Goal: Book appointment/travel/reservation

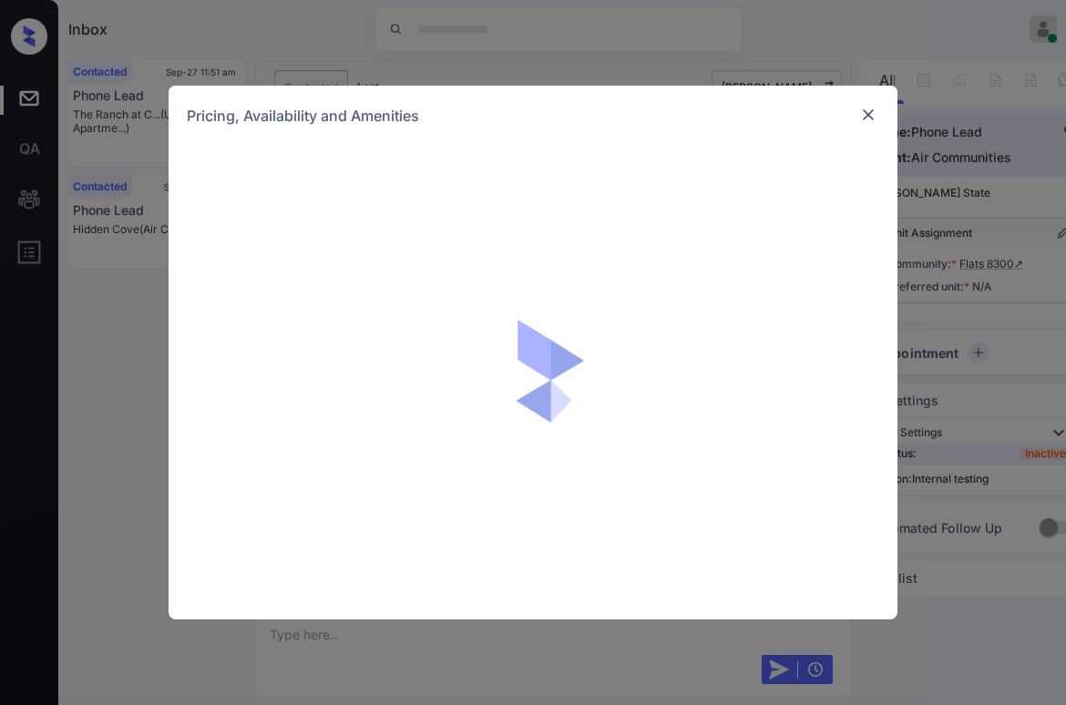
scroll to position [2139, 0]
click at [884, 118] on div "Pricing, Availability and Amenities" at bounding box center [533, 116] width 729 height 60
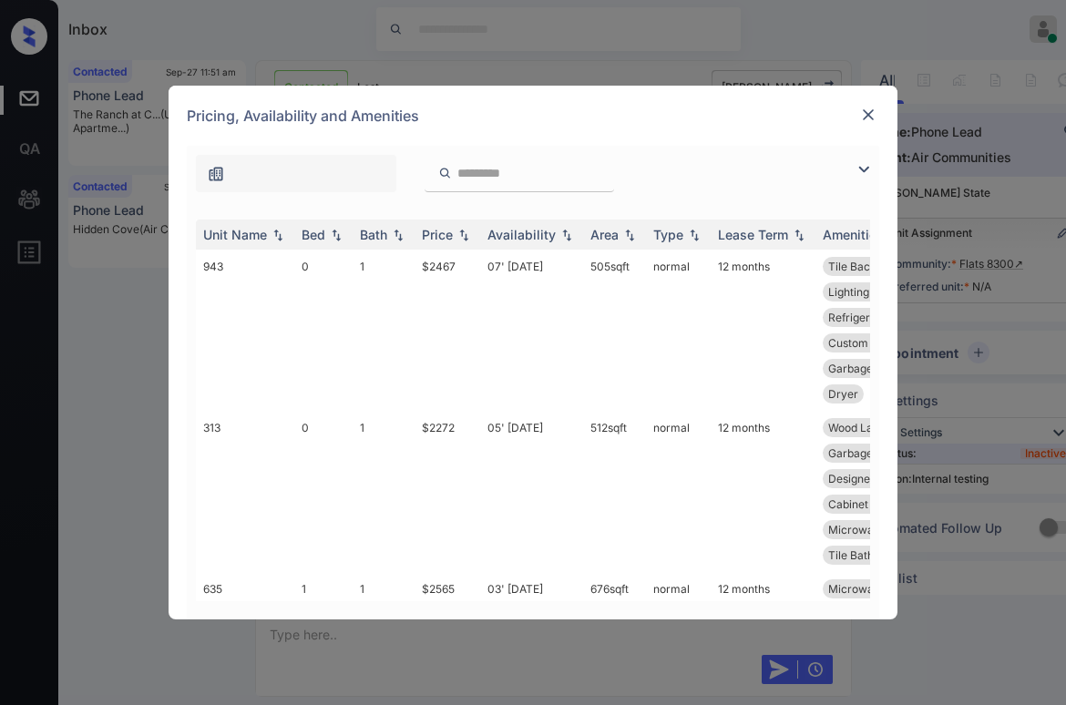
click at [873, 116] on img at bounding box center [868, 115] width 18 height 18
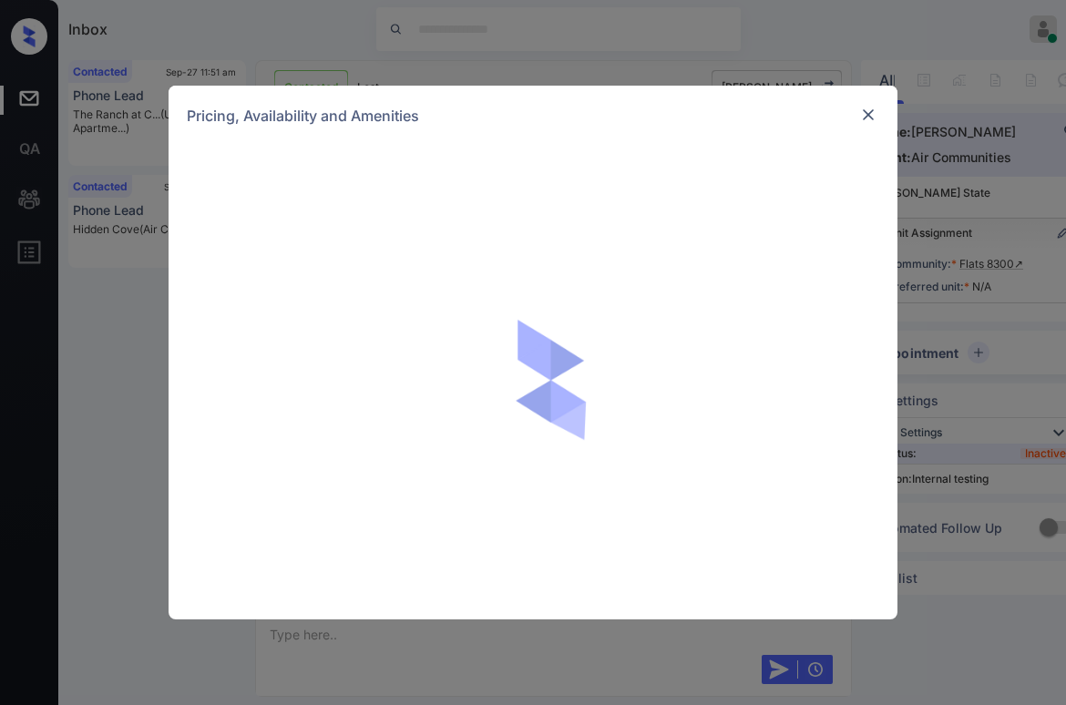
scroll to position [1984, 0]
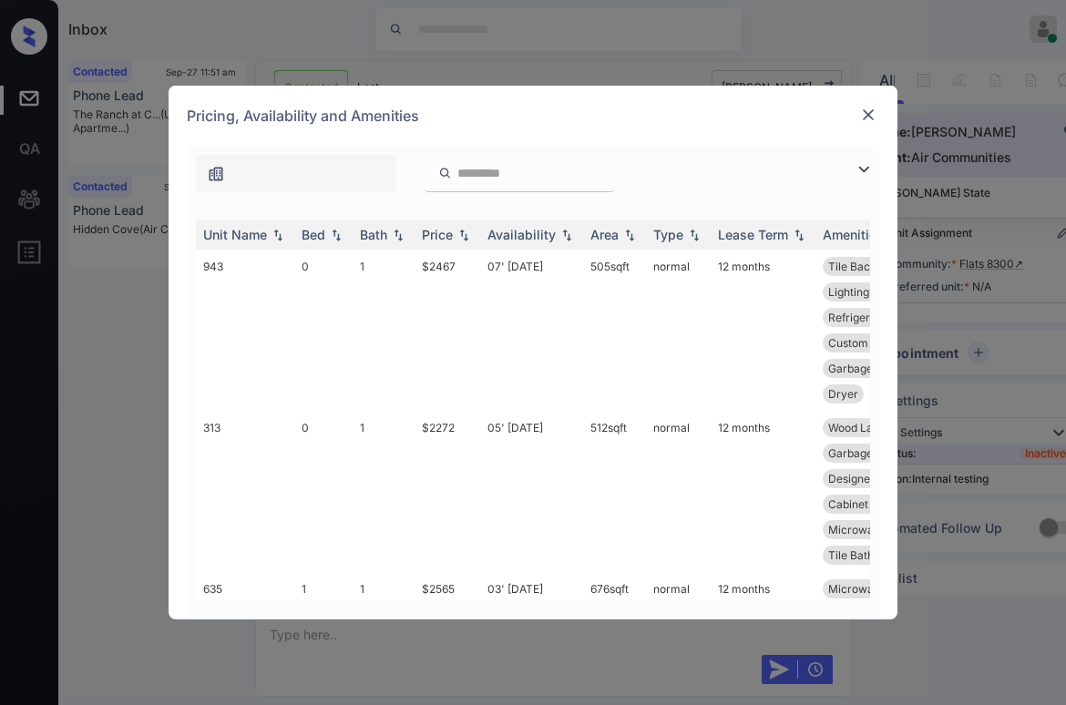
click at [859, 169] on img at bounding box center [864, 170] width 22 height 22
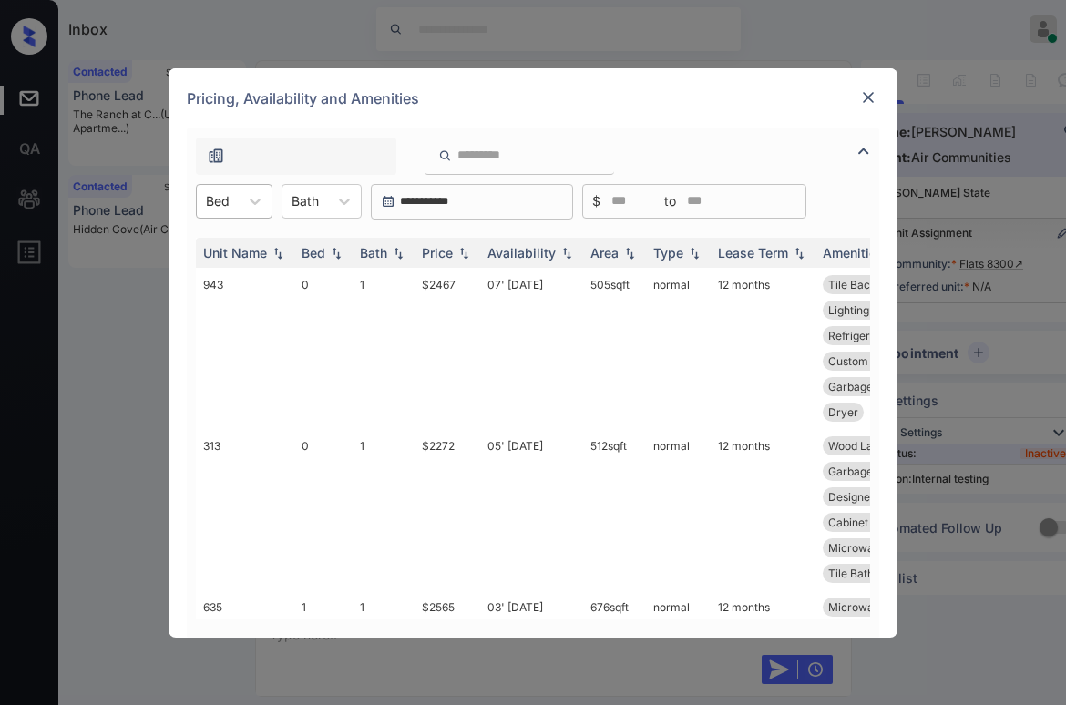
click at [231, 206] on div "Bed" at bounding box center [218, 201] width 42 height 26
click at [216, 276] on div "1" at bounding box center [234, 278] width 77 height 33
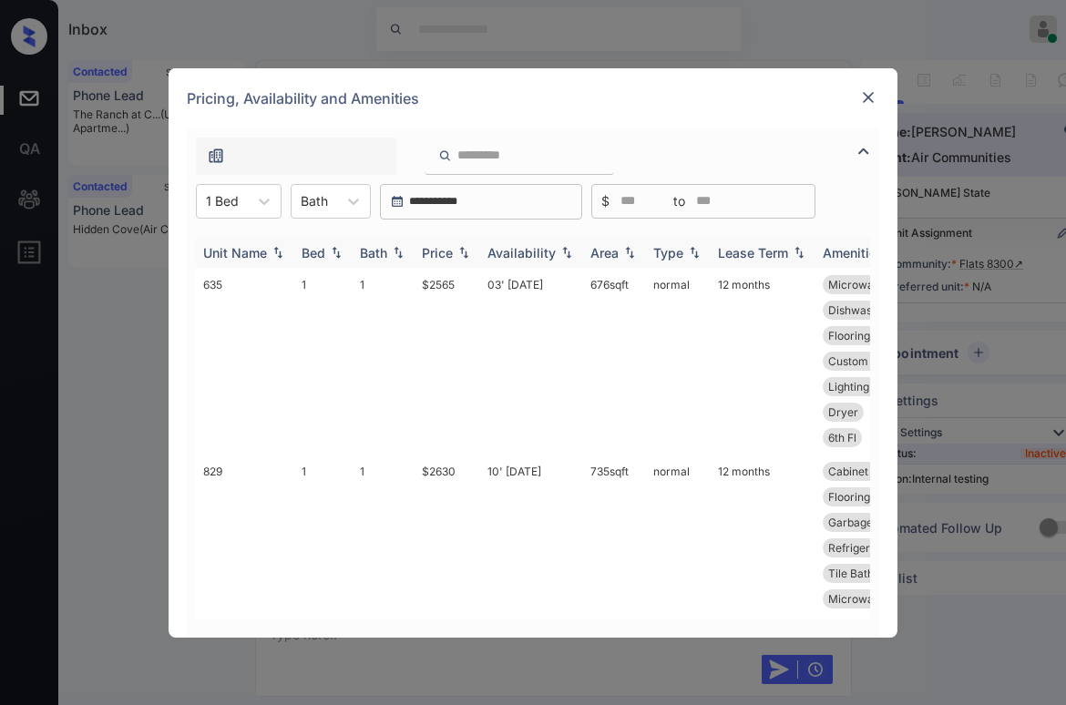
click at [436, 256] on div "Price" at bounding box center [437, 252] width 31 height 15
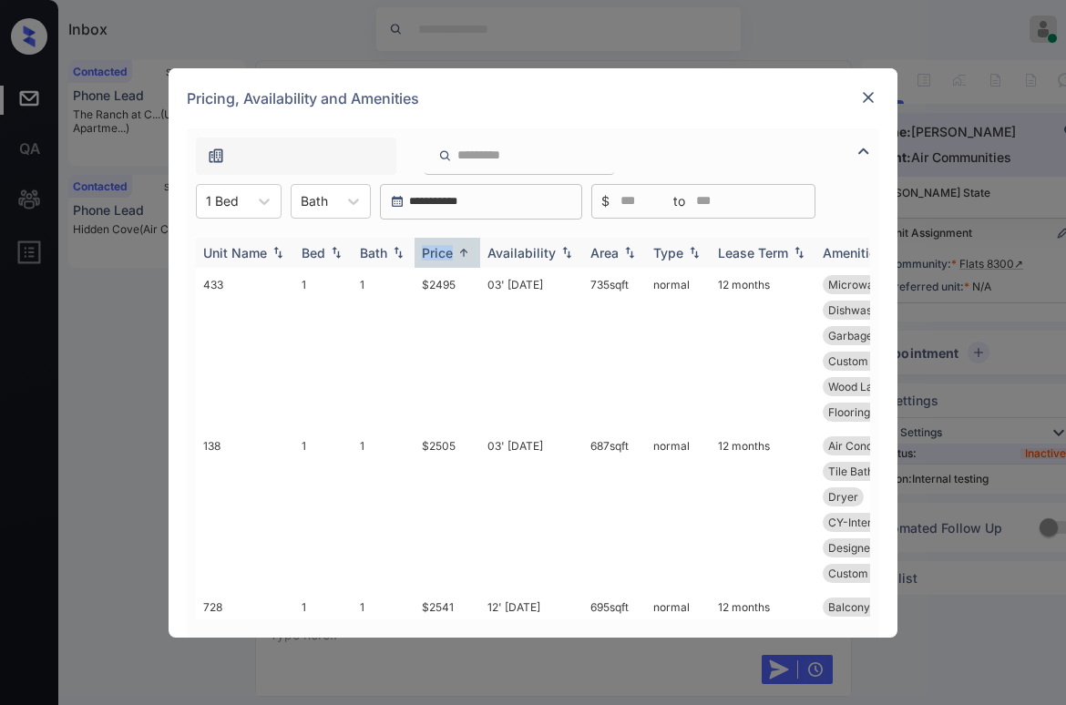
click at [436, 256] on div "Price" at bounding box center [437, 252] width 31 height 15
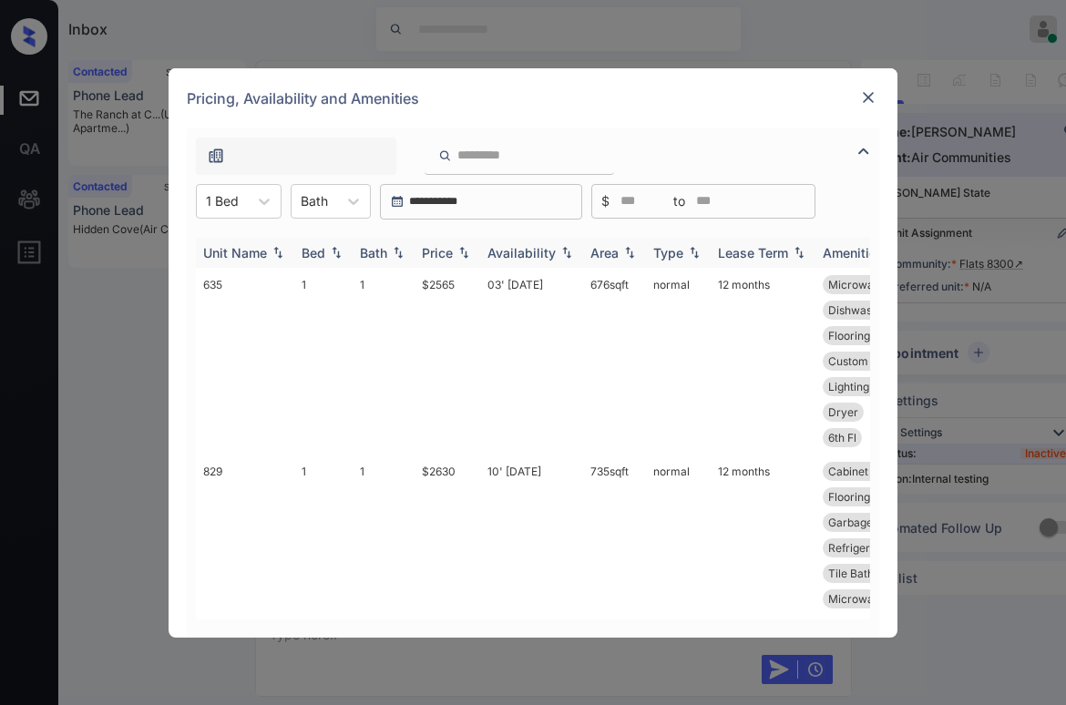
click at [436, 255] on div "Price" at bounding box center [437, 252] width 31 height 15
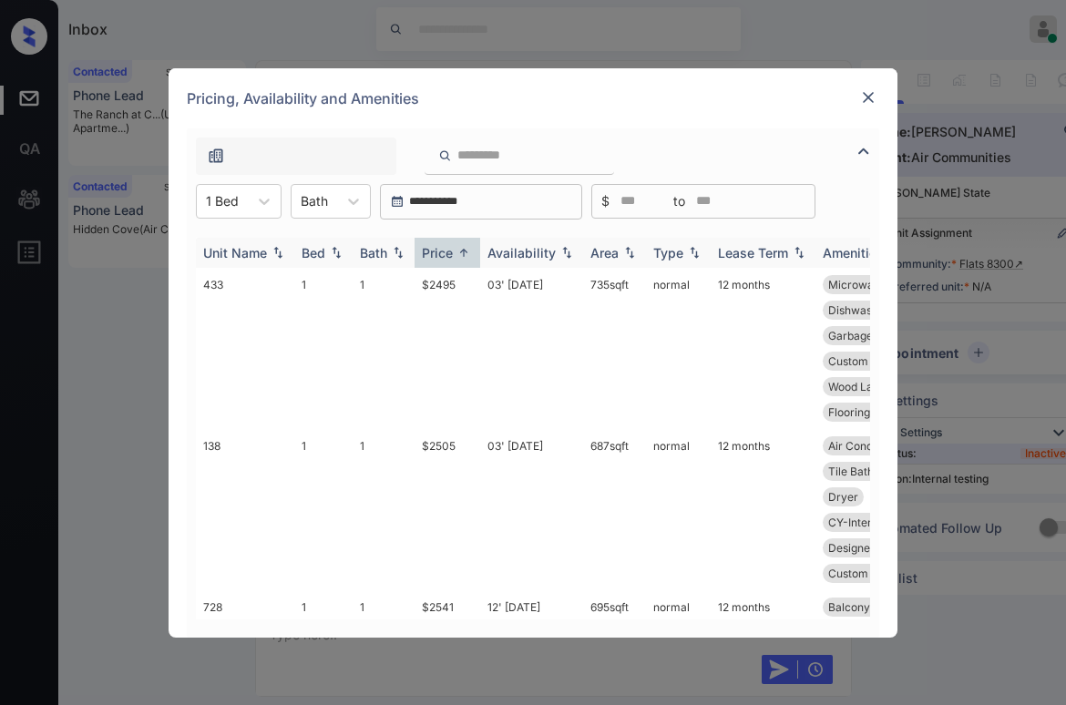
click at [440, 253] on div "Price" at bounding box center [437, 252] width 31 height 15
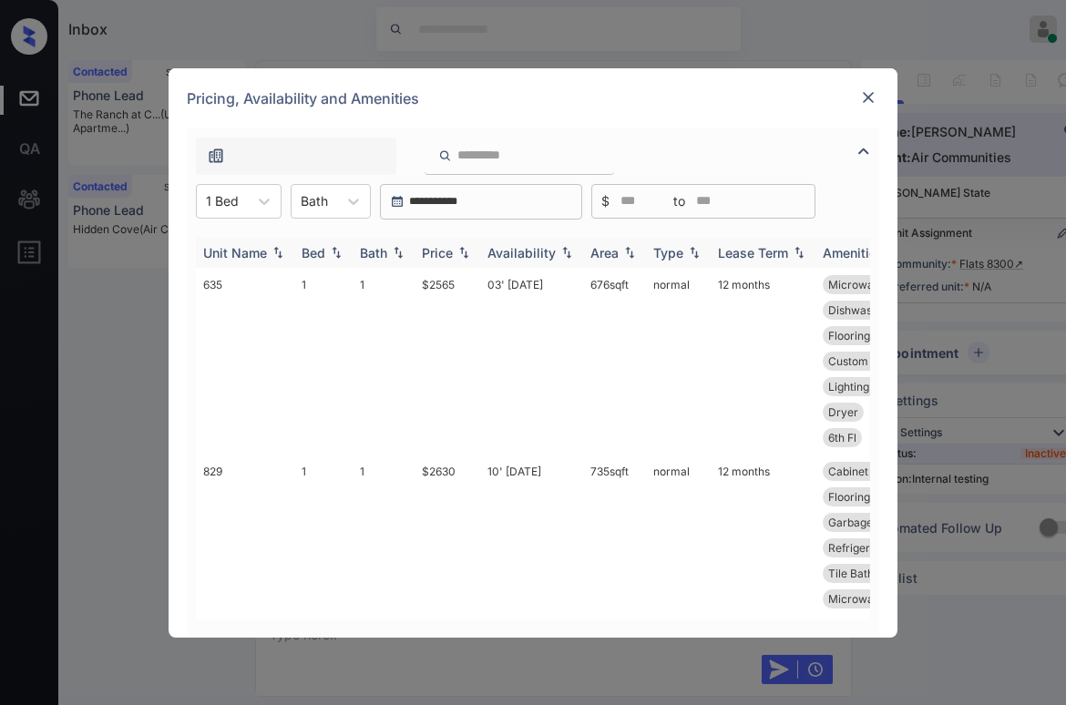
click at [440, 253] on div "Price" at bounding box center [437, 252] width 31 height 15
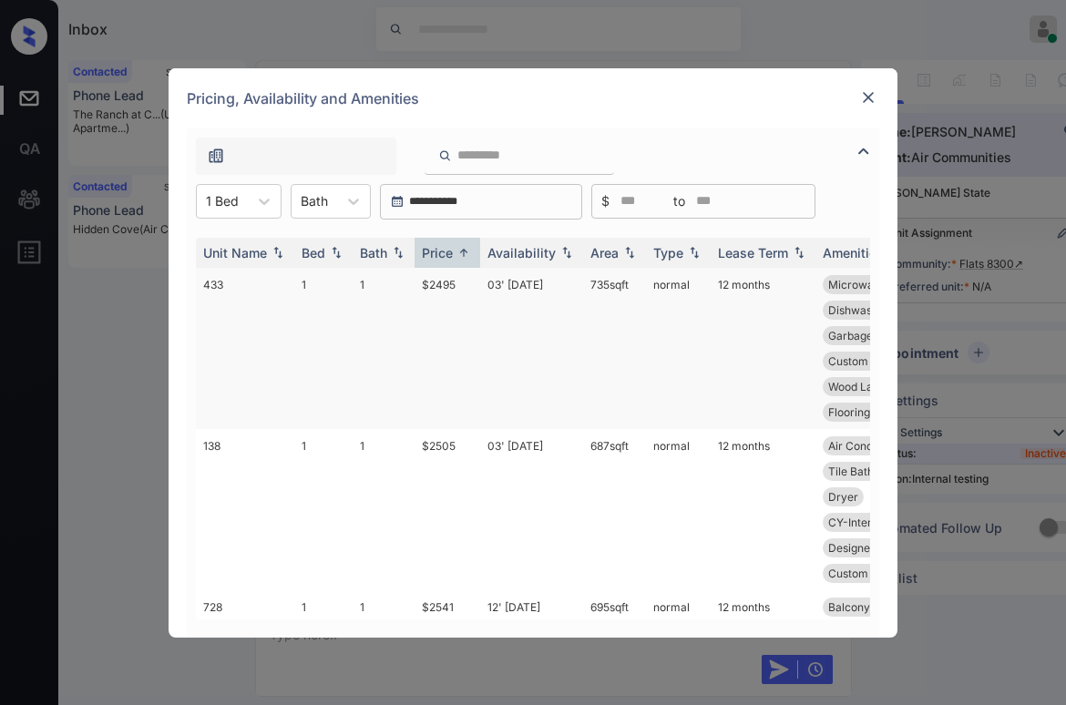
click at [447, 283] on td "$2495" at bounding box center [448, 348] width 66 height 161
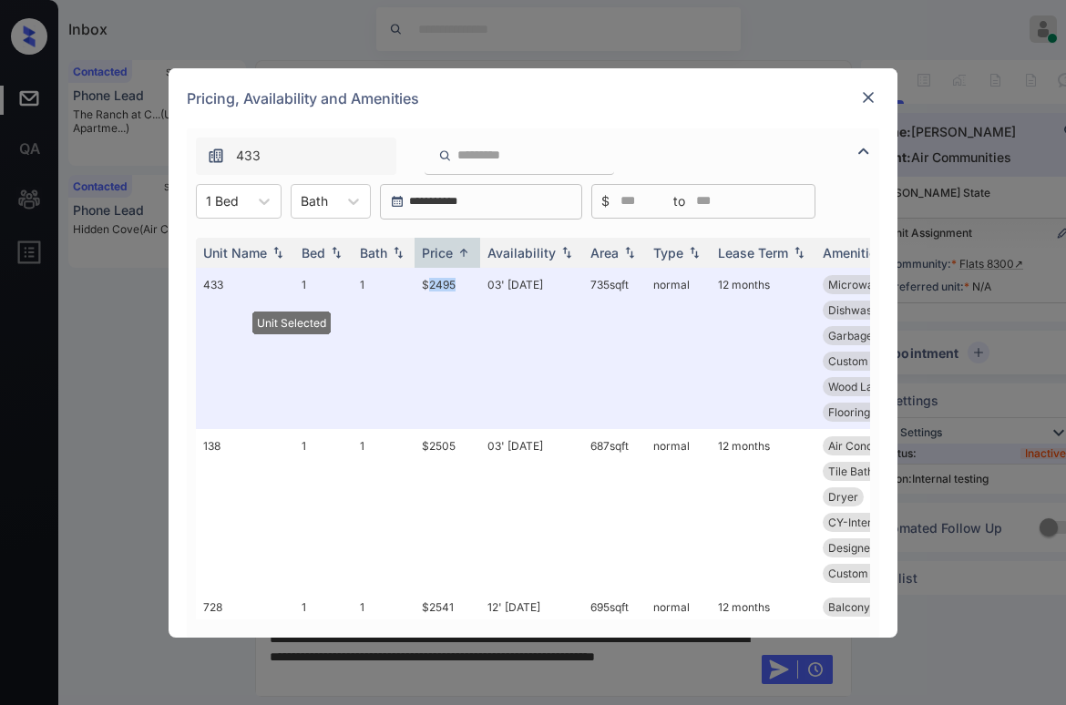
click at [868, 106] on img at bounding box center [868, 97] width 18 height 18
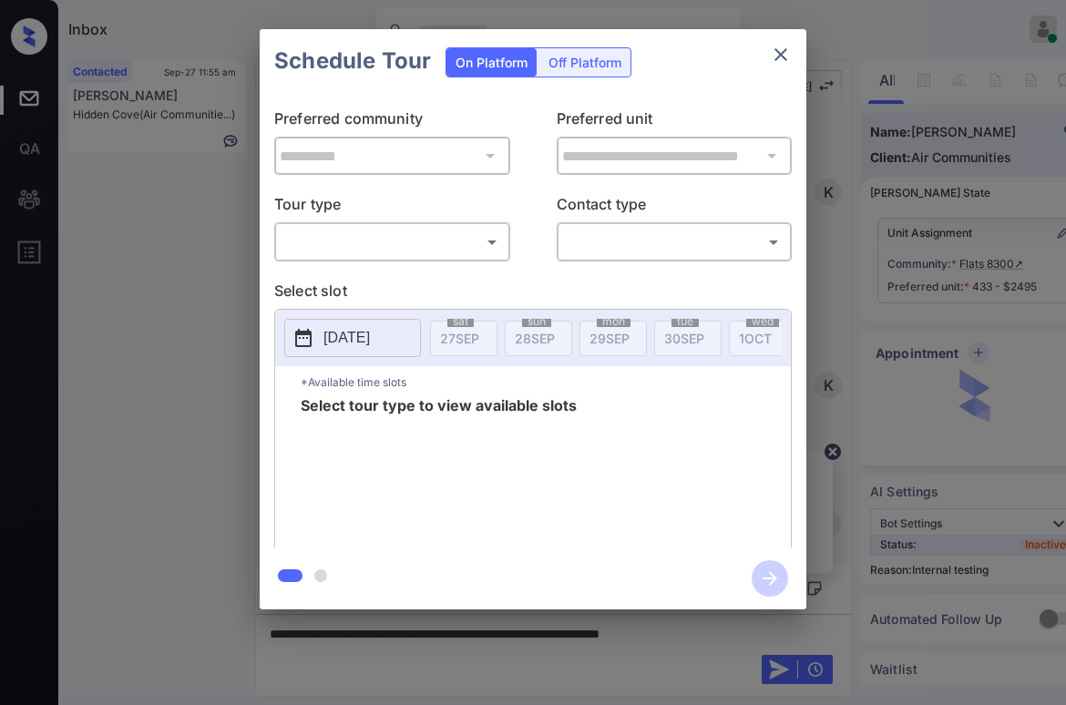
scroll to position [2500, 0]
click at [463, 228] on body "Inbox Paolo Gabriel Online Set yourself offline Set yourself on break Profile S…" at bounding box center [533, 352] width 1066 height 705
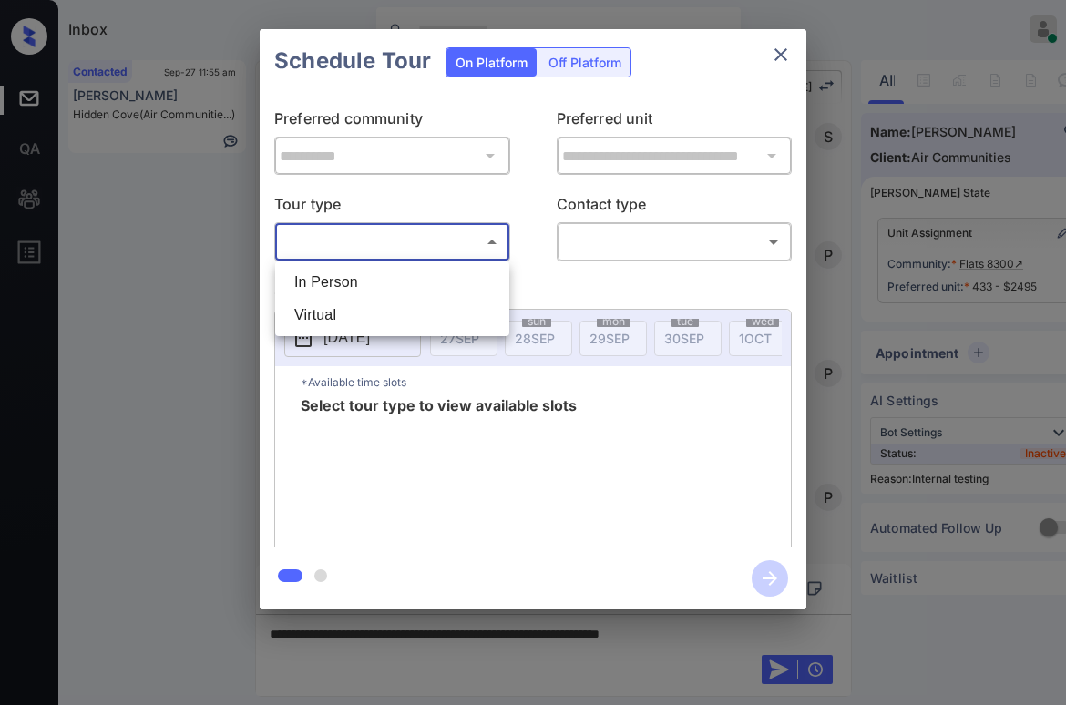
click at [422, 277] on li "In Person" at bounding box center [392, 282] width 225 height 33
type input "********"
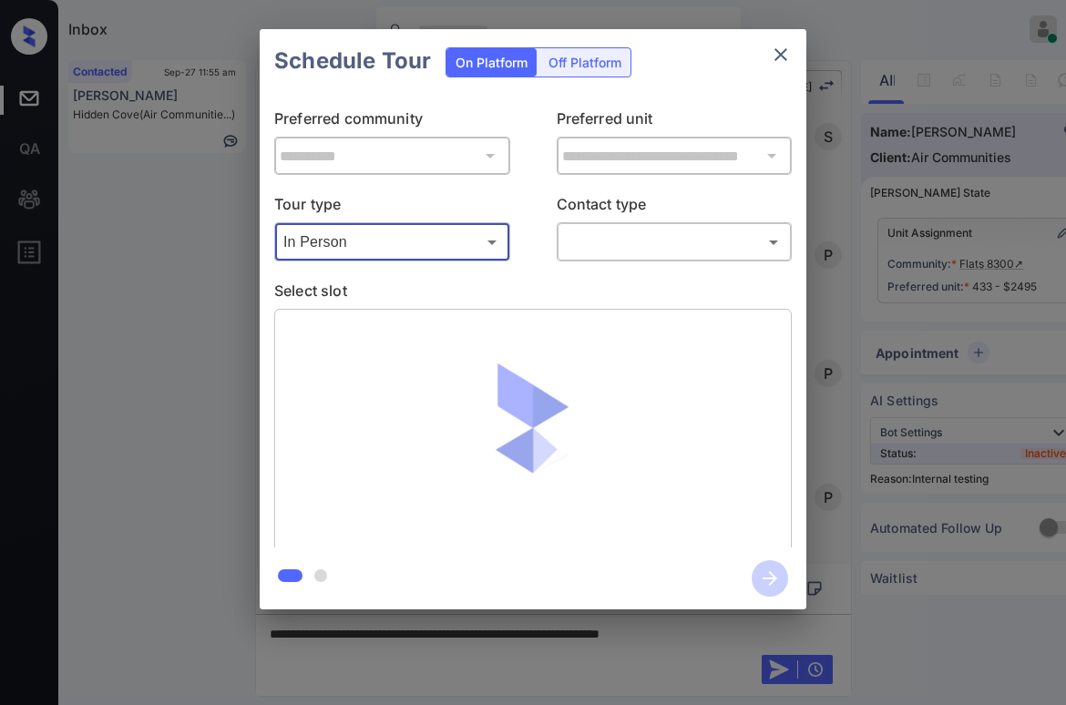
click at [635, 255] on body "Inbox Paolo Gabriel Online Set yourself offline Set yourself on break Profile S…" at bounding box center [533, 352] width 1066 height 705
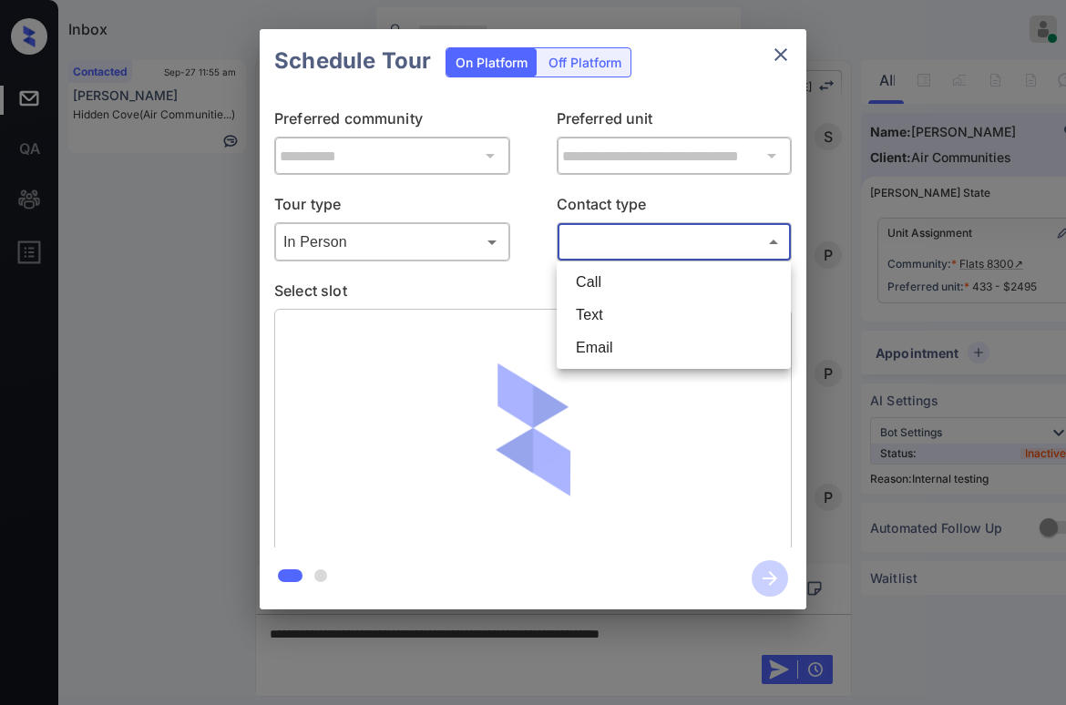
click at [605, 321] on li "Text" at bounding box center [673, 315] width 225 height 33
type input "****"
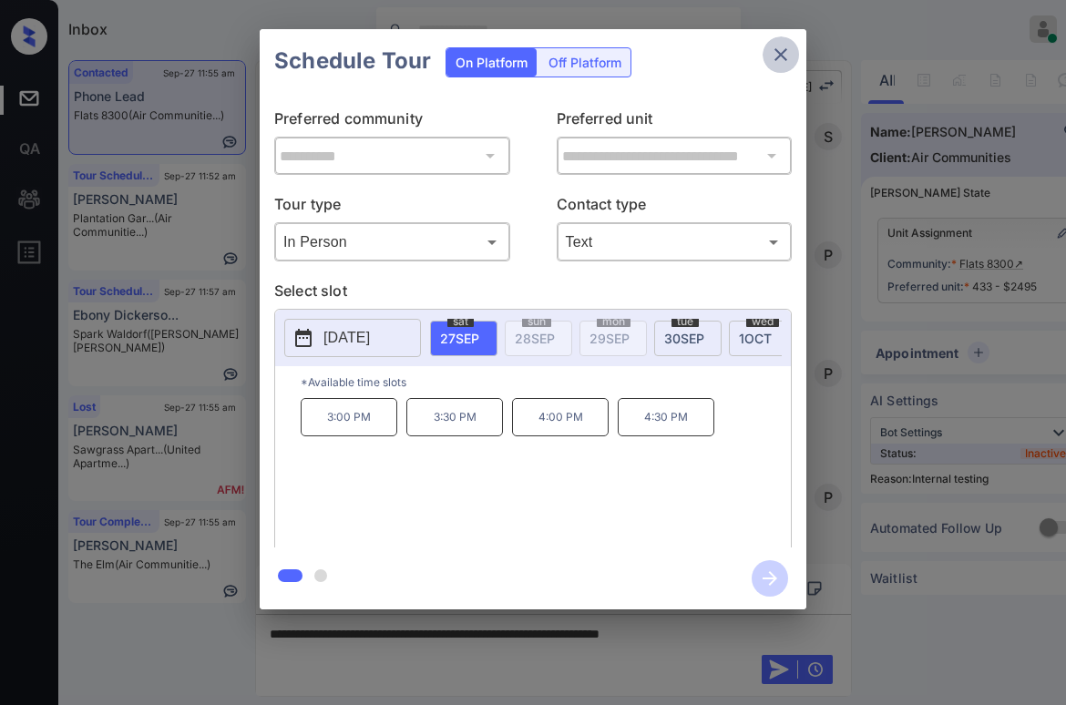
click at [780, 54] on icon "close" at bounding box center [780, 54] width 13 height 13
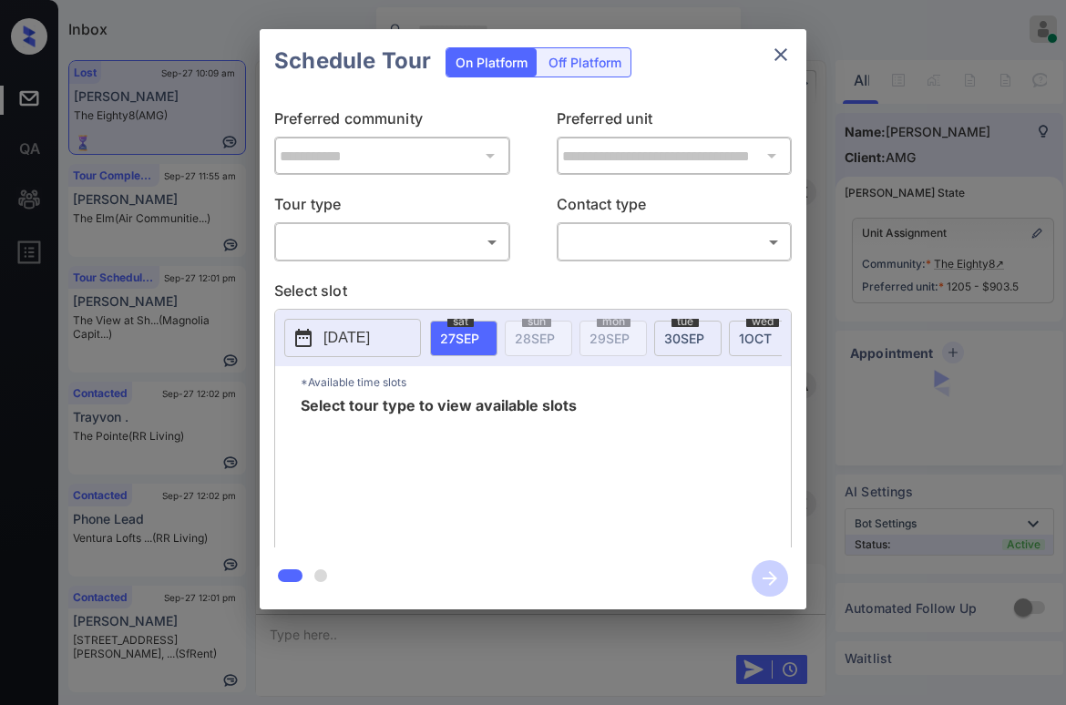
scroll to position [4098, 0]
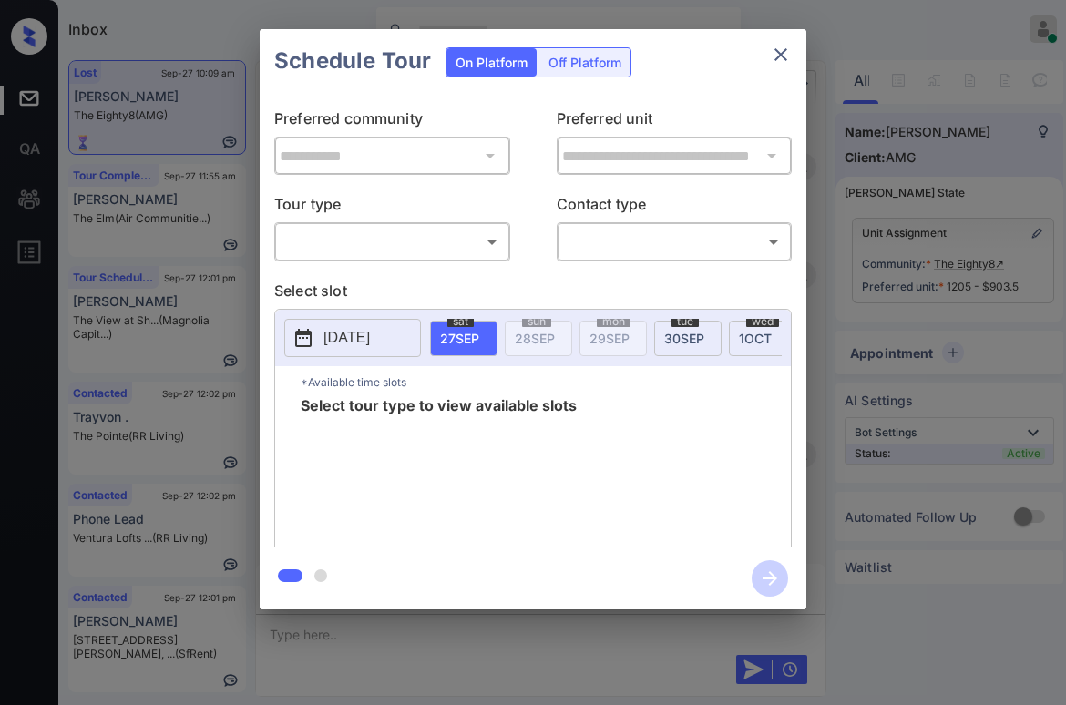
click at [333, 234] on body "Inbox Paolo Gabriel Online Set yourself offline Set yourself on break Profile S…" at bounding box center [533, 352] width 1066 height 705
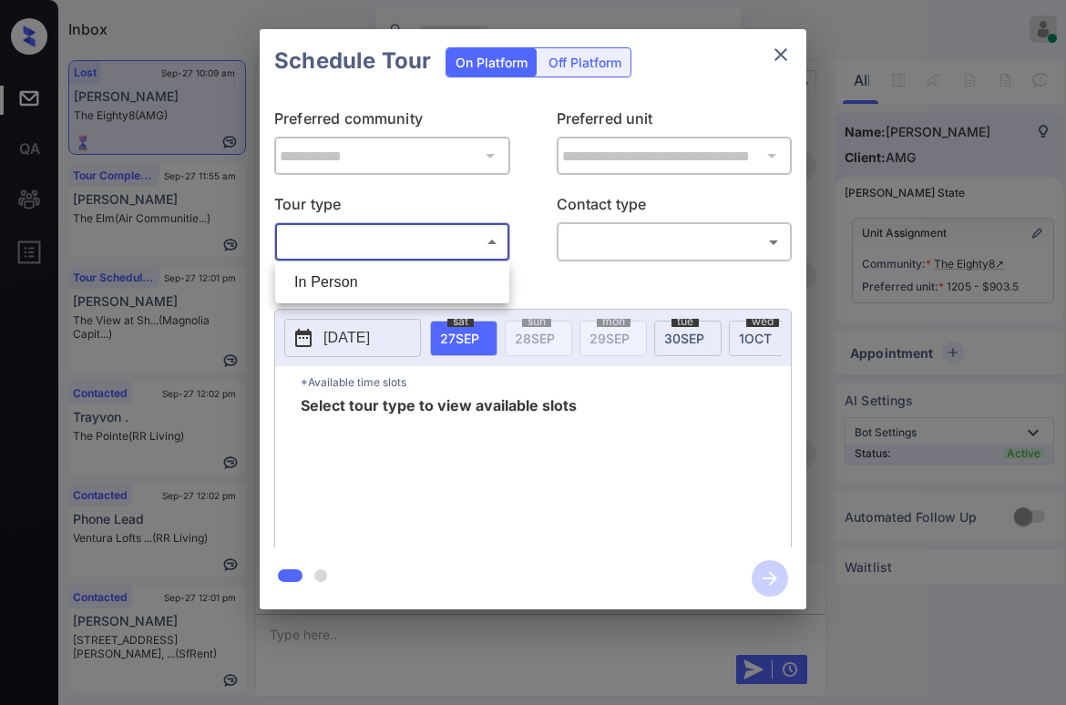
click at [377, 278] on li "In Person" at bounding box center [392, 282] width 225 height 33
type input "********"
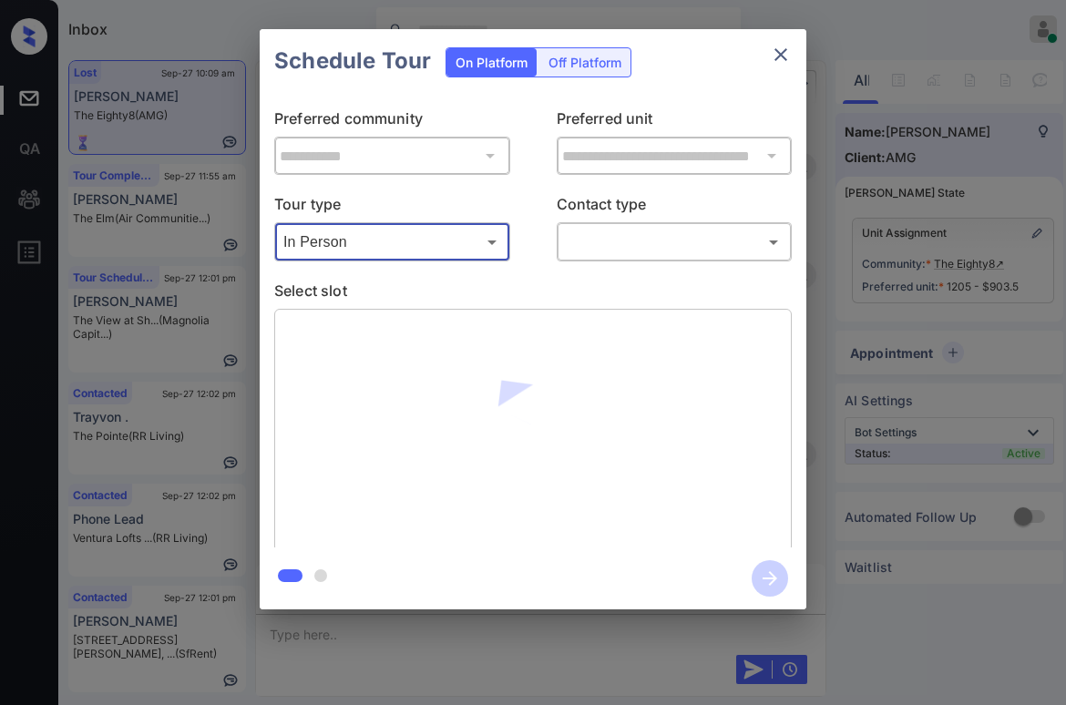
click at [587, 240] on body "Inbox Paolo Gabriel Online Set yourself offline Set yourself on break Profile S…" at bounding box center [533, 352] width 1066 height 705
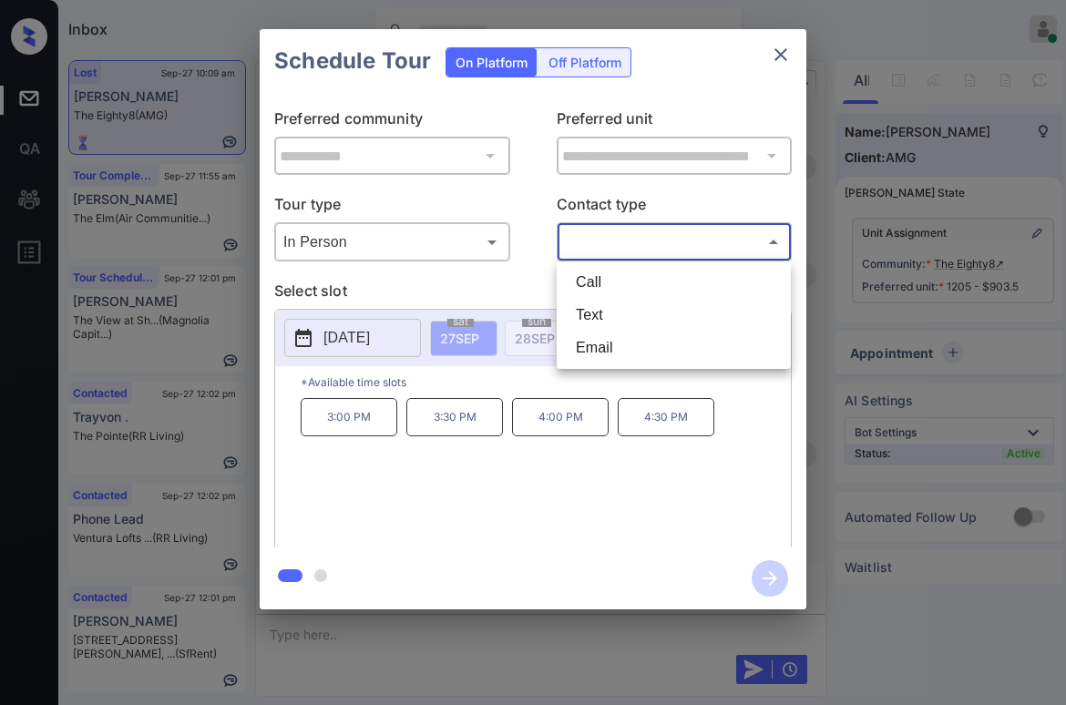
click at [610, 320] on li "Text" at bounding box center [673, 315] width 225 height 33
type input "****"
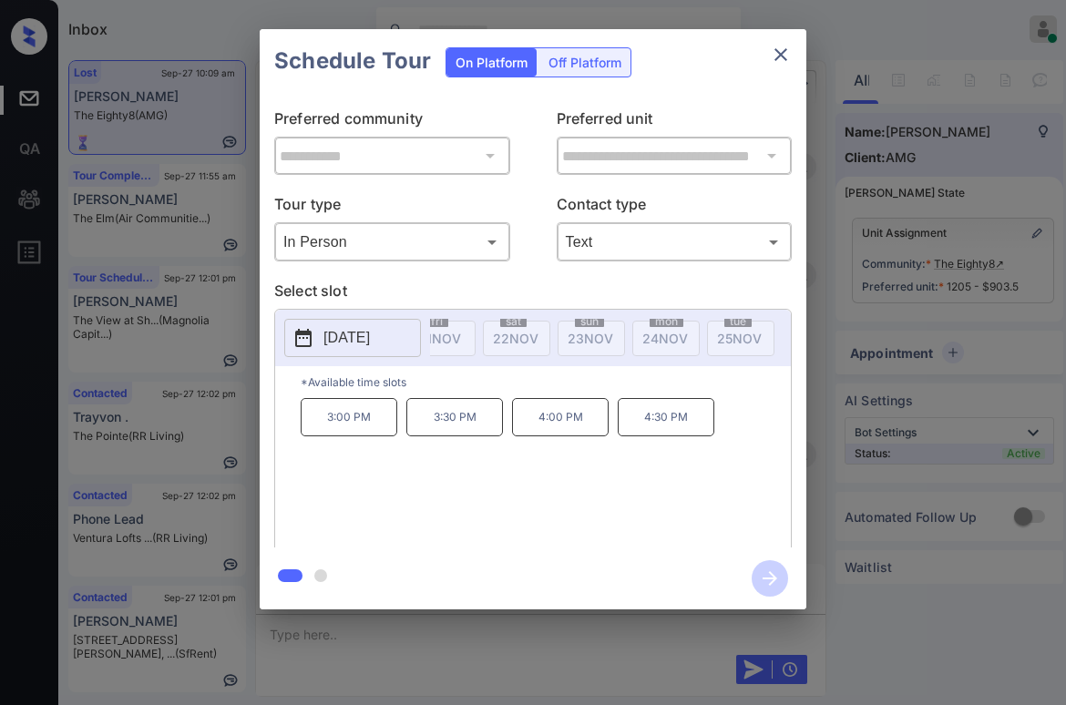
scroll to position [0, 0]
click at [795, 50] on button "close" at bounding box center [781, 54] width 36 height 36
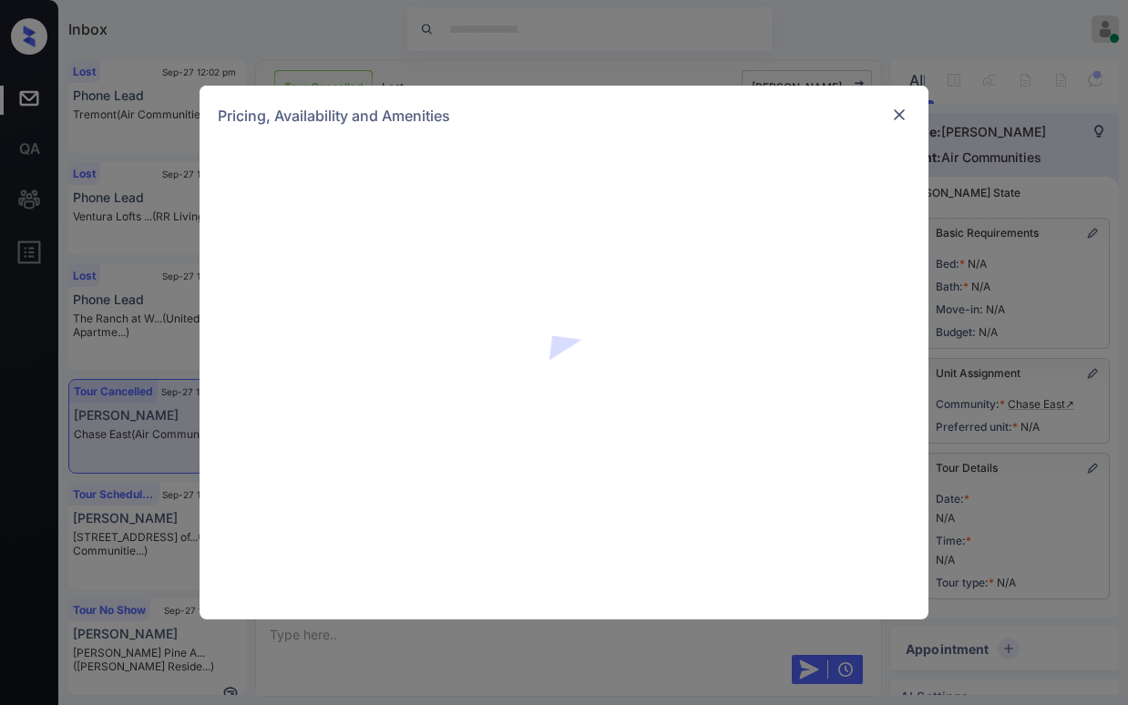
scroll to position [199, 0]
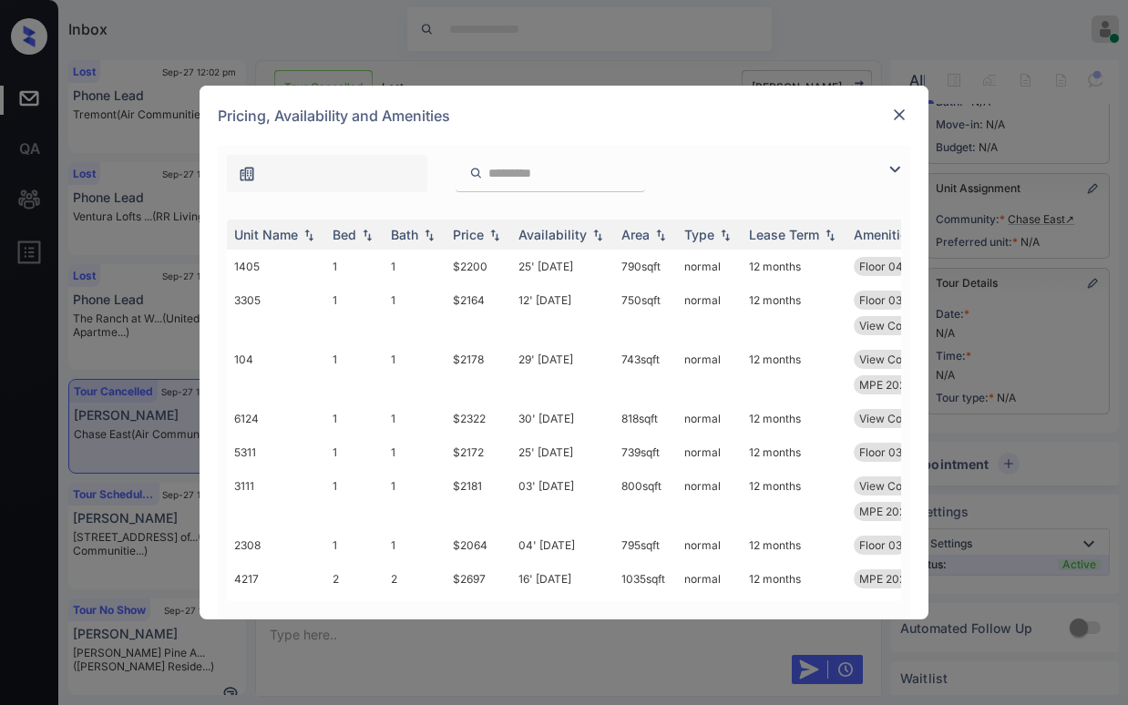
click at [565, 172] on input "search" at bounding box center [561, 173] width 149 height 15
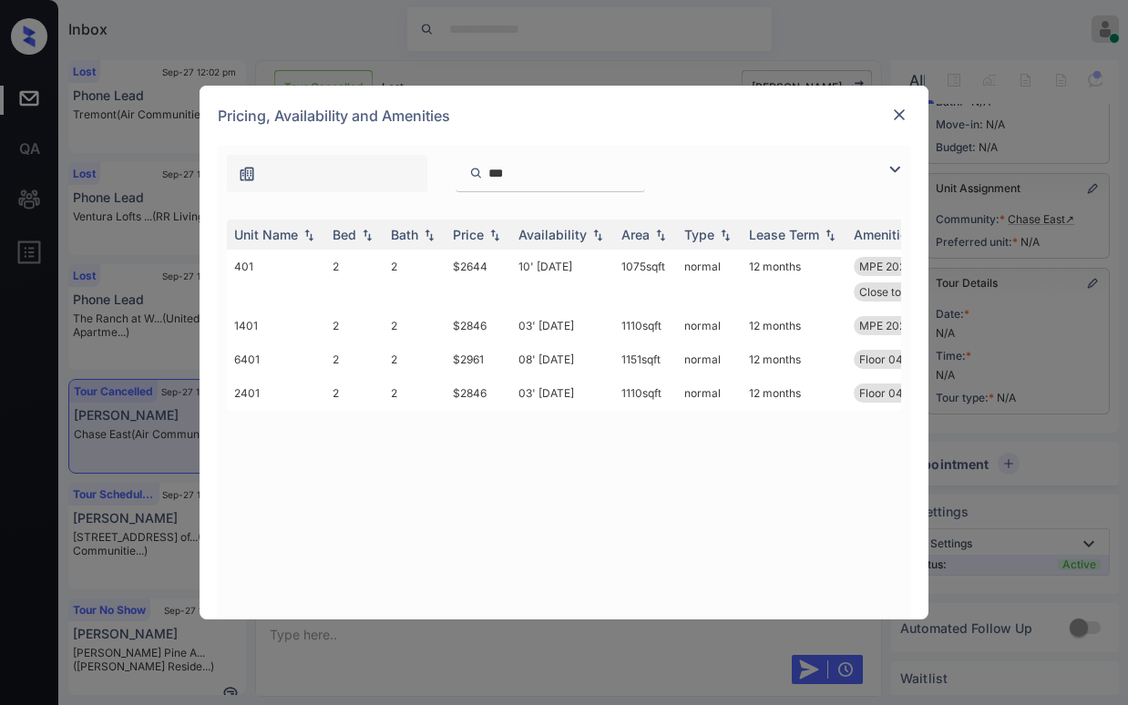
type input "***"
click at [897, 109] on img at bounding box center [899, 115] width 18 height 18
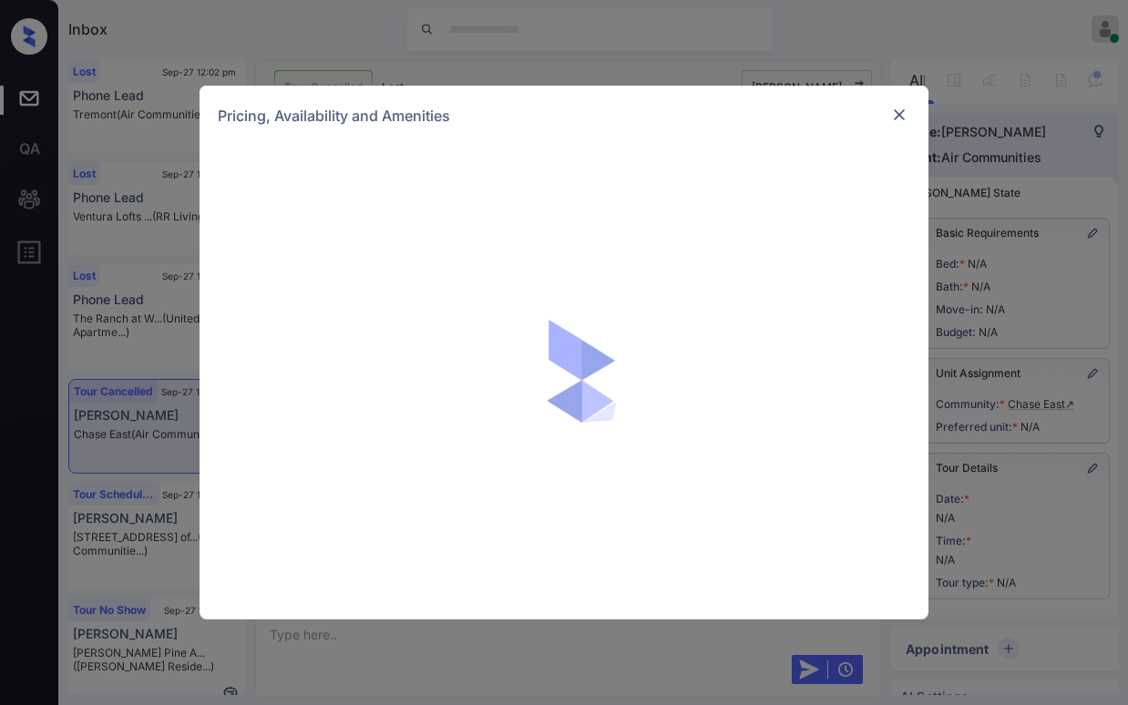
scroll to position [199, 0]
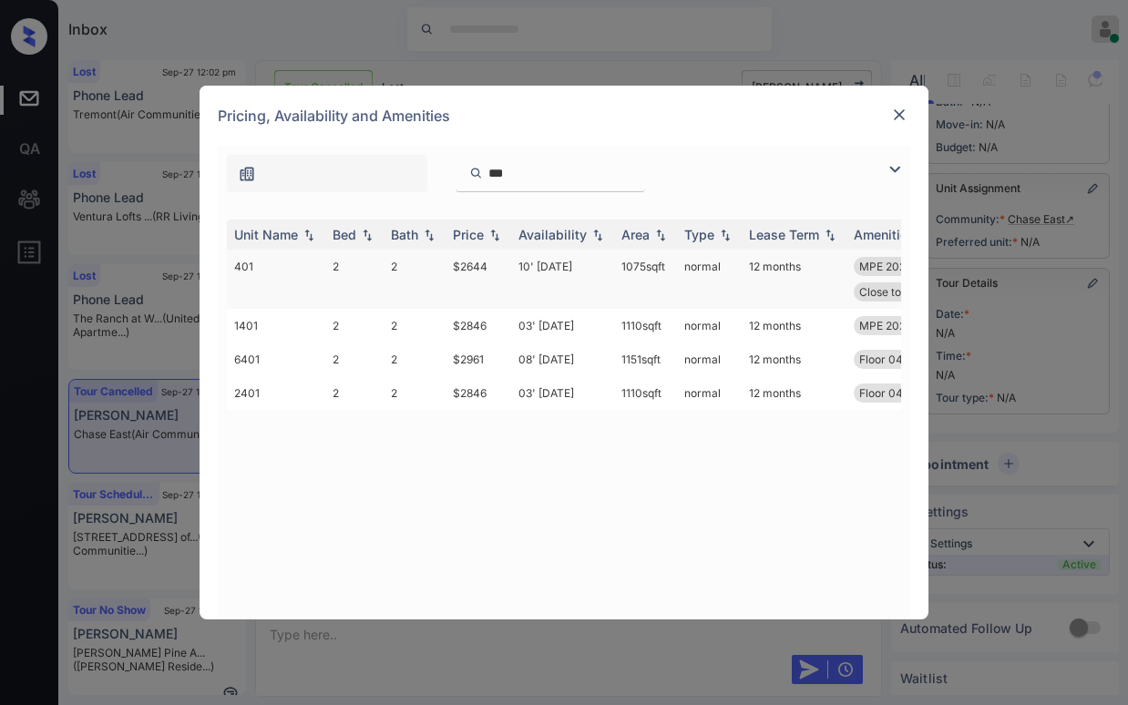
click at [471, 270] on td "$2644" at bounding box center [479, 279] width 66 height 59
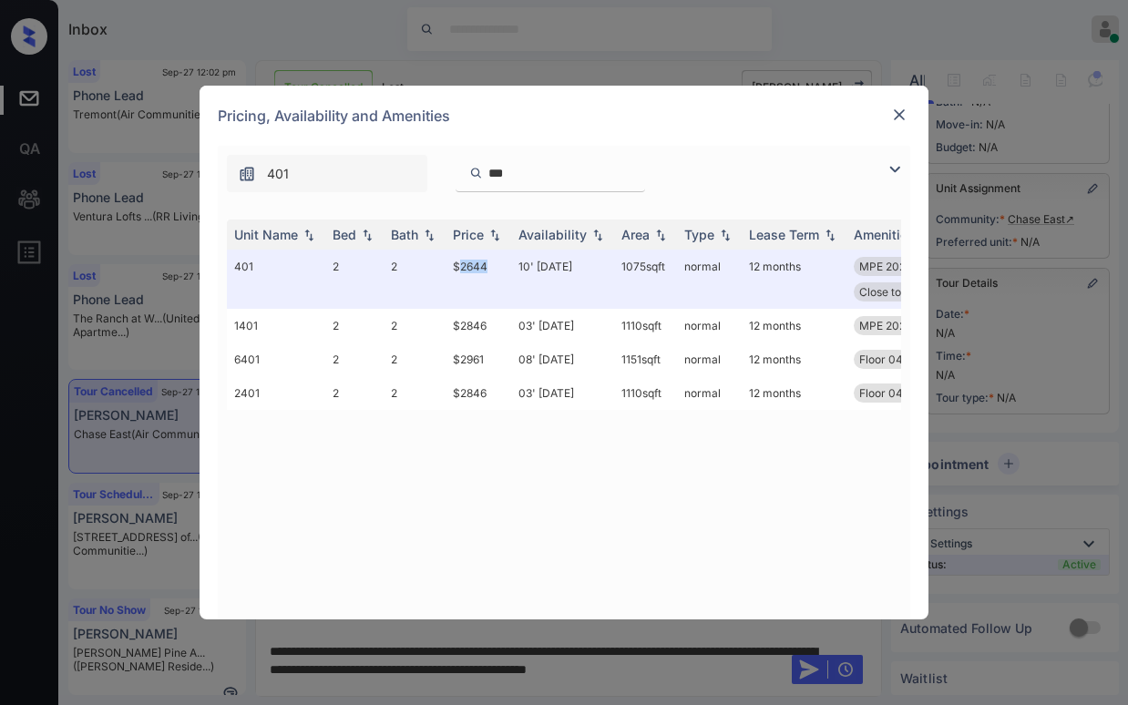
click at [905, 113] on img at bounding box center [899, 115] width 18 height 18
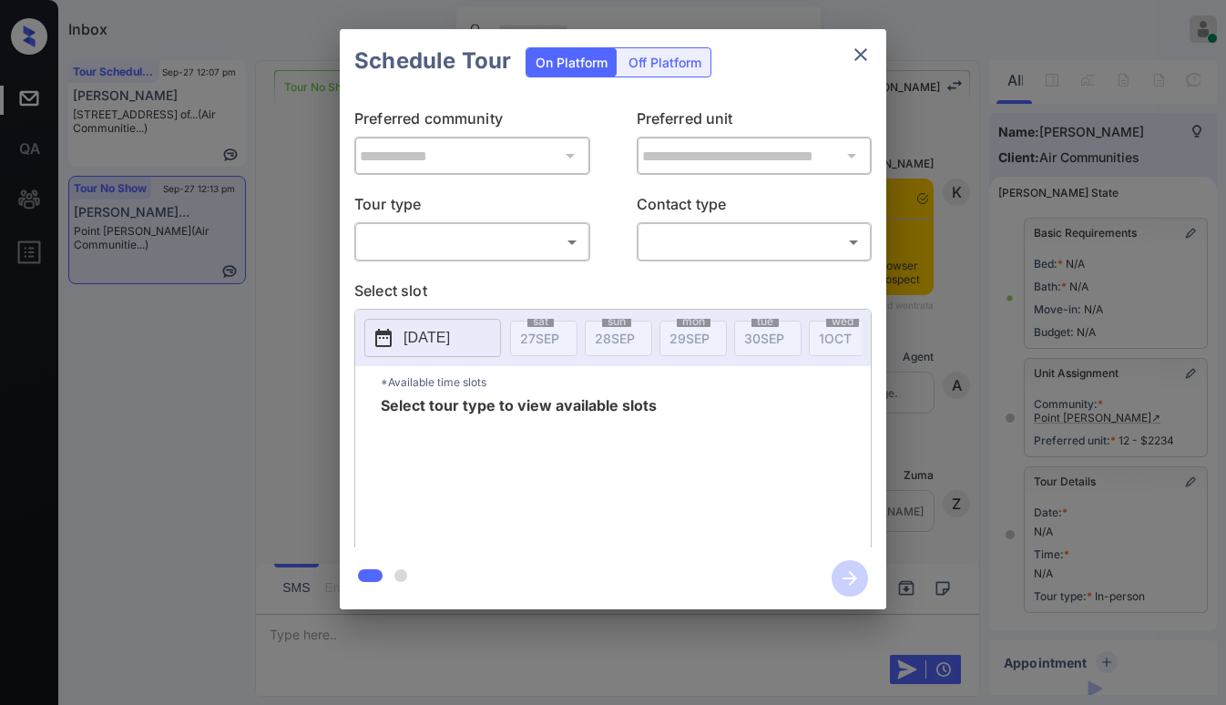
scroll to position [13130, 0]
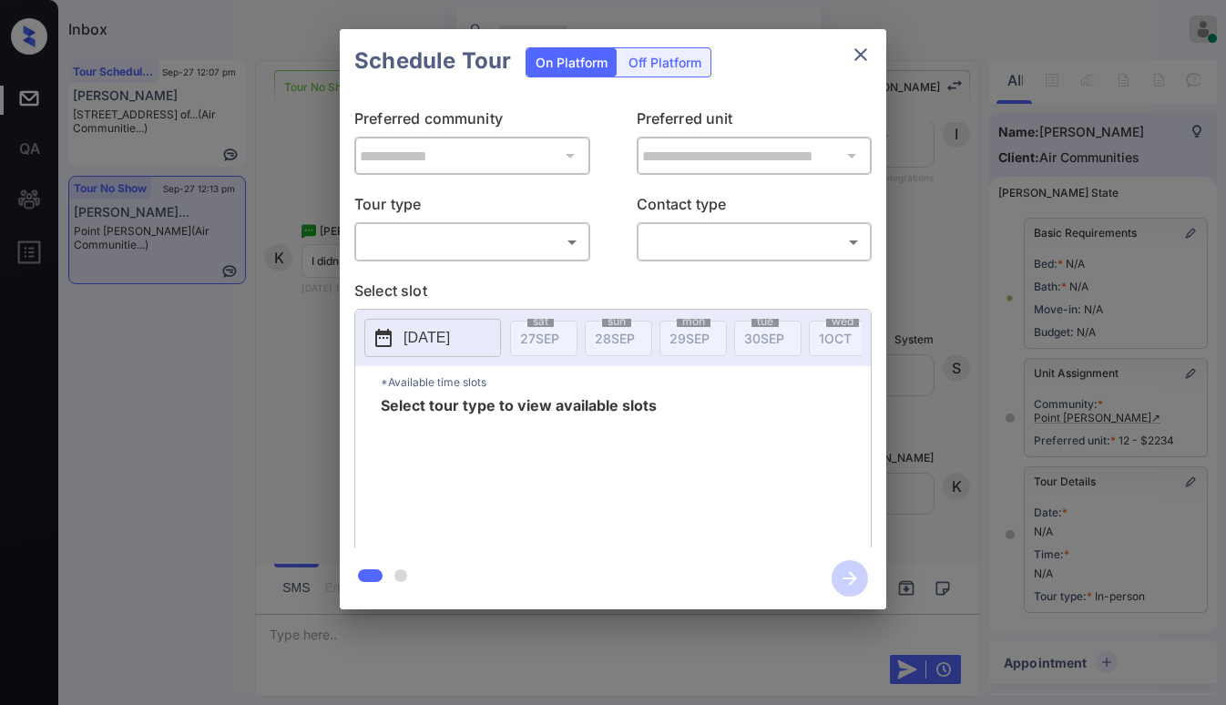
click at [514, 250] on body "Inbox [PERSON_NAME] Online Set yourself offline Set yourself on break Profile S…" at bounding box center [613, 352] width 1226 height 705
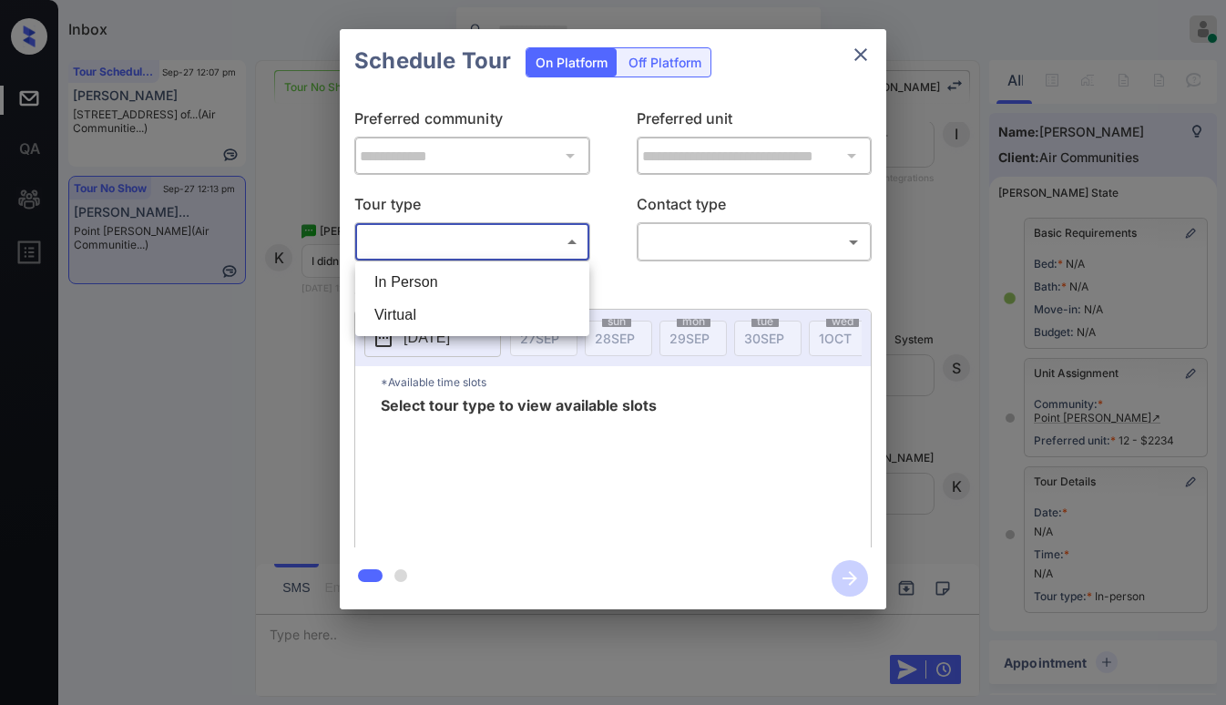
click at [461, 282] on li "In Person" at bounding box center [472, 282] width 225 height 33
type input "********"
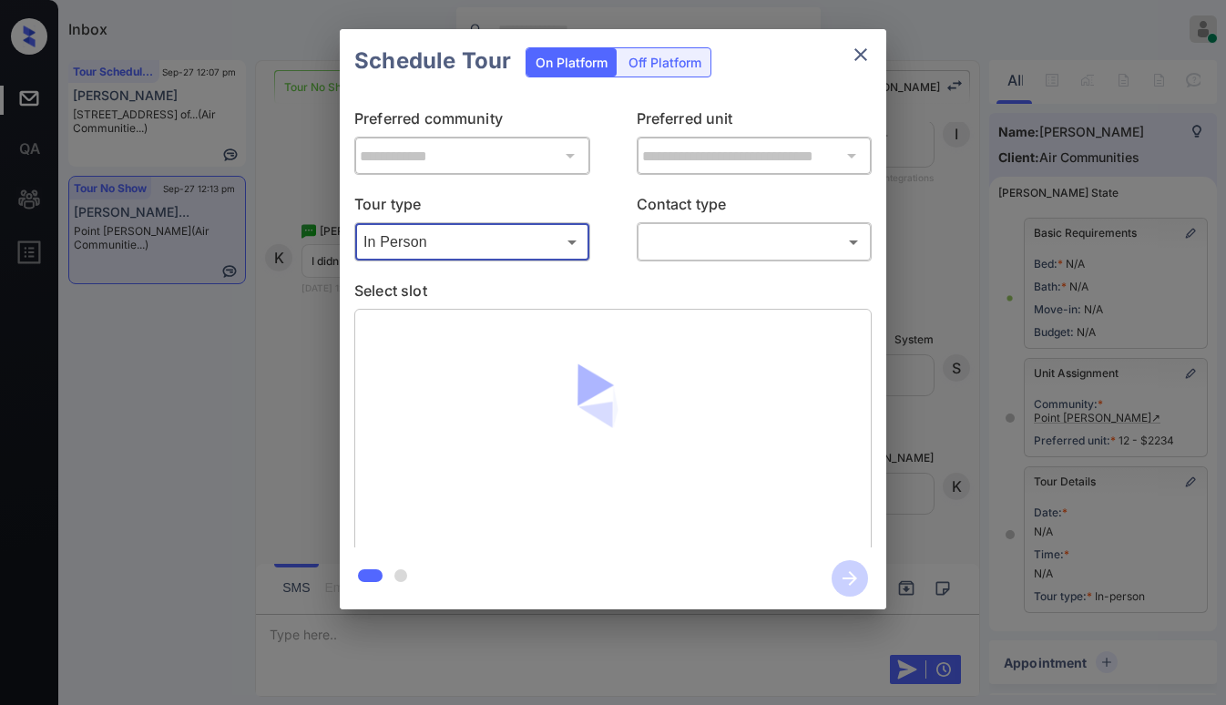
click at [708, 242] on body "Inbox [PERSON_NAME] Online Set yourself offline Set yourself on break Profile S…" at bounding box center [613, 352] width 1226 height 705
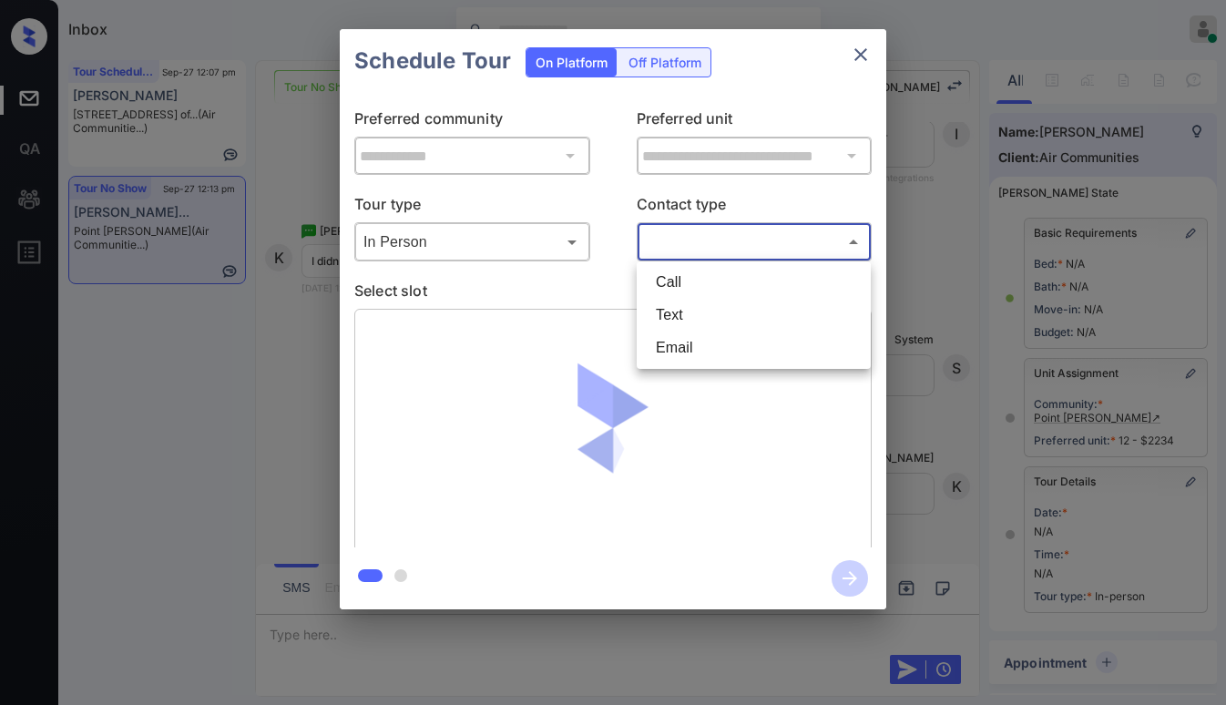
click at [673, 311] on li "Text" at bounding box center [753, 315] width 225 height 33
type input "****"
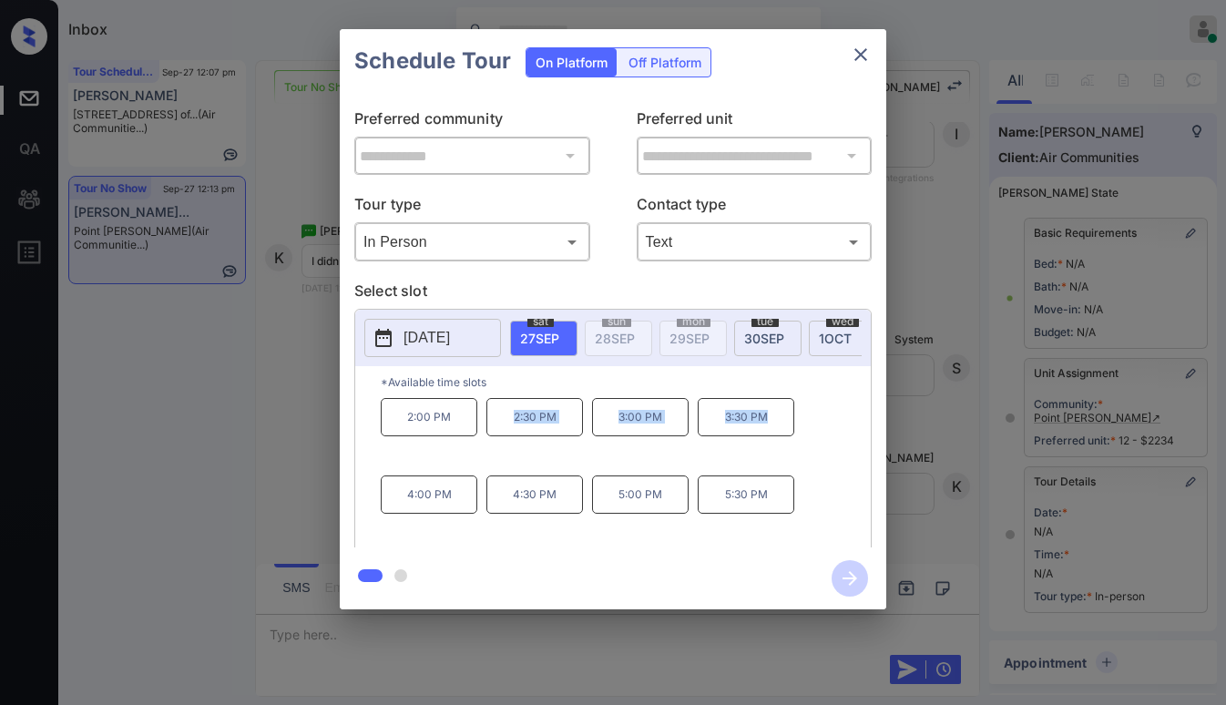
drag, startPoint x: 509, startPoint y: 424, endPoint x: 767, endPoint y: 439, distance: 258.3
click at [767, 439] on div "2:00 PM 2:30 PM 3:00 PM 3:30 PM 4:00 PM 4:30 PM 5:00 PM 5:30 PM" at bounding box center [626, 471] width 490 height 146
click at [591, 384] on p "*Available time slots" at bounding box center [626, 382] width 490 height 32
drag, startPoint x: 403, startPoint y: 426, endPoint x: 456, endPoint y: 424, distance: 52.9
click at [456, 424] on p "2:00 PM" at bounding box center [429, 417] width 97 height 38
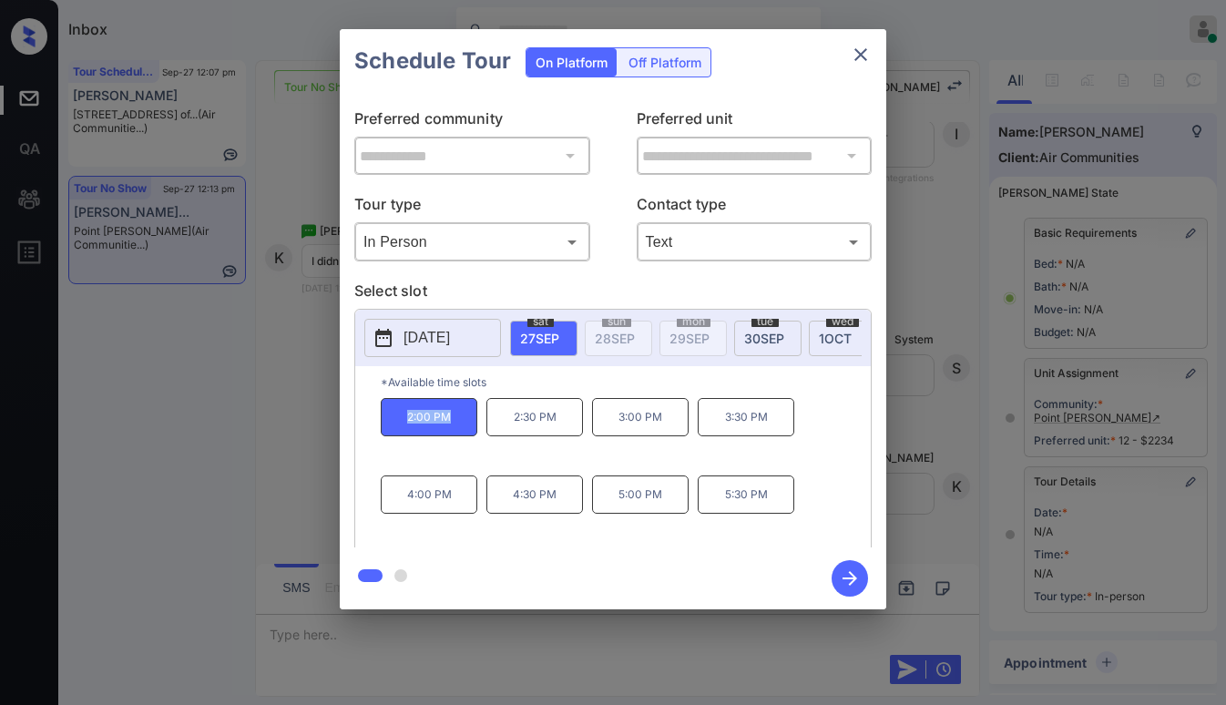
copy p "2:00 PM"
click at [871, 59] on icon "close" at bounding box center [861, 55] width 22 height 22
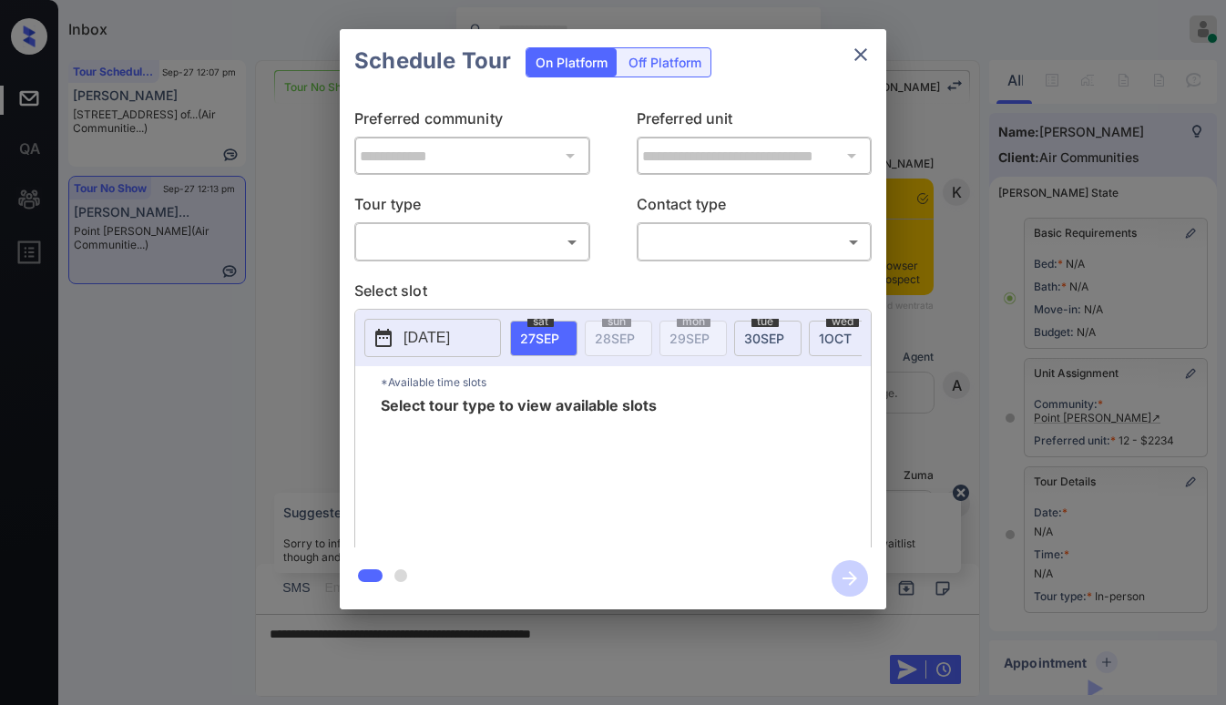
scroll to position [13130, 0]
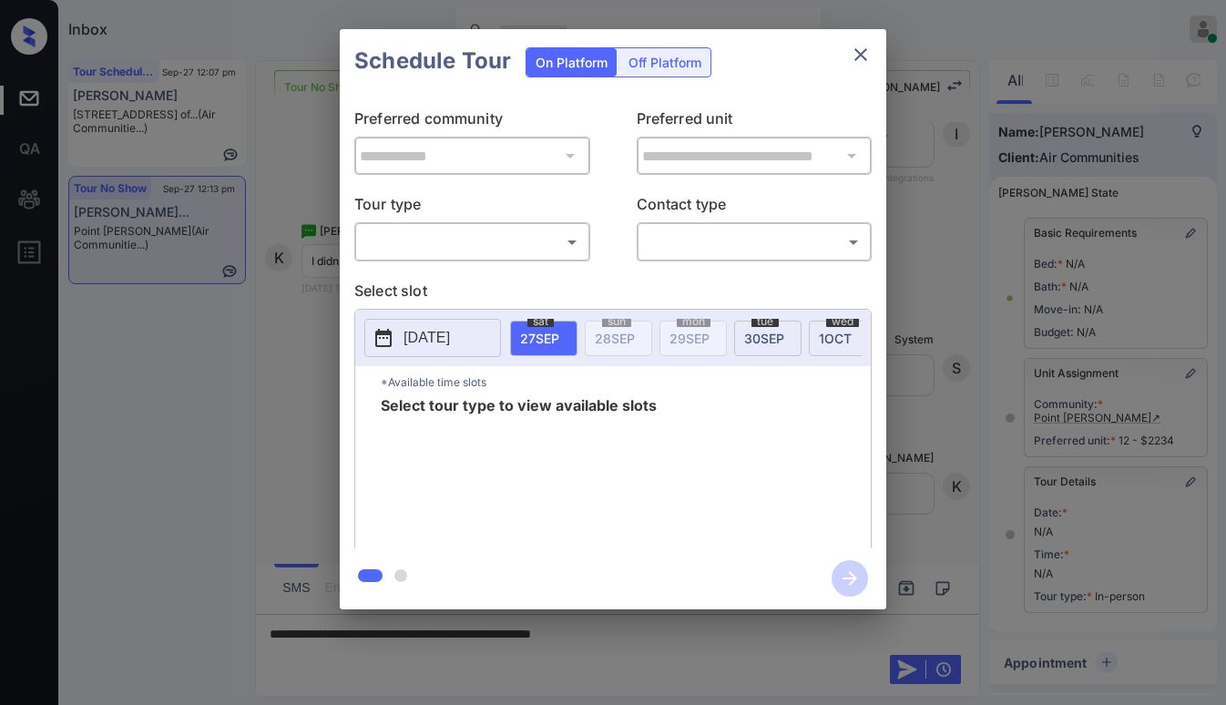
click at [495, 228] on body "Inbox [PERSON_NAME] Online Set yourself offline Set yourself on break Profile S…" at bounding box center [613, 352] width 1226 height 705
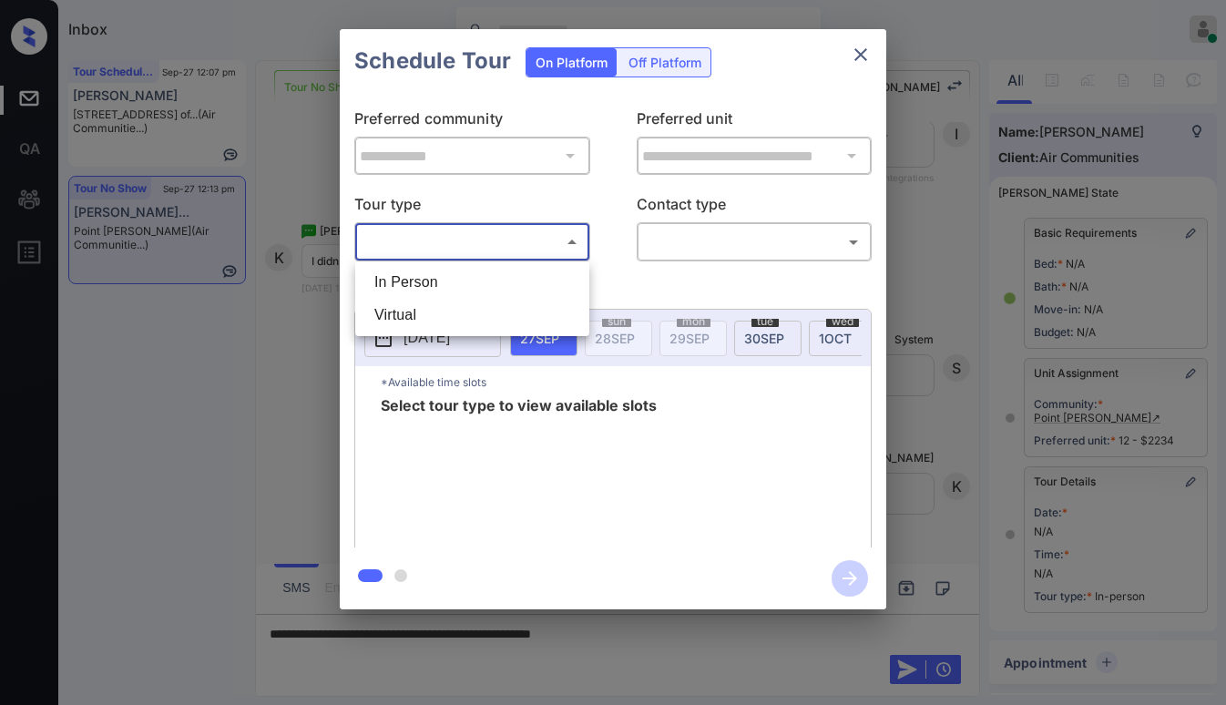
click at [444, 276] on li "In Person" at bounding box center [472, 282] width 225 height 33
type input "********"
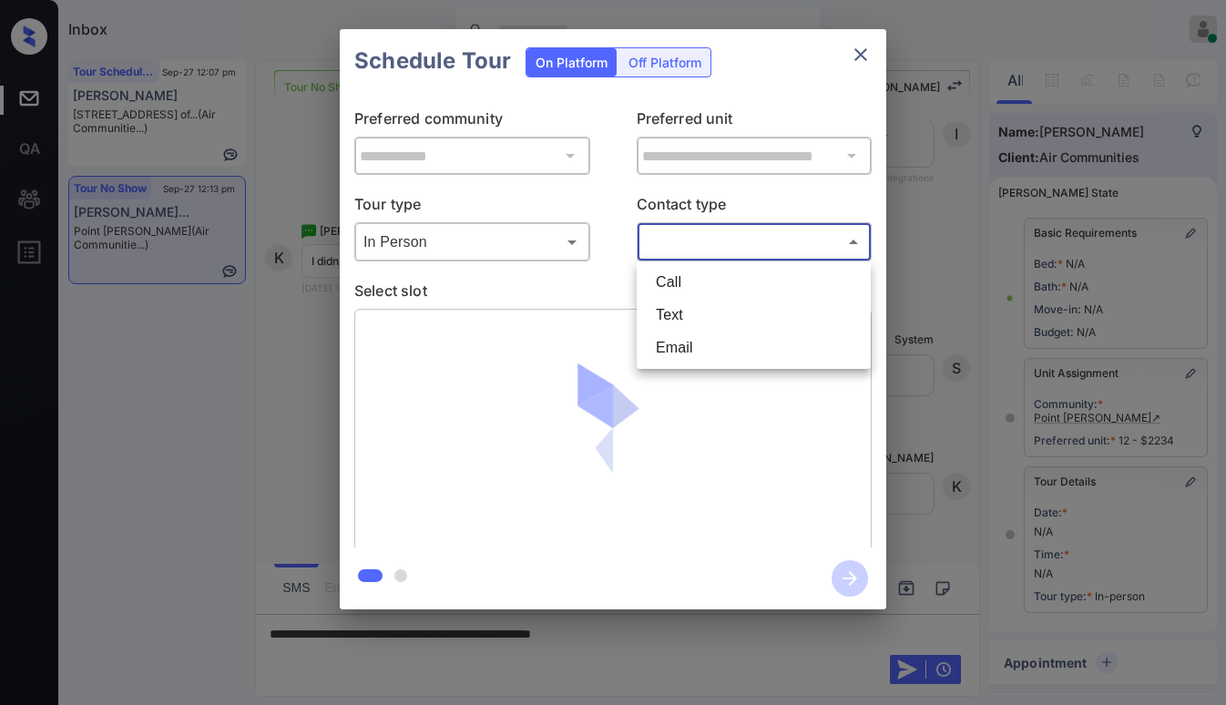
drag, startPoint x: 678, startPoint y: 245, endPoint x: 695, endPoint y: 242, distance: 17.5
click at [682, 244] on body "Inbox [PERSON_NAME] Online Set yourself offline Set yourself on break Profile S…" at bounding box center [613, 352] width 1226 height 705
click at [706, 313] on li "Text" at bounding box center [753, 315] width 225 height 33
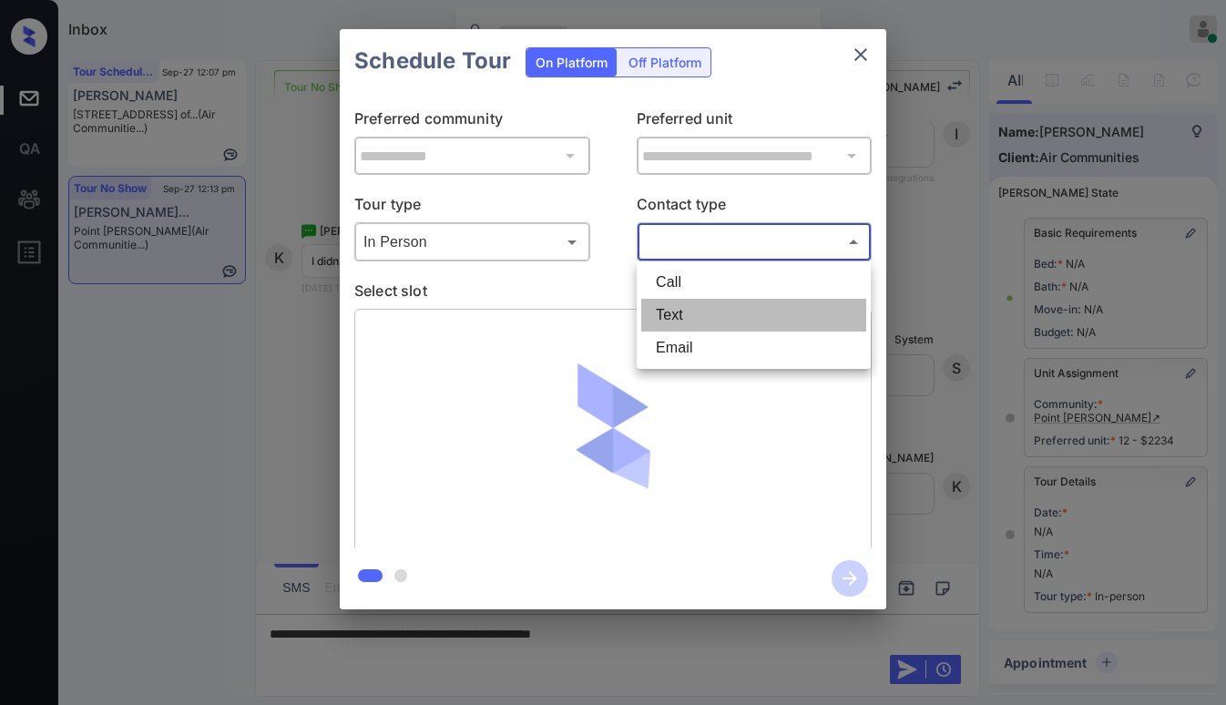
type input "****"
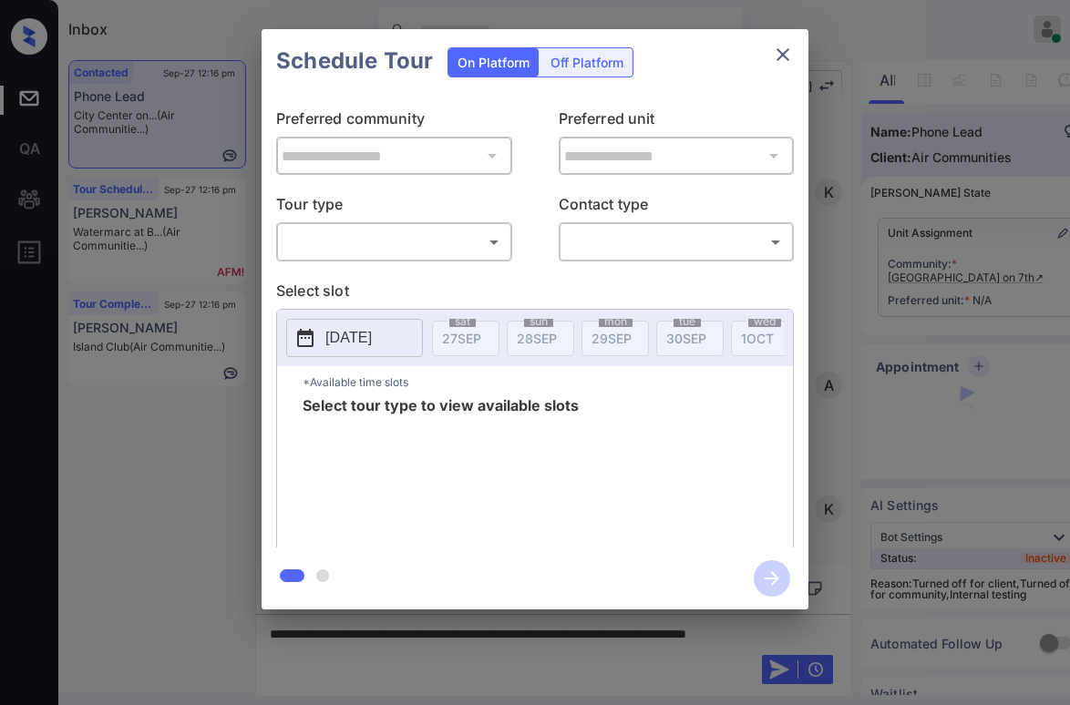
scroll to position [2631, 0]
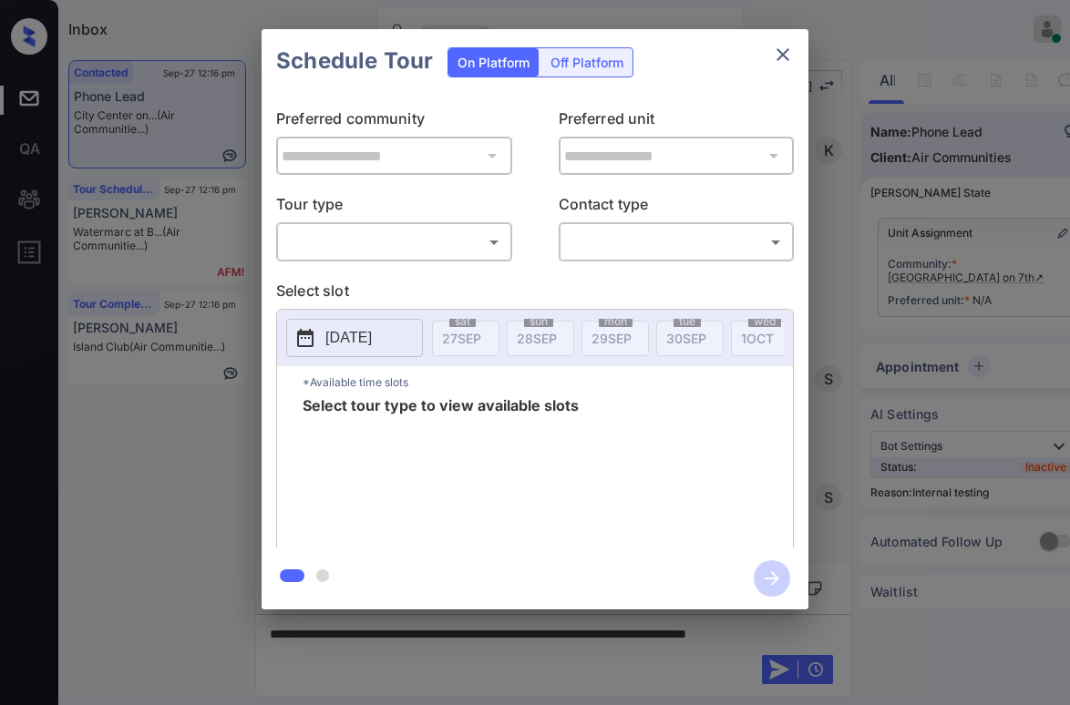
click at [364, 239] on body "Inbox [PERSON_NAME] Online Set yourself offline Set yourself on break Profile S…" at bounding box center [535, 352] width 1070 height 705
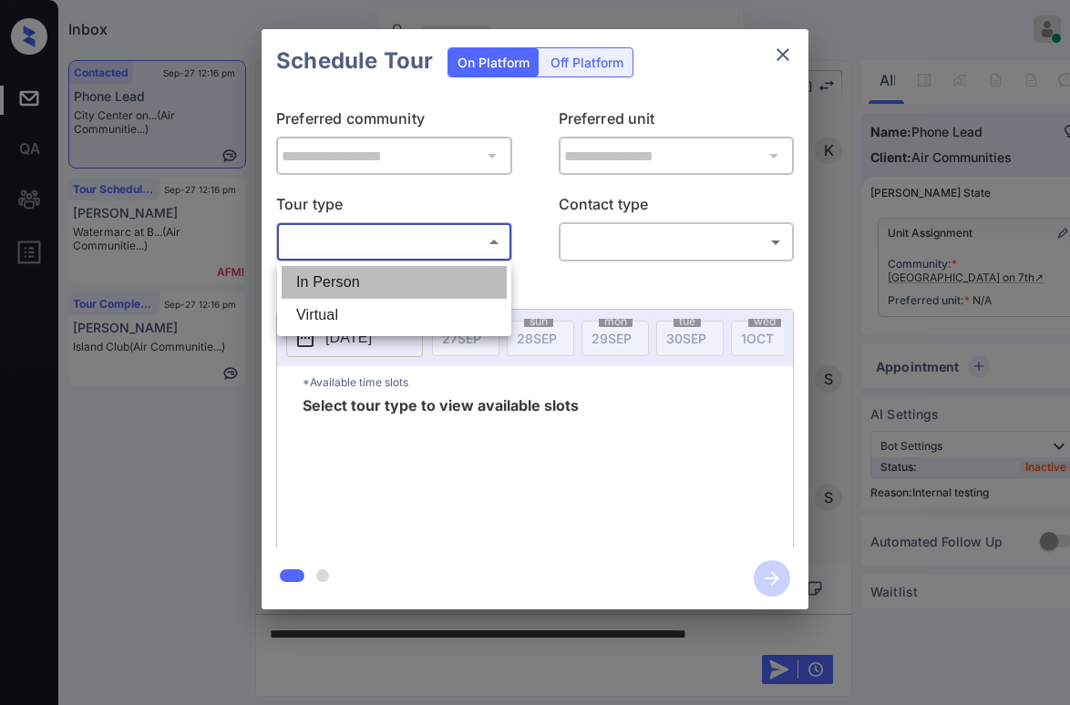
click at [364, 278] on li "In Person" at bounding box center [394, 282] width 225 height 33
type input "********"
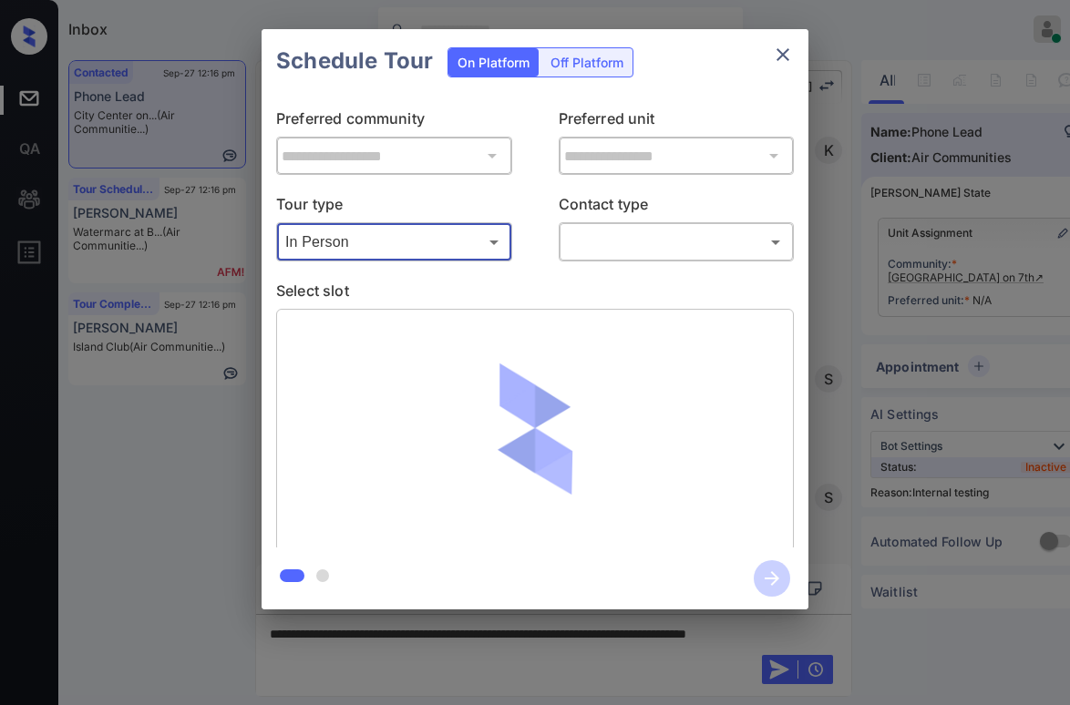
click at [593, 250] on body "Inbox Paolo Gabriel Online Set yourself offline Set yourself on break Profile S…" at bounding box center [535, 352] width 1070 height 705
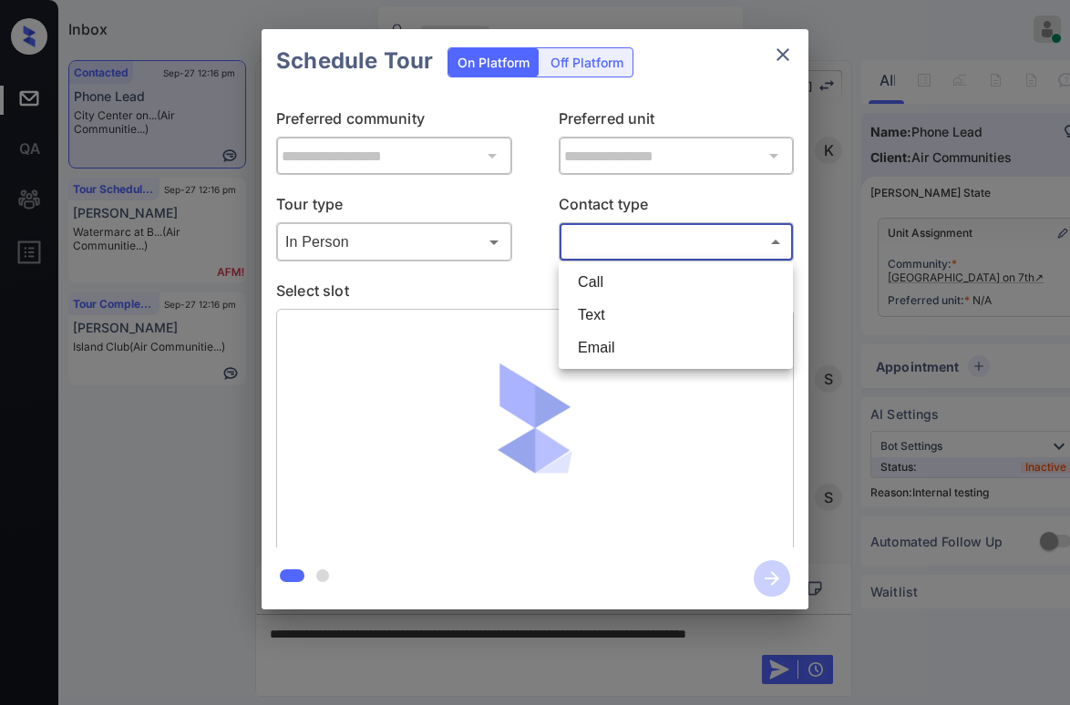
click at [613, 321] on li "Text" at bounding box center [675, 315] width 225 height 33
type input "****"
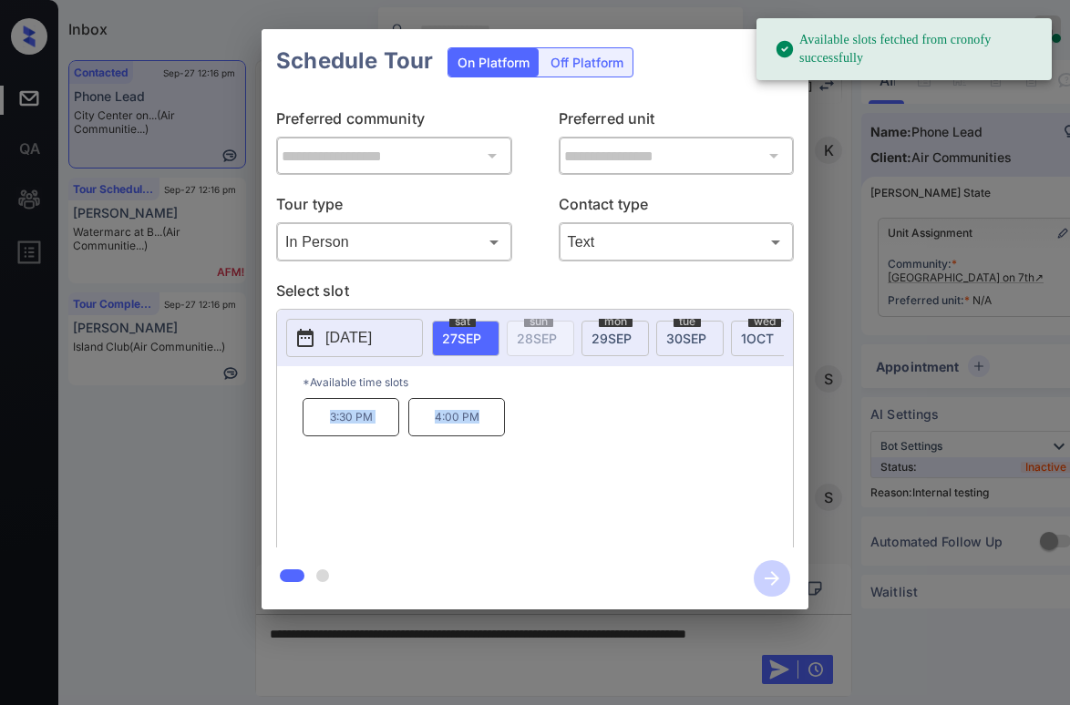
drag, startPoint x: 327, startPoint y: 433, endPoint x: 488, endPoint y: 433, distance: 161.3
click at [488, 433] on div "3:30 PM 4:00 PM" at bounding box center [547, 471] width 490 height 146
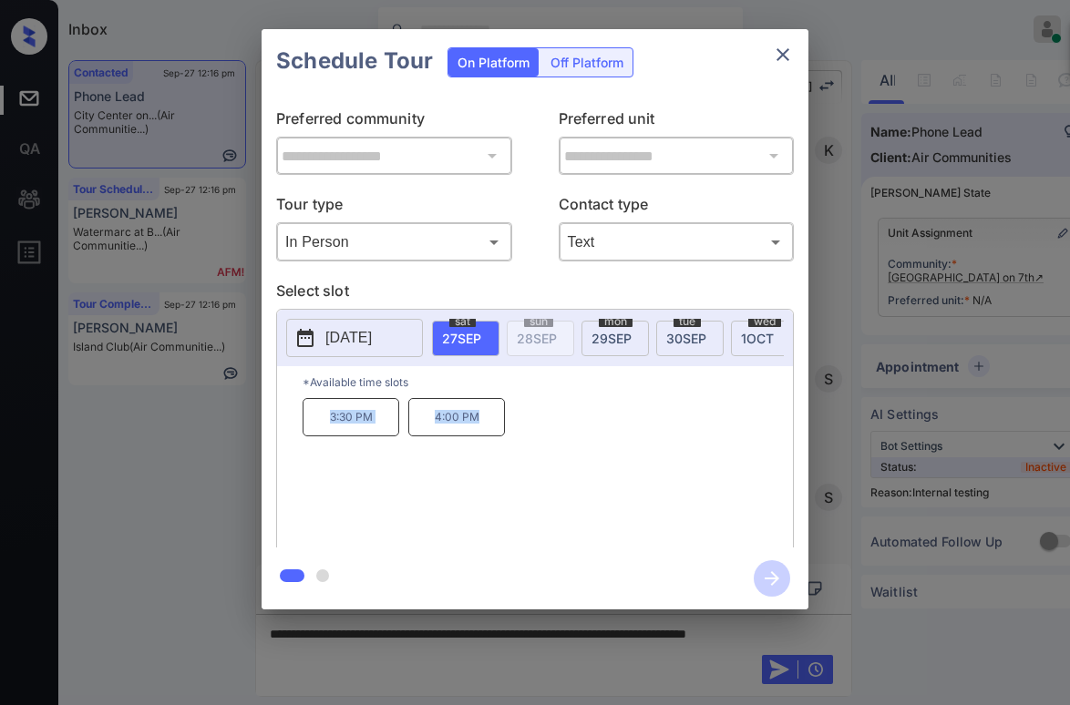
copy div "3:30 PM 4:00 PM"
click at [174, 504] on div "**********" at bounding box center [535, 319] width 1070 height 639
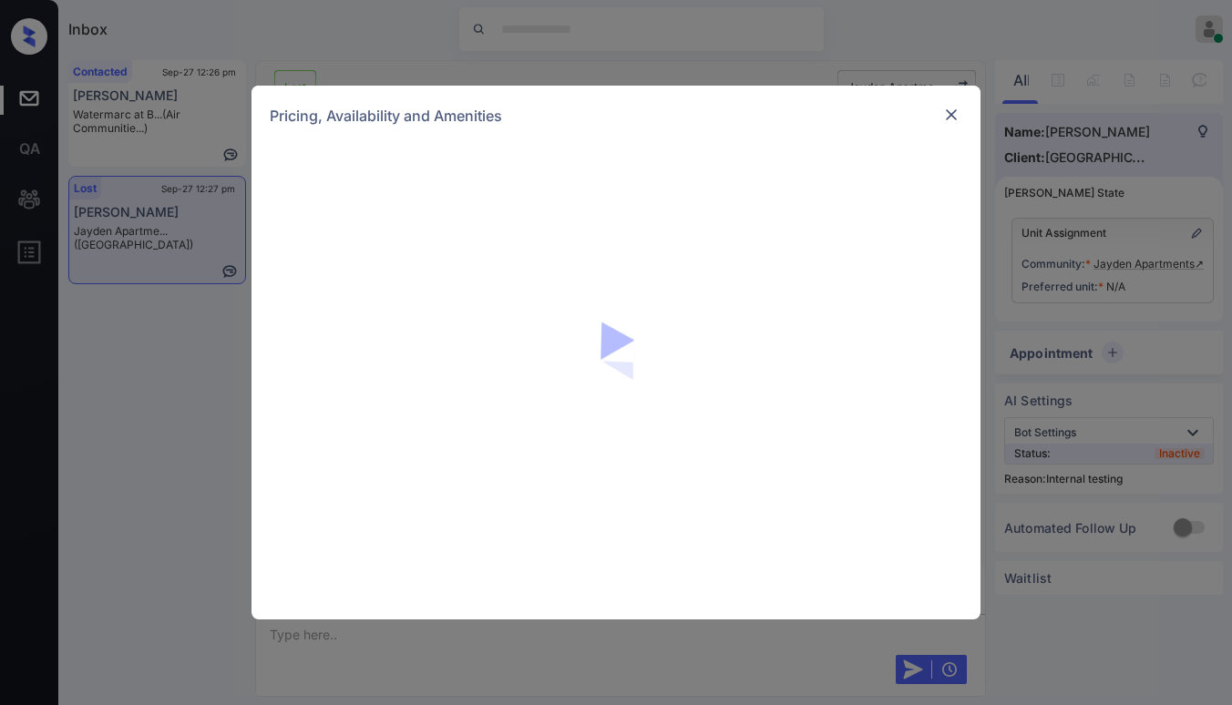
scroll to position [2645, 0]
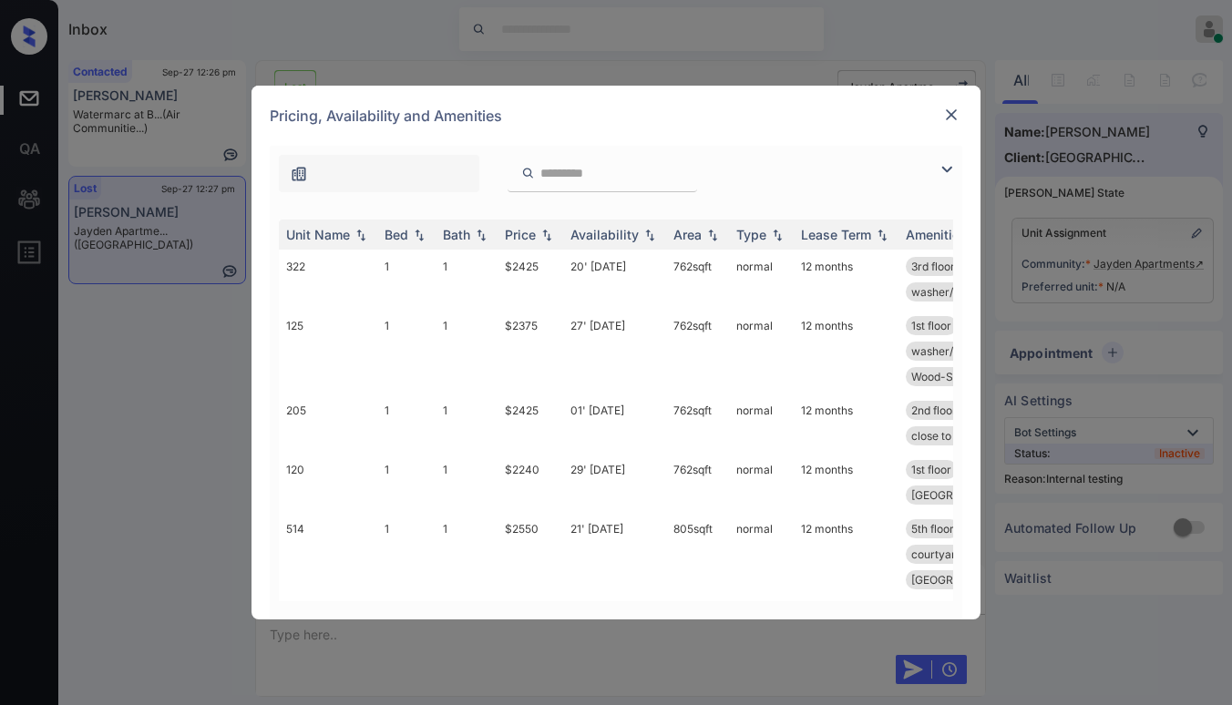
click at [941, 165] on img at bounding box center [947, 170] width 22 height 22
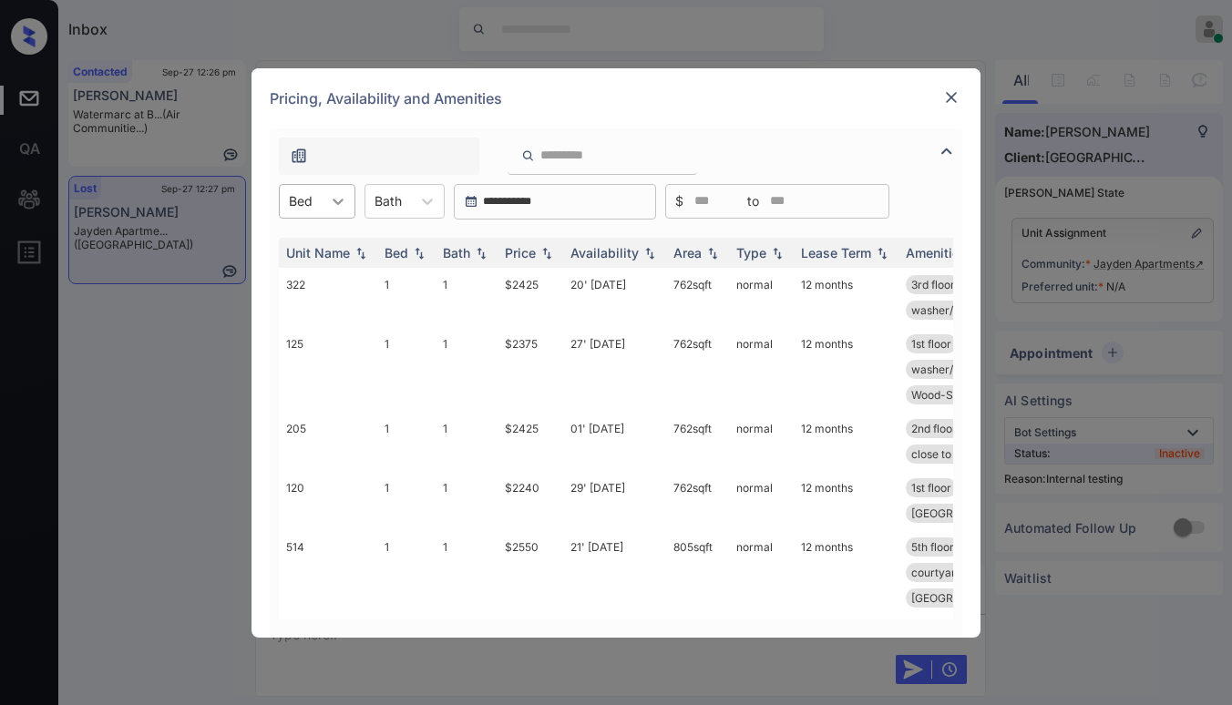
click at [327, 214] on div at bounding box center [338, 201] width 33 height 33
click at [825, 93] on div "Pricing, Availability and Amenities" at bounding box center [615, 98] width 729 height 60
click at [953, 87] on div at bounding box center [951, 98] width 22 height 22
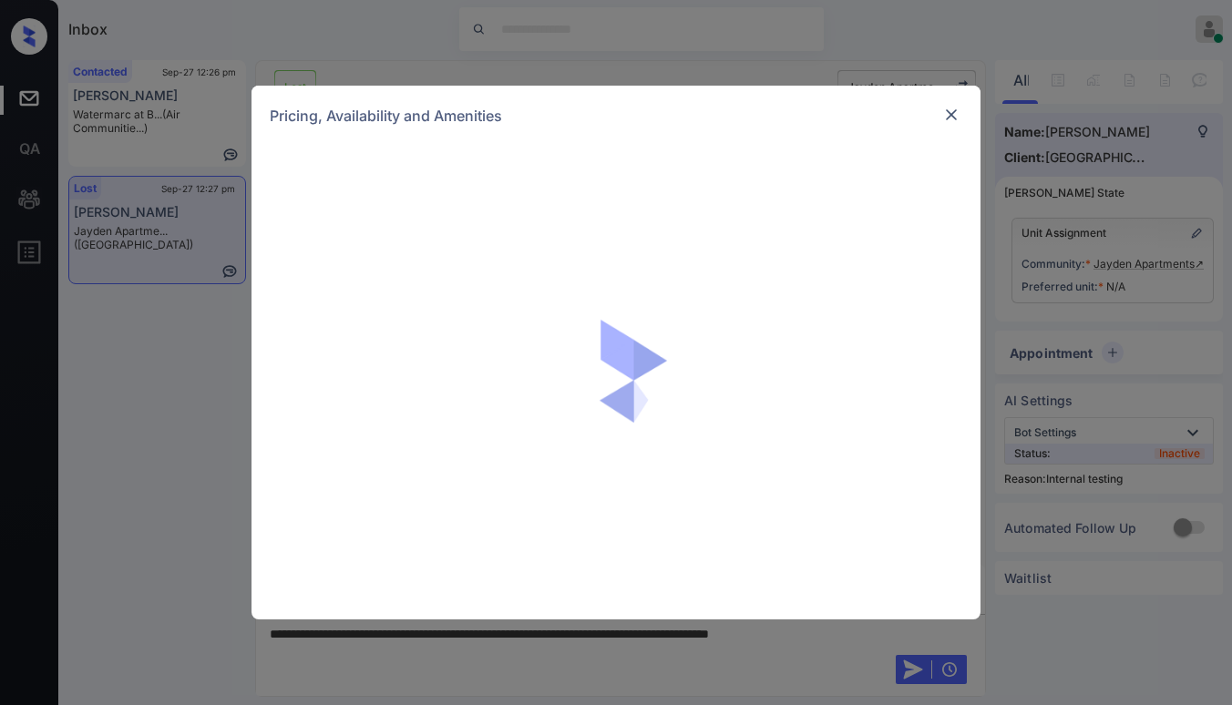
scroll to position [3192, 0]
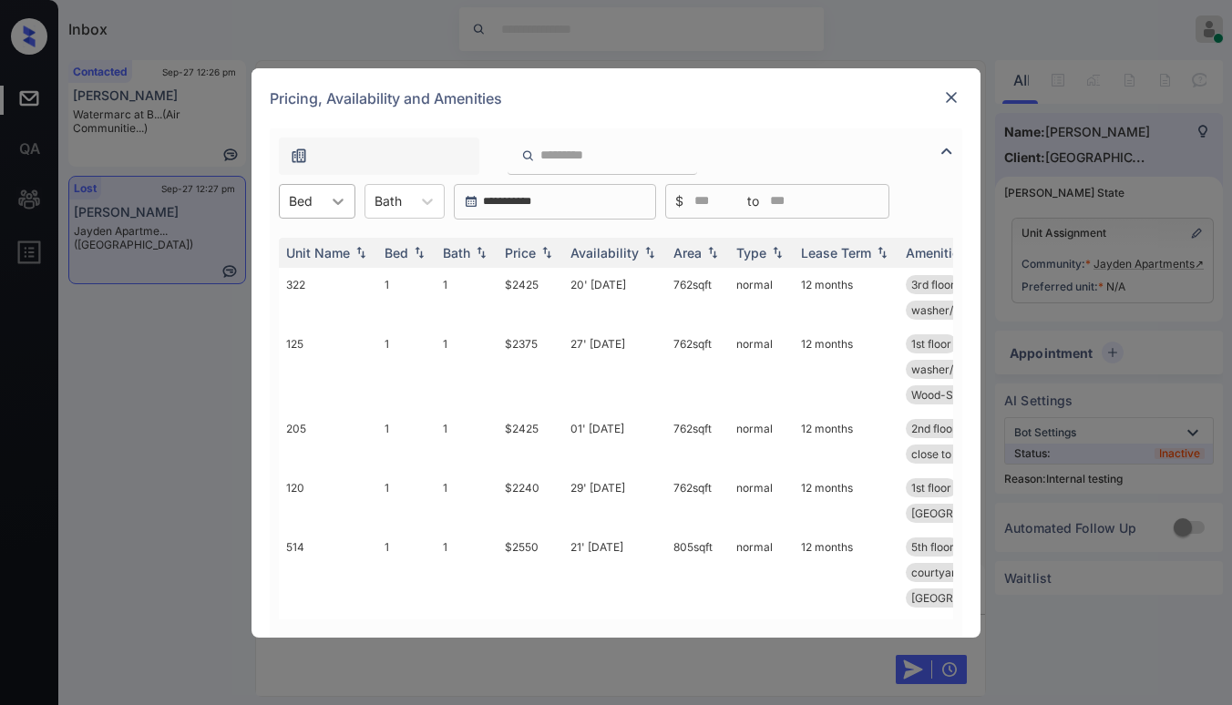
click at [327, 210] on div at bounding box center [338, 201] width 33 height 33
click at [322, 245] on div "1" at bounding box center [317, 246] width 77 height 33
click at [532, 251] on div "Price" at bounding box center [520, 252] width 31 height 15
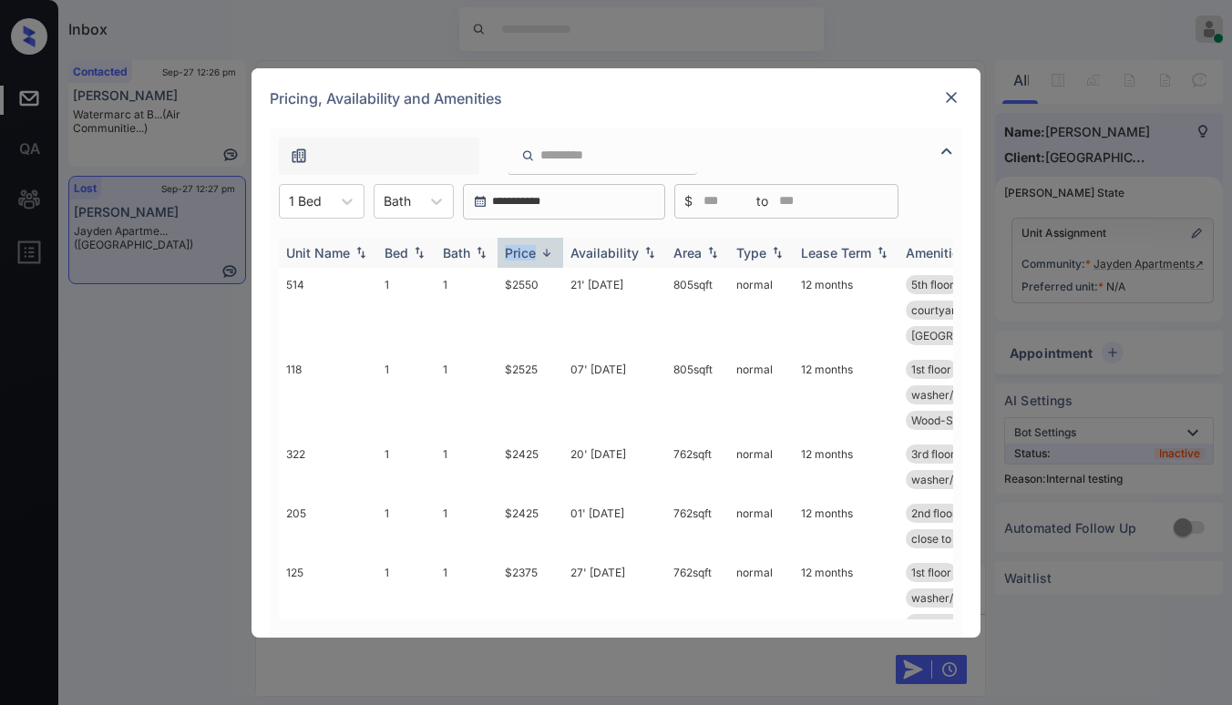
click at [531, 251] on div "Price" at bounding box center [520, 252] width 31 height 15
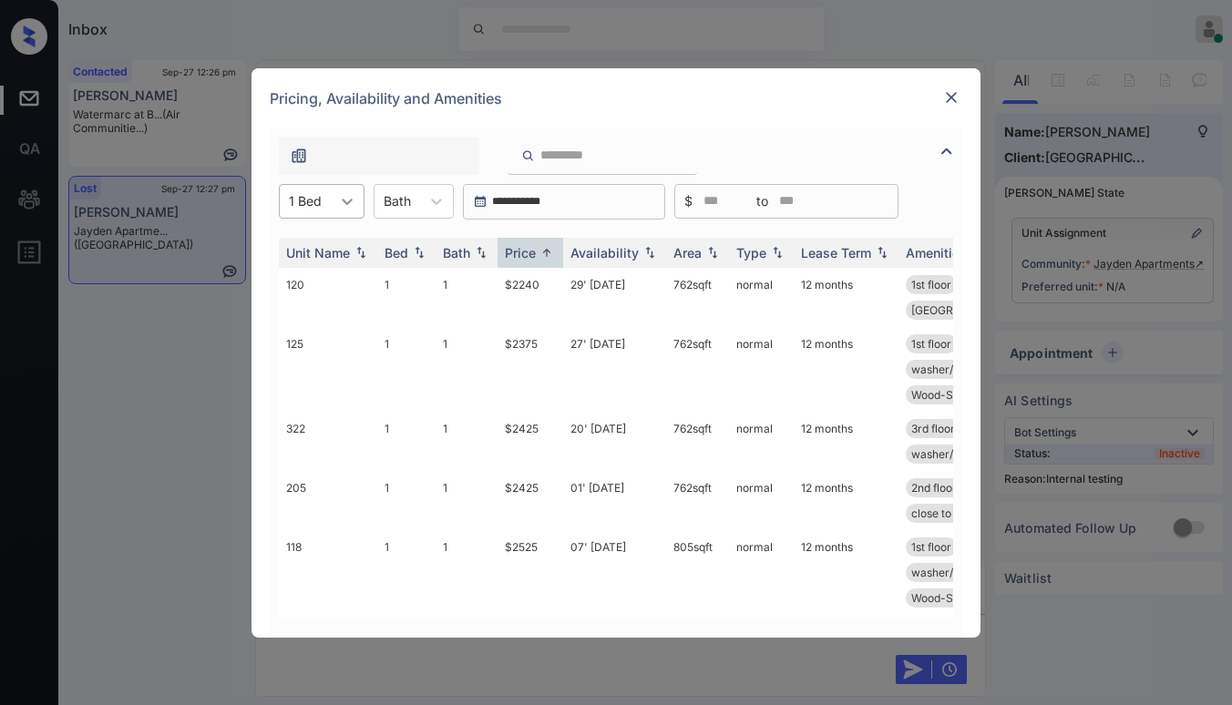
click at [344, 200] on icon at bounding box center [347, 201] width 18 height 18
click at [330, 280] on div "2" at bounding box center [322, 278] width 86 height 33
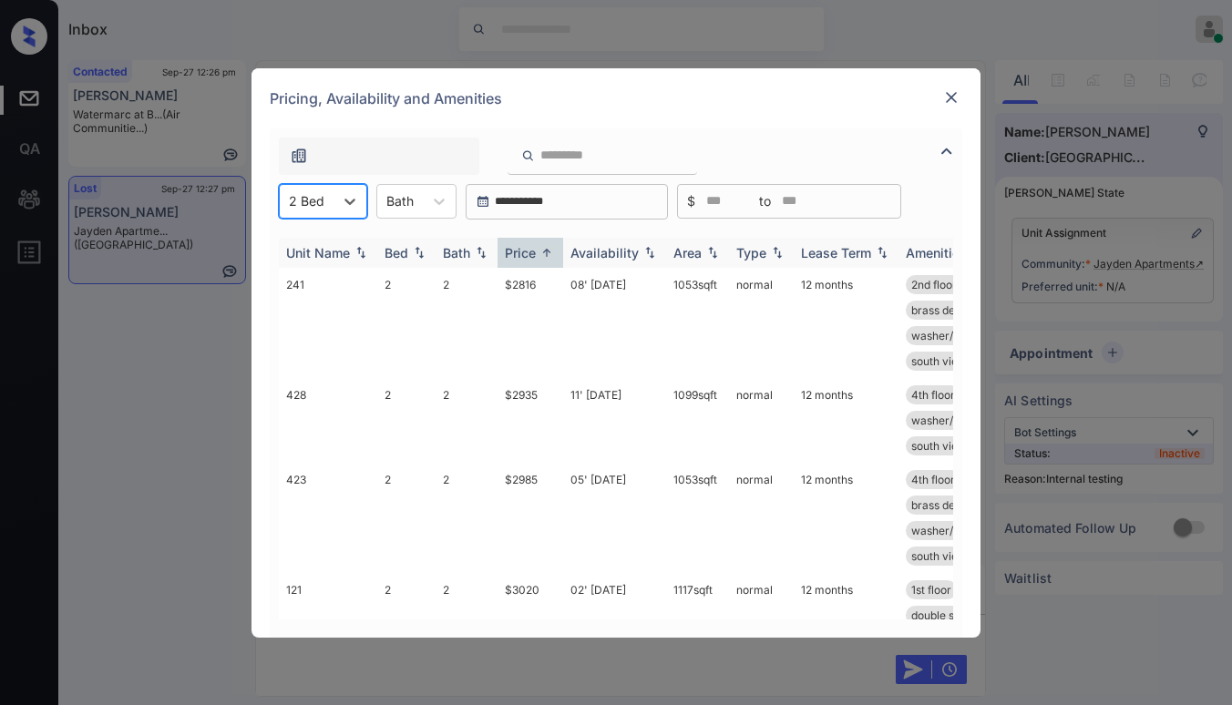
click at [523, 251] on div "Price" at bounding box center [520, 252] width 31 height 15
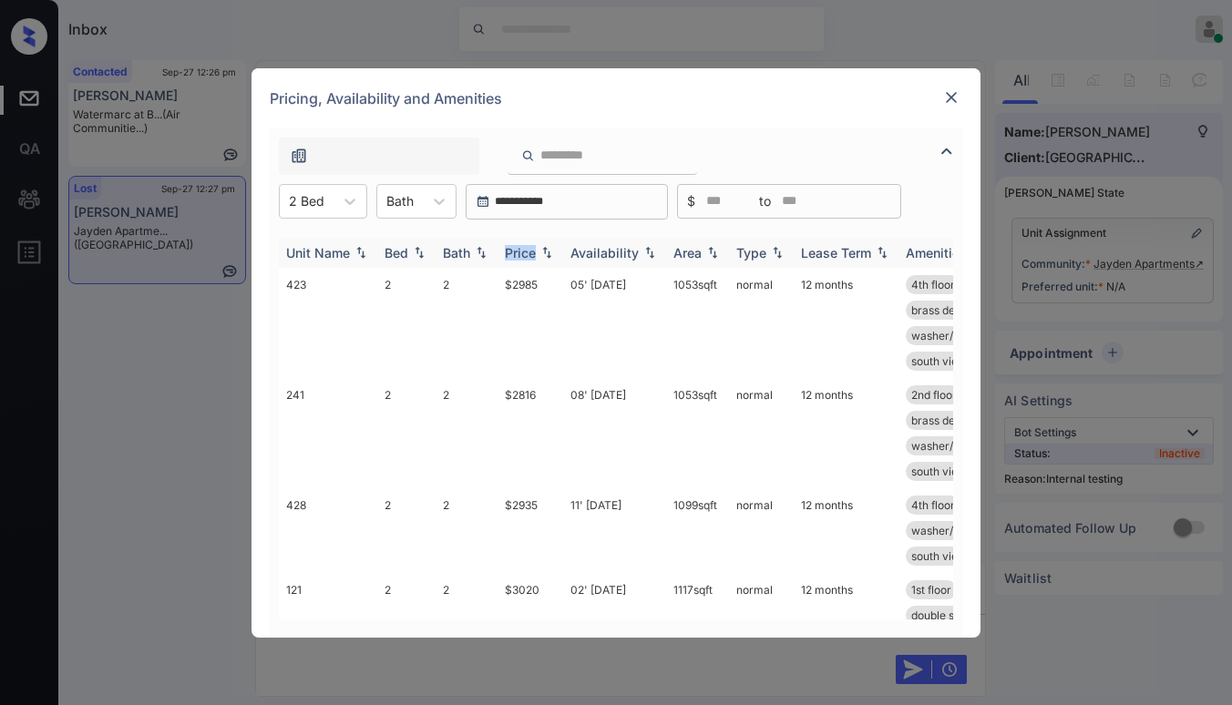
click at [523, 251] on div "Price" at bounding box center [520, 252] width 31 height 15
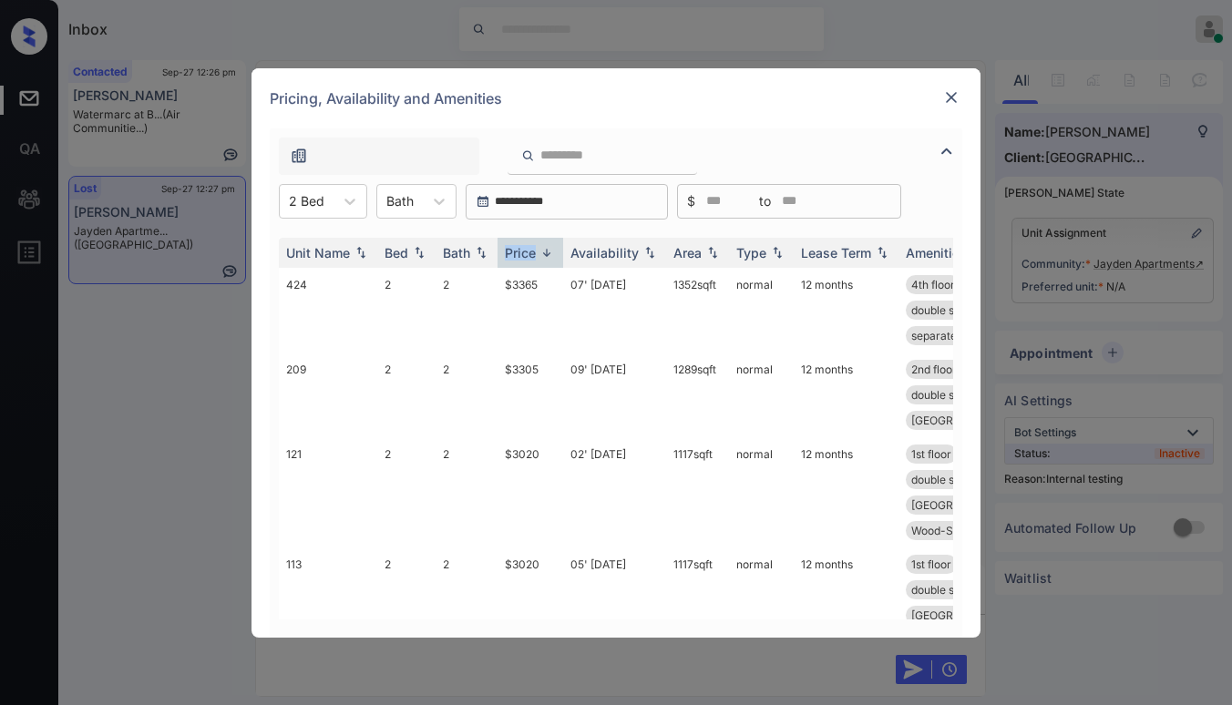
click at [956, 99] on img at bounding box center [951, 97] width 18 height 18
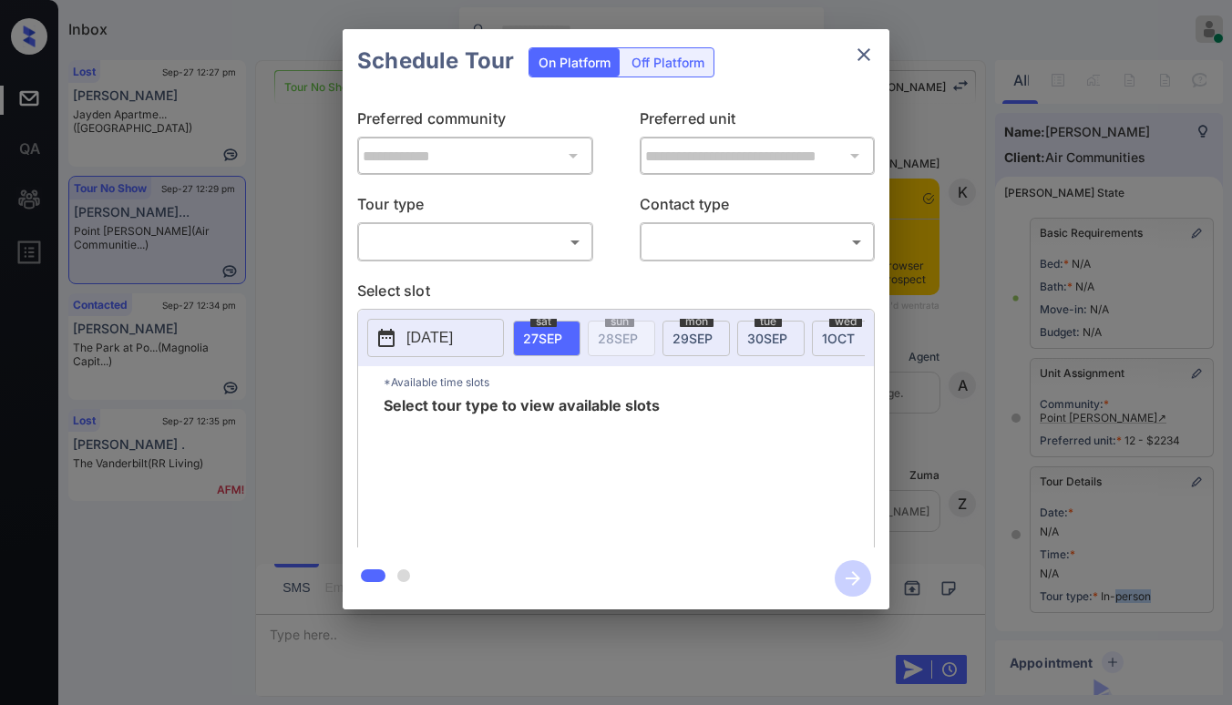
scroll to position [199, 0]
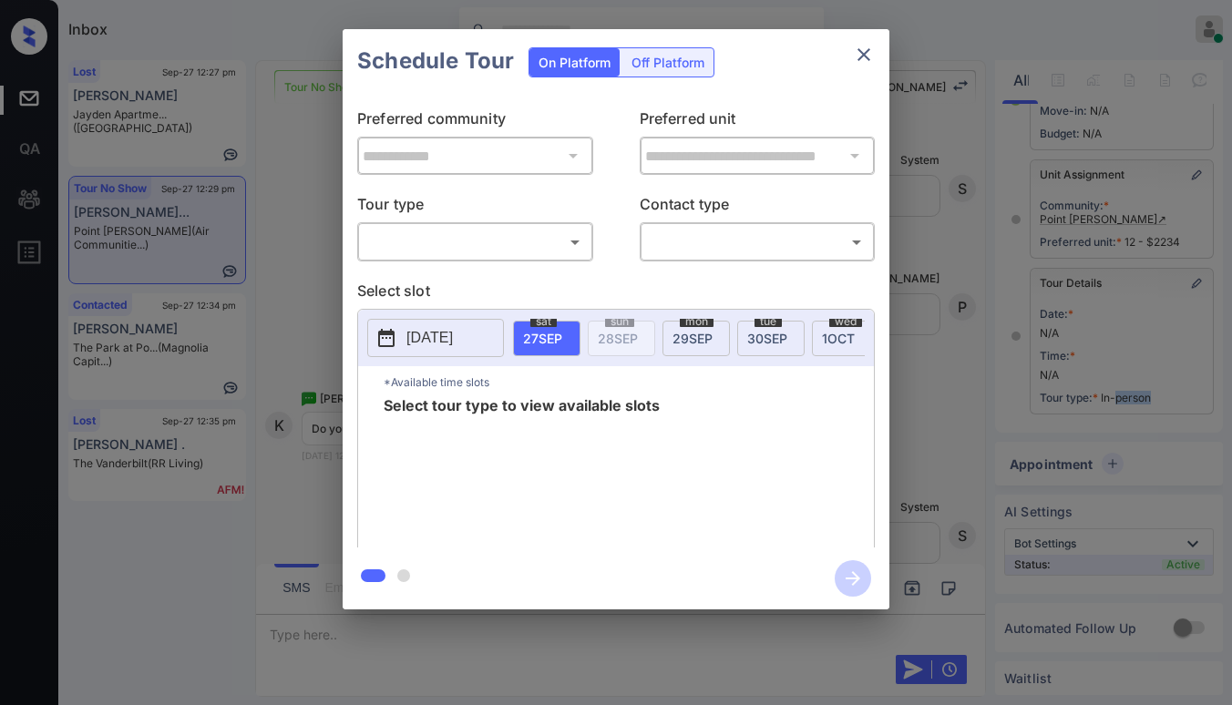
click at [528, 238] on body "Inbox [PERSON_NAME] Online Set yourself offline Set yourself on break Profile S…" at bounding box center [616, 352] width 1232 height 705
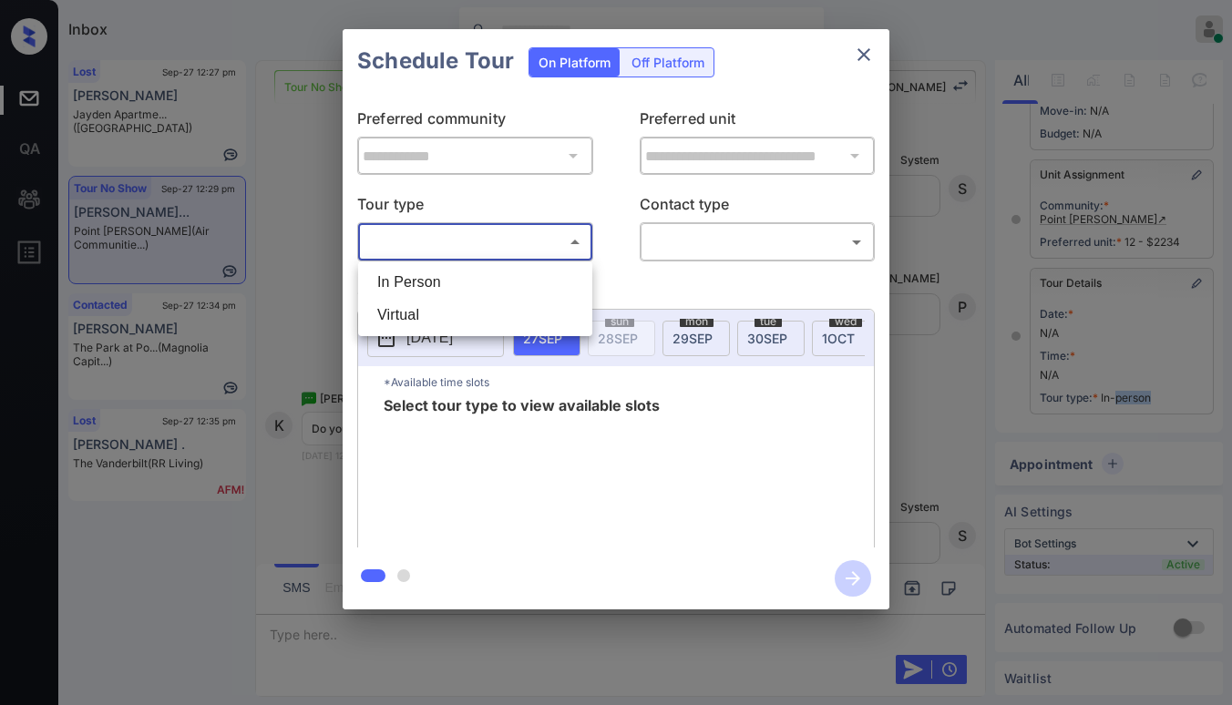
click at [491, 278] on li "In Person" at bounding box center [475, 282] width 225 height 33
type input "********"
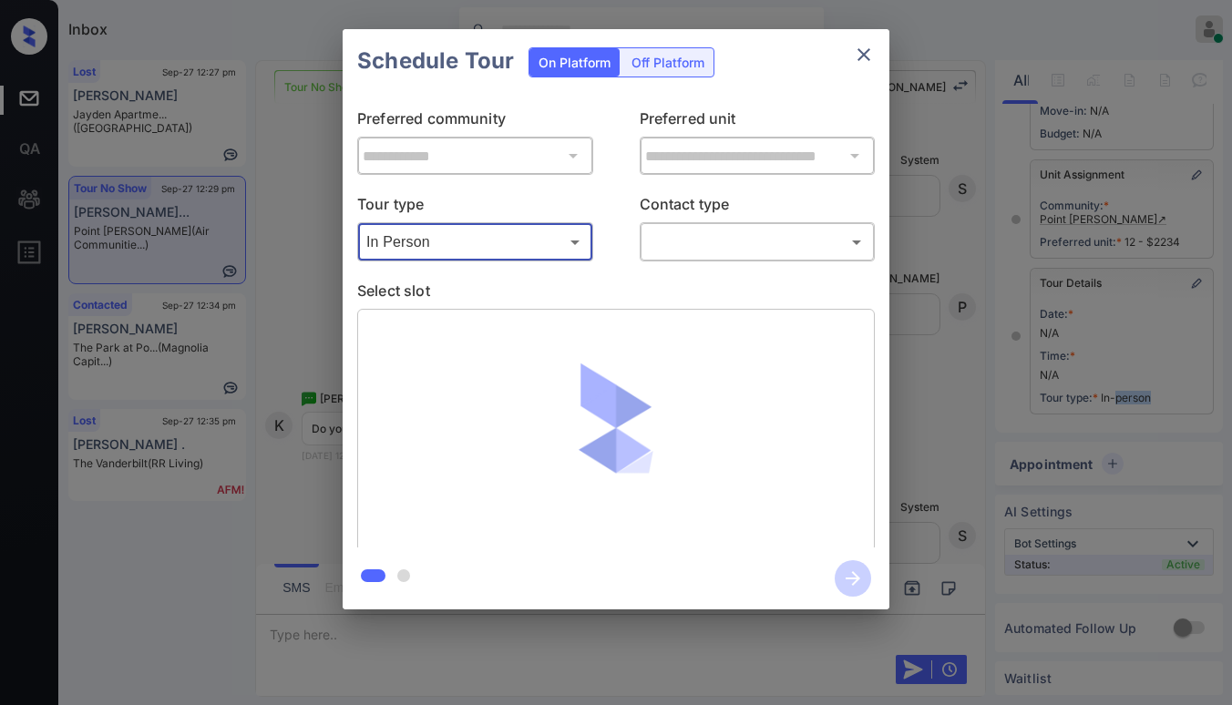
click at [685, 244] on body "Inbox [PERSON_NAME] Online Set yourself offline Set yourself on break Profile S…" at bounding box center [616, 352] width 1232 height 705
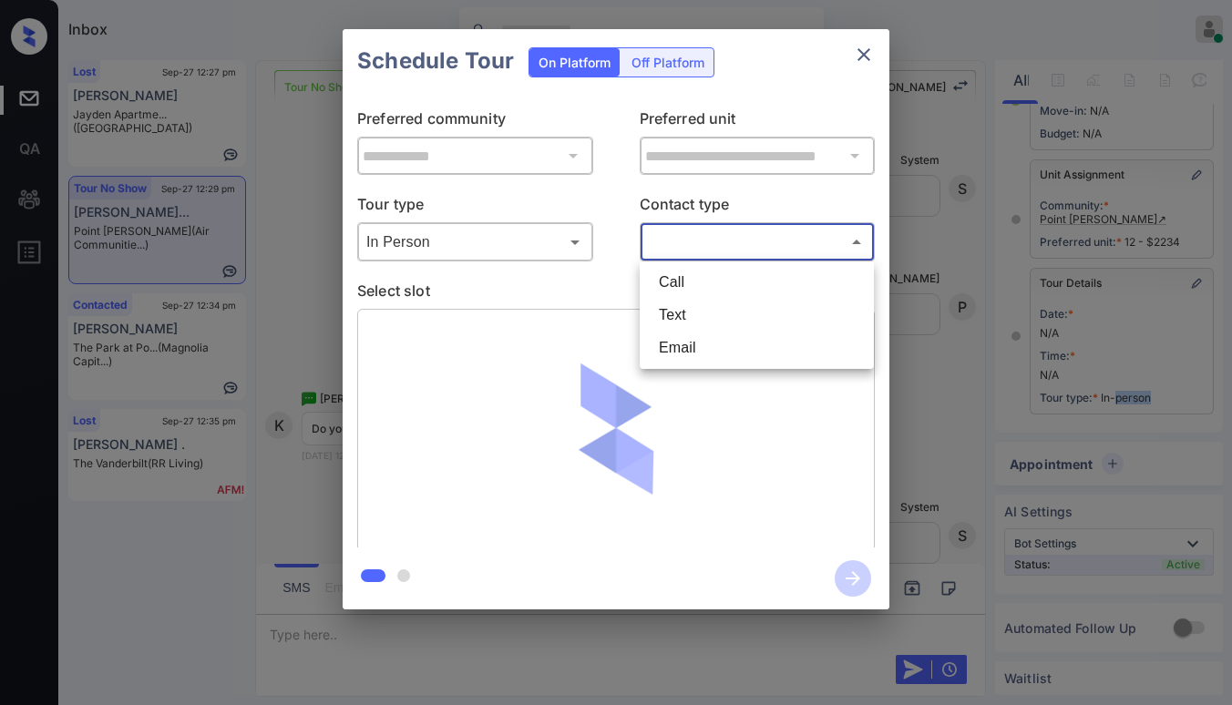
click at [696, 308] on li "Text" at bounding box center [756, 315] width 225 height 33
type input "****"
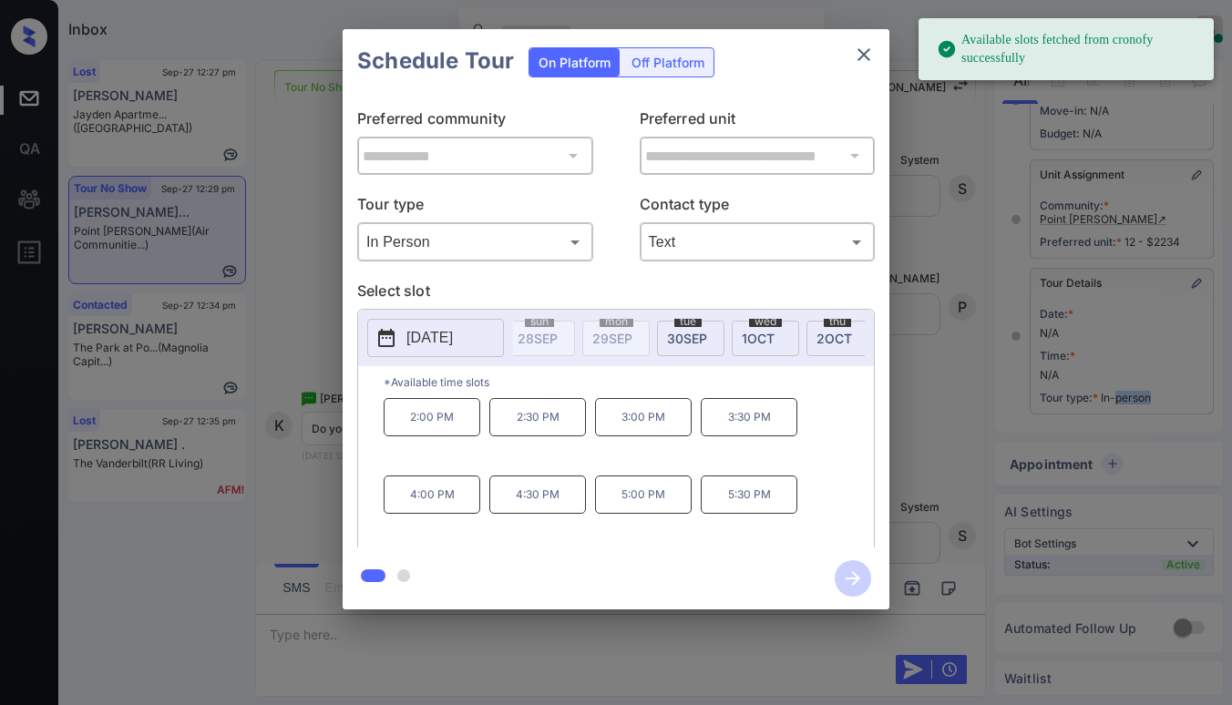
scroll to position [0, 160]
click at [614, 339] on span "30 SEP" at bounding box center [607, 338] width 40 height 15
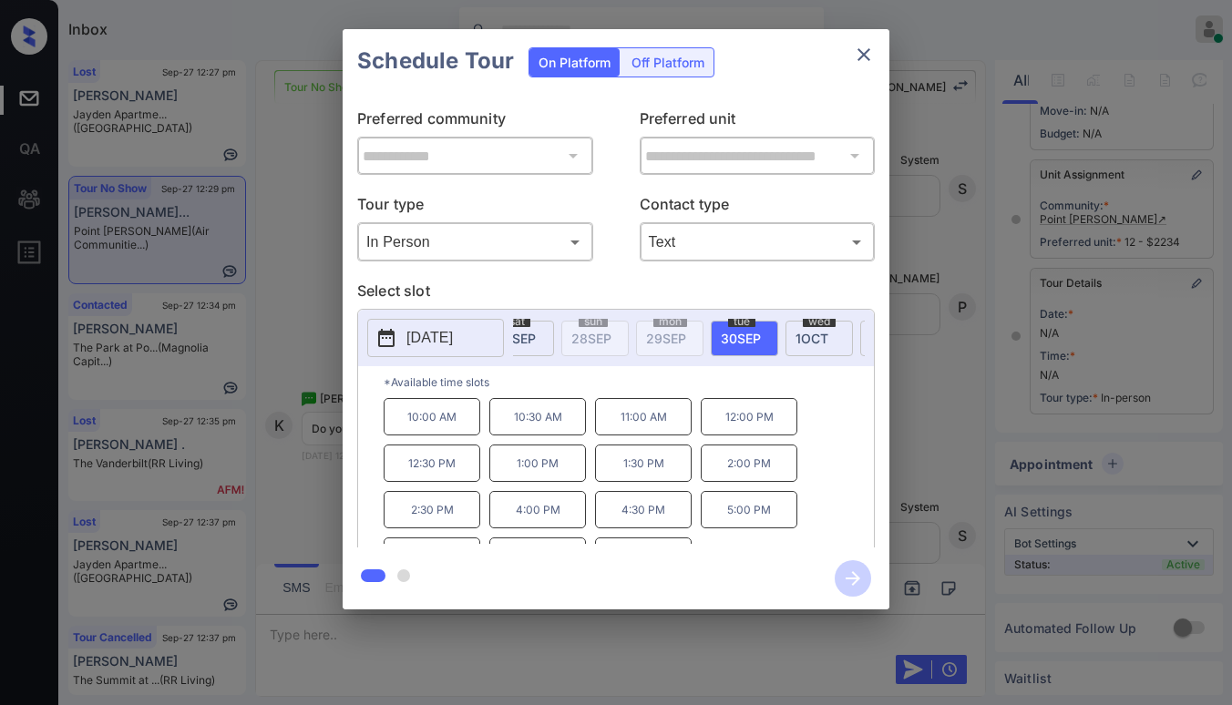
scroll to position [0, 54]
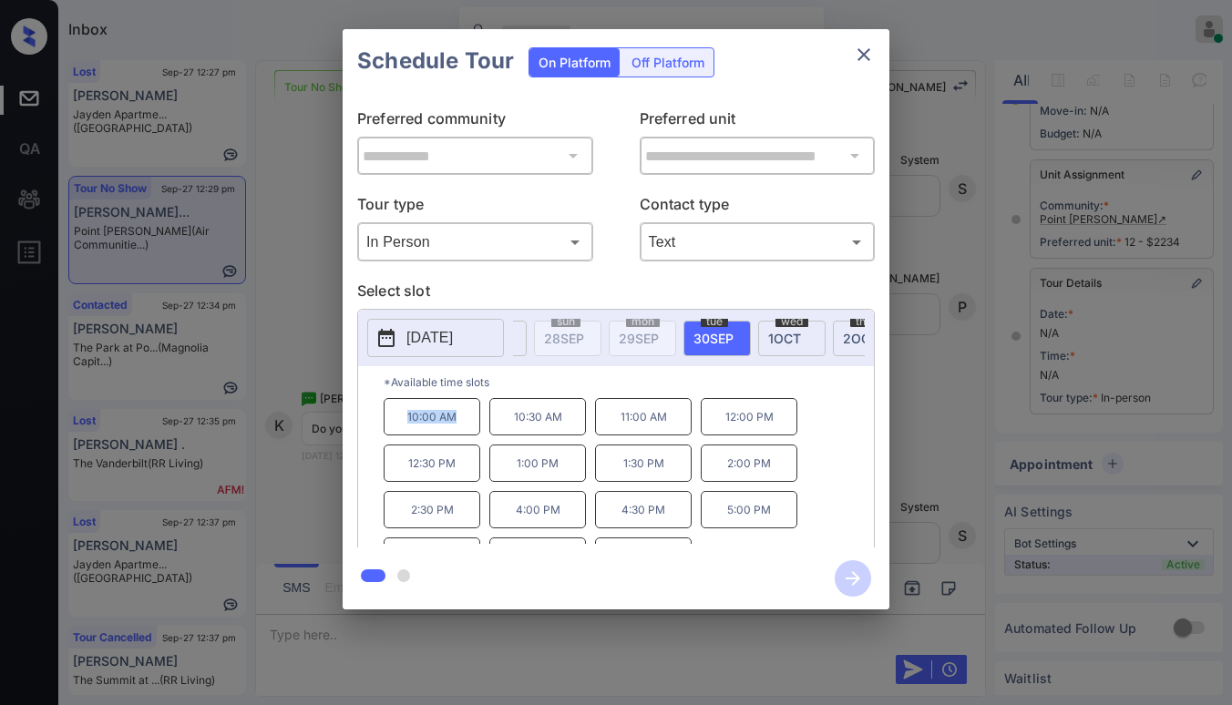
drag, startPoint x: 405, startPoint y: 421, endPoint x: 475, endPoint y: 428, distance: 70.5
click at [475, 428] on p "10:00 AM" at bounding box center [432, 416] width 97 height 37
copy p "10:00 AM"
click at [871, 60] on icon "close" at bounding box center [864, 55] width 22 height 22
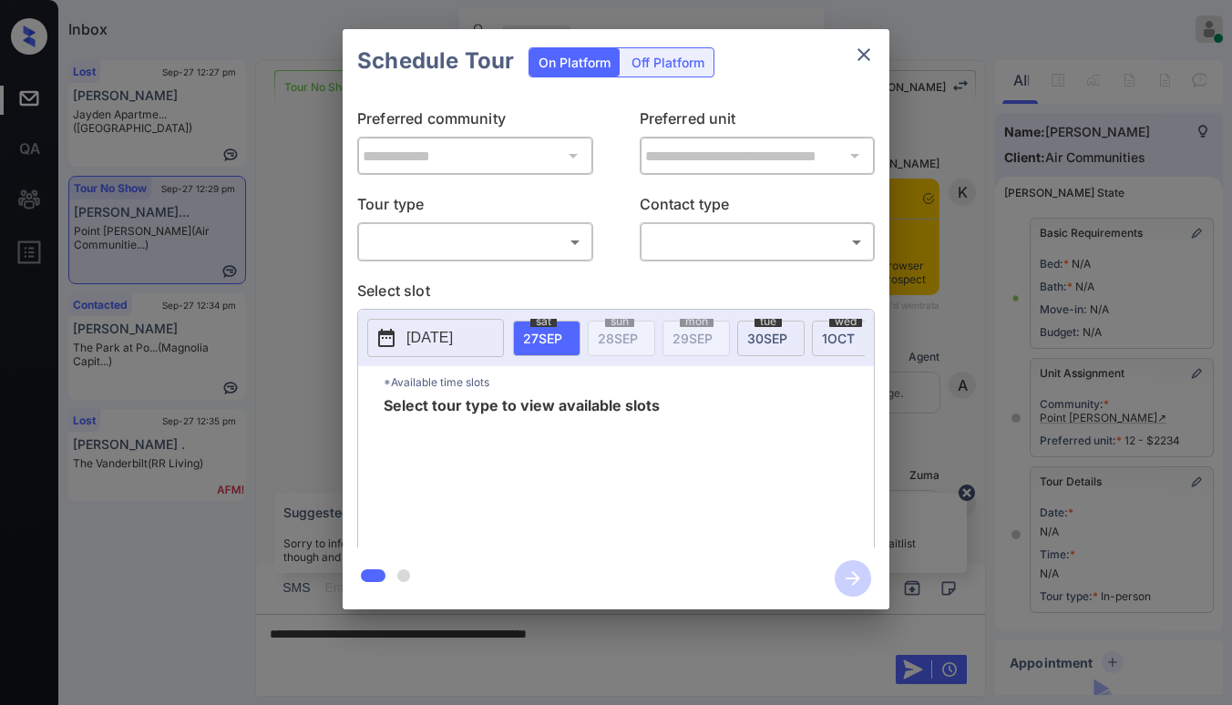
scroll to position [199, 0]
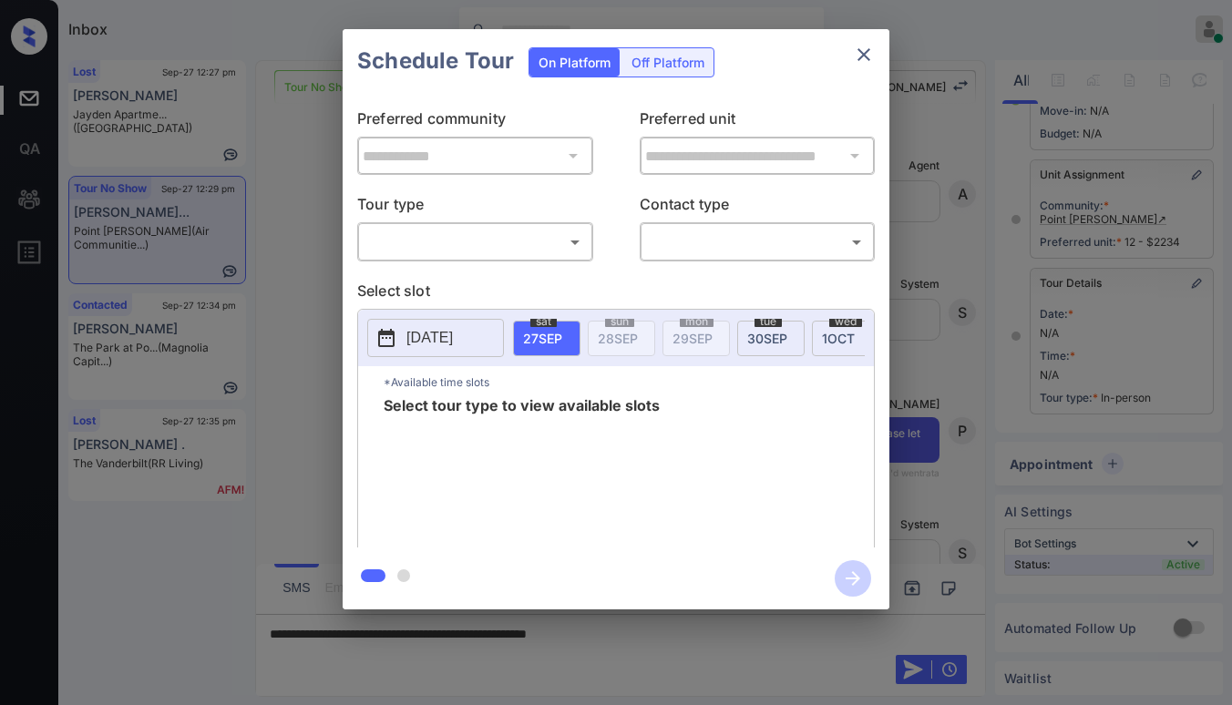
click at [487, 231] on body "Inbox Paolo Gabriel Online Set yourself offline Set yourself on break Profile S…" at bounding box center [616, 352] width 1232 height 705
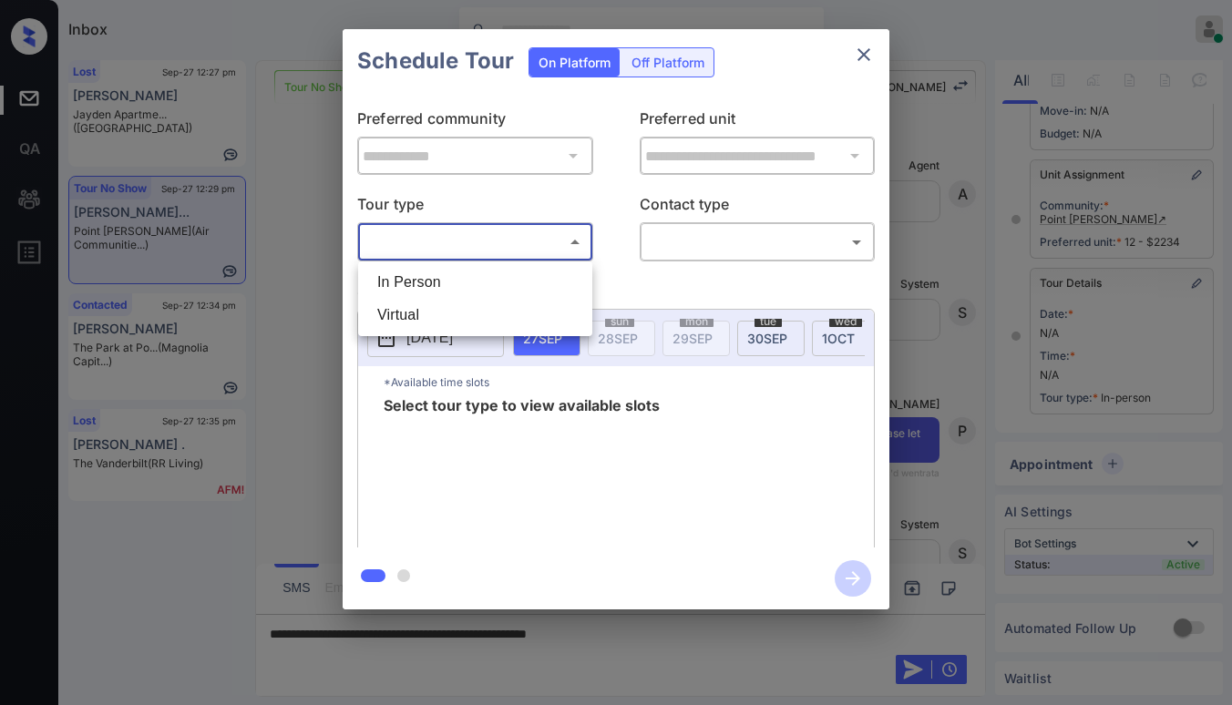
click at [686, 238] on div at bounding box center [616, 352] width 1232 height 705
click at [541, 238] on body "Inbox Paolo Gabriel Online Set yourself offline Set yourself on break Profile S…" at bounding box center [616, 352] width 1232 height 705
click at [483, 285] on li "In Person" at bounding box center [475, 282] width 225 height 33
type input "********"
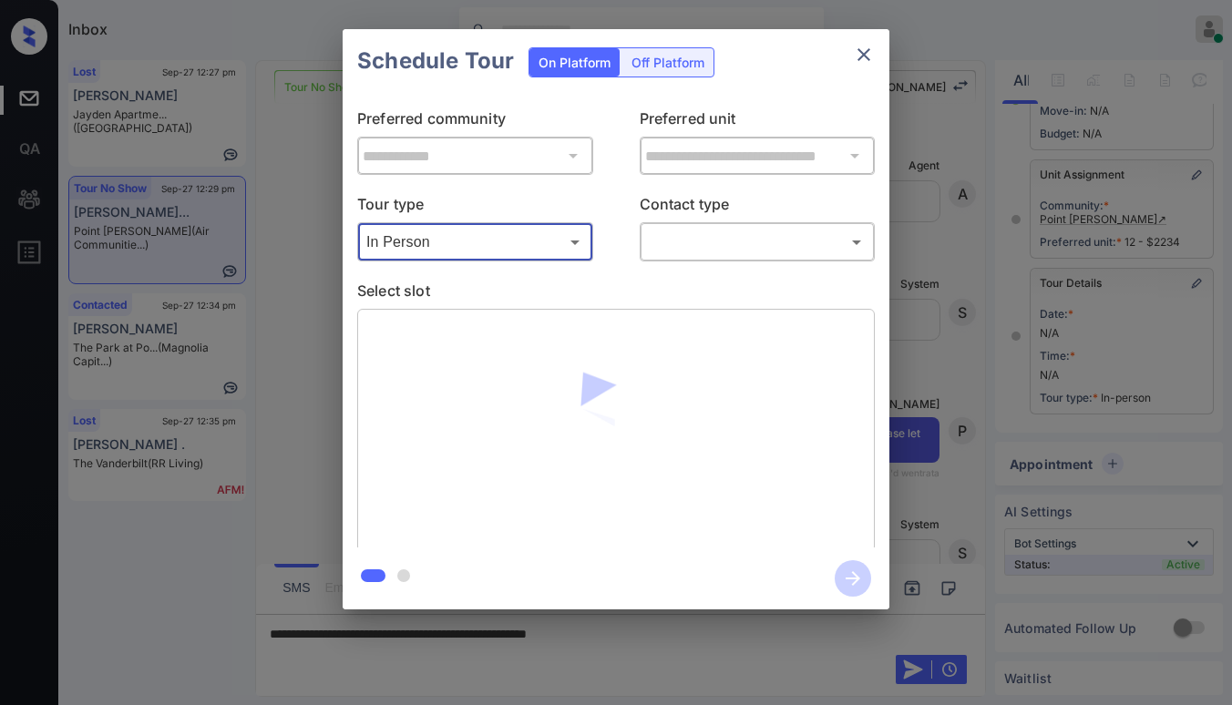
click at [671, 237] on body "Inbox Paolo Gabriel Online Set yourself offline Set yourself on break Profile S…" at bounding box center [616, 352] width 1232 height 705
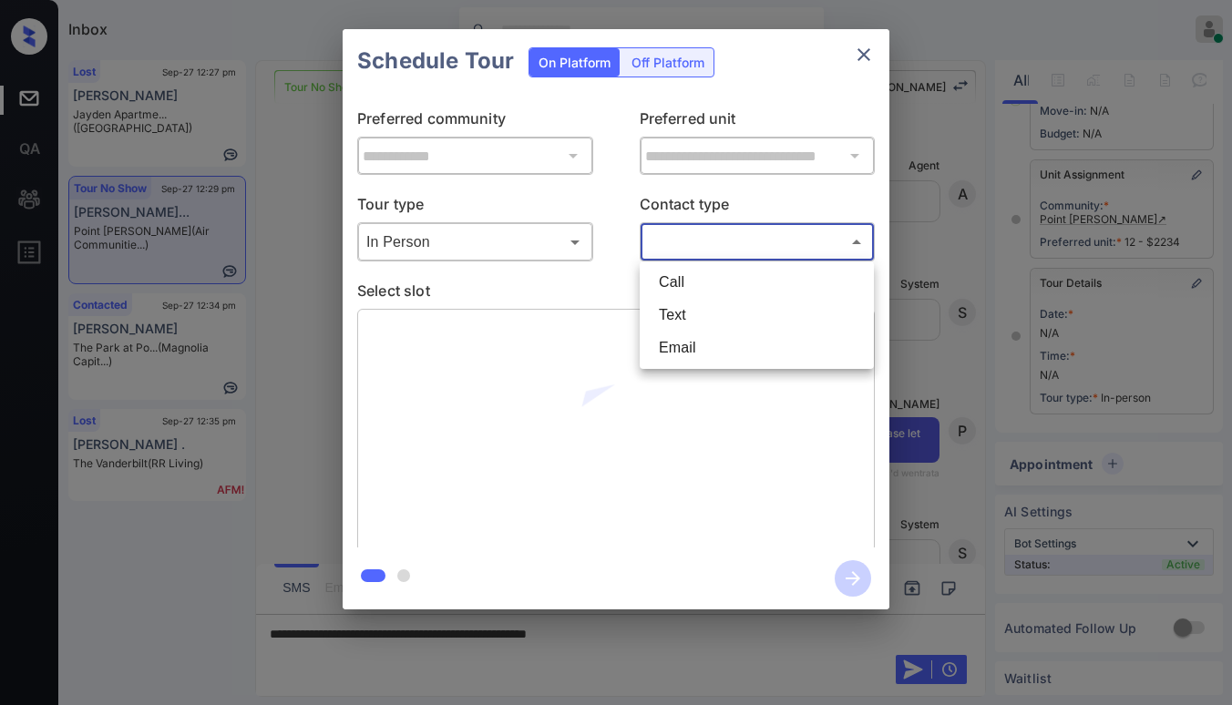
click at [682, 304] on li "Text" at bounding box center [756, 315] width 225 height 33
type input "****"
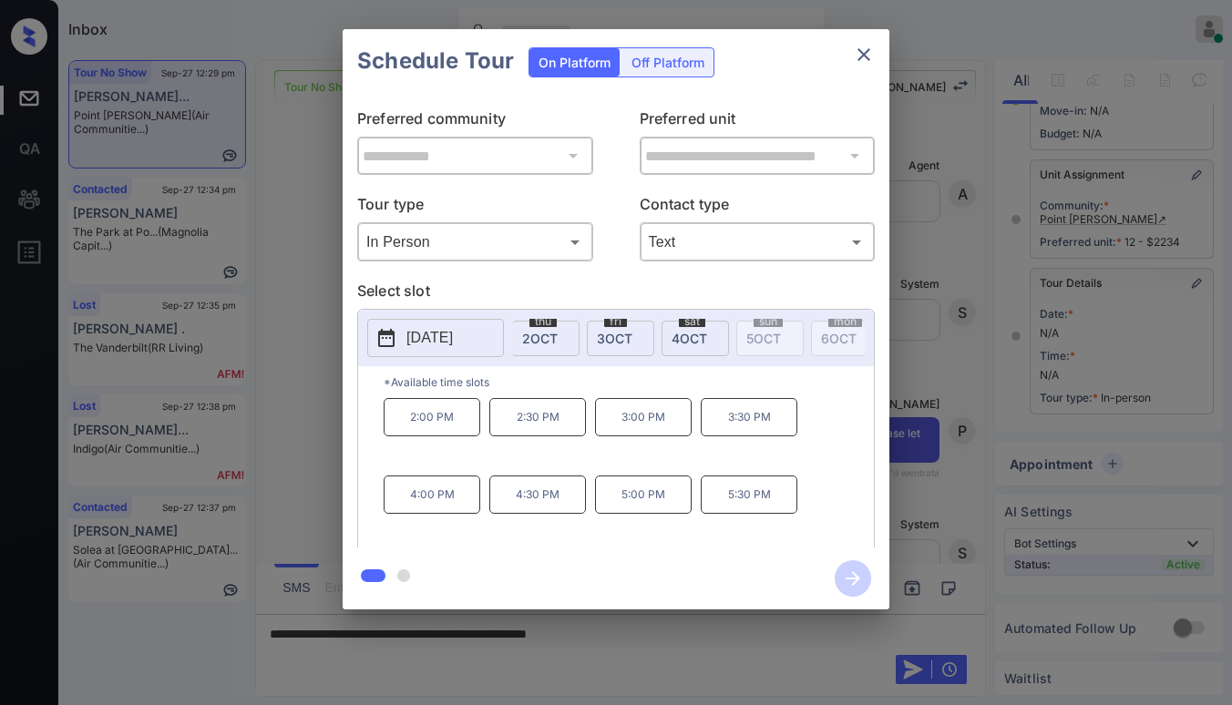
scroll to position [0, 428]
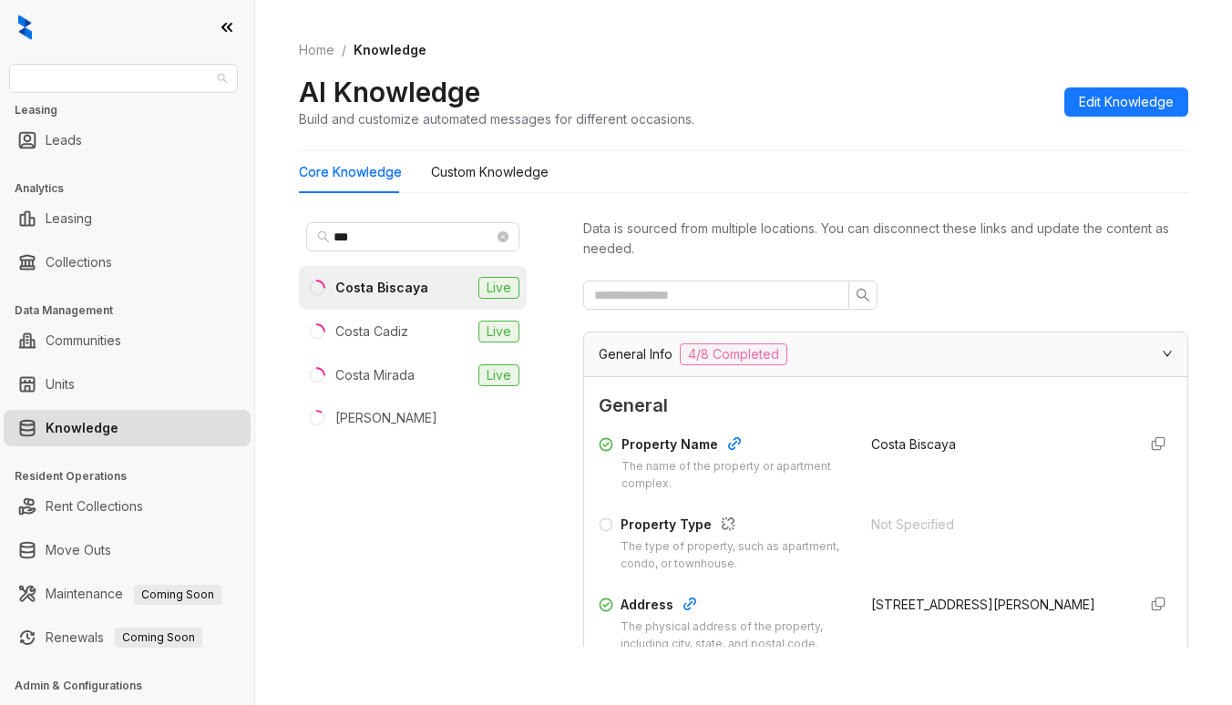
scroll to position [477, 0]
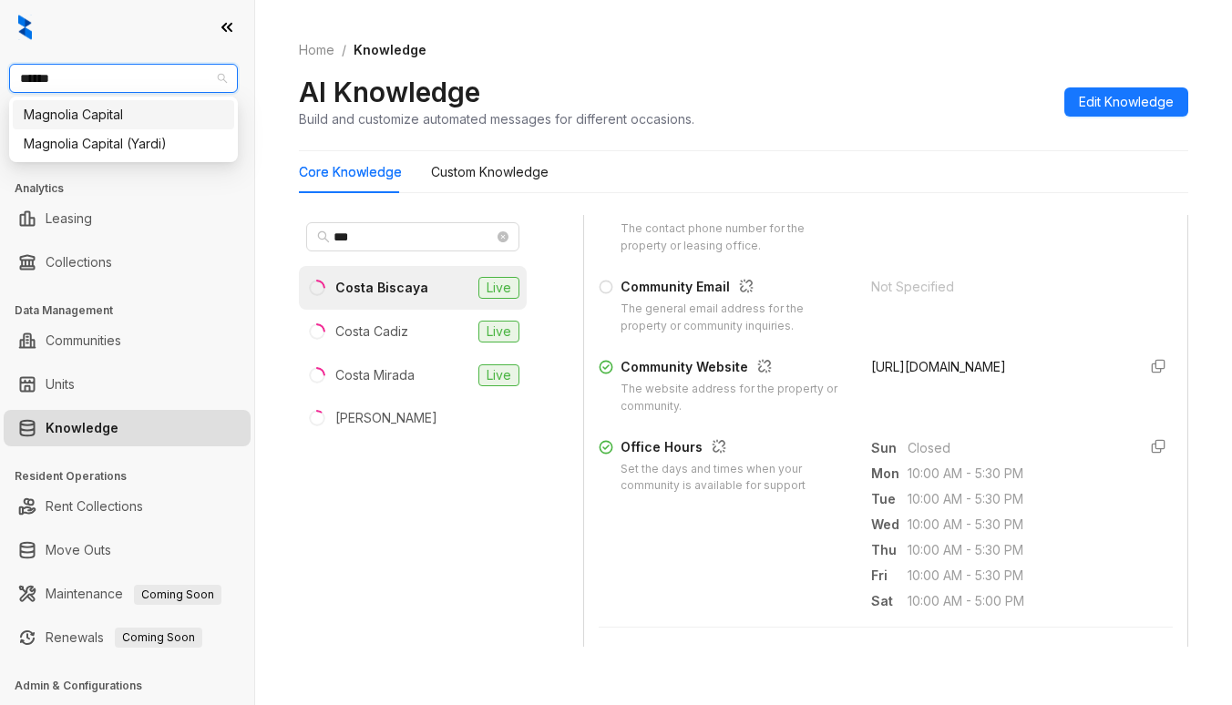
type input "*******"
click at [150, 110] on div "Magnolia Capital" at bounding box center [124, 115] width 200 height 20
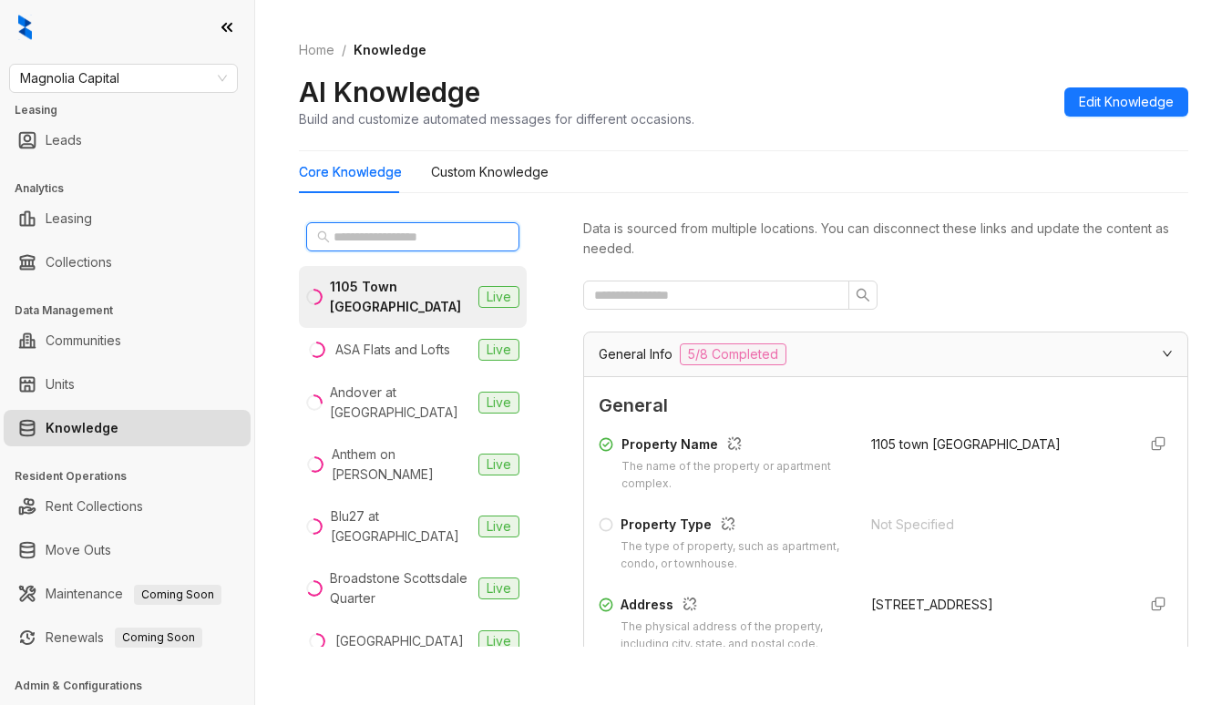
click at [396, 239] on input "text" at bounding box center [413, 237] width 160 height 20
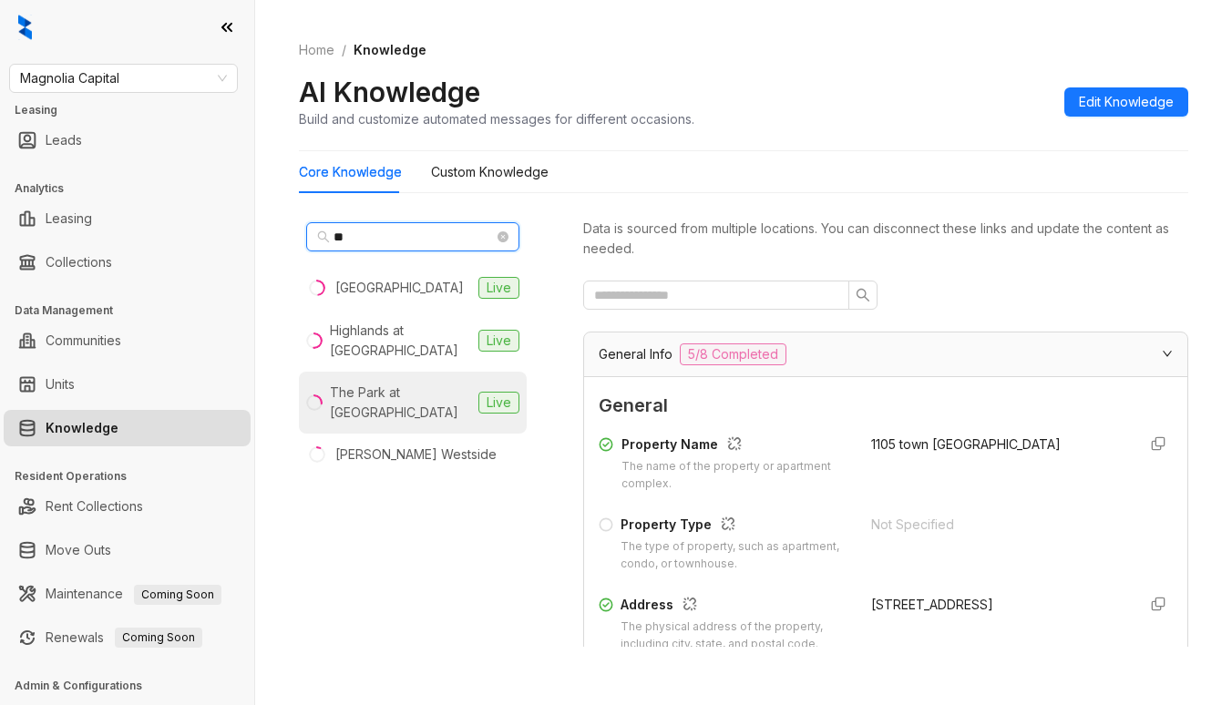
type input "**"
click at [405, 392] on div "The Park at [GEOGRAPHIC_DATA]" at bounding box center [400, 403] width 141 height 40
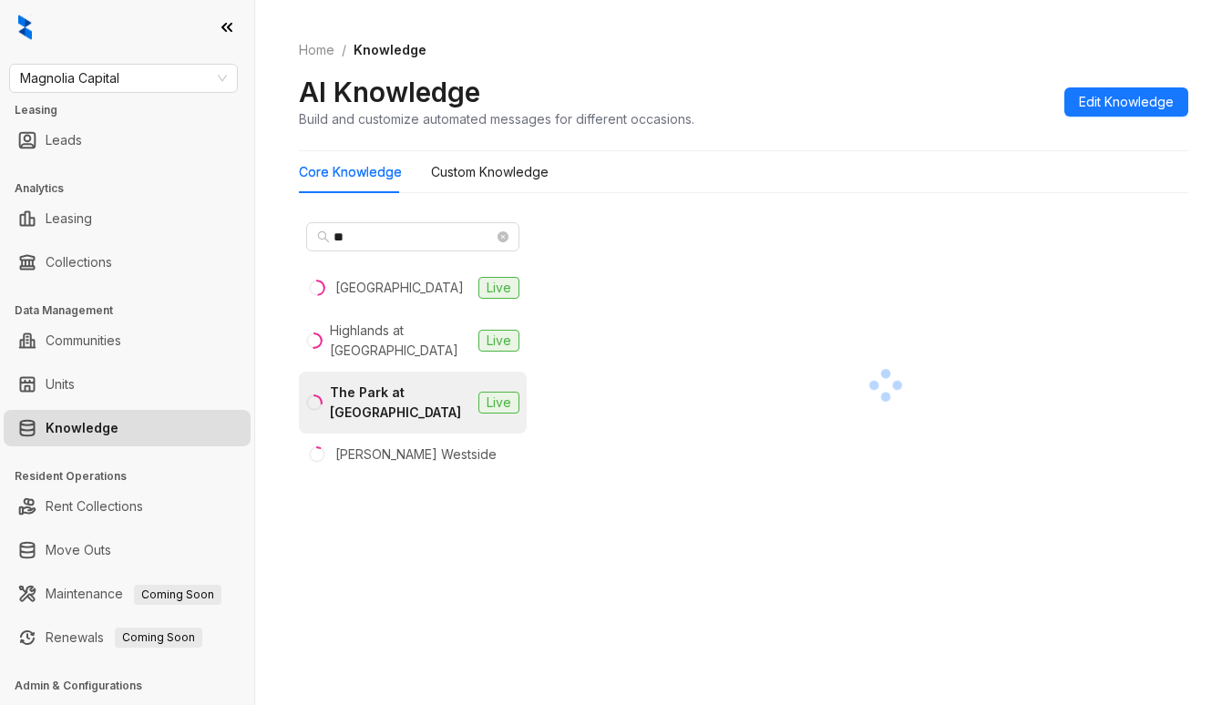
scroll to position [77, 0]
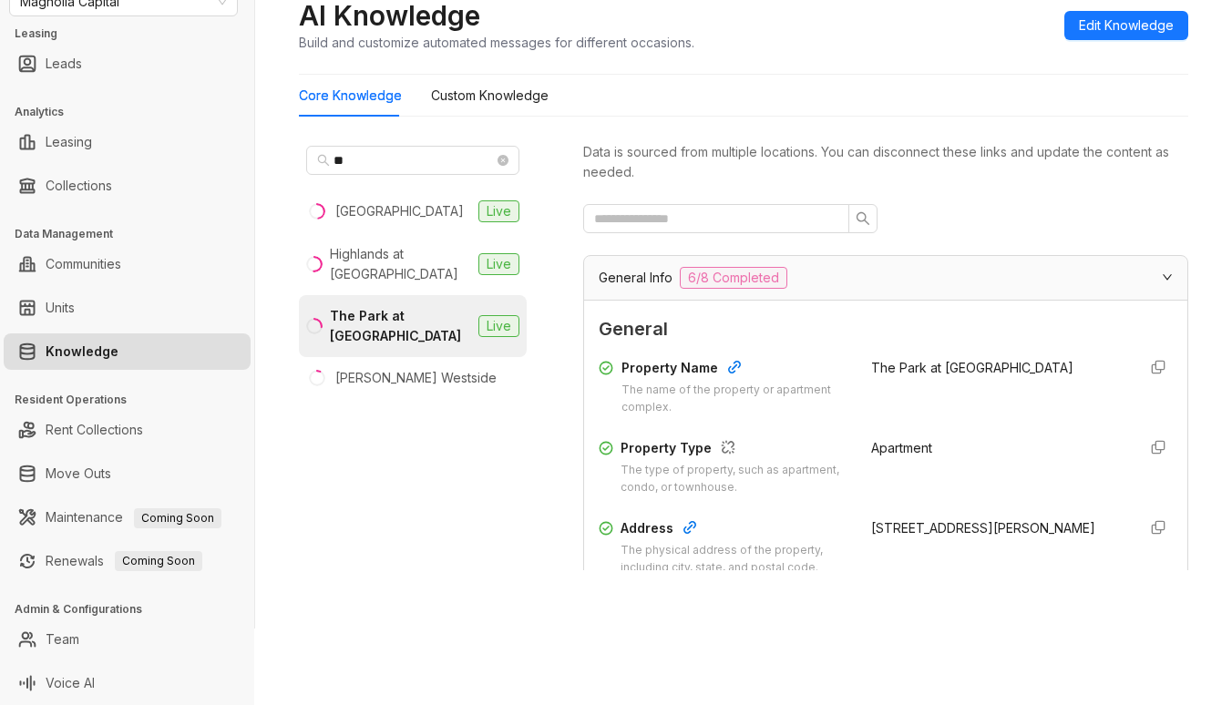
click at [395, 534] on div "** [GEOGRAPHIC_DATA] at [GEOGRAPHIC_DATA] at [GEOGRAPHIC_DATA] Live [PERSON_NAM…" at bounding box center [413, 354] width 228 height 432
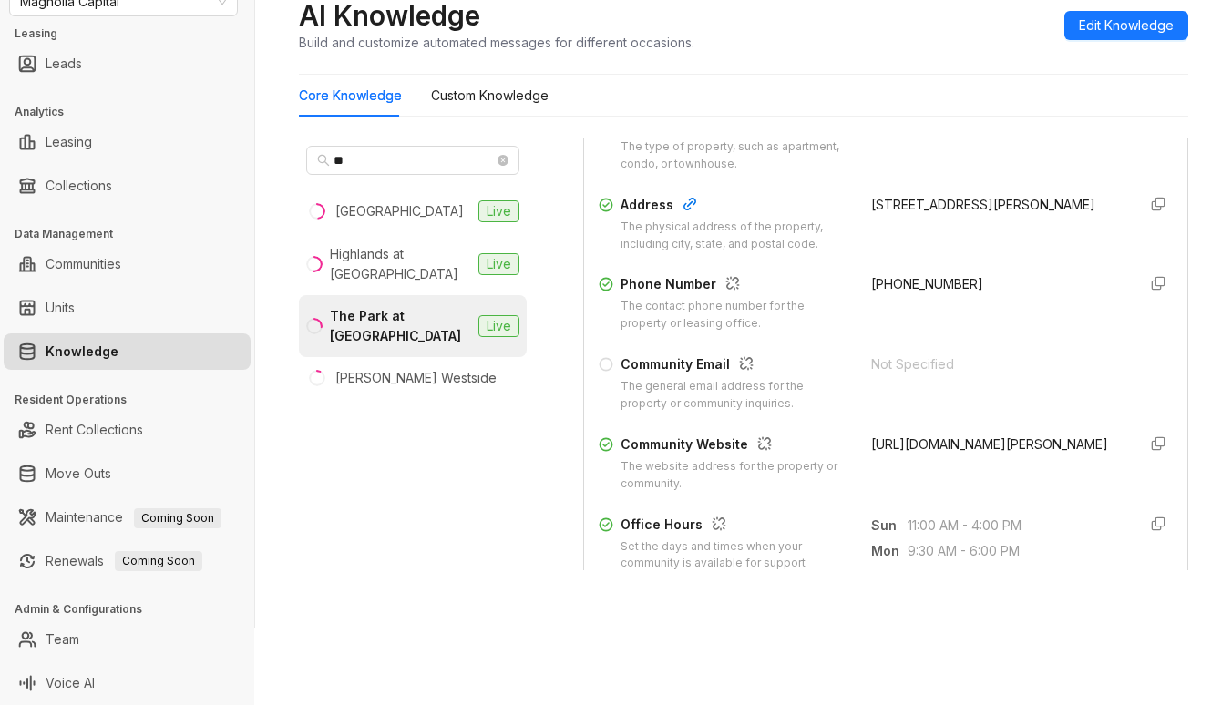
scroll to position [364, 0]
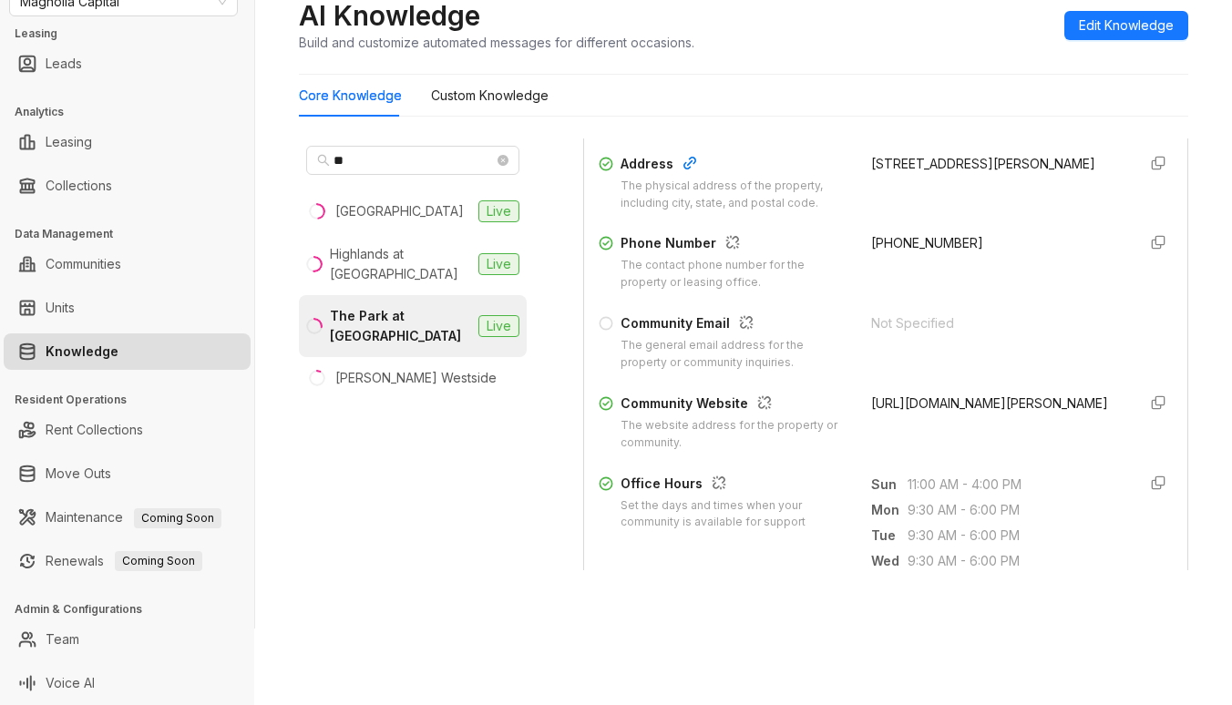
drag, startPoint x: 851, startPoint y: 403, endPoint x: 1068, endPoint y: 419, distance: 217.5
click at [1068, 419] on div "[URL][DOMAIN_NAME][PERSON_NAME]" at bounding box center [996, 423] width 251 height 58
copy span "[URL][DOMAIN_NAME][PERSON_NAME]"
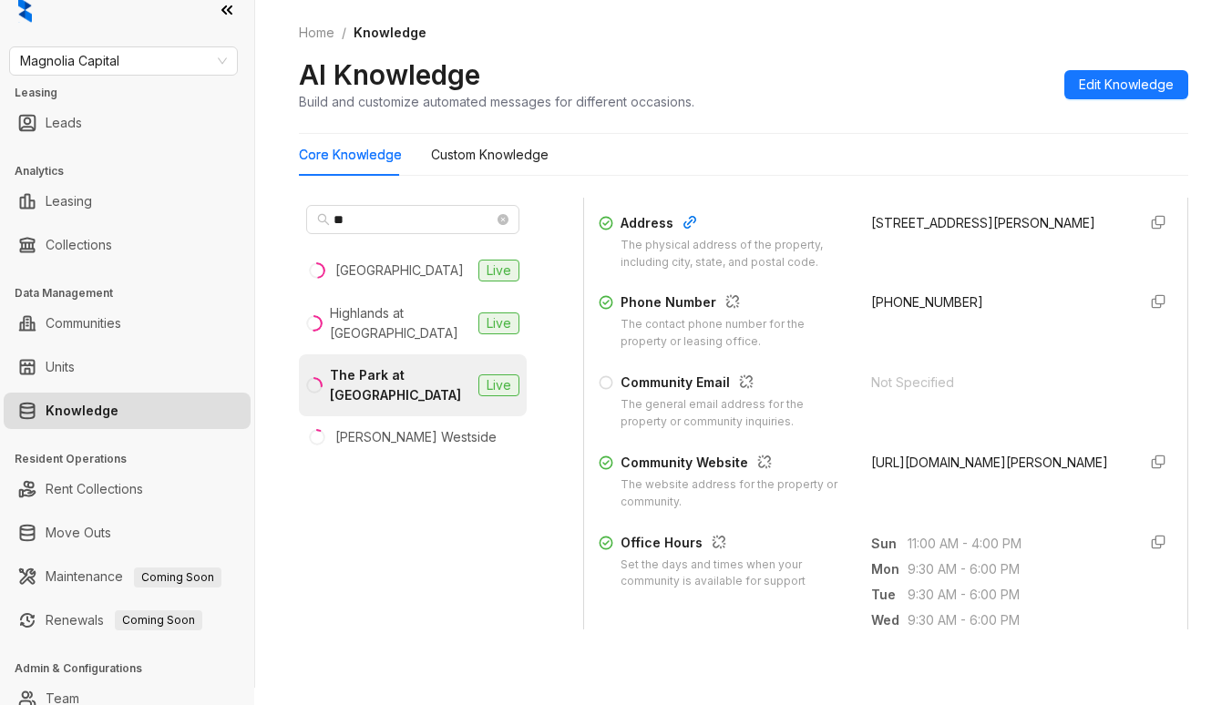
scroll to position [0, 0]
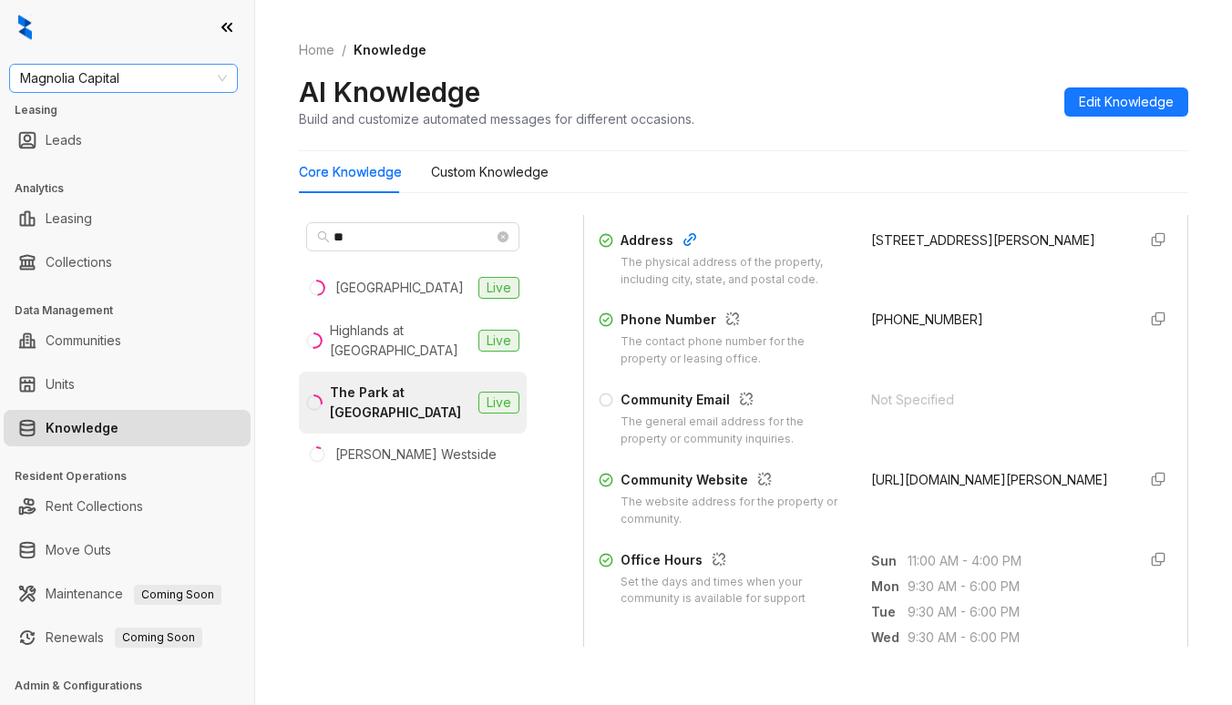
click at [190, 71] on span "Magnolia Capital" at bounding box center [123, 78] width 207 height 27
type input "****"
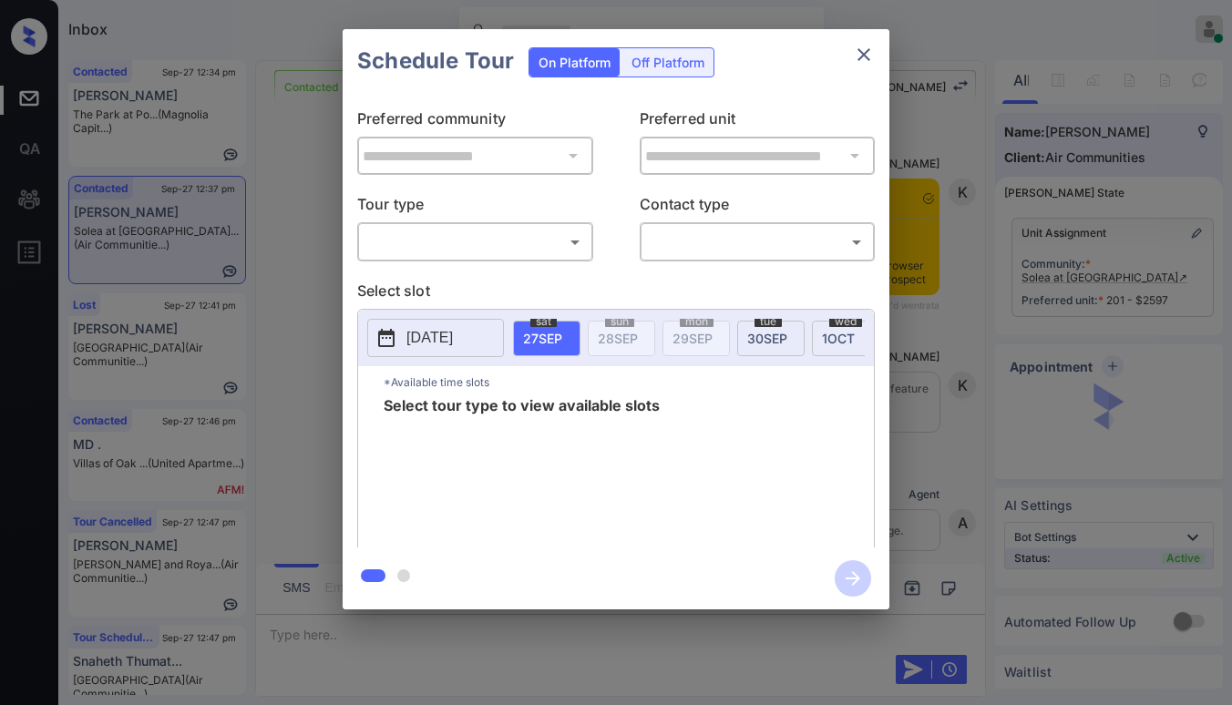
scroll to position [2056, 0]
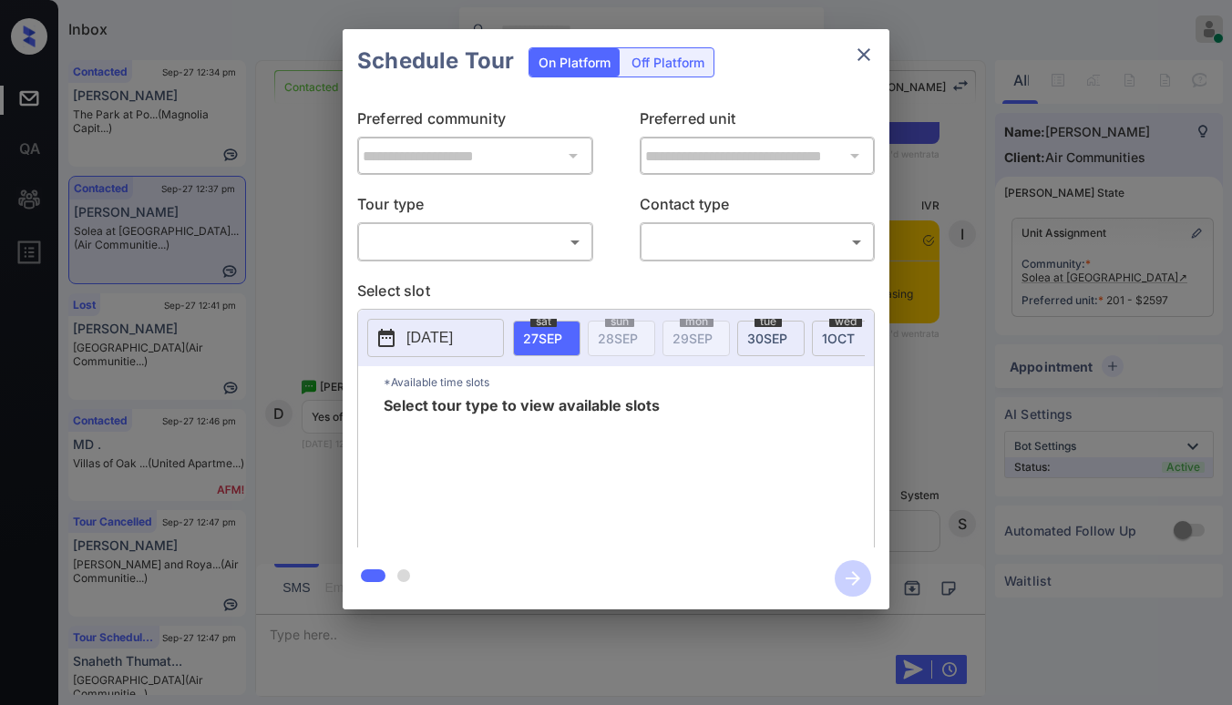
click at [474, 239] on body "Inbox [PERSON_NAME] Online Set yourself offline Set yourself on break Profile S…" at bounding box center [616, 352] width 1232 height 705
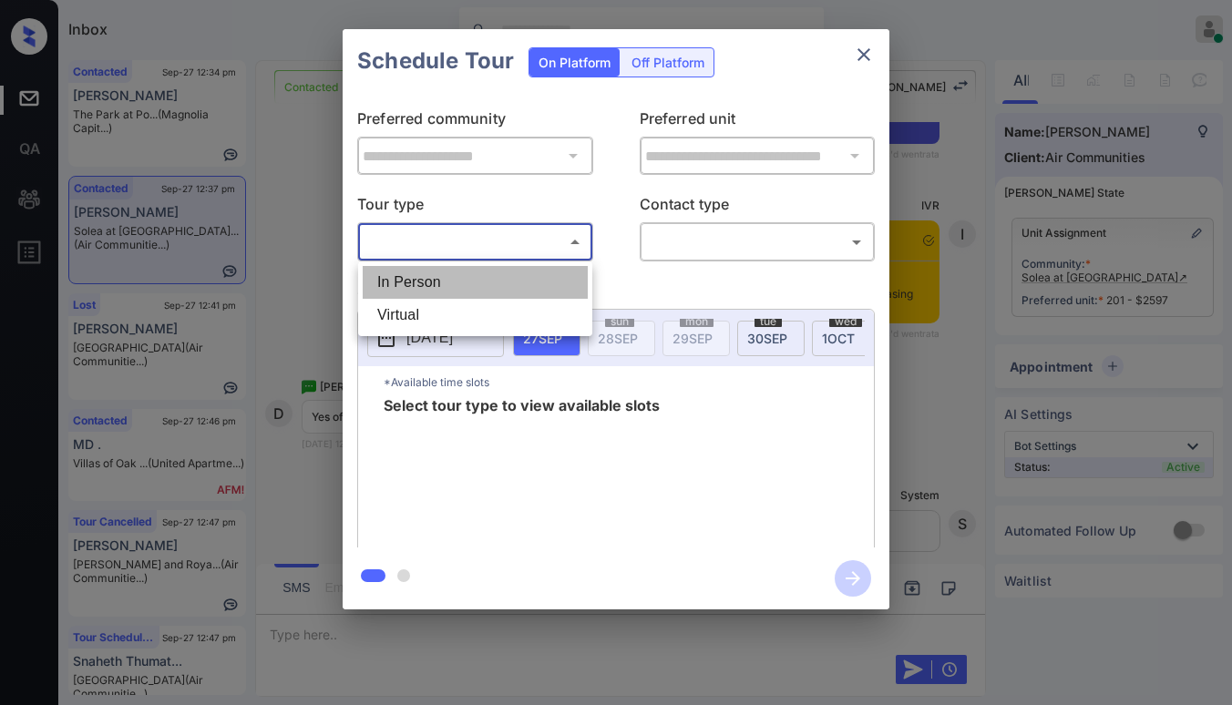
click at [449, 271] on li "In Person" at bounding box center [475, 282] width 225 height 33
type input "********"
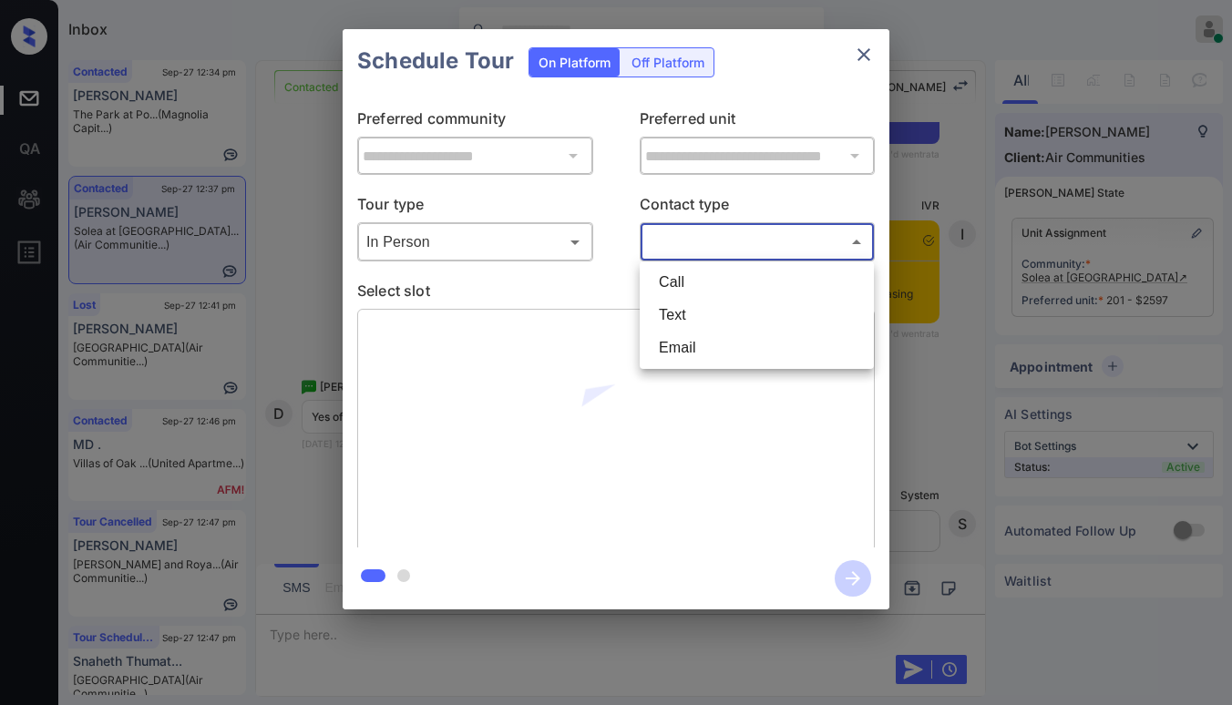
click at [654, 247] on body "Inbox Paolo Gabriel Online Set yourself offline Set yourself on break Profile S…" at bounding box center [616, 352] width 1232 height 705
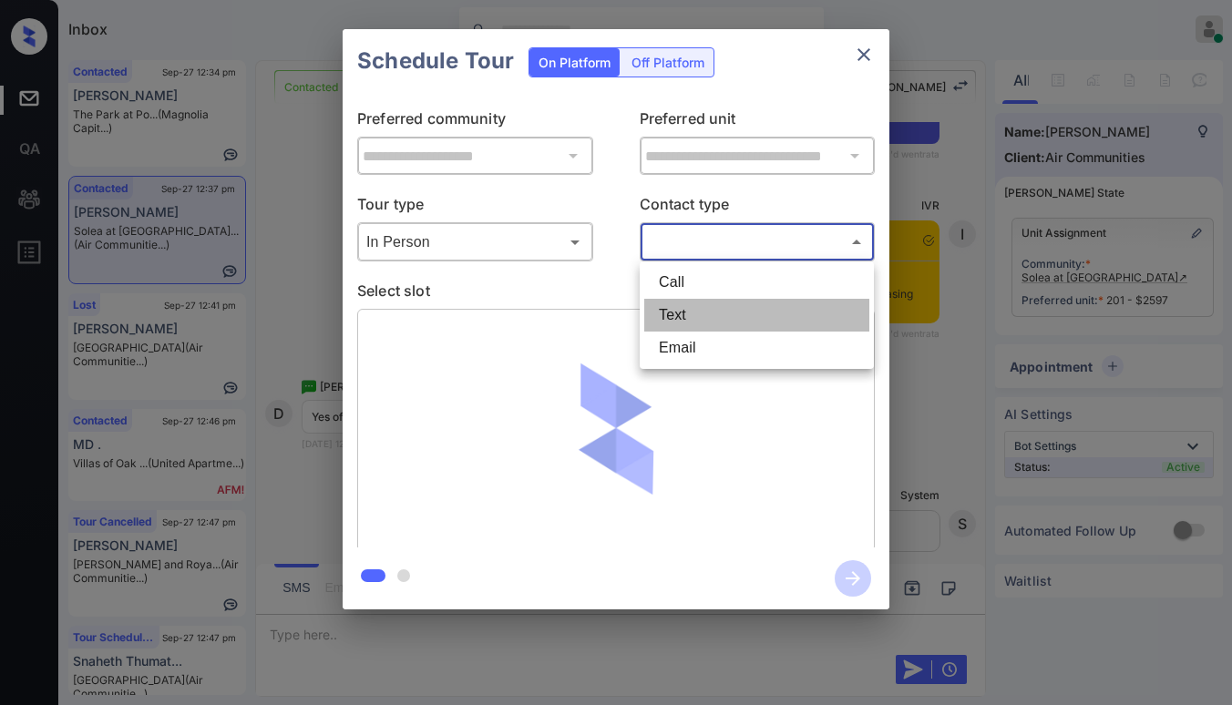
click at [672, 309] on li "Text" at bounding box center [756, 315] width 225 height 33
type input "****"
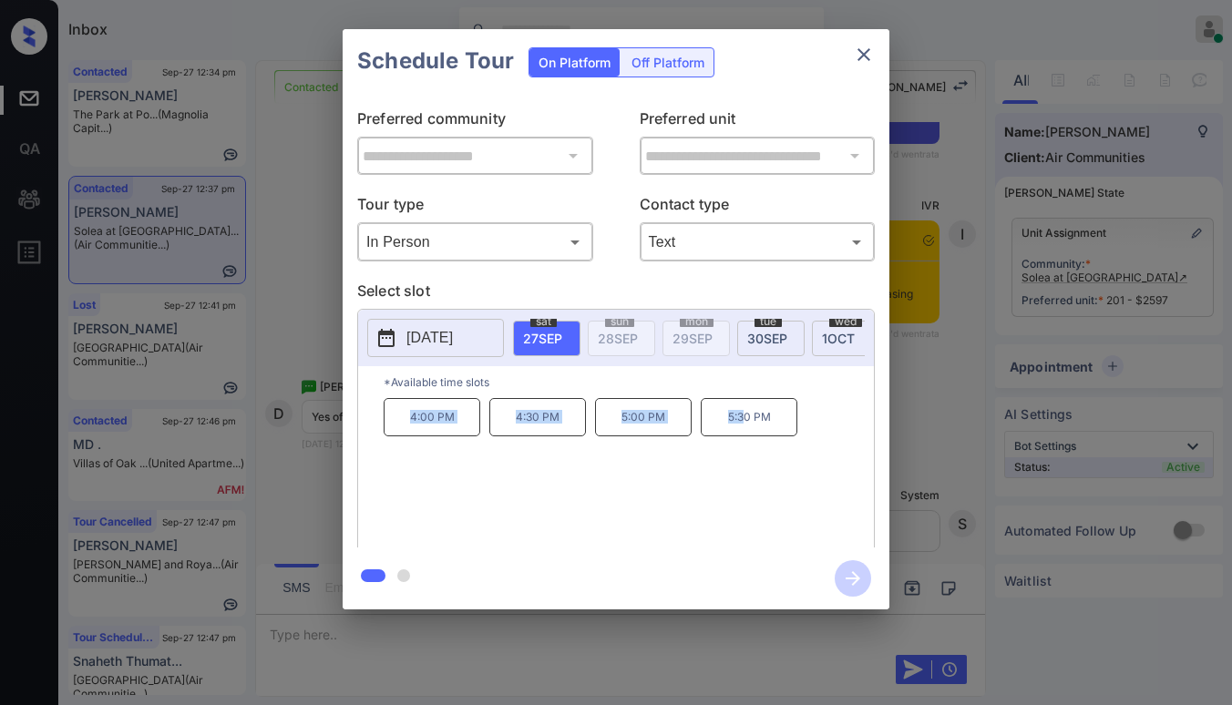
drag, startPoint x: 409, startPoint y: 426, endPoint x: 745, endPoint y: 444, distance: 336.7
click at [745, 444] on div "4:00 PM 4:30 PM 5:00 PM 5:30 PM" at bounding box center [629, 471] width 490 height 146
click at [713, 487] on div "4:00 PM 4:30 PM 5:00 PM 5:30 PM" at bounding box center [629, 471] width 490 height 146
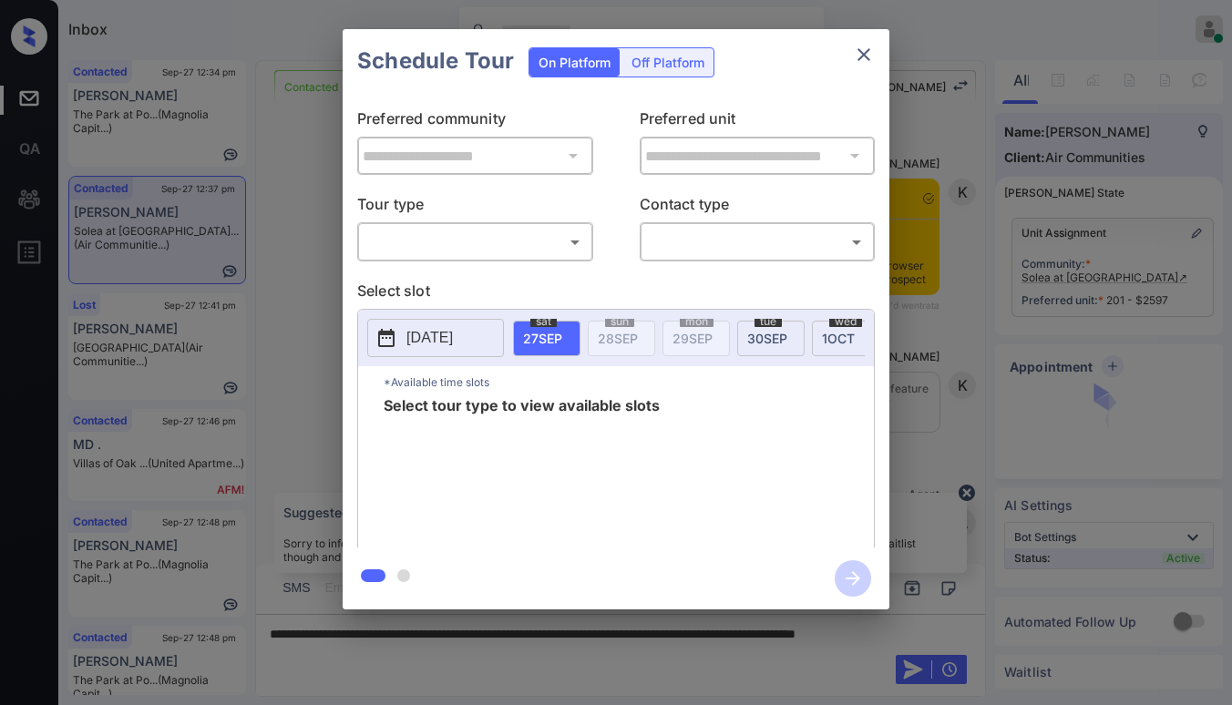
scroll to position [2148, 0]
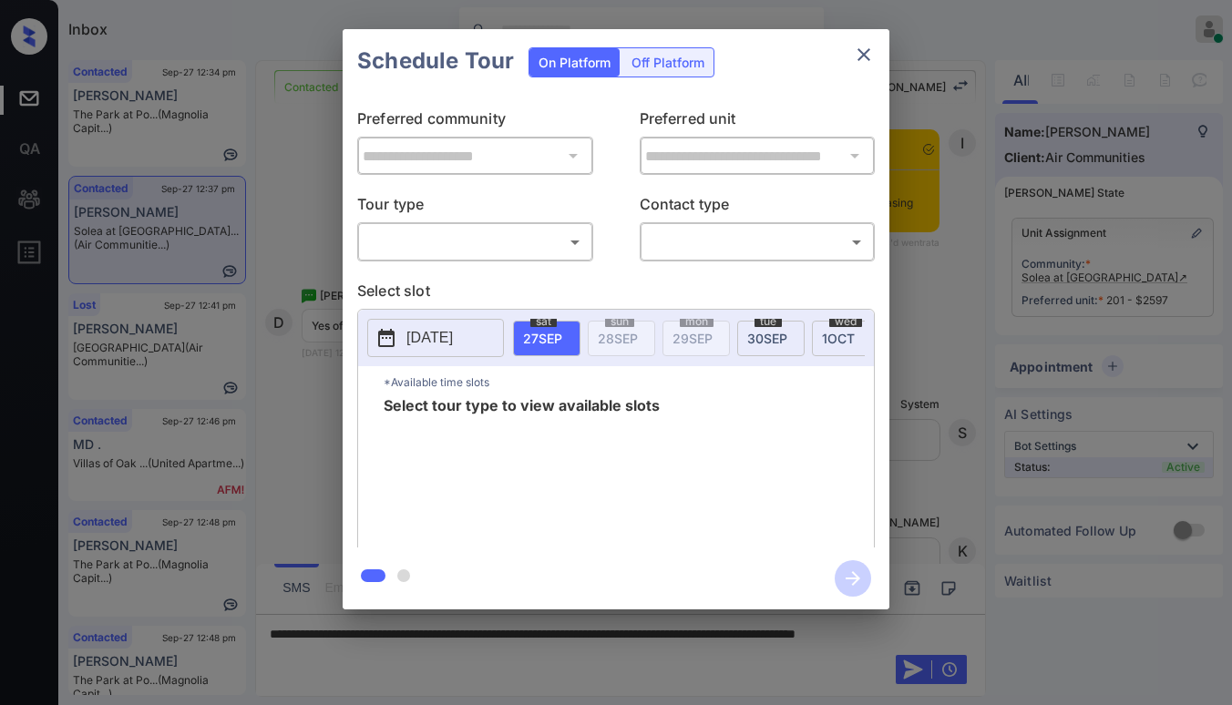
click at [530, 240] on body "Inbox Paolo Gabriel Online Set yourself offline Set yourself on break Profile S…" at bounding box center [616, 352] width 1232 height 705
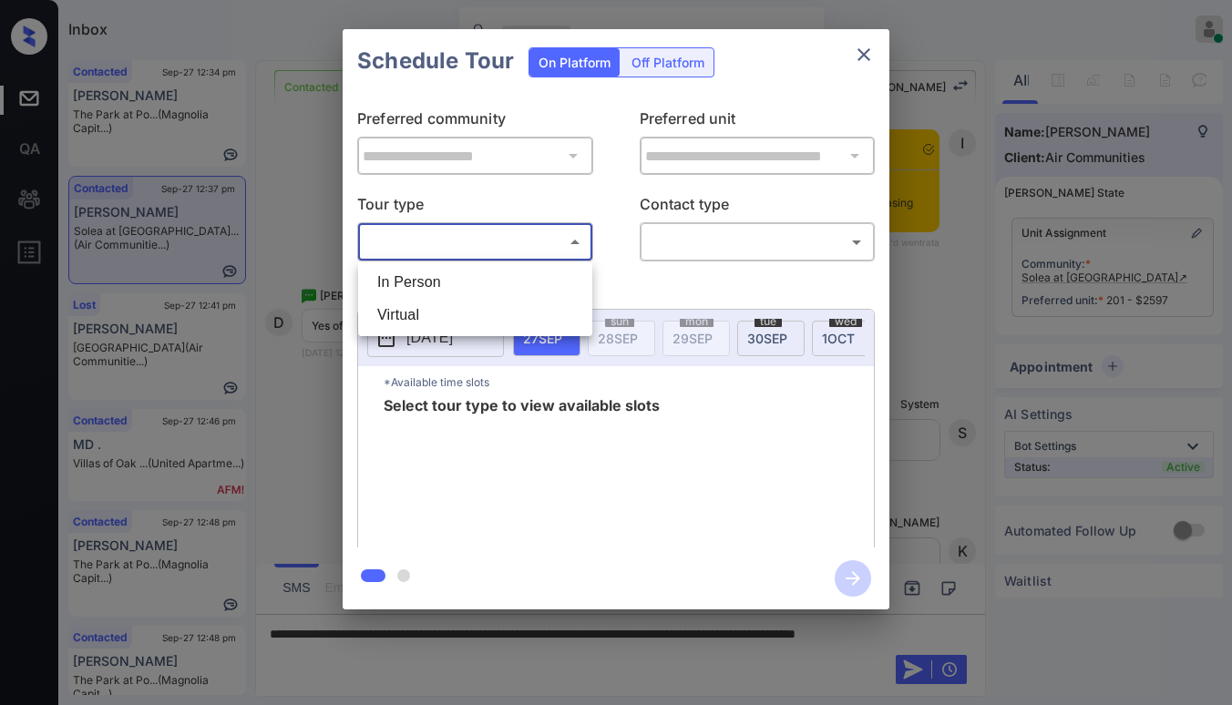
click at [500, 287] on li "In Person" at bounding box center [475, 282] width 225 height 33
type input "********"
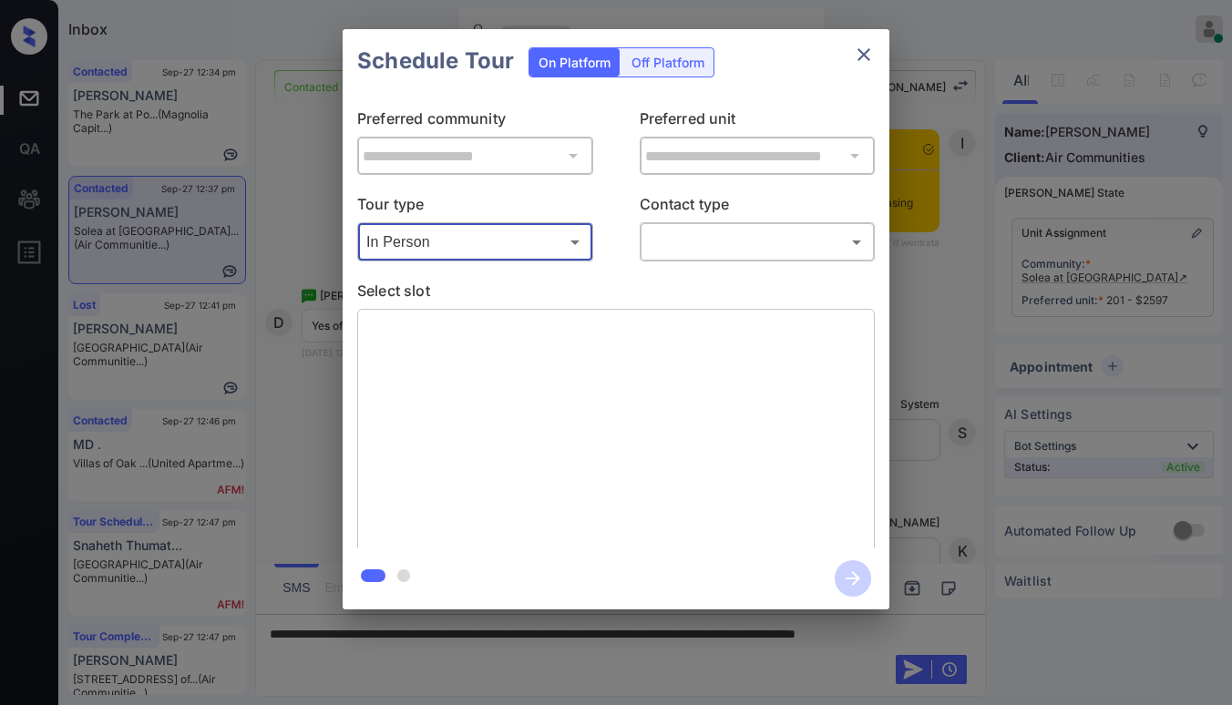
click at [678, 235] on body "Inbox Paolo Gabriel Online Set yourself offline Set yourself on break Profile S…" at bounding box center [616, 352] width 1232 height 705
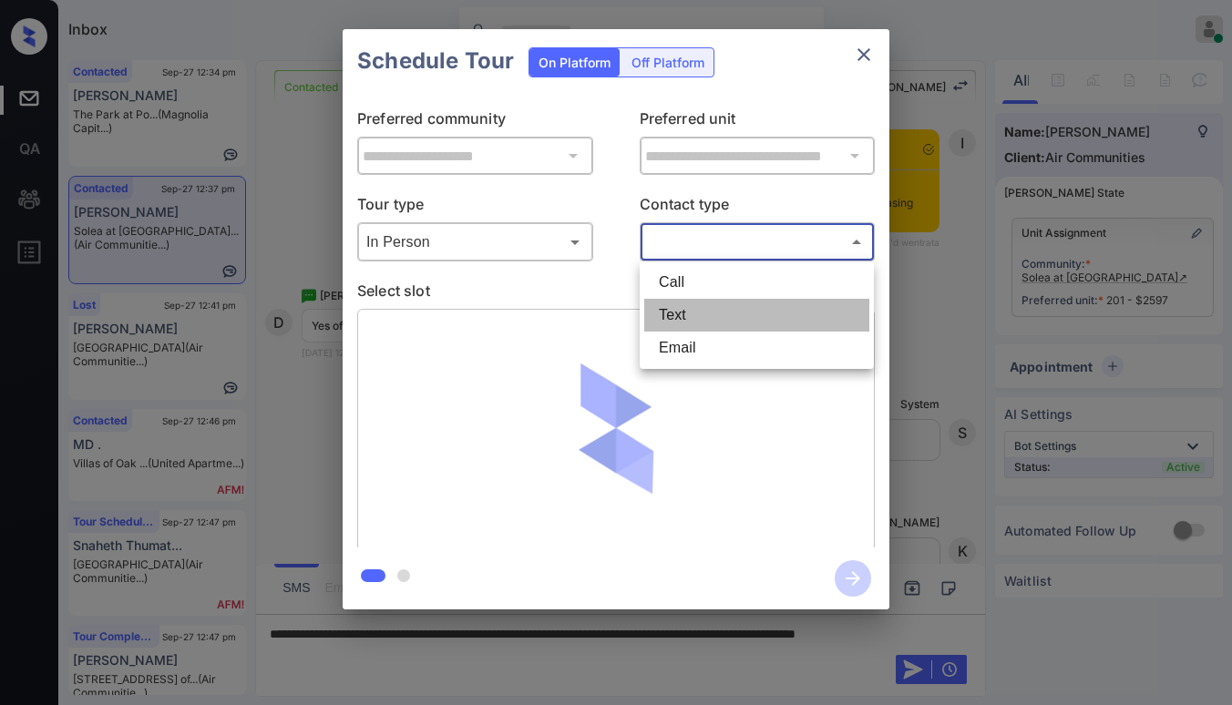
click at [666, 314] on li "Text" at bounding box center [756, 315] width 225 height 33
type input "****"
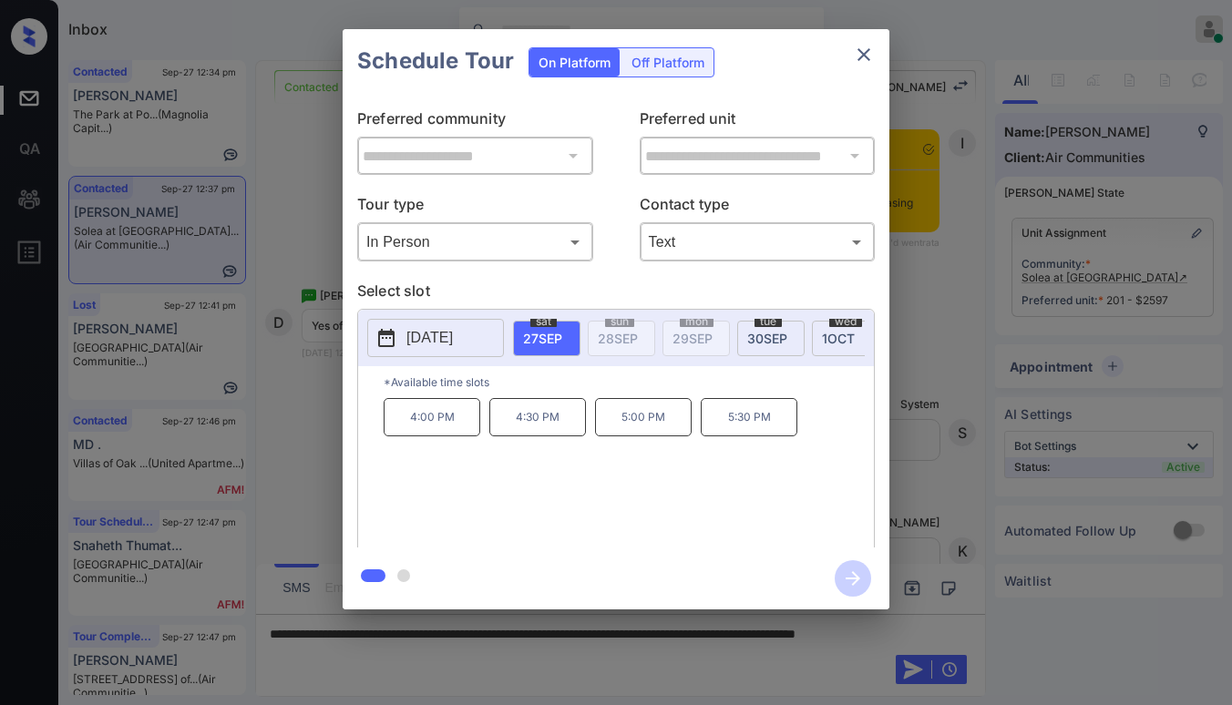
click at [636, 663] on div at bounding box center [616, 352] width 1232 height 705
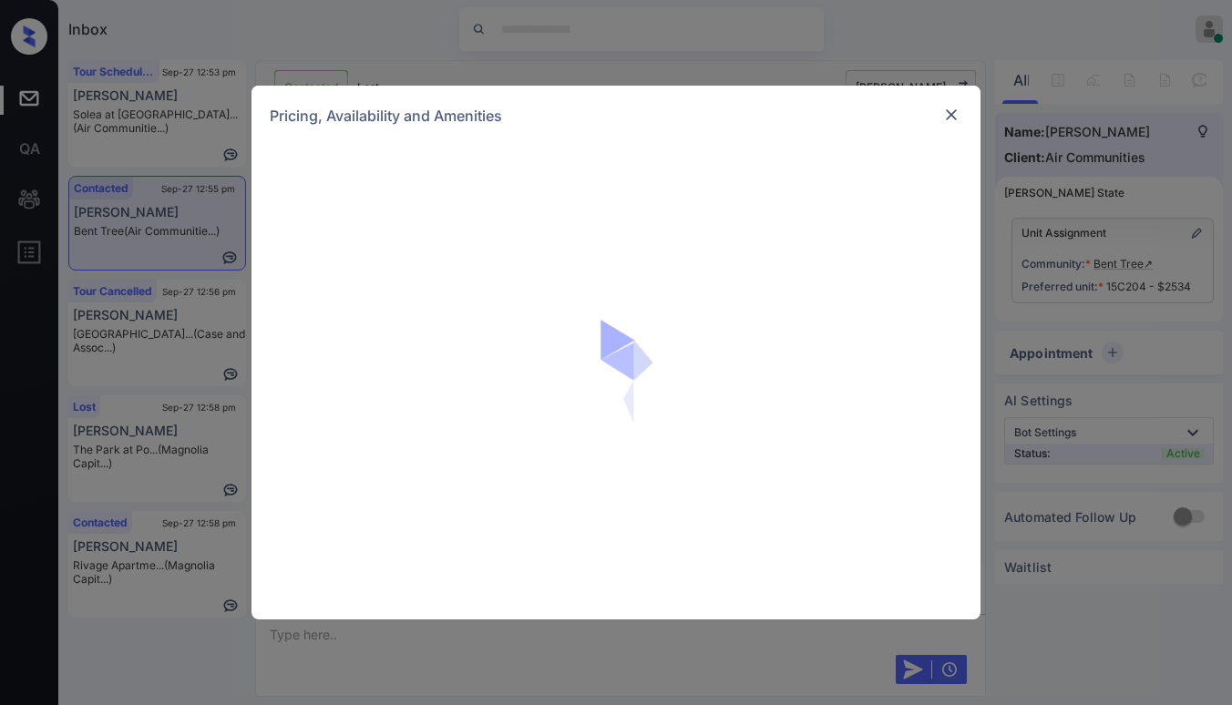
scroll to position [3092, 0]
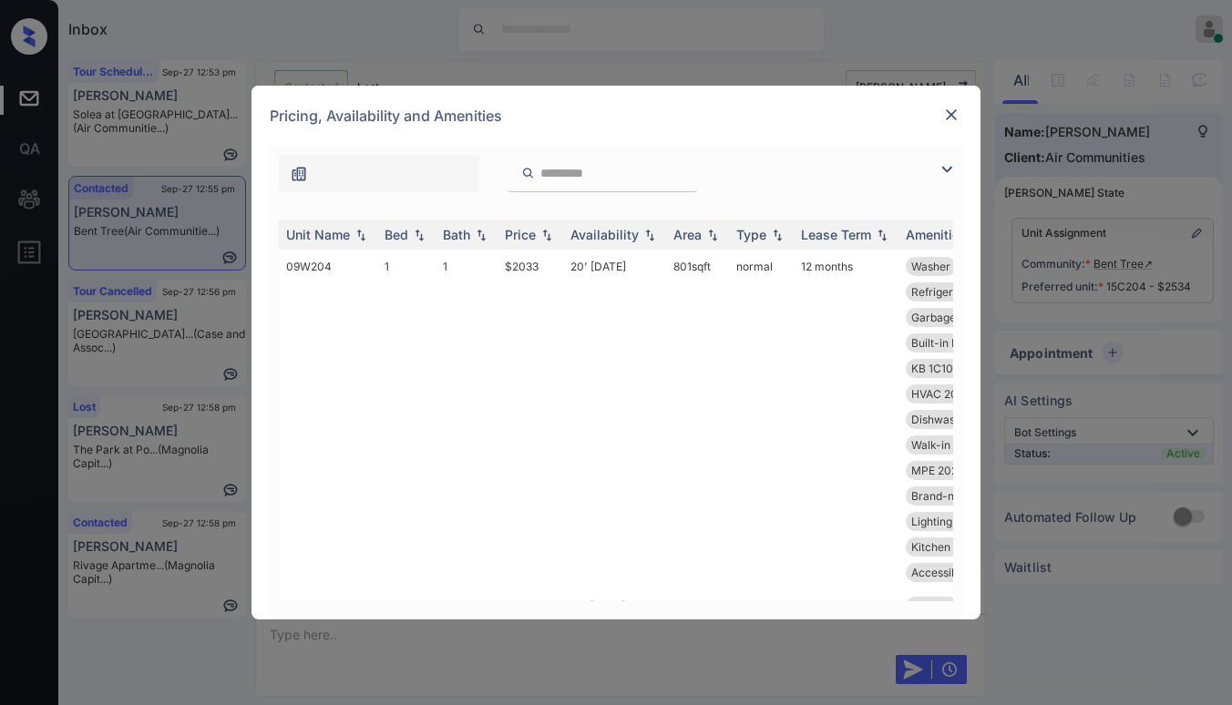
click at [946, 165] on img at bounding box center [947, 170] width 22 height 22
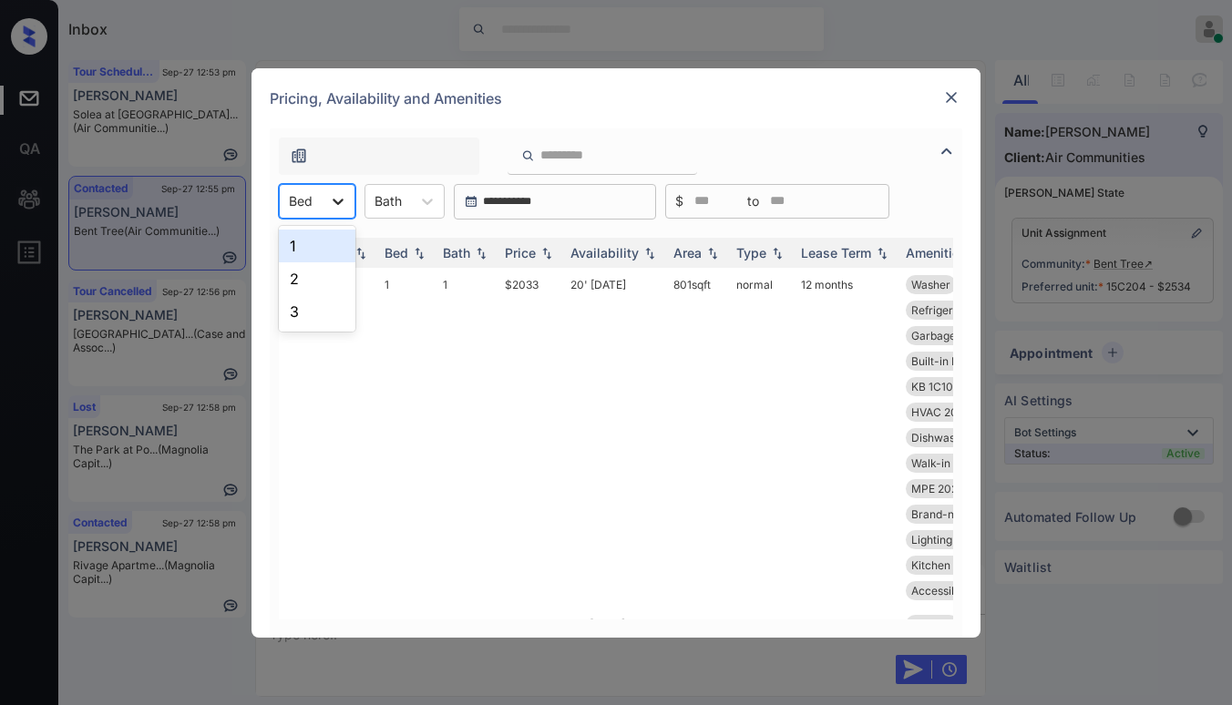
click at [331, 203] on icon at bounding box center [338, 201] width 18 height 18
click at [320, 311] on div "3" at bounding box center [317, 311] width 77 height 33
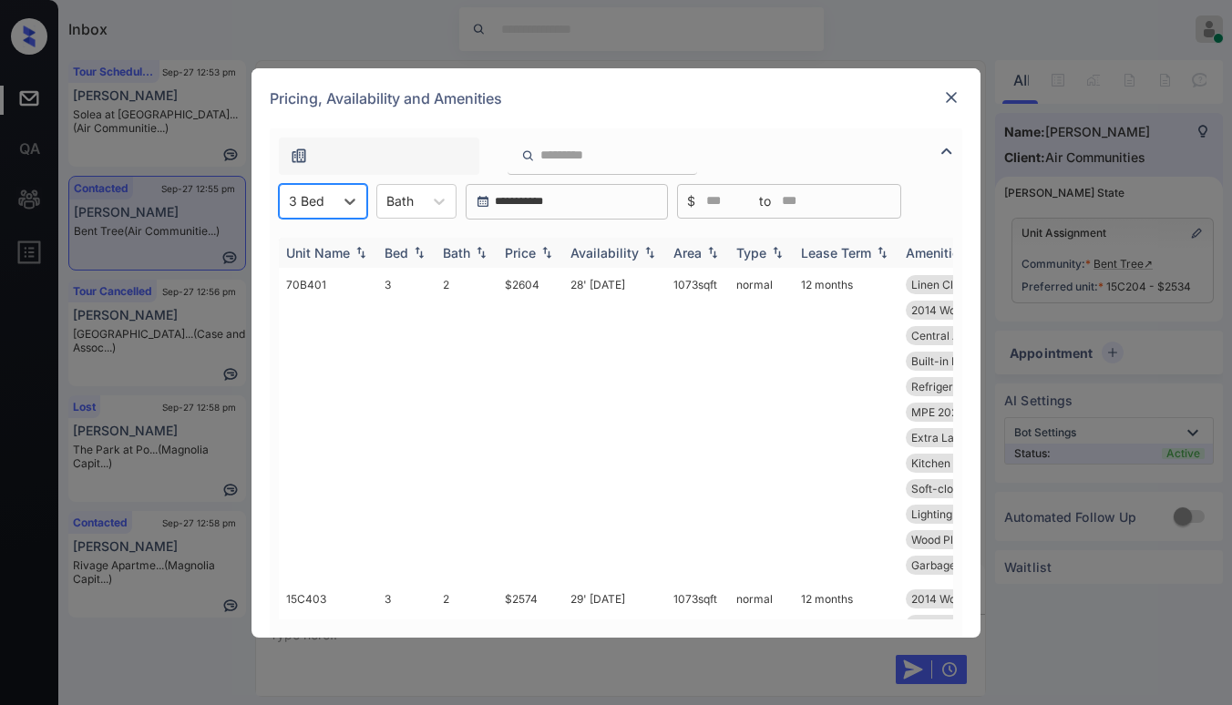
click at [602, 253] on div "Availability" at bounding box center [604, 252] width 68 height 15
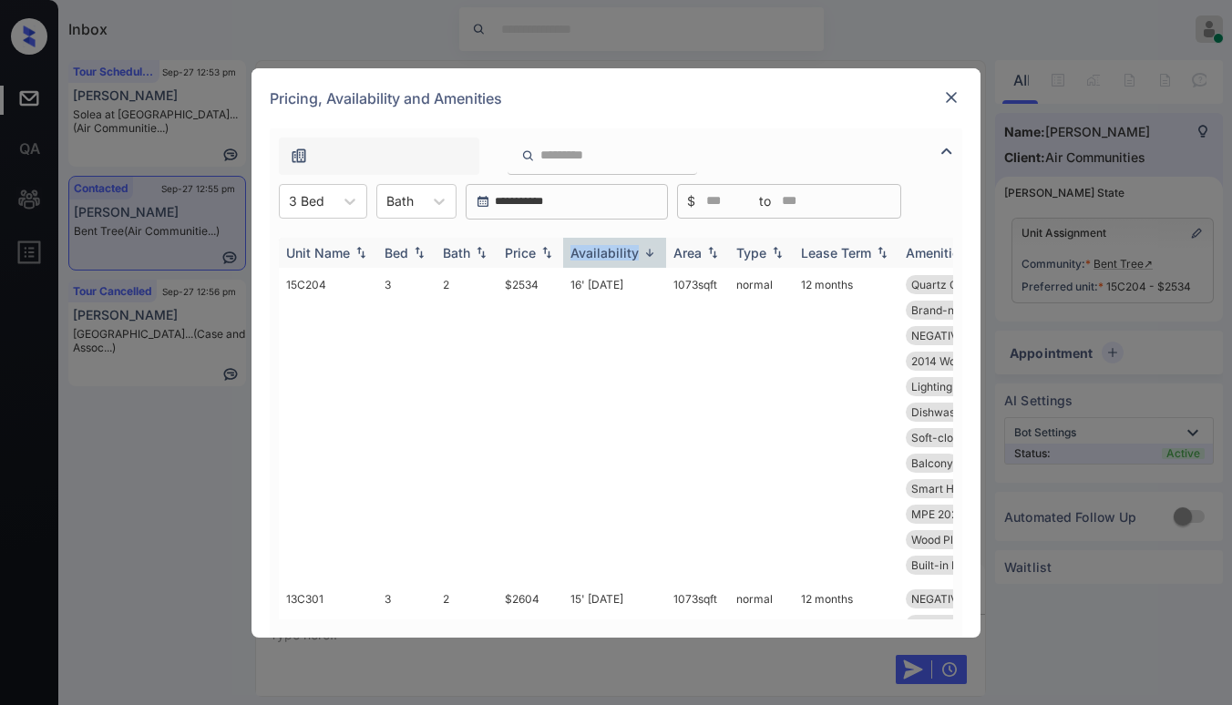
click at [602, 253] on div "Availability" at bounding box center [604, 252] width 68 height 15
click at [620, 253] on div "Availability" at bounding box center [604, 252] width 68 height 15
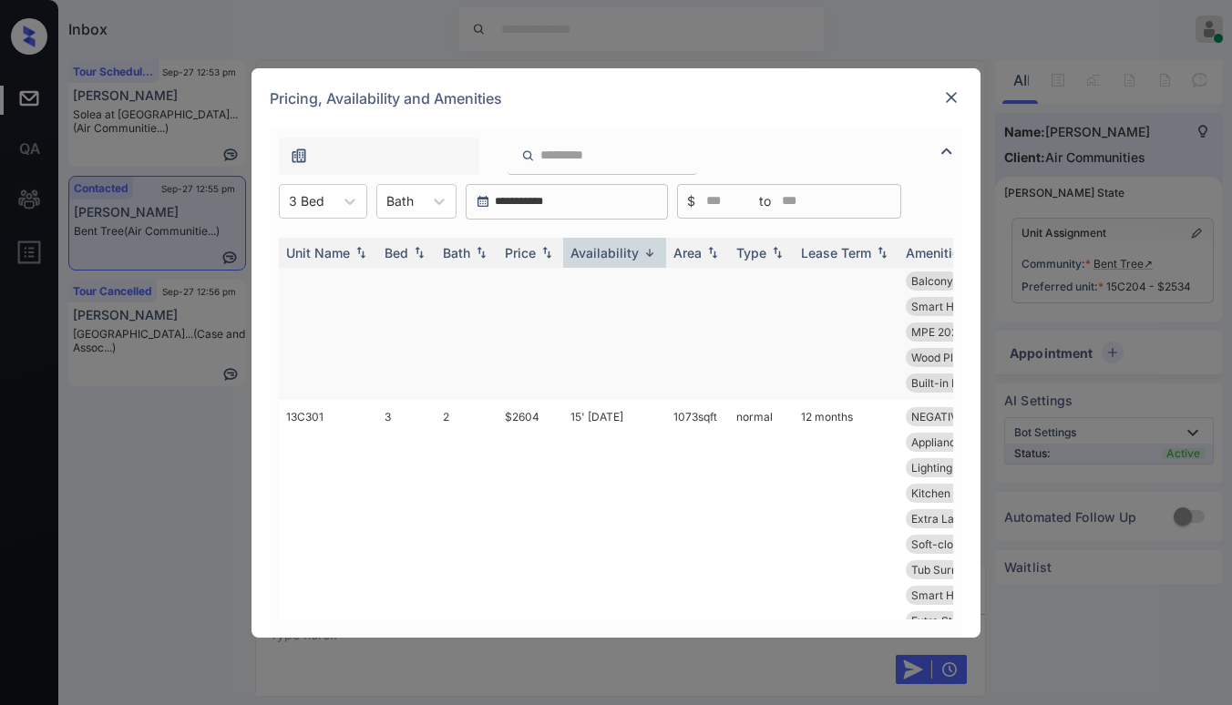
scroll to position [0, 0]
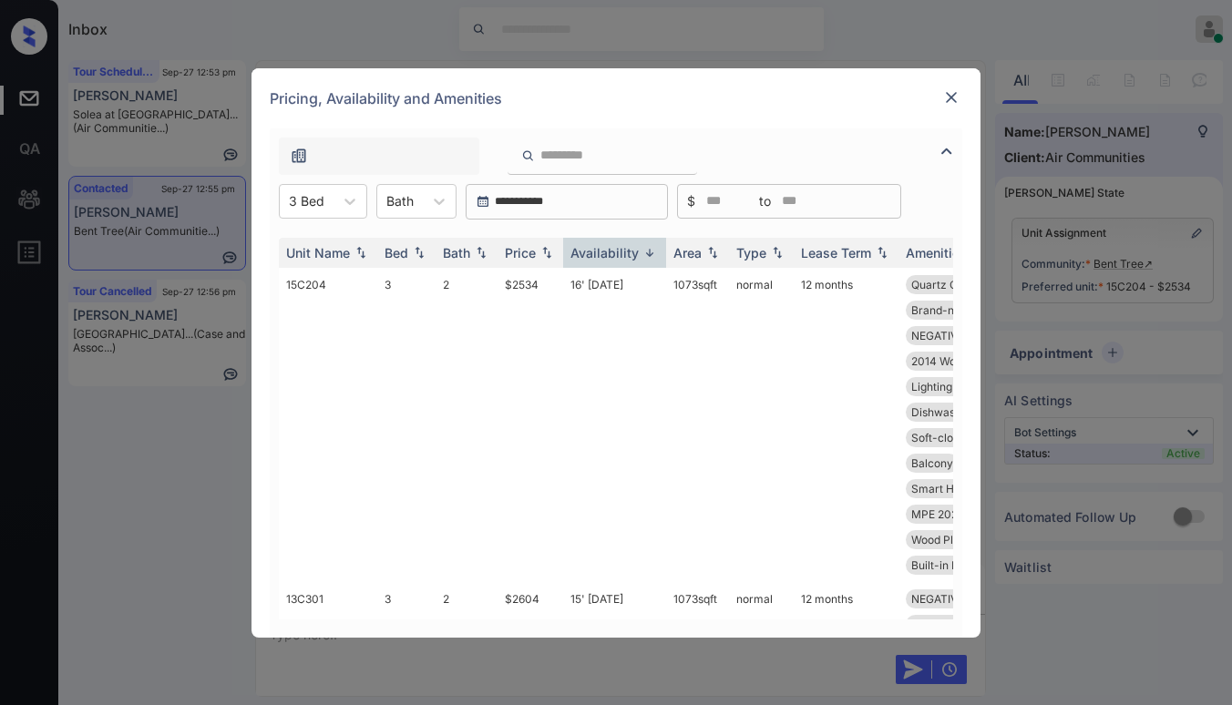
click at [959, 97] on img at bounding box center [951, 97] width 18 height 18
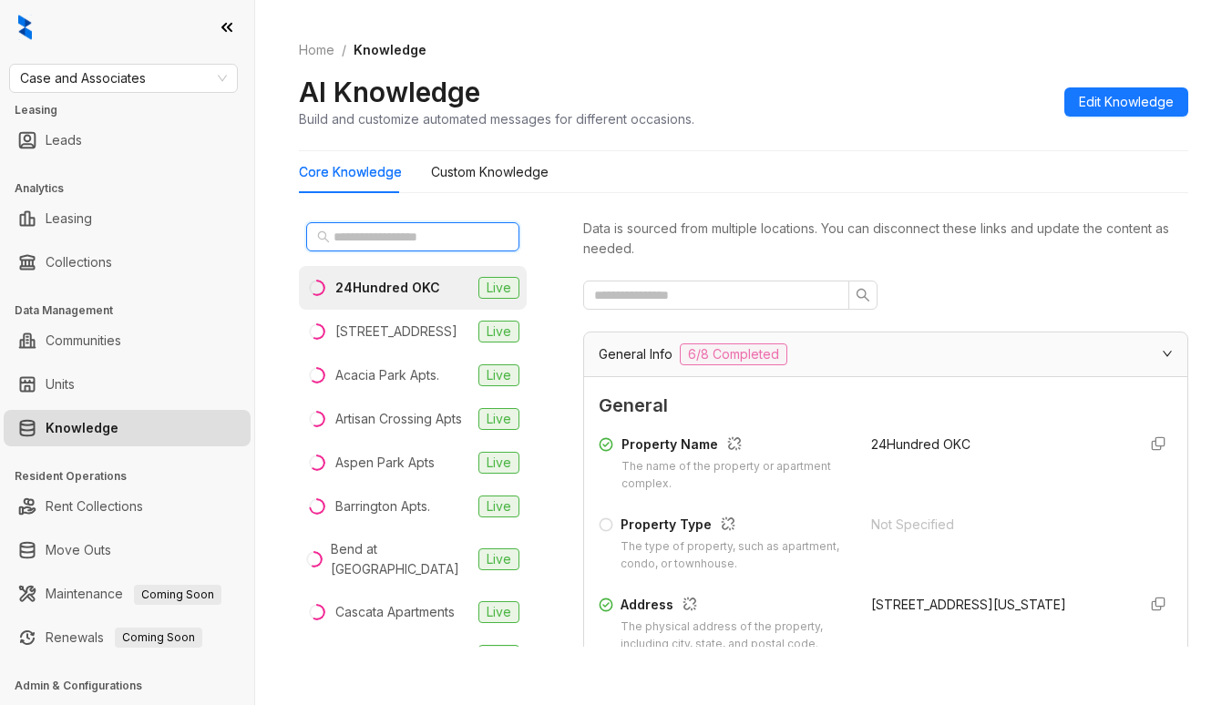
click at [467, 233] on input "text" at bounding box center [413, 237] width 160 height 20
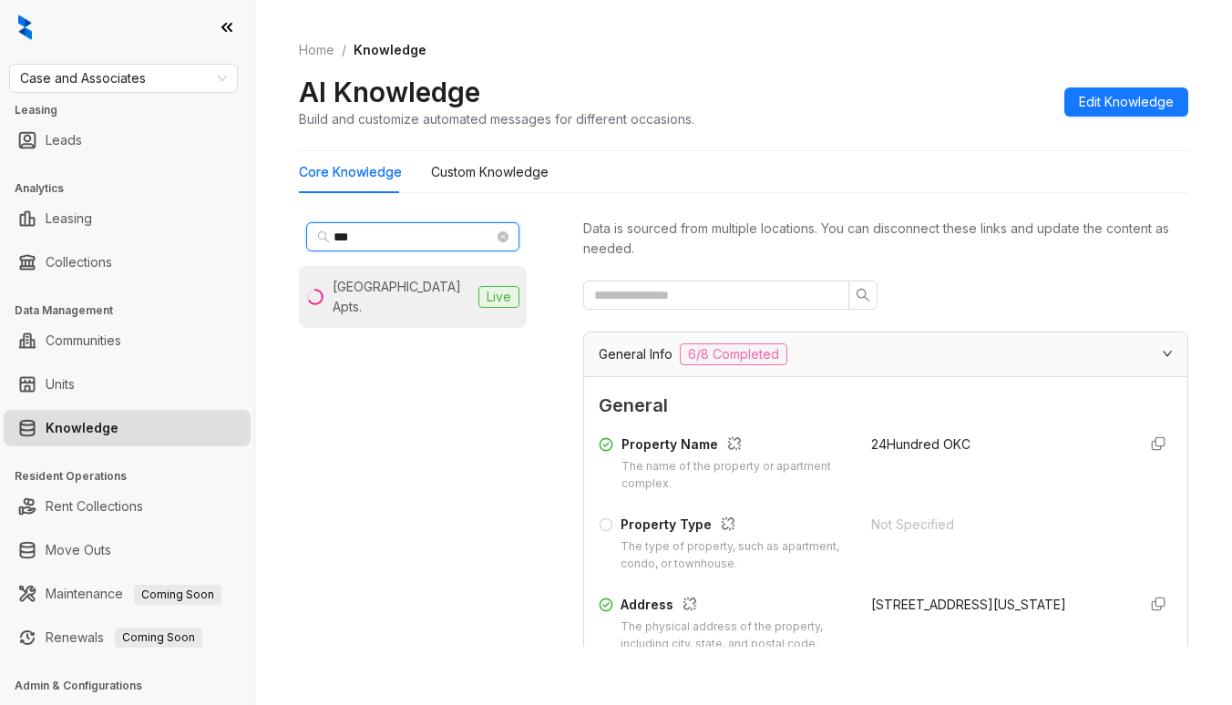
type input "***"
click at [435, 280] on div "Lexington Park Apts." at bounding box center [402, 297] width 138 height 40
click at [712, 308] on span at bounding box center [716, 295] width 266 height 29
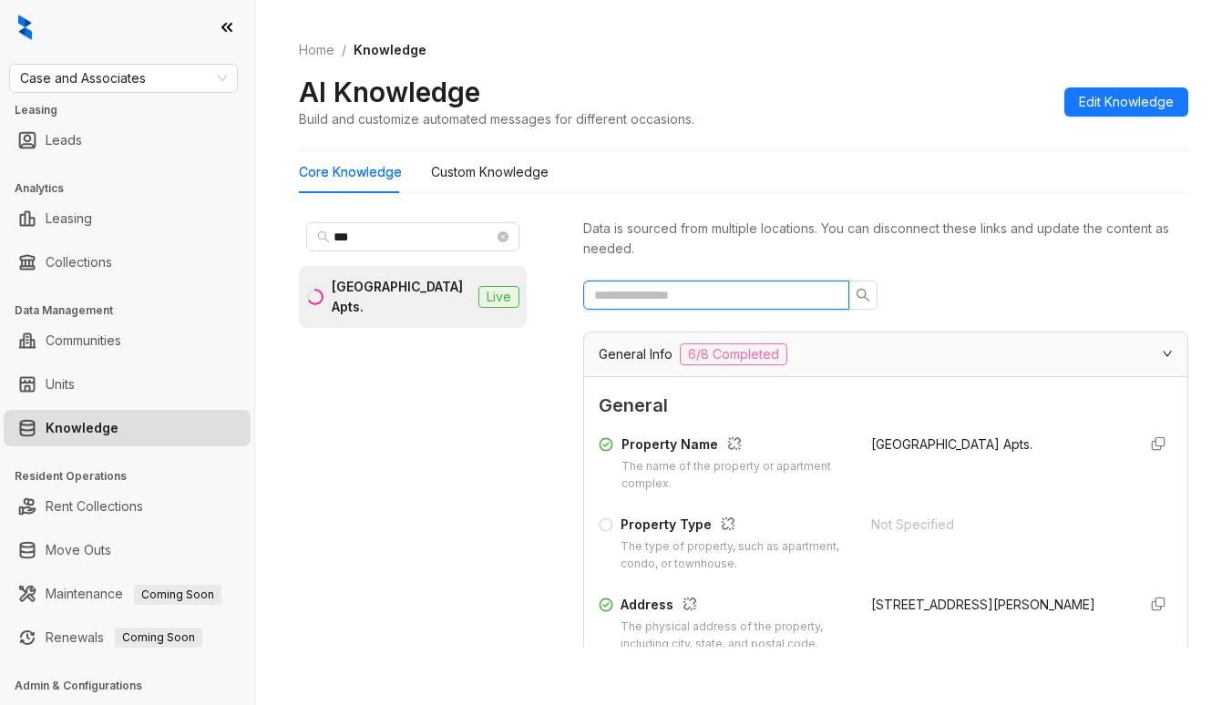
click at [717, 292] on input "text" at bounding box center [709, 295] width 230 height 20
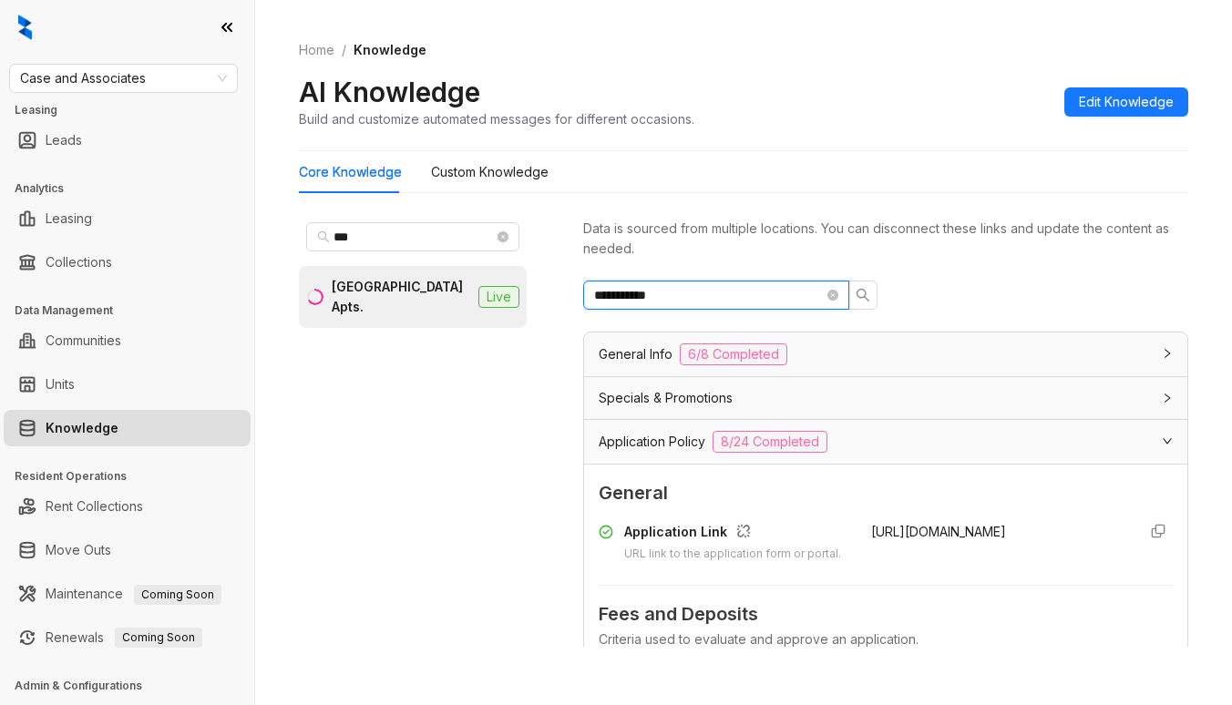
type input "**********"
drag, startPoint x: 845, startPoint y: 526, endPoint x: 1012, endPoint y: 574, distance: 174.5
click at [1012, 563] on div "Application Link URL link to the application form or portal. https://lexingtonp…" at bounding box center [886, 542] width 574 height 41
copy span "https://lexingtonparkaptlittlerock.securecafe.com/onlineleasing/lexington-park-…"
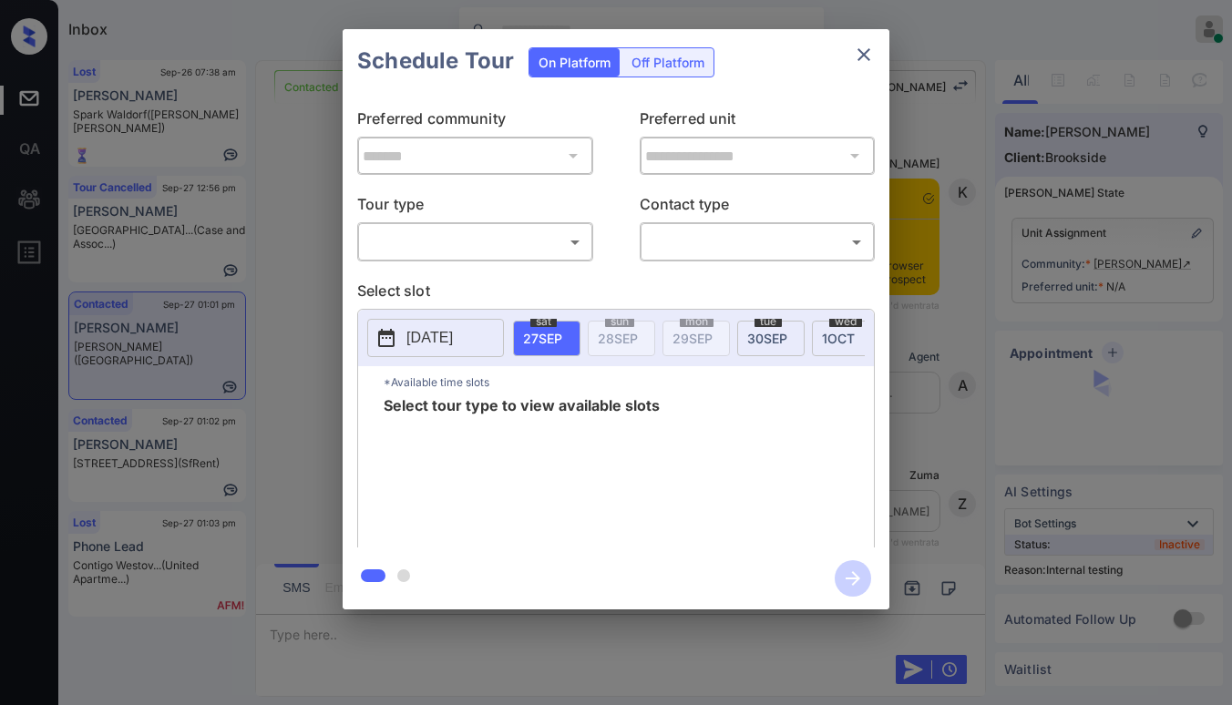
scroll to position [456, 0]
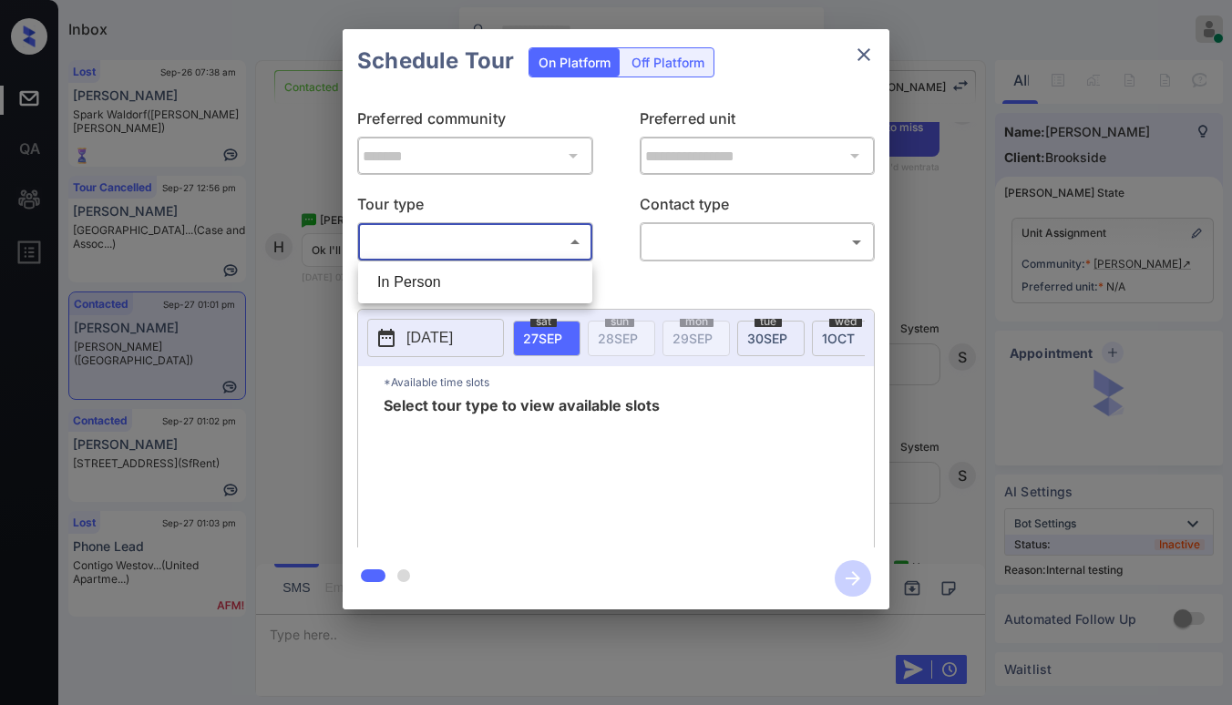
drag, startPoint x: 497, startPoint y: 241, endPoint x: 443, endPoint y: 276, distance: 64.4
click at [496, 242] on body "Inbox Paolo Gabriel Online Set yourself offline Set yourself on break Profile S…" at bounding box center [616, 352] width 1232 height 705
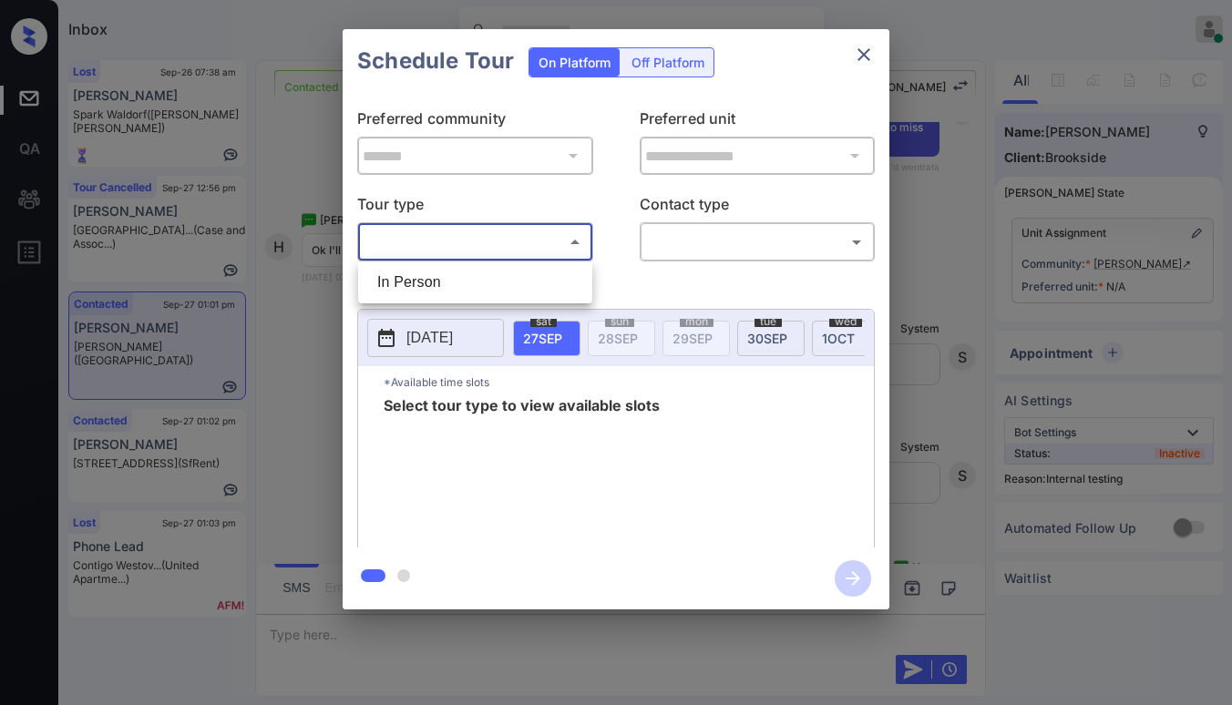
click at [421, 291] on li "In Person" at bounding box center [475, 282] width 225 height 33
type input "********"
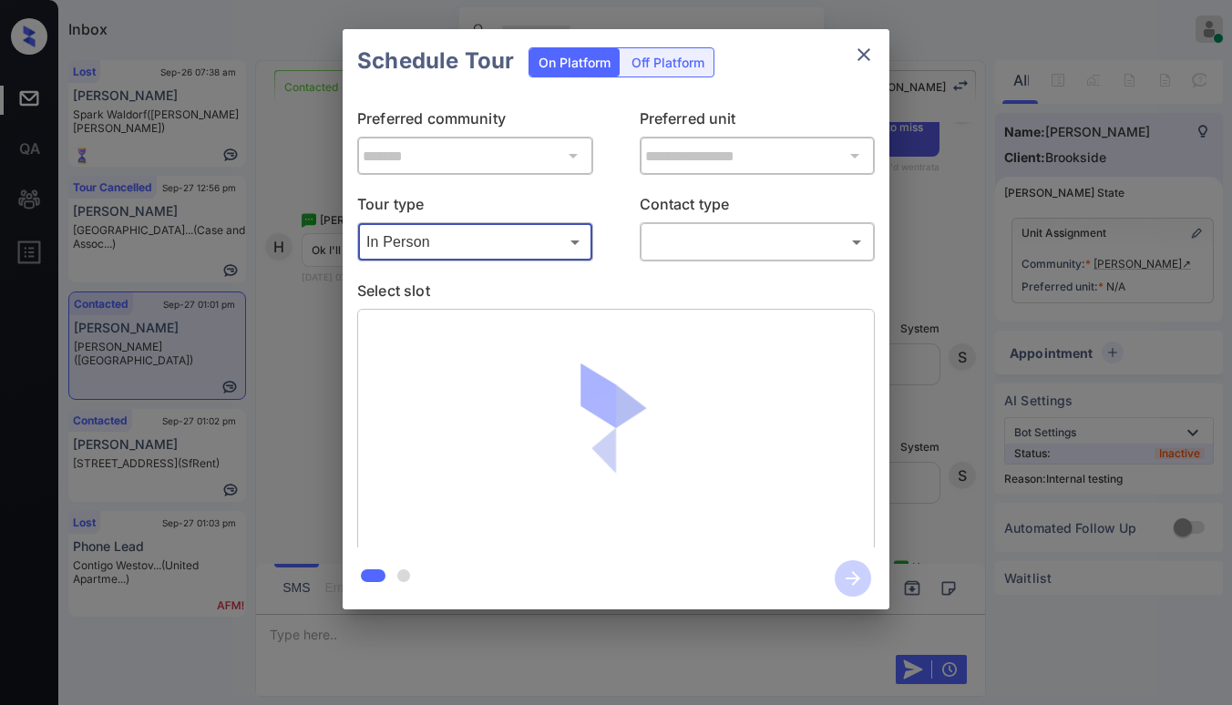
click at [785, 255] on body "Inbox Paolo Gabriel Online Set yourself offline Set yourself on break Profile S…" at bounding box center [616, 352] width 1232 height 705
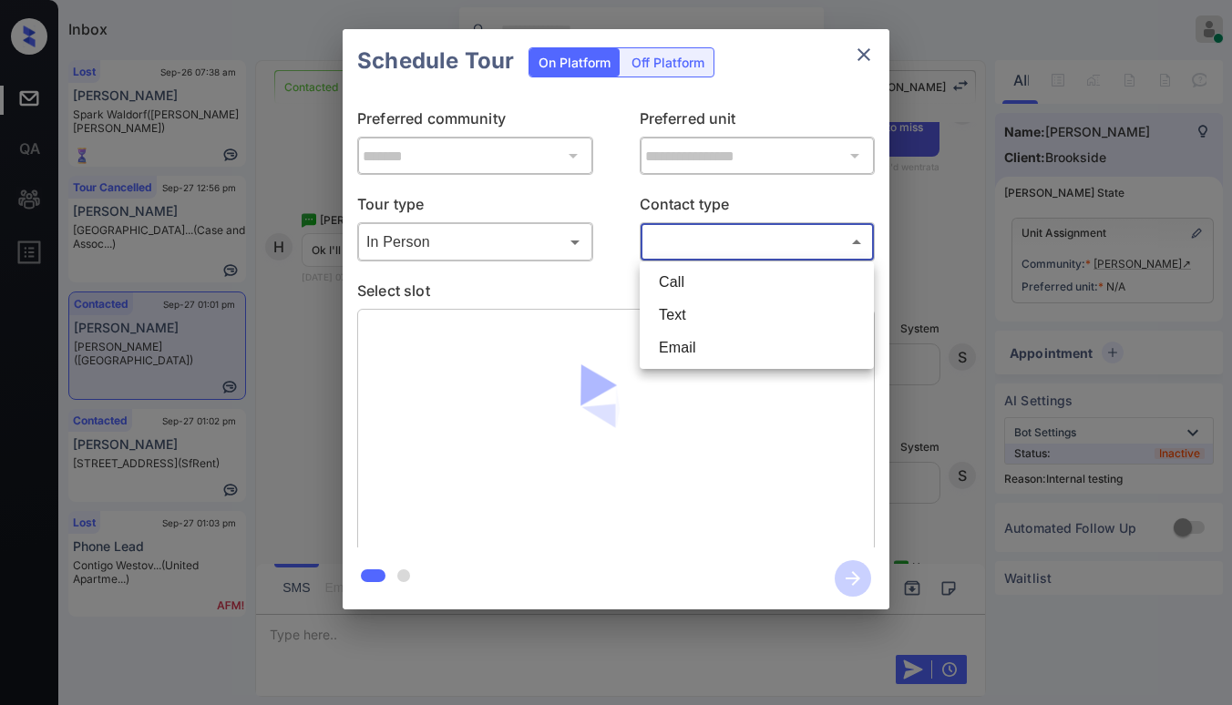
click at [702, 321] on li "Text" at bounding box center [756, 315] width 225 height 33
type input "****"
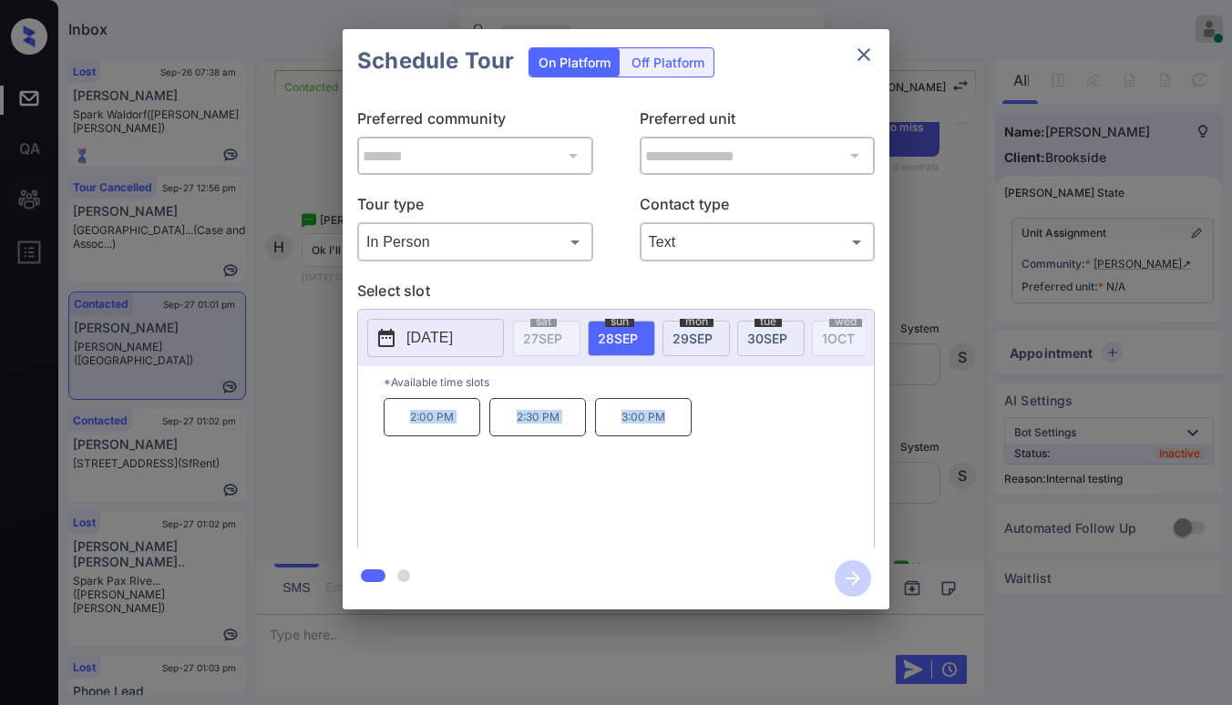
drag, startPoint x: 408, startPoint y: 426, endPoint x: 763, endPoint y: 320, distance: 370.1
click at [678, 415] on div "2:00 PM 2:30 PM 3:00 PM" at bounding box center [629, 471] width 490 height 146
copy div "2:00 PM 2:30 PM 3:00 PM"
click at [866, 64] on icon "close" at bounding box center [864, 55] width 22 height 22
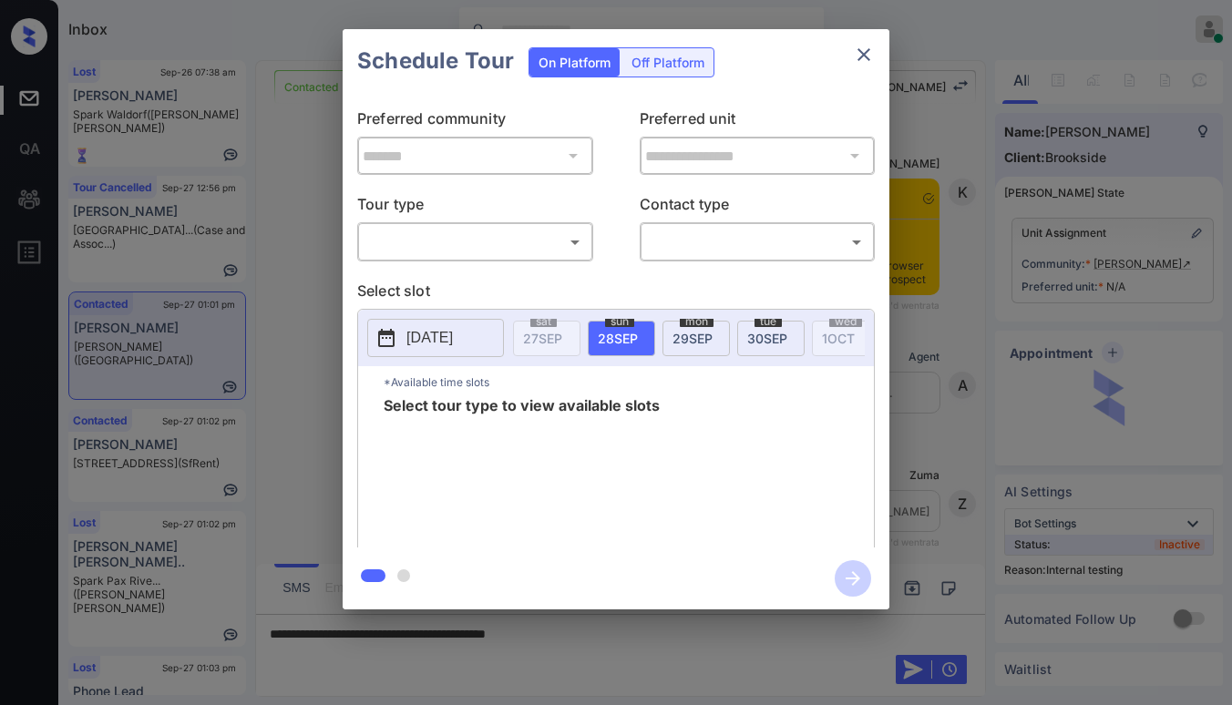
scroll to position [456, 0]
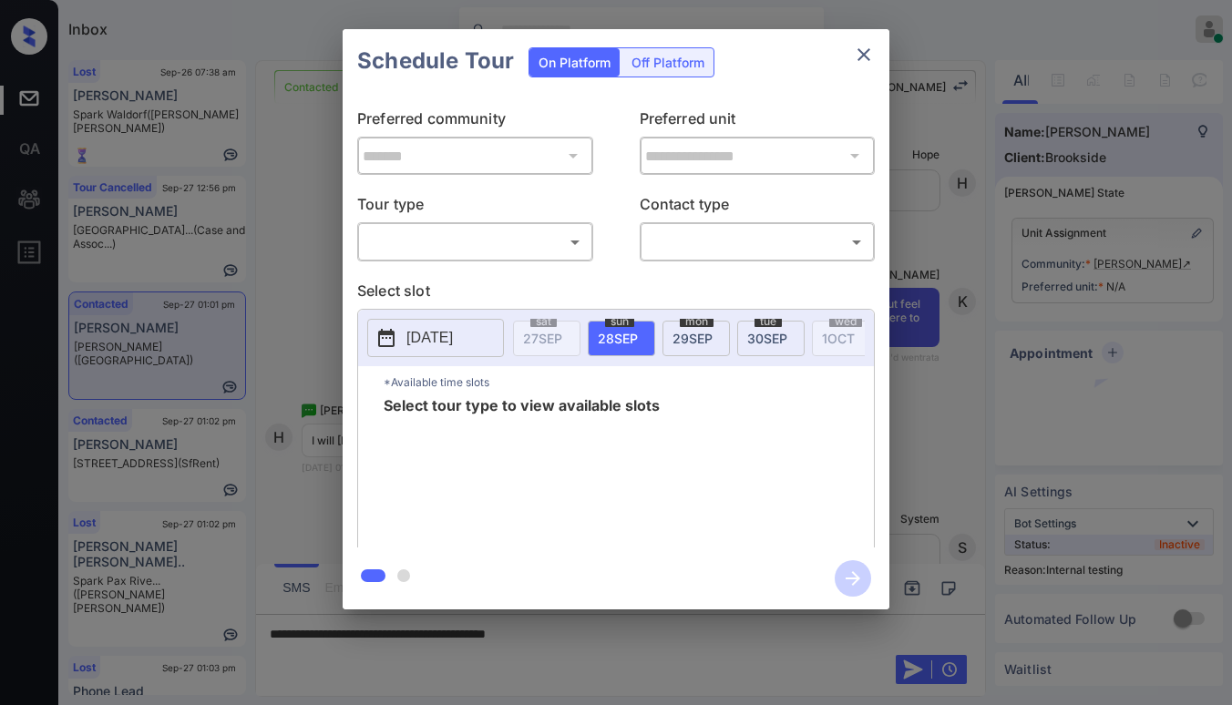
click at [471, 242] on body "Inbox [PERSON_NAME] Online Set yourself offline Set yourself on break Profile S…" at bounding box center [616, 352] width 1232 height 705
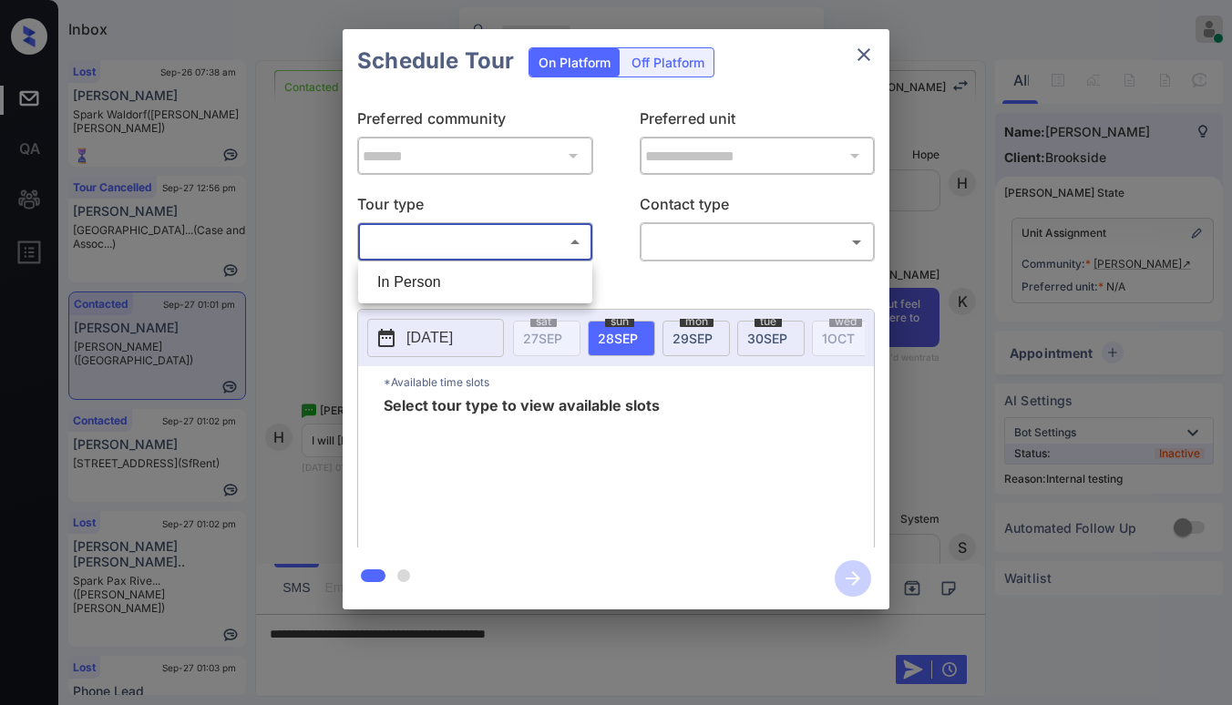
click at [404, 291] on li "In Person" at bounding box center [475, 282] width 225 height 33
type input "********"
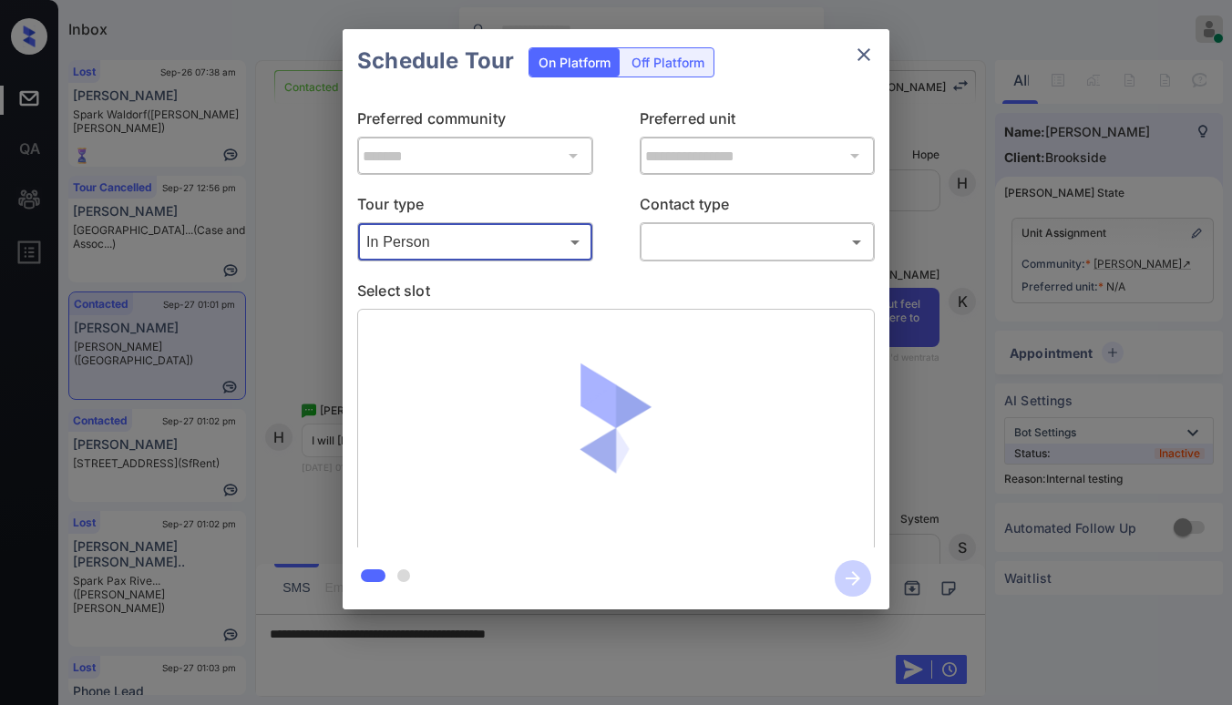
click at [665, 231] on body "Inbox [PERSON_NAME] Online Set yourself offline Set yourself on break Profile S…" at bounding box center [616, 352] width 1232 height 705
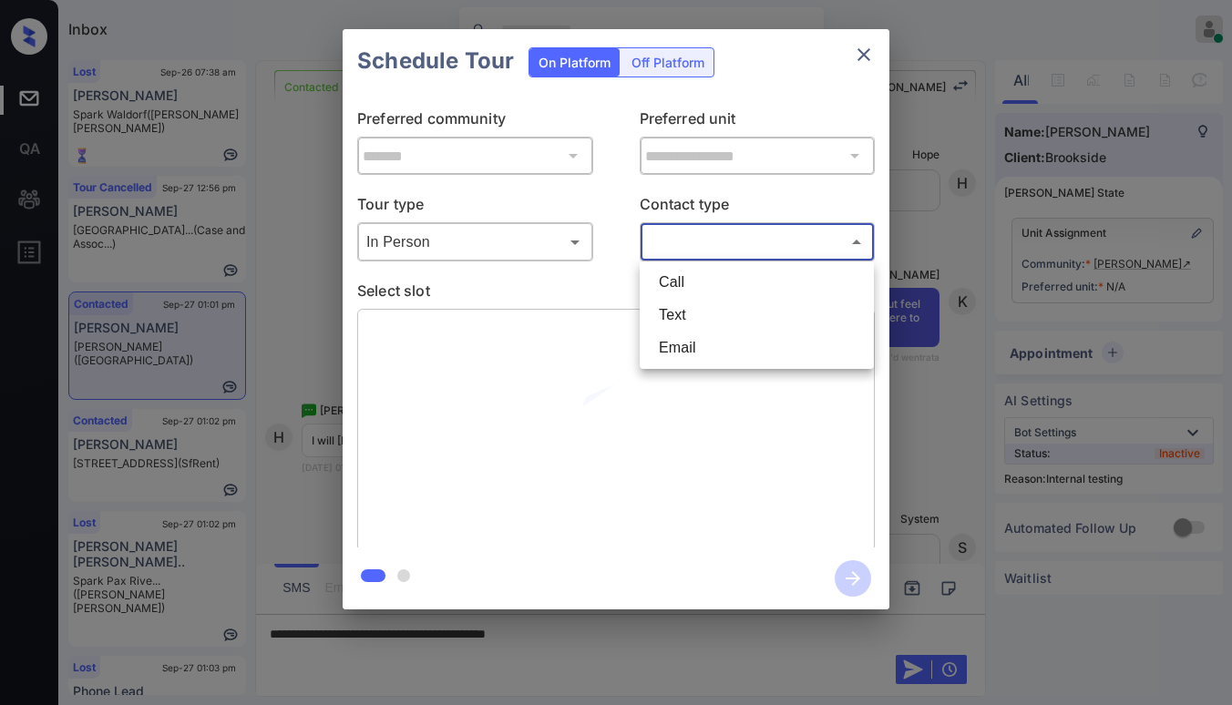
click at [672, 311] on li "Text" at bounding box center [756, 315] width 225 height 33
type input "****"
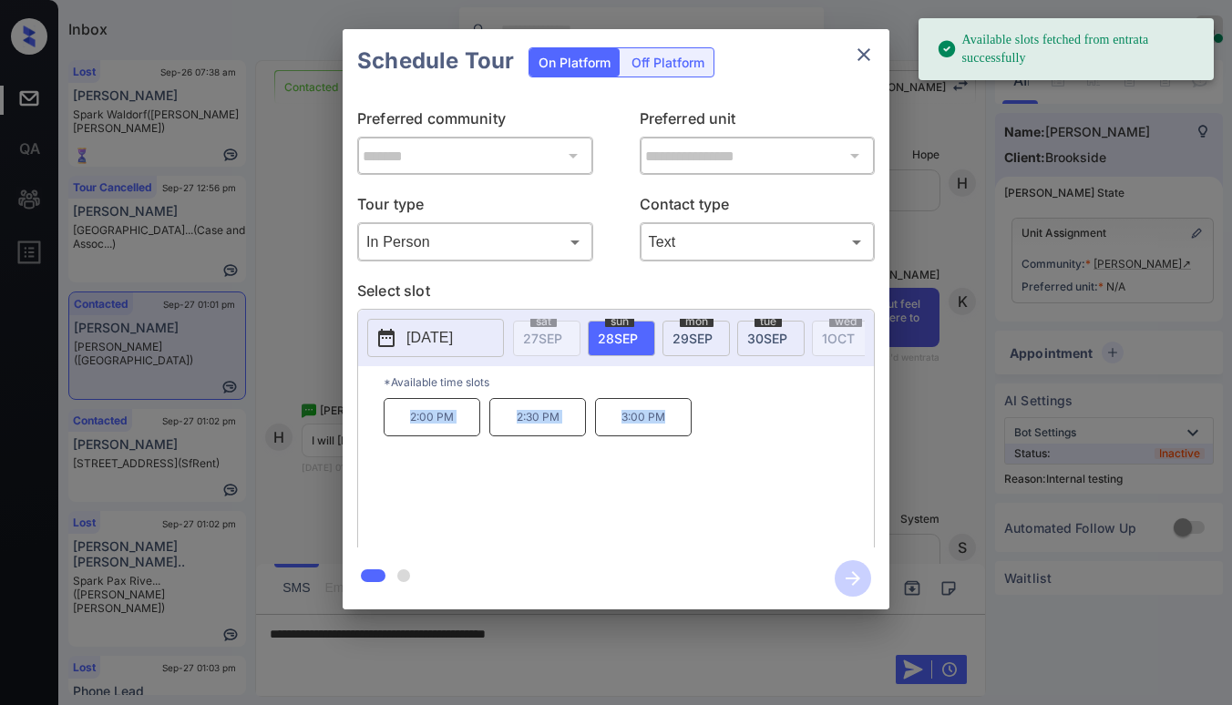
drag, startPoint x: 482, startPoint y: 438, endPoint x: 703, endPoint y: 461, distance: 222.6
click at [703, 461] on div "2:00 PM 2:30 PM 3:00 PM" at bounding box center [629, 471] width 490 height 146
copy div "2:00 PM 2:30 PM 3:00 PM"
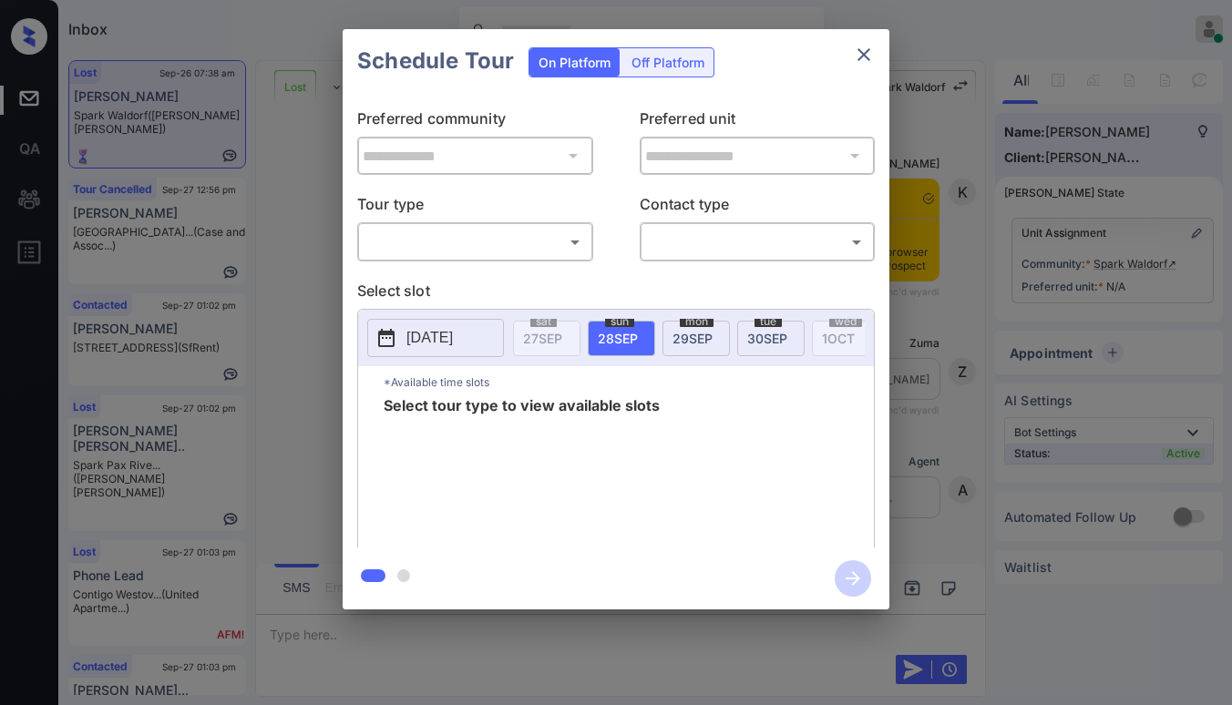
scroll to position [456, 0]
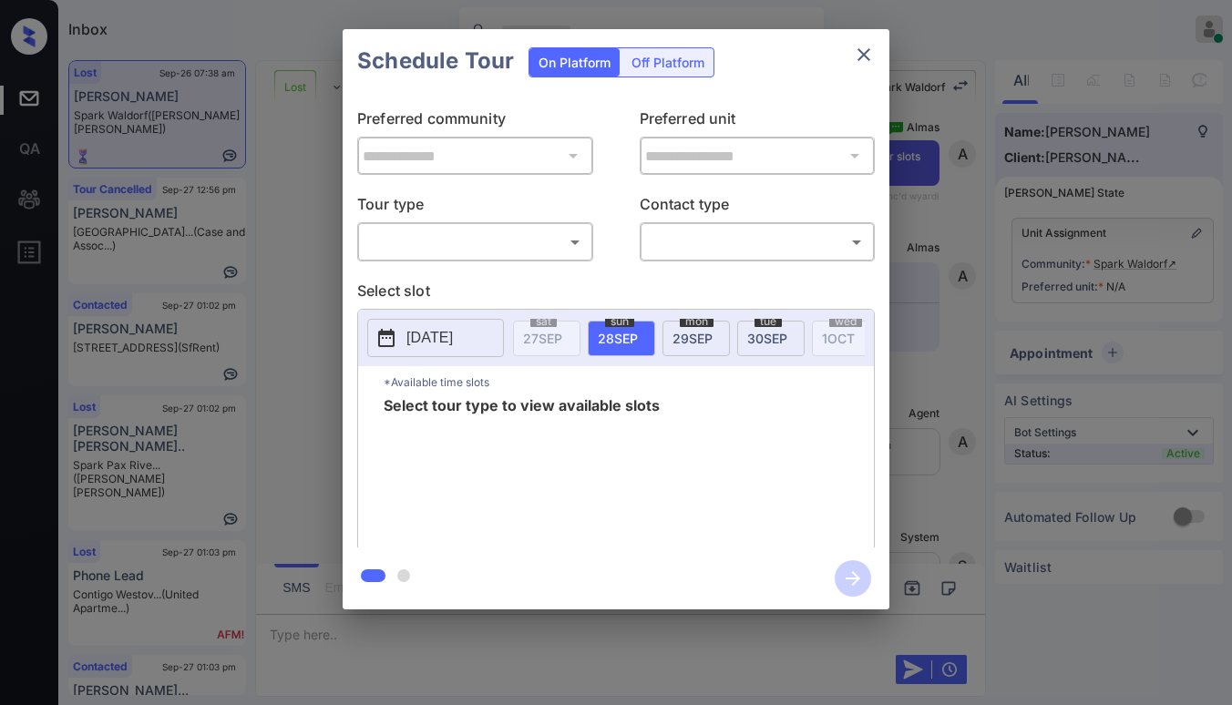
click at [867, 54] on icon "close" at bounding box center [864, 55] width 22 height 22
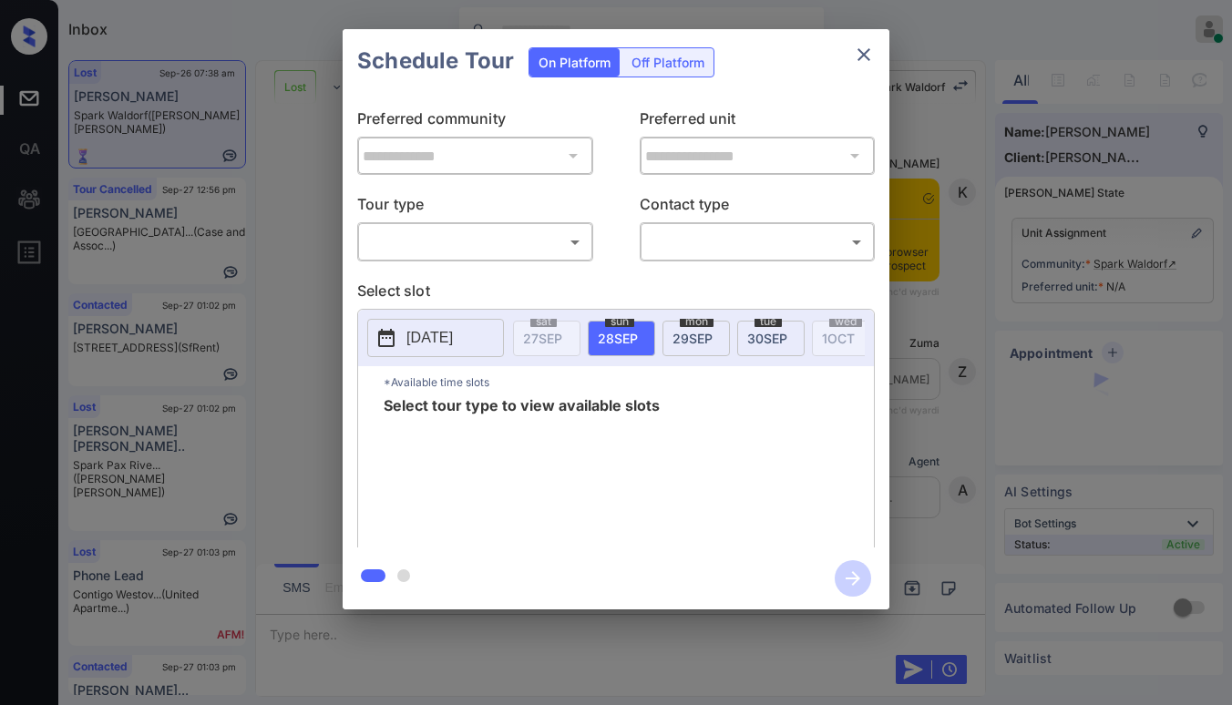
scroll to position [456, 0]
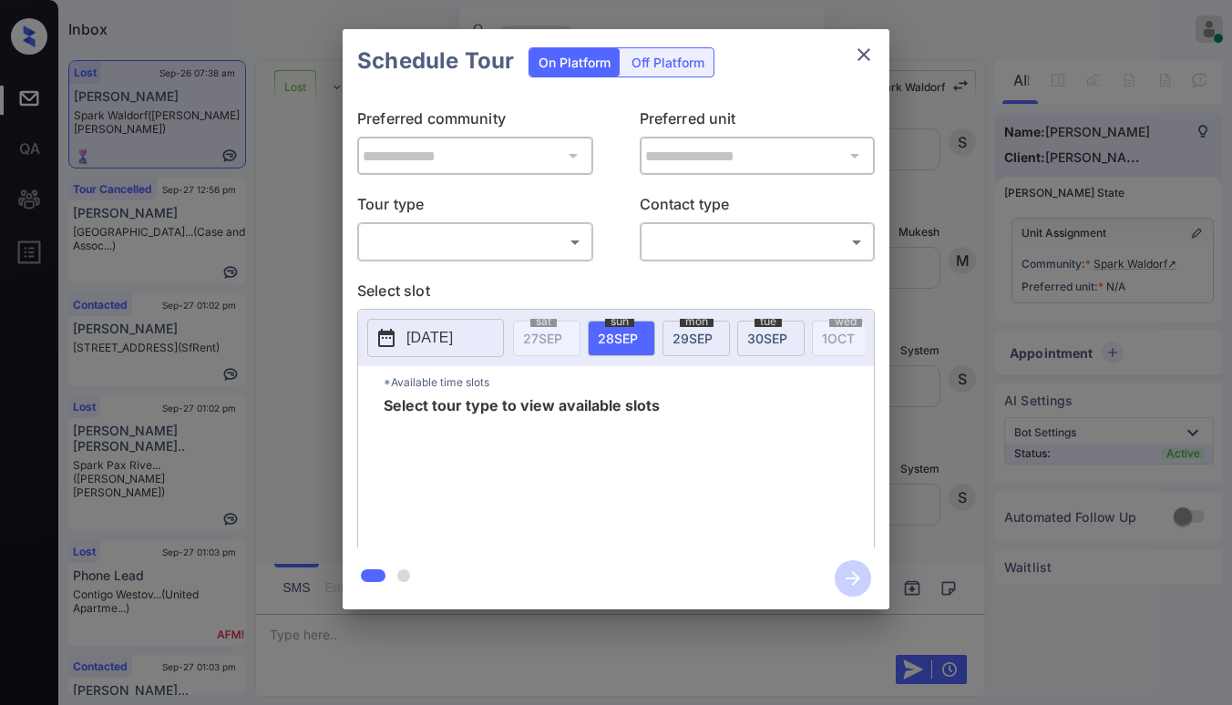
click at [468, 229] on body "Inbox Paolo Gabriel Online Set yourself offline Set yourself on break Profile S…" at bounding box center [616, 352] width 1232 height 705
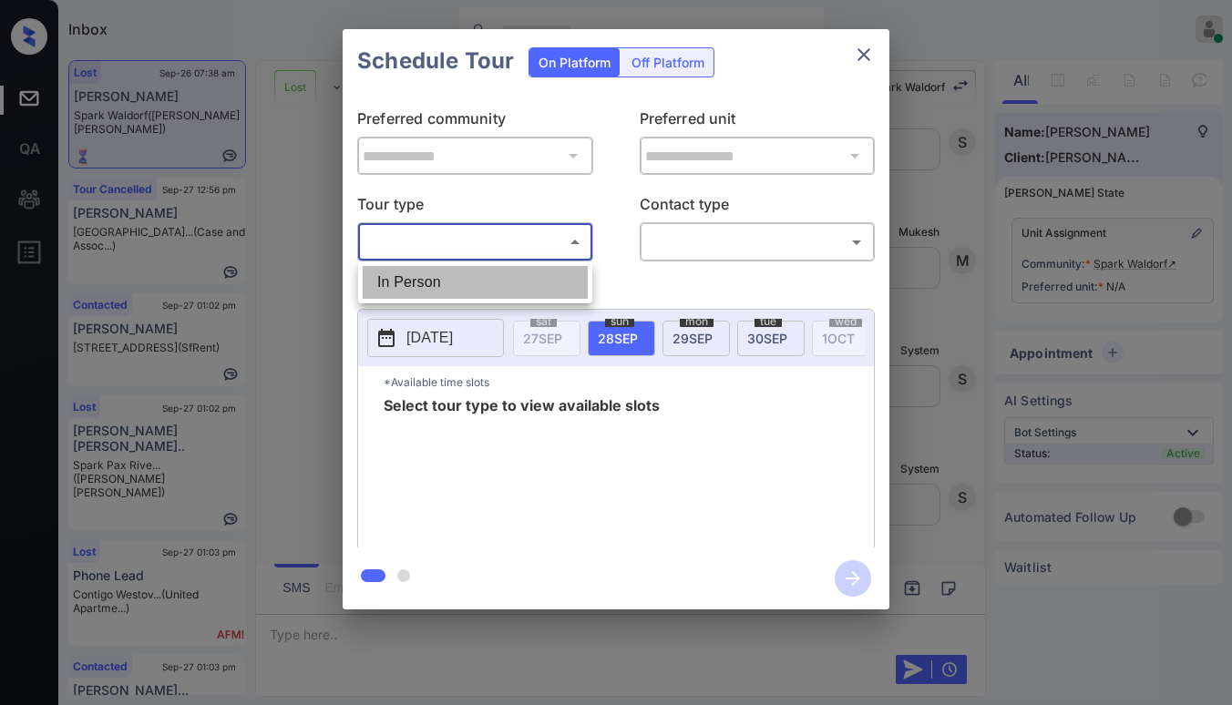
click at [466, 281] on li "In Person" at bounding box center [475, 282] width 225 height 33
type input "********"
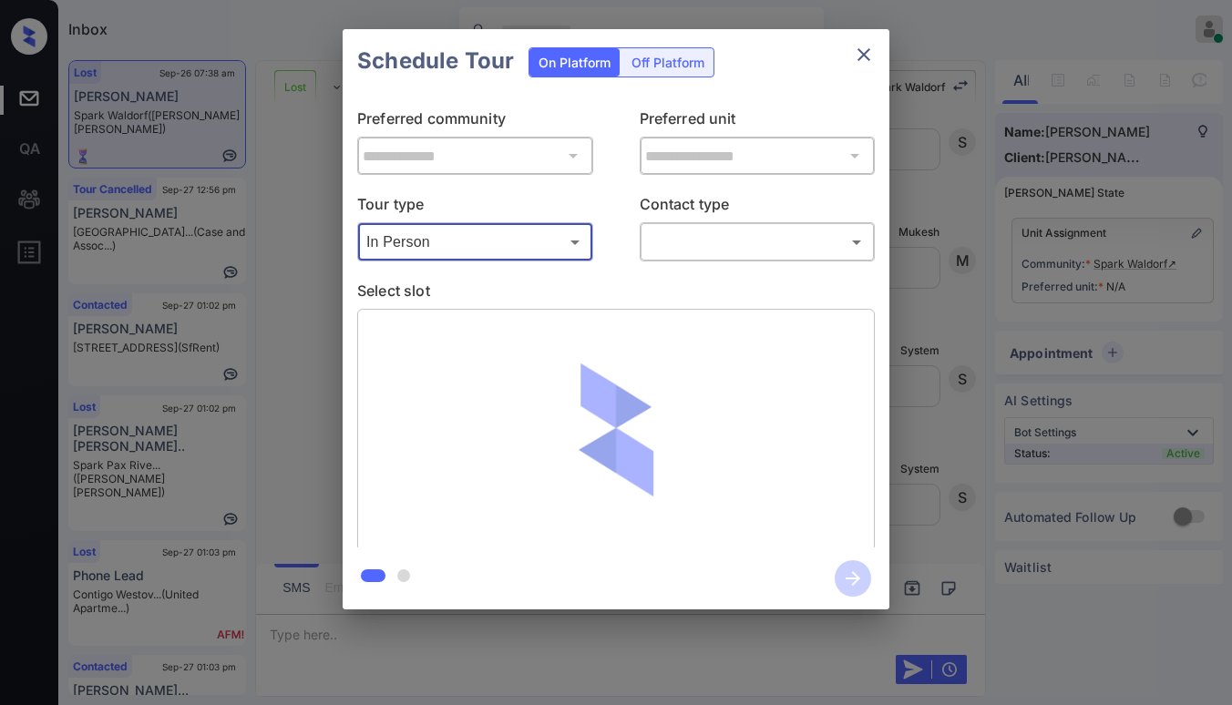
click at [692, 234] on body "Inbox Paolo Gabriel Online Set yourself offline Set yourself on break Profile S…" at bounding box center [616, 352] width 1232 height 705
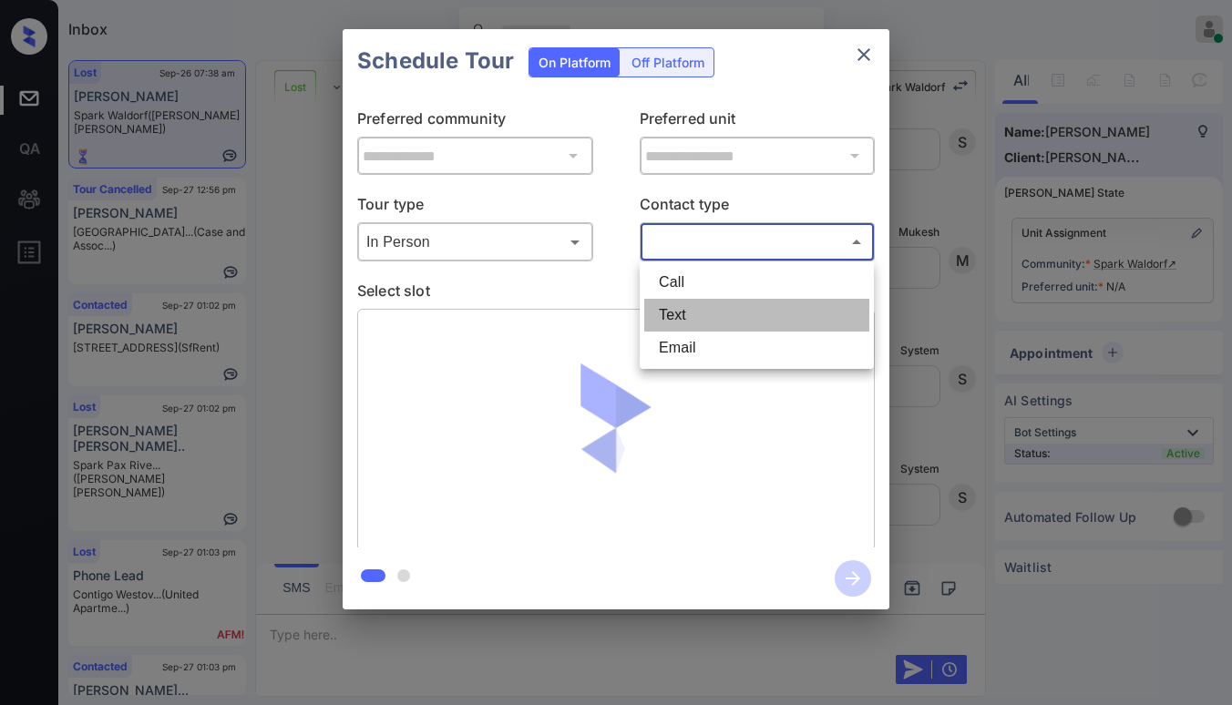
click at [671, 313] on li "Text" at bounding box center [756, 315] width 225 height 33
type input "****"
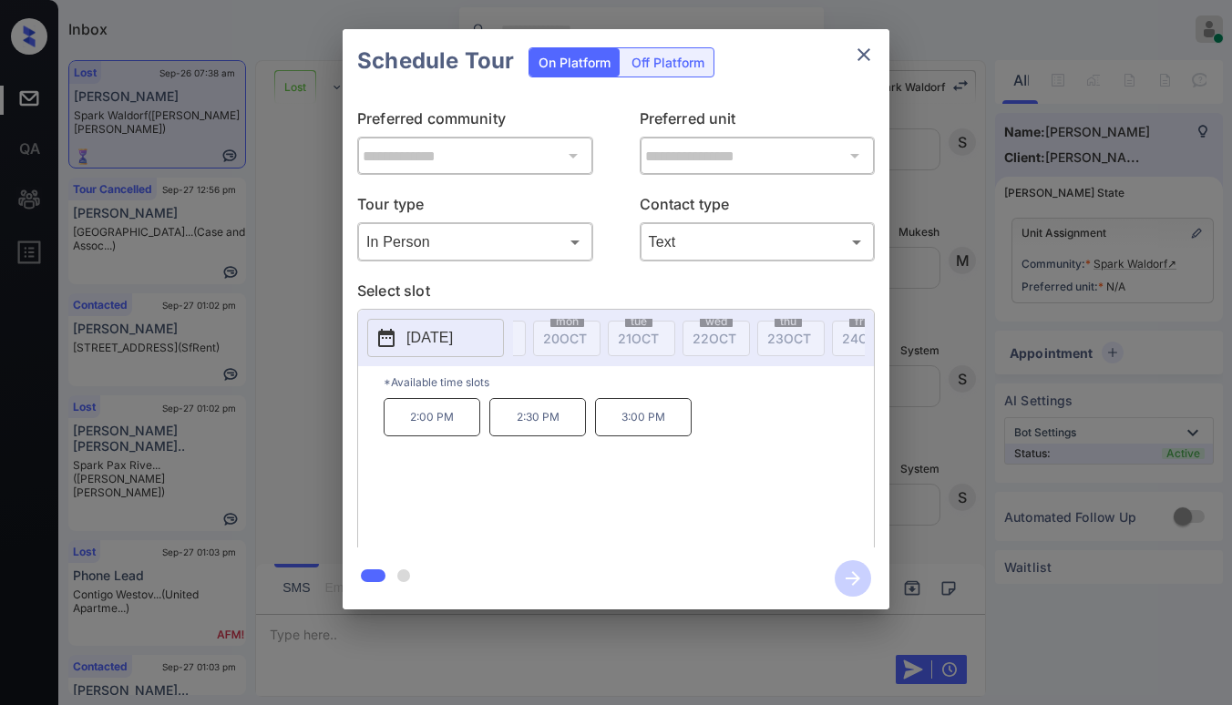
scroll to position [0, 2086]
click at [868, 45] on icon "close" at bounding box center [864, 55] width 22 height 22
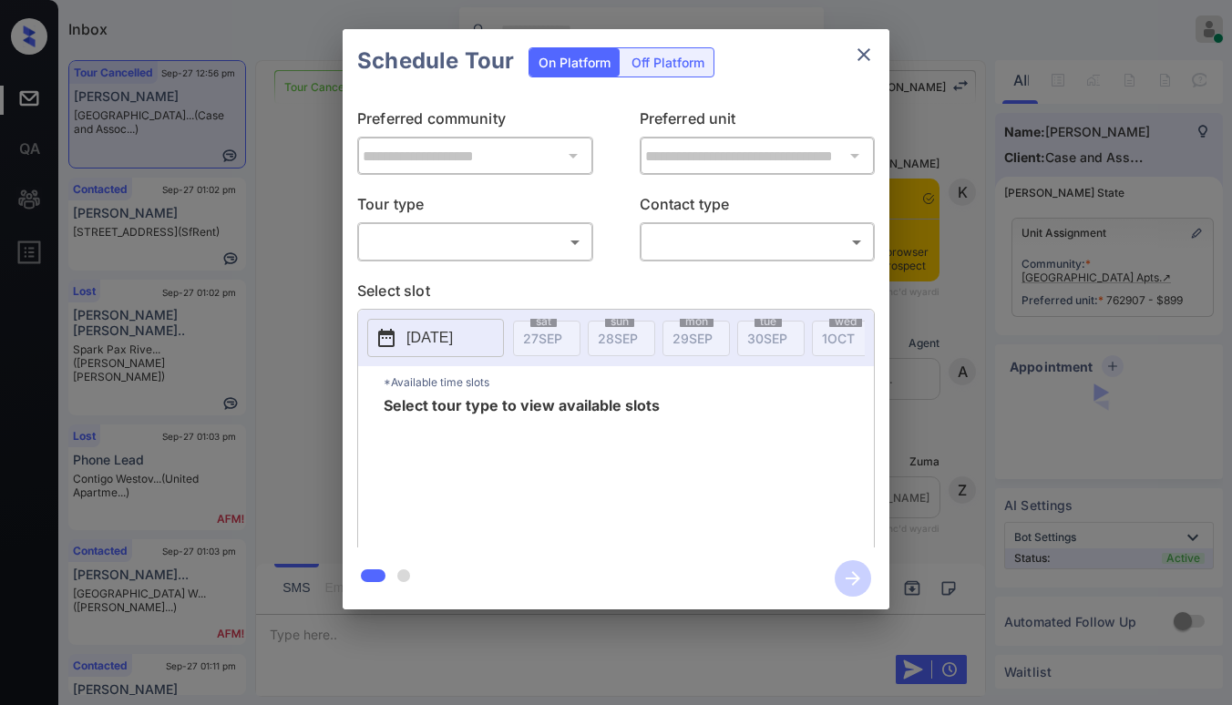
scroll to position [456, 0]
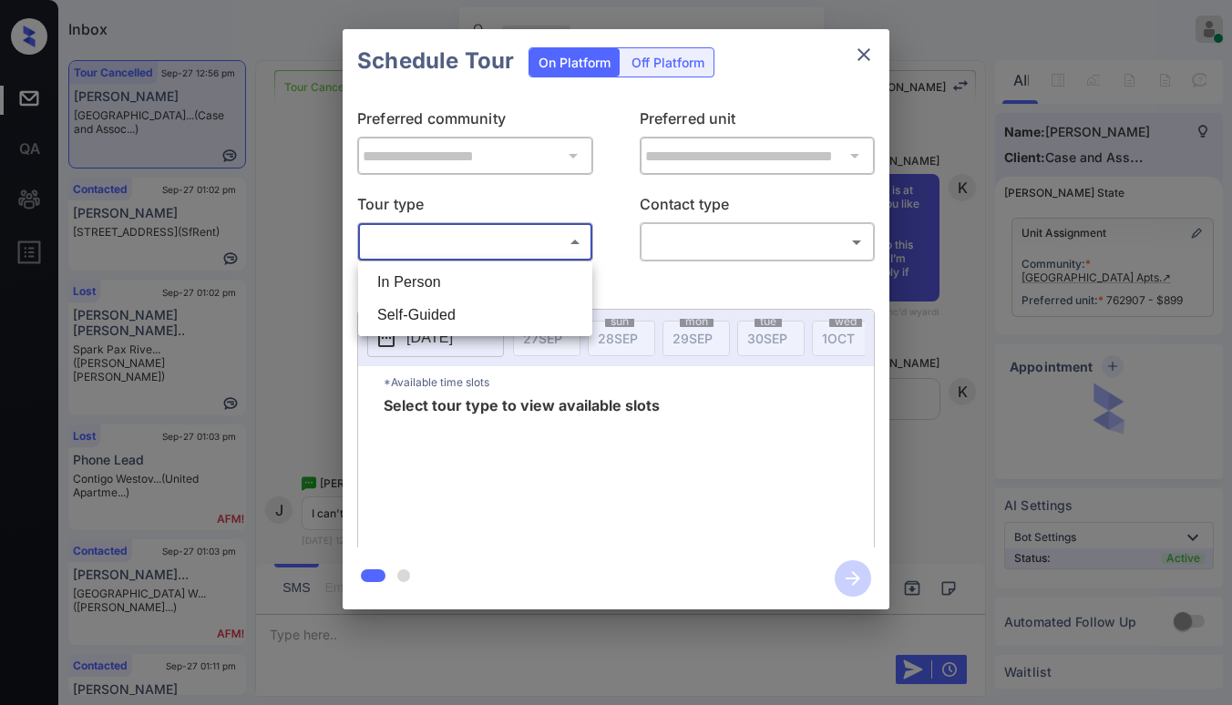
click at [538, 238] on body "Inbox Paolo Gabriel Online Set yourself offline Set yourself on break Profile S…" at bounding box center [616, 352] width 1232 height 705
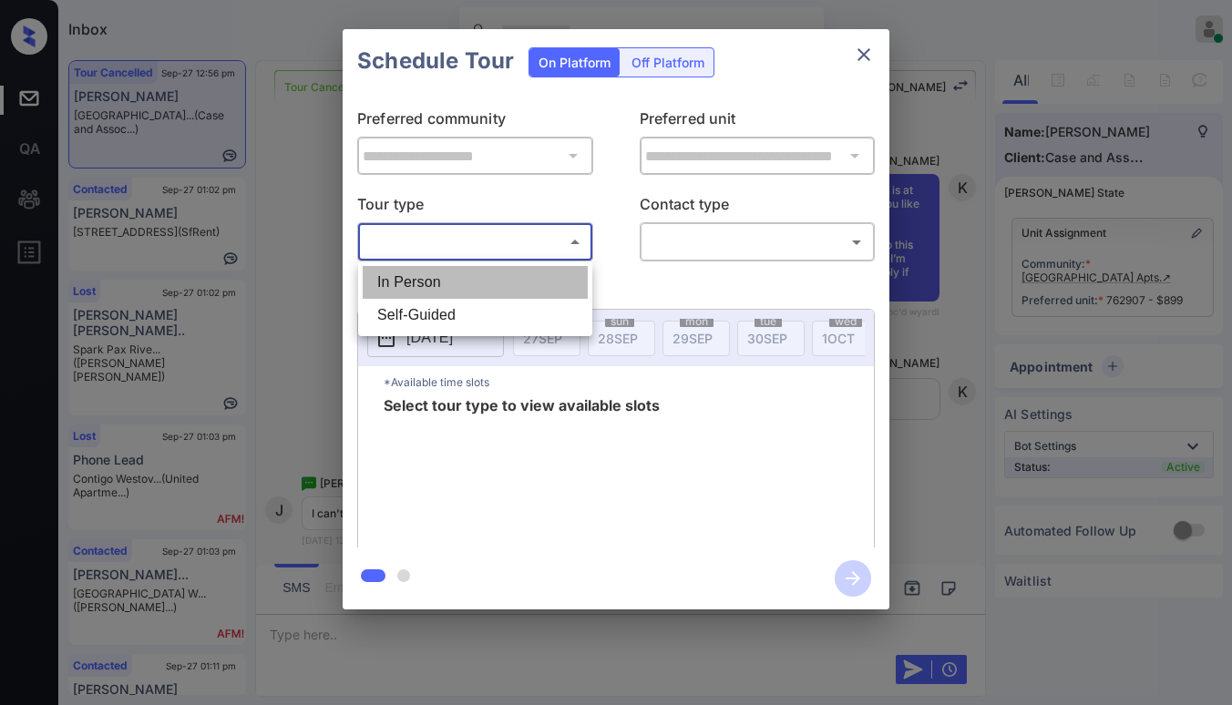
click at [471, 283] on li "In Person" at bounding box center [475, 282] width 225 height 33
type input "********"
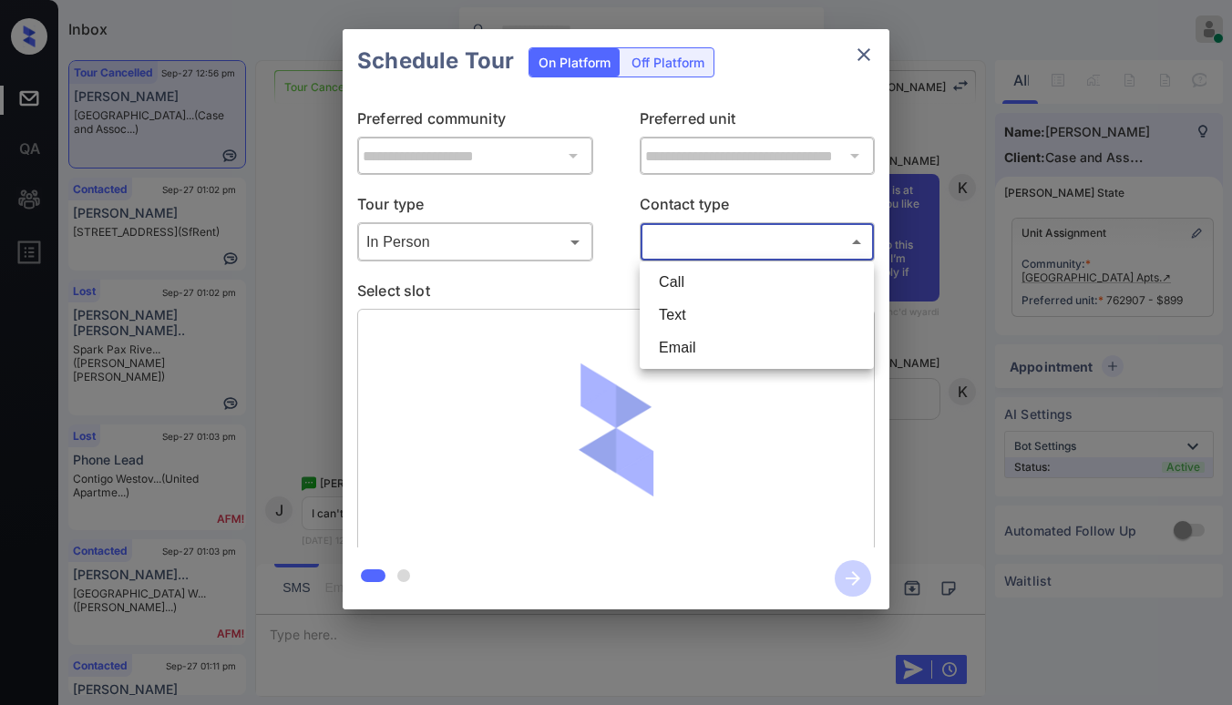
click at [691, 250] on body "Inbox Paolo Gabriel Online Set yourself offline Set yourself on break Profile S…" at bounding box center [616, 352] width 1232 height 705
click at [688, 315] on li "Text" at bounding box center [756, 315] width 225 height 33
type input "****"
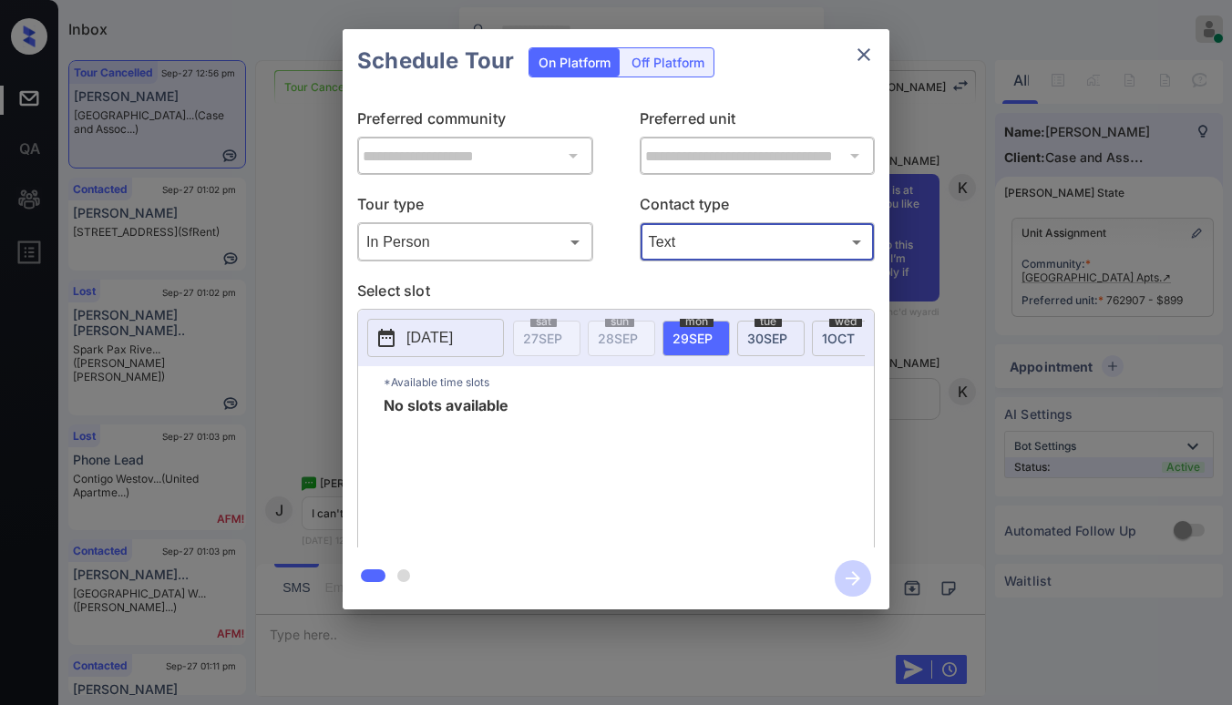
click at [544, 240] on body "Inbox Paolo Gabriel Online Set yourself offline Set yourself on break Profile S…" at bounding box center [616, 352] width 1232 height 705
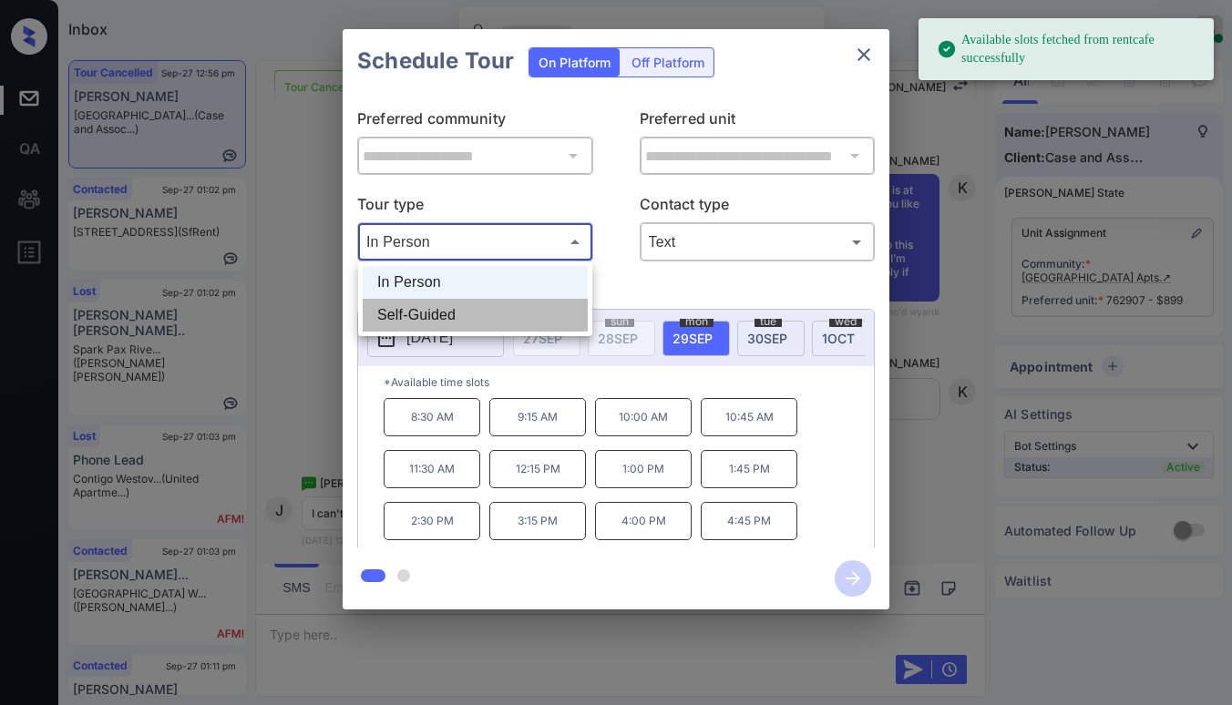
click at [446, 315] on li "Self-Guided" at bounding box center [475, 315] width 225 height 33
type input "**********"
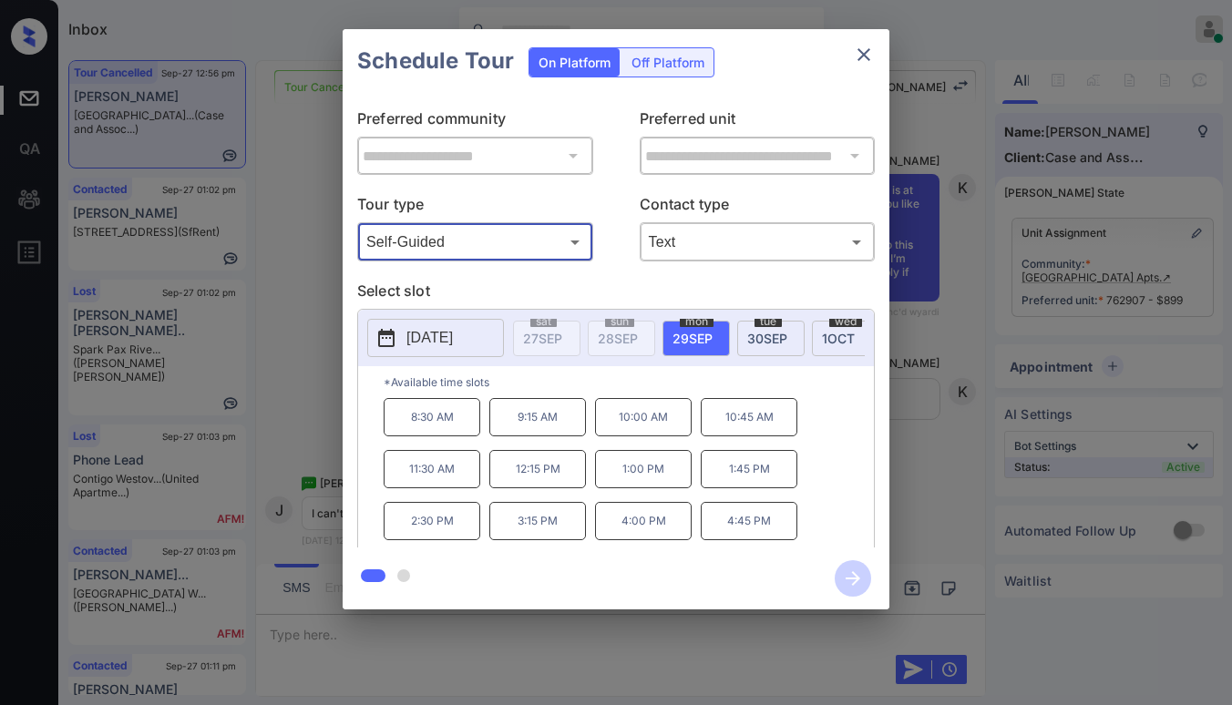
click at [856, 56] on icon "close" at bounding box center [864, 55] width 22 height 22
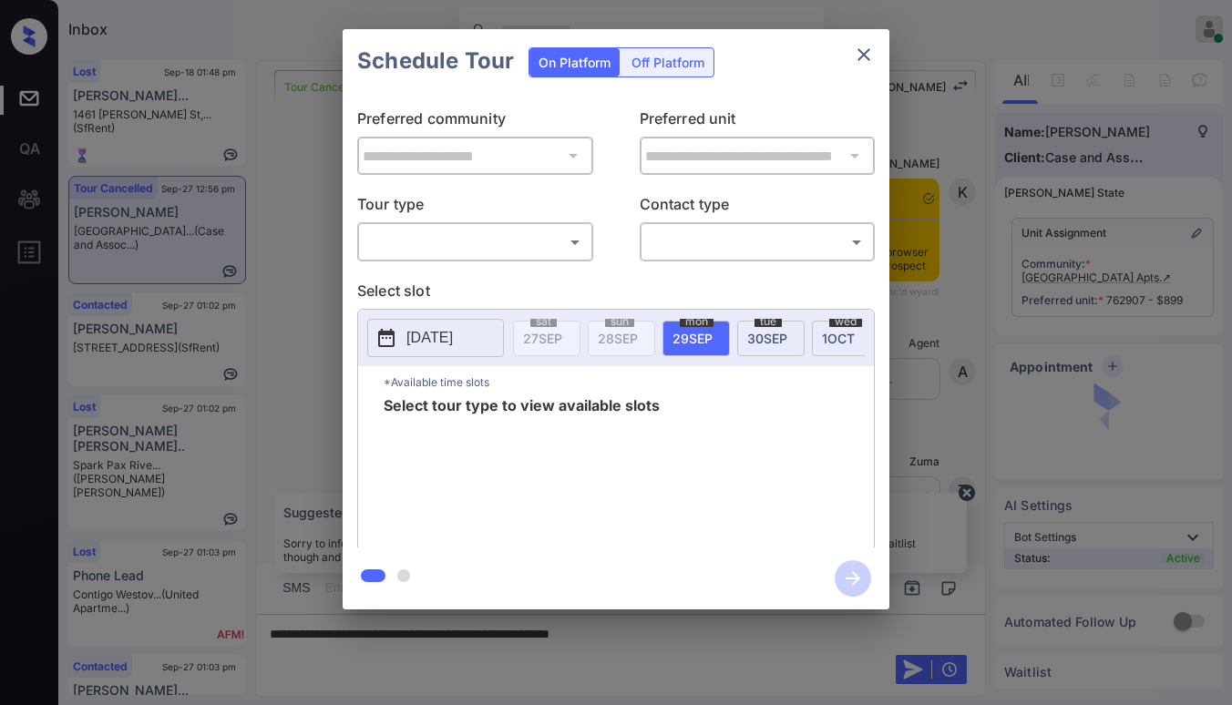
scroll to position [456, 0]
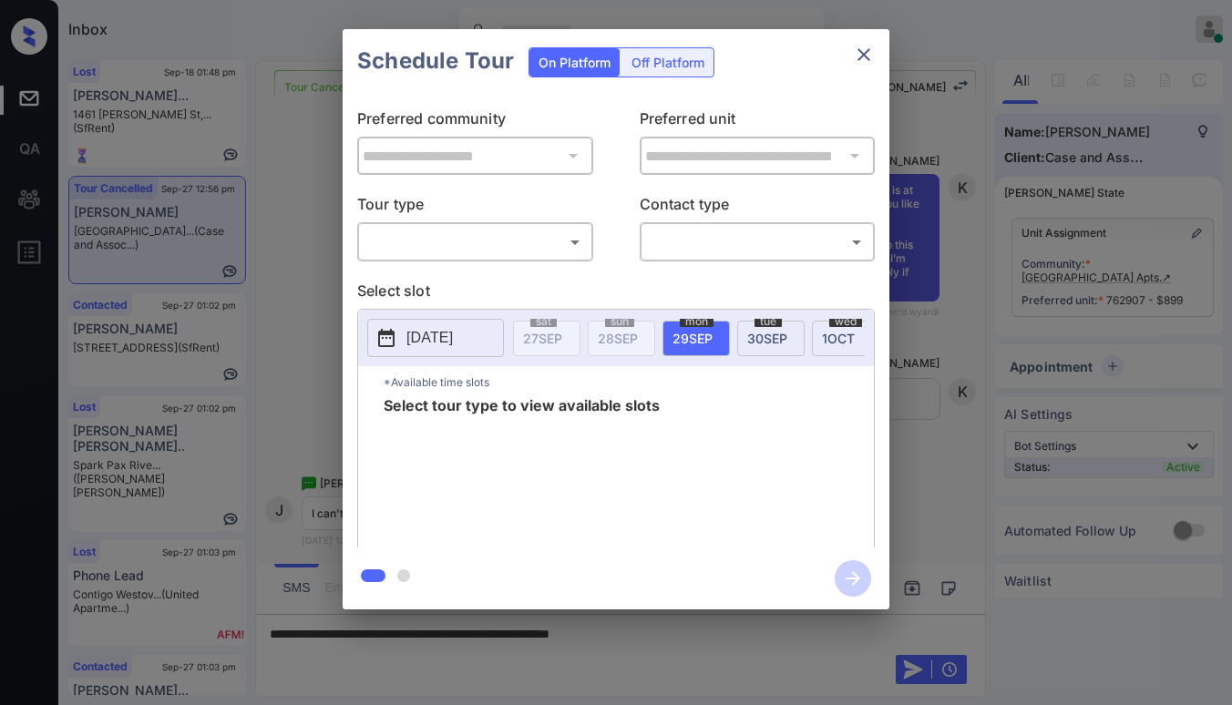
click at [514, 245] on body "Inbox [PERSON_NAME] Online Set yourself offline Set yourself on break Profile S…" at bounding box center [616, 352] width 1232 height 705
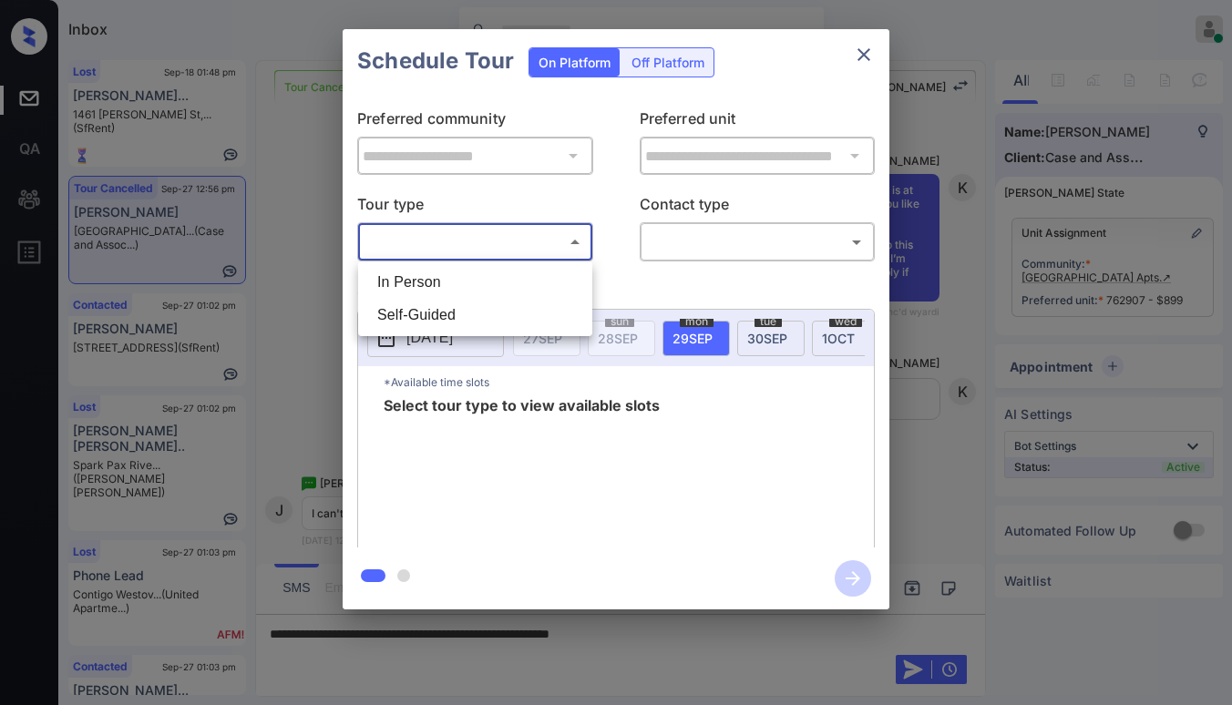
click at [466, 282] on li "In Person" at bounding box center [475, 282] width 225 height 33
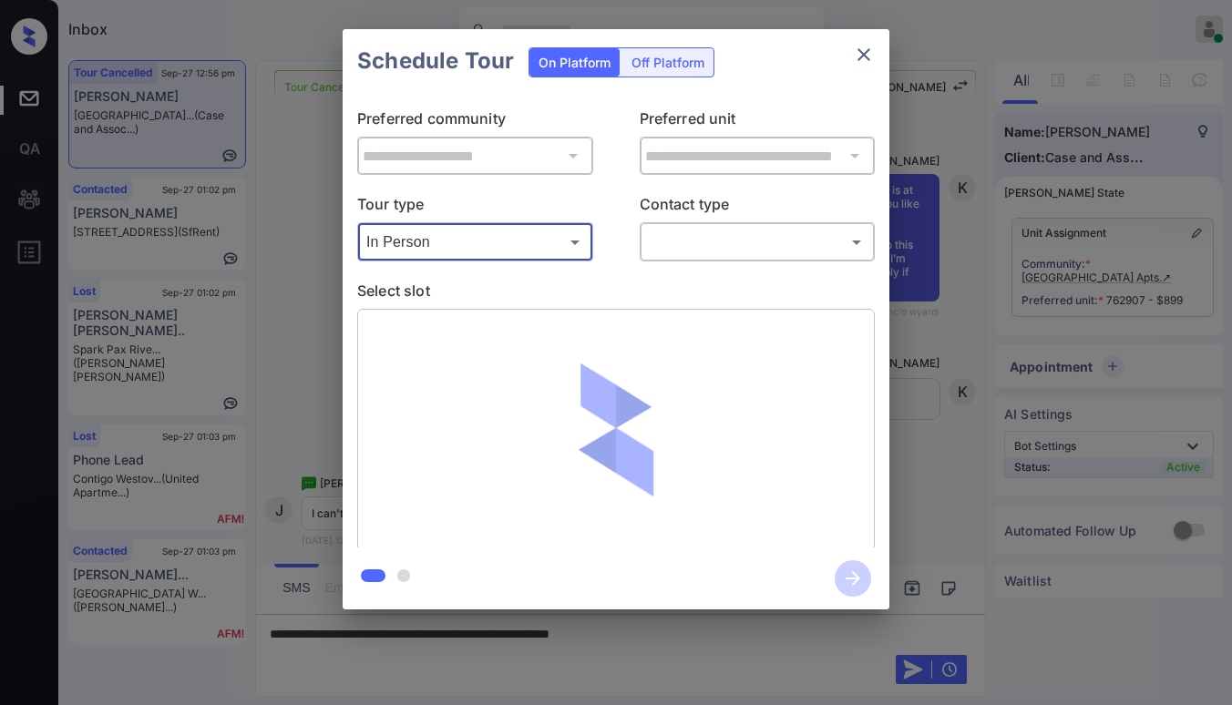
type input "********"
click at [683, 227] on body "Inbox [PERSON_NAME] Online Set yourself offline Set yourself on break Profile S…" at bounding box center [616, 352] width 1232 height 705
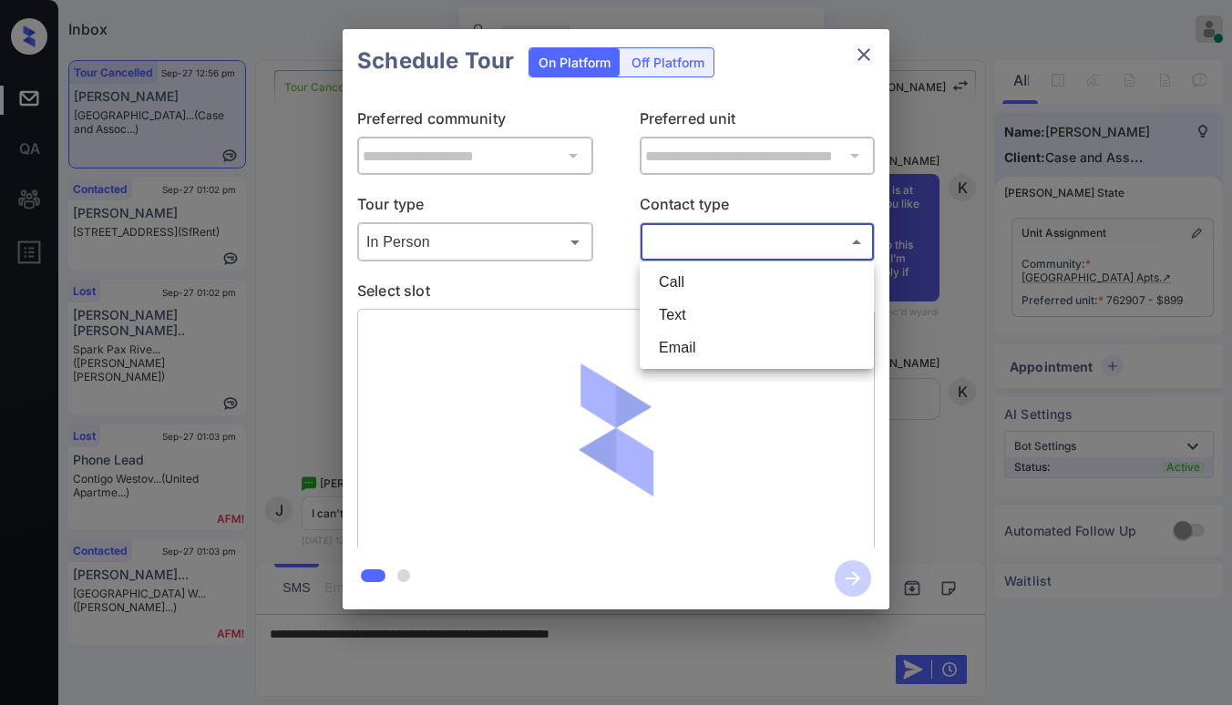
click at [672, 311] on li "Text" at bounding box center [756, 315] width 225 height 33
type input "****"
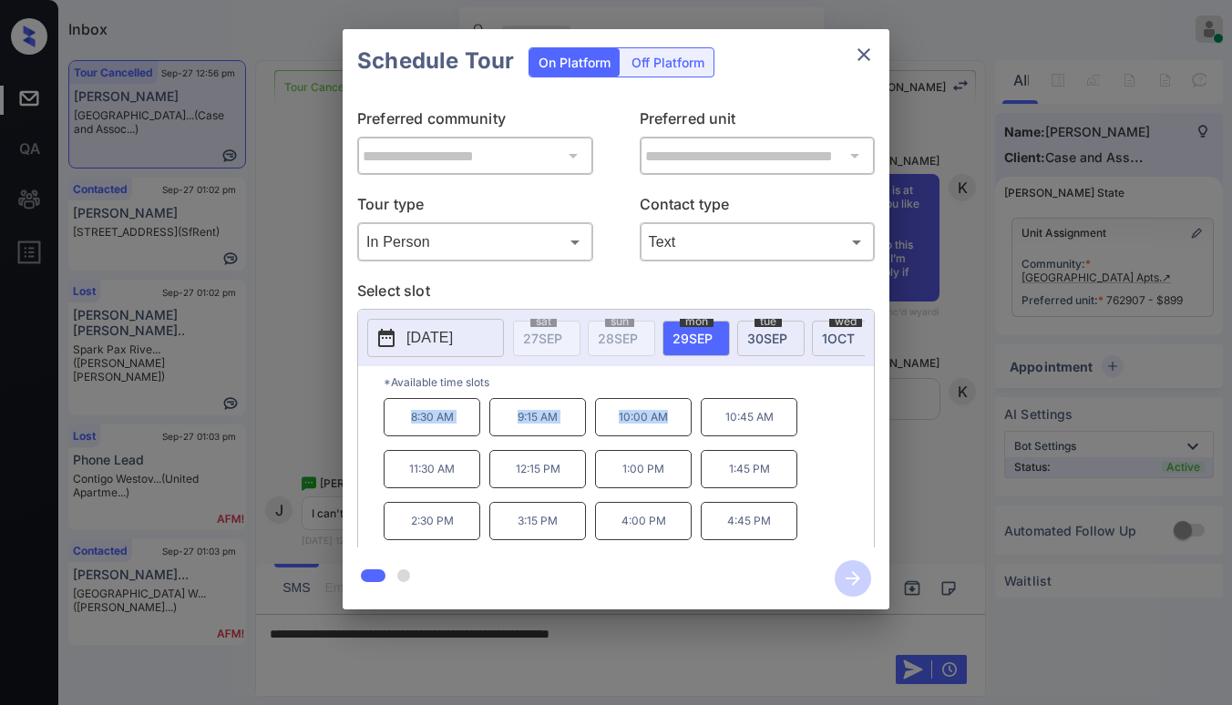
drag, startPoint x: 407, startPoint y: 419, endPoint x: 682, endPoint y: 434, distance: 274.6
click at [682, 434] on div "8:30 AM 9:15 AM 10:00 AM 10:45 AM 11:30 AM 12:15 PM 1:00 PM 1:45 PM 2:30 PM 3:1…" at bounding box center [629, 471] width 490 height 146
copy div "8:30 AM 9:15 AM 10:00 AM"
click at [874, 51] on icon "close" at bounding box center [864, 55] width 22 height 22
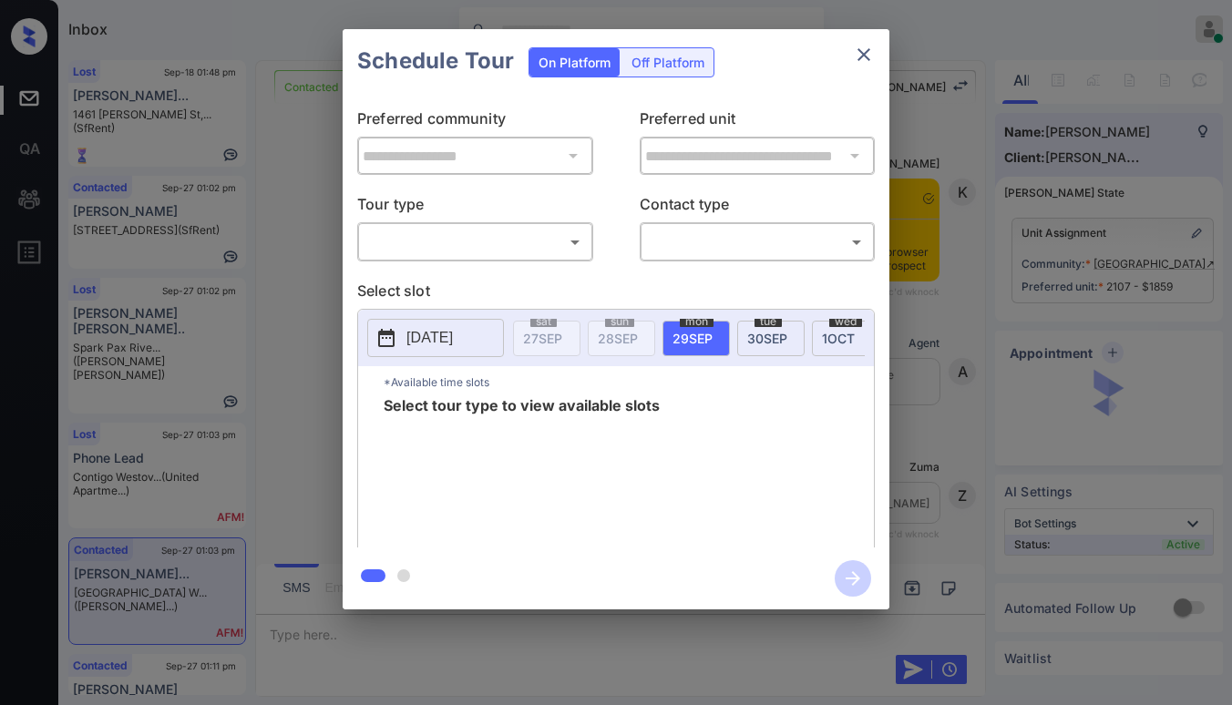
click at [499, 247] on body "Inbox [PERSON_NAME] Online Set yourself offline Set yourself on break Profile S…" at bounding box center [616, 352] width 1232 height 705
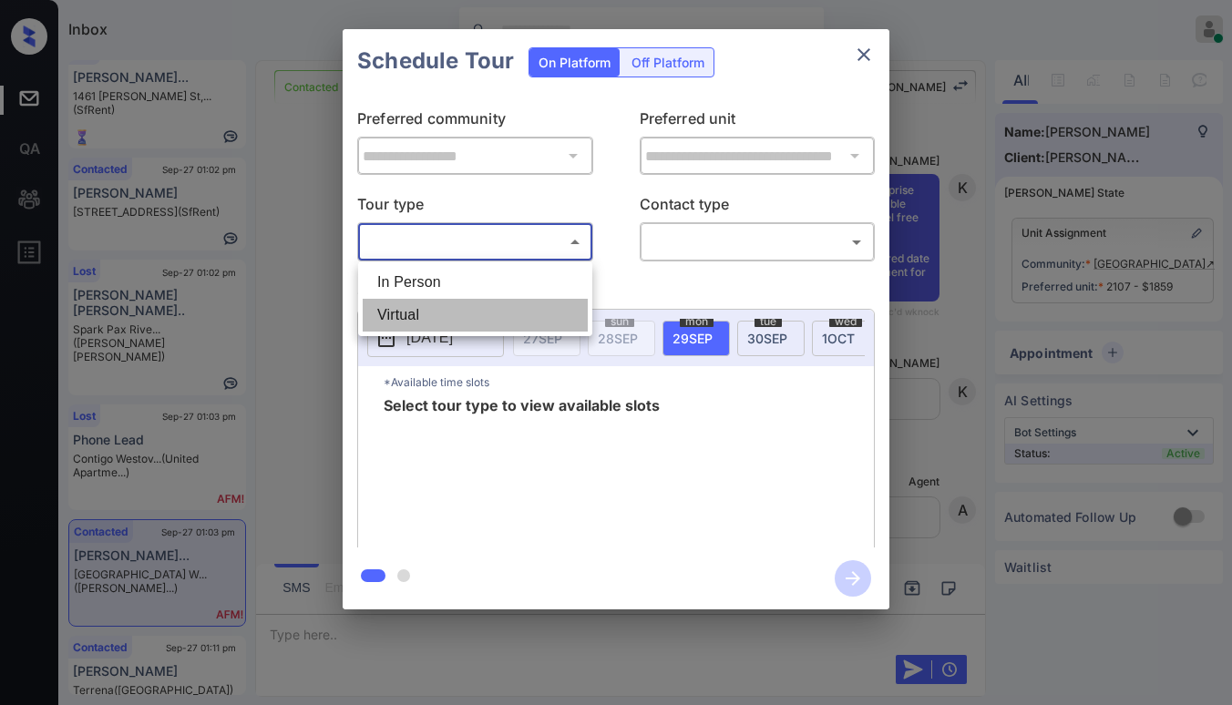
click at [456, 317] on li "Virtual" at bounding box center [475, 315] width 225 height 33
type input "*******"
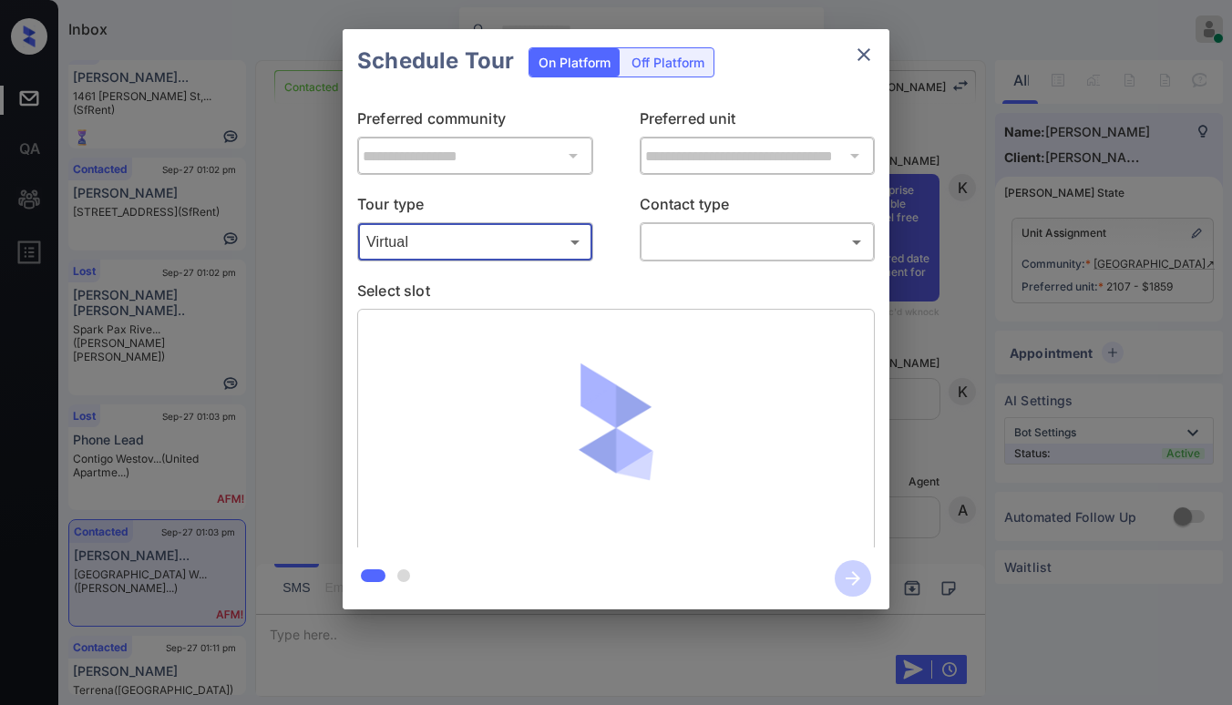
click at [715, 239] on body "Inbox [PERSON_NAME] Online Set yourself offline Set yourself on break Profile S…" at bounding box center [616, 352] width 1232 height 705
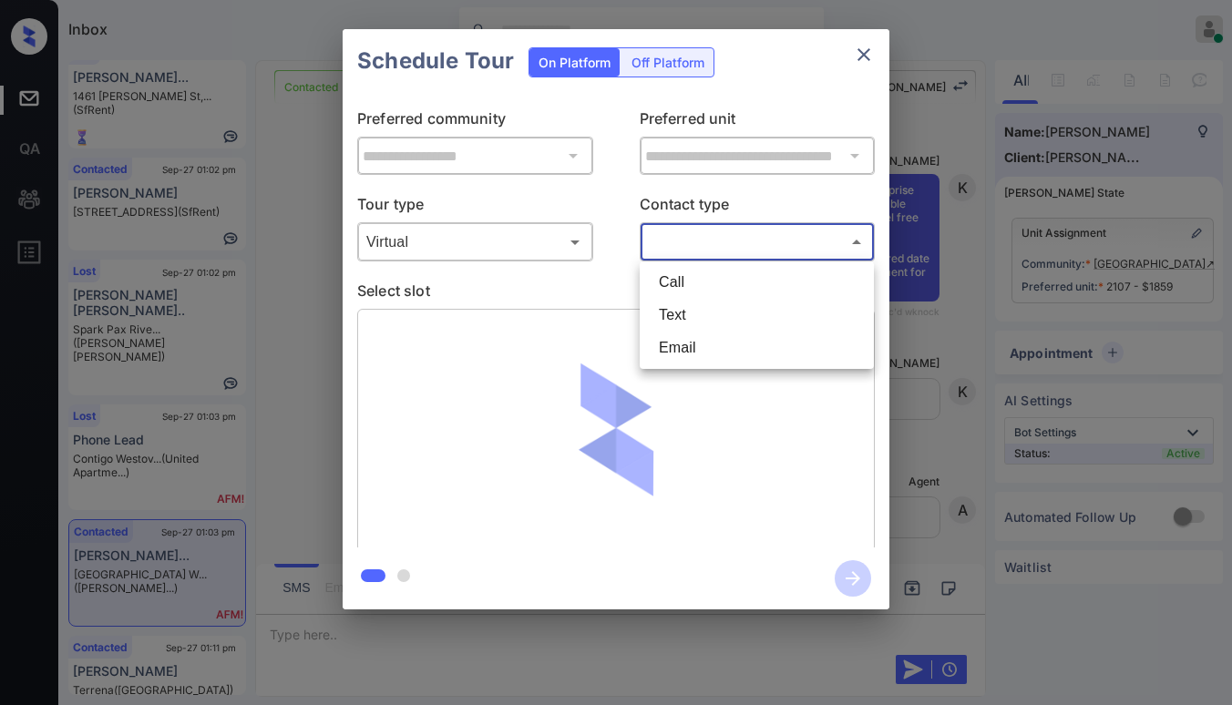
click at [674, 313] on li "Text" at bounding box center [756, 315] width 225 height 33
type input "****"
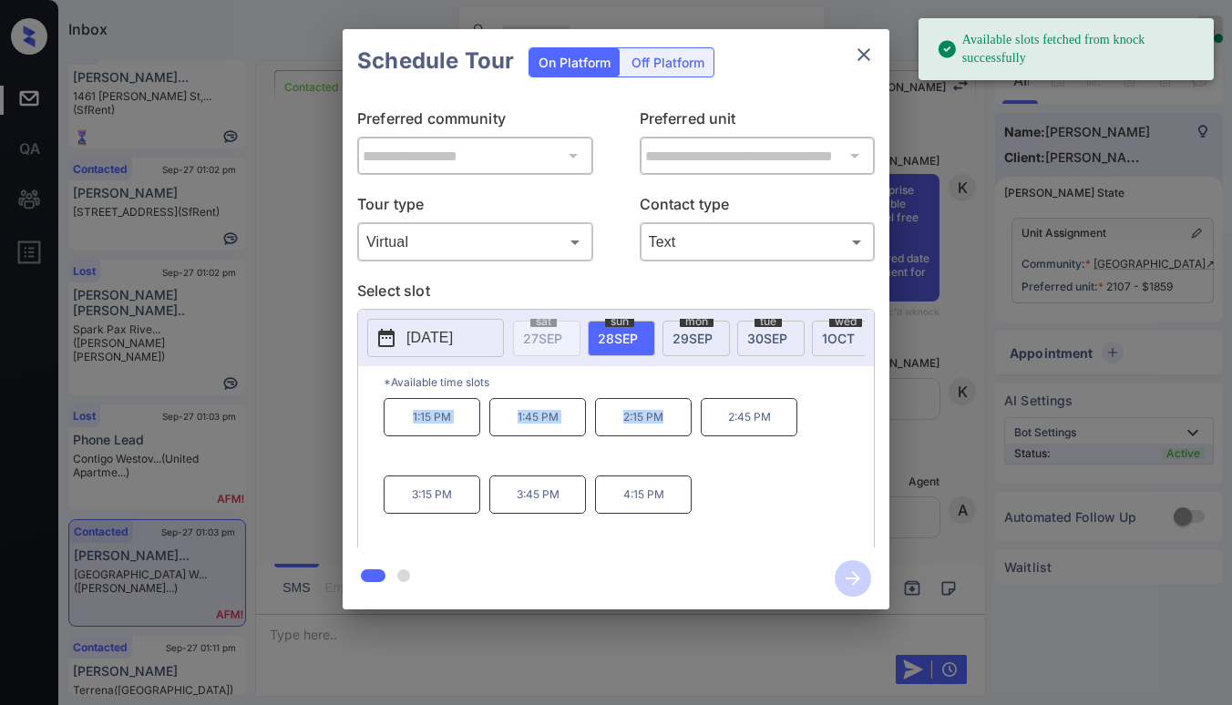
drag, startPoint x: 407, startPoint y: 421, endPoint x: 664, endPoint y: 428, distance: 257.0
click at [664, 428] on div "1:15 PM 1:45 PM 2:15 PM 2:45 PM 3:15 PM 3:45 PM 4:15 PM" at bounding box center [629, 471] width 490 height 146
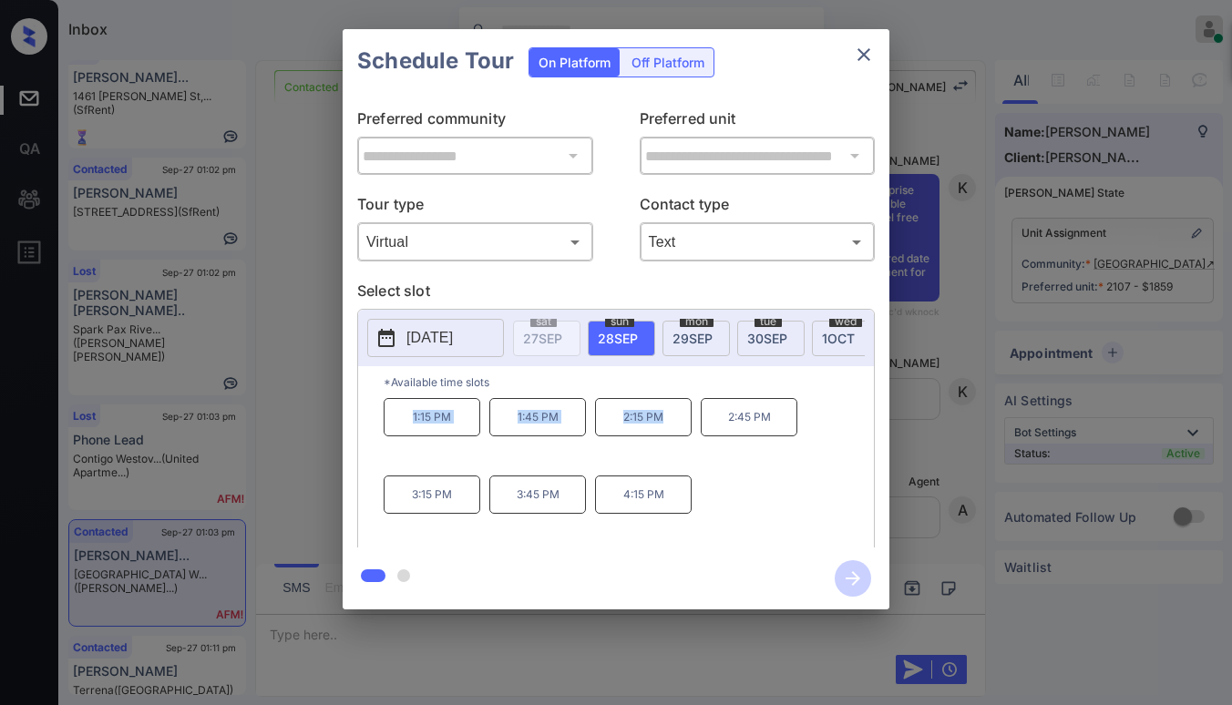
copy div "1:15 PM 1:45 PM 2:15 PM"
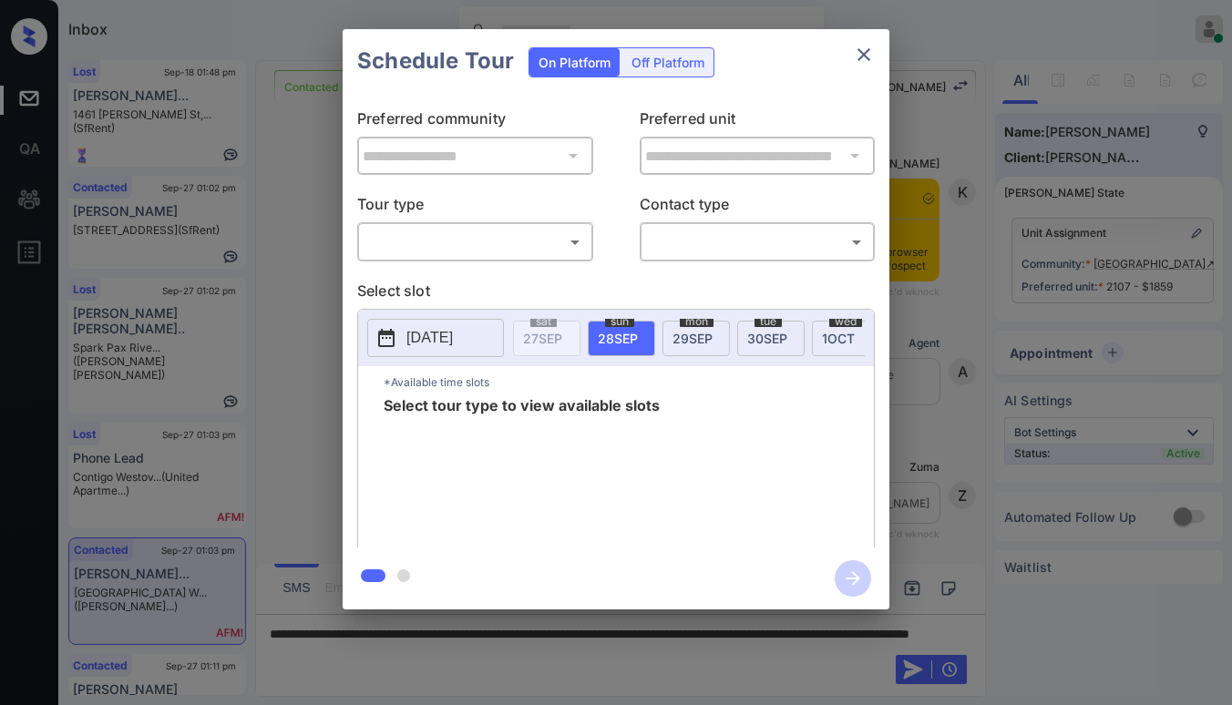
click at [427, 253] on body "Inbox [PERSON_NAME] Online Set yourself offline Set yourself on break Profile S…" at bounding box center [616, 352] width 1232 height 705
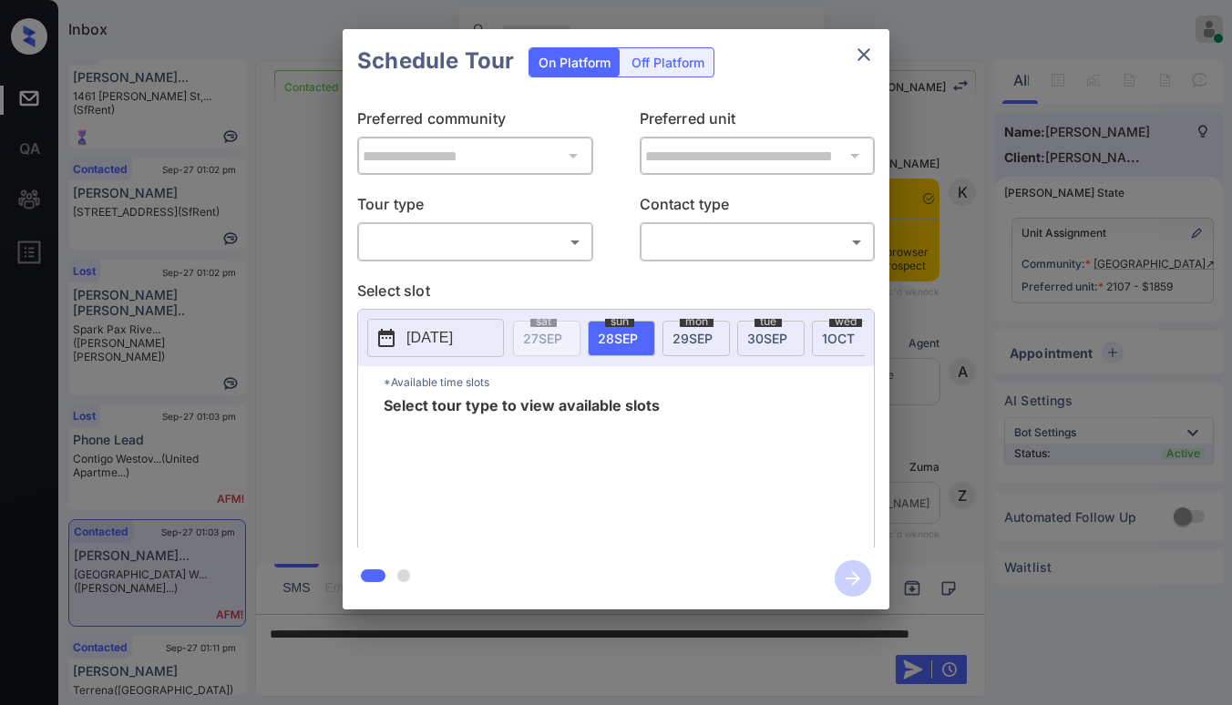
scroll to position [456, 0]
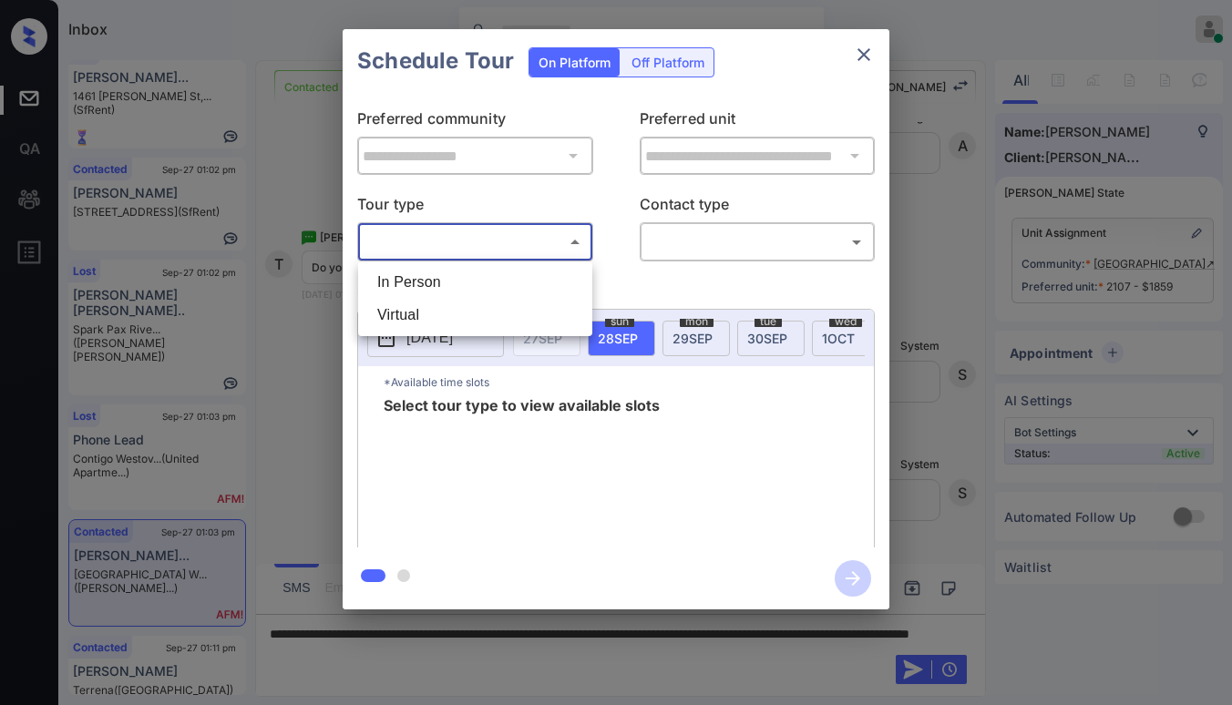
click at [428, 307] on li "Virtual" at bounding box center [475, 315] width 225 height 33
type input "*******"
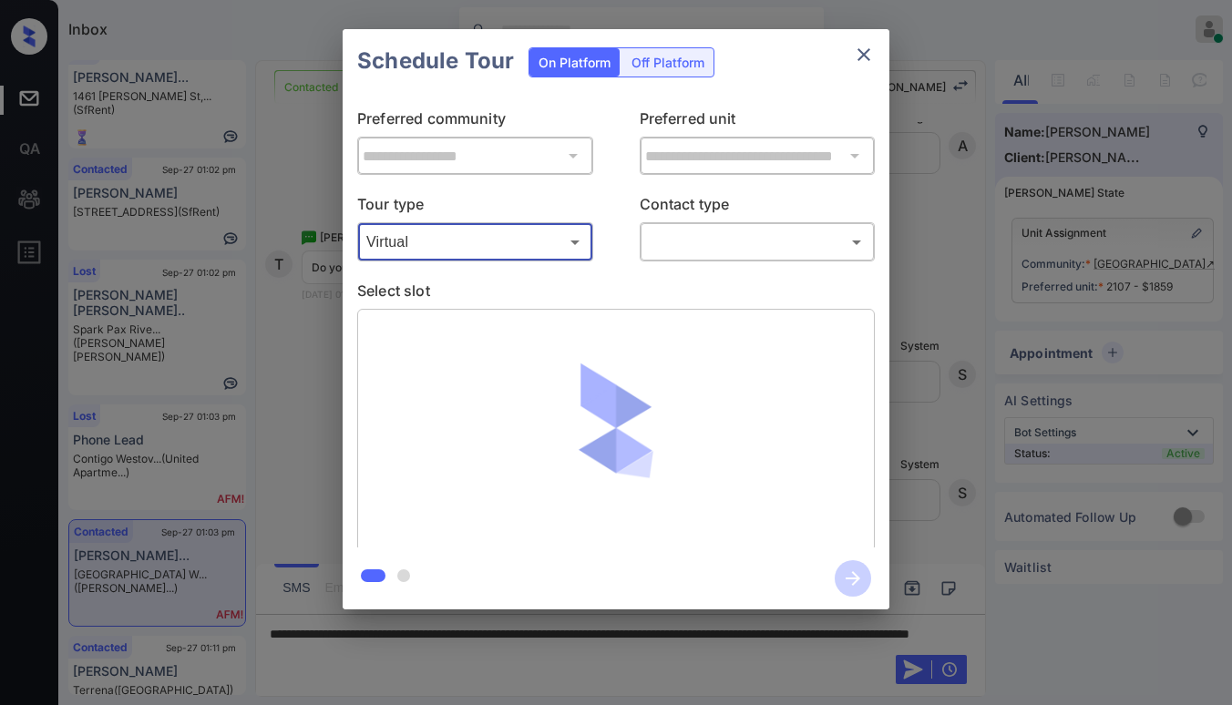
click at [692, 244] on body "Inbox [PERSON_NAME] Online Set yourself offline Set yourself on break Profile S…" at bounding box center [616, 352] width 1232 height 705
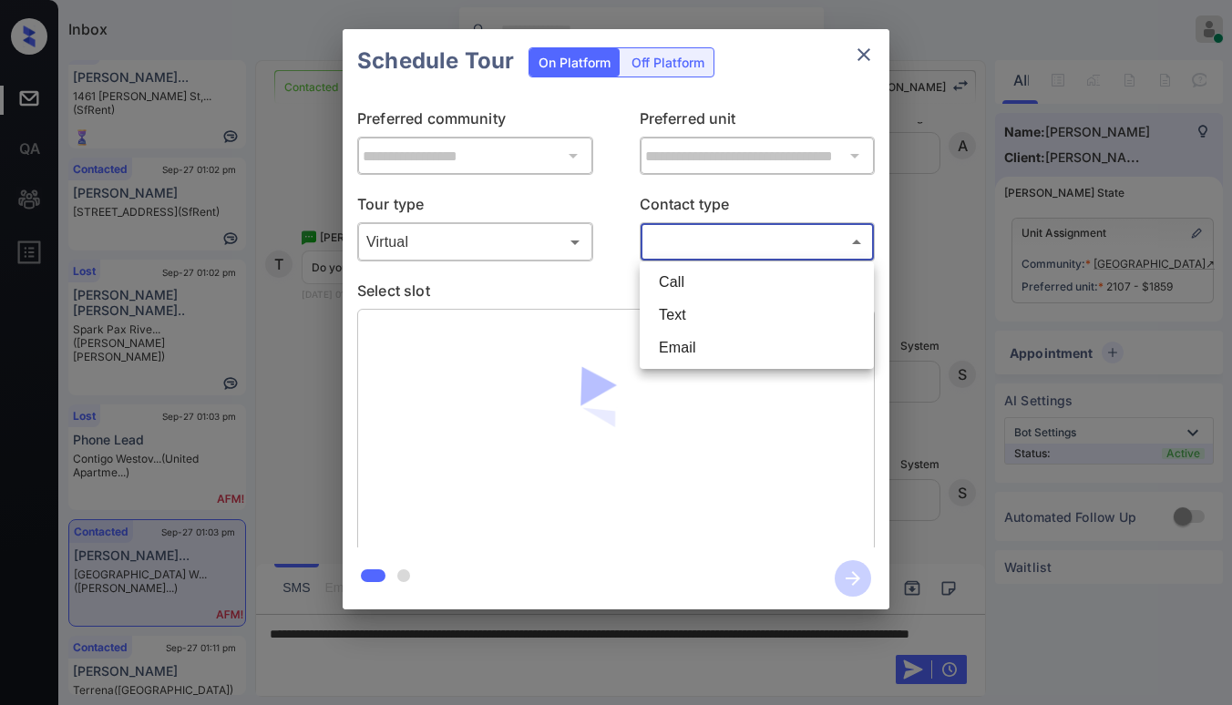
click at [692, 327] on li "Text" at bounding box center [756, 315] width 225 height 33
type input "****"
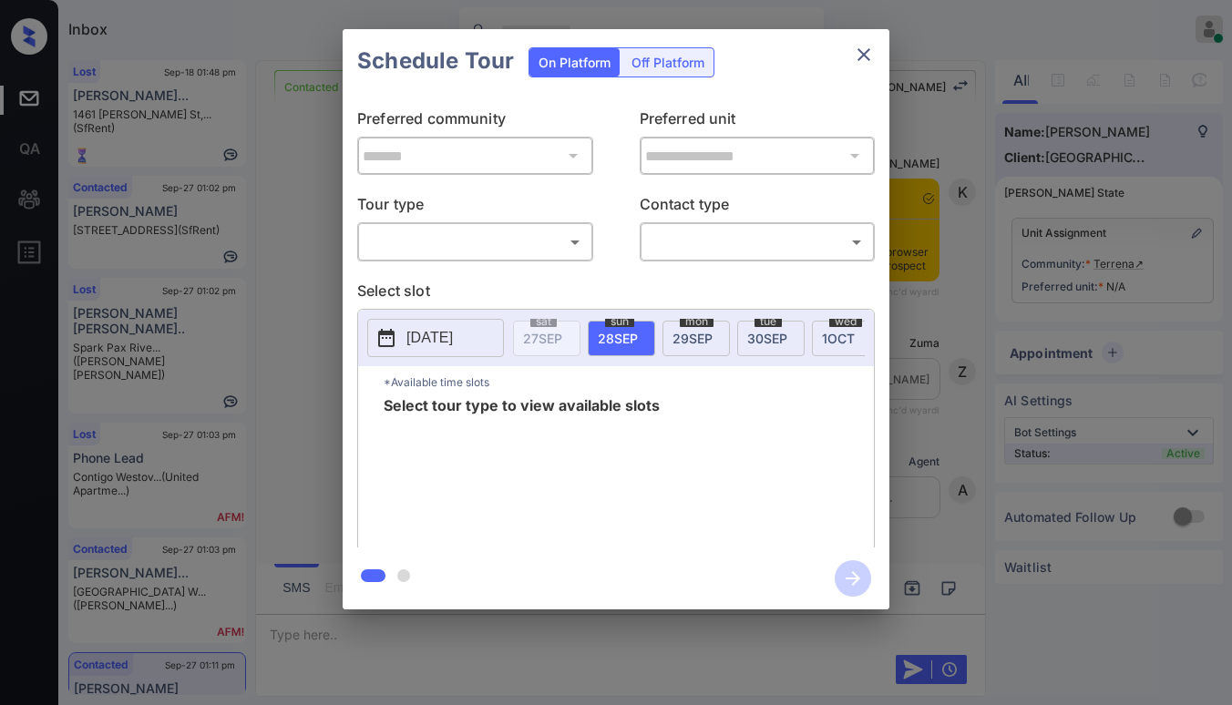
click at [463, 261] on div "​ ​" at bounding box center [475, 241] width 236 height 39
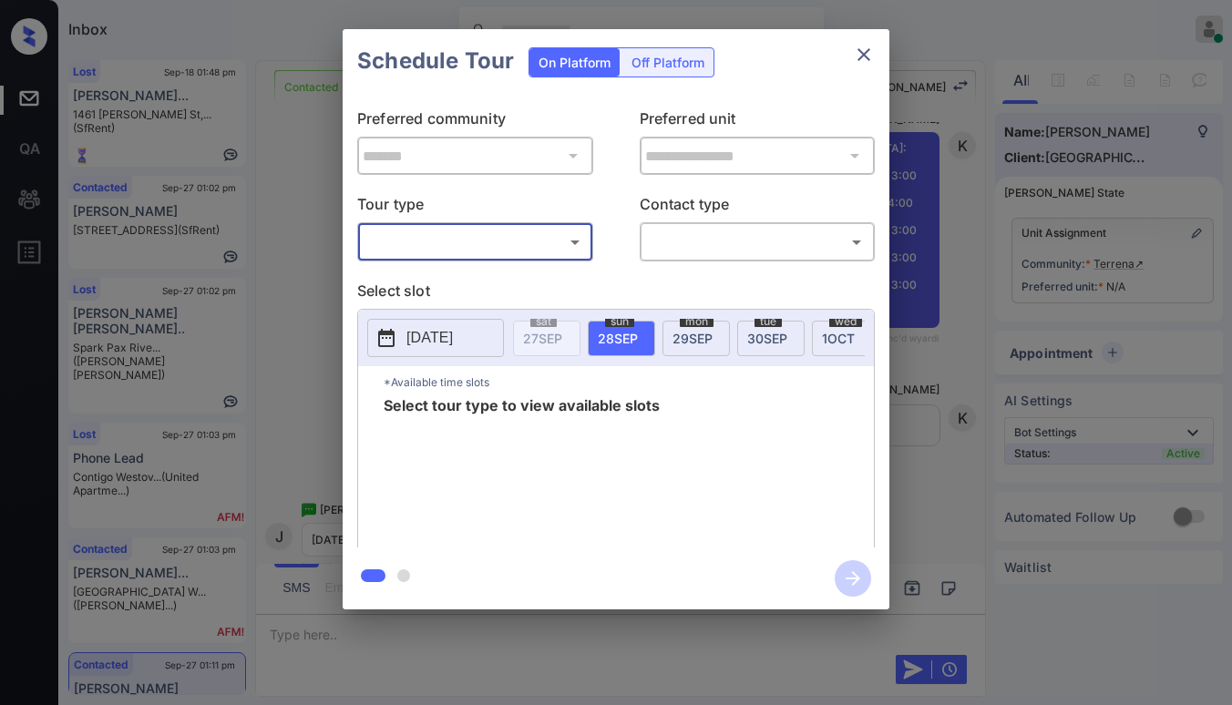
click at [458, 241] on body "Inbox Paolo Gabriel Online Set yourself offline Set yourself on break Profile S…" at bounding box center [616, 352] width 1232 height 705
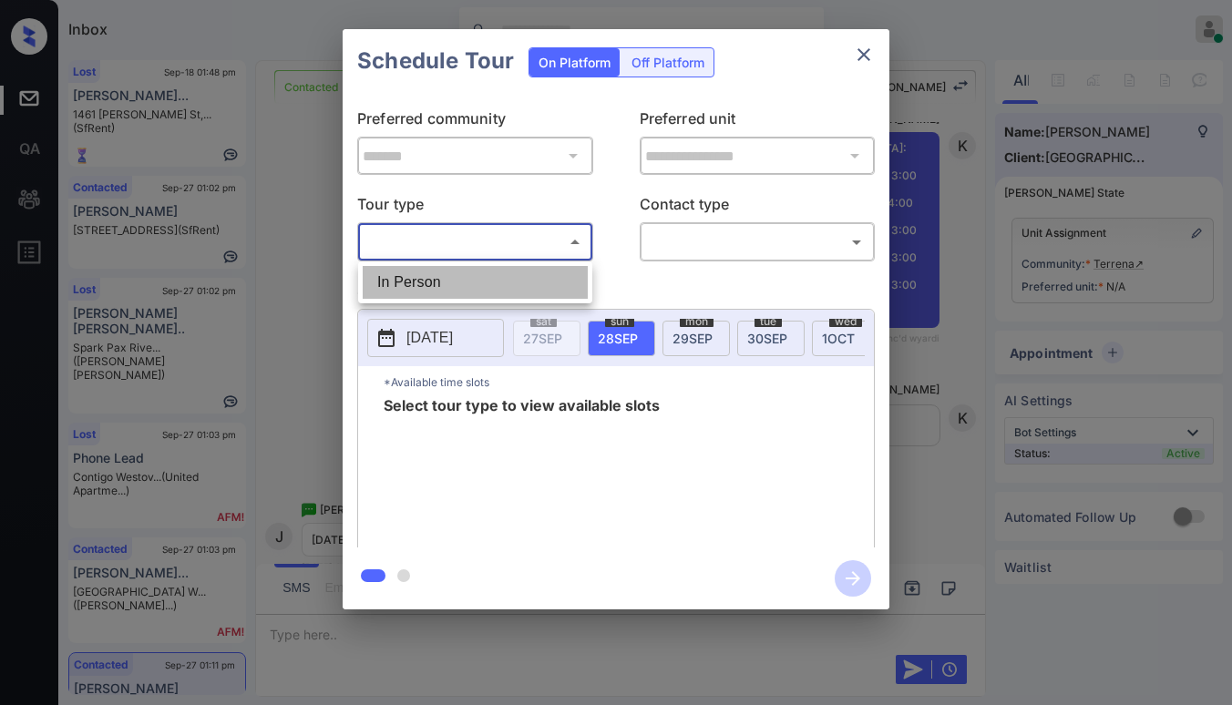
click at [429, 285] on li "In Person" at bounding box center [475, 282] width 225 height 33
type input "********"
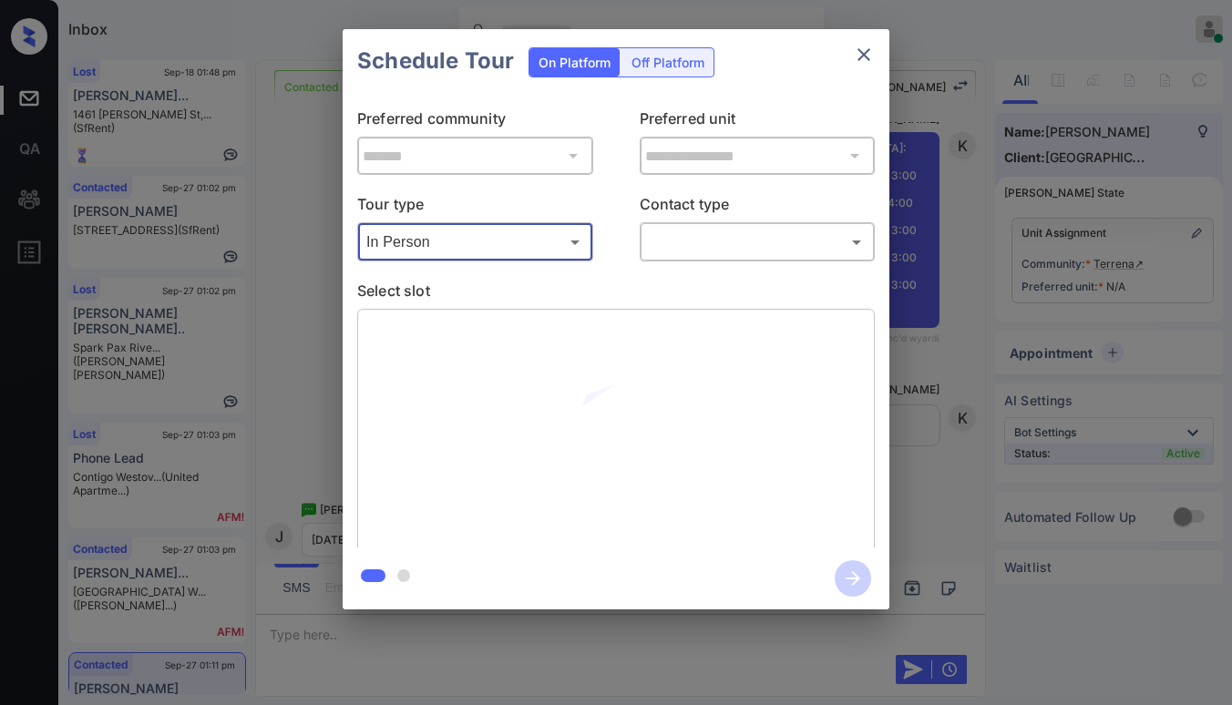
click at [717, 212] on p "Contact type" at bounding box center [758, 207] width 236 height 29
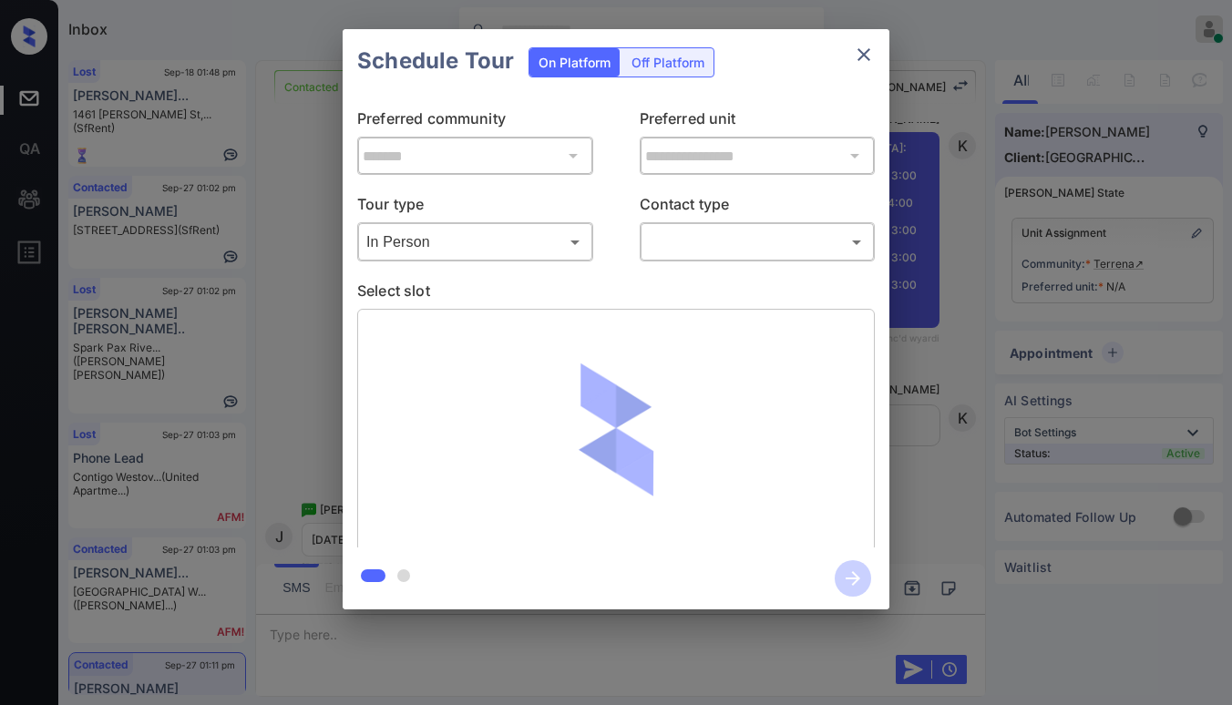
click at [702, 233] on body "Inbox Paolo Gabriel Online Set yourself offline Set yourself on break Profile S…" at bounding box center [616, 352] width 1232 height 705
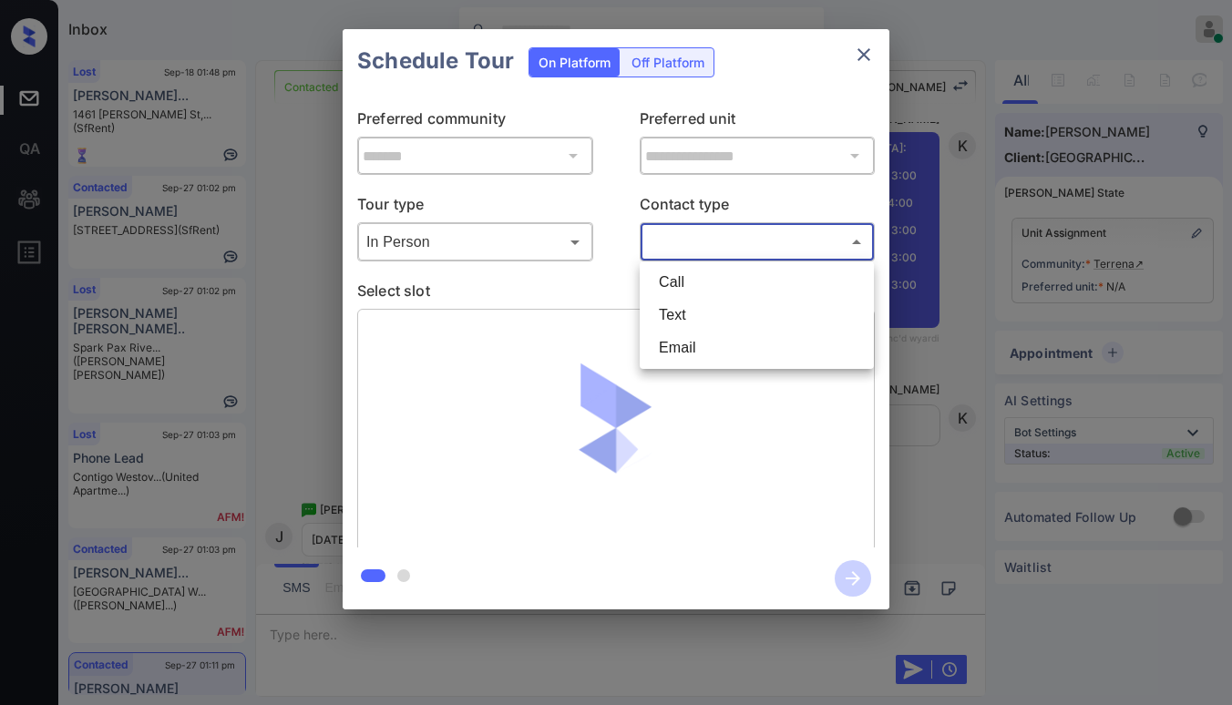
click at [677, 311] on li "Text" at bounding box center [756, 315] width 225 height 33
type input "****"
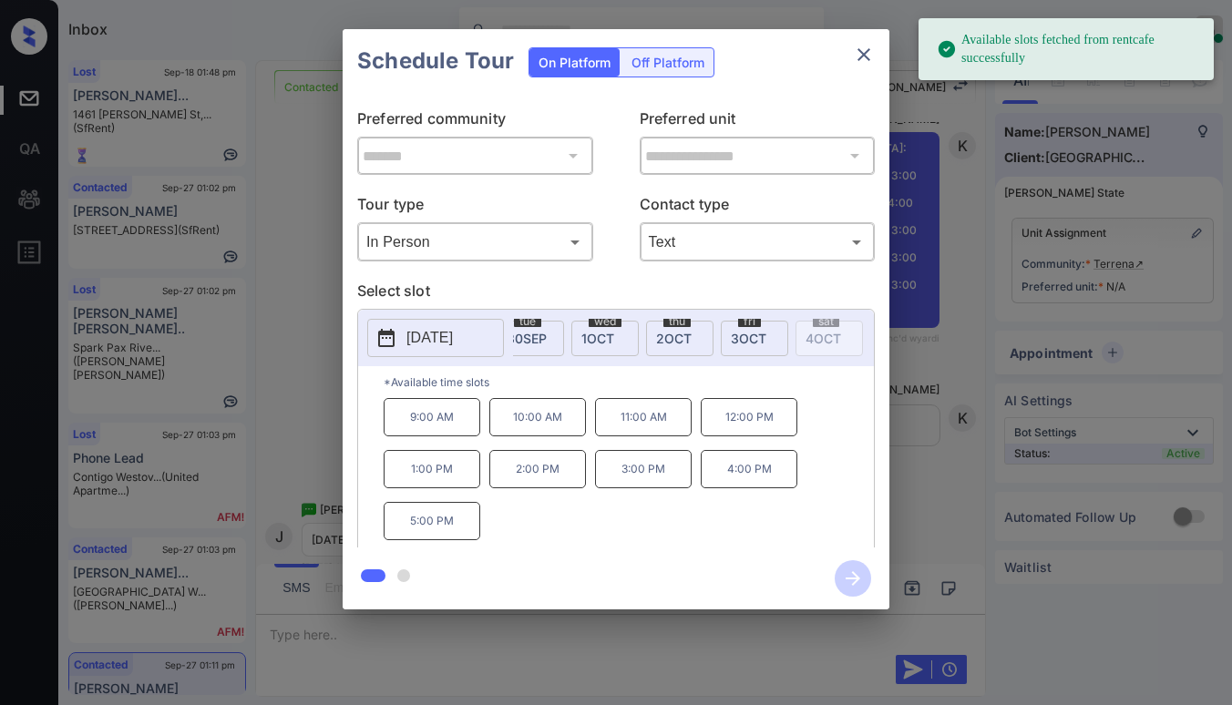
scroll to position [0, 281]
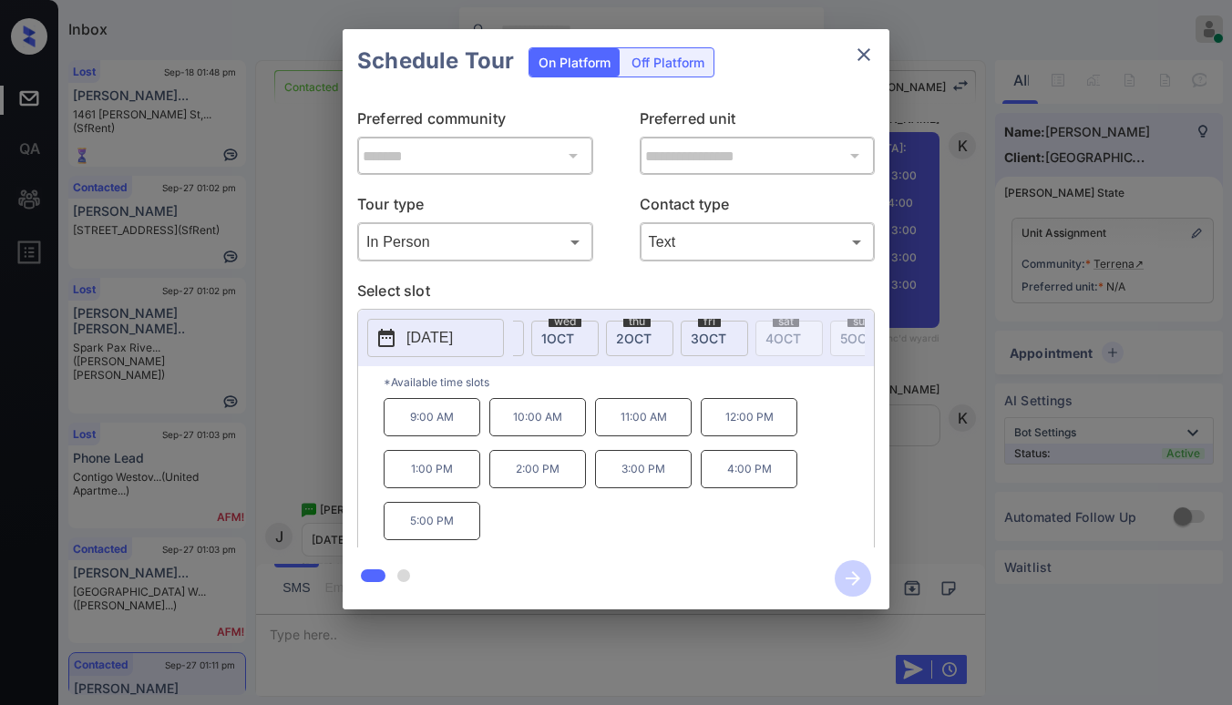
click at [718, 328] on div "fri 3 OCT" at bounding box center [714, 339] width 67 height 36
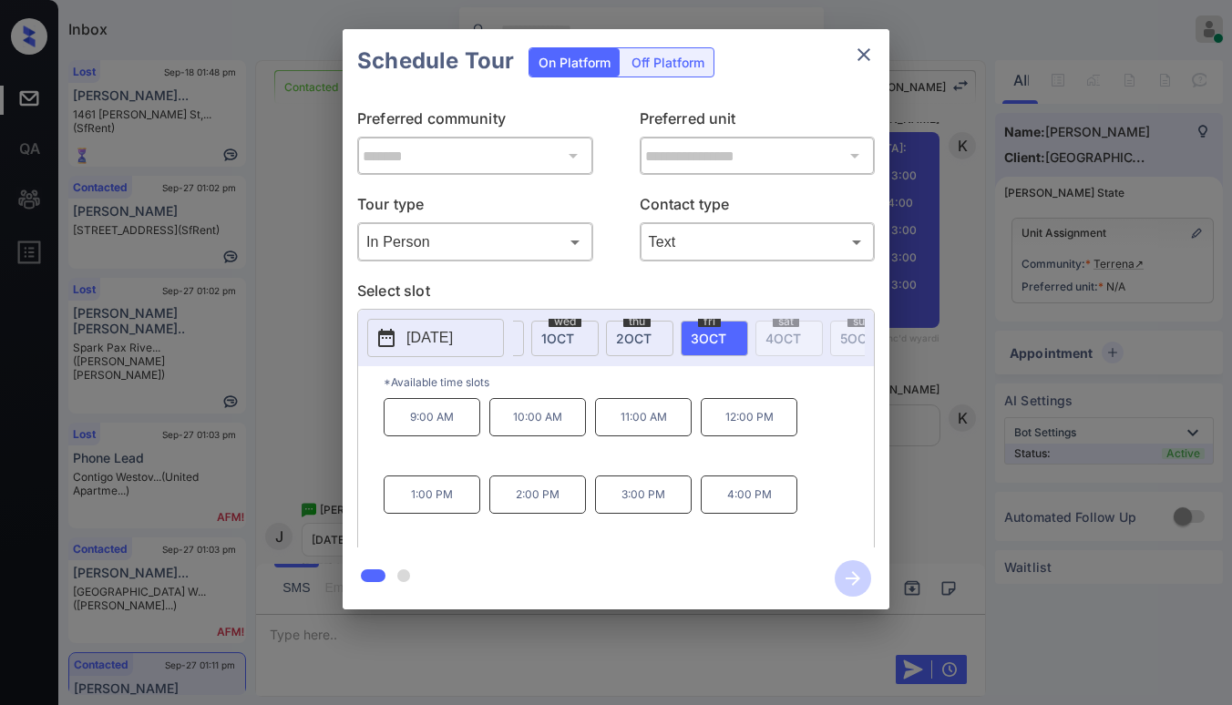
click at [866, 56] on icon "close" at bounding box center [864, 55] width 22 height 22
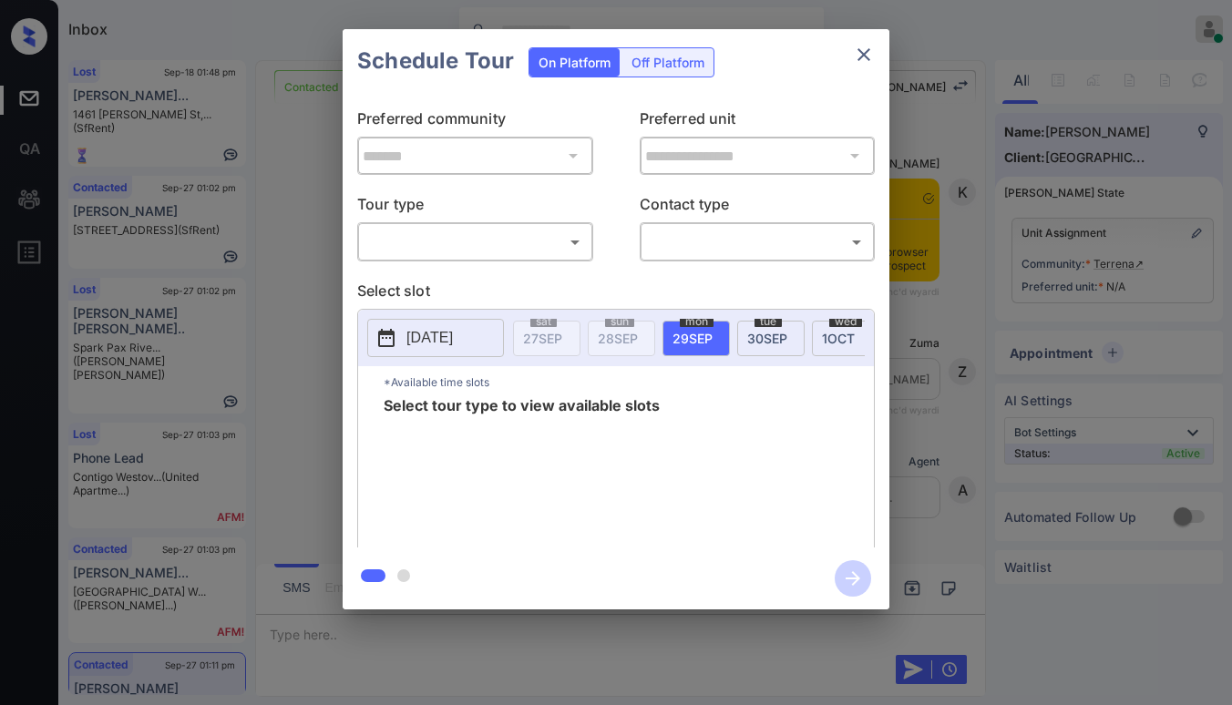
scroll to position [456, 0]
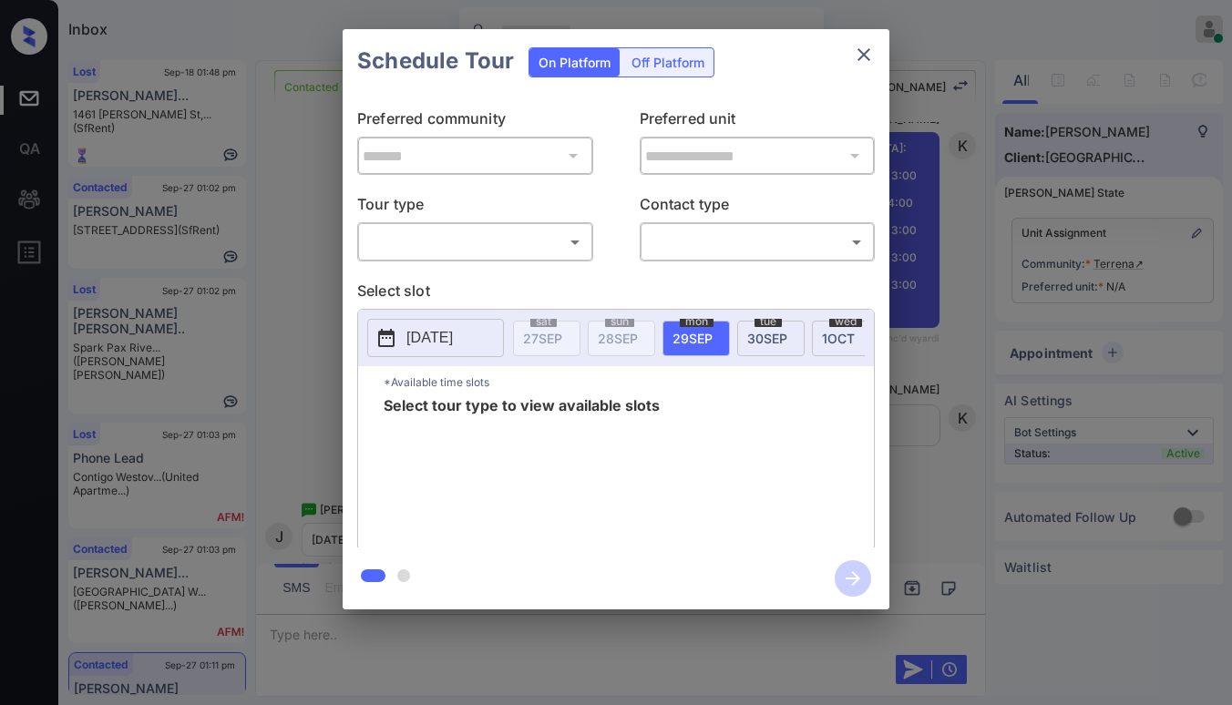
click at [542, 242] on body "Inbox Paolo Gabriel Online Set yourself offline Set yourself on break Profile S…" at bounding box center [616, 352] width 1232 height 705
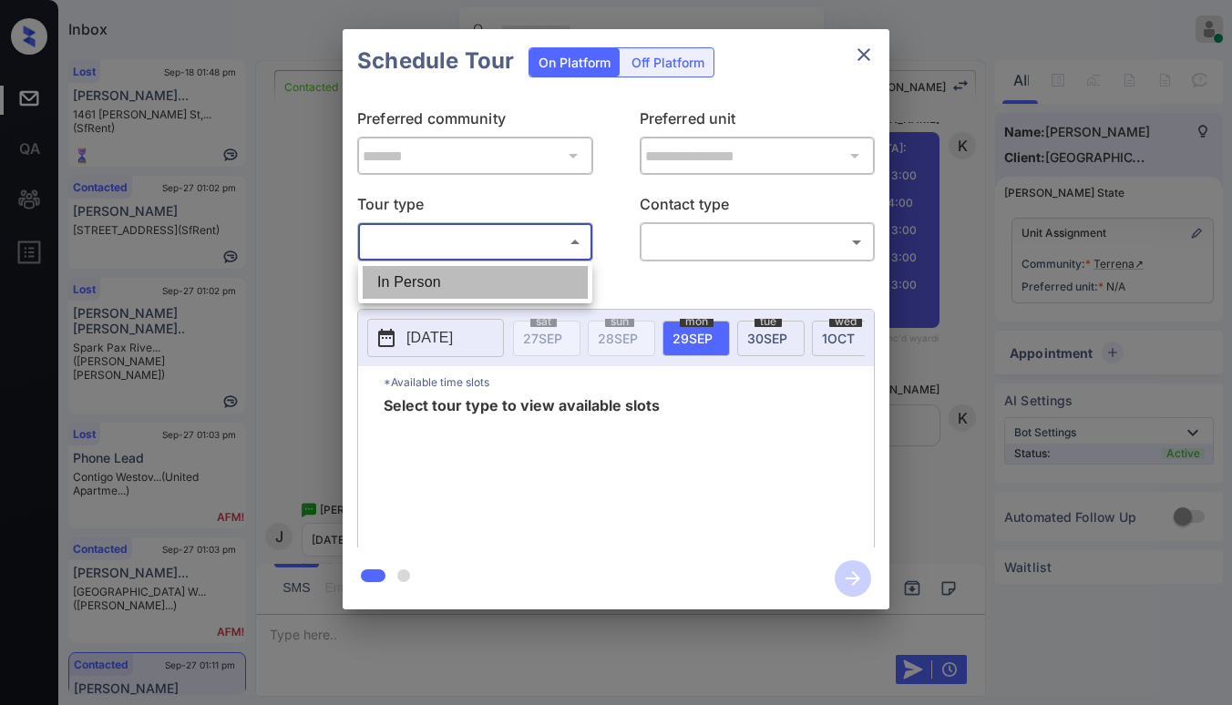
click at [462, 285] on li "In Person" at bounding box center [475, 282] width 225 height 33
type input "********"
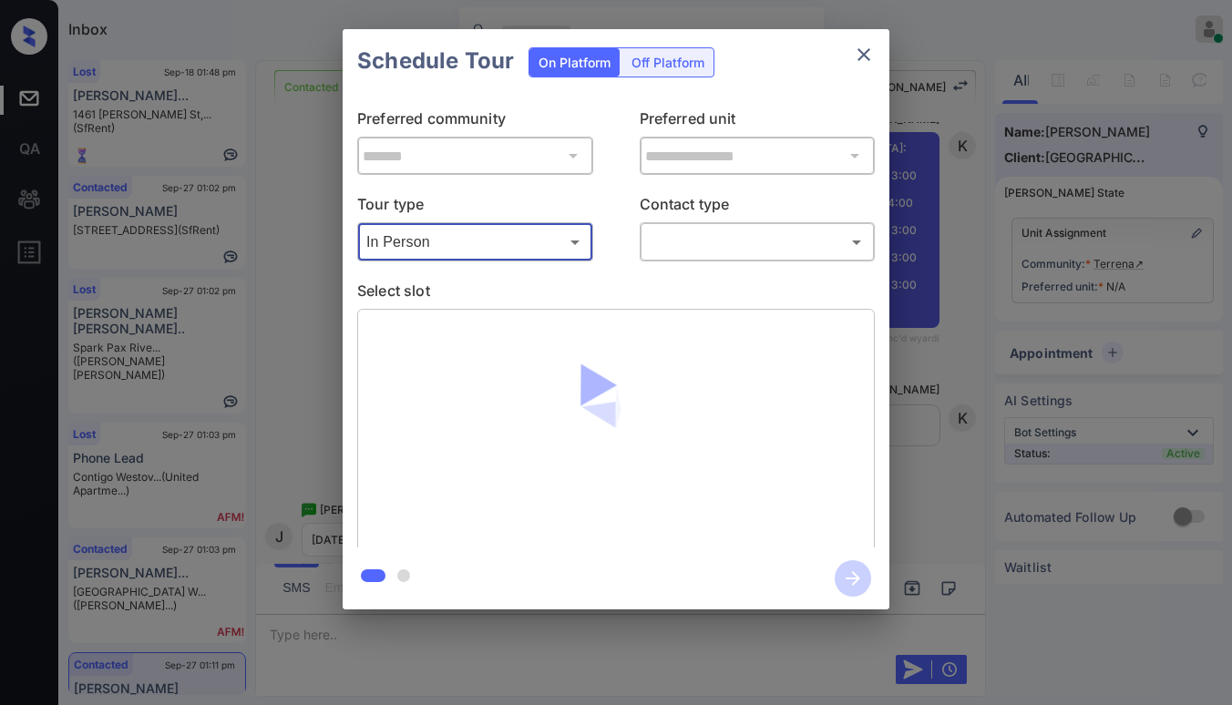
click at [714, 228] on body "Inbox Paolo Gabriel Online Set yourself offline Set yourself on break Profile S…" at bounding box center [616, 352] width 1232 height 705
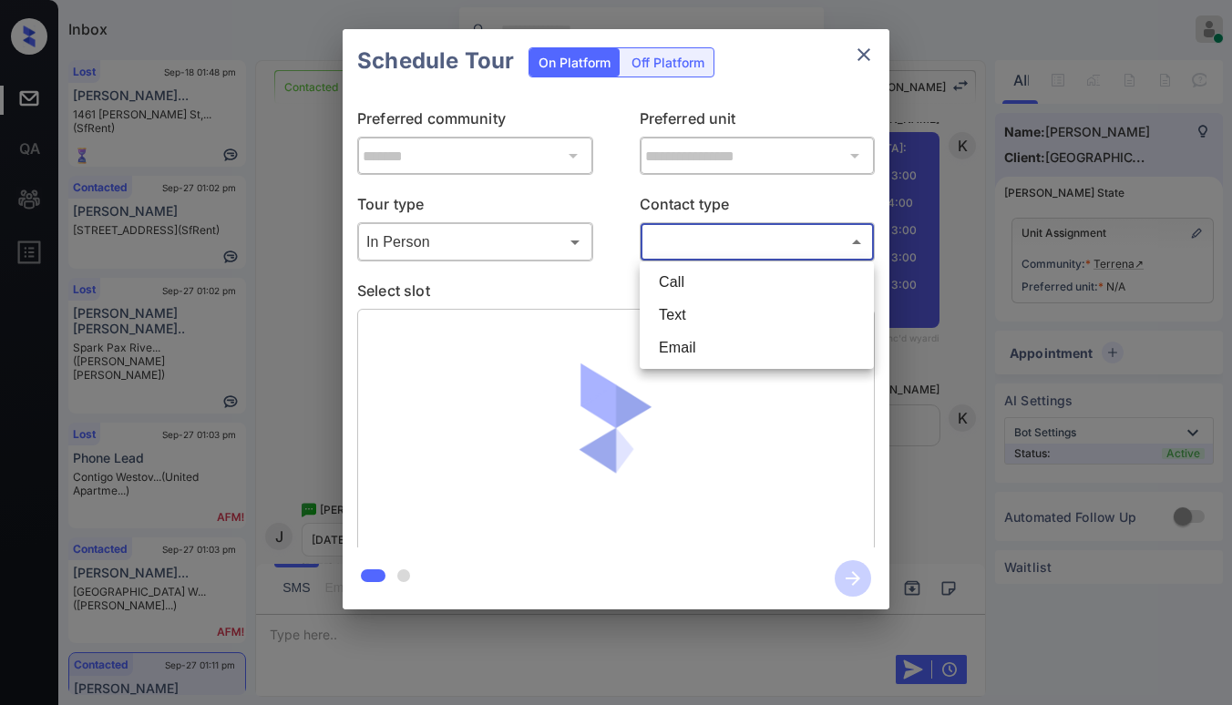
click at [686, 318] on li "Text" at bounding box center [756, 315] width 225 height 33
type input "****"
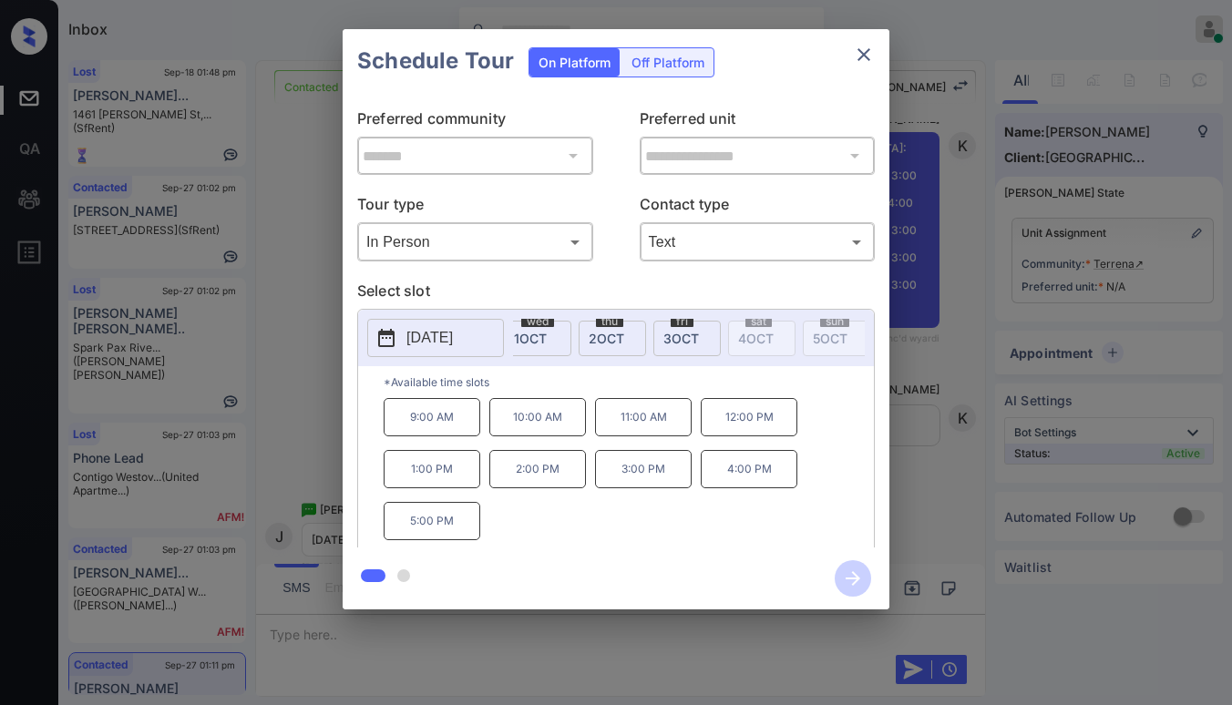
scroll to position [0, 321]
click at [661, 334] on span "3 OCT" at bounding box center [669, 338] width 36 height 15
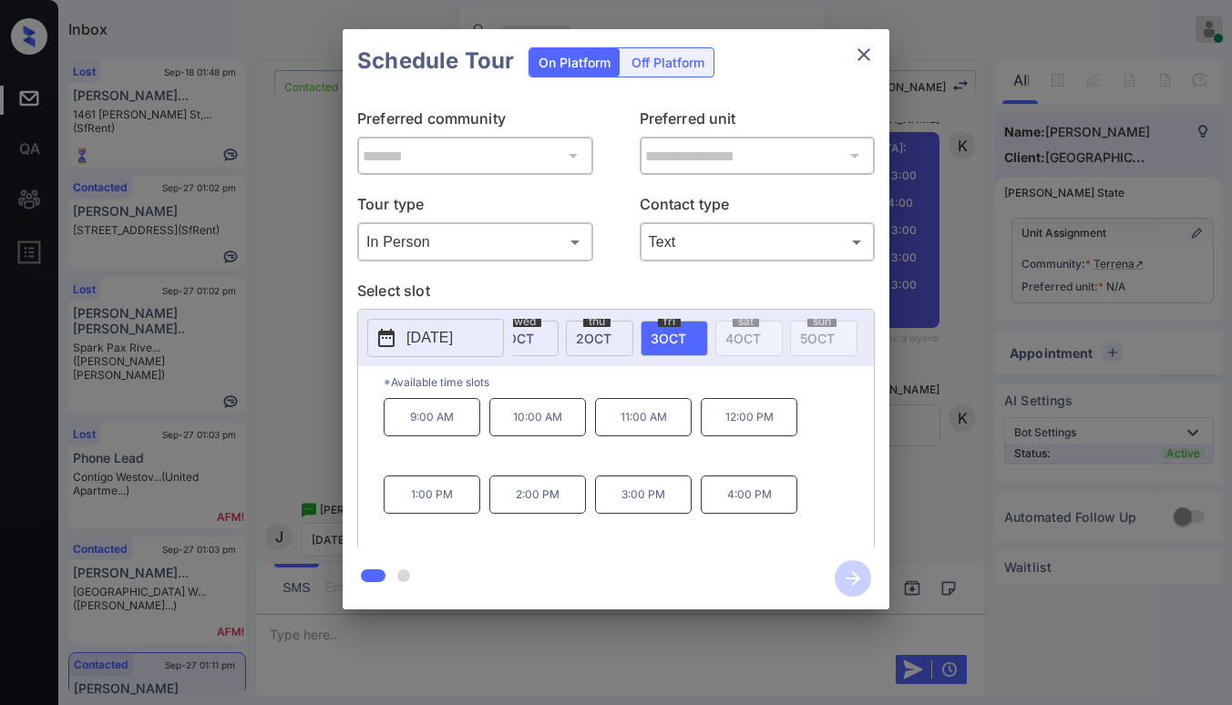
click at [826, 485] on div "9:00 AM 10:00 AM 11:00 AM 12:00 PM 1:00 PM 2:00 PM 3:00 PM 4:00 PM" at bounding box center [629, 471] width 490 height 146
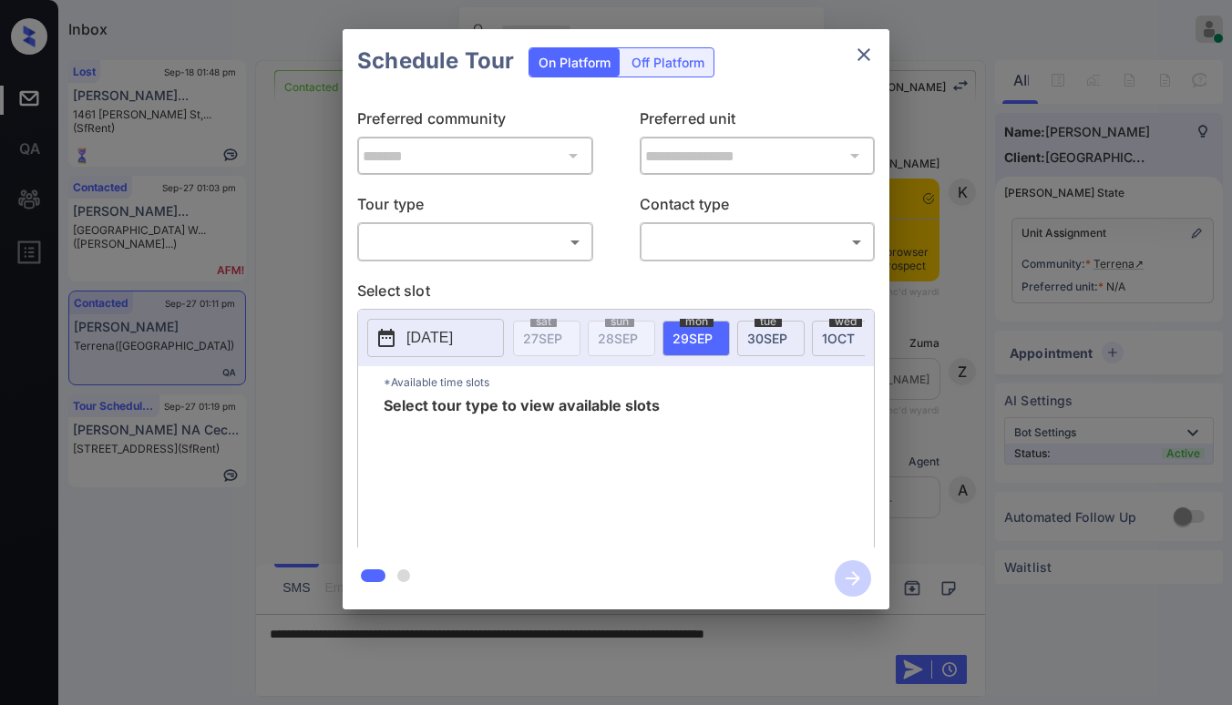
scroll to position [456, 0]
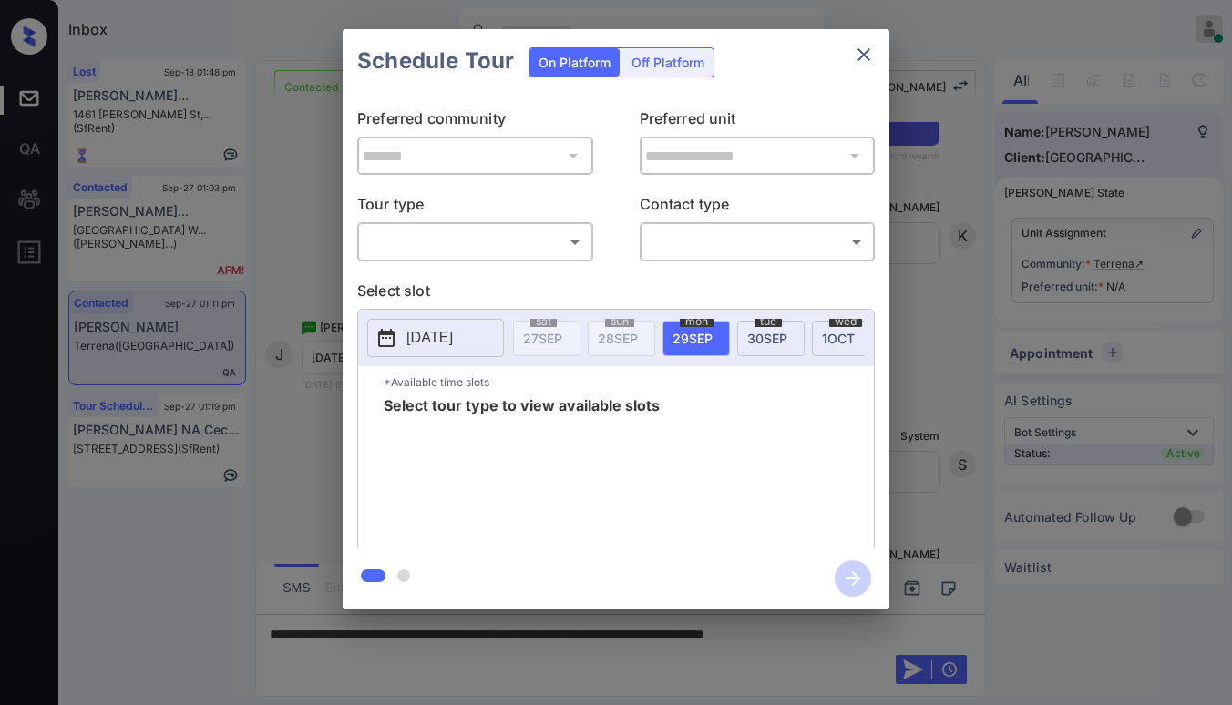
click at [531, 248] on body "Inbox Paolo Gabriel Online Set yourself offline Set yourself on break Profile S…" at bounding box center [616, 352] width 1232 height 705
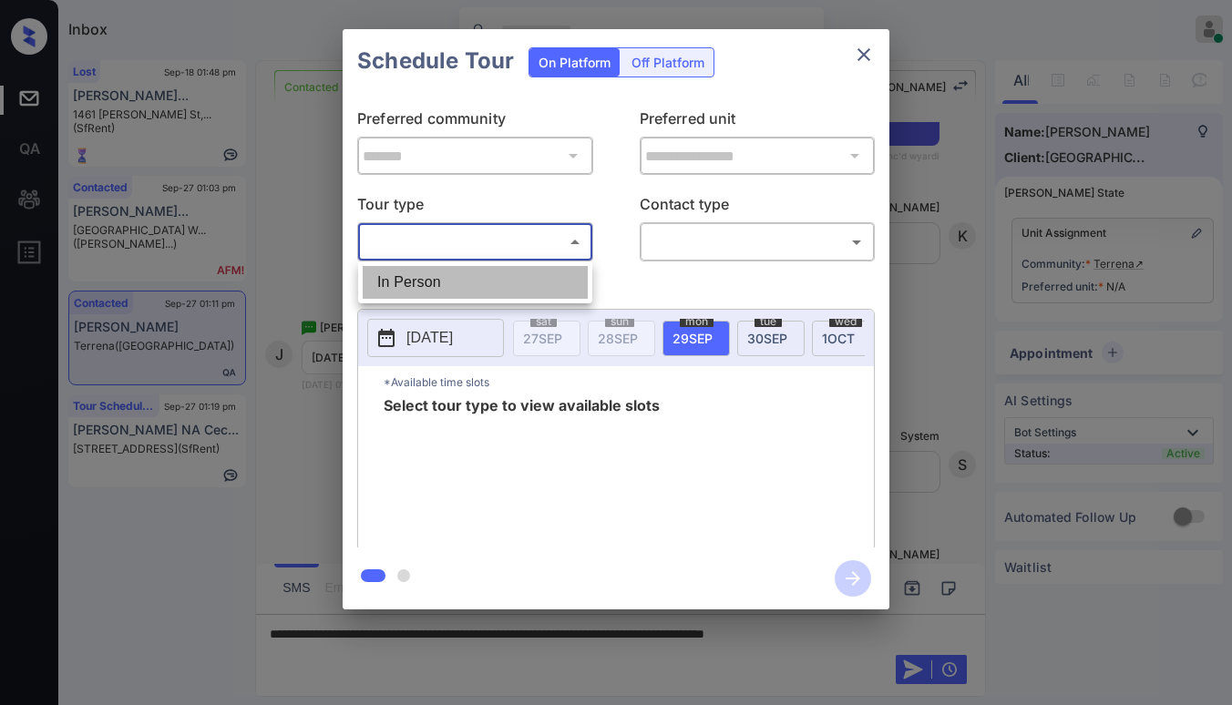
click at [508, 297] on li "In Person" at bounding box center [475, 282] width 225 height 33
type input "********"
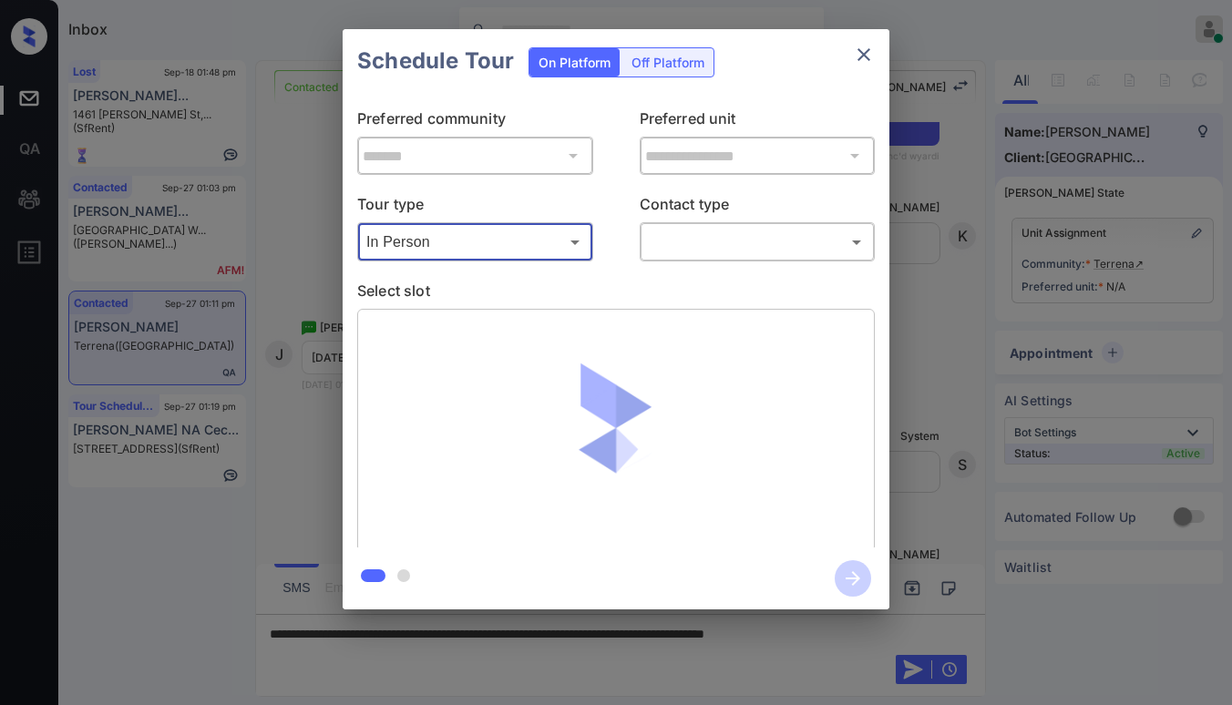
click at [692, 244] on body "Inbox Paolo Gabriel Online Set yourself offline Set yourself on break Profile S…" at bounding box center [616, 352] width 1232 height 705
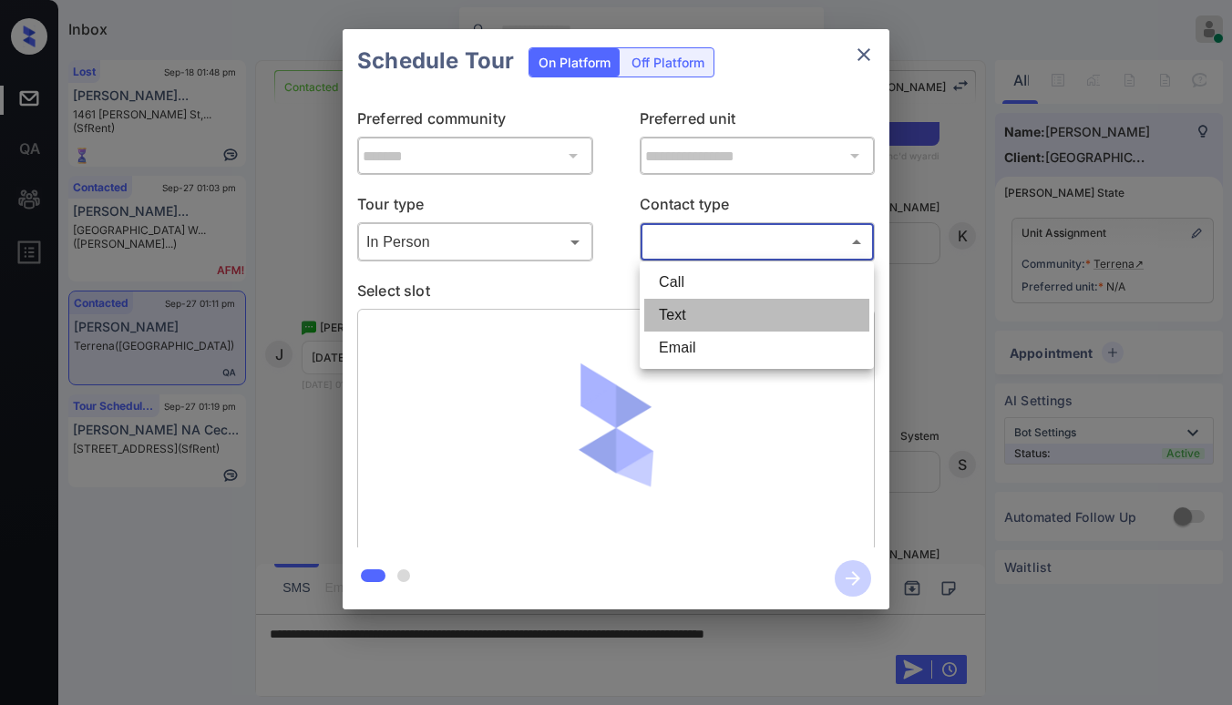
click at [704, 316] on li "Text" at bounding box center [756, 315] width 225 height 33
type input "****"
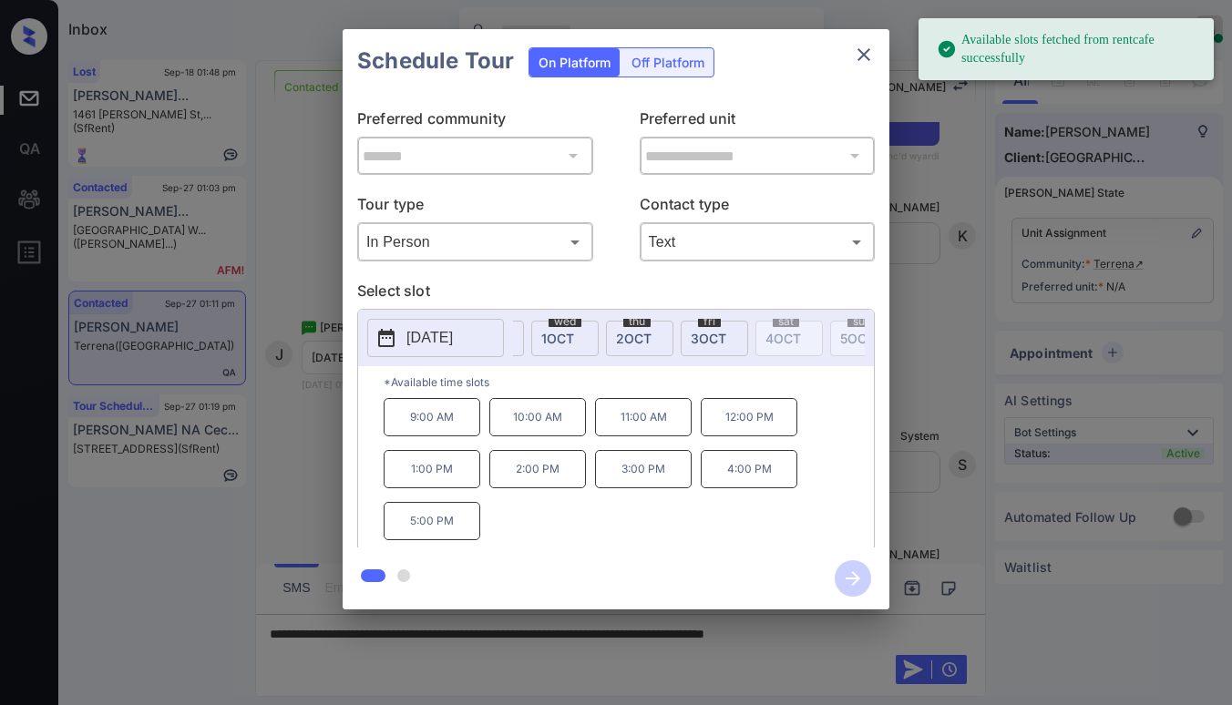
scroll to position [0, 294]
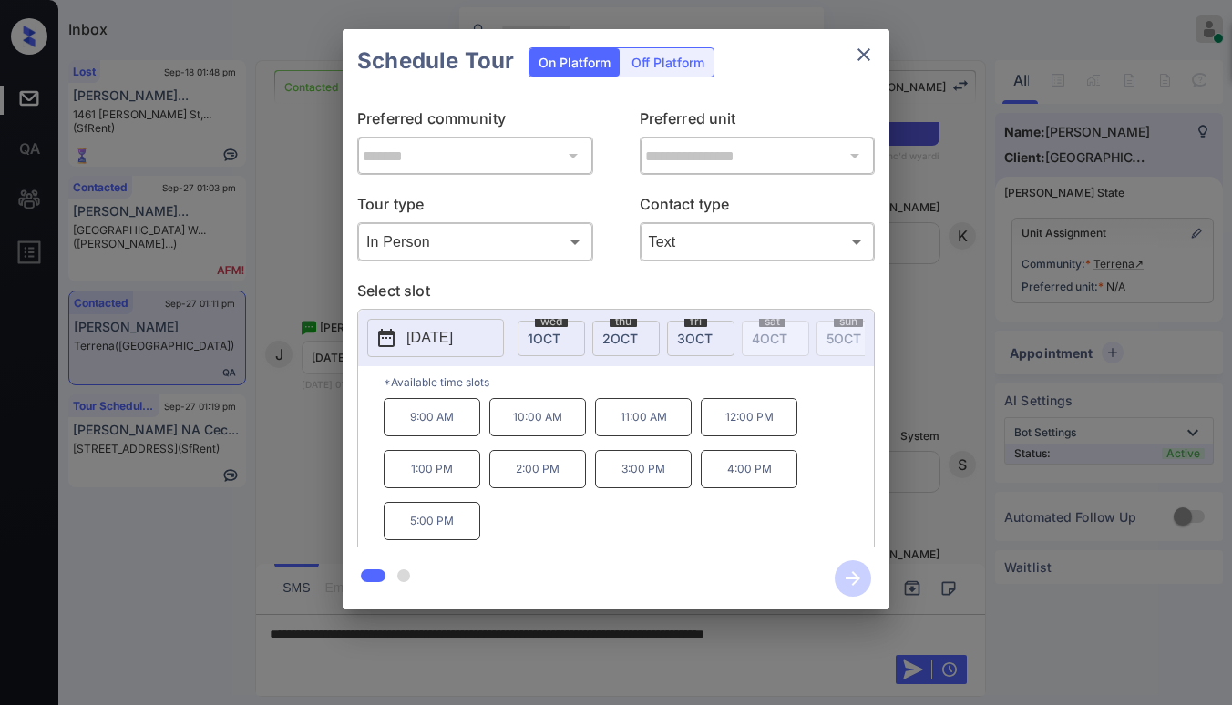
click at [678, 336] on span "3 OCT" at bounding box center [695, 338] width 36 height 15
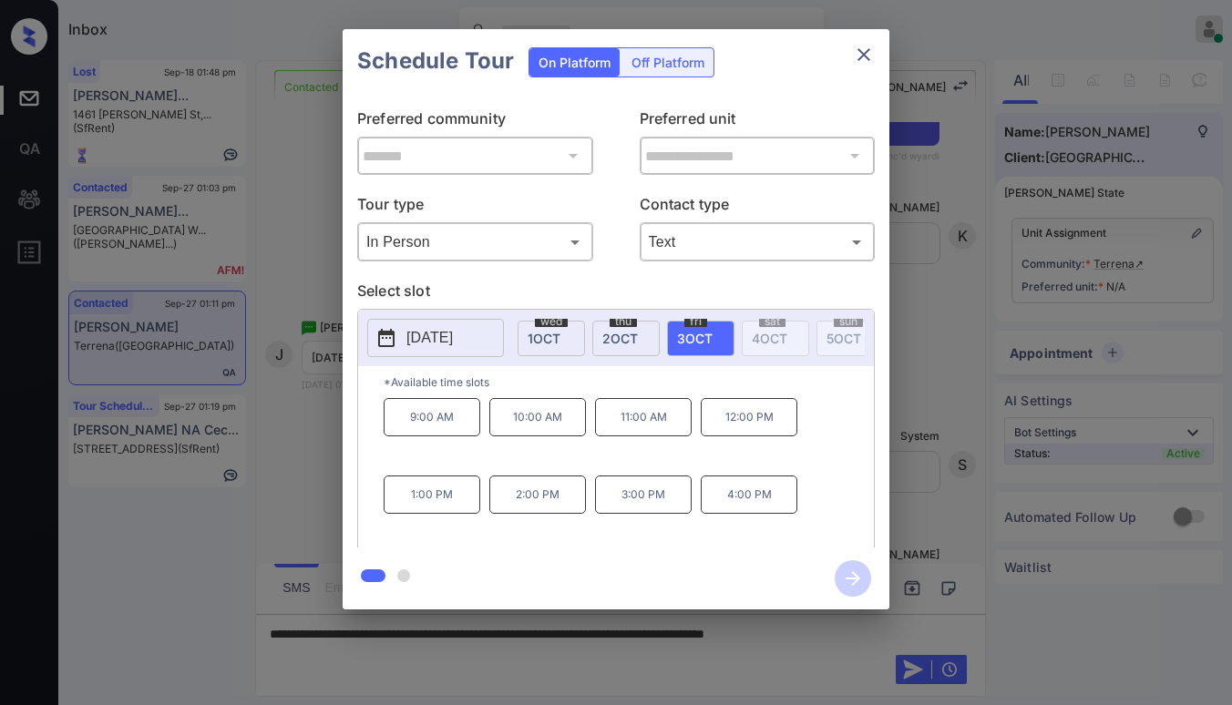
click at [938, 492] on div "**********" at bounding box center [616, 319] width 1232 height 639
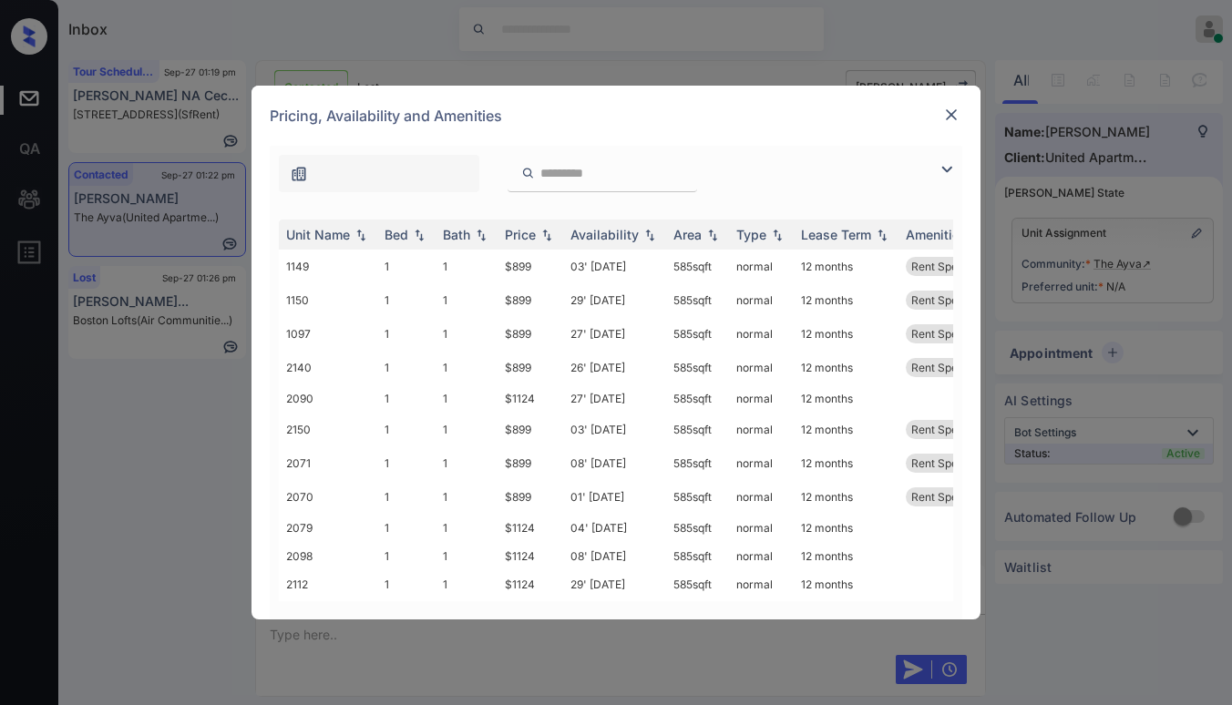
click at [949, 117] on img at bounding box center [951, 115] width 18 height 18
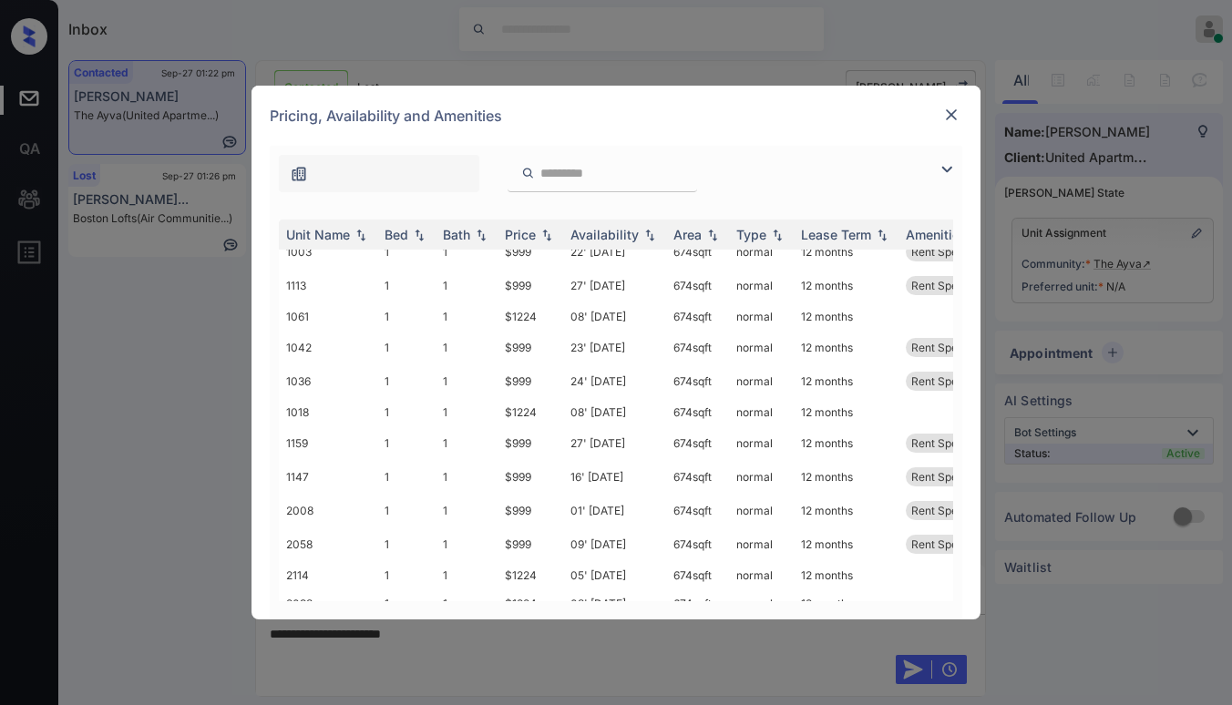
scroll to position [364, 0]
click at [949, 170] on img at bounding box center [947, 170] width 22 height 22
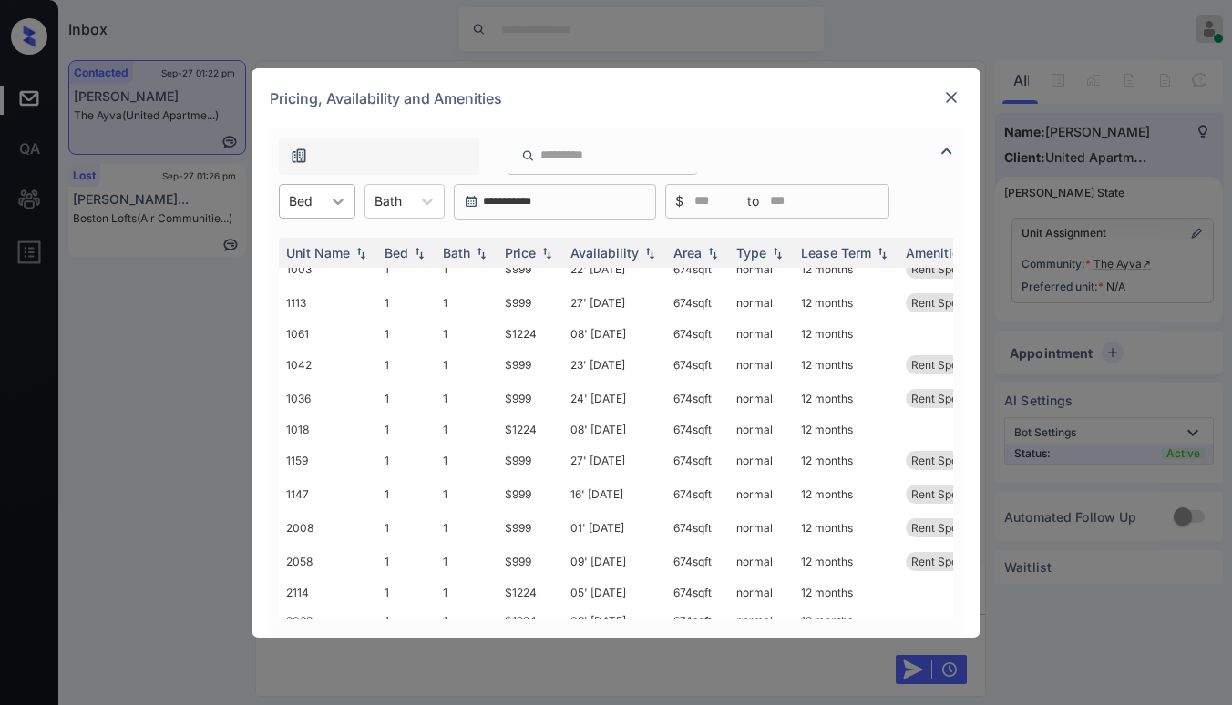
click at [344, 214] on div at bounding box center [338, 201] width 33 height 33
click at [323, 251] on div "1" at bounding box center [317, 246] width 77 height 33
click at [515, 250] on div "Price" at bounding box center [520, 252] width 31 height 15
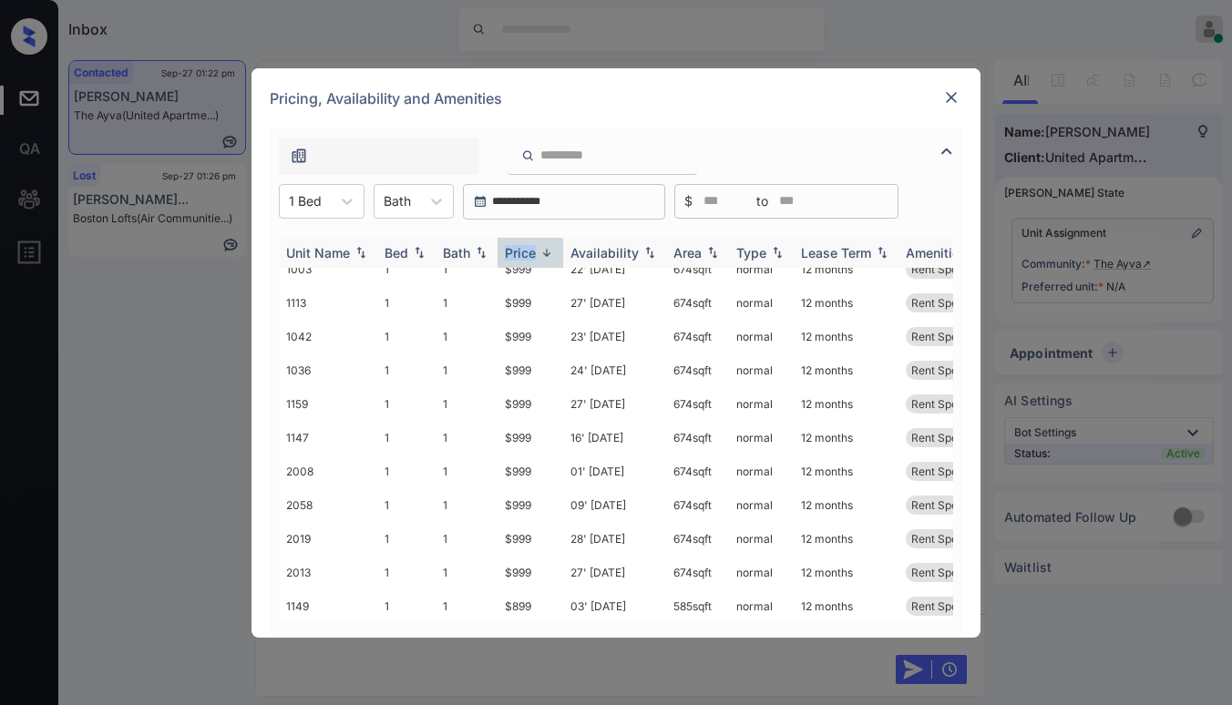
click at [515, 250] on div "Price" at bounding box center [520, 252] width 31 height 15
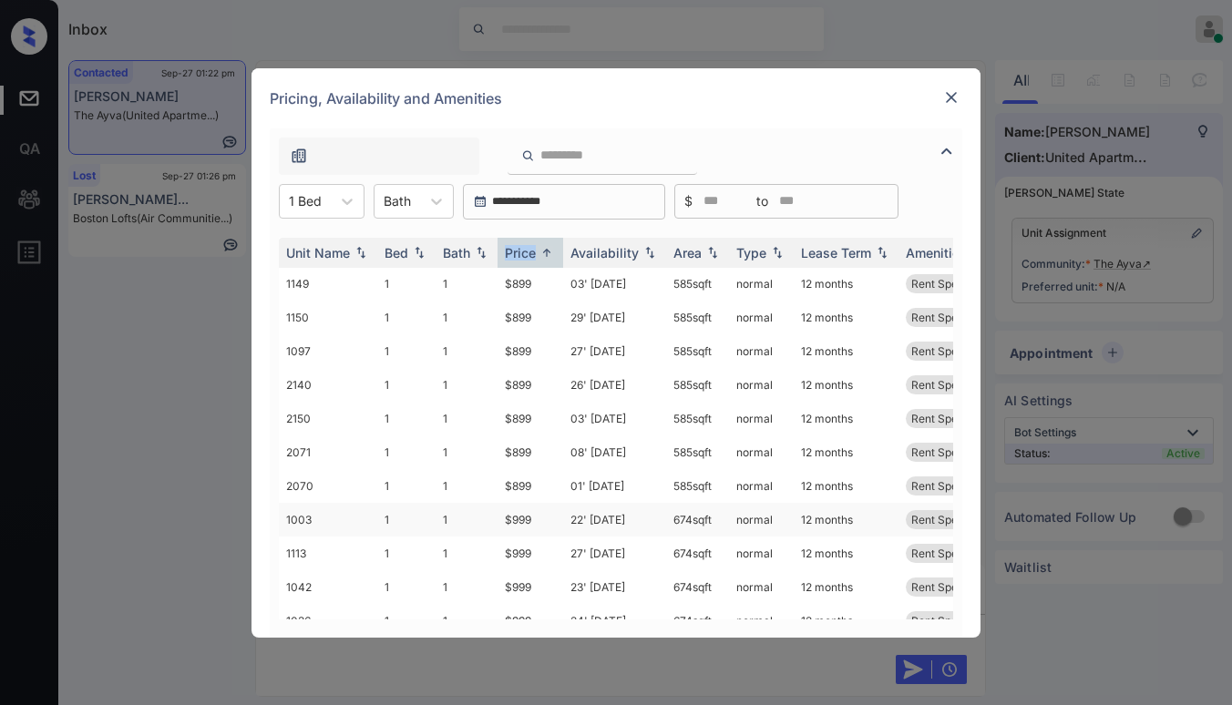
scroll to position [0, 0]
click at [525, 524] on td "$999" at bounding box center [530, 521] width 66 height 34
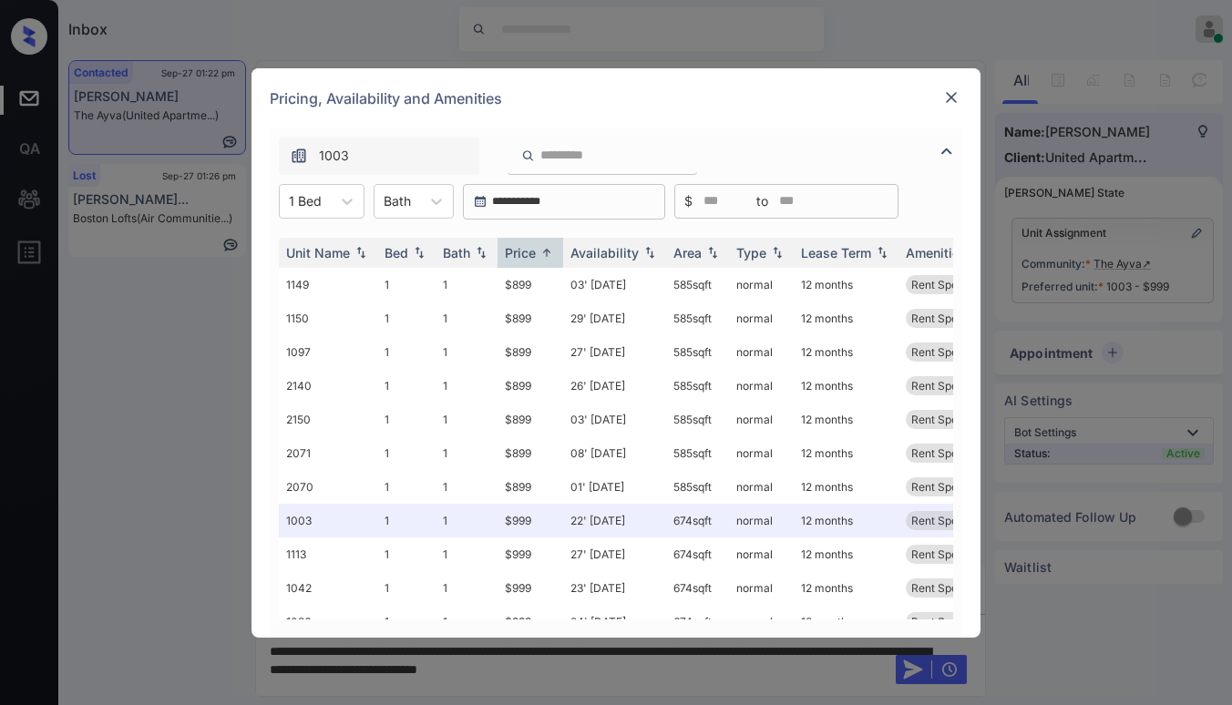
click at [776, 673] on div "**********" at bounding box center [616, 352] width 1232 height 705
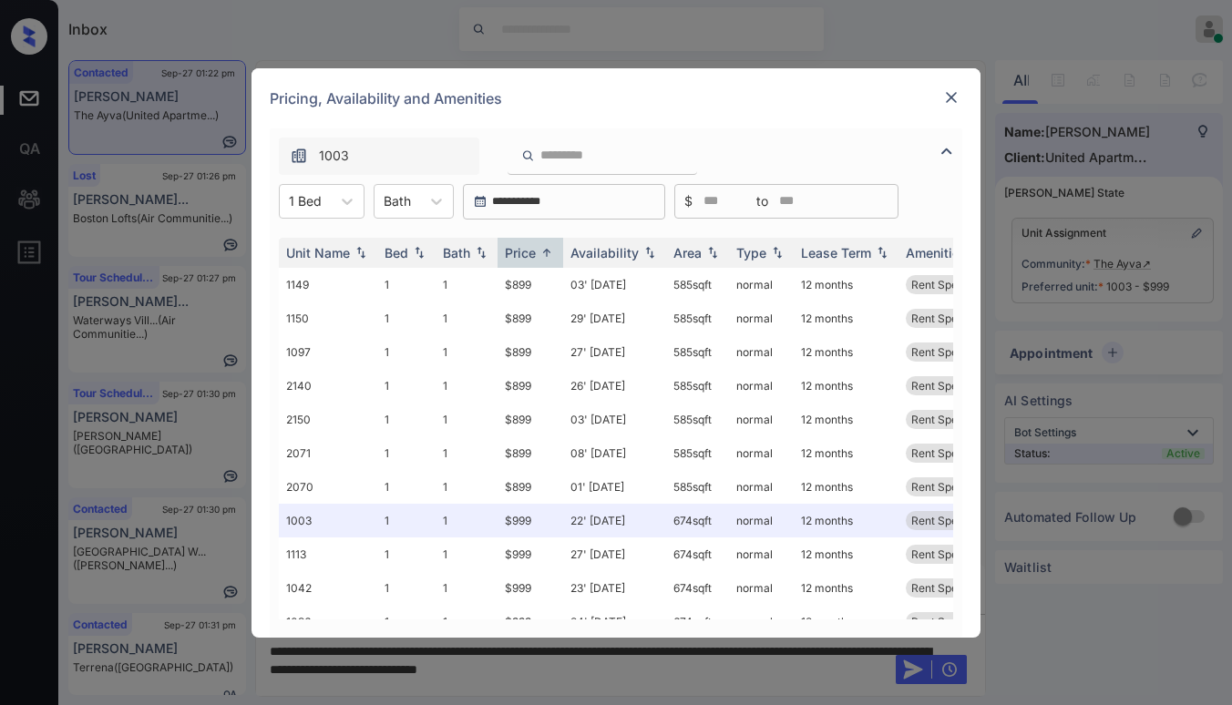
click at [956, 102] on img at bounding box center [951, 97] width 18 height 18
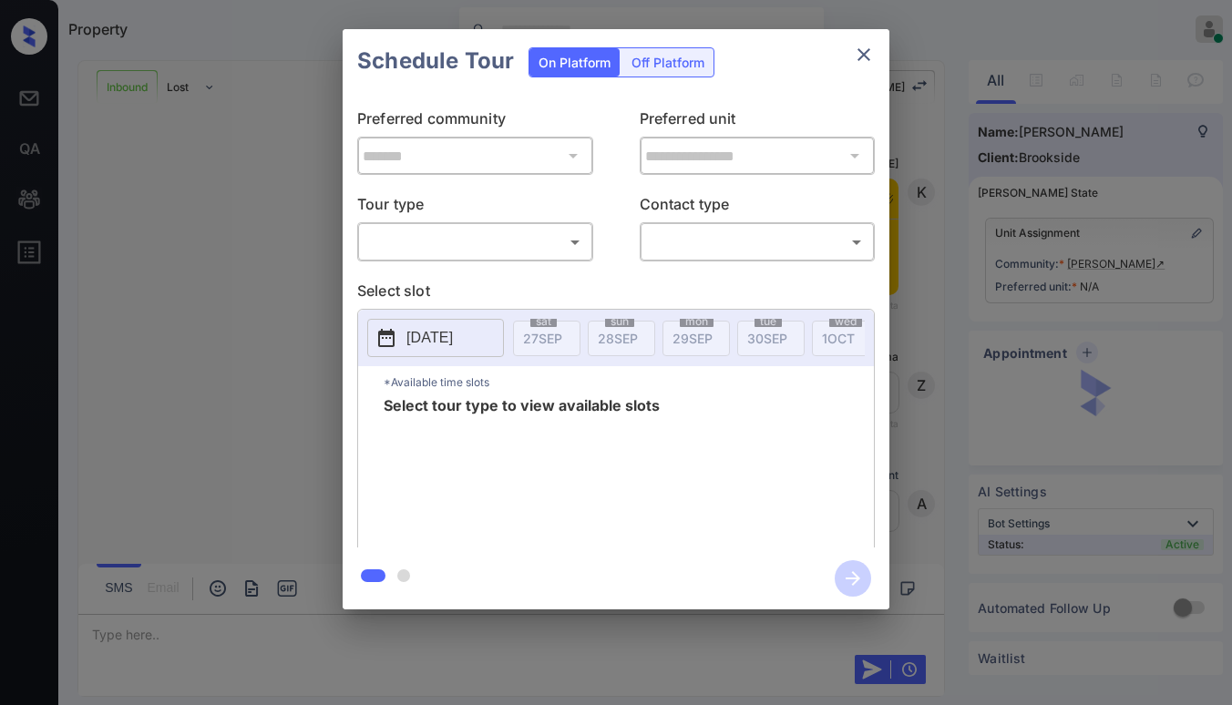
scroll to position [745, 0]
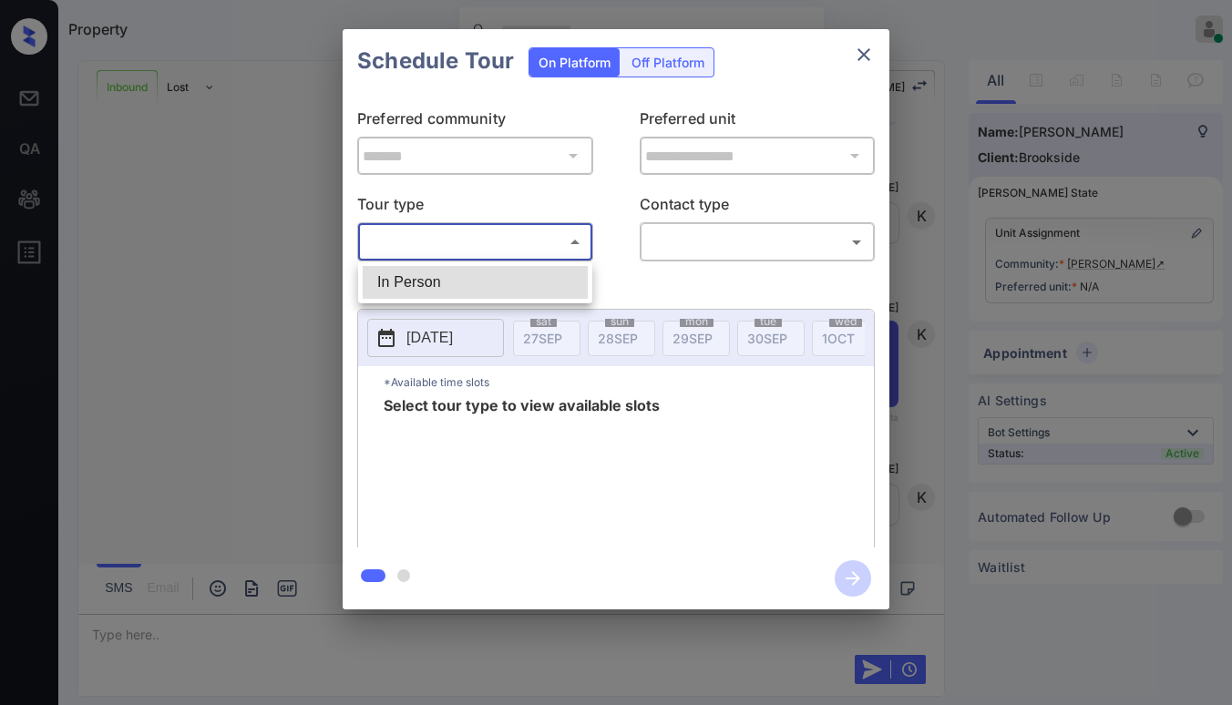
click at [487, 242] on body "Property [PERSON_NAME] Online Set yourself offline Set yourself on break Profil…" at bounding box center [616, 352] width 1232 height 705
click at [620, 191] on div at bounding box center [616, 352] width 1232 height 705
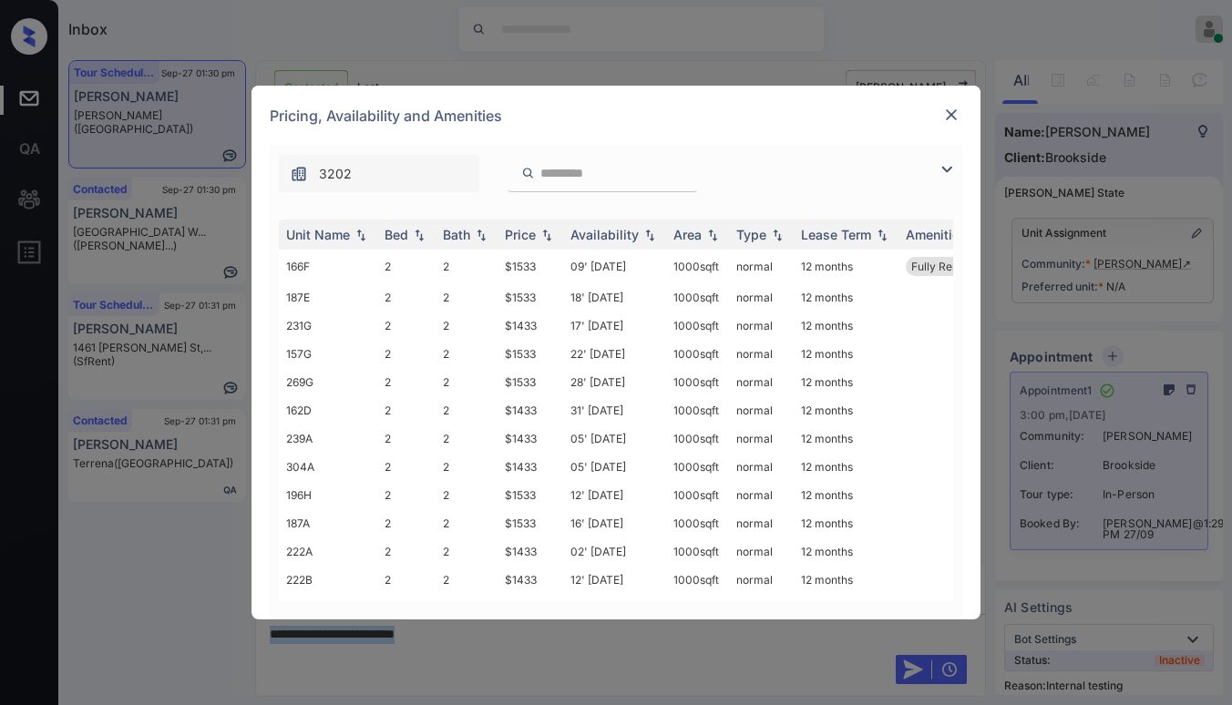
scroll to position [3736, 0]
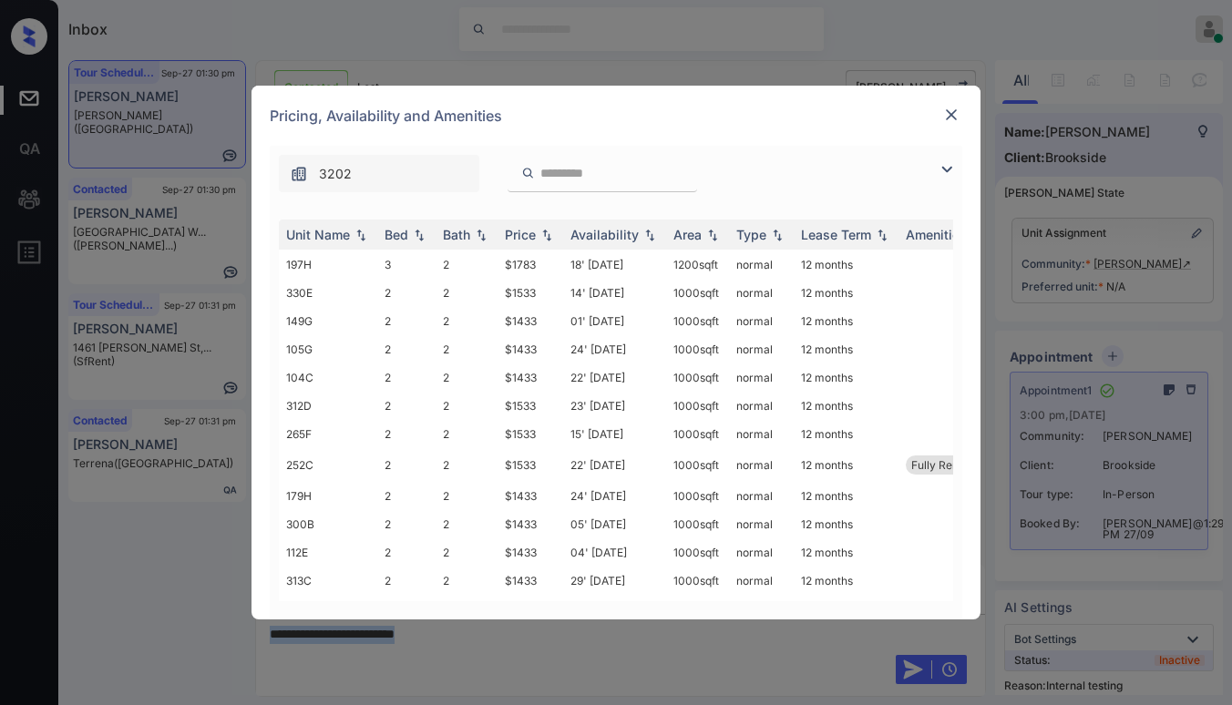
click at [952, 117] on img at bounding box center [951, 115] width 18 height 18
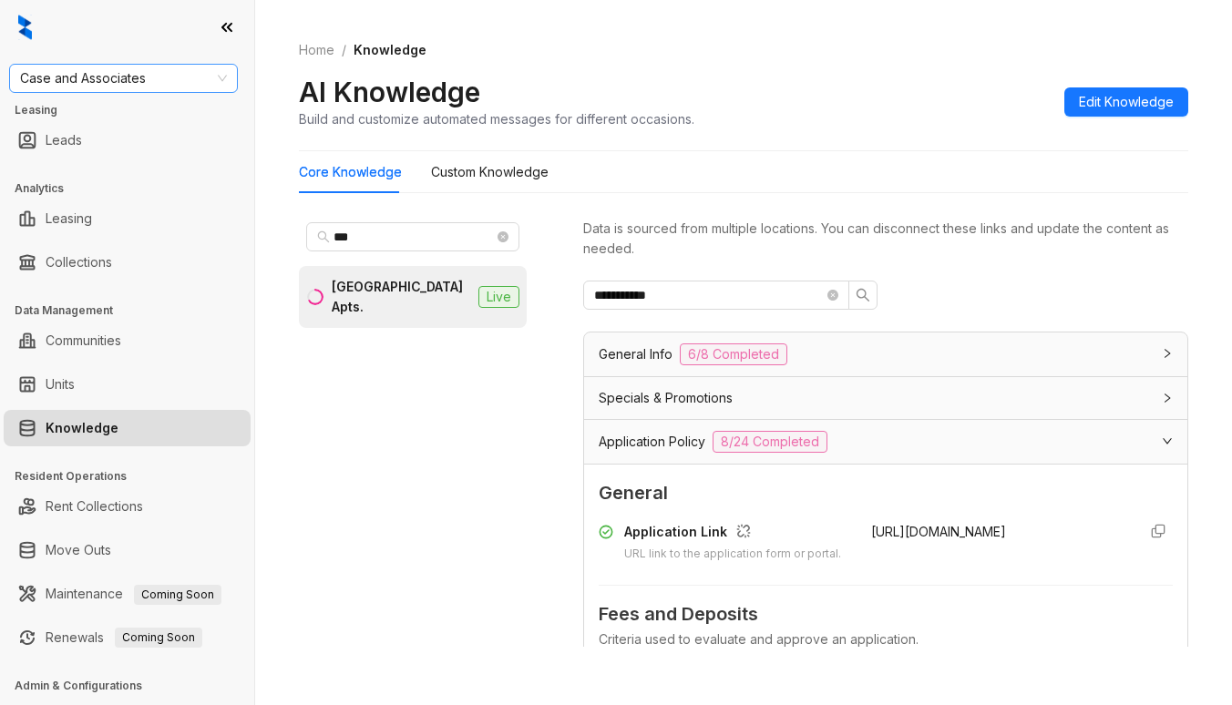
click at [177, 77] on span "Case and Associates" at bounding box center [123, 78] width 207 height 27
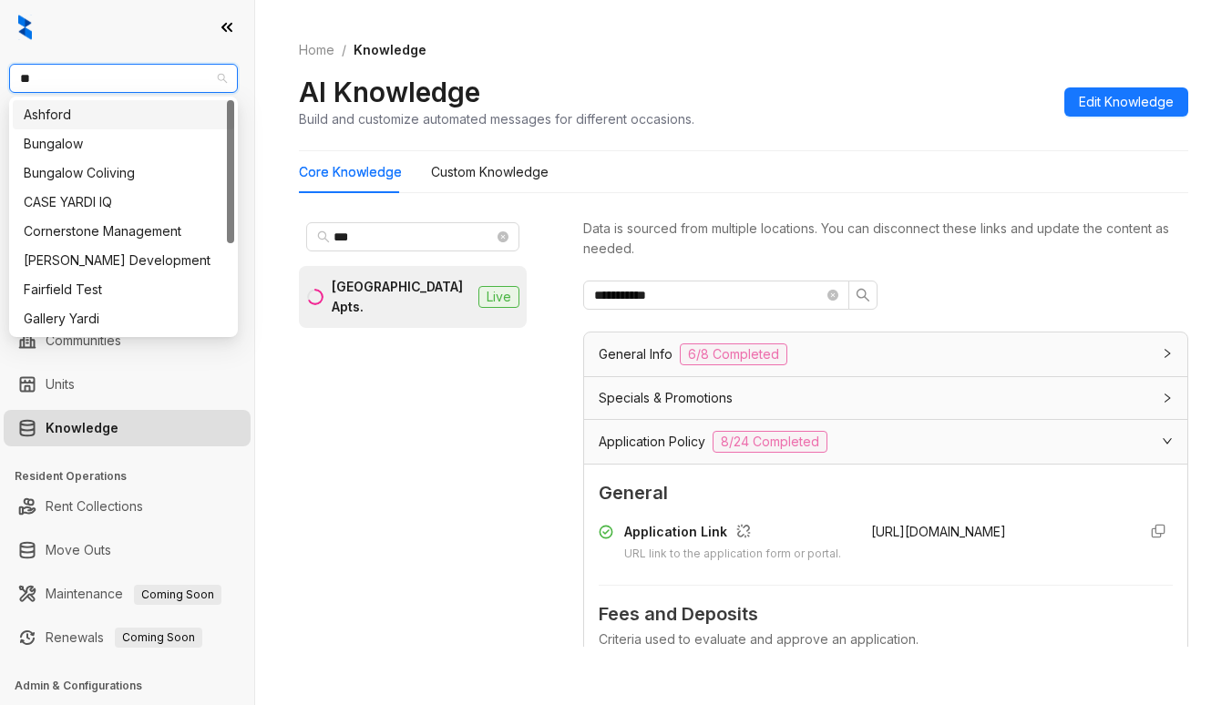
type input "***"
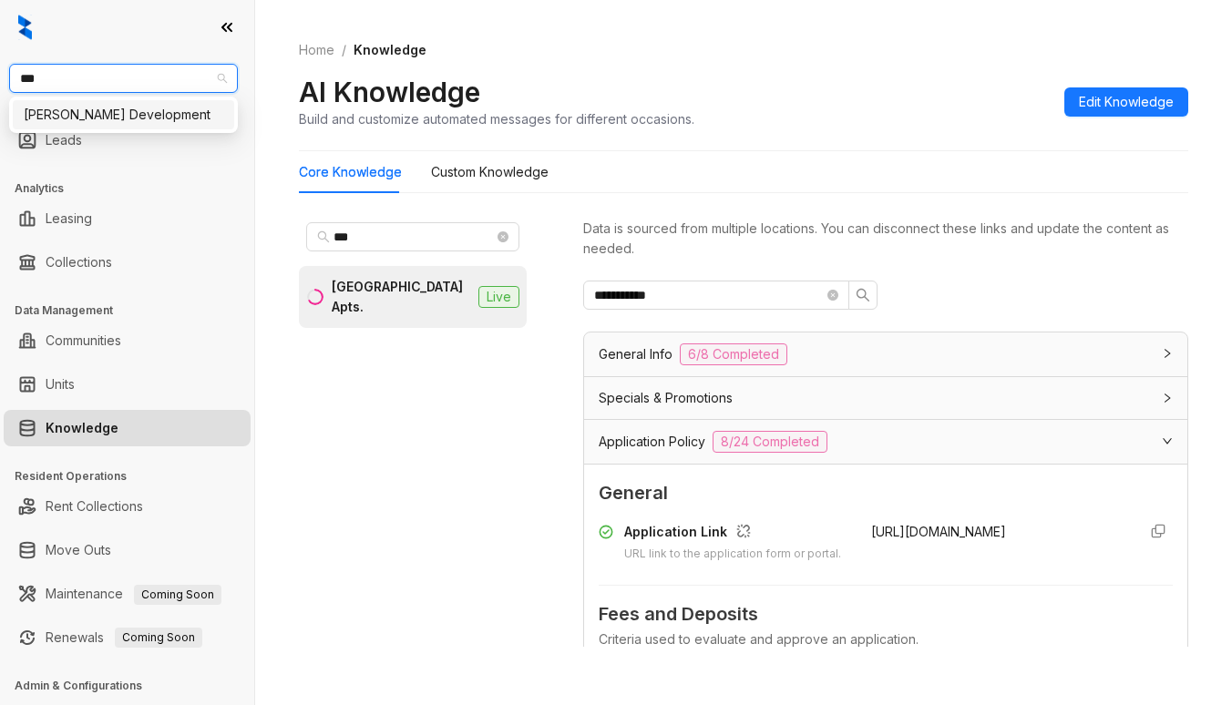
click at [149, 120] on div "[PERSON_NAME] Development" at bounding box center [124, 115] width 200 height 20
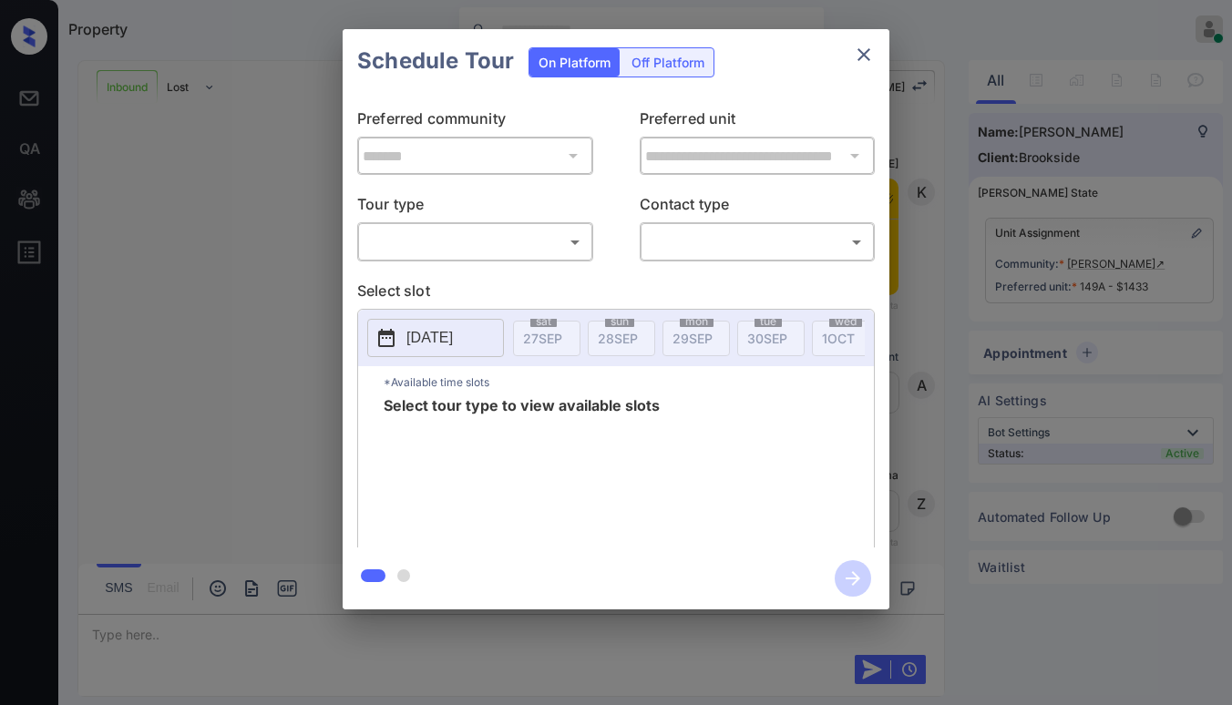
scroll to position [1101, 0]
click at [455, 242] on body "Property [PERSON_NAME] Online Set yourself offline Set yourself on break Profil…" at bounding box center [616, 352] width 1232 height 705
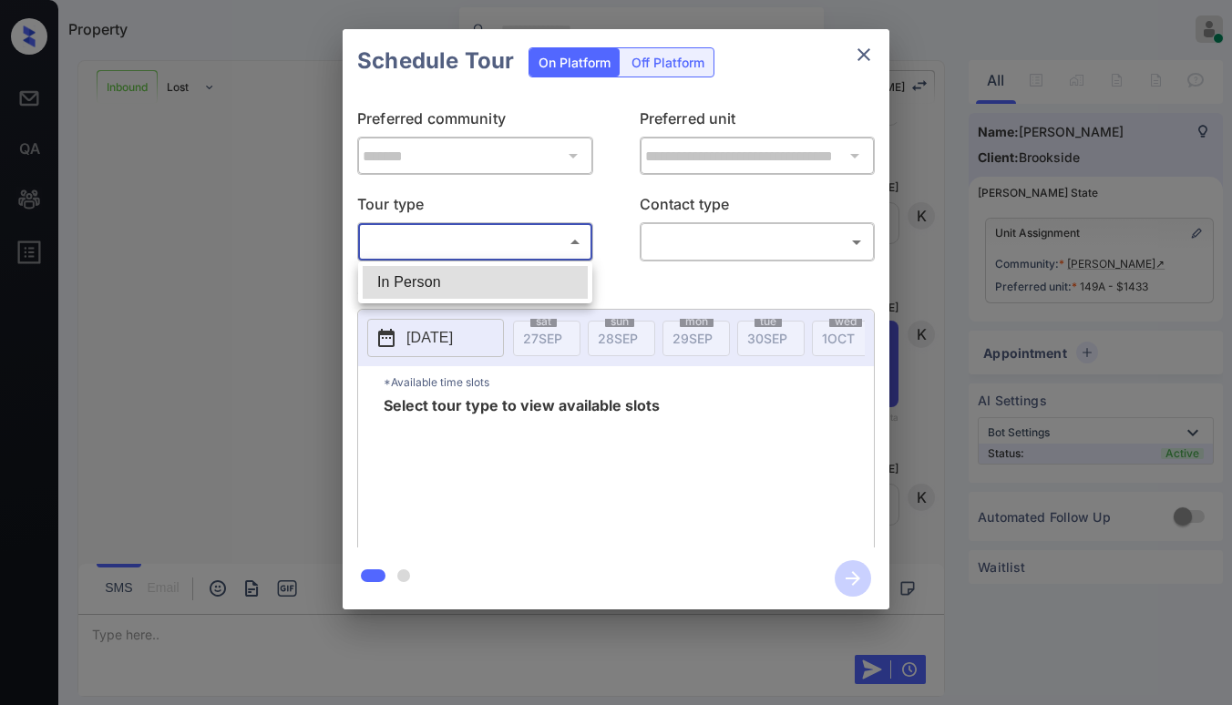
click at [855, 55] on div at bounding box center [616, 352] width 1232 height 705
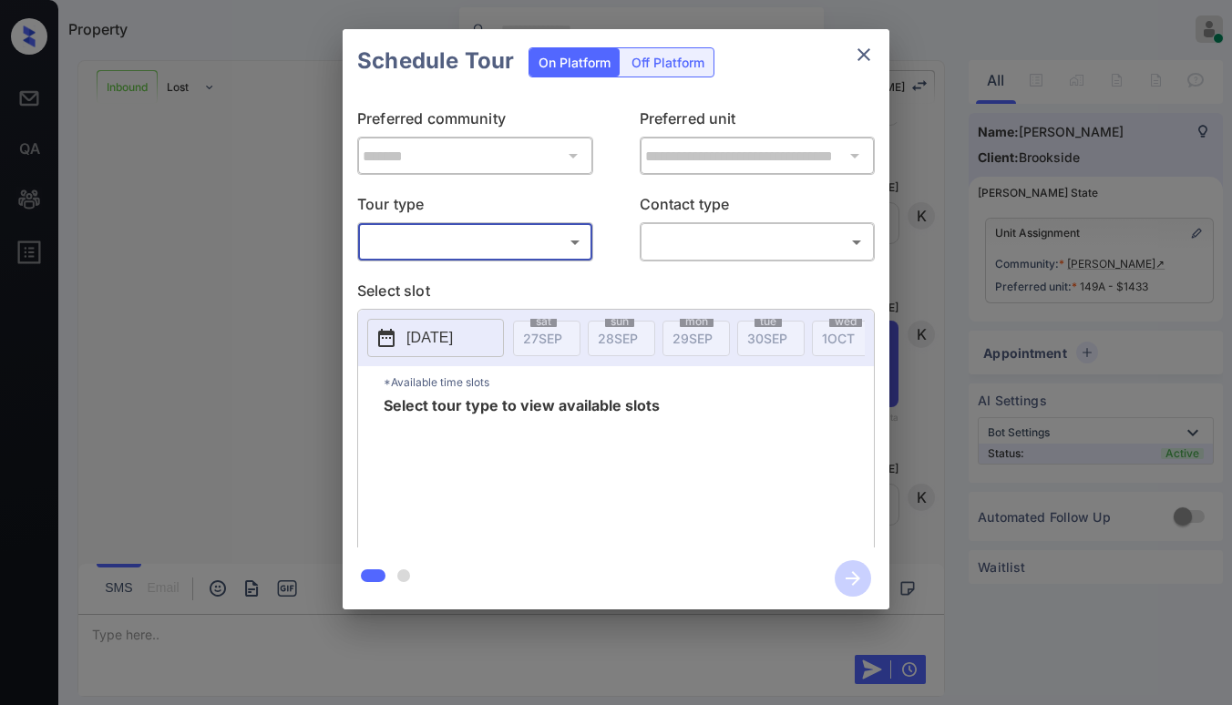
click at [862, 54] on icon "close" at bounding box center [864, 55] width 22 height 22
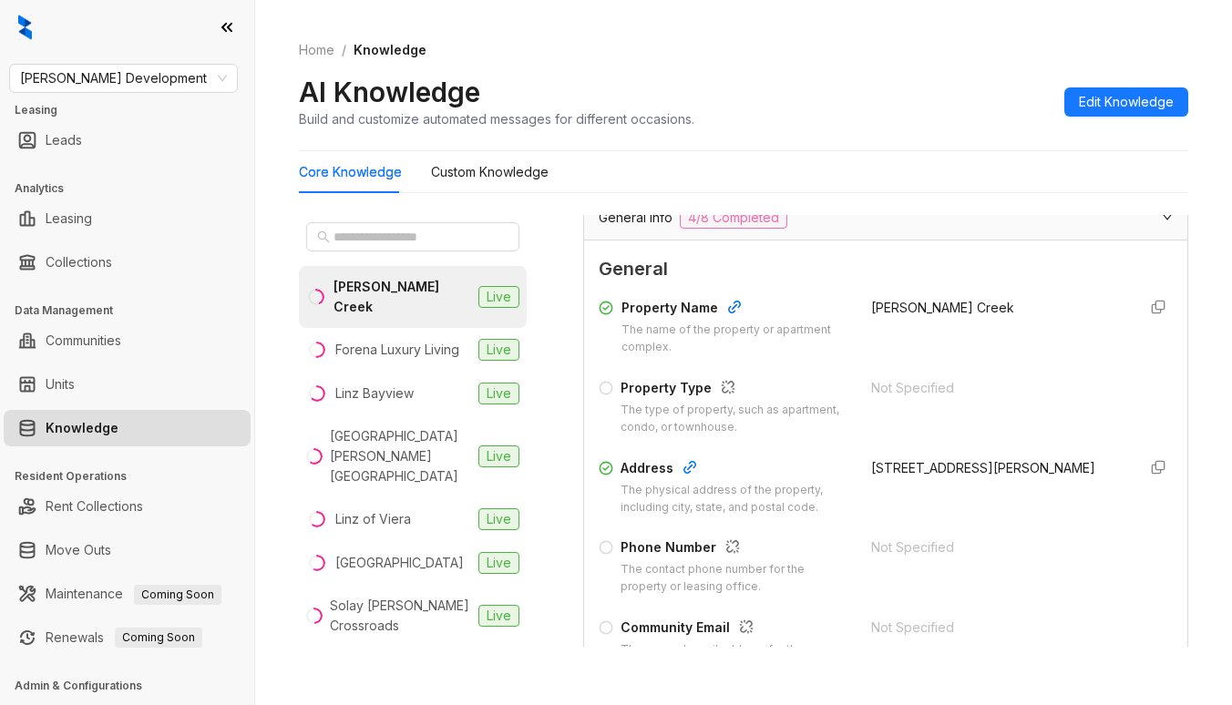
scroll to position [182, 0]
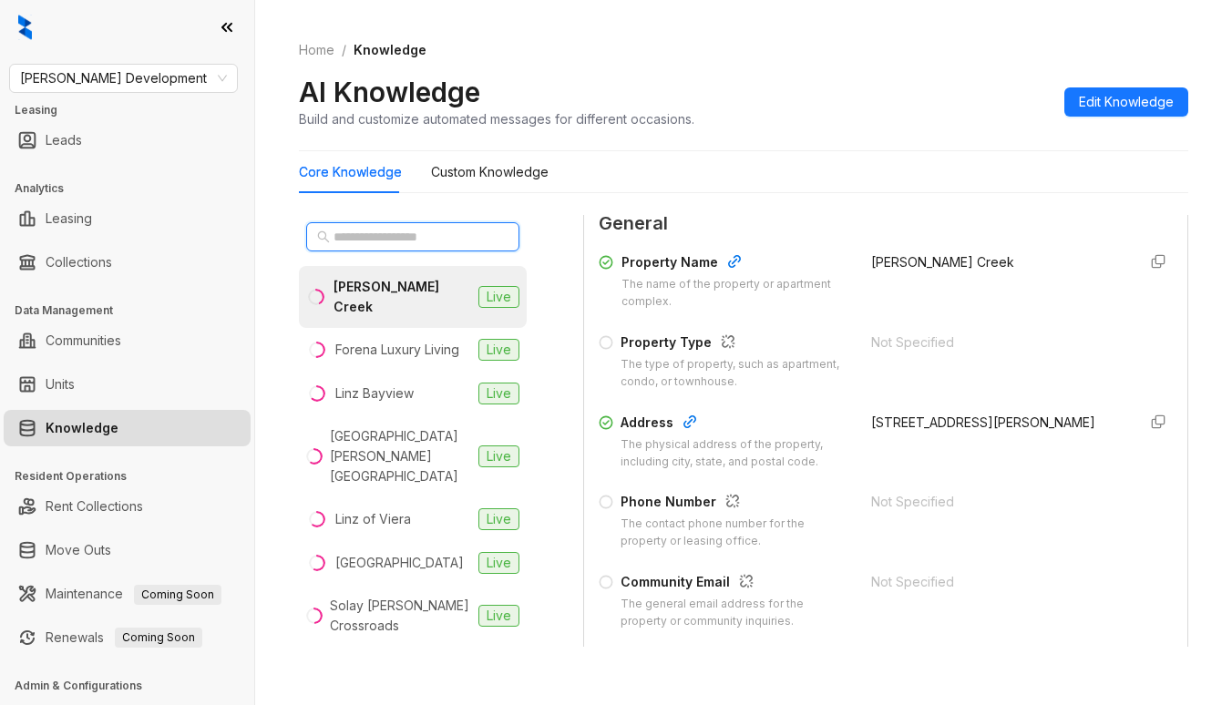
click at [385, 241] on input "text" at bounding box center [413, 237] width 160 height 20
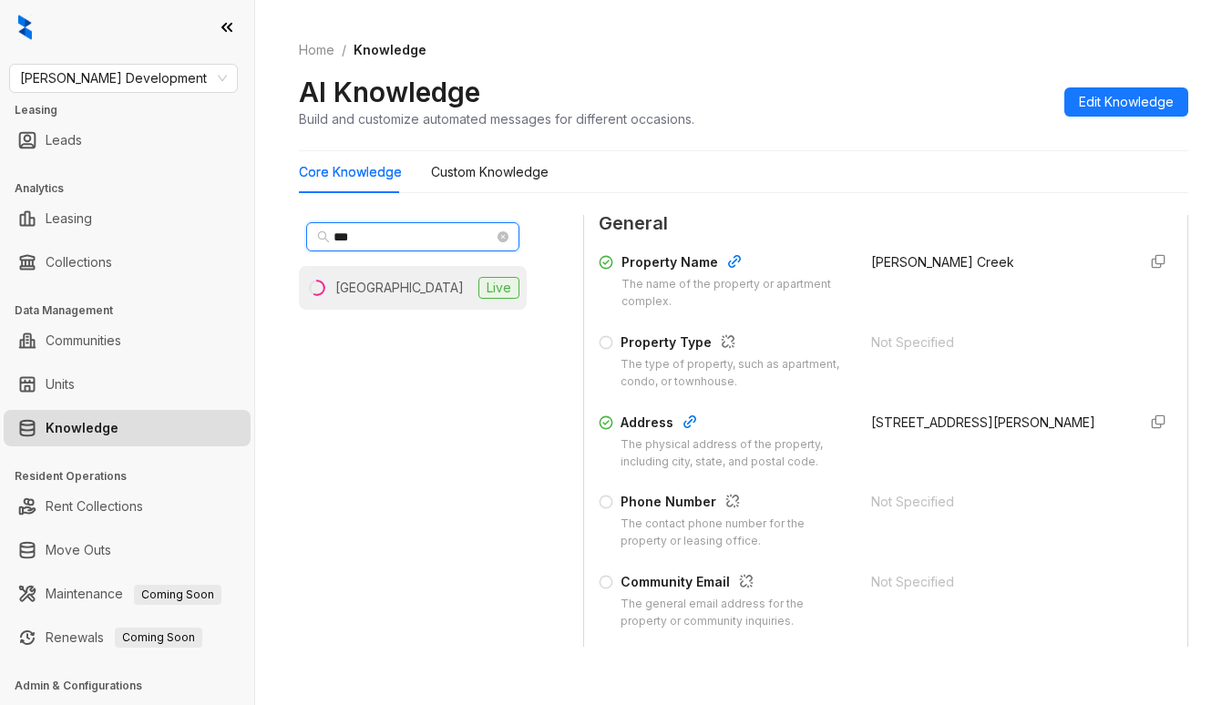
type input "***"
click at [412, 281] on div "[GEOGRAPHIC_DATA]" at bounding box center [399, 288] width 128 height 20
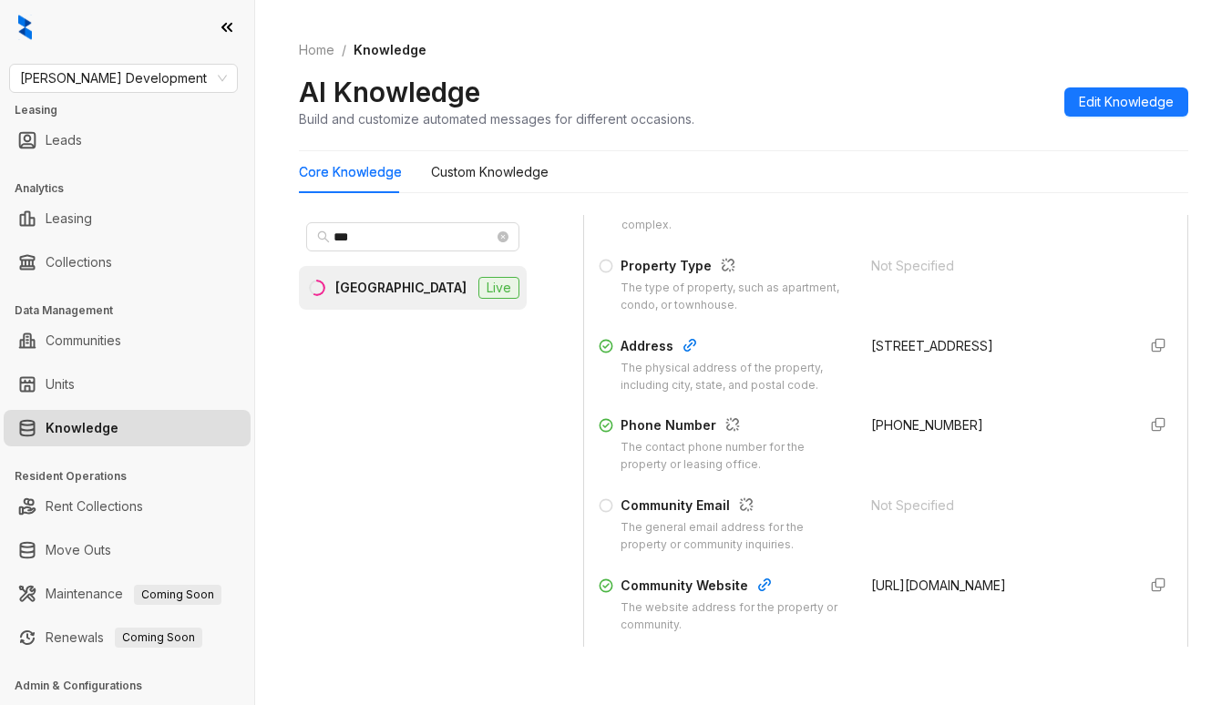
scroll to position [273, 0]
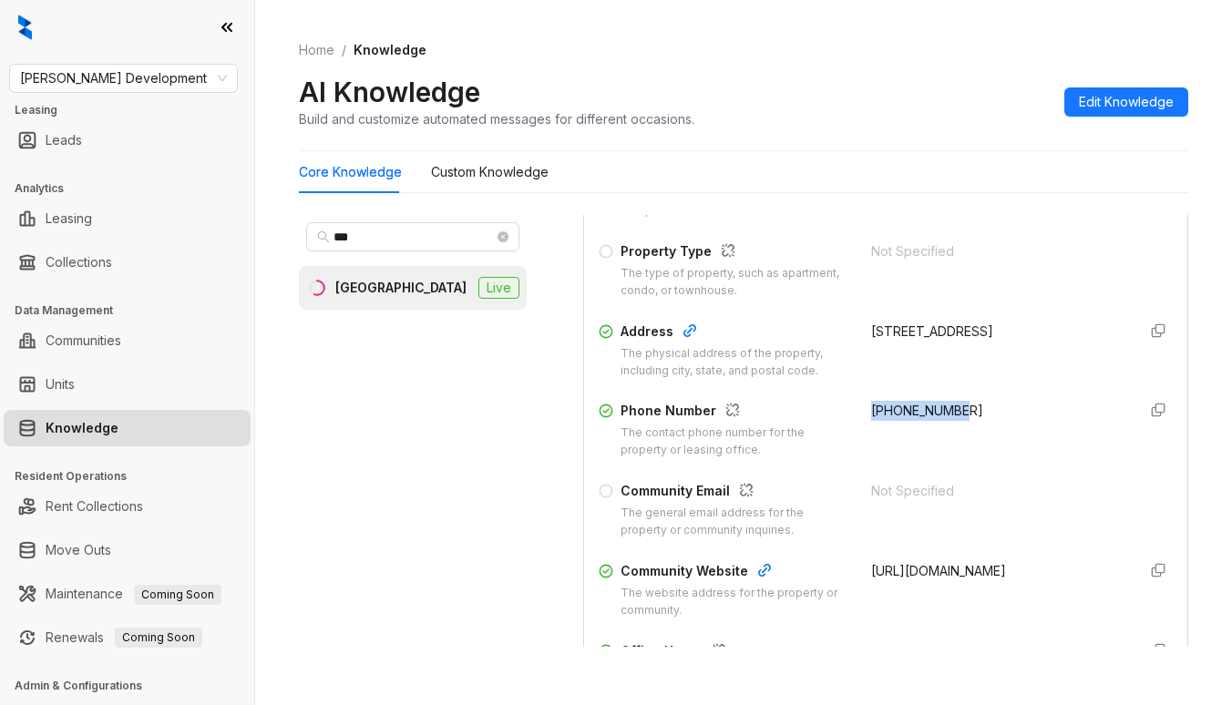
drag, startPoint x: 849, startPoint y: 407, endPoint x: 944, endPoint y: 406, distance: 94.8
click at [944, 406] on div "Phone Number The contact phone number for the property or leasing office. +1346…" at bounding box center [886, 430] width 574 height 58
copy span "+13465530536"
click at [169, 87] on span "Davis Development" at bounding box center [123, 78] width 207 height 27
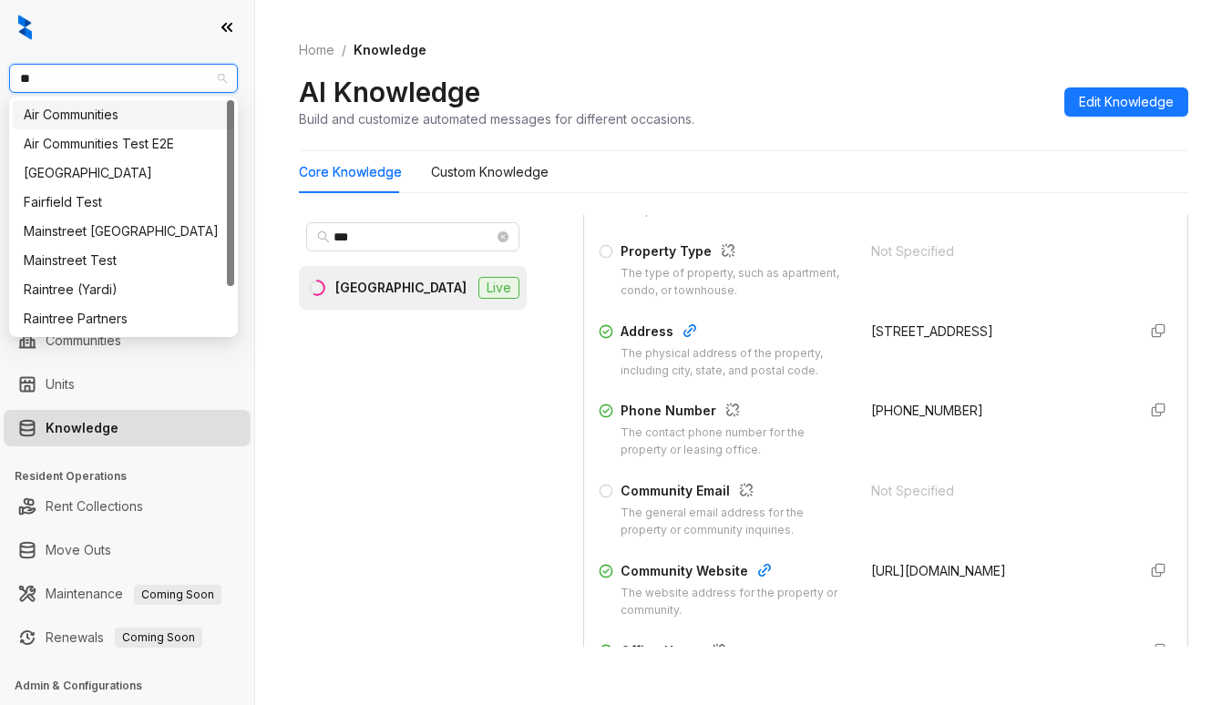
type input "***"
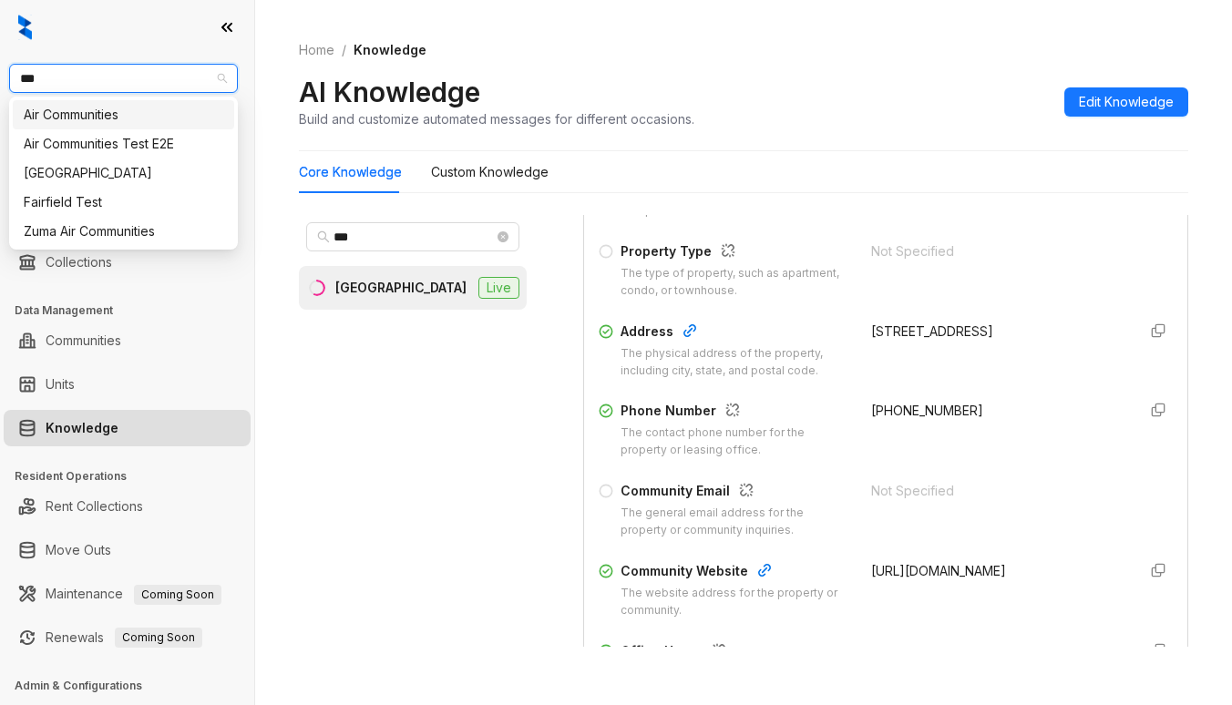
click at [149, 112] on div "Air Communities" at bounding box center [124, 115] width 200 height 20
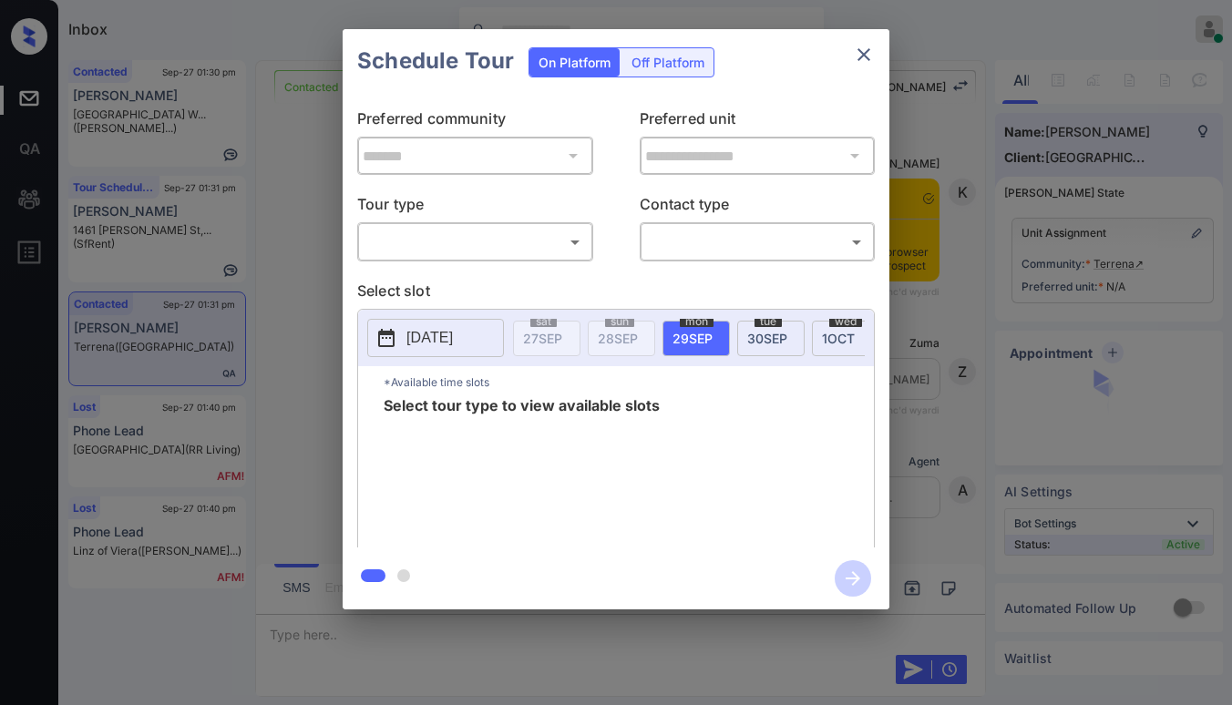
scroll to position [1684, 0]
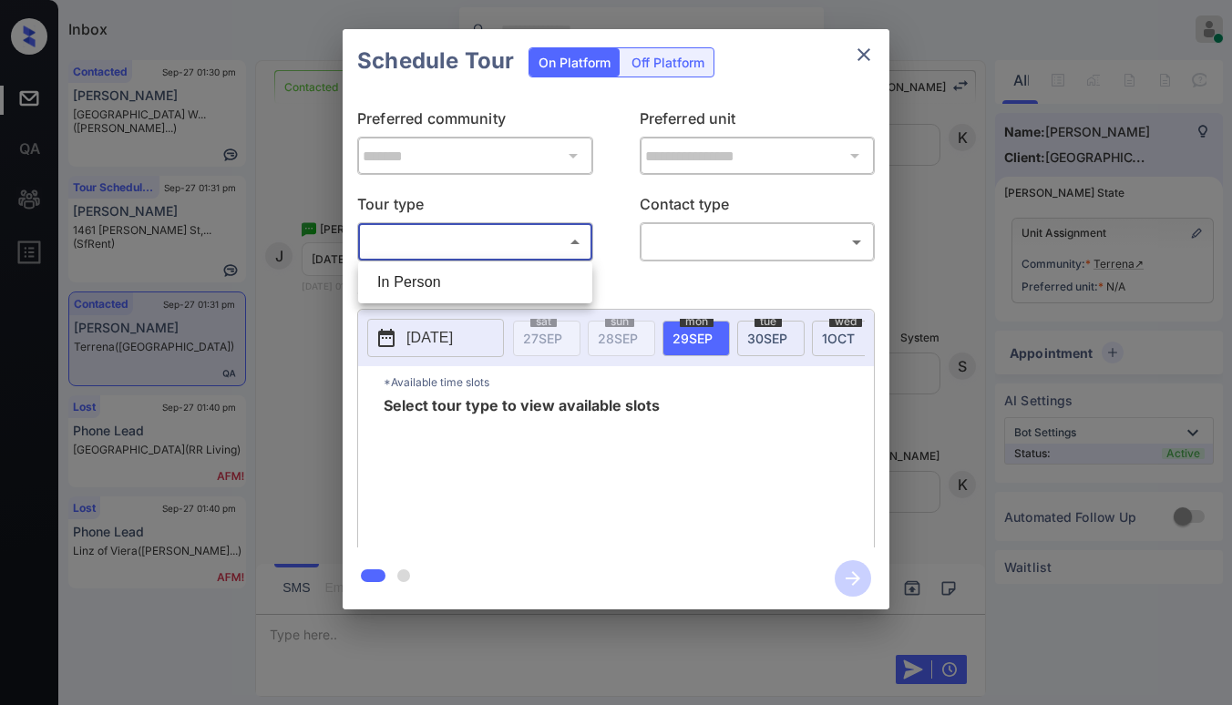
click at [485, 233] on body "Inbox Paolo Gabriel Online Set yourself offline Set yourself on break Profile S…" at bounding box center [616, 352] width 1232 height 705
click at [455, 278] on li "In Person" at bounding box center [475, 282] width 225 height 33
type input "********"
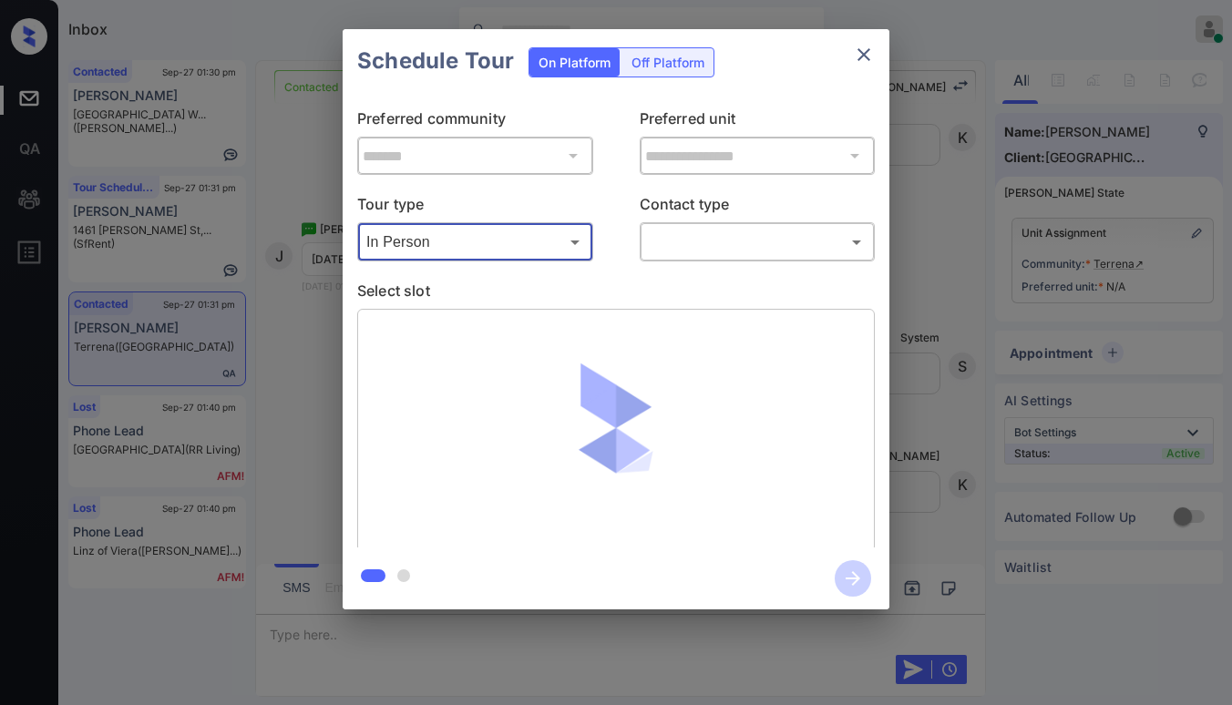
click at [709, 222] on div "​ ​" at bounding box center [758, 241] width 236 height 39
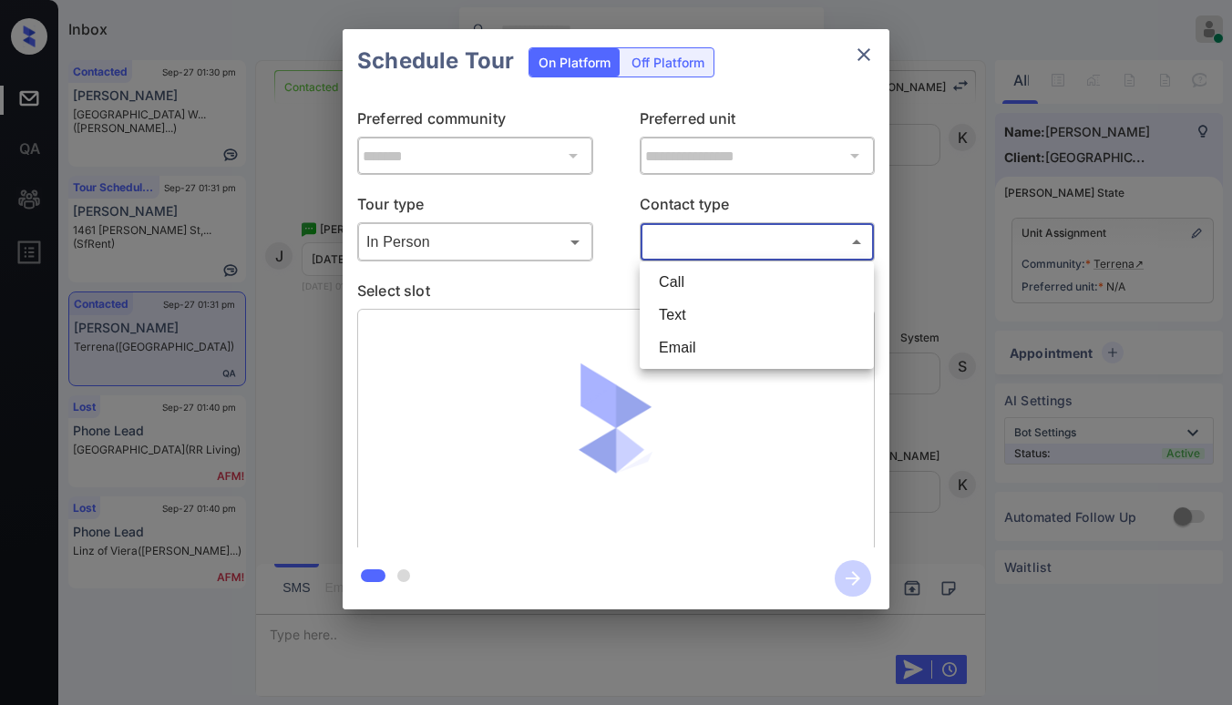
click at [705, 240] on body "Inbox Paolo Gabriel Online Set yourself offline Set yourself on break Profile S…" at bounding box center [616, 352] width 1232 height 705
click at [679, 320] on li "Text" at bounding box center [756, 315] width 225 height 33
type input "****"
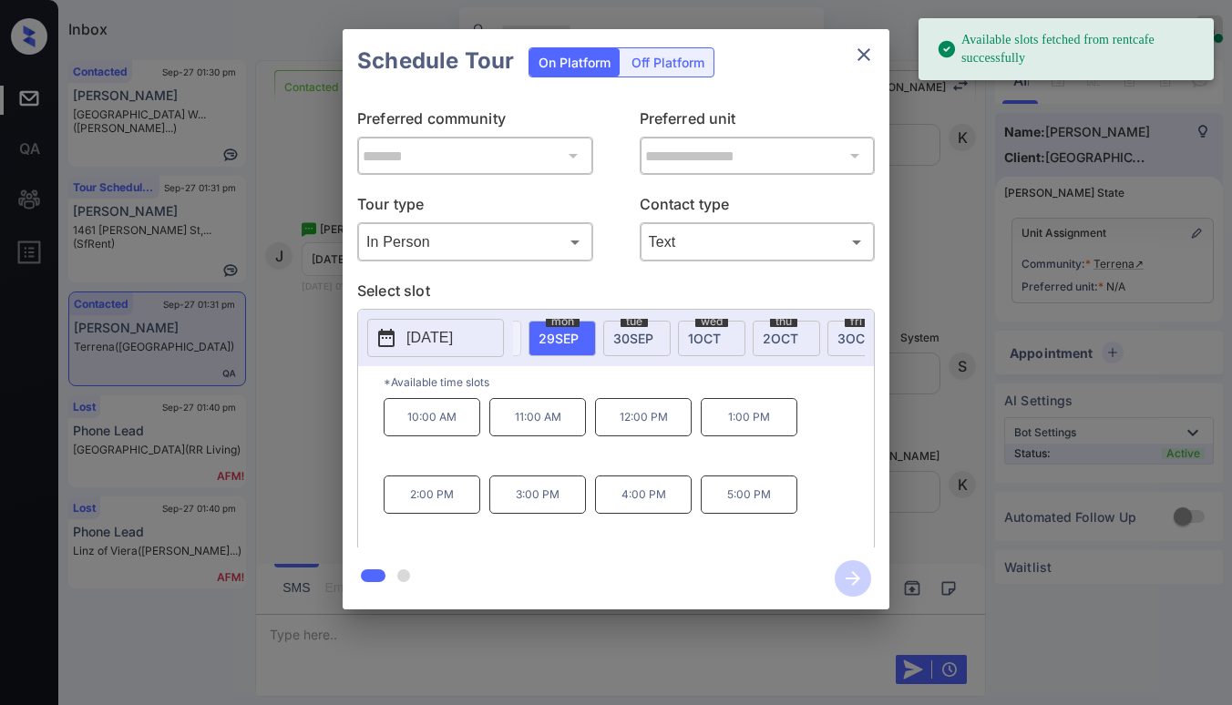
scroll to position [0, 147]
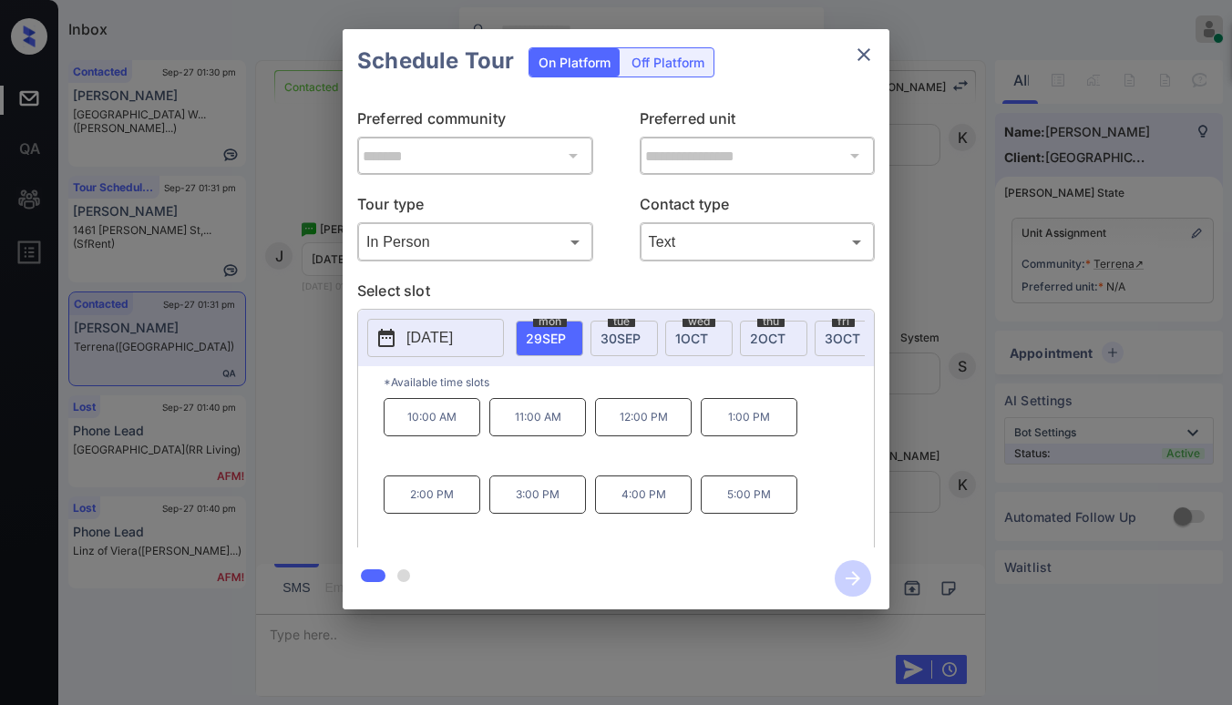
click at [750, 343] on span "2 OCT" at bounding box center [768, 338] width 36 height 15
drag, startPoint x: 405, startPoint y: 433, endPoint x: 681, endPoint y: 445, distance: 276.3
click at [681, 445] on div "9:00 AM 11:00 AM 12:00 PM 1:00 PM 2:00 PM 3:00 PM 4:00 PM 5:00 PM" at bounding box center [629, 471] width 490 height 146
copy div "9:00 AM 11:00 AM 12:00 PM"
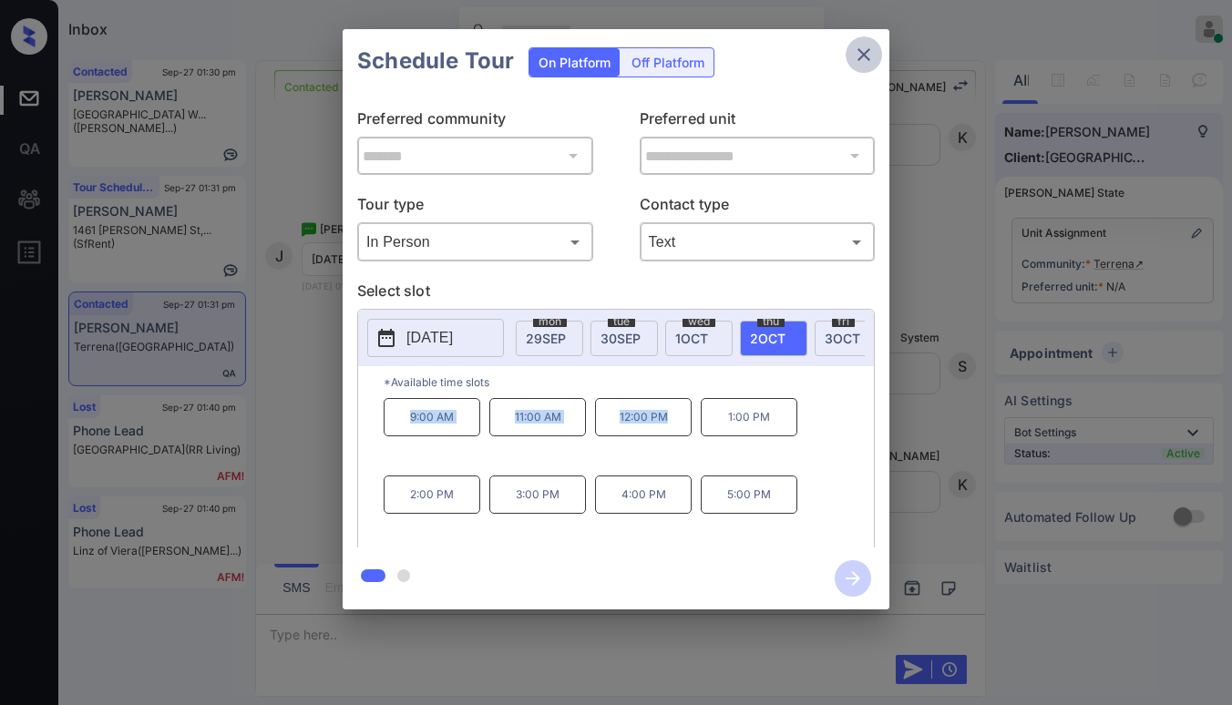
click at [872, 58] on icon "close" at bounding box center [864, 55] width 22 height 22
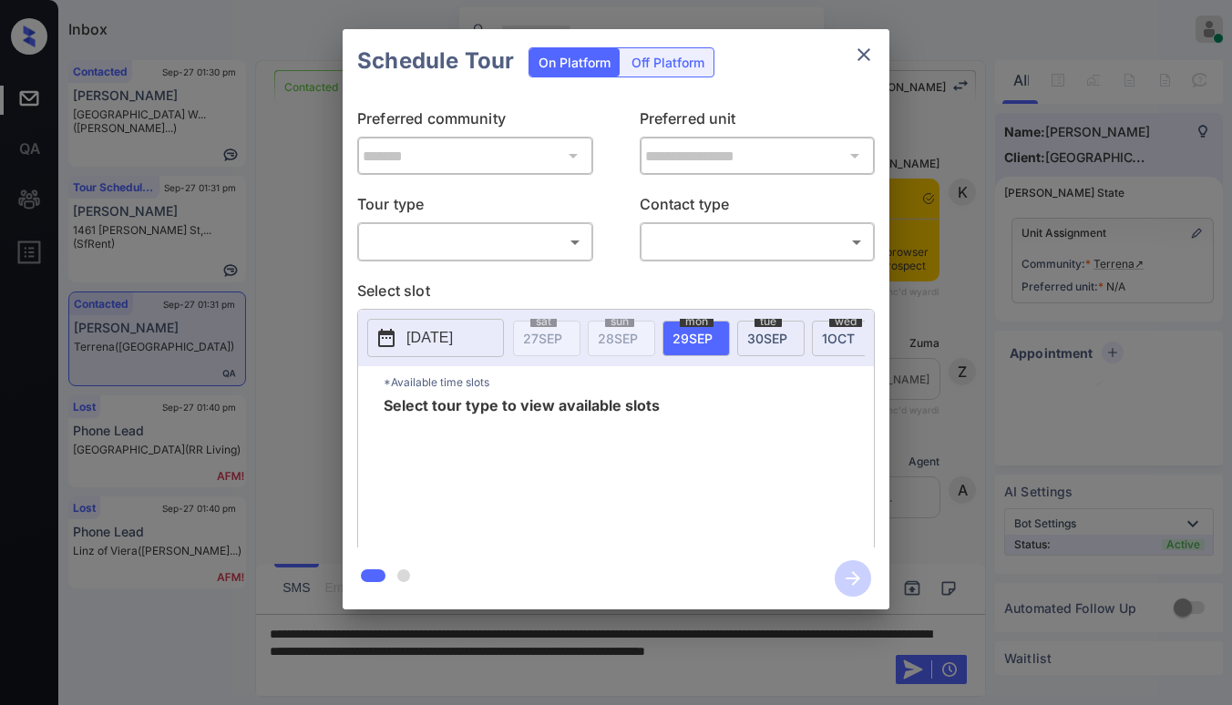
scroll to position [3962, 0]
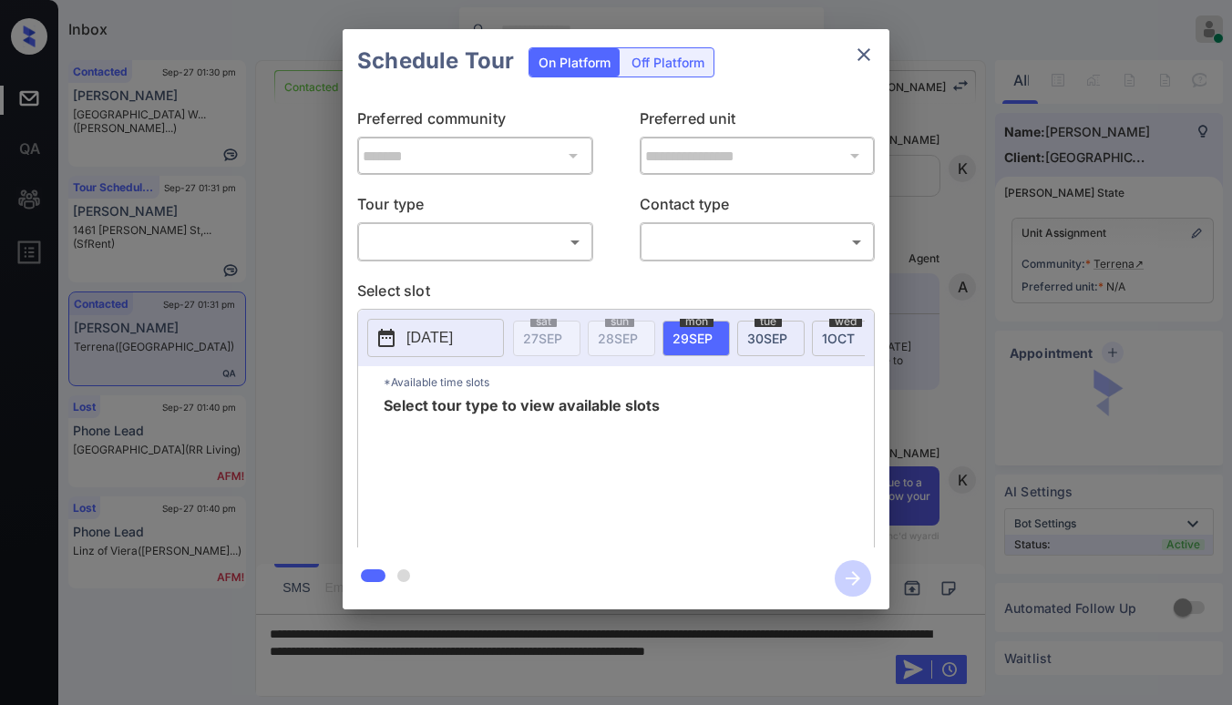
click at [409, 244] on body "Inbox Paolo Gabriel Online Set yourself offline Set yourself on break Profile S…" at bounding box center [616, 352] width 1232 height 705
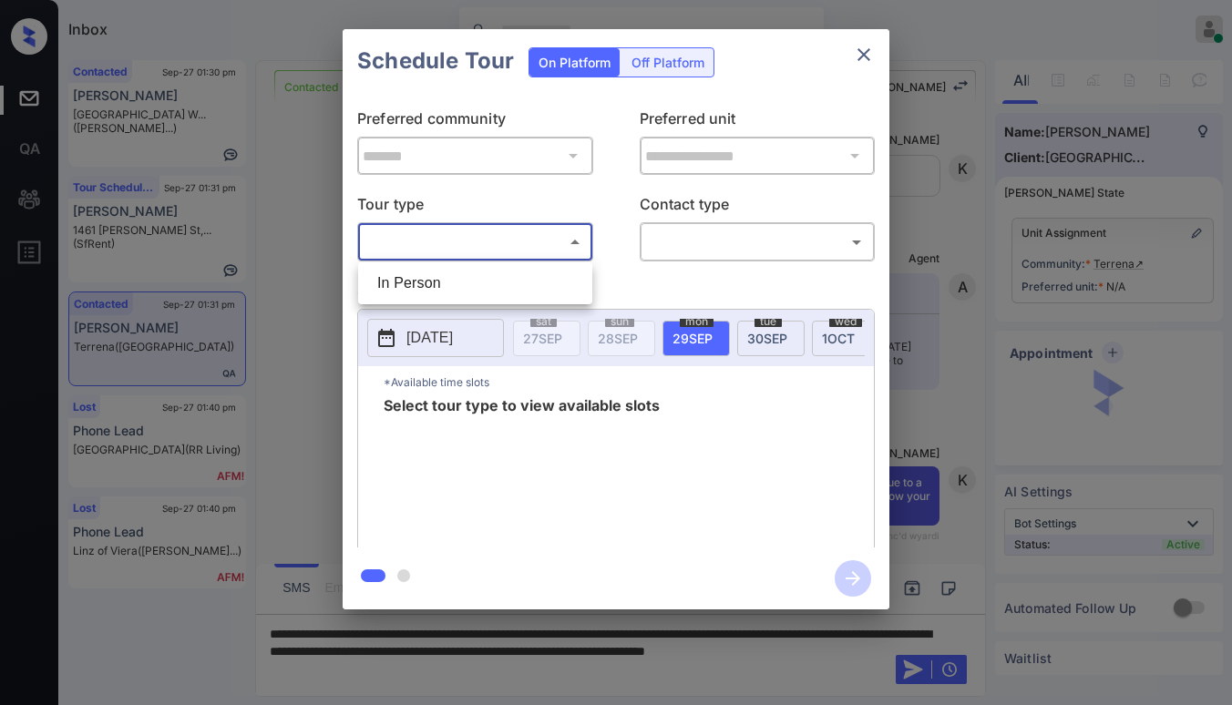
click at [420, 295] on li "In Person" at bounding box center [475, 283] width 225 height 33
type input "********"
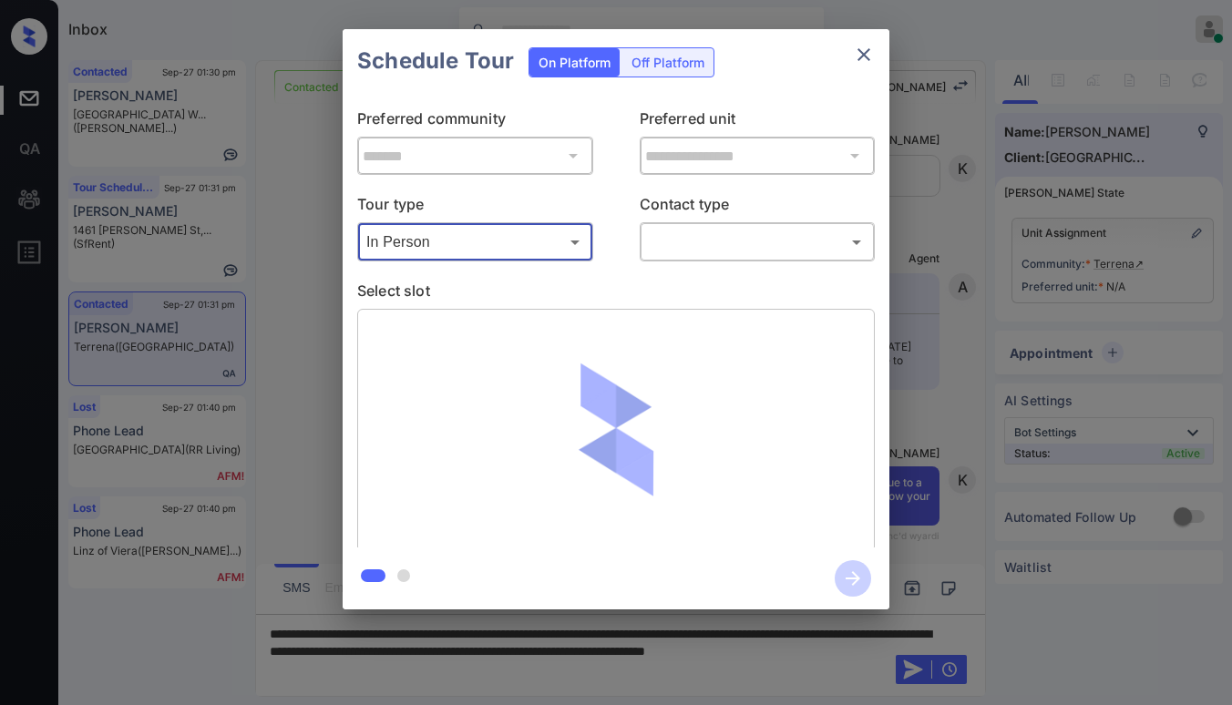
click at [689, 234] on body "Inbox Paolo Gabriel Online Set yourself offline Set yourself on break Profile S…" at bounding box center [616, 352] width 1232 height 705
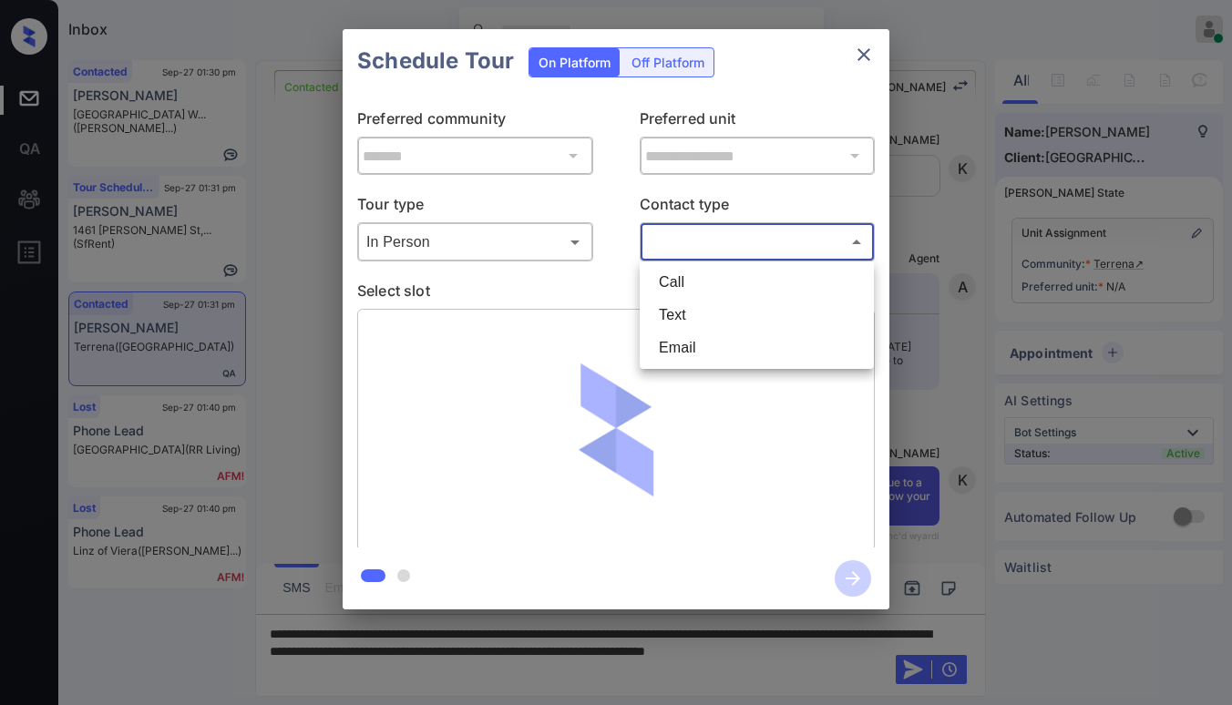
click at [682, 313] on li "Text" at bounding box center [756, 315] width 225 height 33
type input "****"
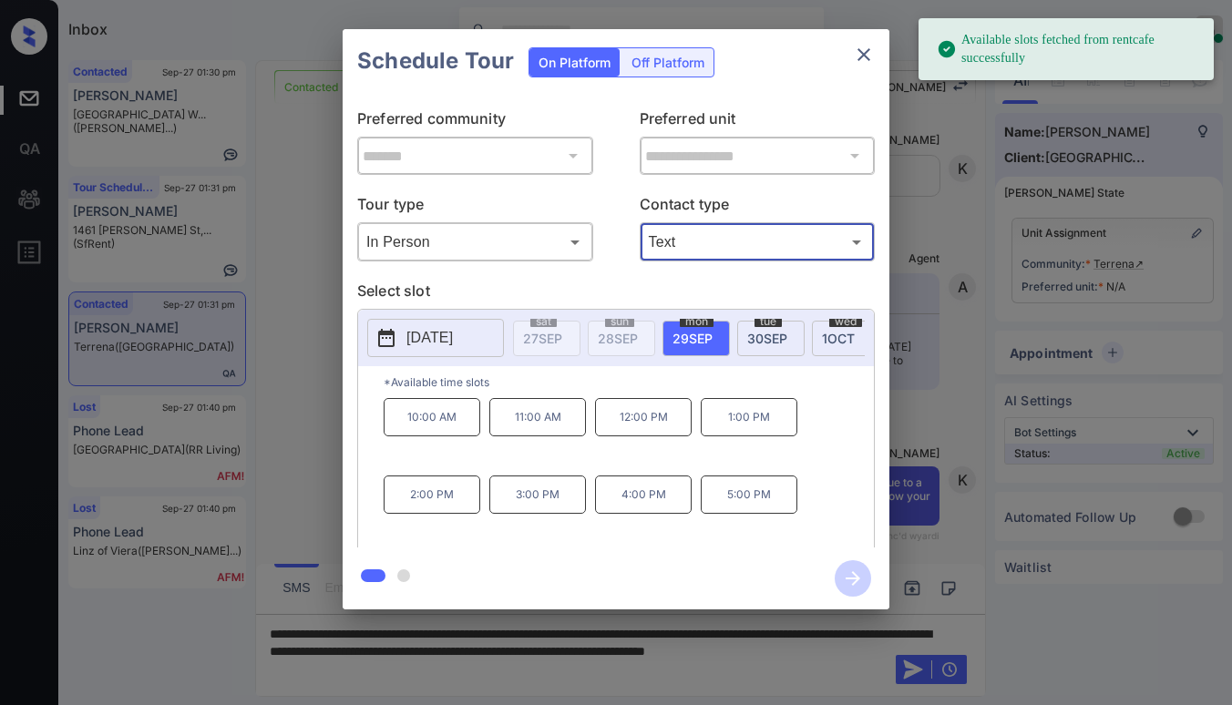
click at [825, 333] on span "1 OCT" at bounding box center [838, 338] width 33 height 15
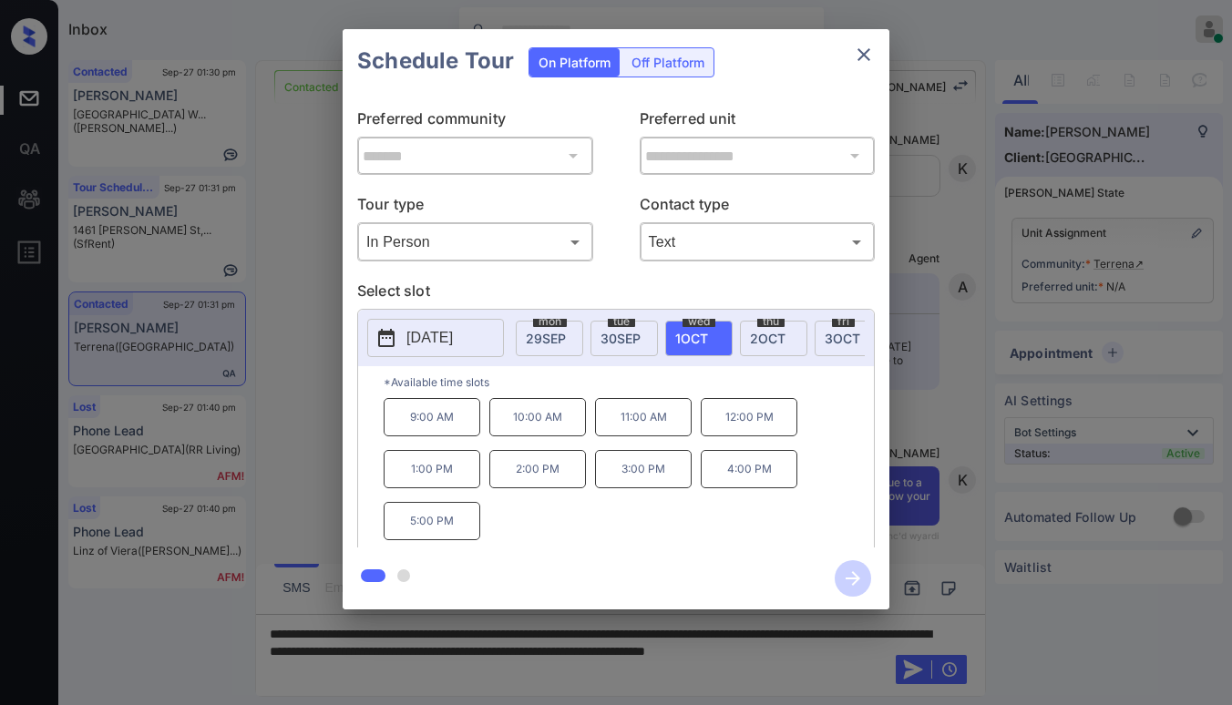
scroll to position [0, 160]
click at [757, 331] on span "2 OCT" at bounding box center [754, 338] width 36 height 15
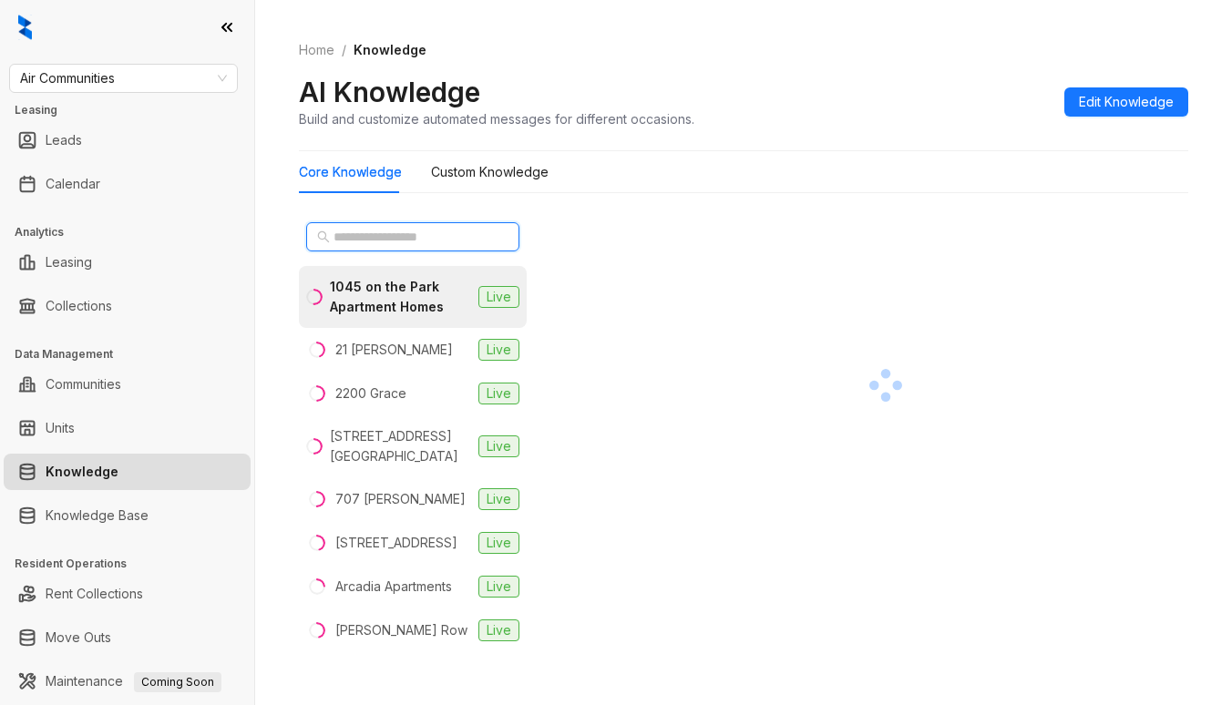
click at [441, 236] on input "text" at bounding box center [413, 237] width 160 height 20
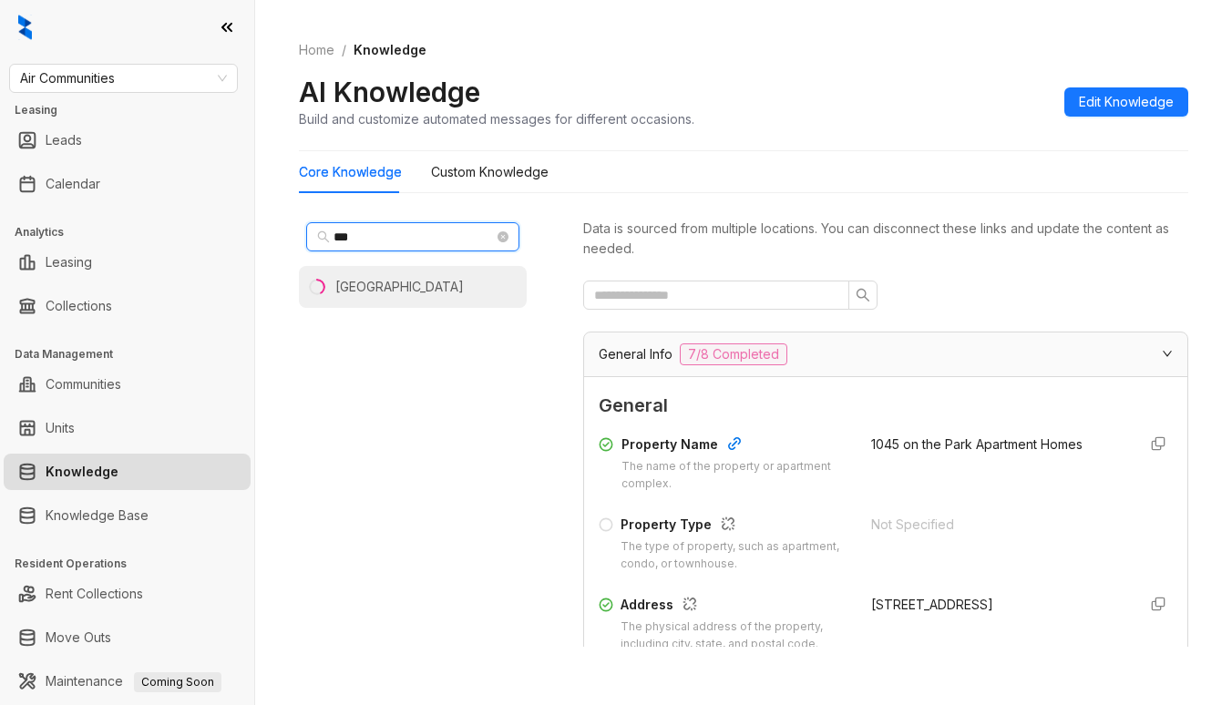
type input "***"
click at [429, 281] on div "[GEOGRAPHIC_DATA]" at bounding box center [399, 287] width 128 height 20
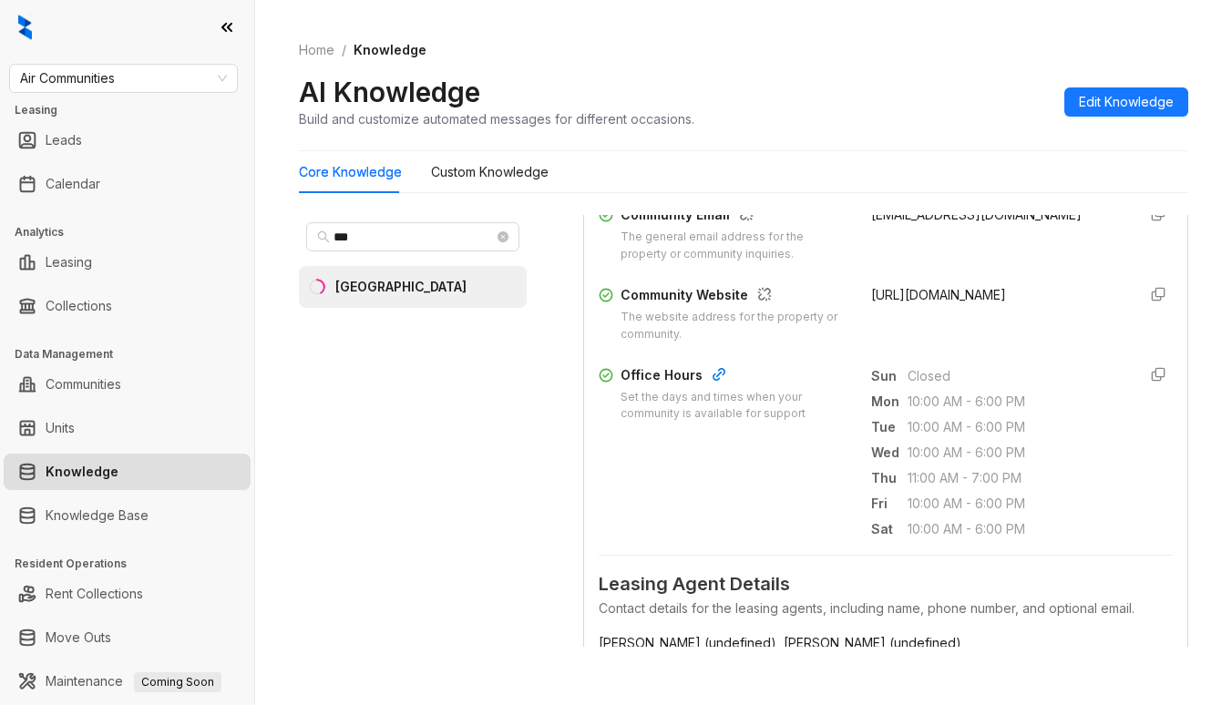
scroll to position [638, 0]
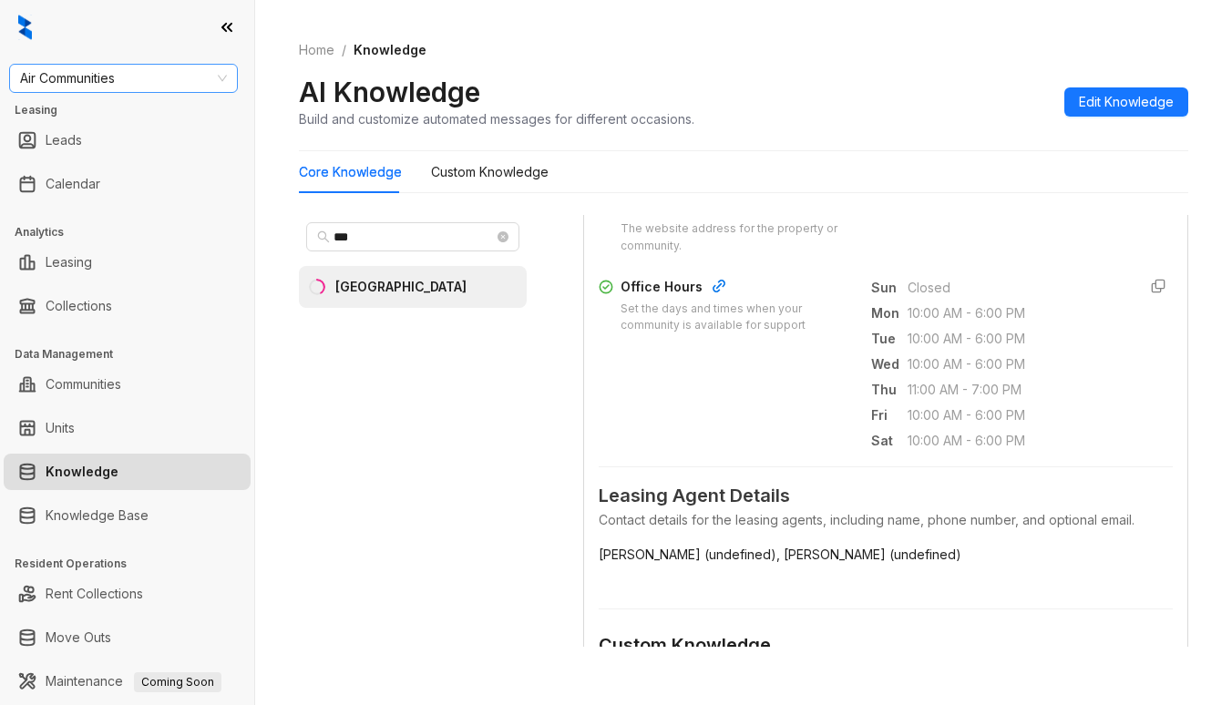
click at [82, 78] on span "Air Communities" at bounding box center [123, 78] width 207 height 27
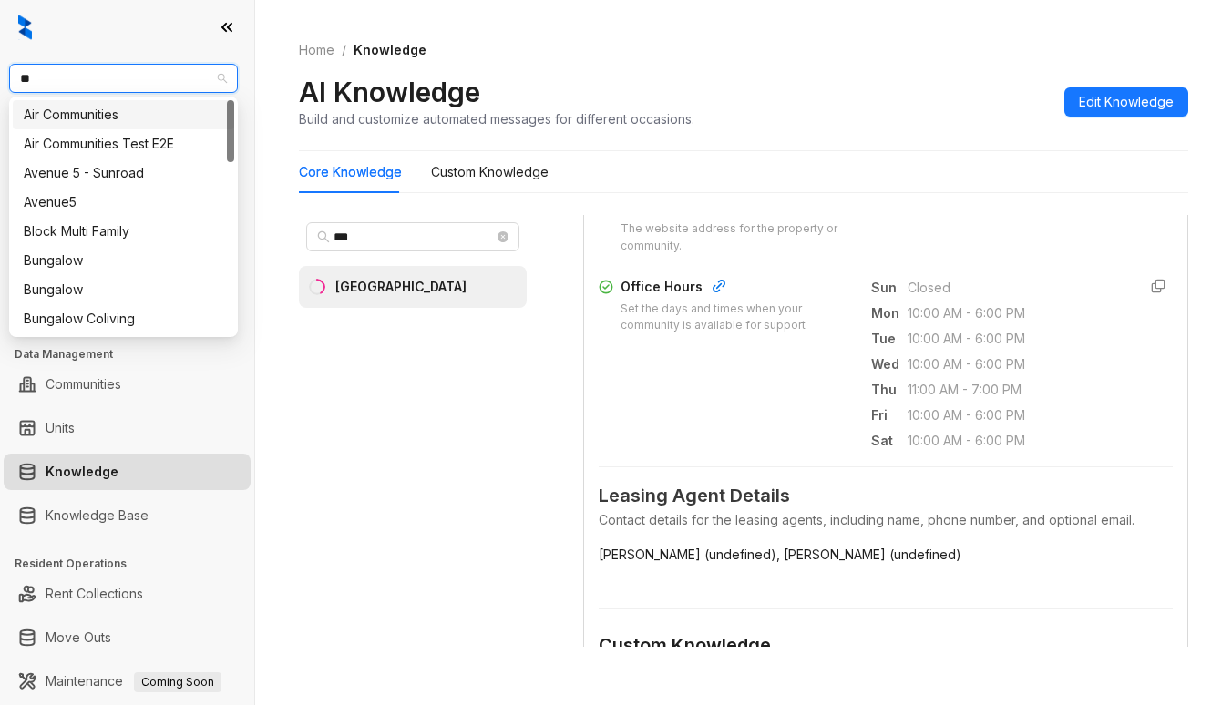
type input "***"
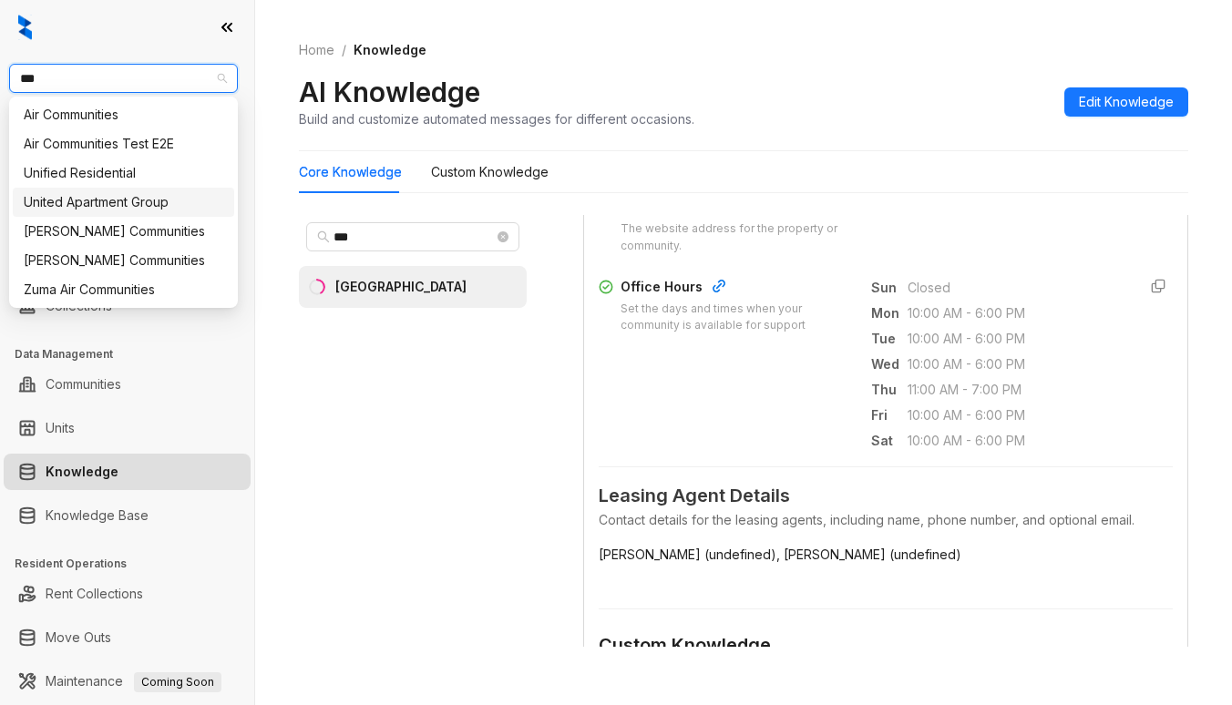
click at [108, 202] on div "United Apartment Group" at bounding box center [124, 202] width 200 height 20
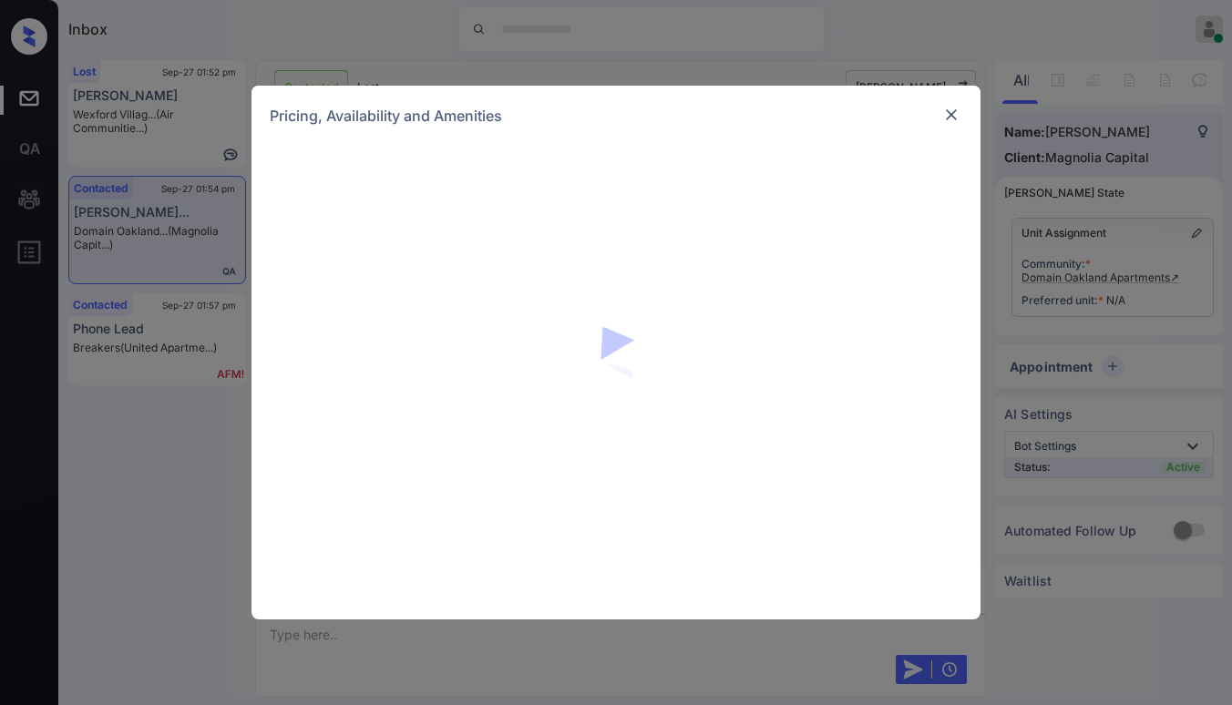
scroll to position [1224, 0]
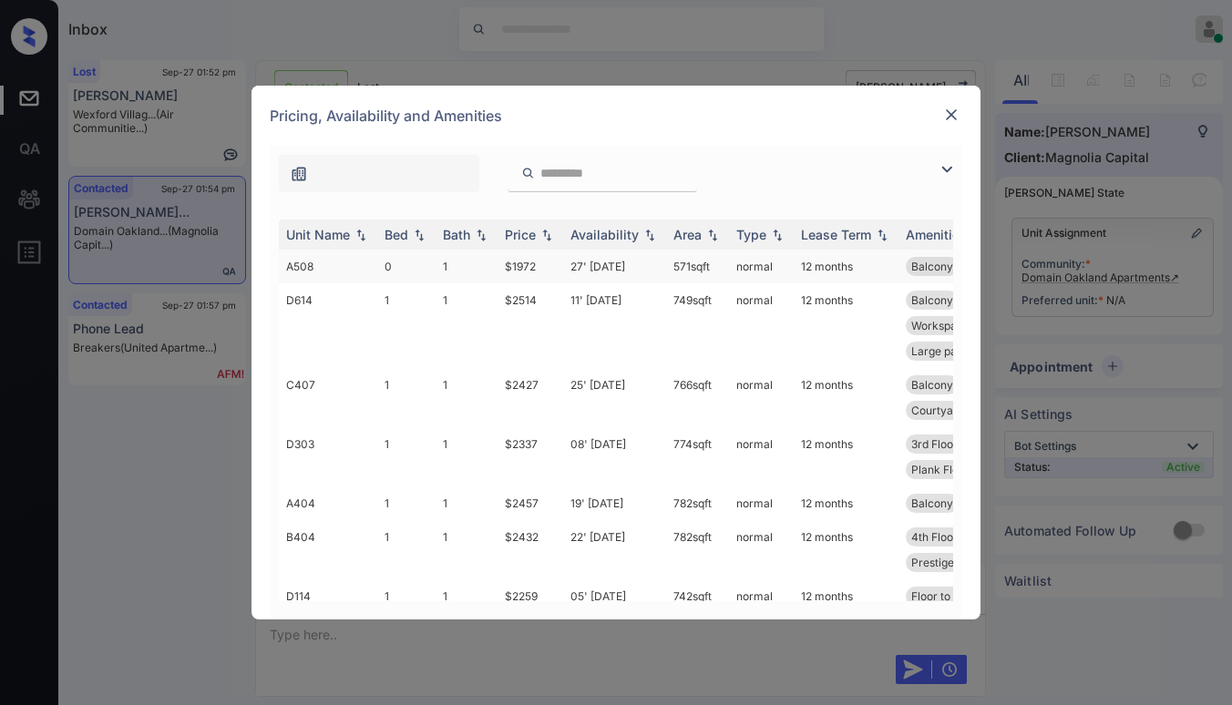
click at [511, 263] on td "$1972" at bounding box center [530, 267] width 66 height 34
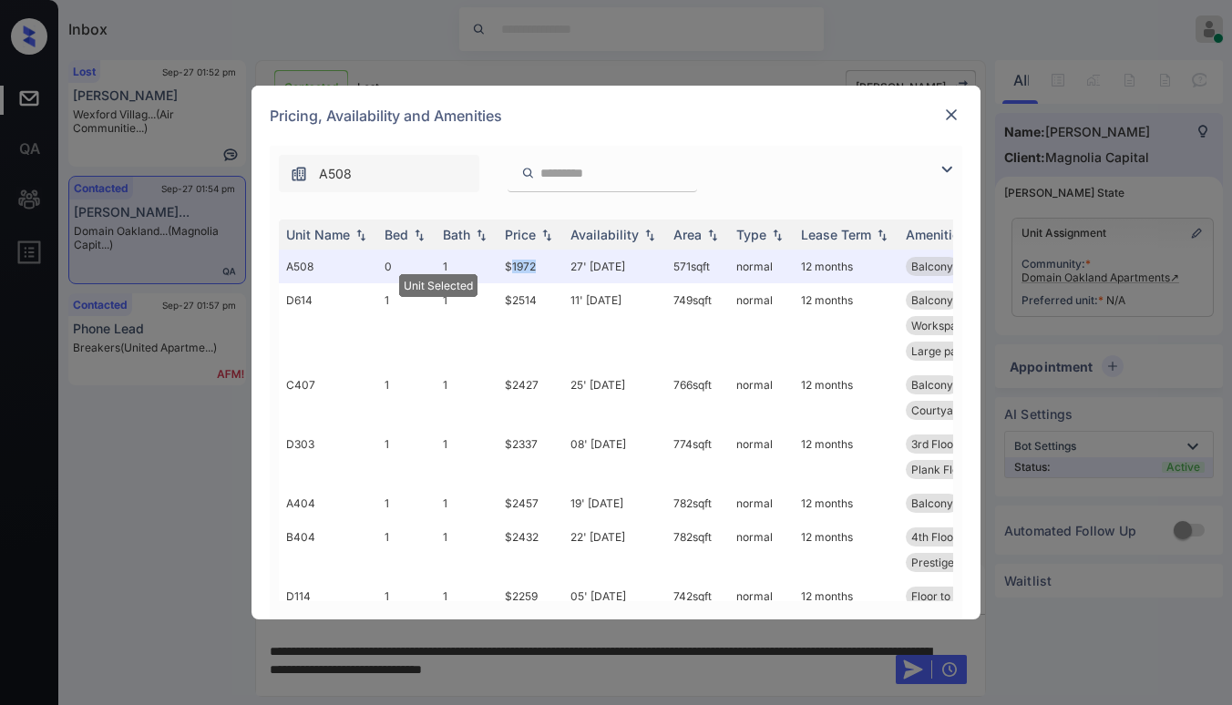
click at [953, 109] on img at bounding box center [951, 115] width 18 height 18
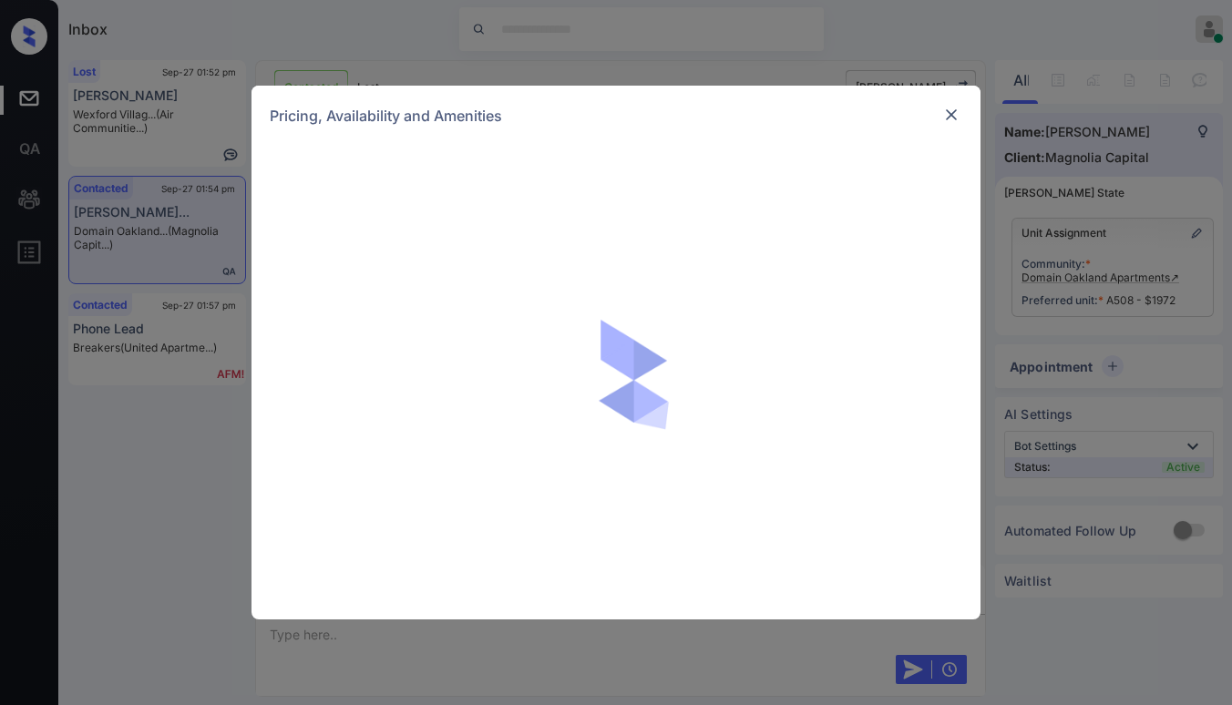
scroll to position [1224, 0]
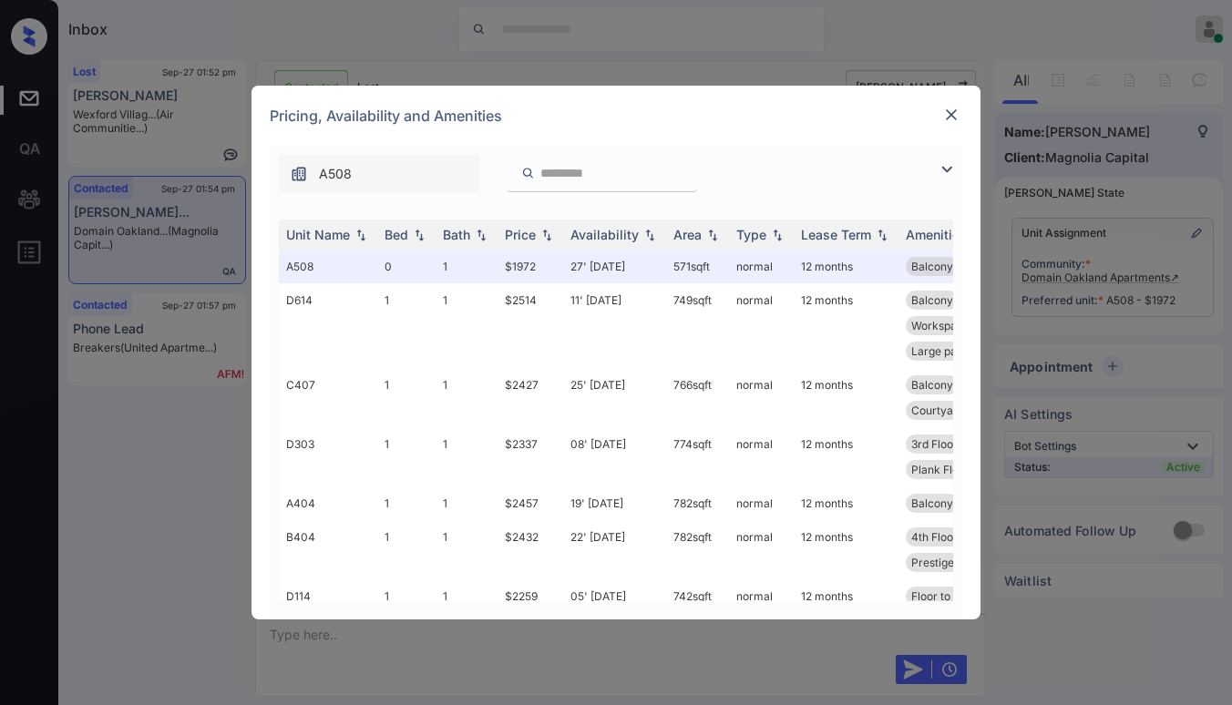
click at [947, 116] on img at bounding box center [951, 115] width 18 height 18
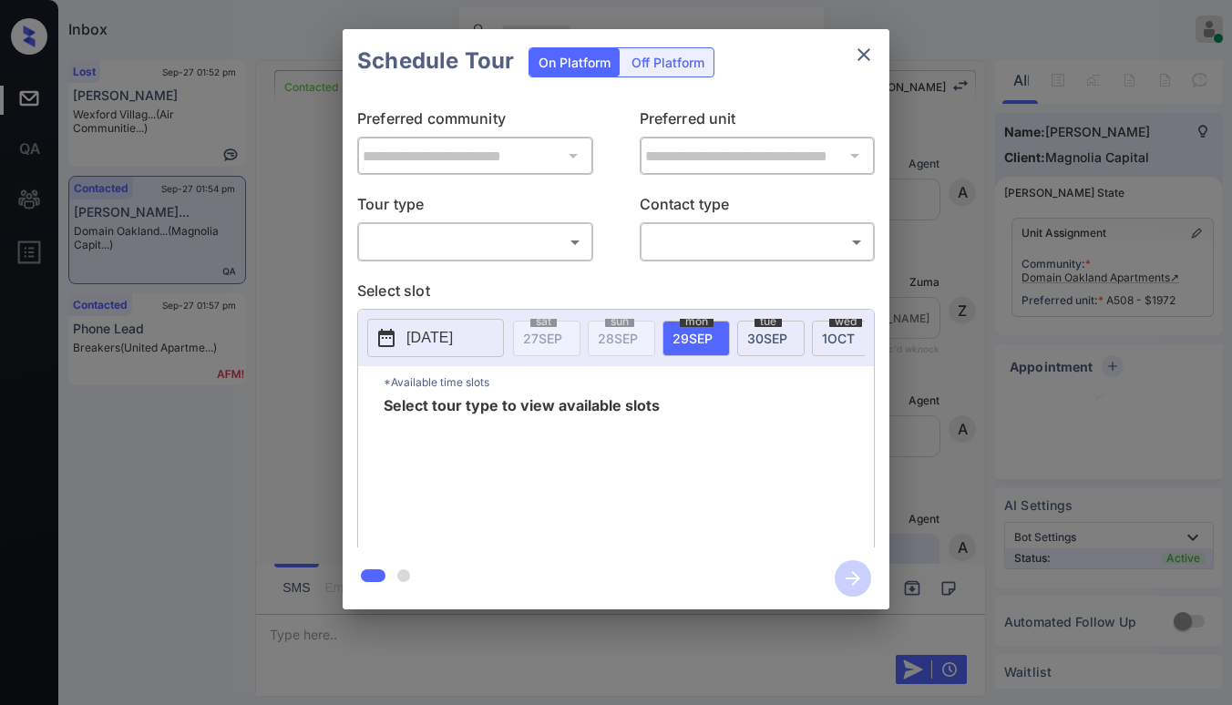
scroll to position [2709, 0]
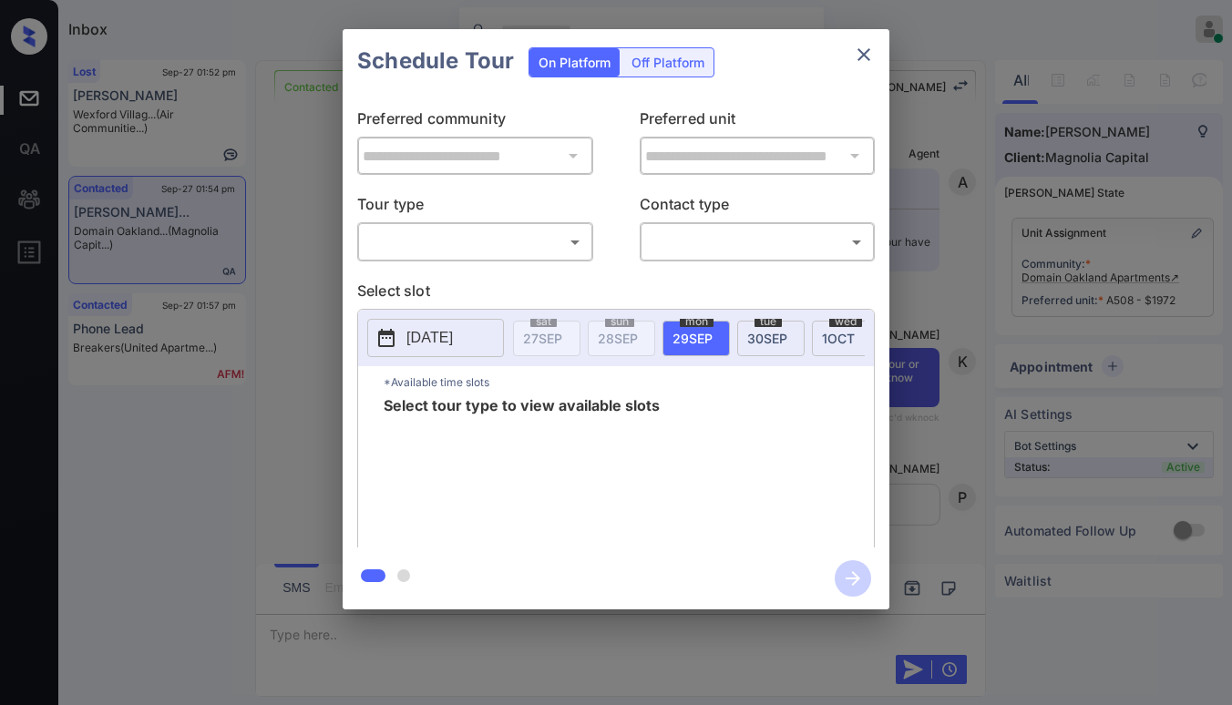
click at [507, 247] on body "Inbox [PERSON_NAME] Online Set yourself offline Set yourself on break Profile S…" at bounding box center [616, 352] width 1232 height 705
click at [468, 246] on body "Inbox [PERSON_NAME] Online Set yourself offline Set yourself on break Profile S…" at bounding box center [616, 352] width 1232 height 705
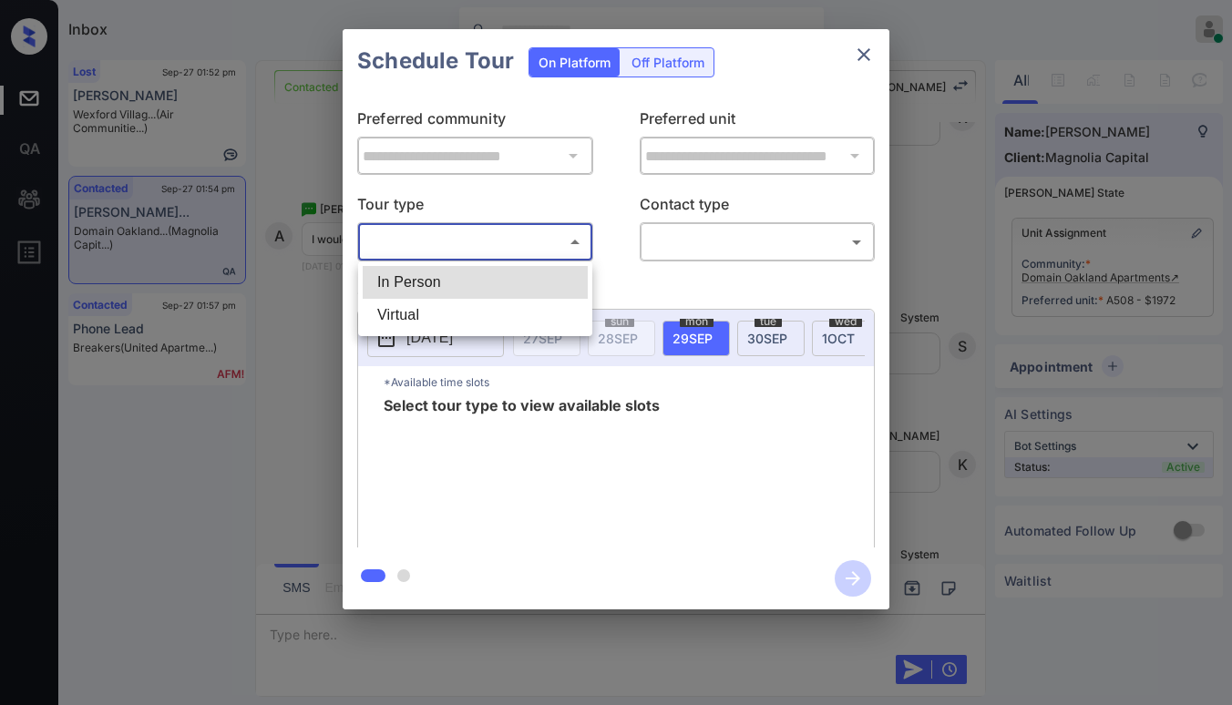
click at [430, 285] on li "In Person" at bounding box center [475, 282] width 225 height 33
type input "********"
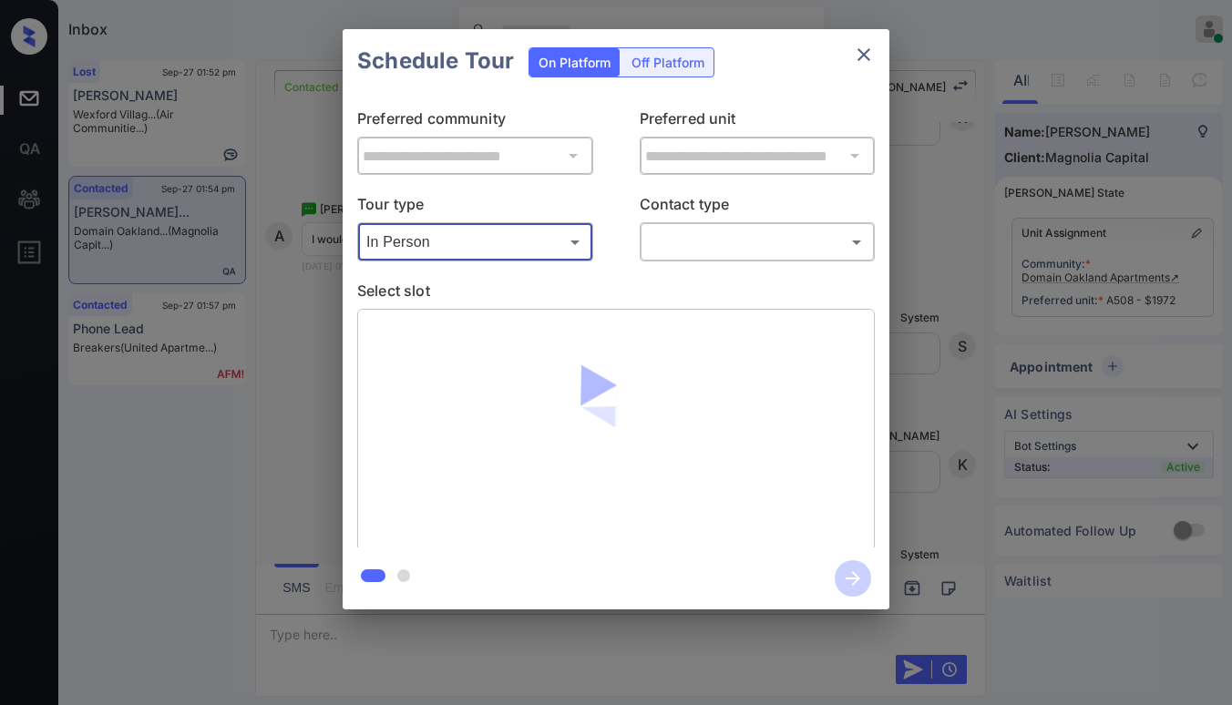
click at [678, 230] on body "Inbox Paolo Gabriel Online Set yourself offline Set yourself on break Profile S…" at bounding box center [616, 352] width 1232 height 705
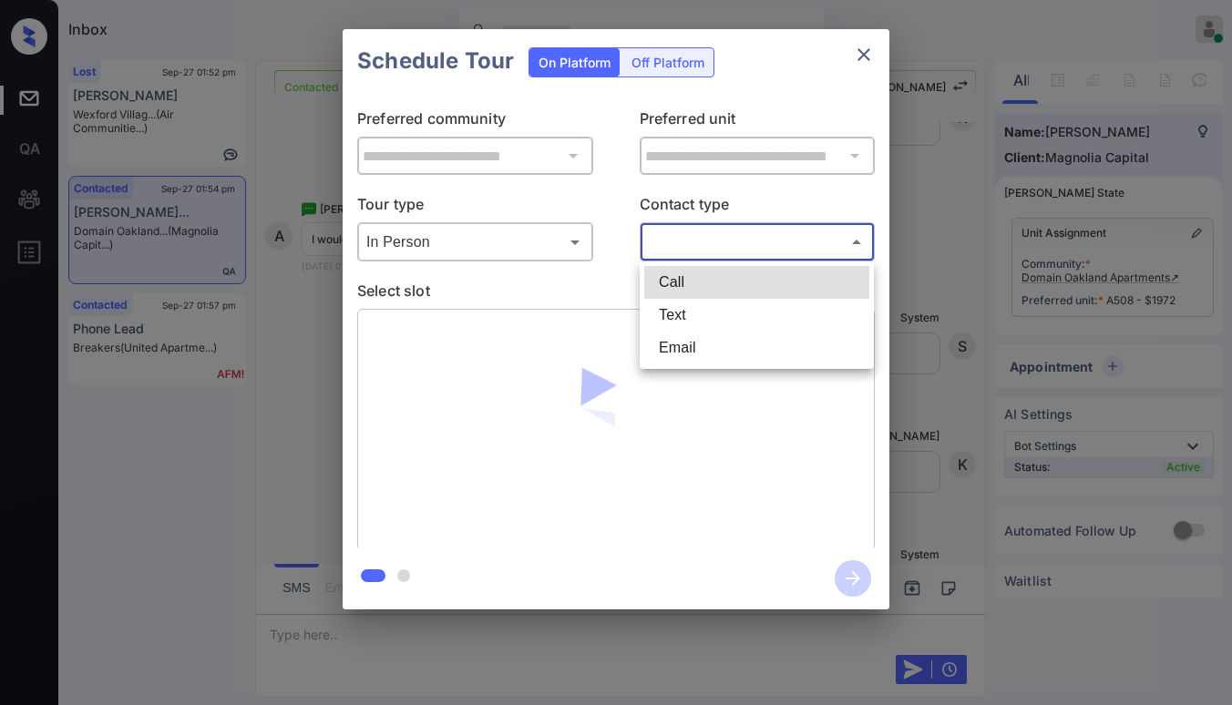
click at [689, 313] on li "Text" at bounding box center [756, 315] width 225 height 33
type input "****"
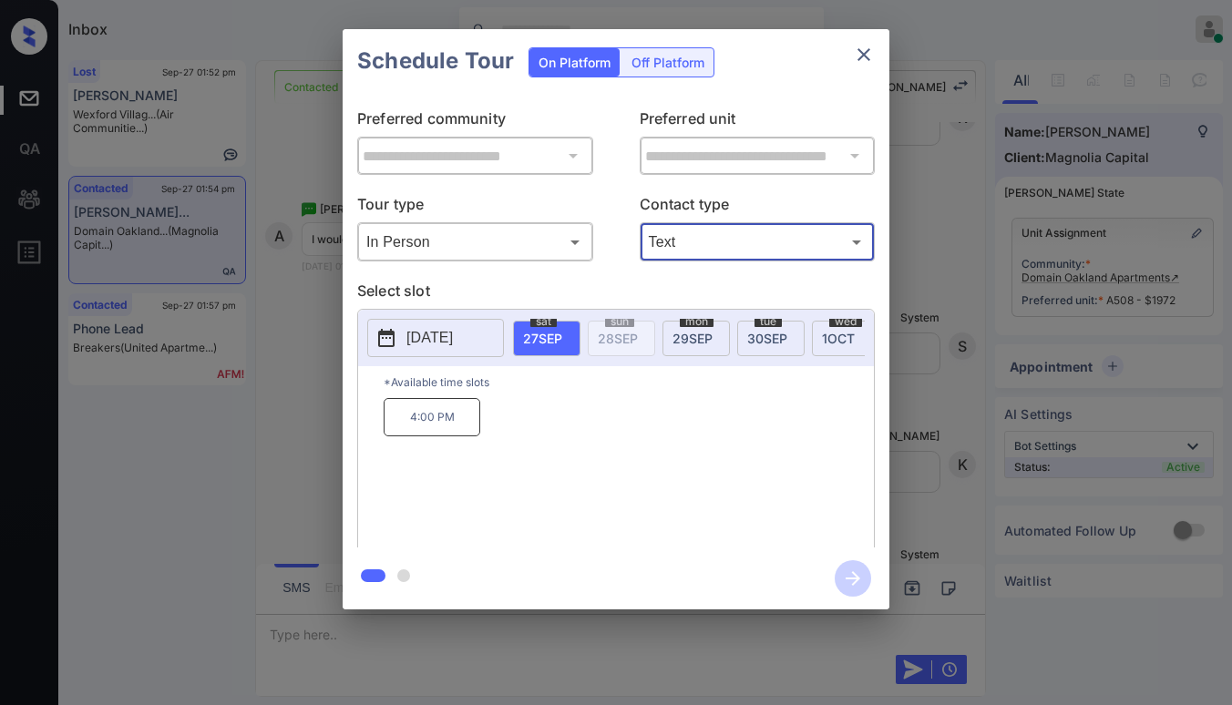
click at [687, 331] on span "29 SEP" at bounding box center [692, 338] width 40 height 15
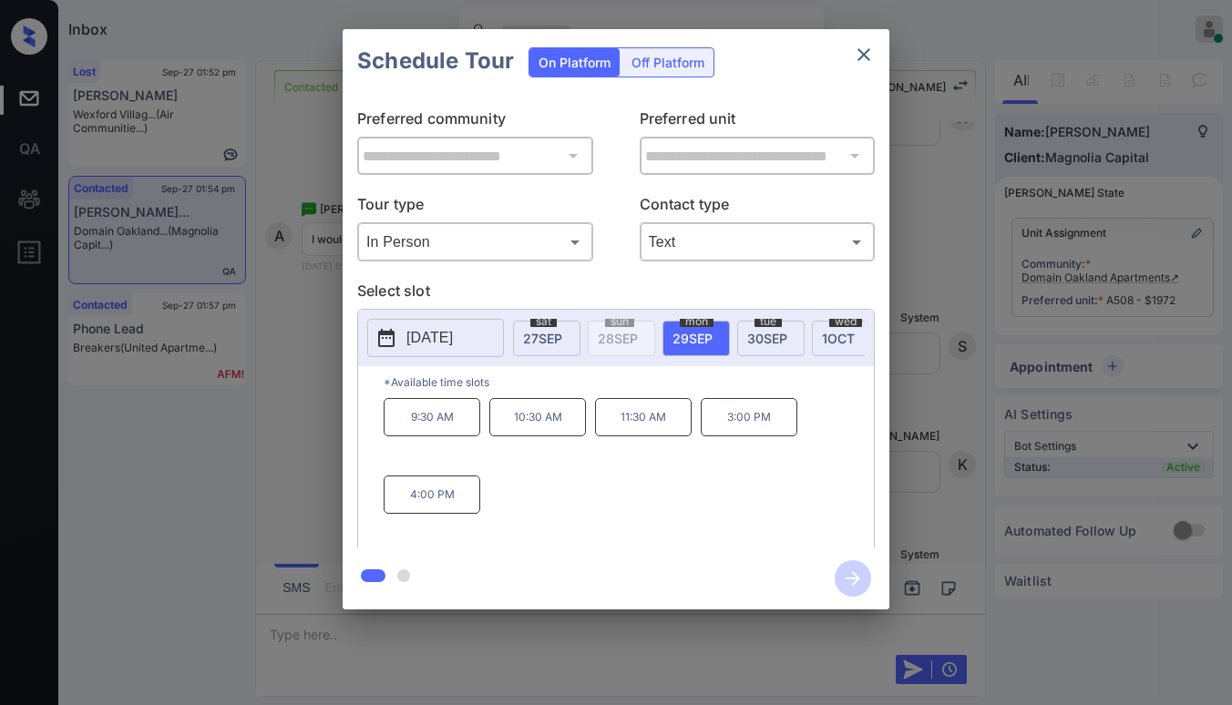
click at [550, 334] on span "27 SEP" at bounding box center [542, 338] width 39 height 15
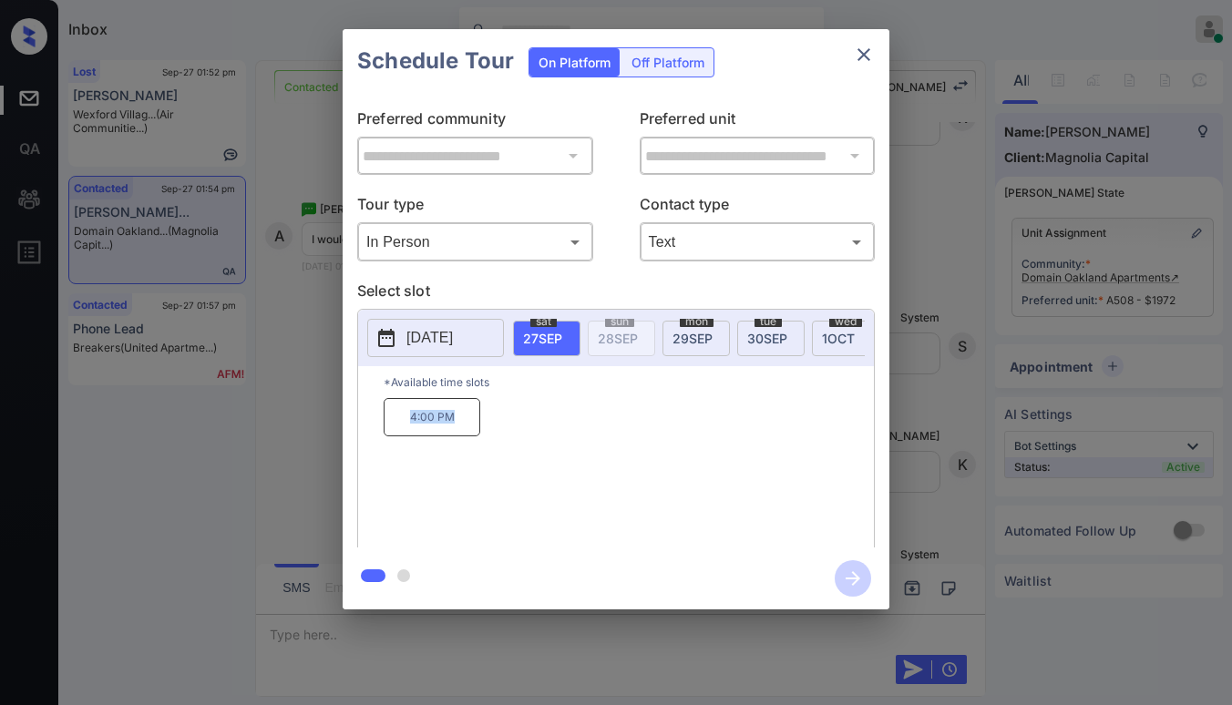
drag, startPoint x: 416, startPoint y: 425, endPoint x: 466, endPoint y: 430, distance: 49.5
click at [466, 430] on p "4:00 PM" at bounding box center [432, 417] width 97 height 38
copy p "4:00 PM"
click at [861, 48] on icon "close" at bounding box center [864, 55] width 22 height 22
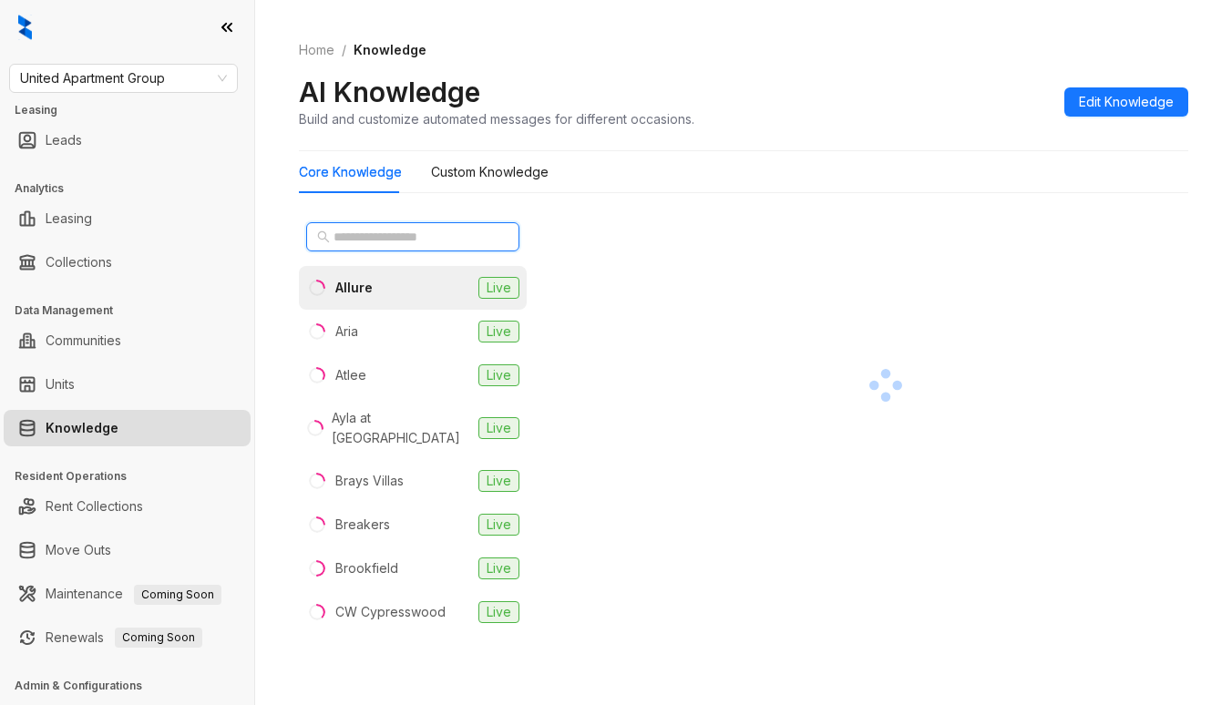
click at [426, 236] on input "text" at bounding box center [413, 237] width 160 height 20
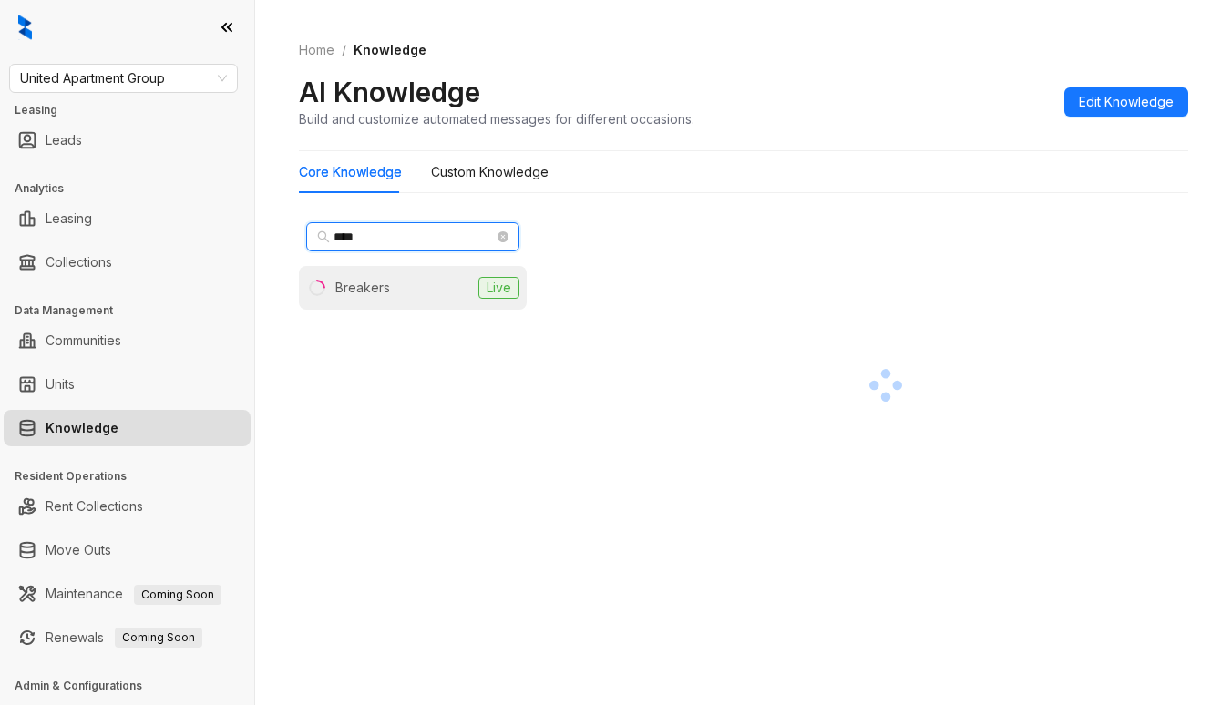
type input "****"
click at [422, 289] on li "Breakers Live" at bounding box center [413, 288] width 228 height 44
click at [1128, 336] on div at bounding box center [885, 385] width 605 height 341
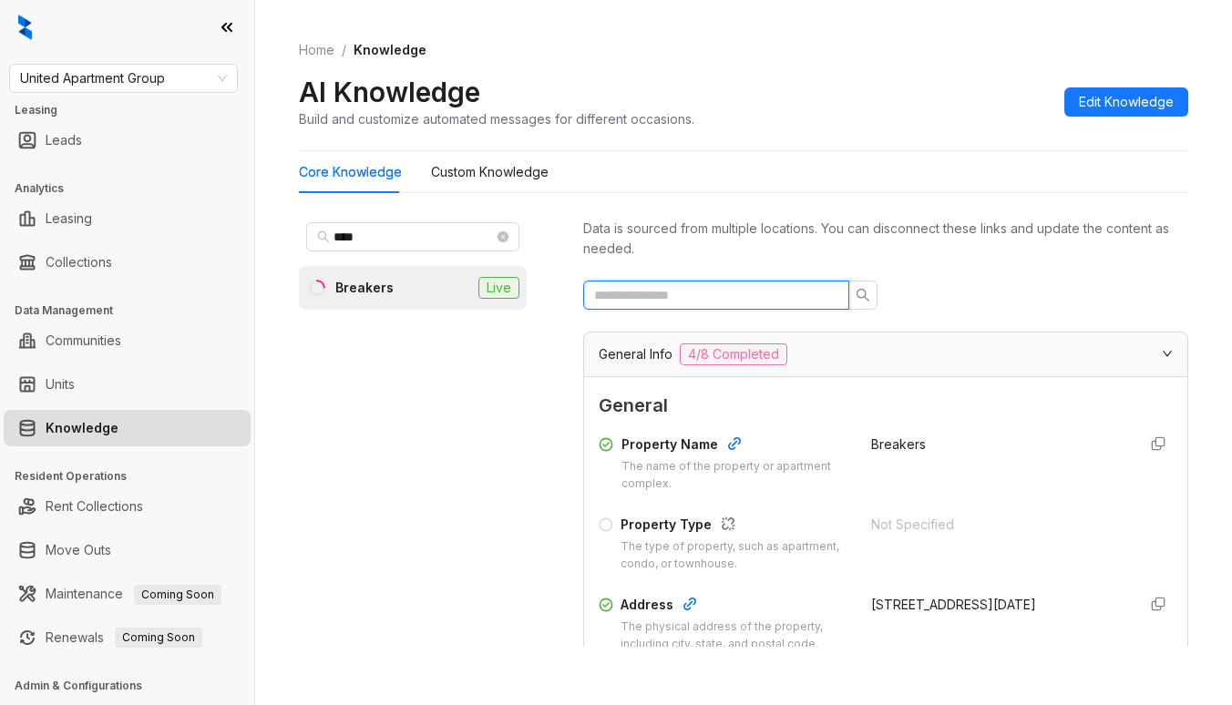
click at [739, 297] on input "text" at bounding box center [709, 295] width 230 height 20
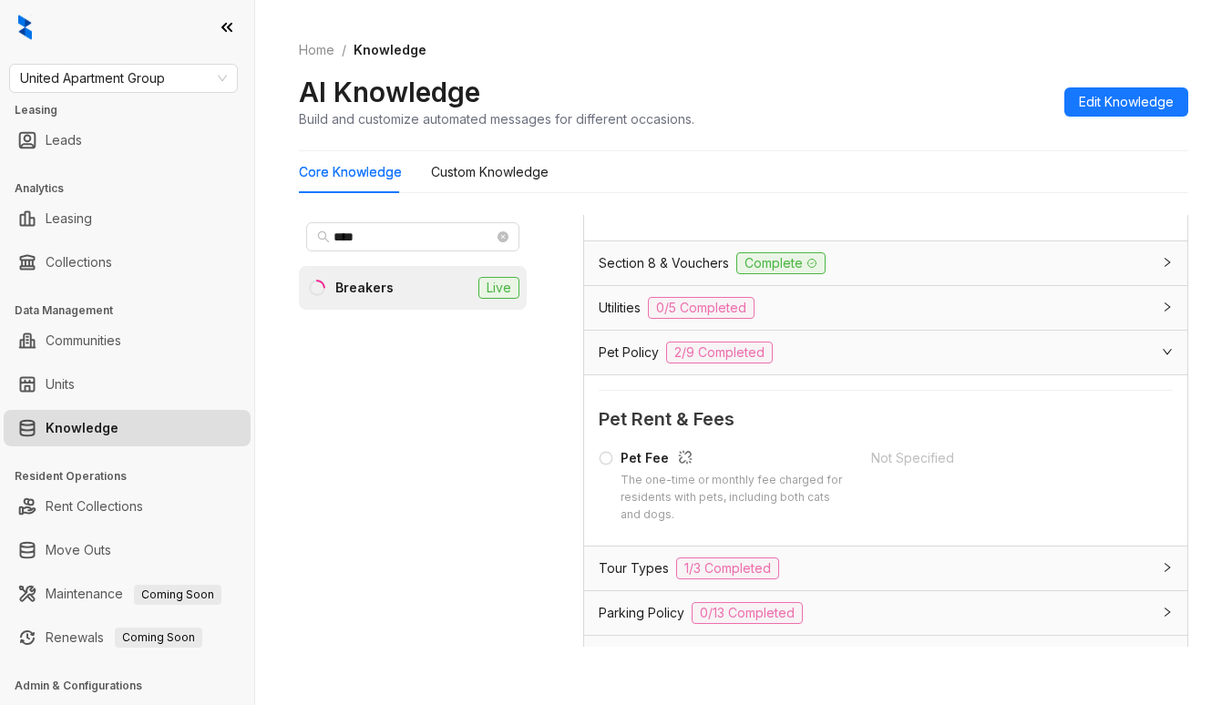
scroll to position [1458, 0]
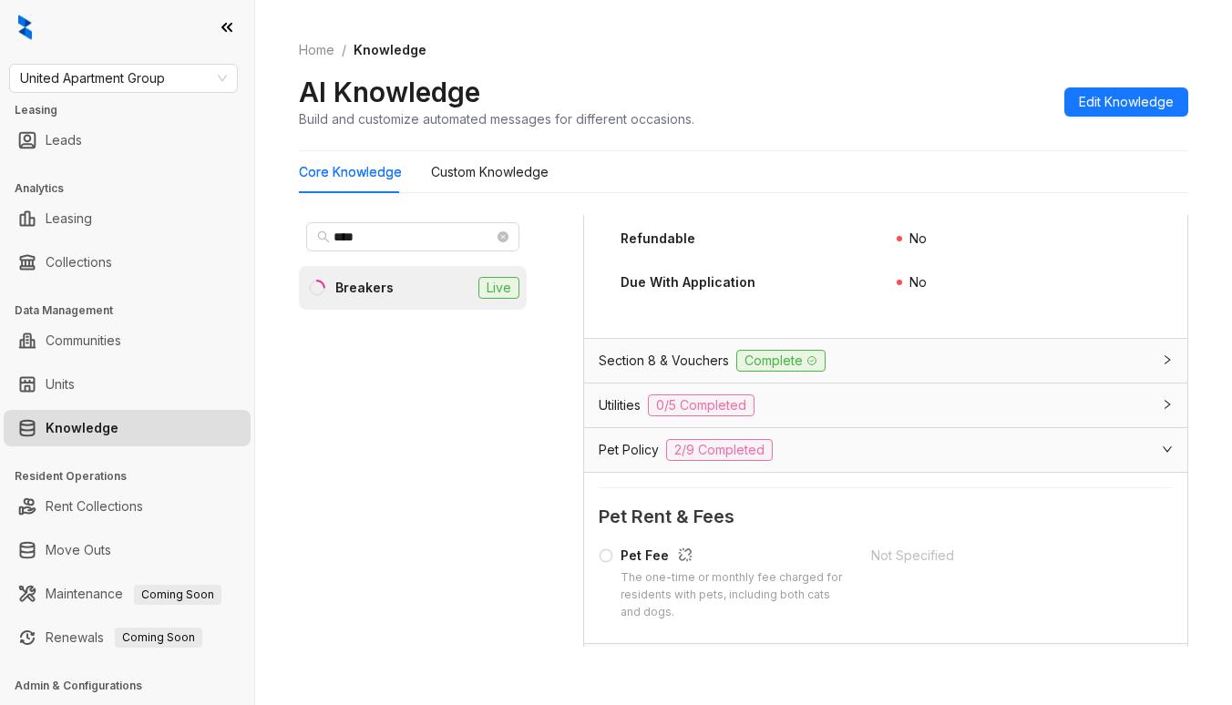
type input "***"
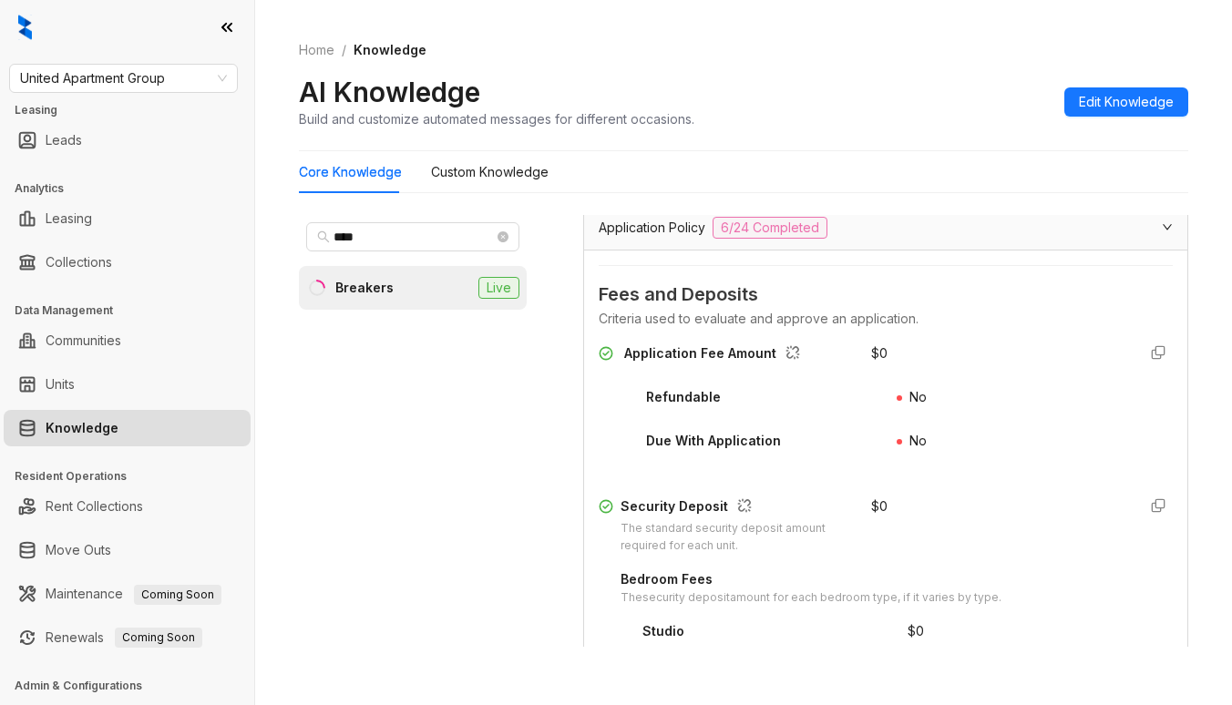
scroll to position [182, 0]
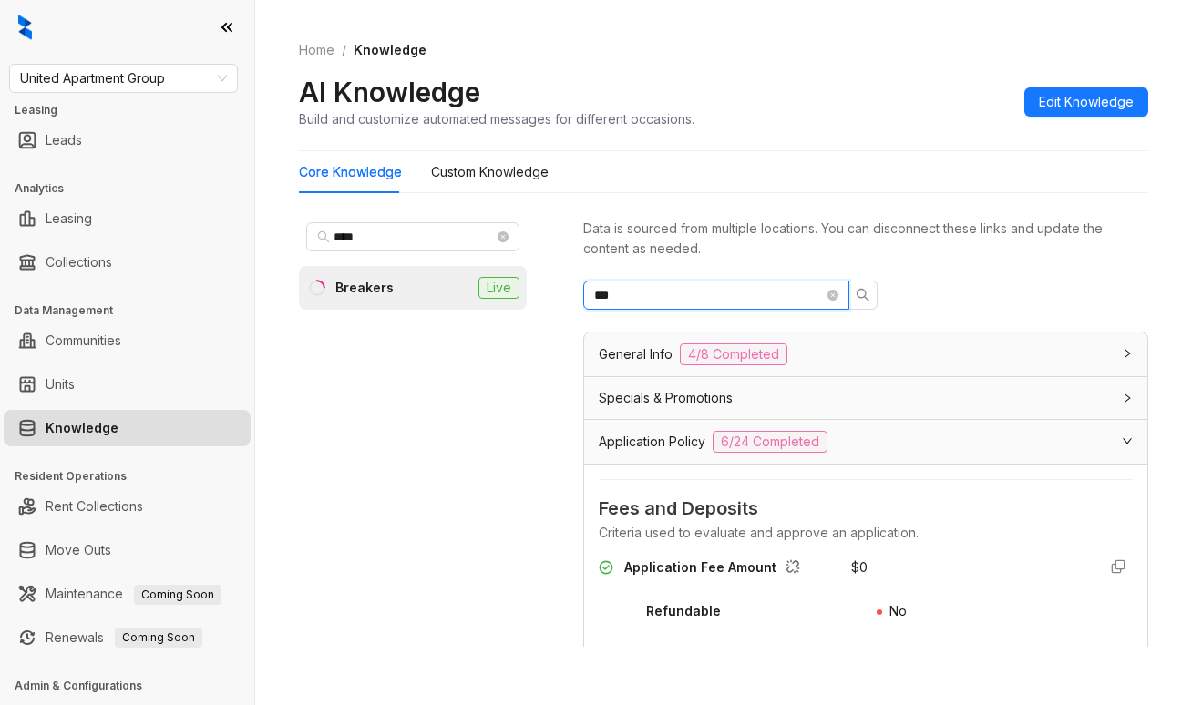
scroll to position [182, 0]
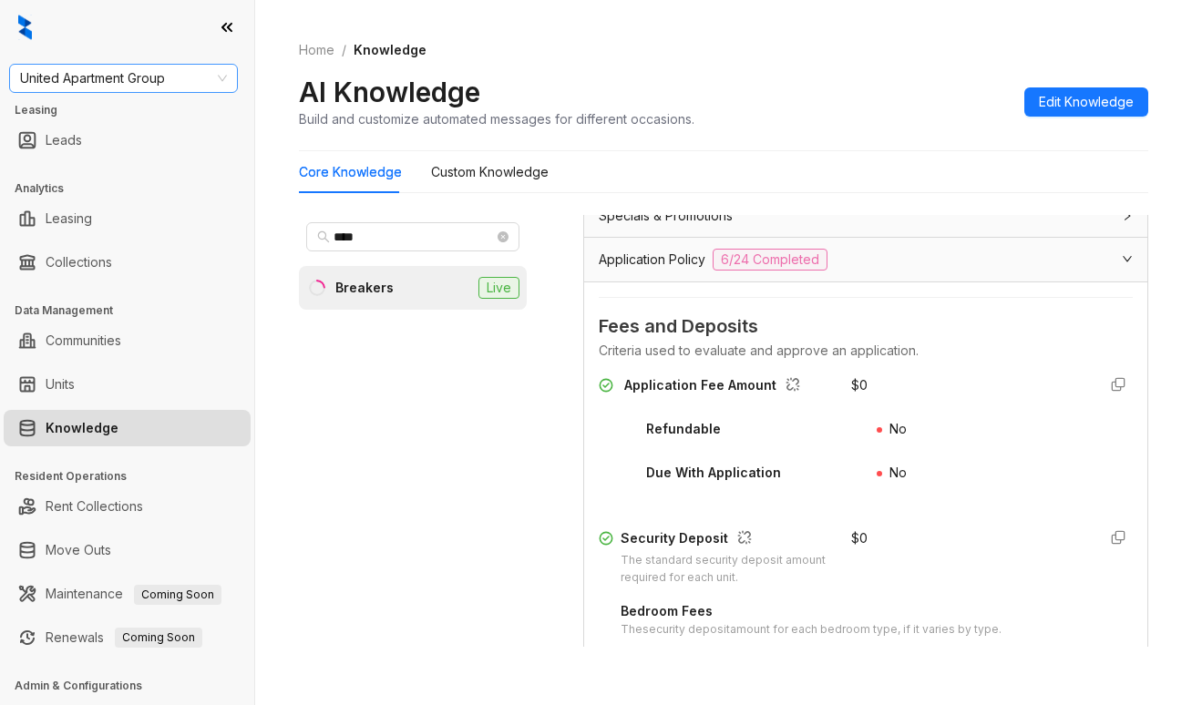
click at [159, 83] on span "United Apartment Group" at bounding box center [123, 78] width 207 height 27
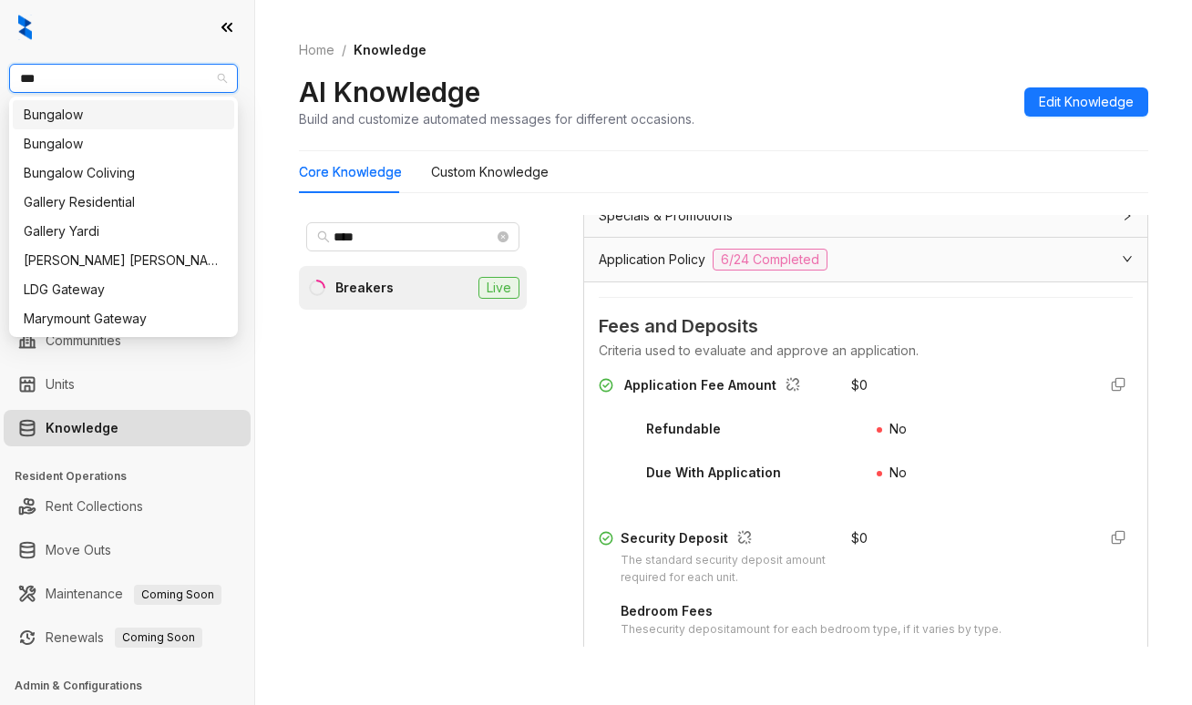
type input "****"
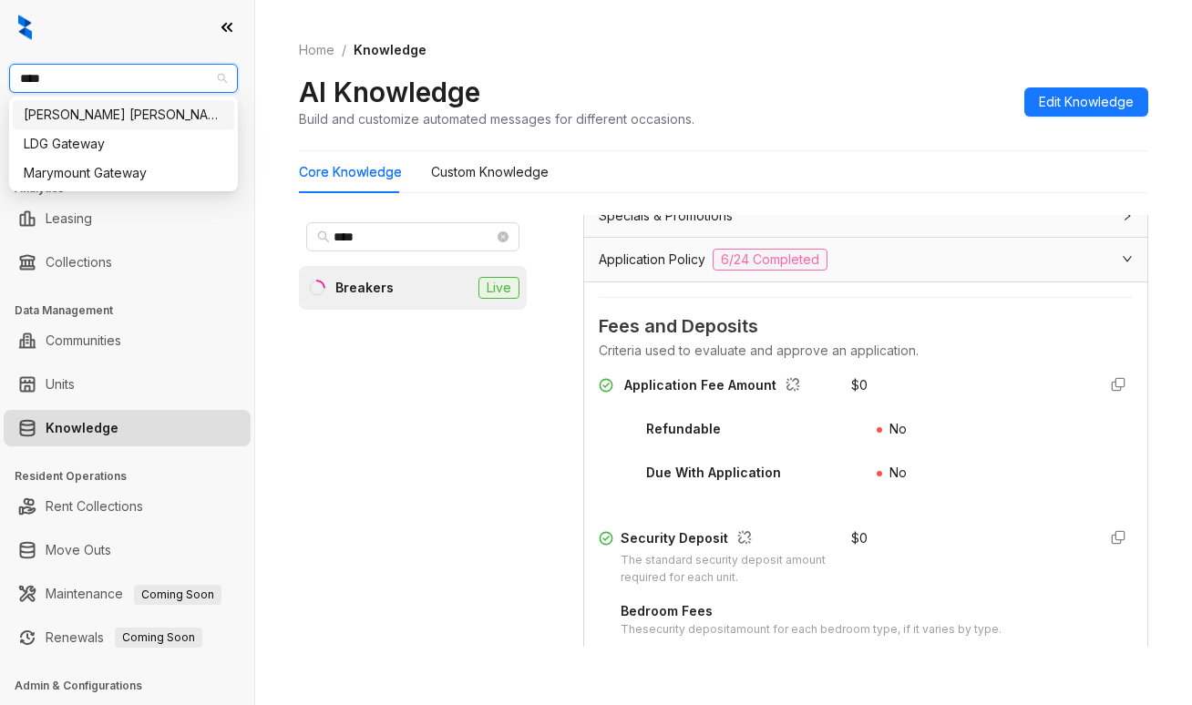
click at [152, 112] on div "[PERSON_NAME] [PERSON_NAME]" at bounding box center [124, 115] width 200 height 20
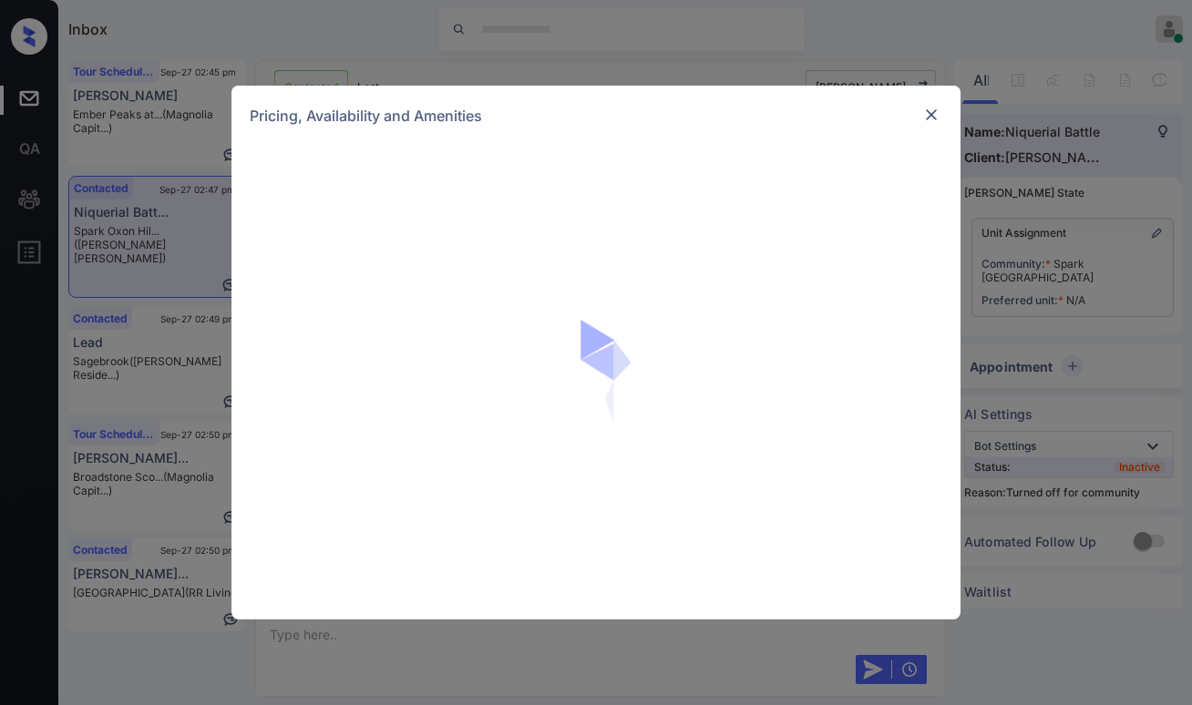
scroll to position [1605, 0]
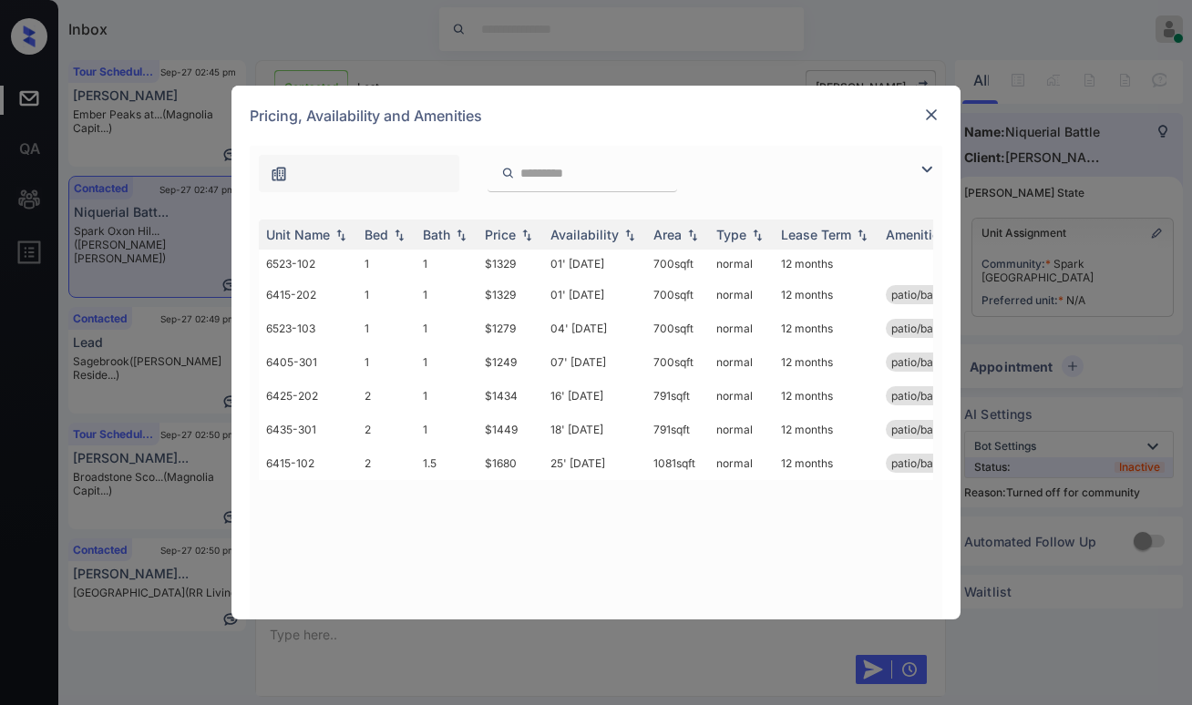
click at [922, 169] on img at bounding box center [927, 170] width 22 height 22
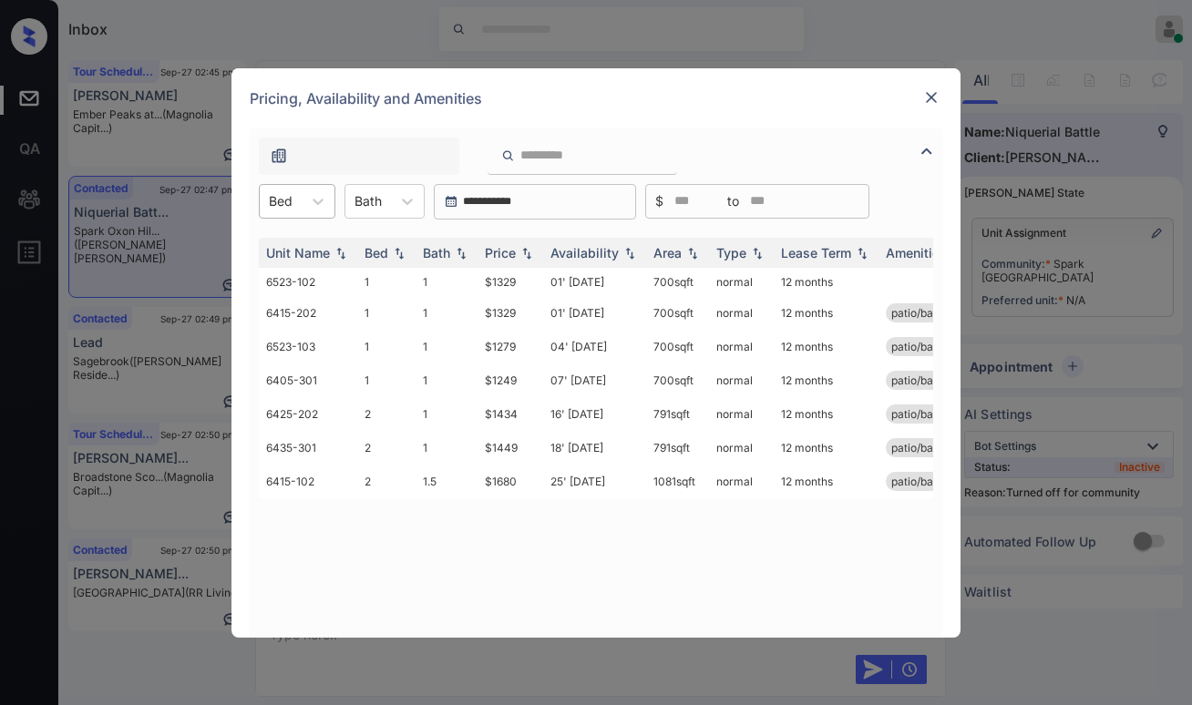
click at [301, 203] on div "Bed" at bounding box center [281, 201] width 42 height 26
click at [292, 281] on div "2" at bounding box center [297, 278] width 77 height 33
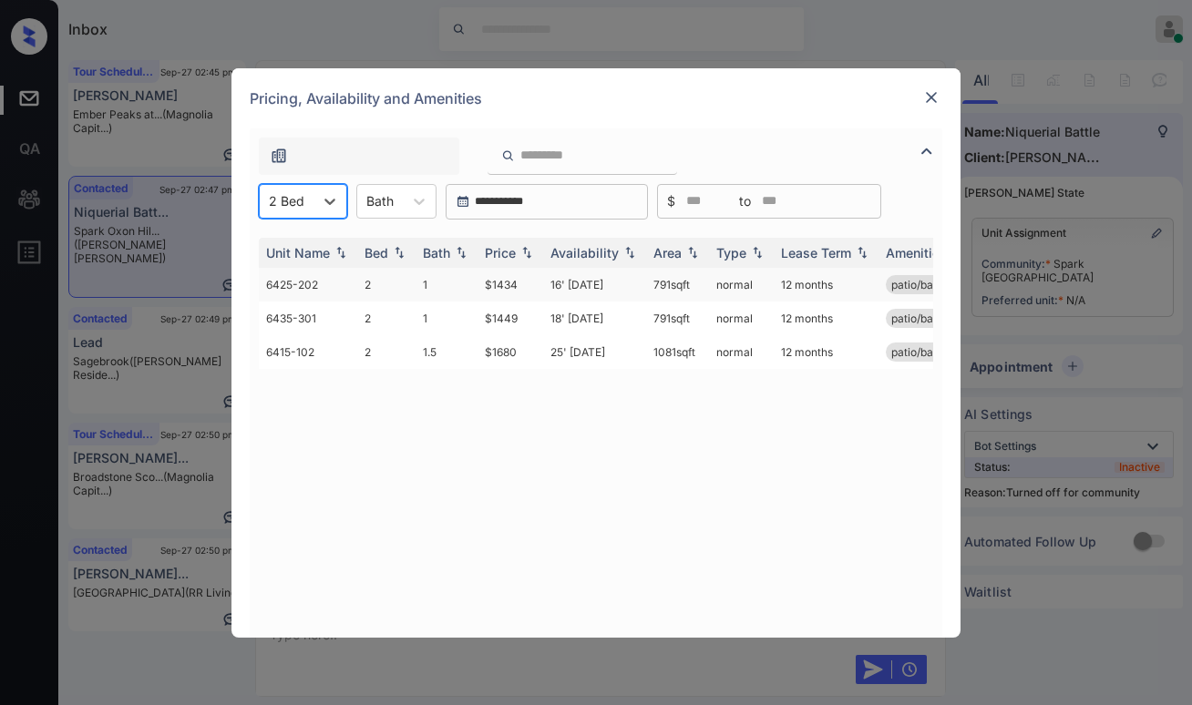
click at [502, 289] on td "$1434" at bounding box center [510, 285] width 66 height 34
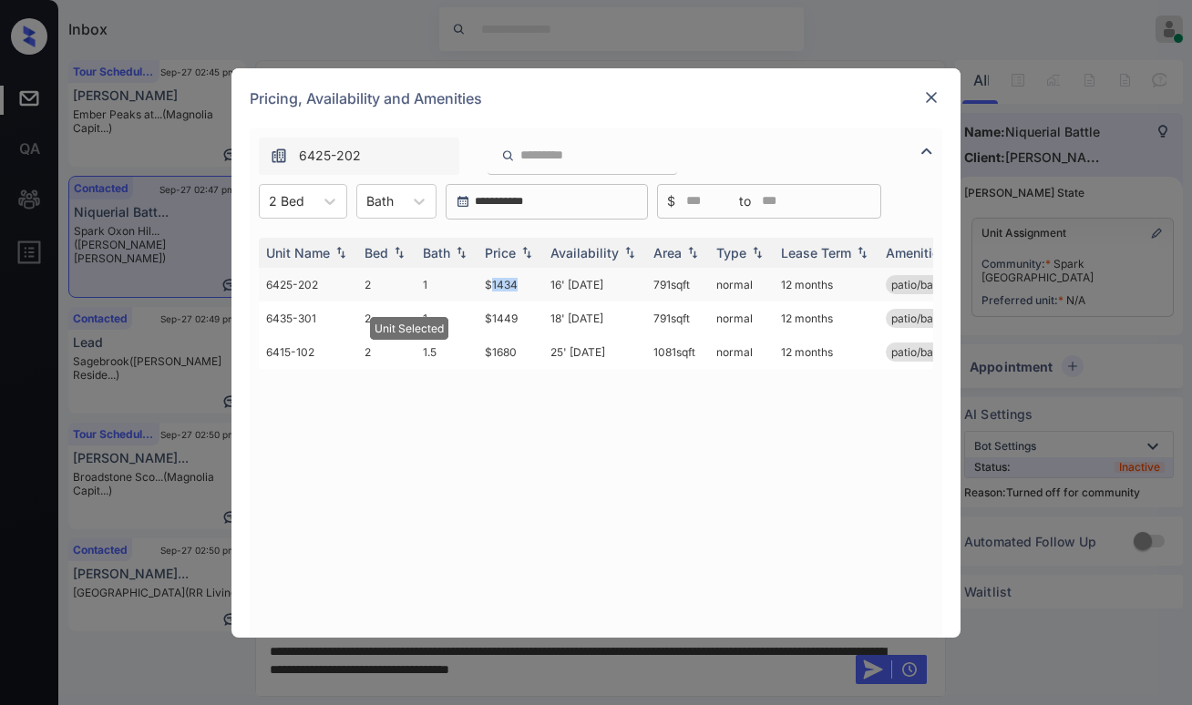
click at [502, 289] on td "$1434" at bounding box center [510, 285] width 66 height 34
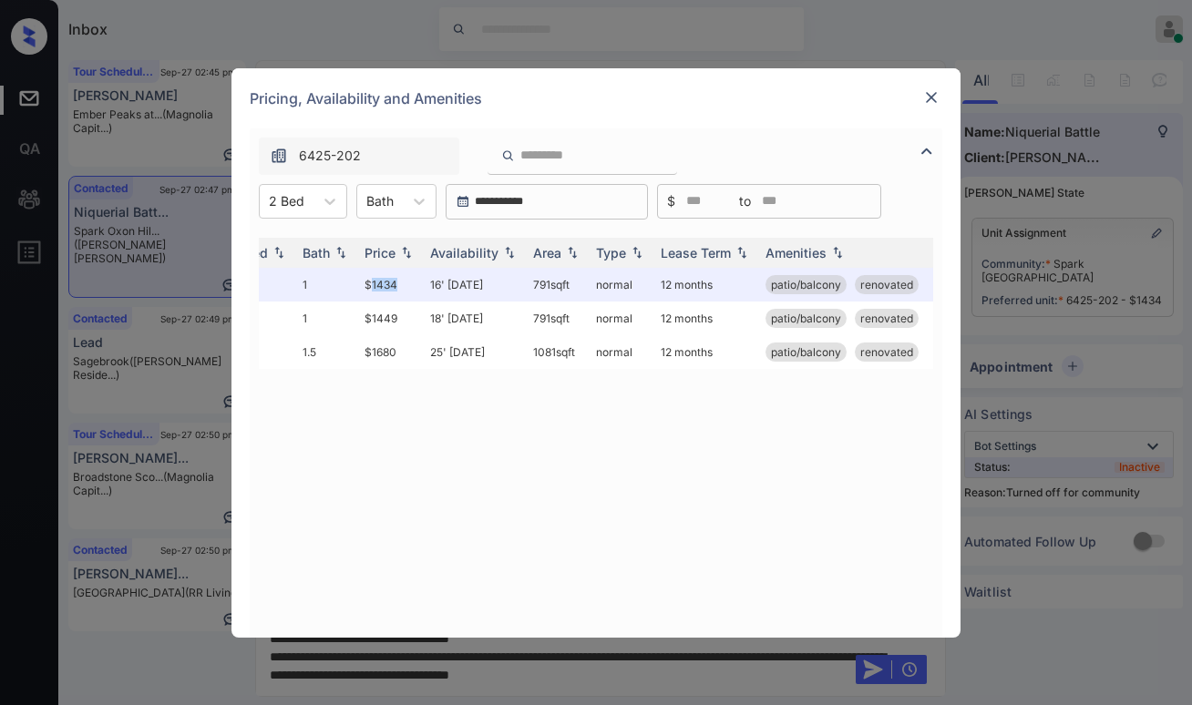
scroll to position [0, 0]
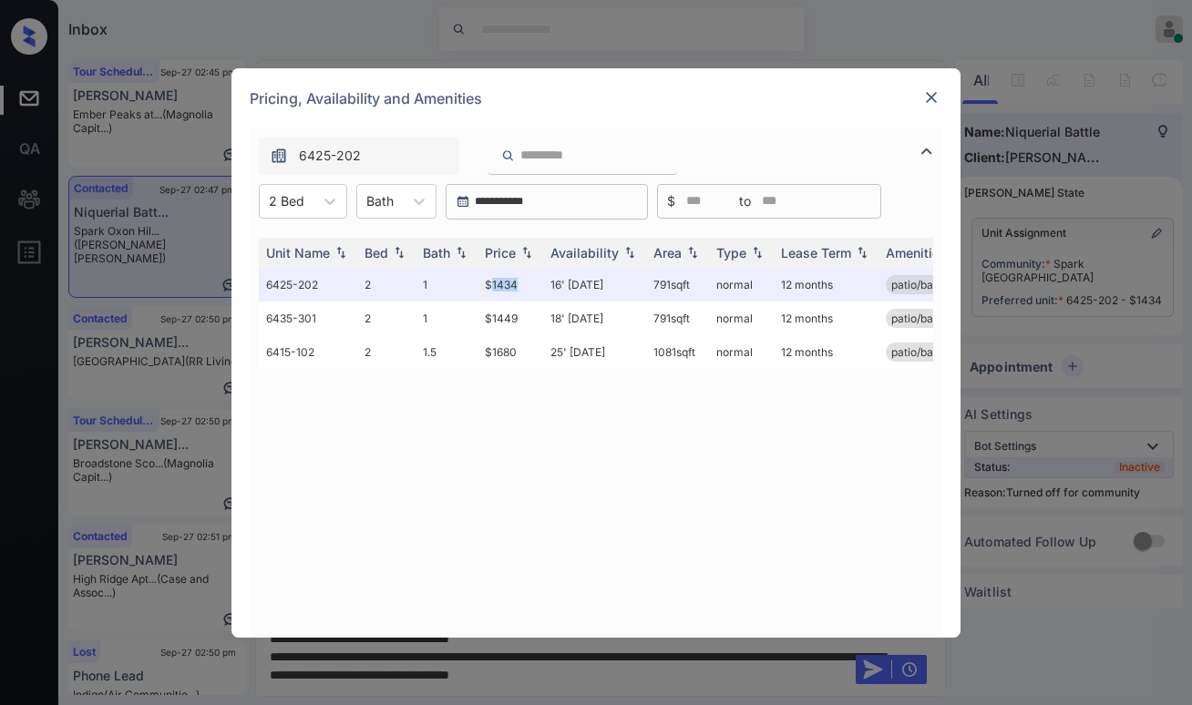
click at [928, 103] on img at bounding box center [931, 97] width 18 height 18
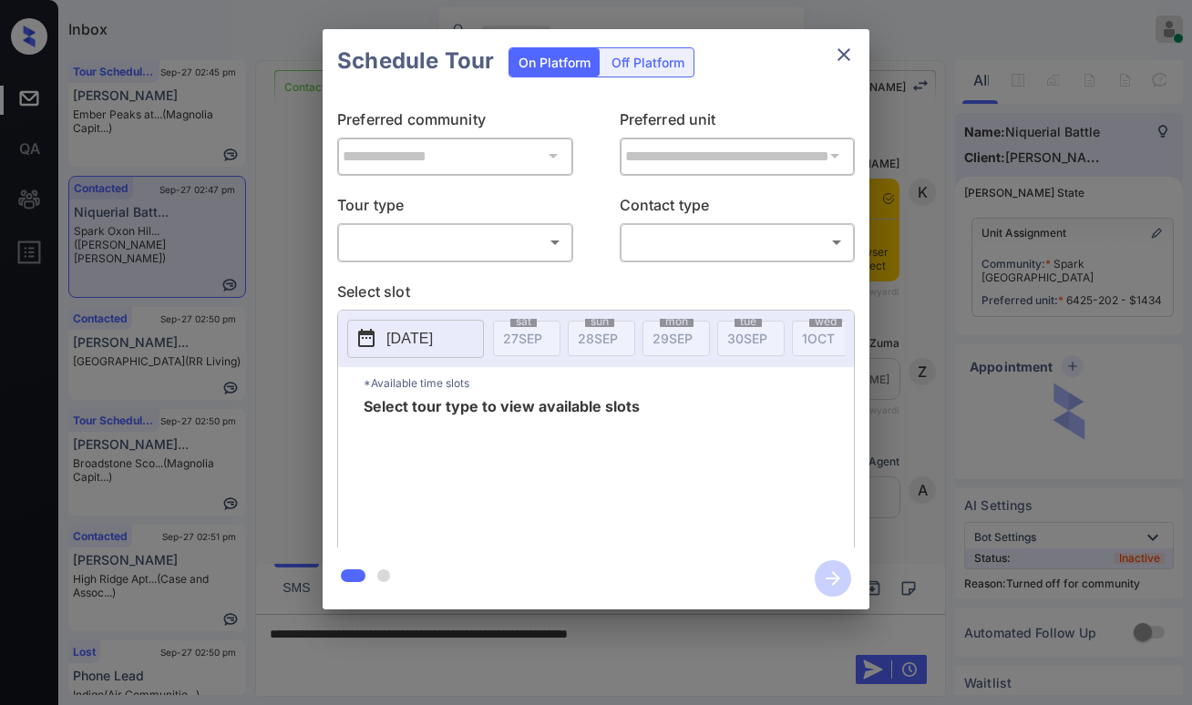
scroll to position [1058, 0]
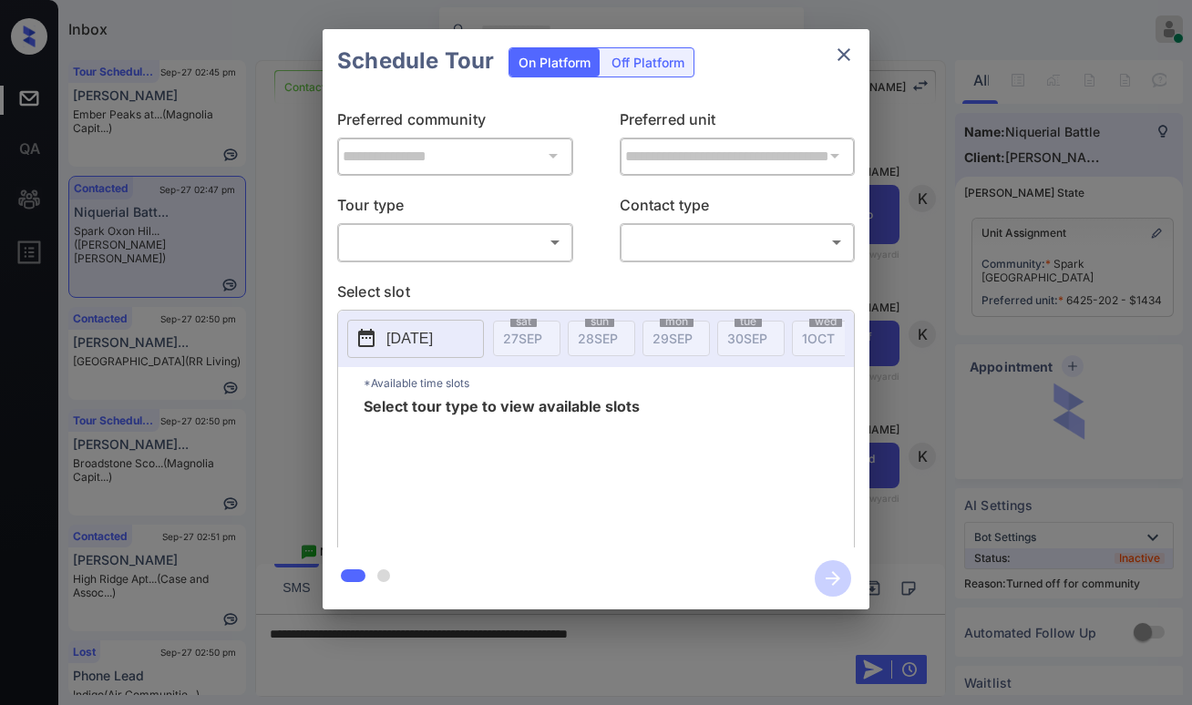
click at [389, 251] on body "Inbox Paolo Gabriel Online Set yourself offline Set yourself on break Profile S…" at bounding box center [596, 352] width 1192 height 705
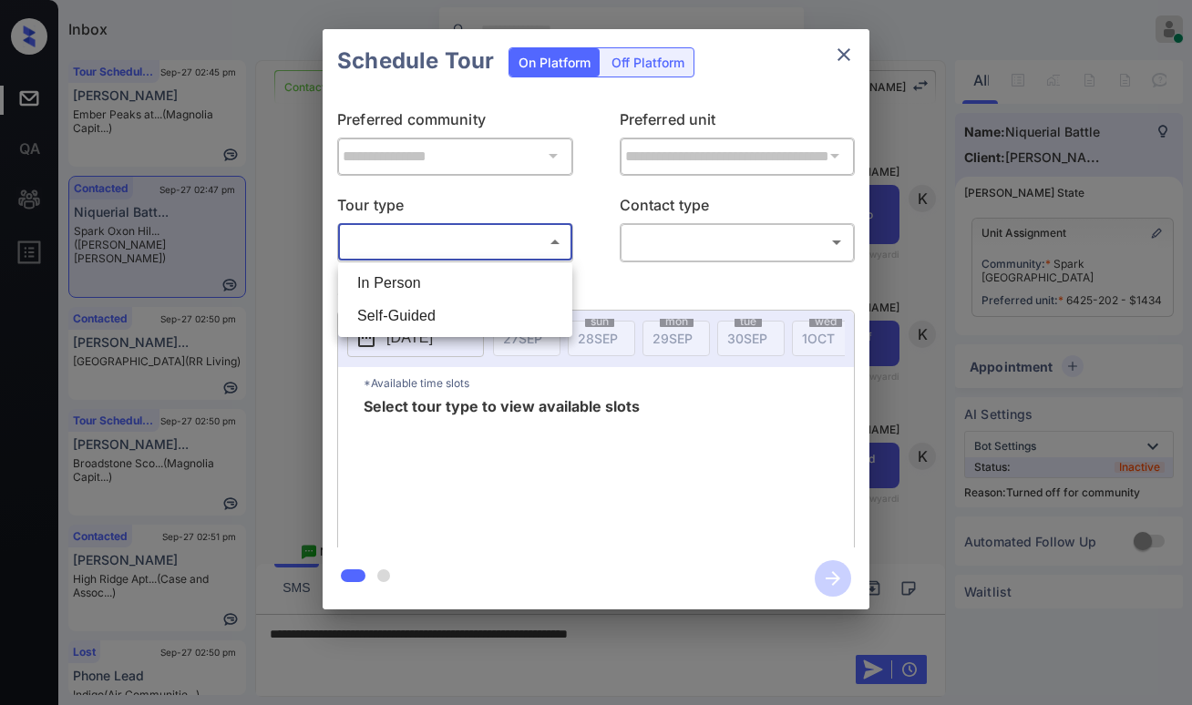
click at [402, 292] on li "In Person" at bounding box center [455, 283] width 225 height 33
type input "********"
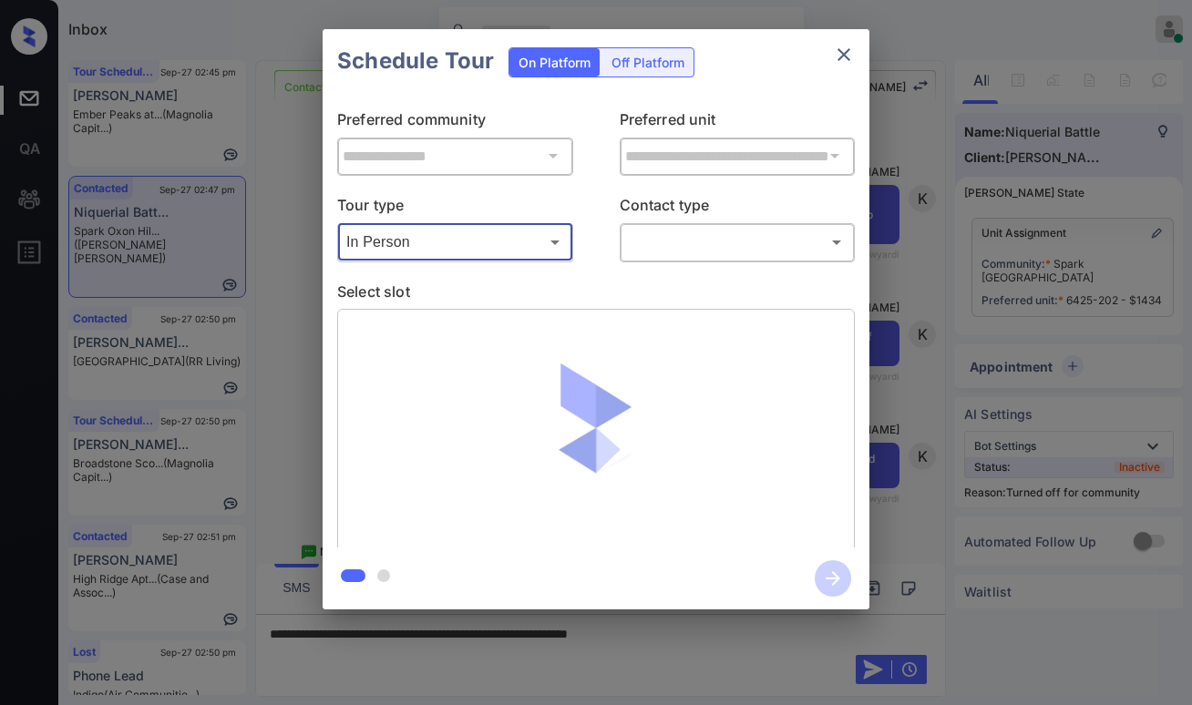
click at [681, 230] on body "Inbox Paolo Gabriel Online Set yourself offline Set yourself on break Profile S…" at bounding box center [596, 352] width 1192 height 705
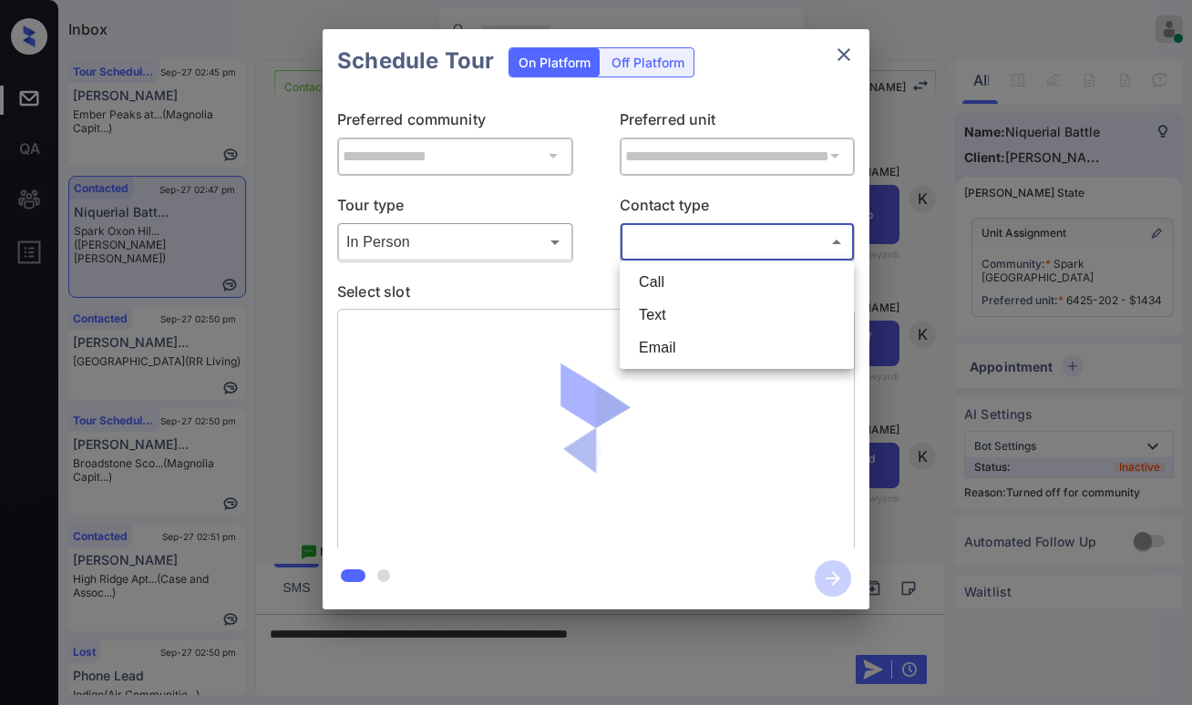
click at [678, 309] on li "Text" at bounding box center [736, 315] width 225 height 33
type input "****"
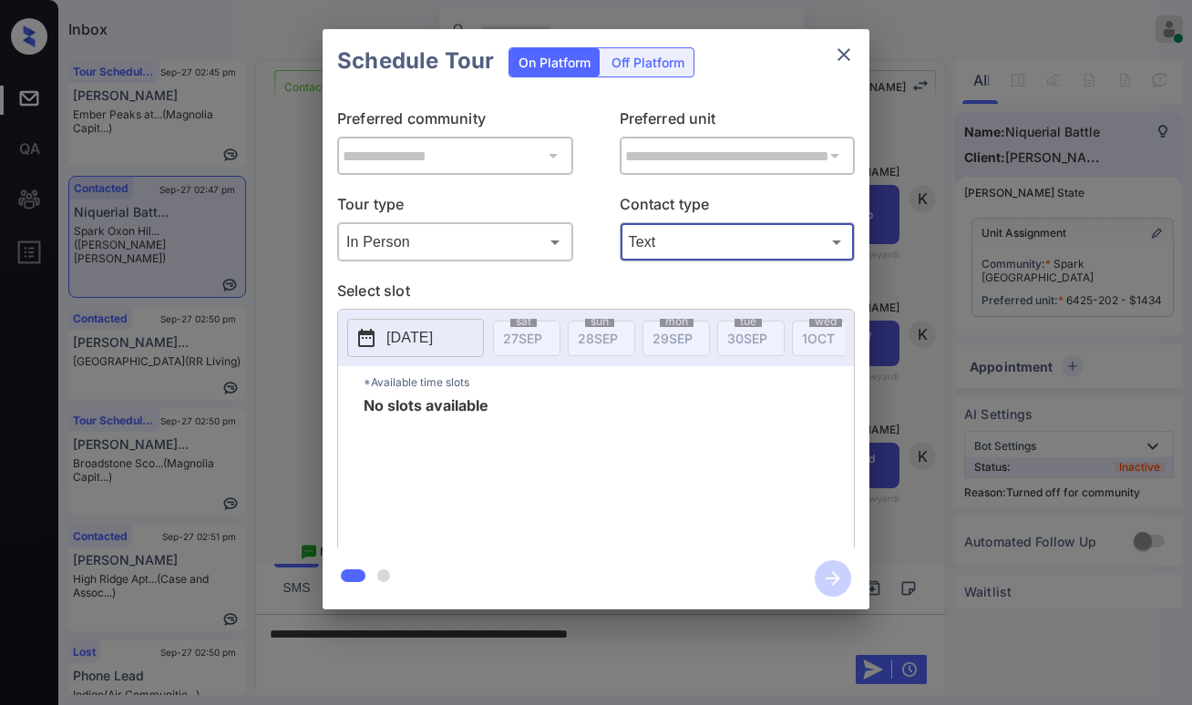
click at [844, 55] on icon "close" at bounding box center [843, 54] width 13 height 13
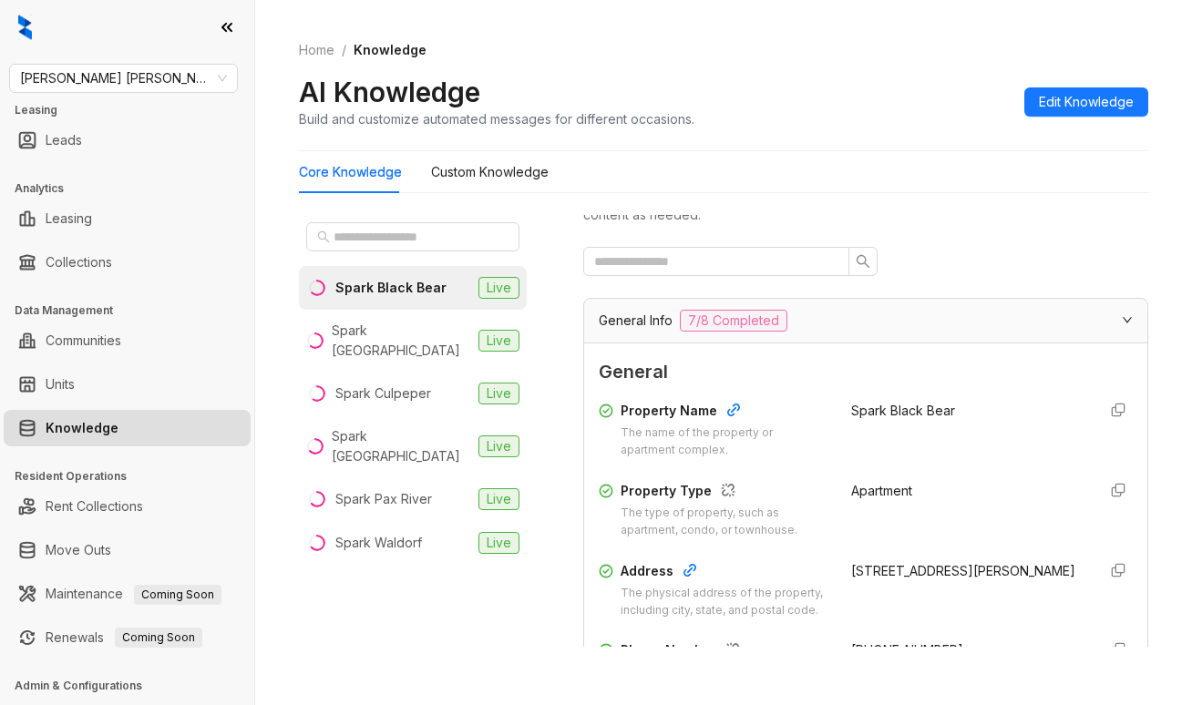
scroll to position [91, 0]
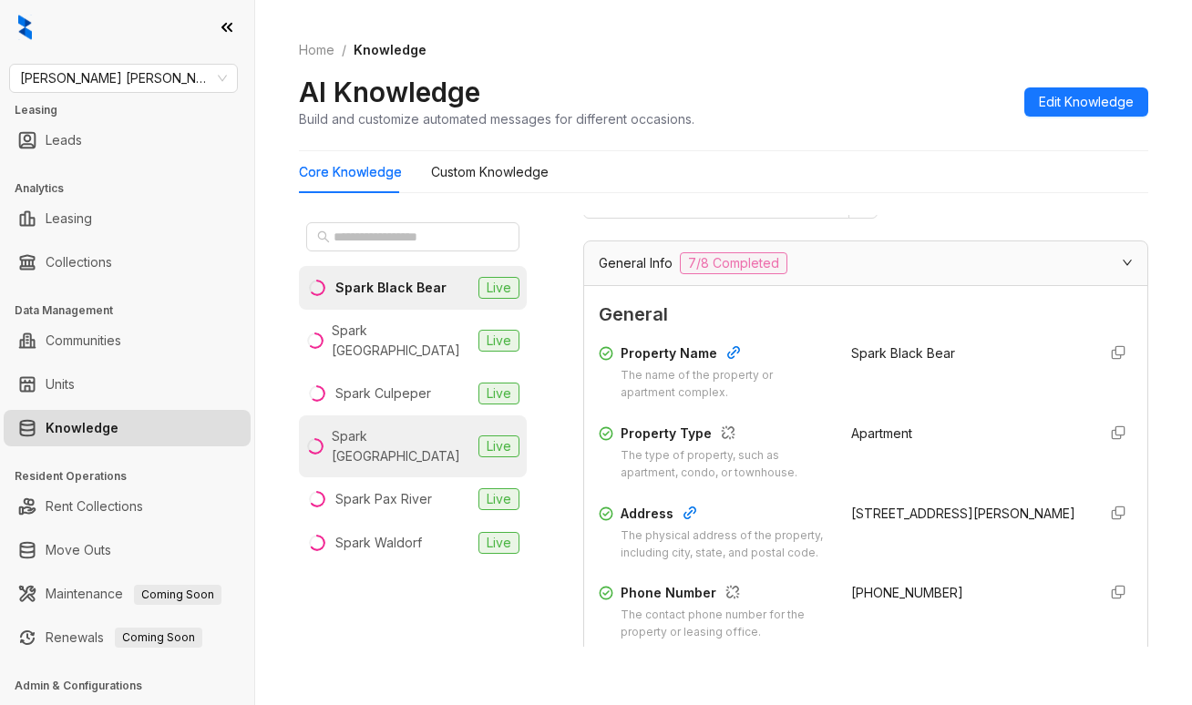
click at [371, 426] on div "Spark [GEOGRAPHIC_DATA]" at bounding box center [401, 446] width 139 height 40
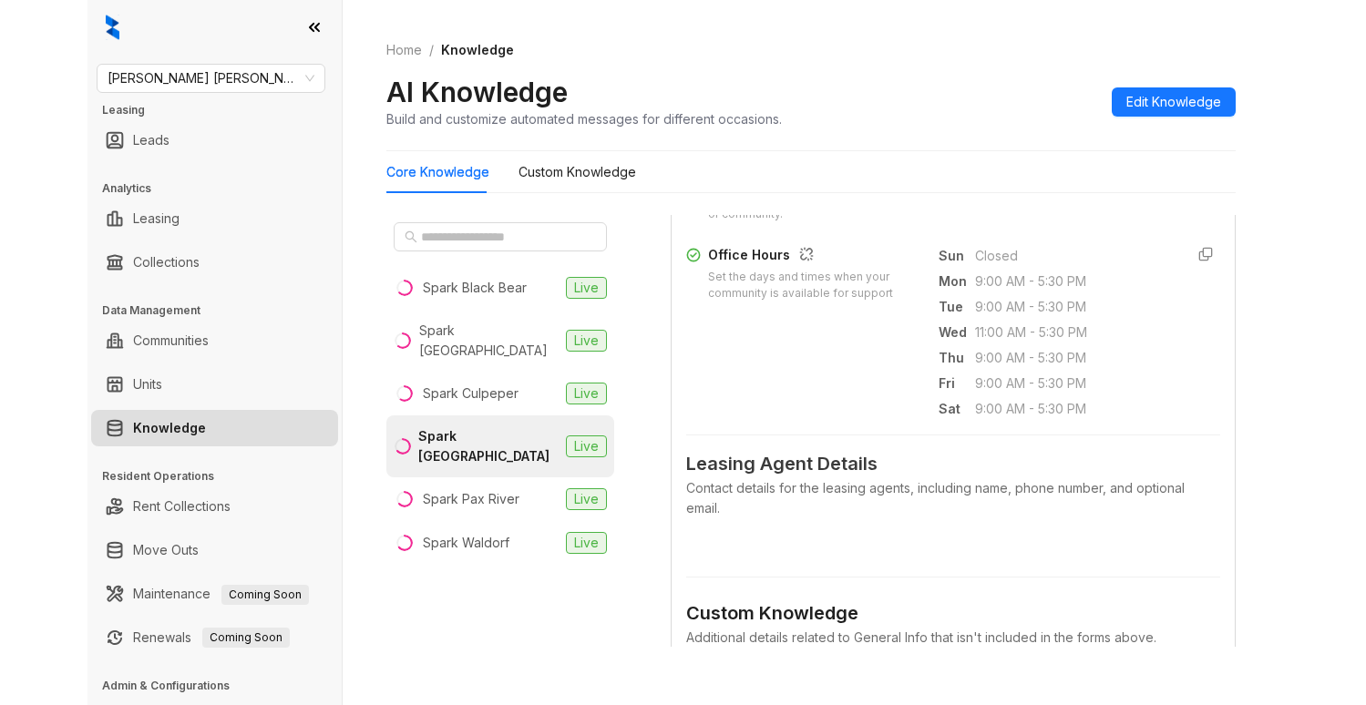
scroll to position [638, 0]
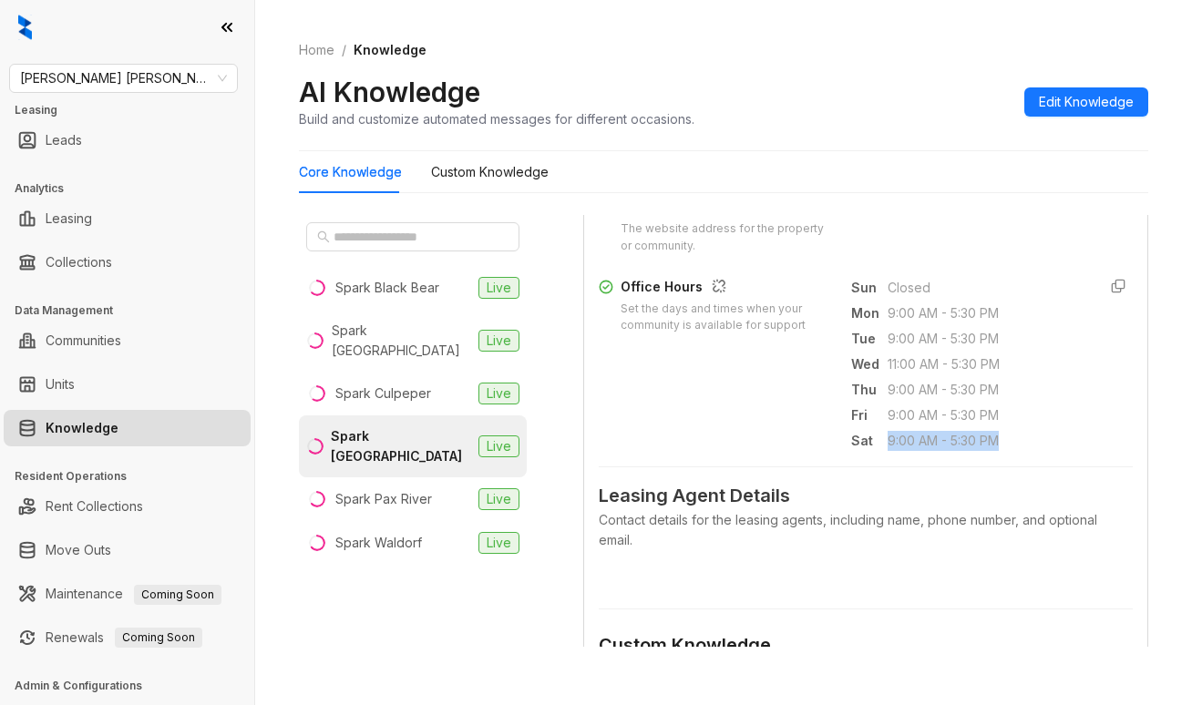
drag, startPoint x: 987, startPoint y: 459, endPoint x: 866, endPoint y: 467, distance: 121.5
click at [866, 452] on div "Sat 9:00 AM - 5:30 PM" at bounding box center [966, 441] width 231 height 22
copy div "9:00 AM - 5:30 PM"
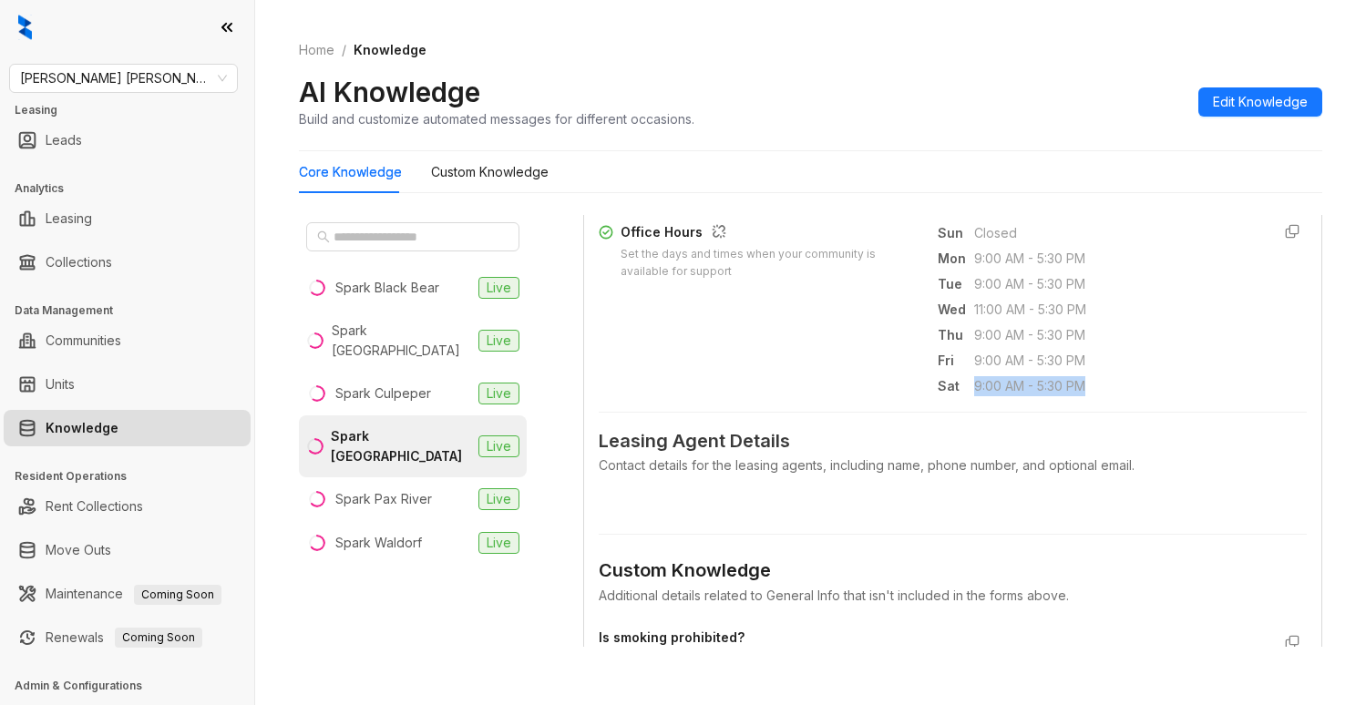
scroll to position [583, 0]
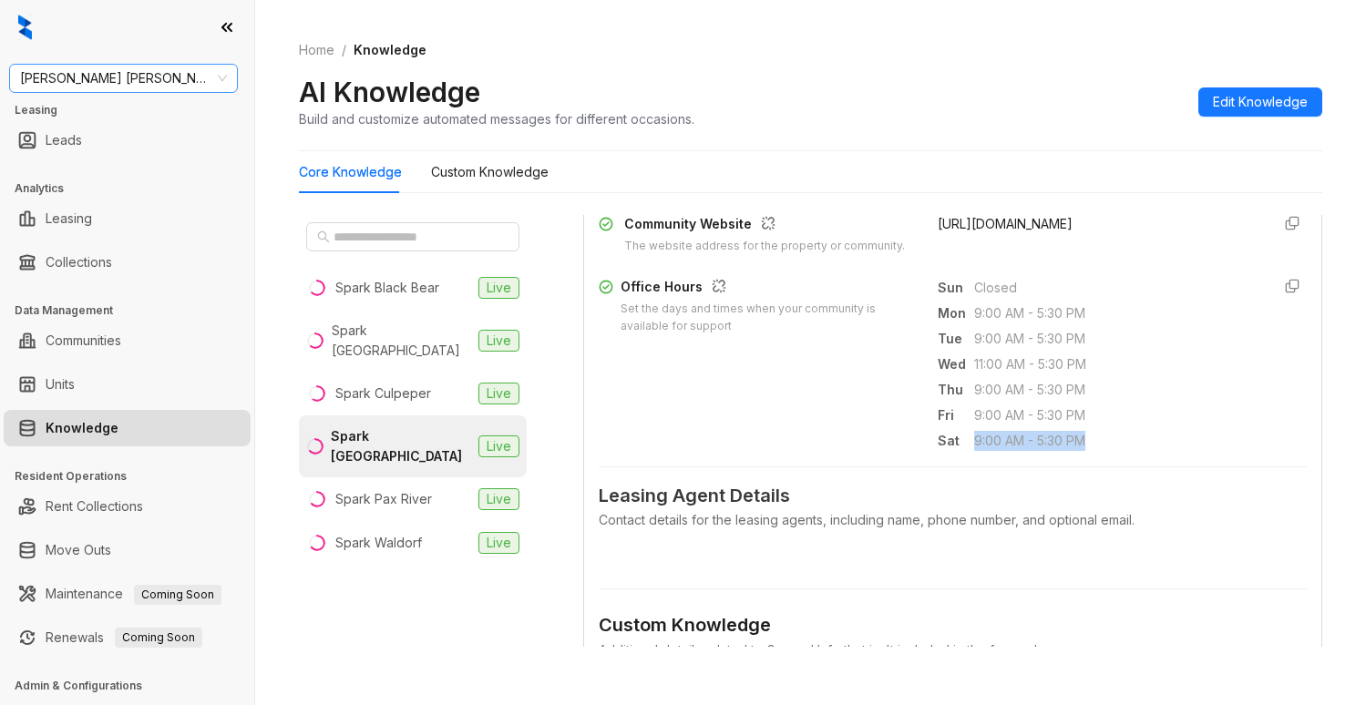
click at [146, 88] on span "Gates Hudson" at bounding box center [123, 78] width 207 height 27
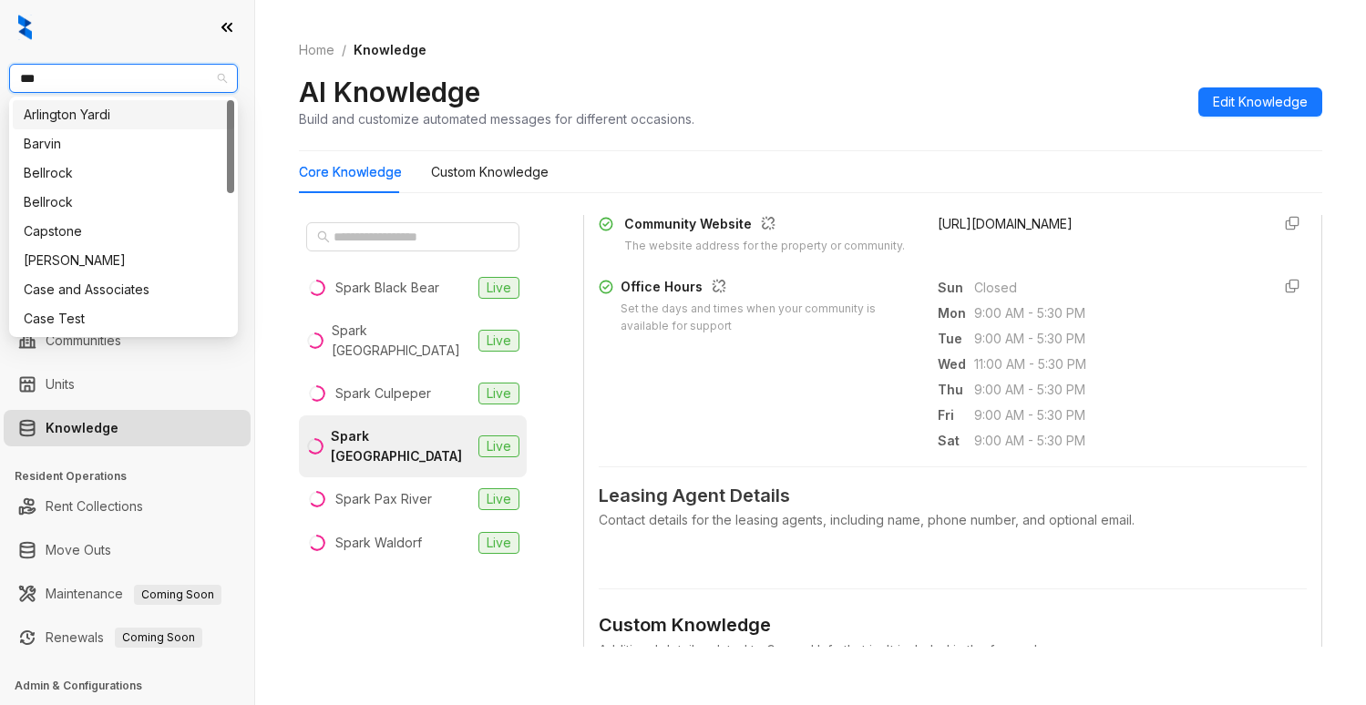
type input "****"
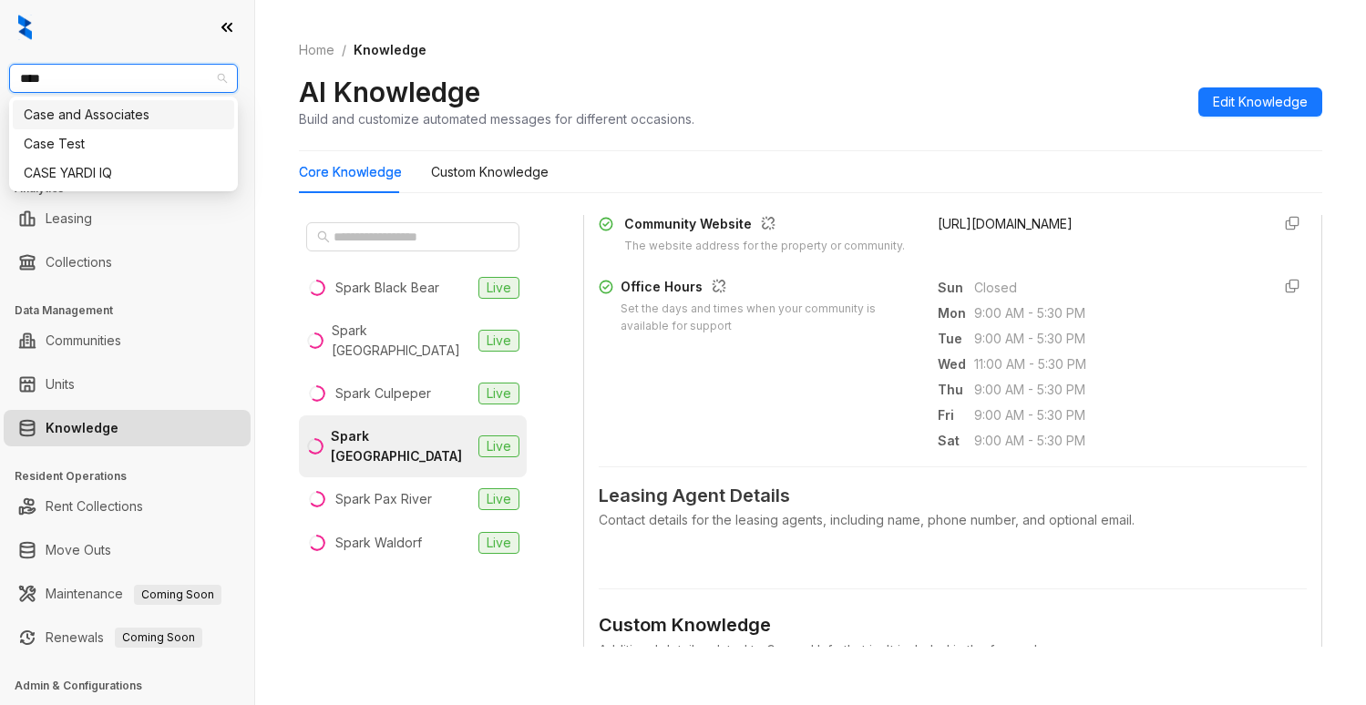
click at [131, 110] on div "Case and Associates" at bounding box center [124, 115] width 200 height 20
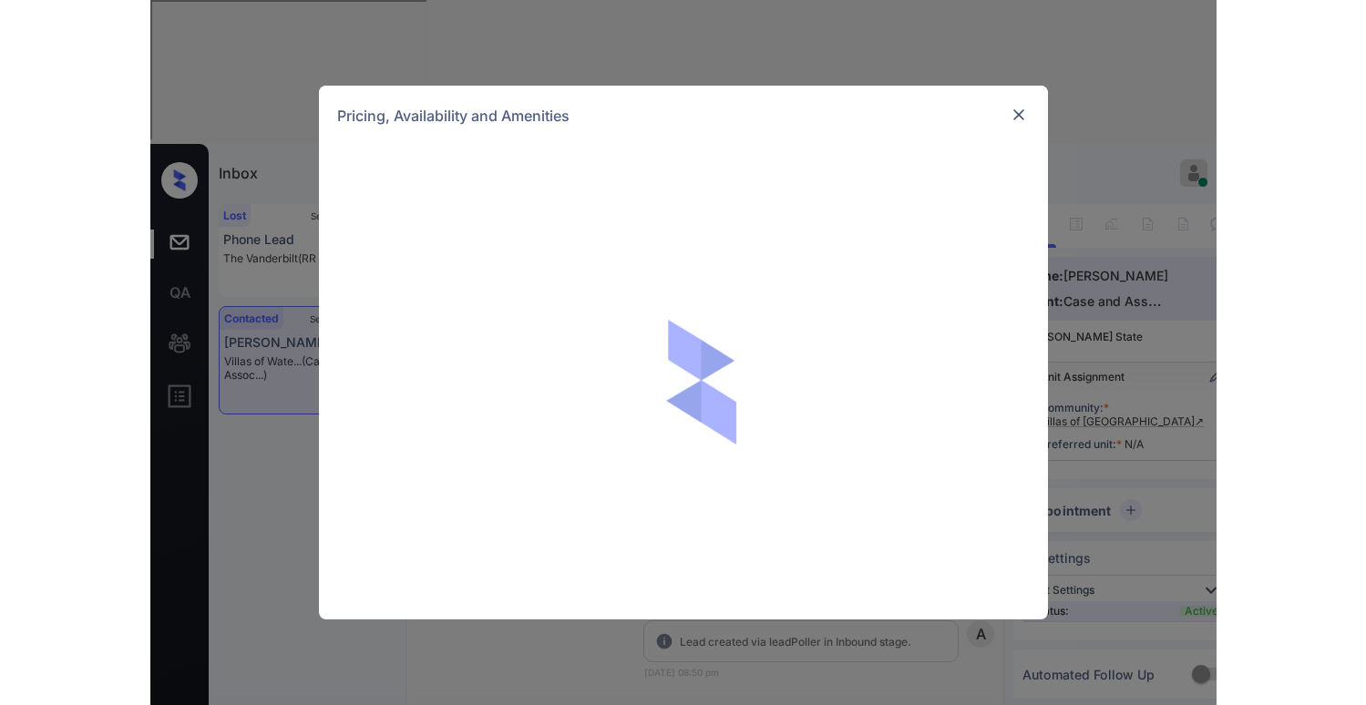
scroll to position [4362, 0]
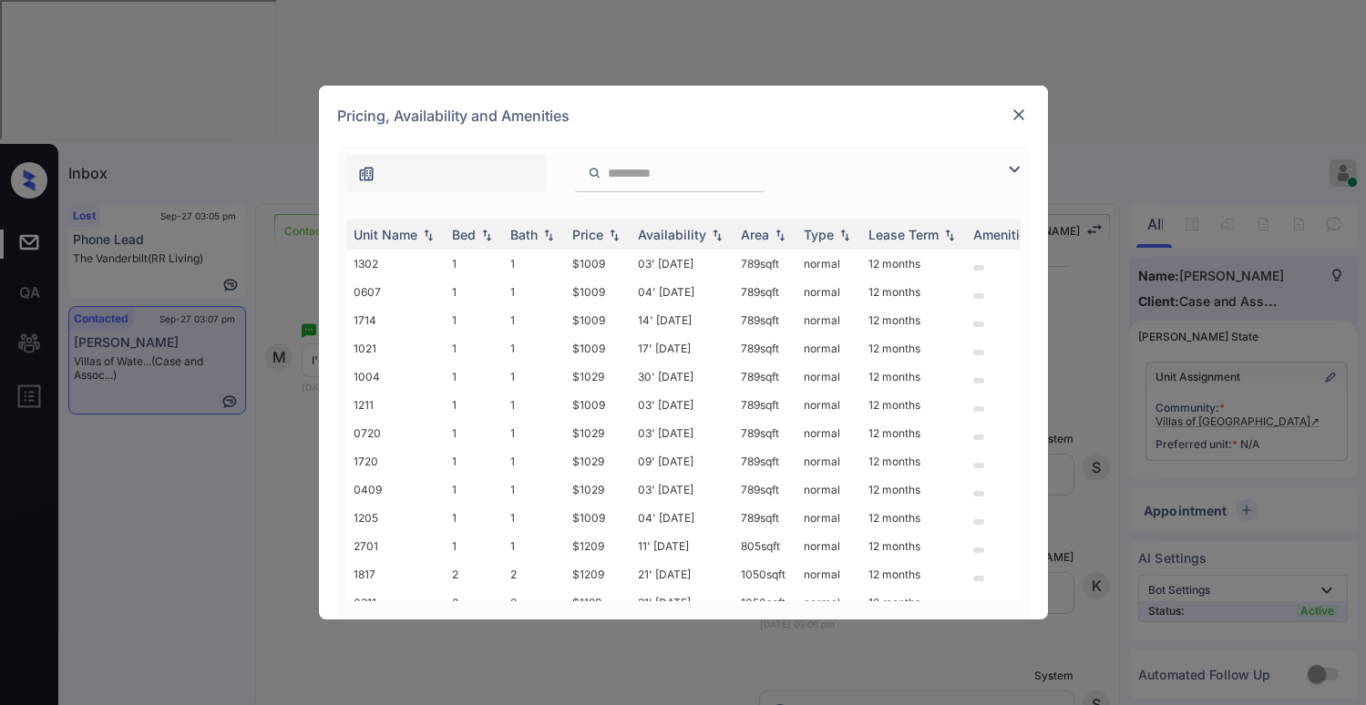
click at [1015, 171] on img at bounding box center [1014, 170] width 22 height 22
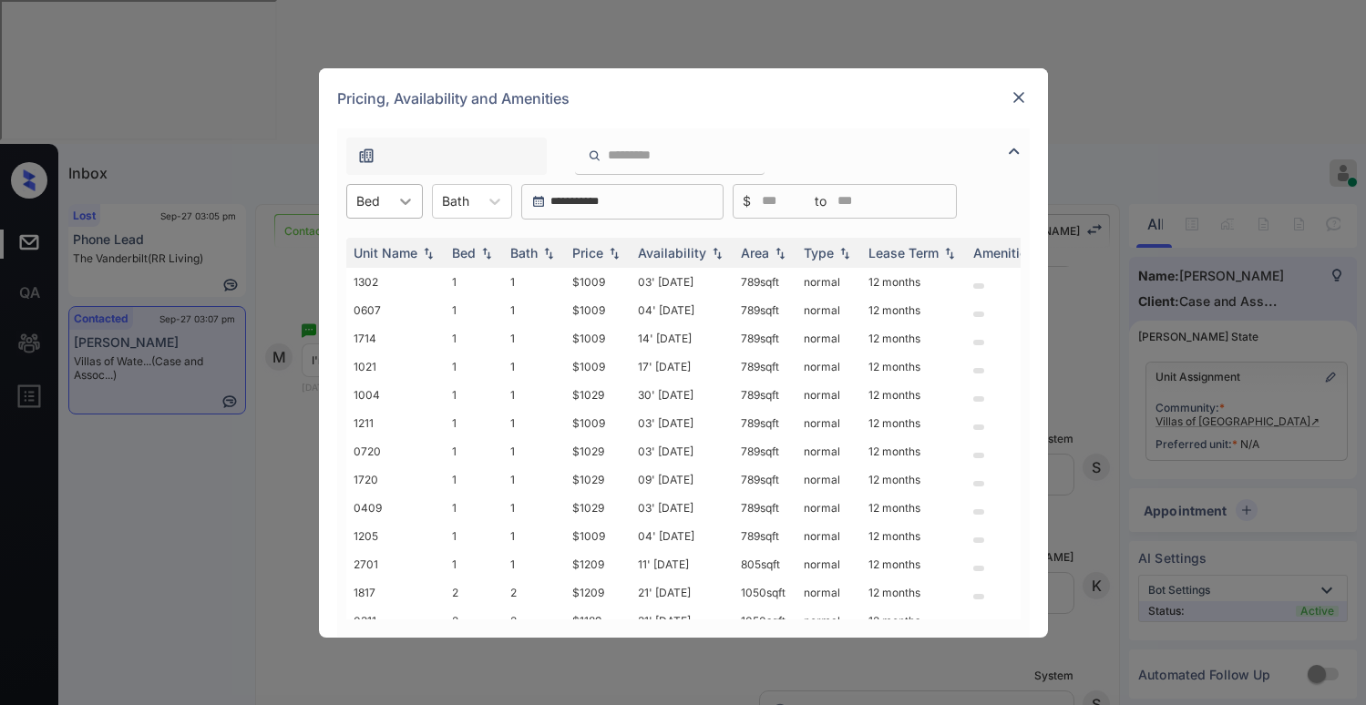
click at [392, 193] on div at bounding box center [405, 201] width 33 height 33
click at [378, 271] on div "2" at bounding box center [384, 278] width 77 height 33
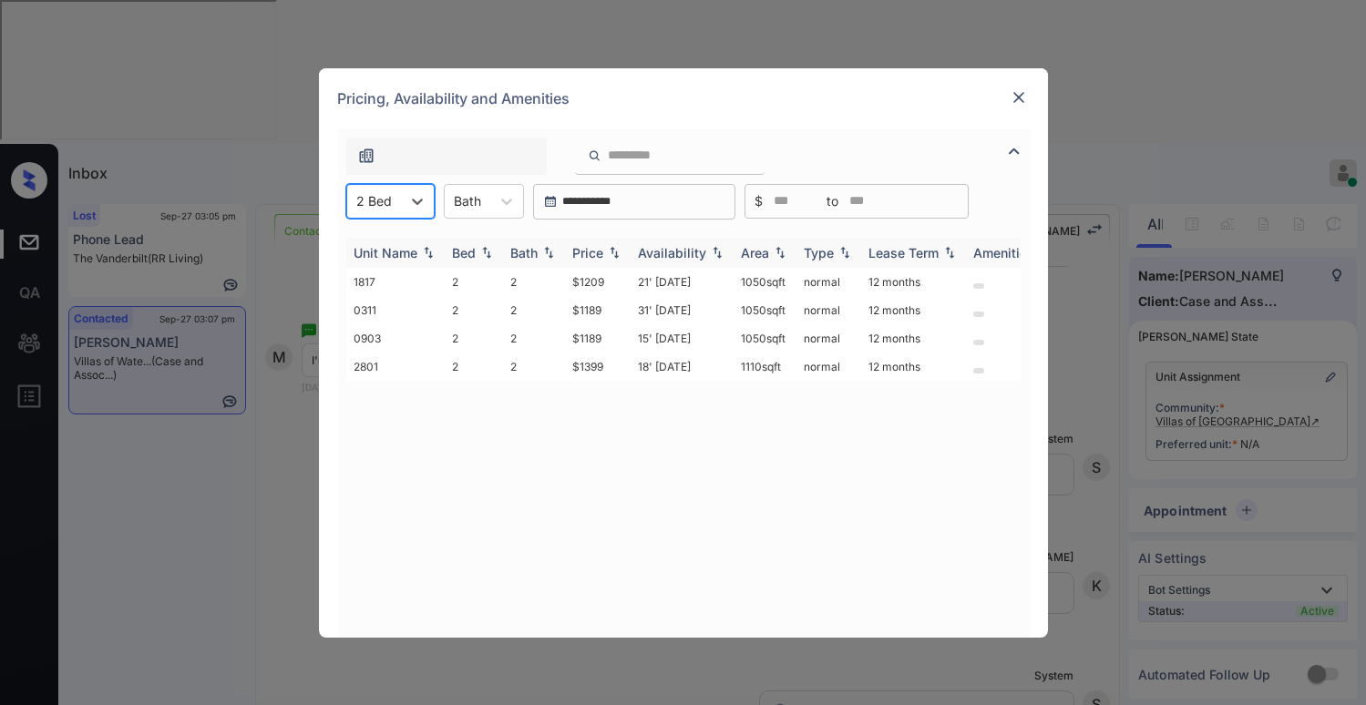
click at [599, 253] on div "Price" at bounding box center [587, 252] width 31 height 15
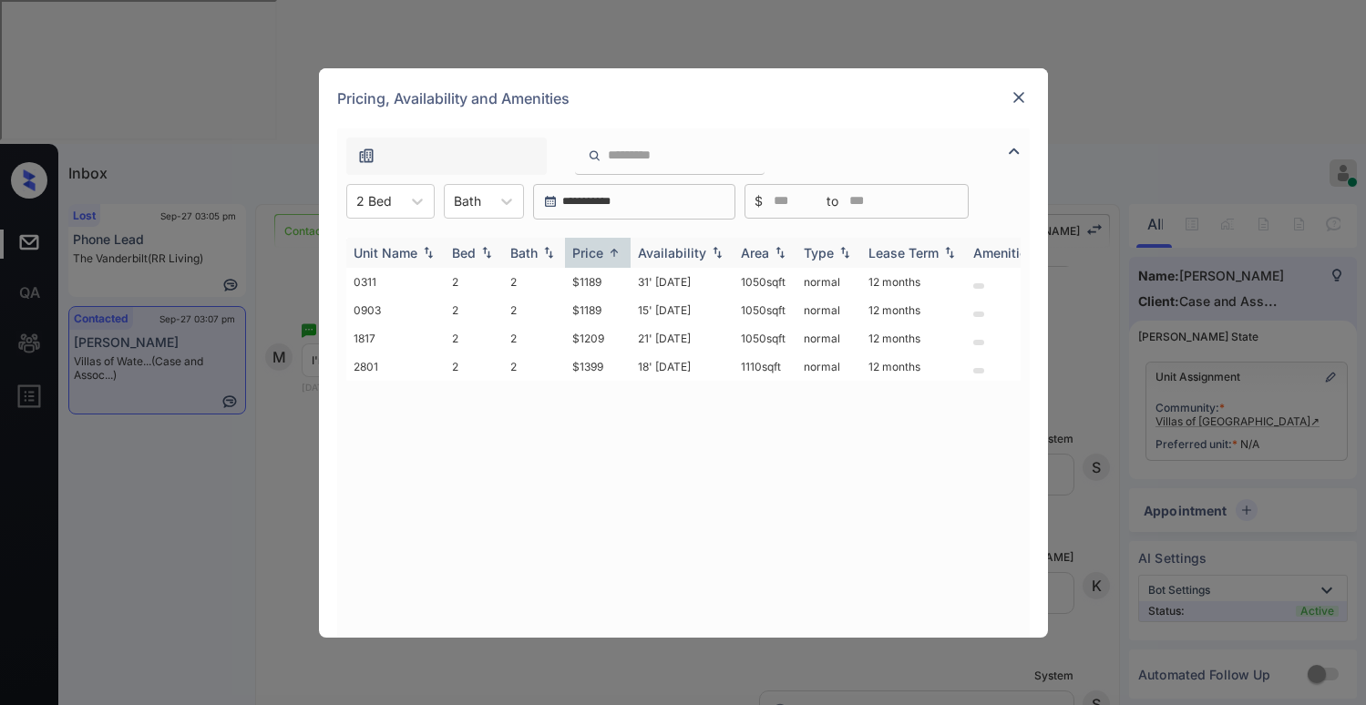
click at [599, 253] on div "Price" at bounding box center [587, 252] width 31 height 15
click at [593, 287] on td "$1189" at bounding box center [598, 282] width 66 height 28
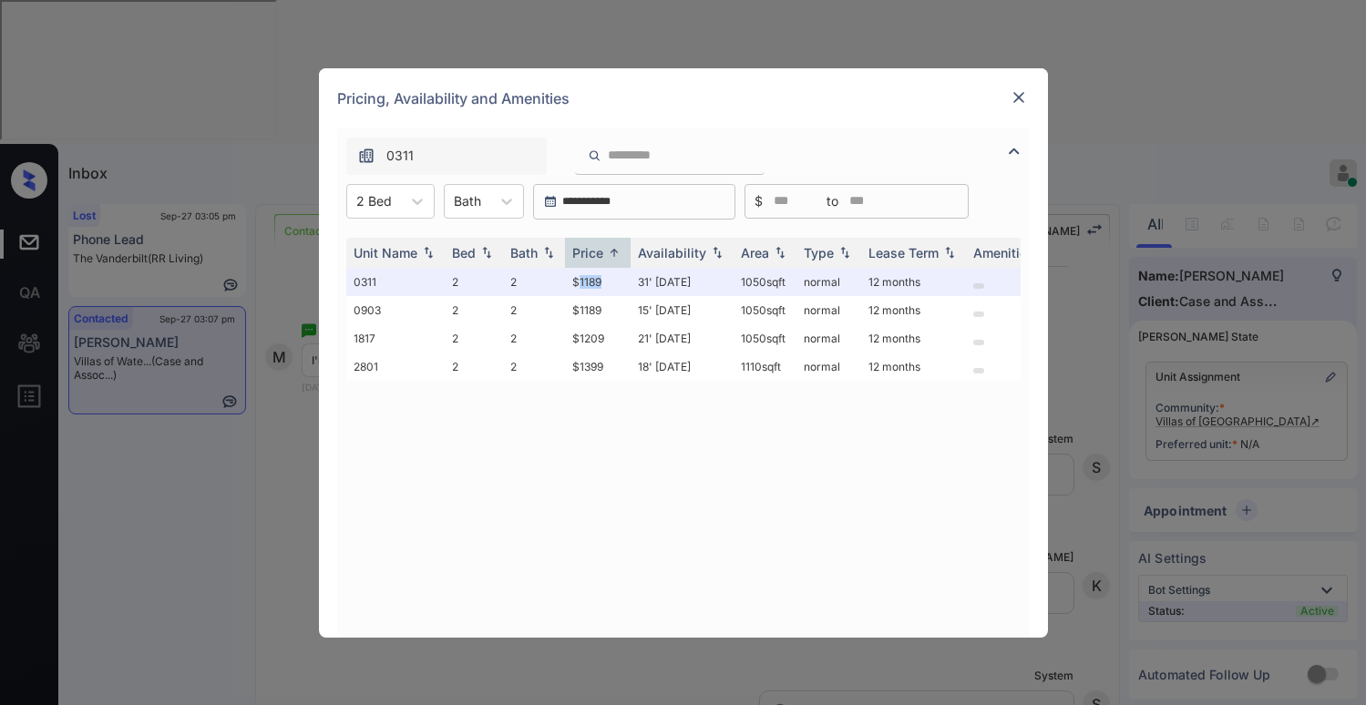
click at [1019, 97] on img at bounding box center [1019, 97] width 18 height 18
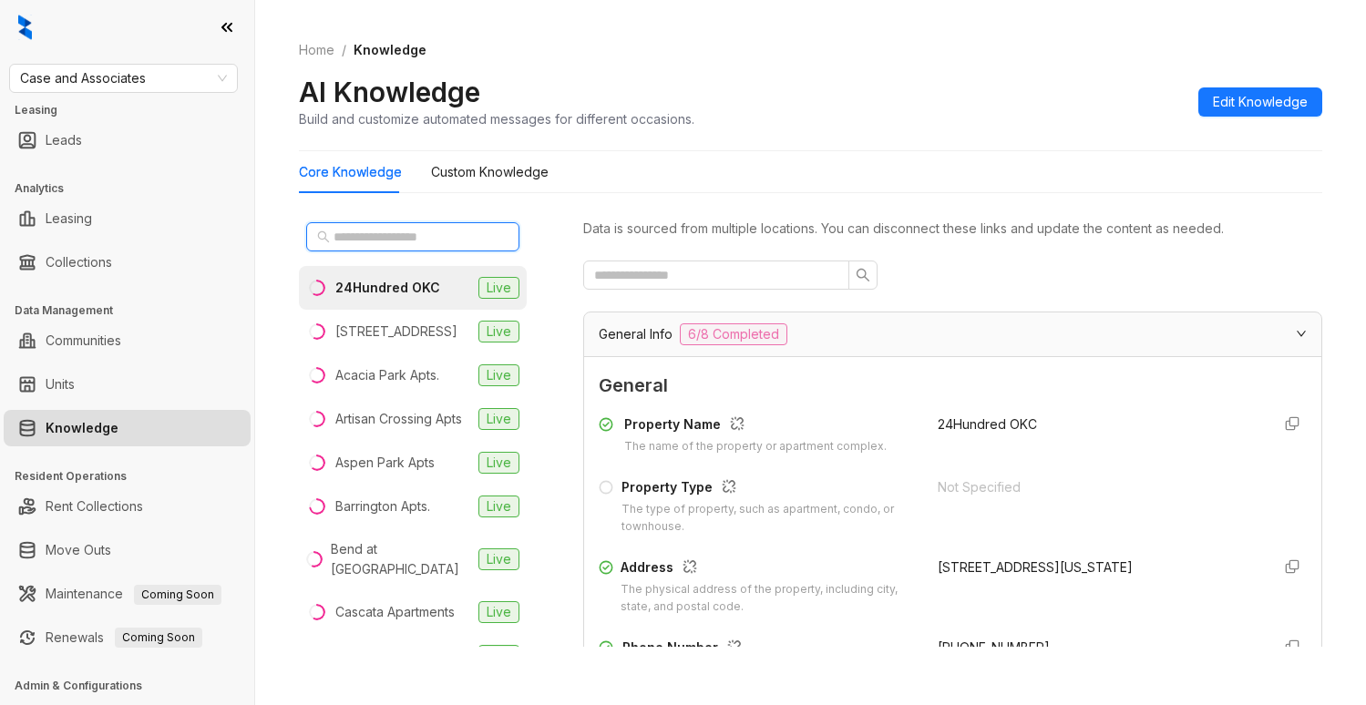
click at [386, 236] on input "text" at bounding box center [413, 237] width 160 height 20
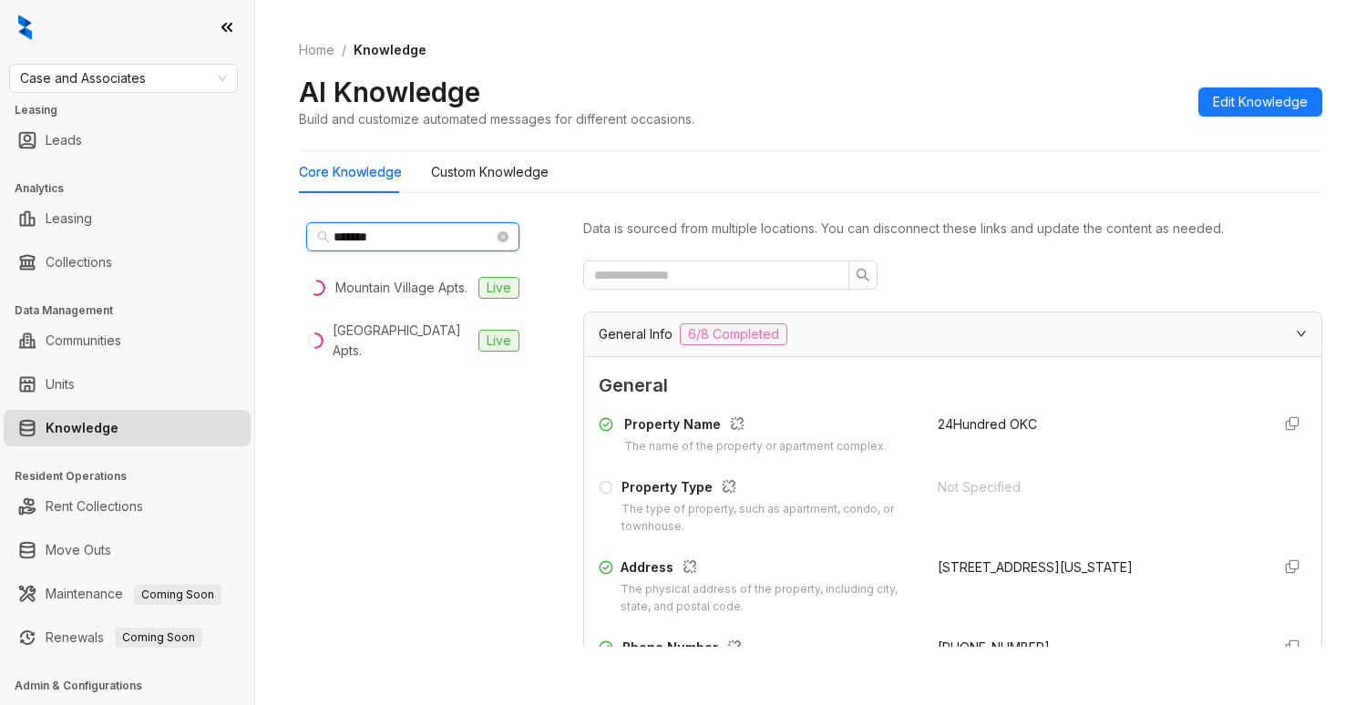
click at [465, 239] on input "*******" at bounding box center [413, 237] width 160 height 20
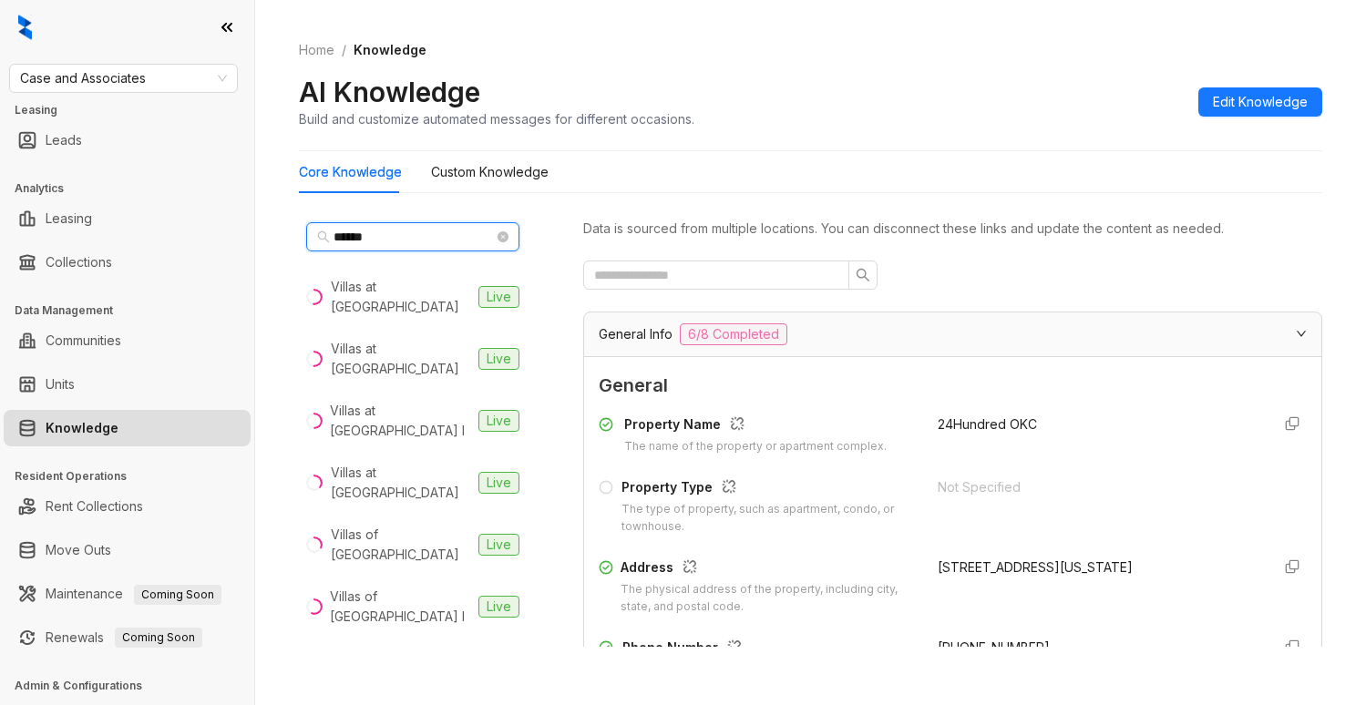
type input "******"
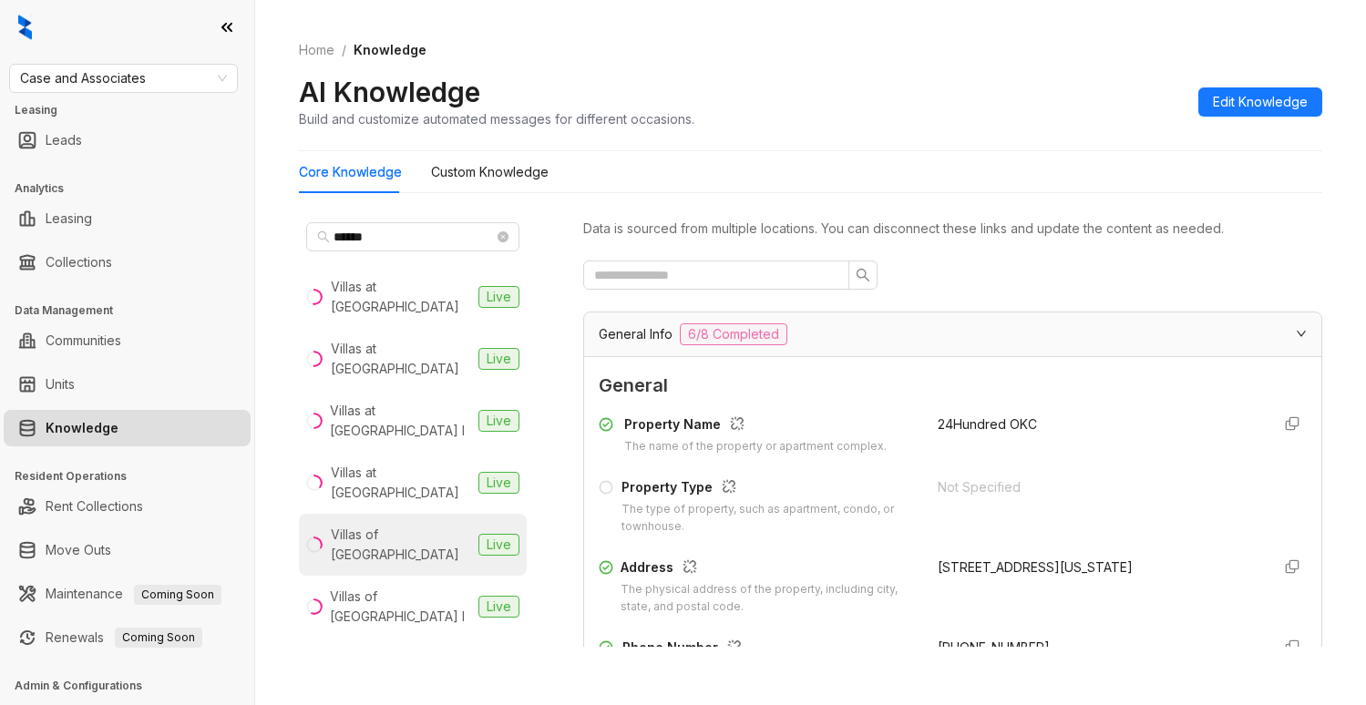
click at [418, 525] on div "Villas of [GEOGRAPHIC_DATA]" at bounding box center [401, 545] width 140 height 40
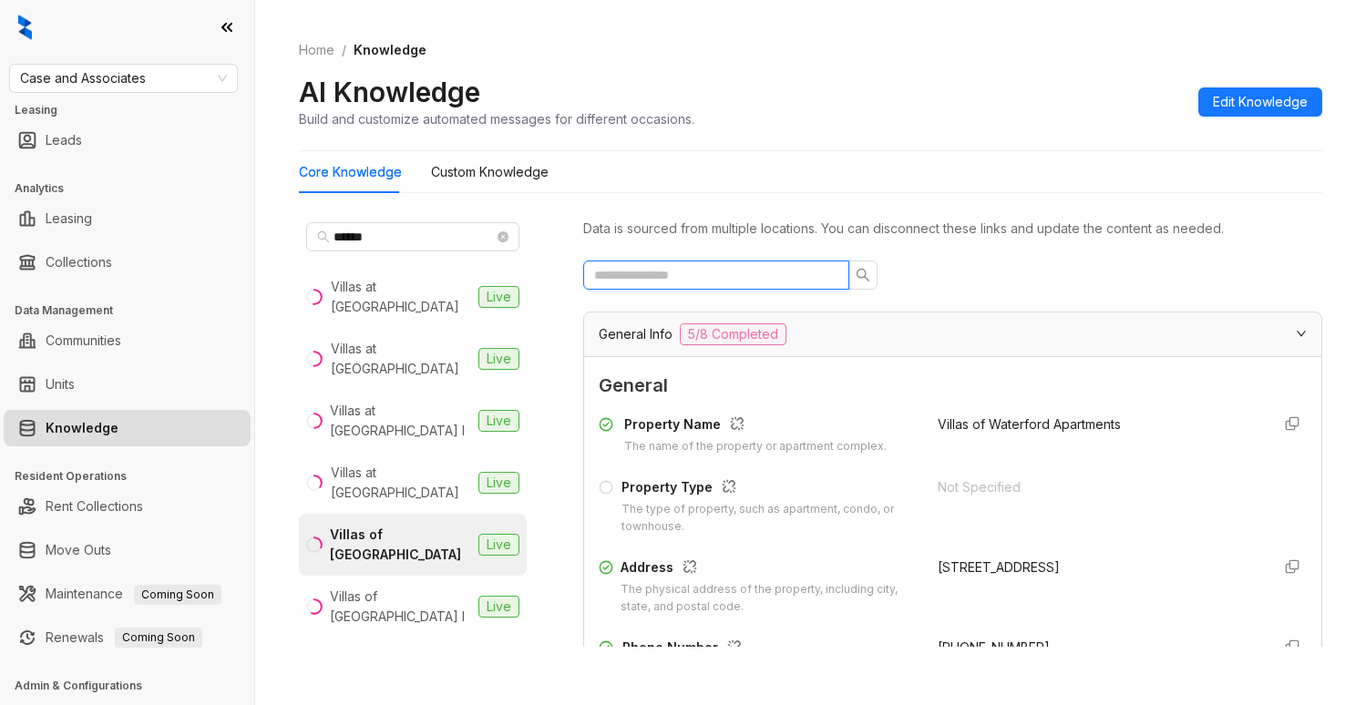
click at [789, 279] on input "text" at bounding box center [709, 275] width 230 height 20
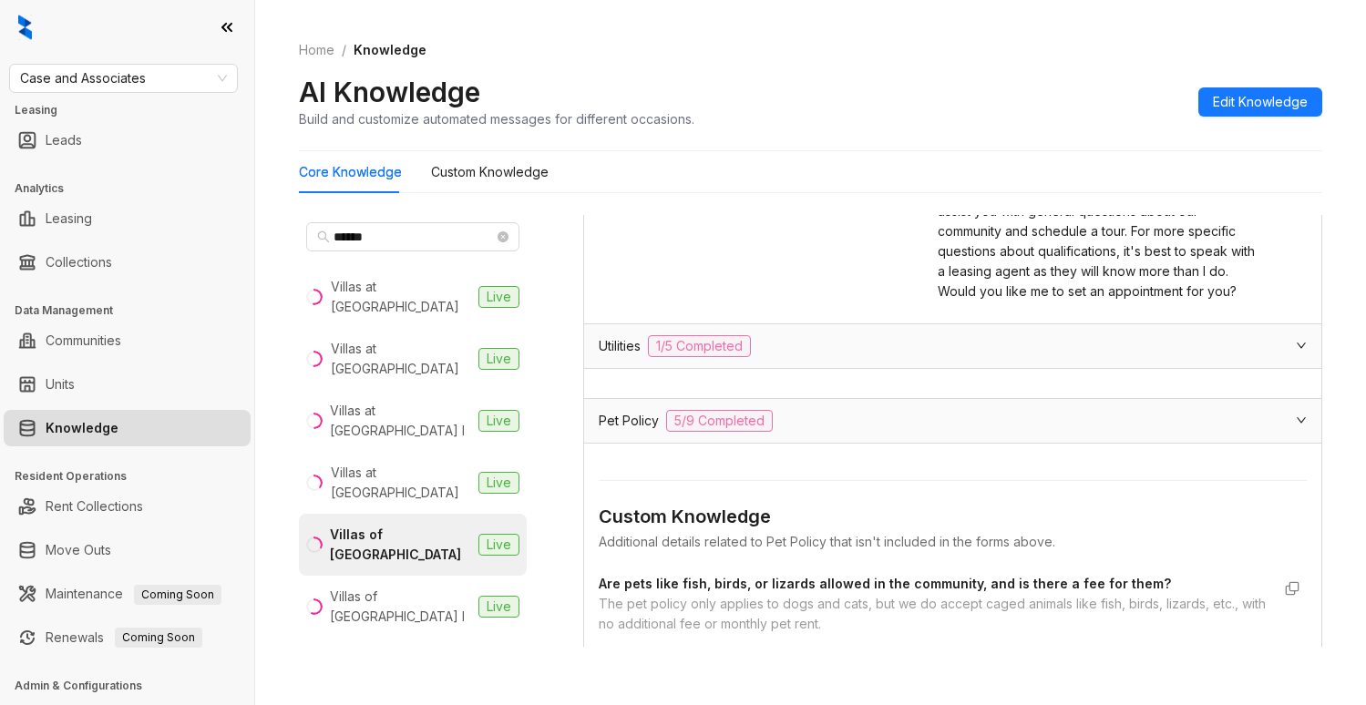
scroll to position [456, 0]
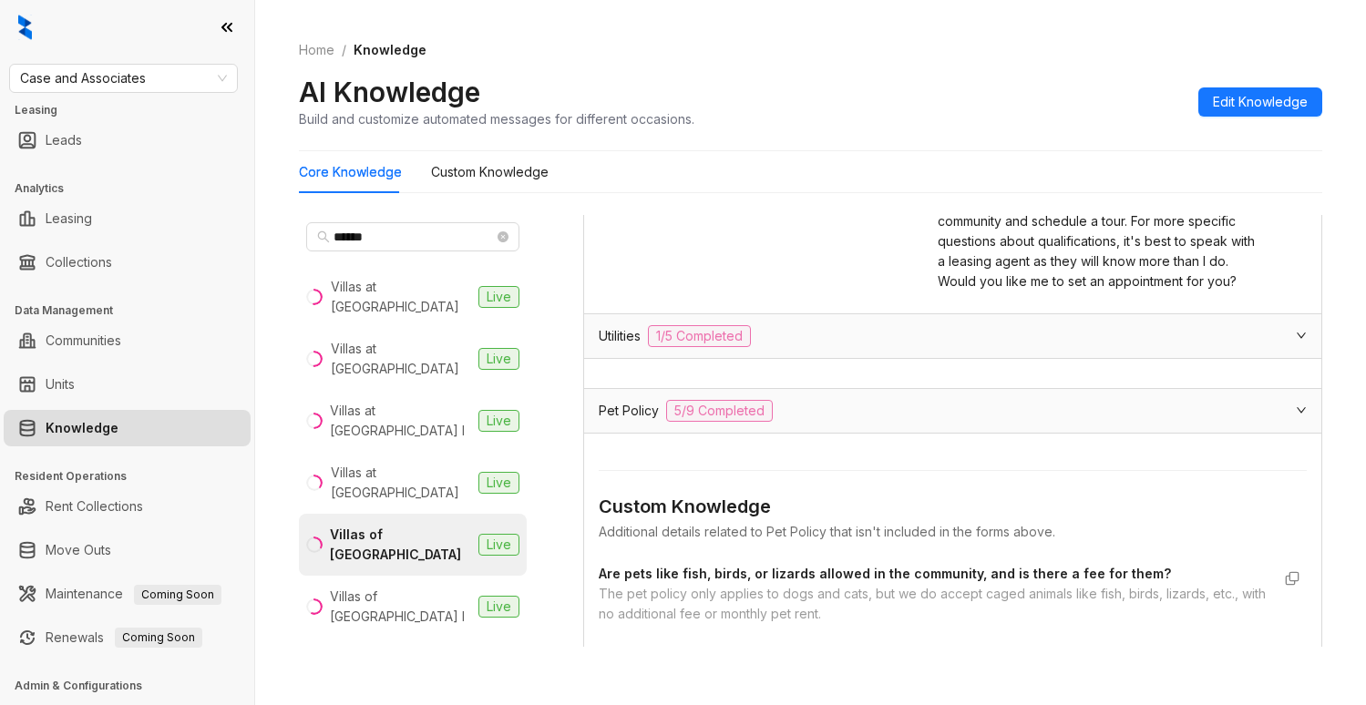
click at [804, 347] on div "Utilities 1/5 Completed" at bounding box center [942, 336] width 686 height 22
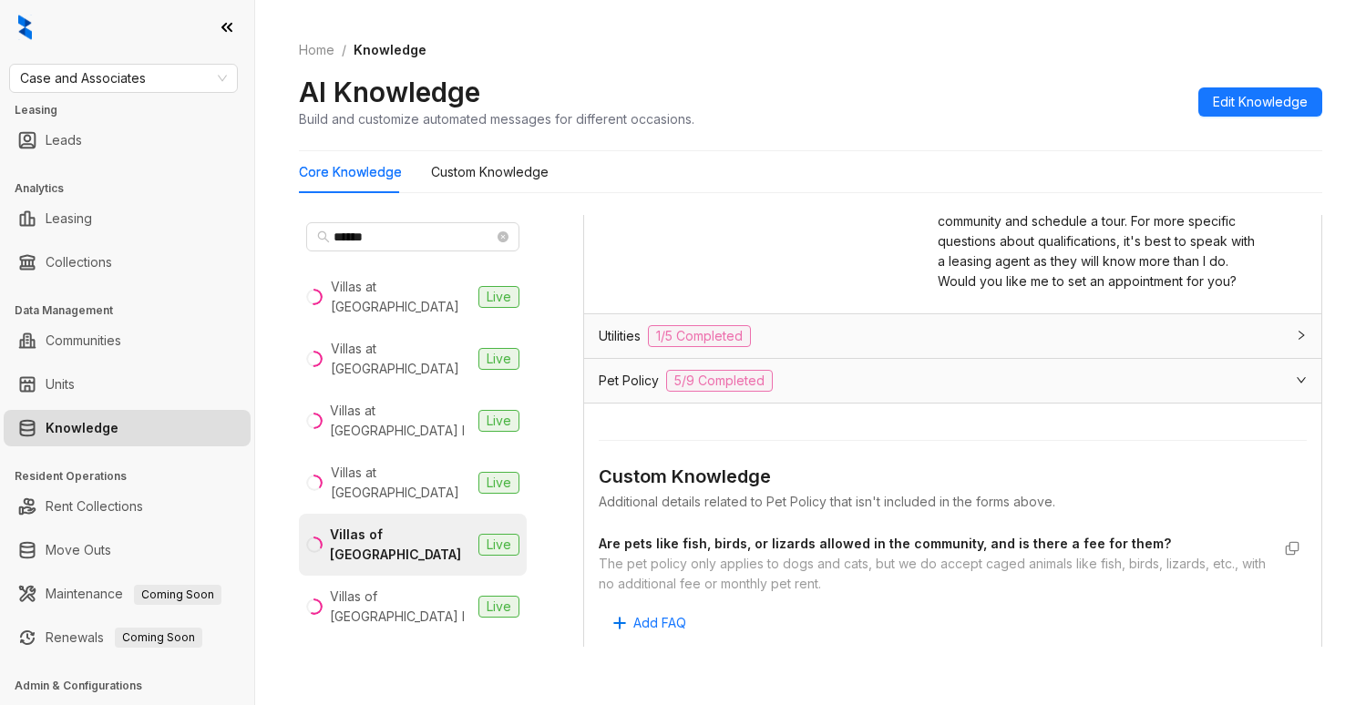
click at [817, 347] on div "Utilities 1/5 Completed" at bounding box center [942, 336] width 686 height 22
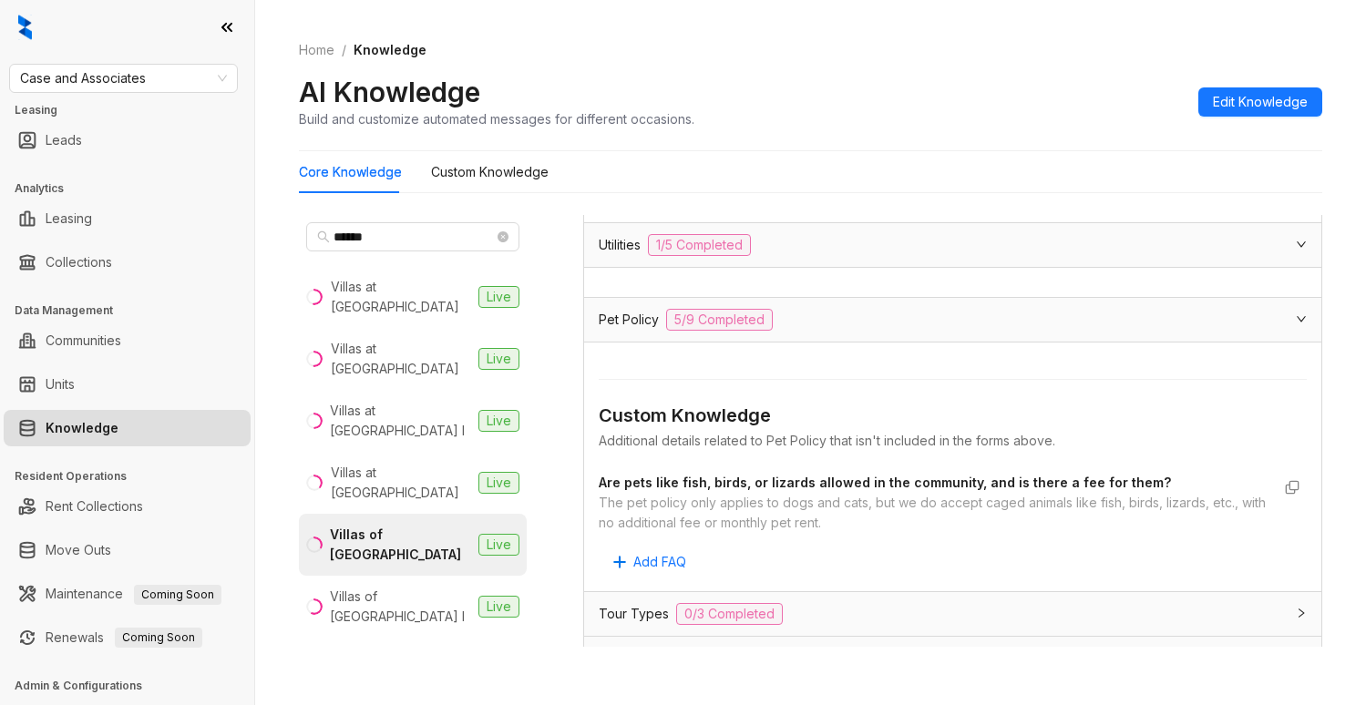
scroll to position [0, 0]
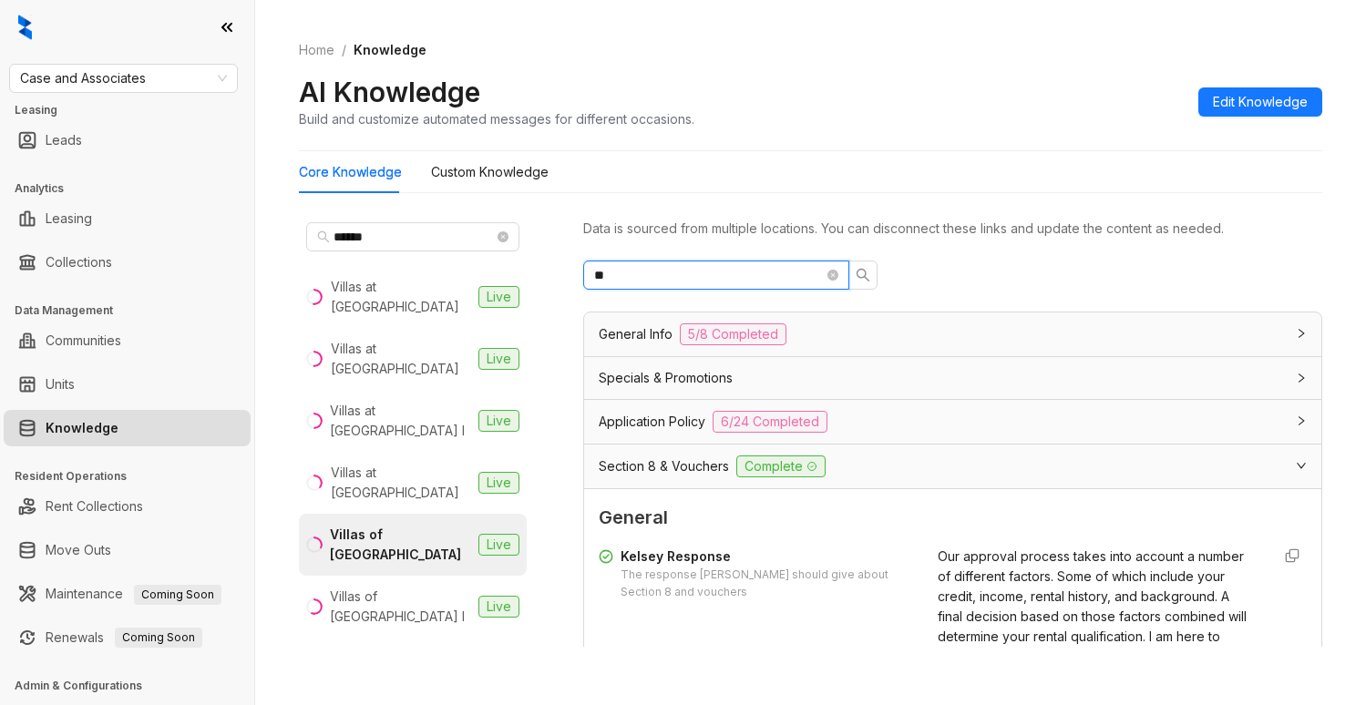
click at [739, 284] on input "**" at bounding box center [709, 275] width 230 height 20
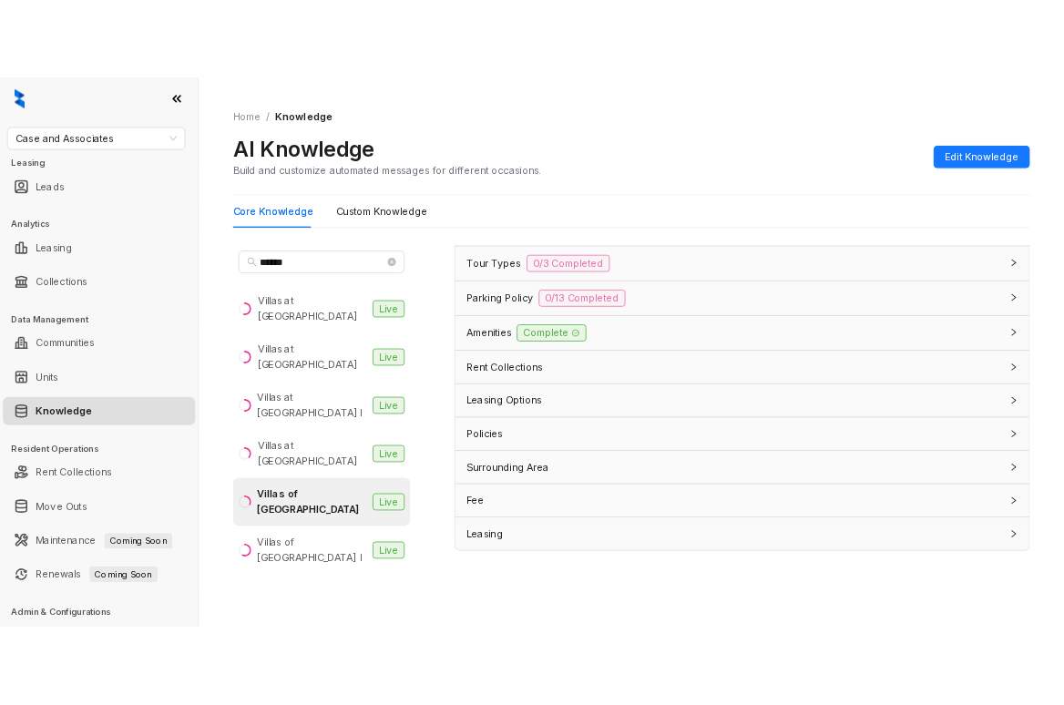
scroll to position [57, 0]
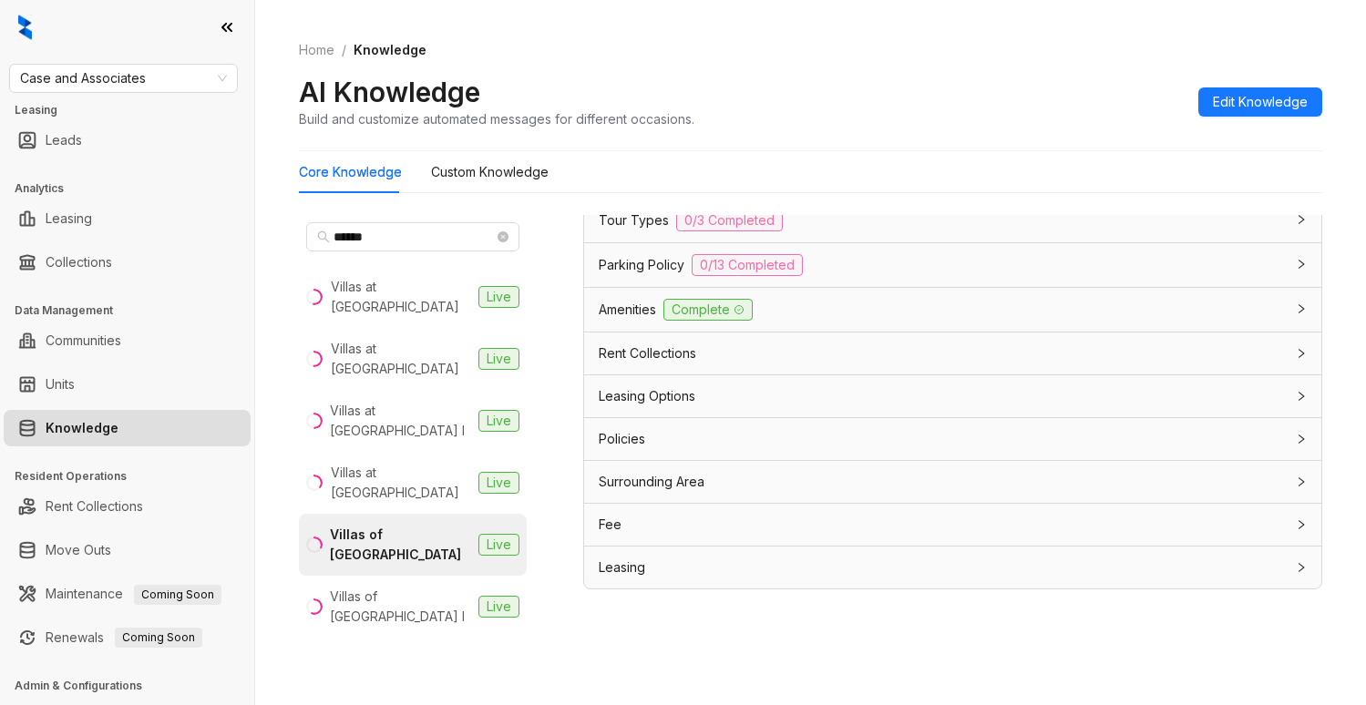
type input "*********"
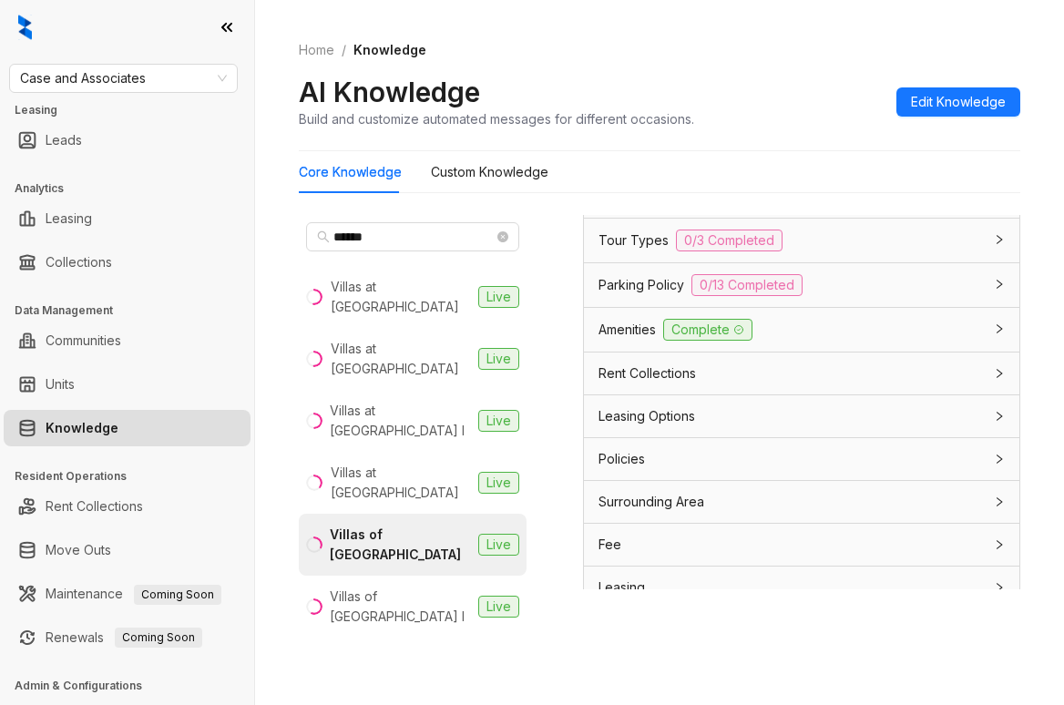
scroll to position [373, 0]
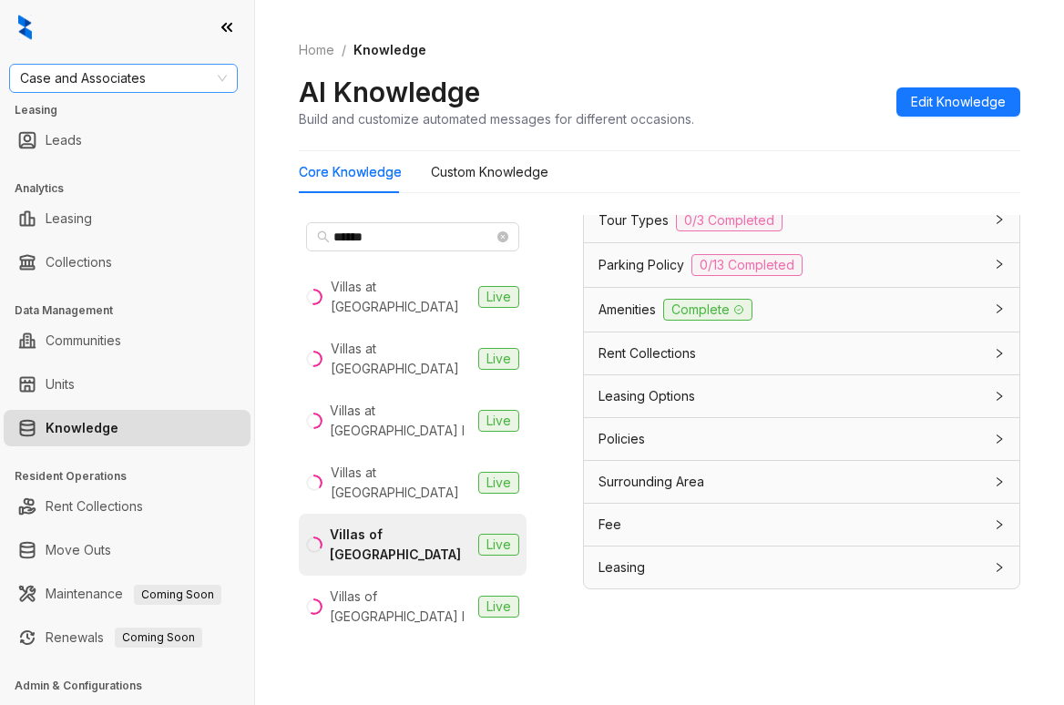
click at [145, 82] on span "Case and Associates" at bounding box center [123, 78] width 207 height 27
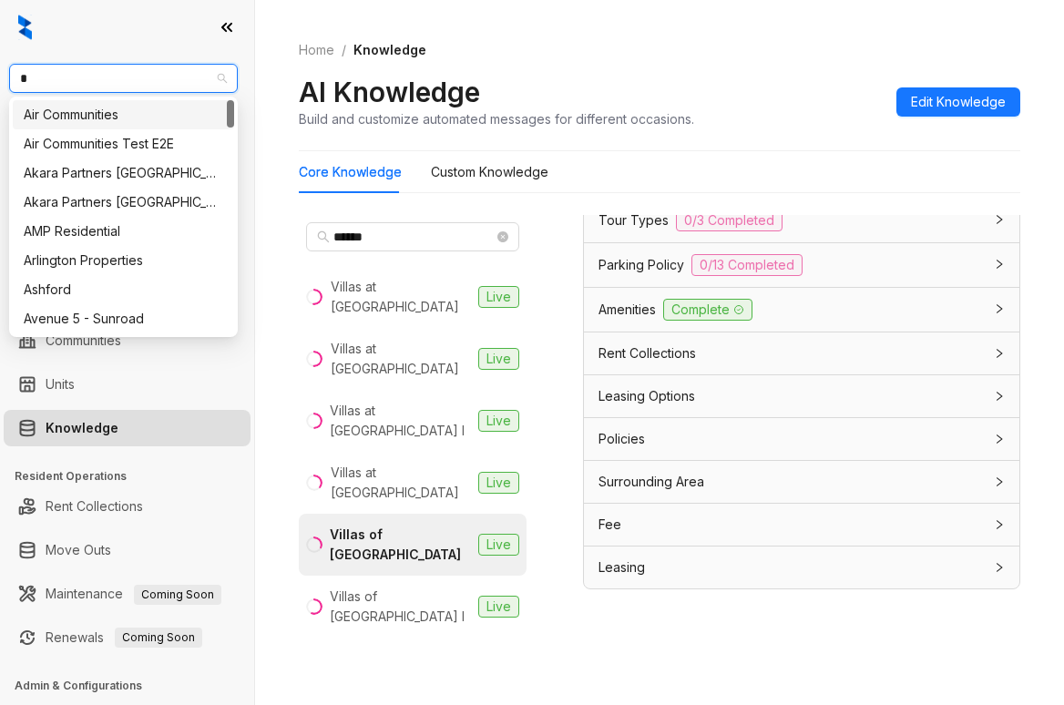
type input "**"
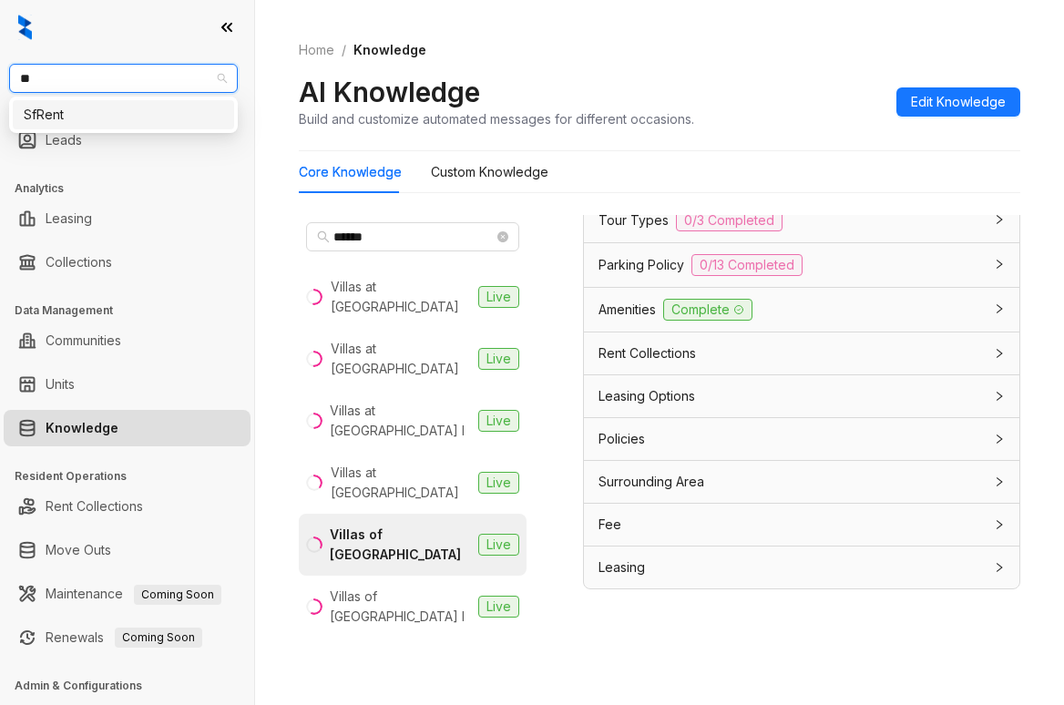
click at [148, 109] on div "SfRent" at bounding box center [124, 115] width 200 height 20
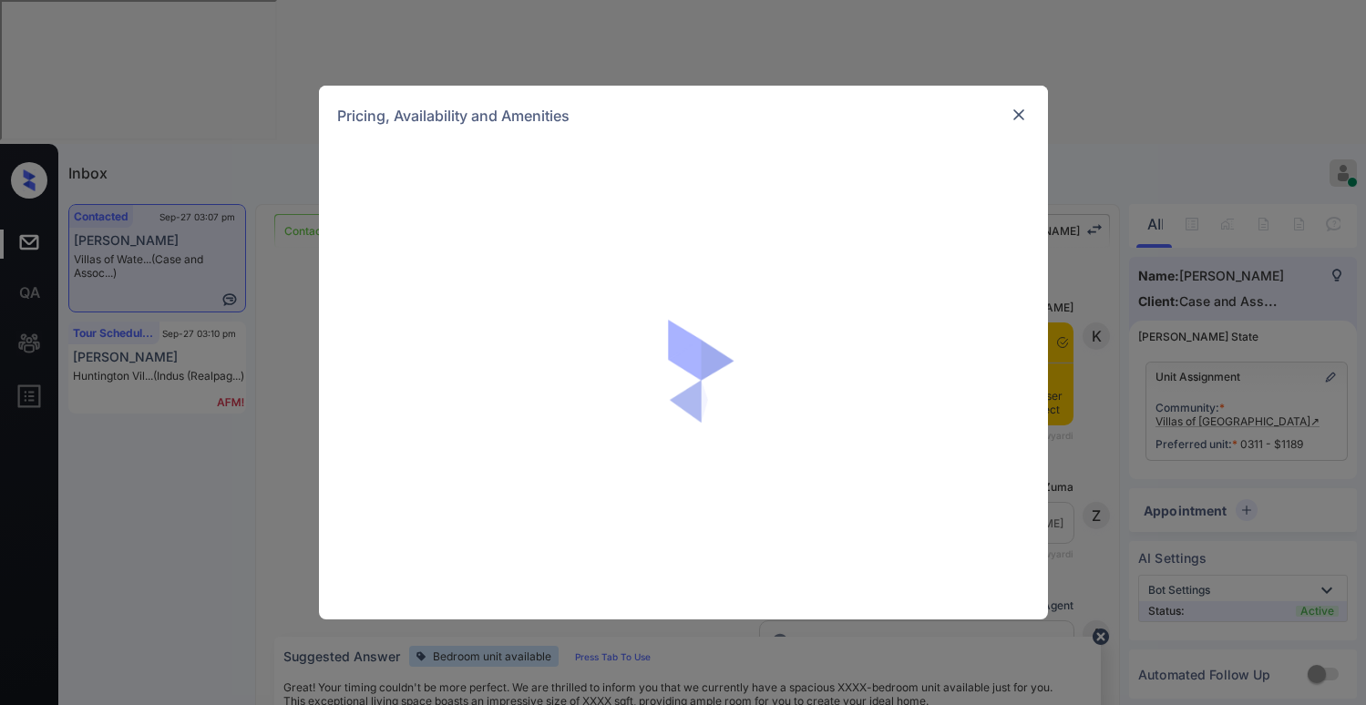
scroll to position [4116, 0]
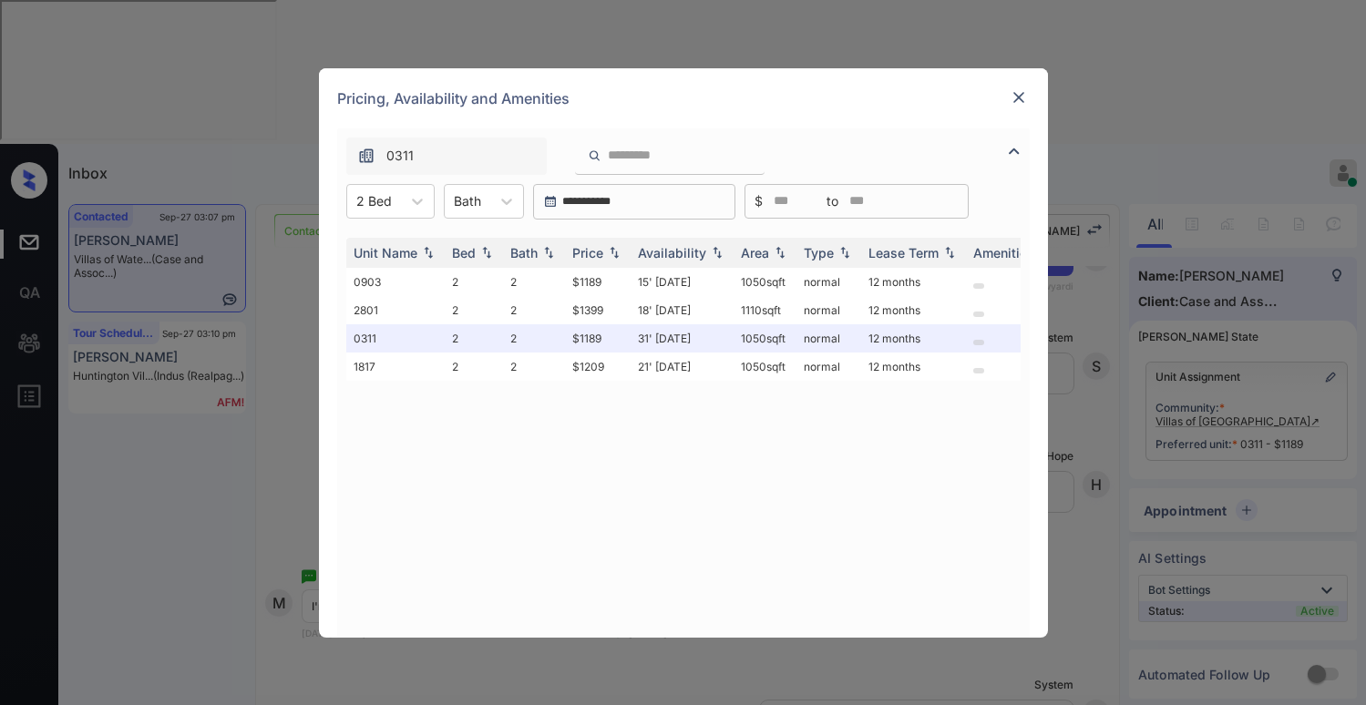
click at [1027, 97] on img at bounding box center [1019, 97] width 18 height 18
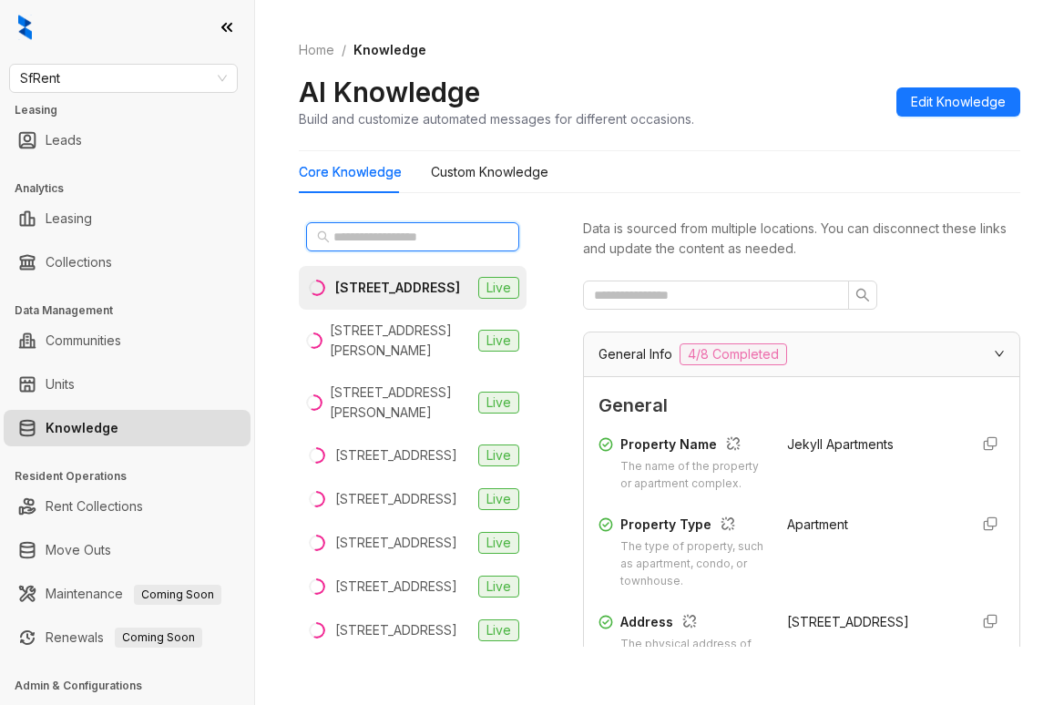
click at [362, 237] on input "text" at bounding box center [413, 237] width 160 height 20
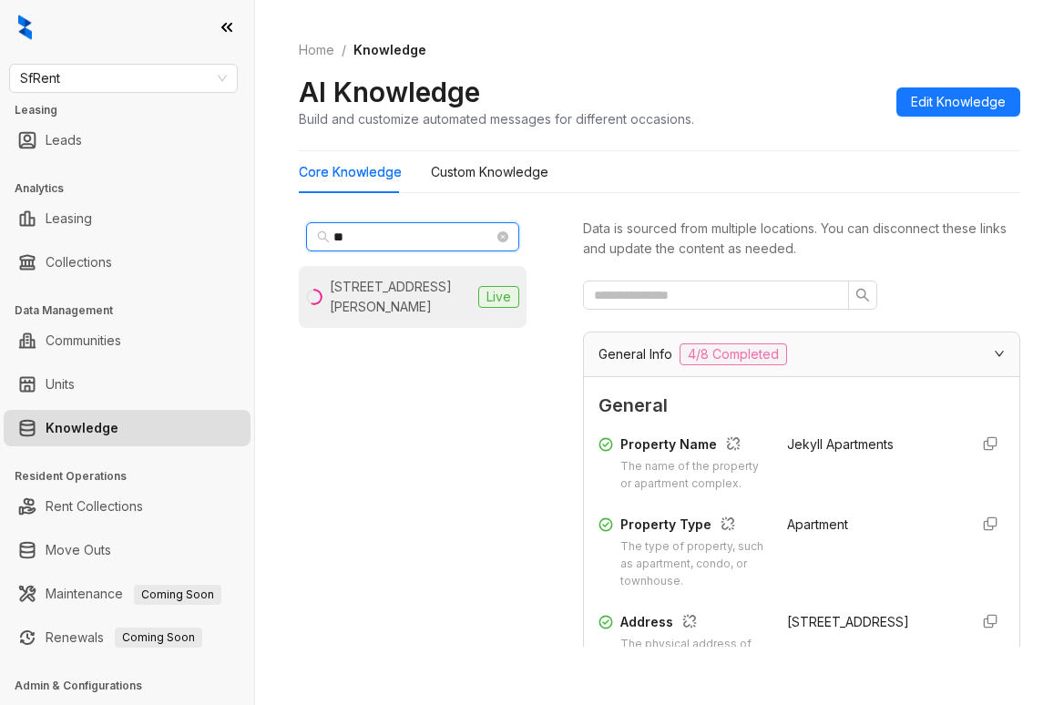
type input "**"
click at [381, 279] on div "1461 Alice St, Oakland, CA" at bounding box center [400, 297] width 141 height 40
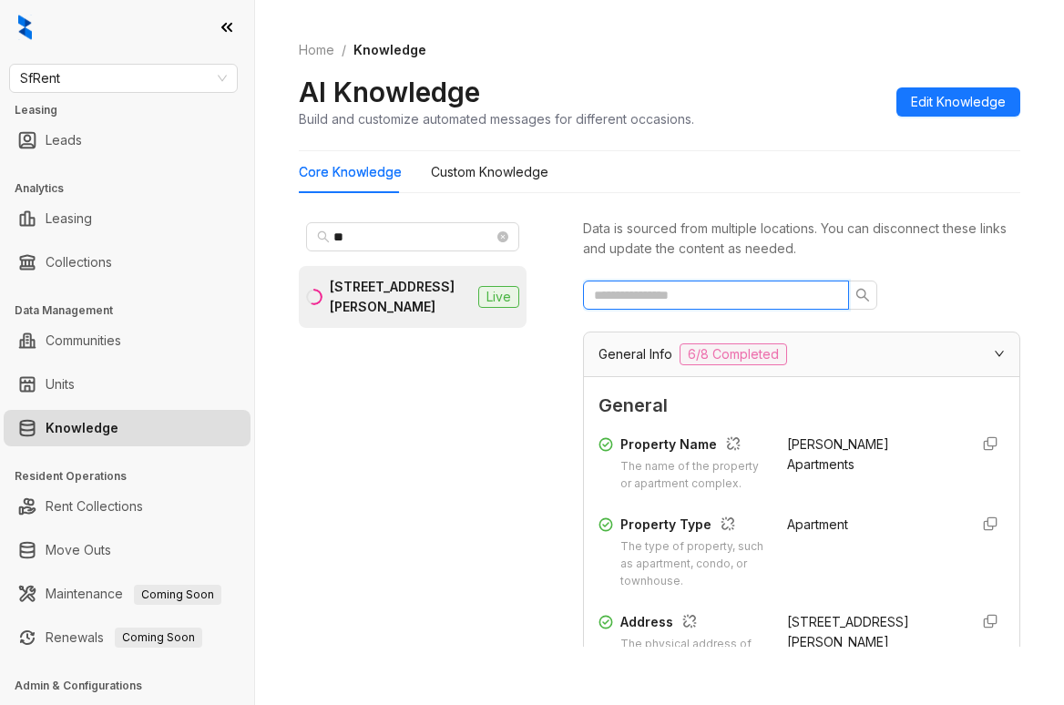
click at [729, 300] on input "text" at bounding box center [709, 295] width 230 height 20
type input "*"
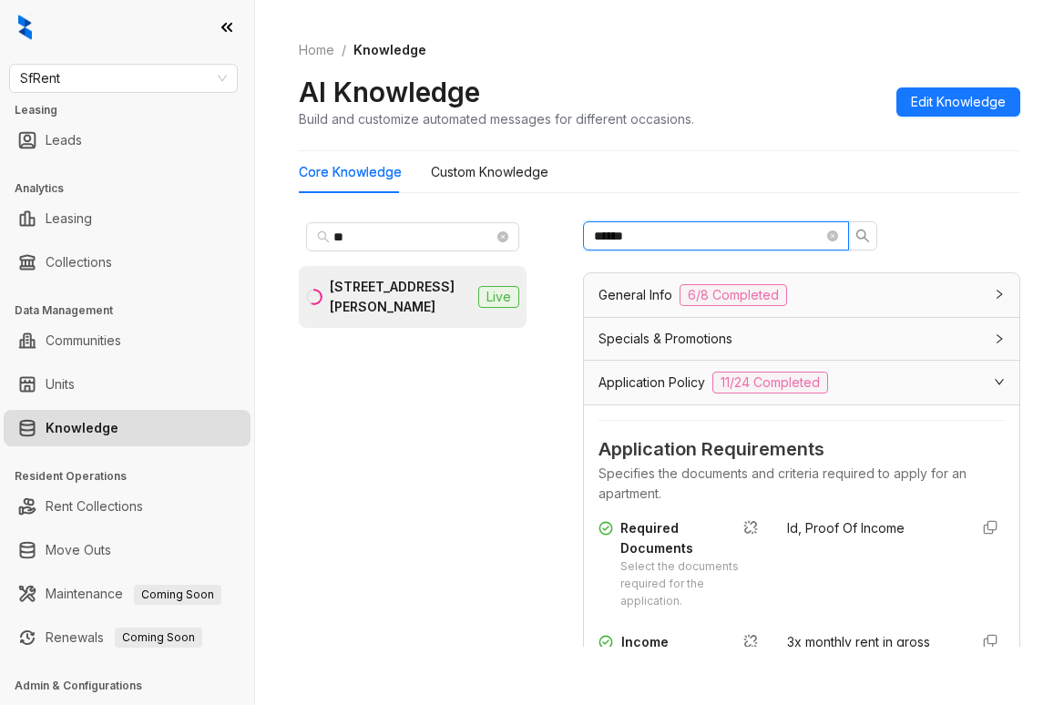
scroll to position [91, 0]
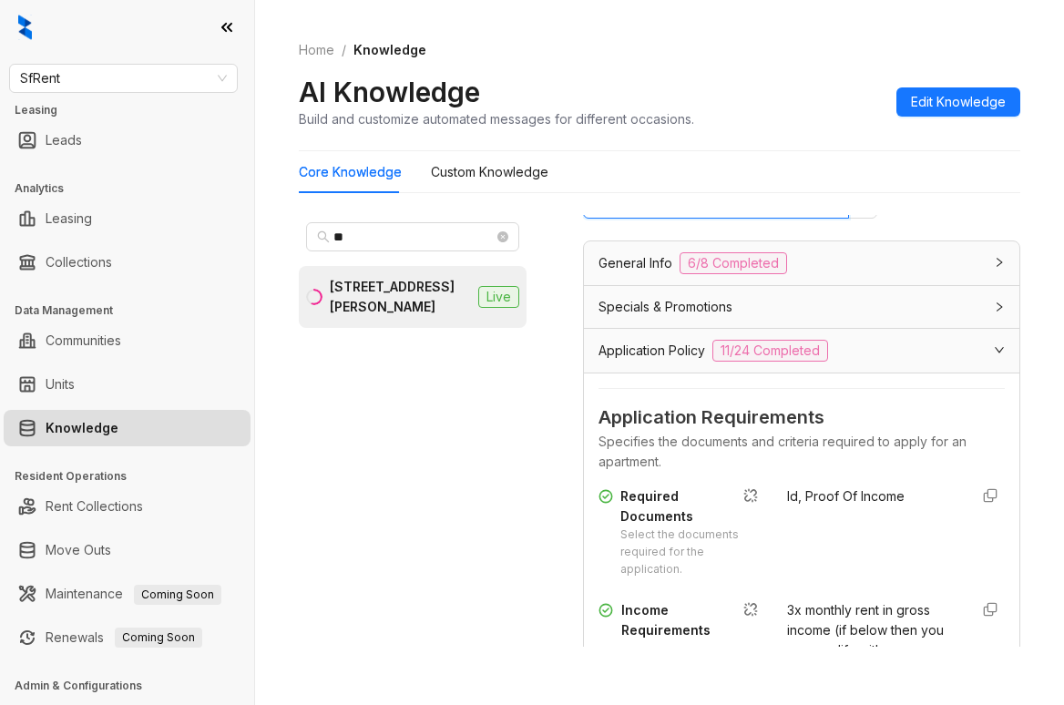
type input "******"
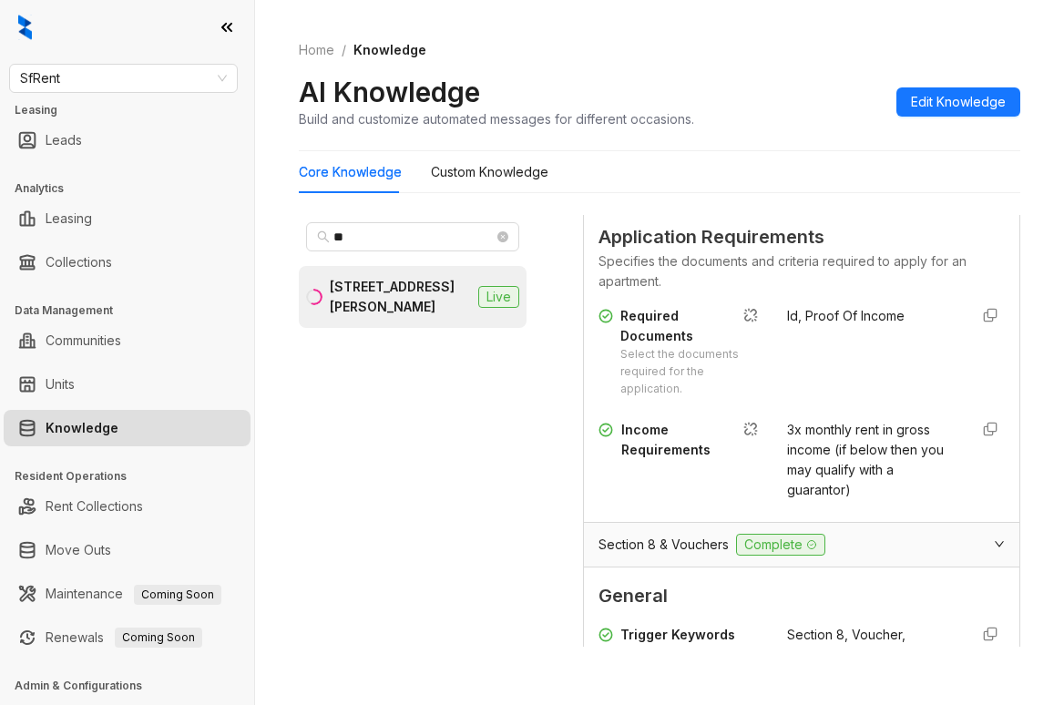
scroll to position [273, 0]
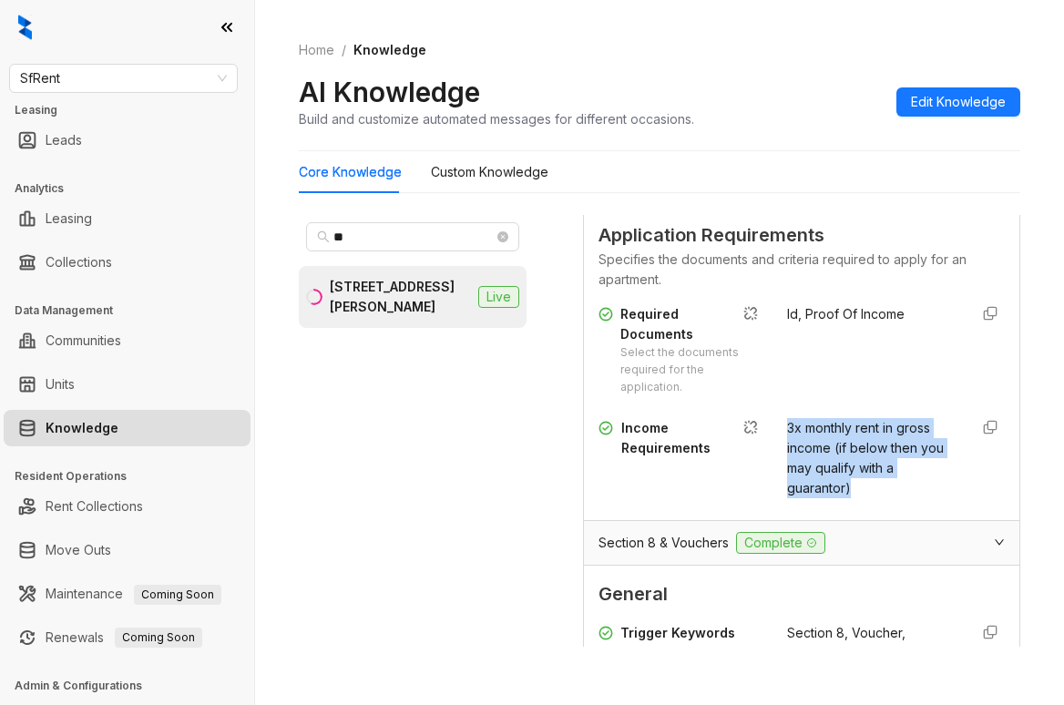
drag, startPoint x: 768, startPoint y: 422, endPoint x: 836, endPoint y: 494, distance: 99.3
click at [836, 494] on div "3x monthly rent in gross income (if below then you may qualify with a guarantor)" at bounding box center [870, 458] width 167 height 80
copy span "3x monthly rent in gross income (if below then you may qualify with a guarantor)"
click at [170, 87] on span "SfRent" at bounding box center [123, 78] width 207 height 27
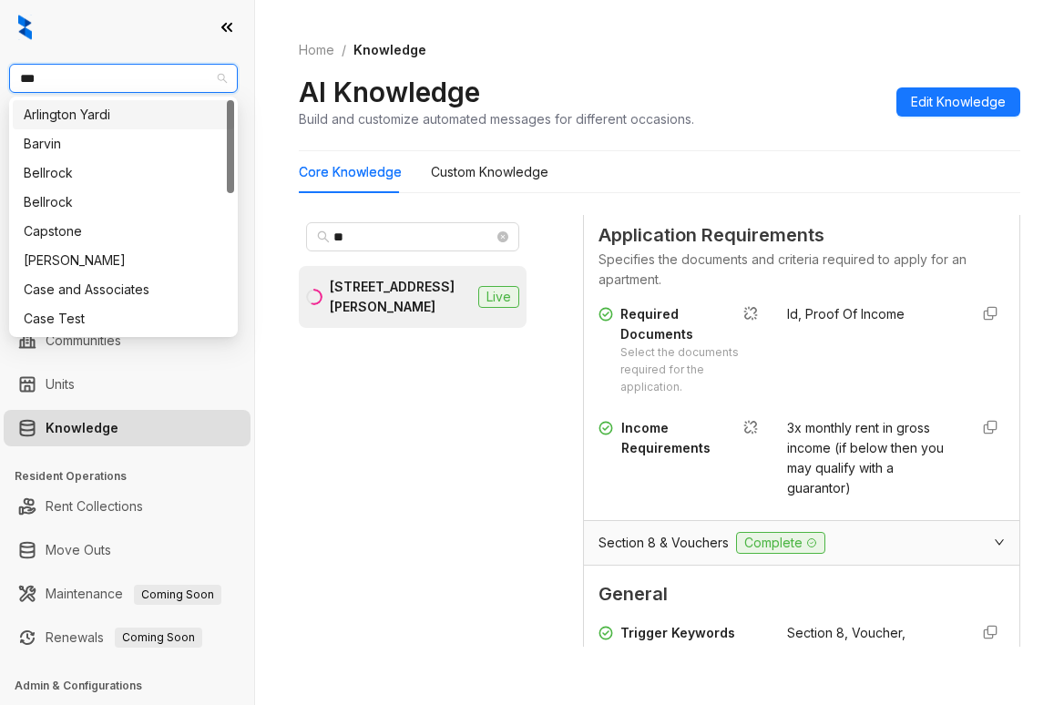
type input "****"
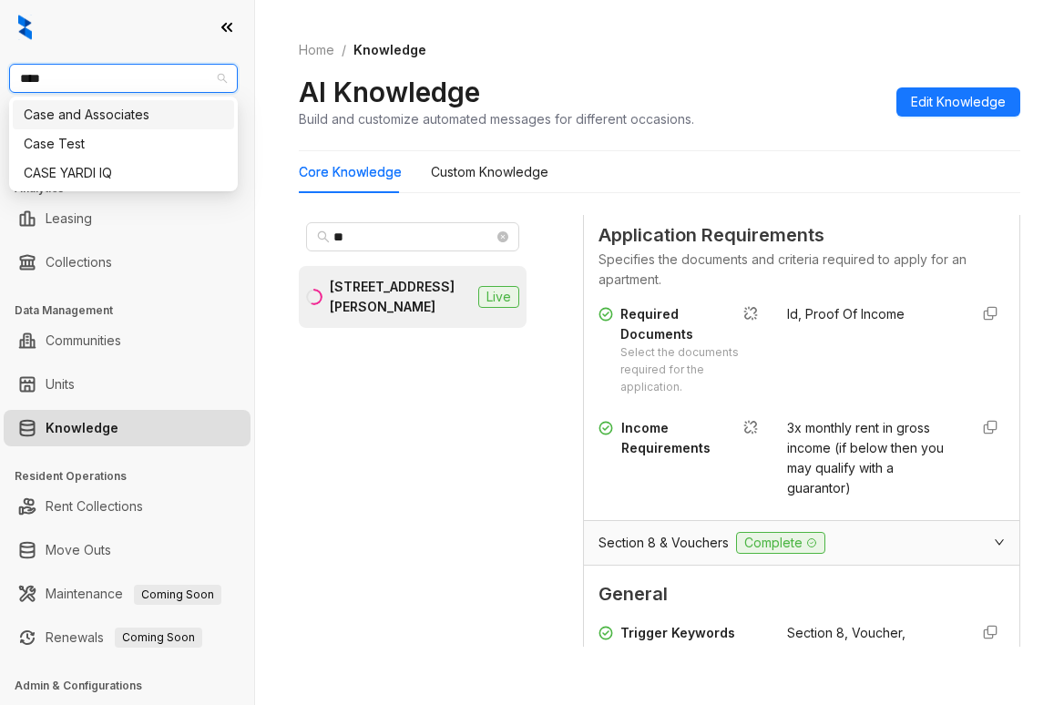
click at [140, 118] on div "Case and Associates" at bounding box center [124, 115] width 200 height 20
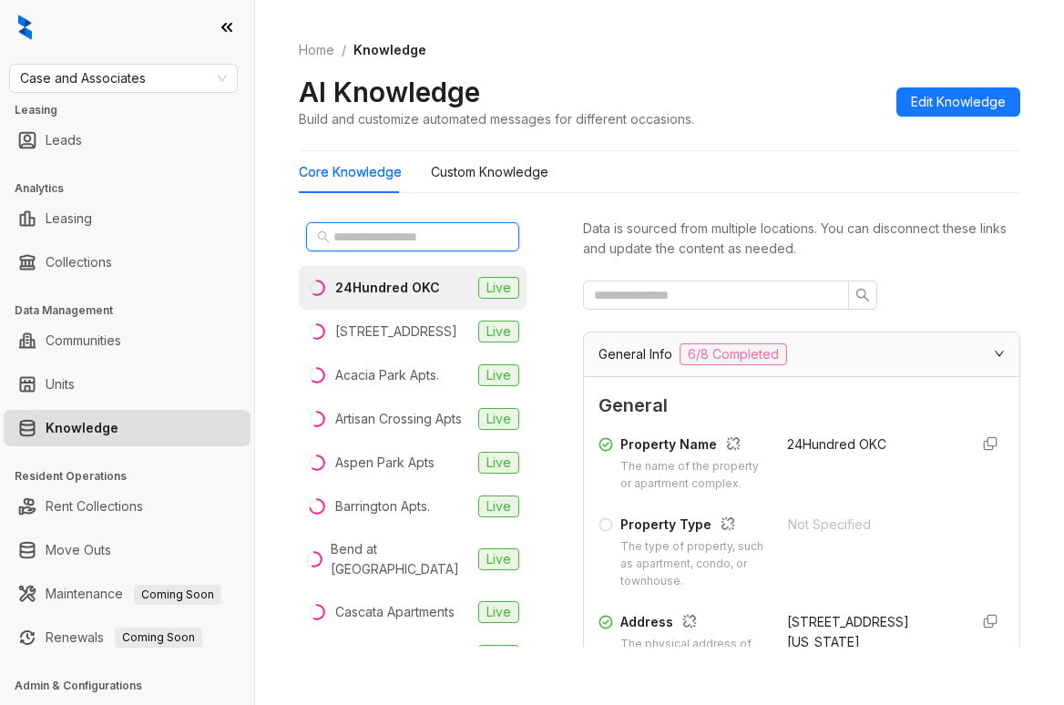
click at [460, 233] on input "text" at bounding box center [413, 237] width 160 height 20
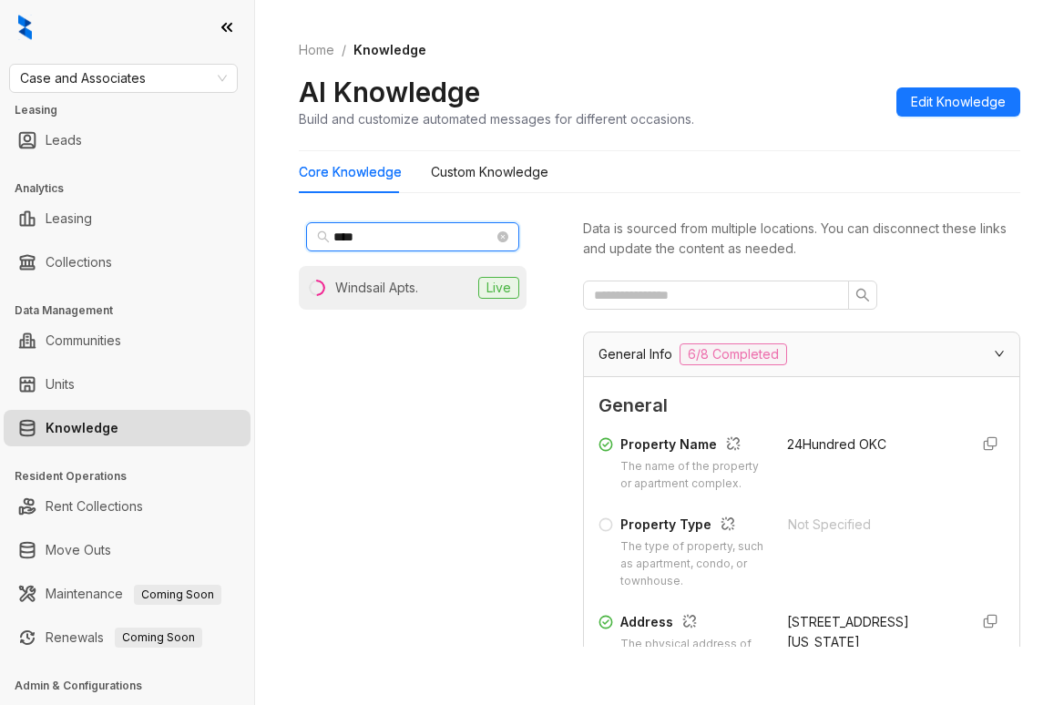
type input "****"
click at [389, 286] on div "Windsail Apts." at bounding box center [376, 288] width 83 height 20
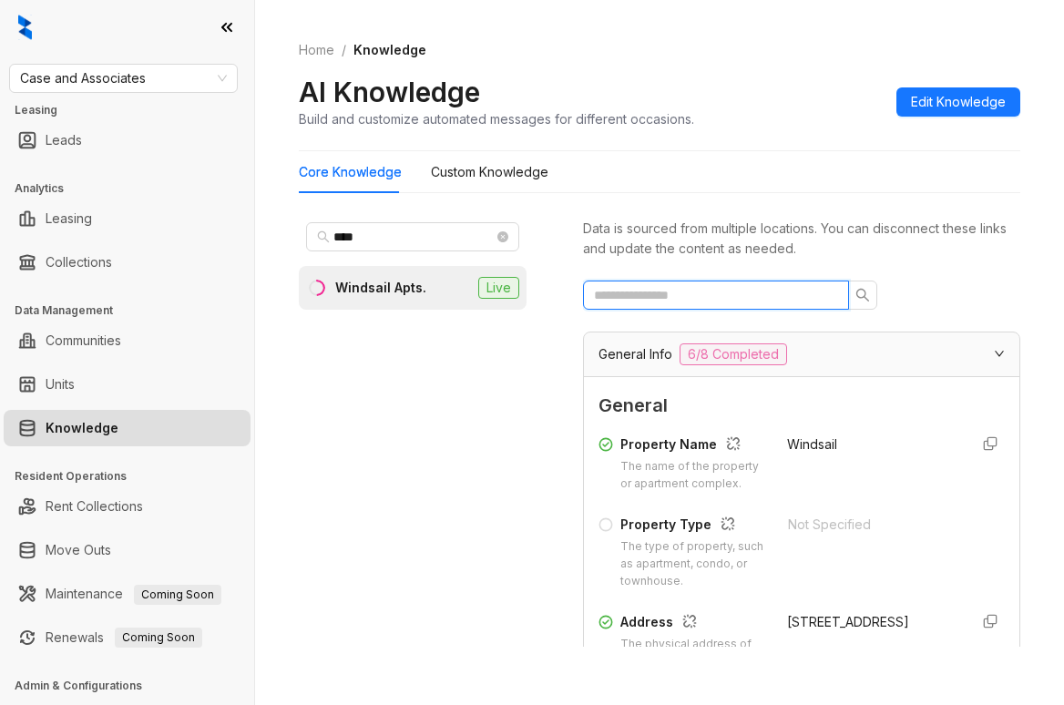
click at [785, 297] on input "text" at bounding box center [709, 295] width 230 height 20
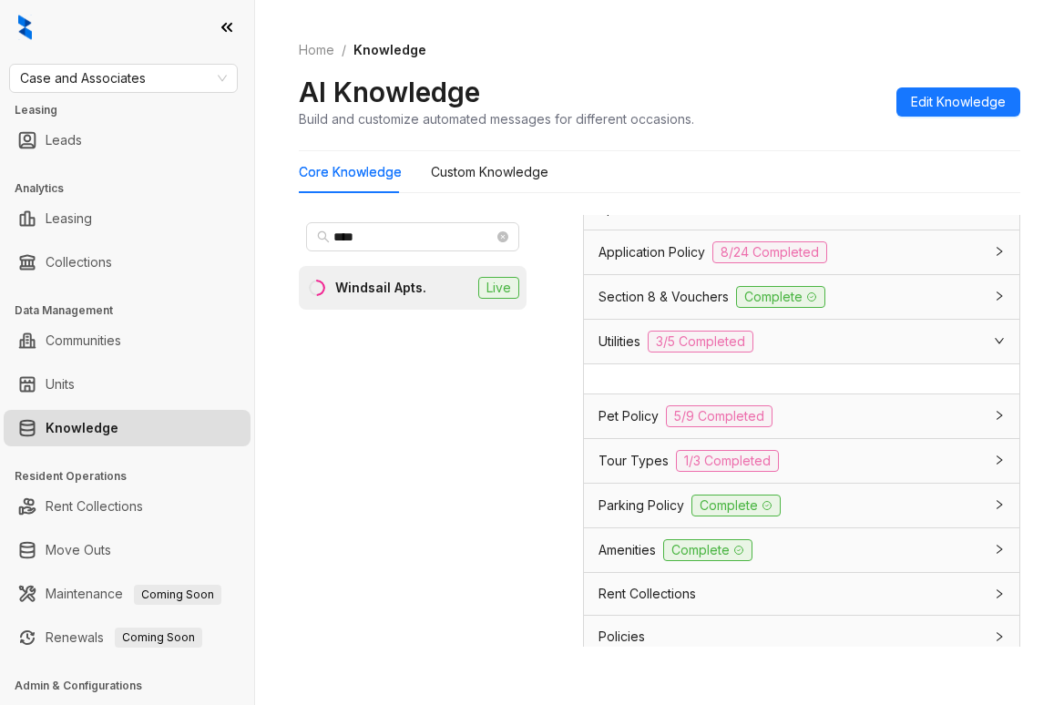
scroll to position [373, 0]
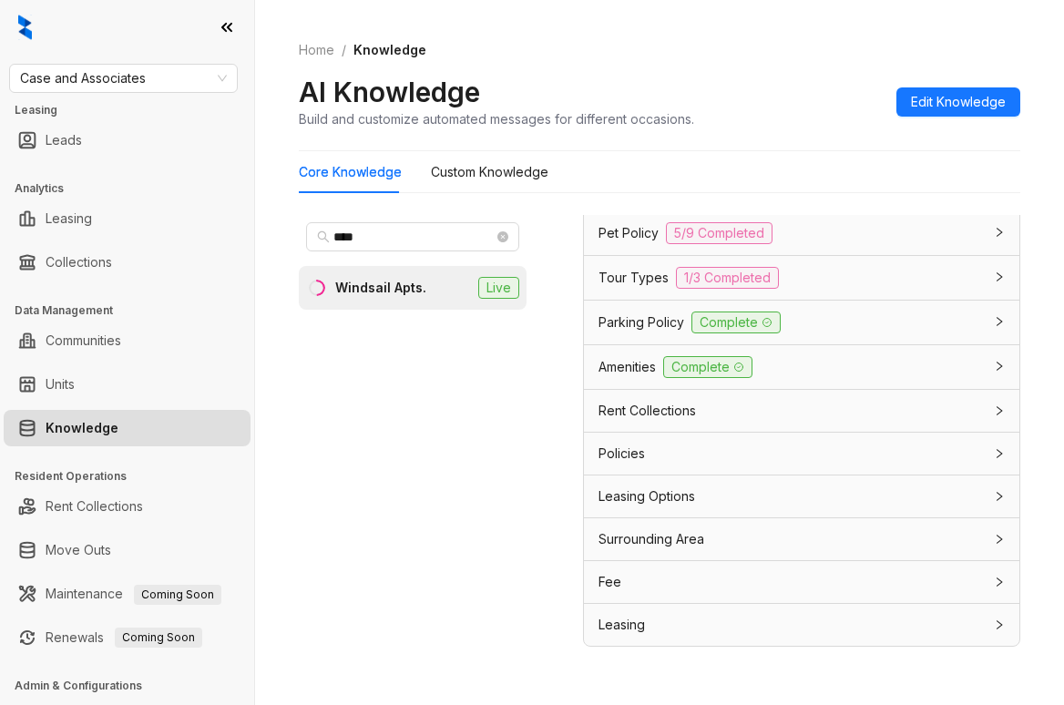
type input "*********"
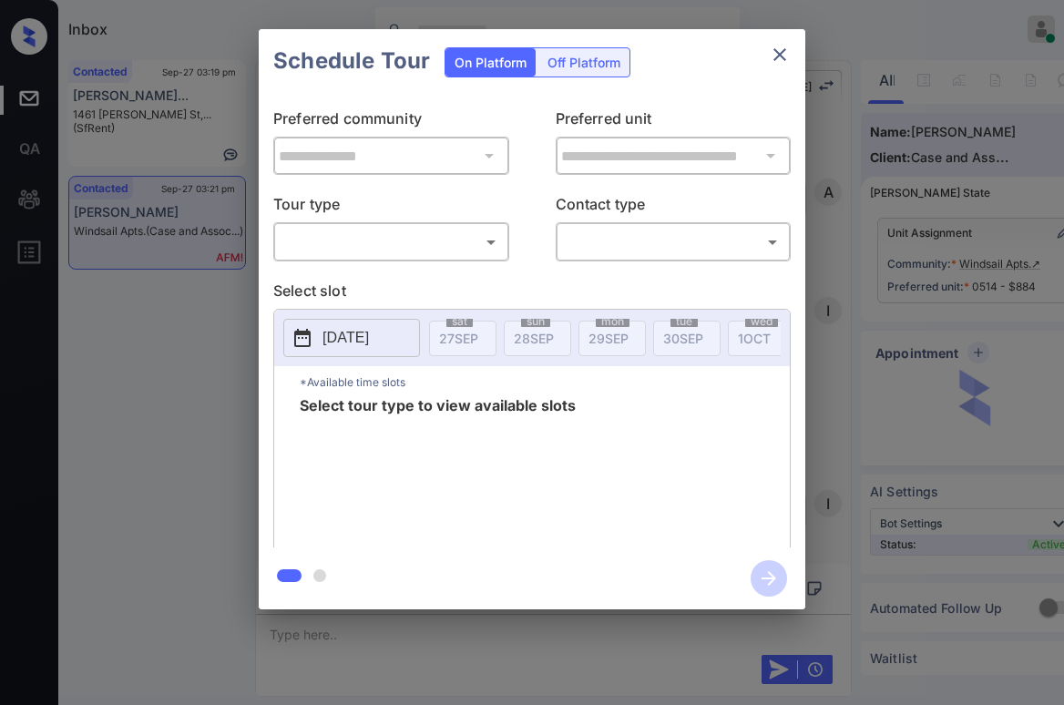
scroll to position [4961, 0]
click at [377, 228] on body "Inbox [PERSON_NAME] Online Set yourself offline Set yourself on break Profile S…" at bounding box center [532, 352] width 1064 height 705
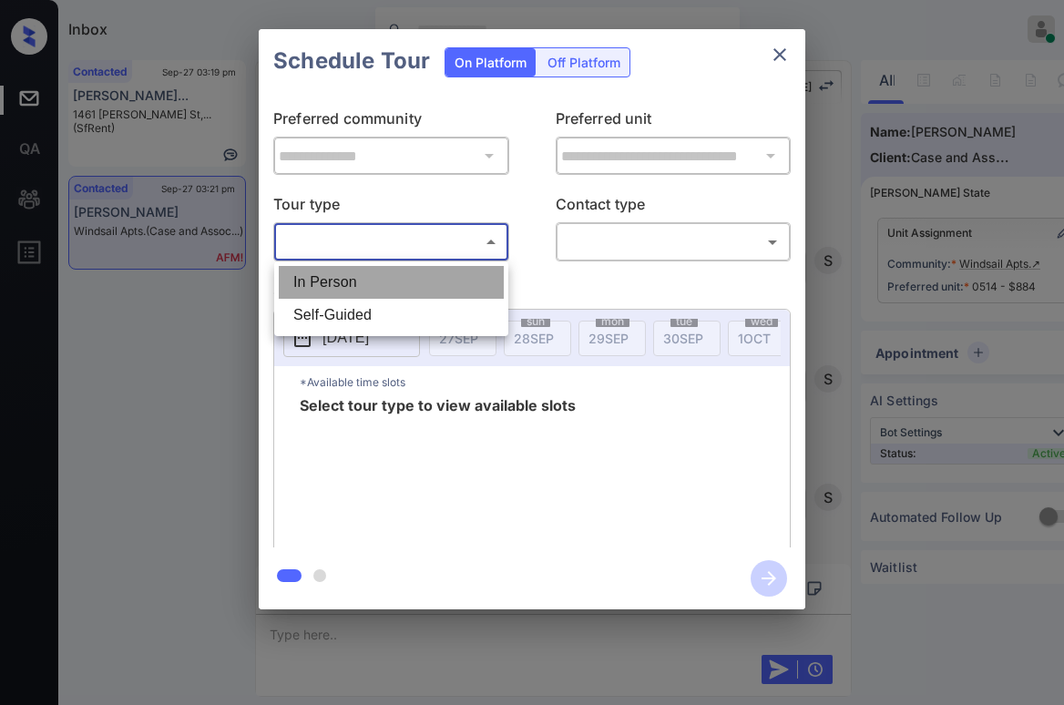
click at [347, 286] on li "In Person" at bounding box center [391, 282] width 225 height 33
type input "********"
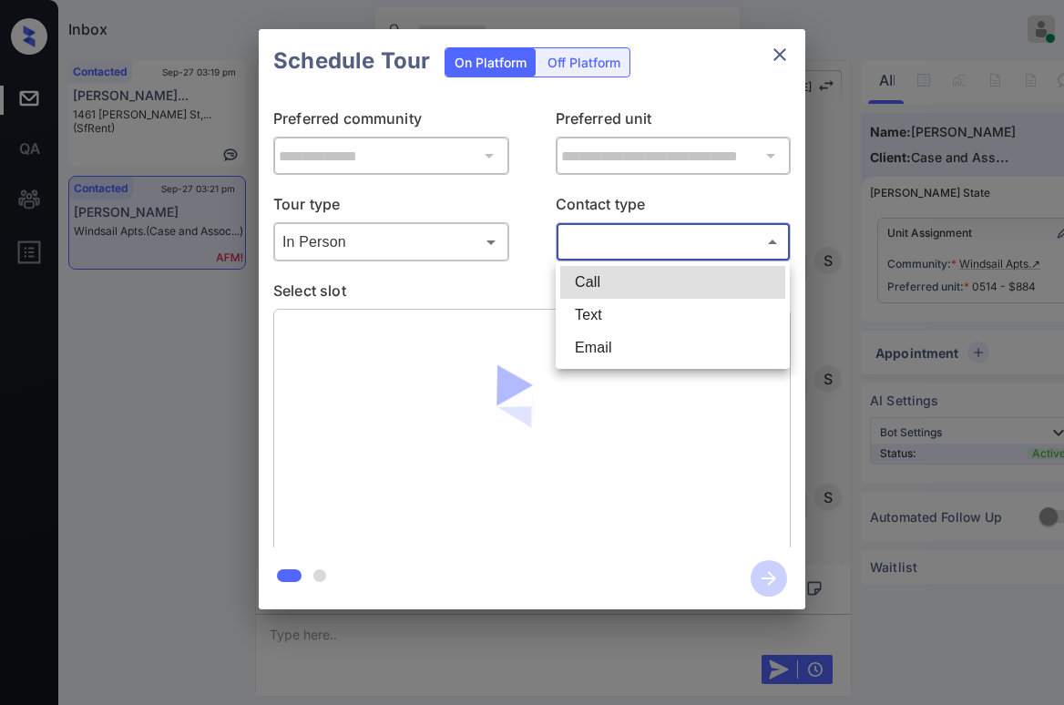
click at [619, 243] on body "Inbox Paolo Gabriel Online Set yourself offline Set yourself on break Profile S…" at bounding box center [532, 352] width 1064 height 705
click at [605, 312] on li "Text" at bounding box center [672, 315] width 225 height 33
type input "****"
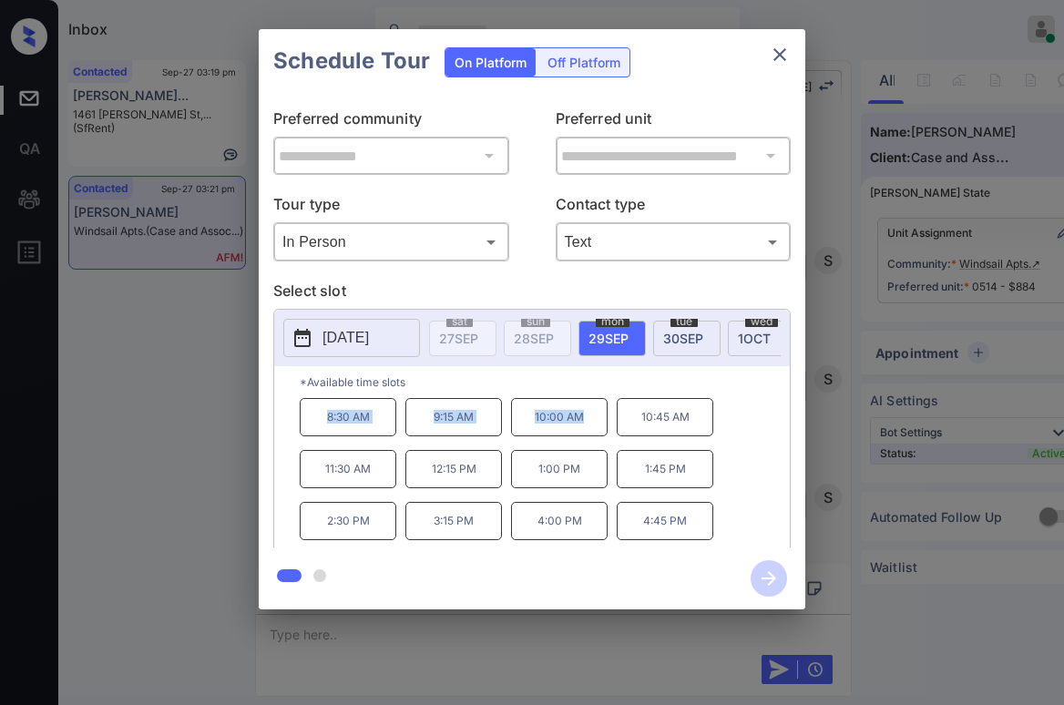
drag, startPoint x: 325, startPoint y: 424, endPoint x: 586, endPoint y: 436, distance: 260.9
click at [586, 436] on div "8:30 AM 9:15 AM 10:00 AM 10:45 AM 11:30 AM 12:15 PM 1:00 PM 1:45 PM 2:30 PM 3:1…" at bounding box center [545, 471] width 490 height 146
copy div "8:30 AM 9:15 AM 10:00 AM"
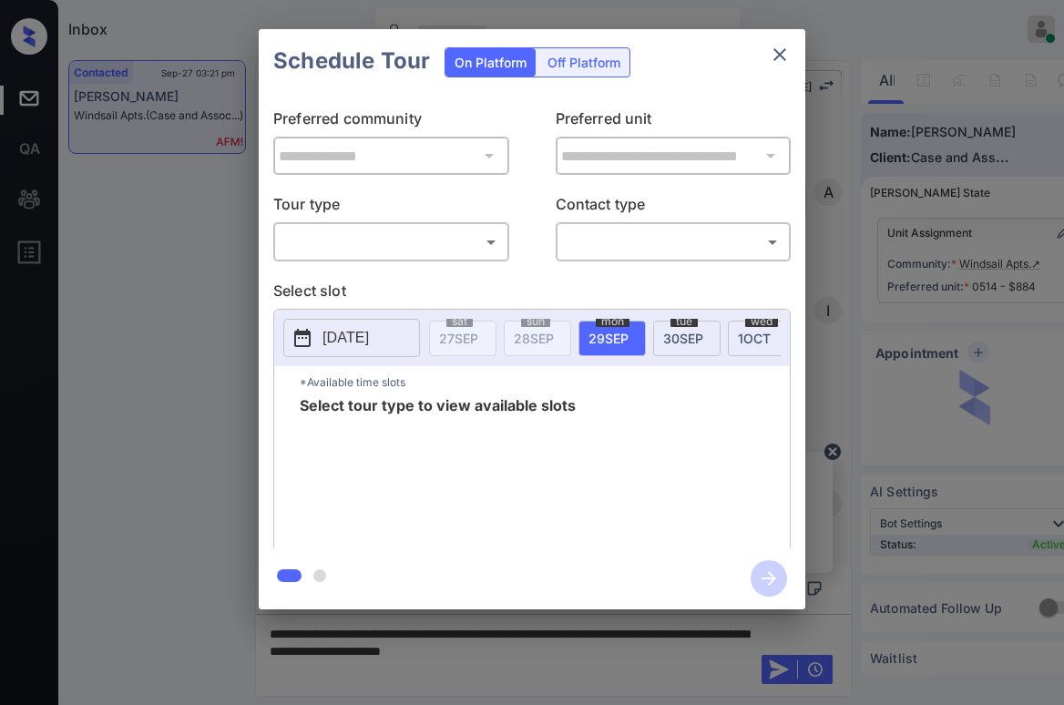
scroll to position [4688, 0]
click at [448, 252] on body "Inbox [PERSON_NAME] Online Set yourself offline Set yourself on break Profile S…" at bounding box center [532, 352] width 1064 height 705
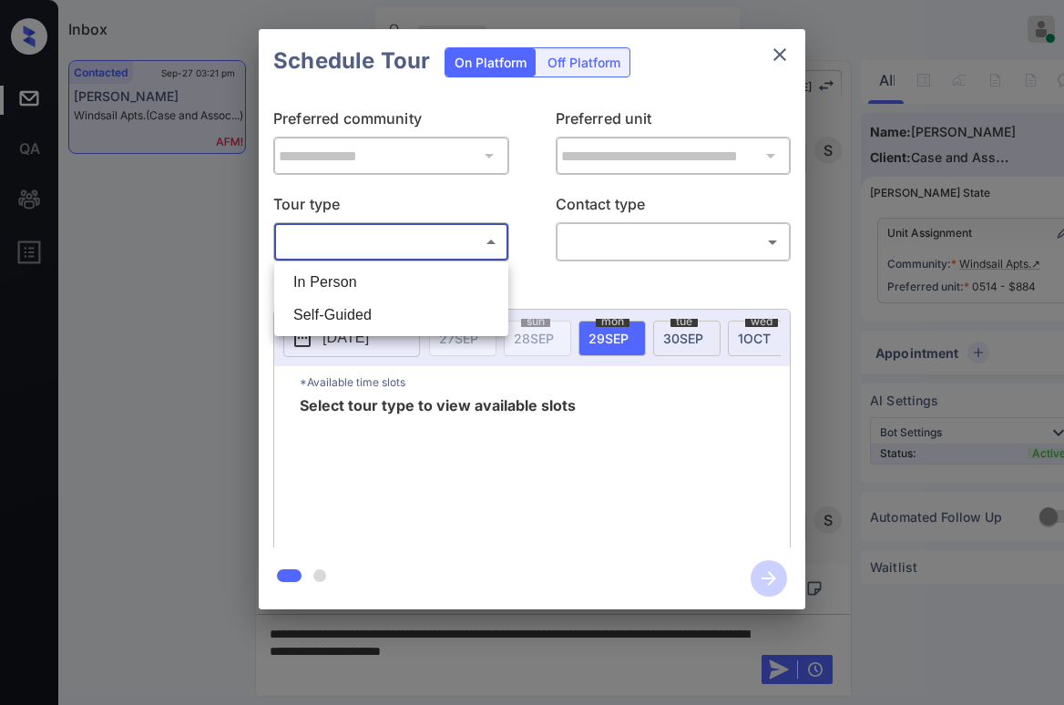
click at [426, 282] on li "In Person" at bounding box center [391, 282] width 225 height 33
type input "********"
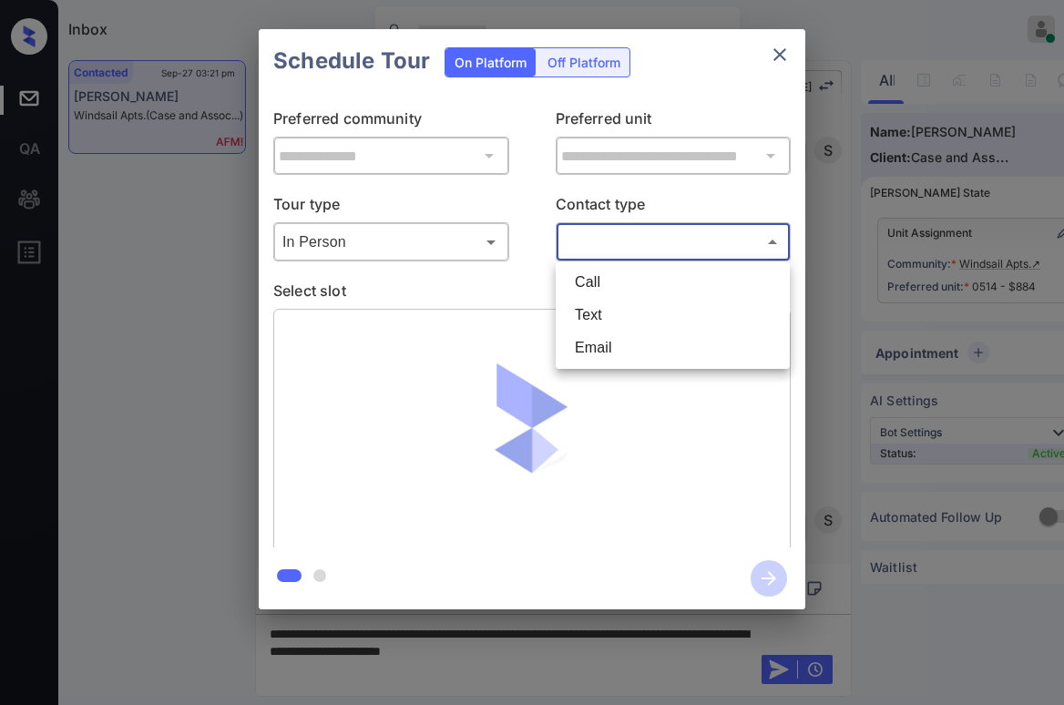
click at [609, 250] on body "Inbox Paolo Gabriel Online Set yourself offline Set yourself on break Profile S…" at bounding box center [532, 352] width 1064 height 705
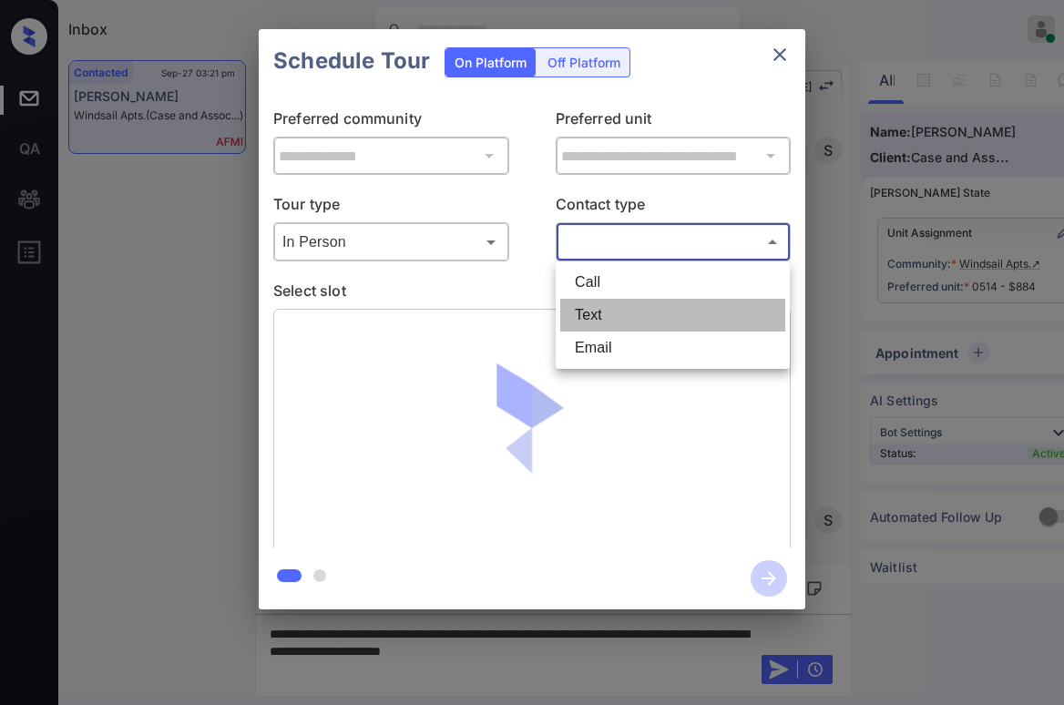
click at [610, 309] on li "Text" at bounding box center [672, 315] width 225 height 33
type input "****"
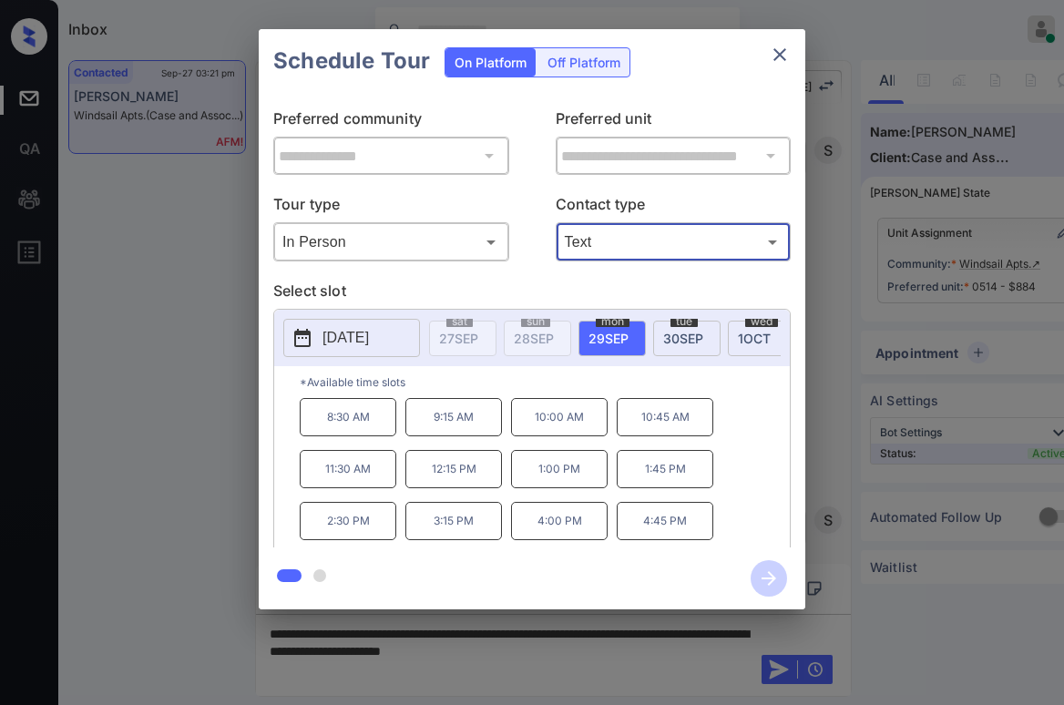
click at [787, 47] on icon "close" at bounding box center [780, 55] width 22 height 22
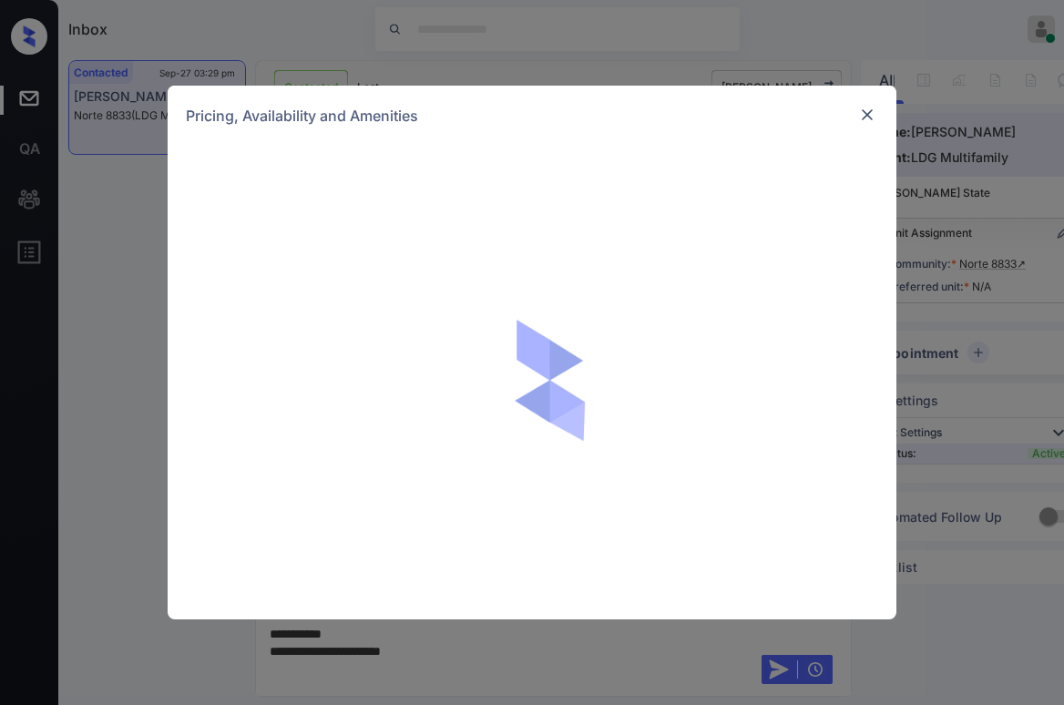
scroll to position [4271, 0]
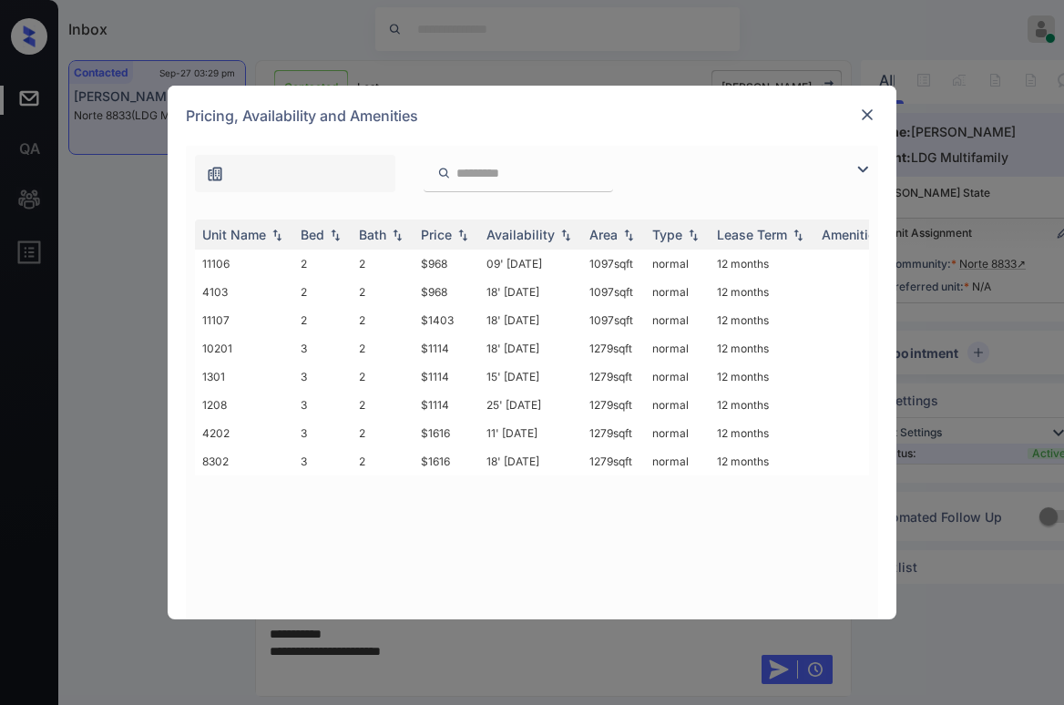
click at [866, 169] on img at bounding box center [863, 170] width 22 height 22
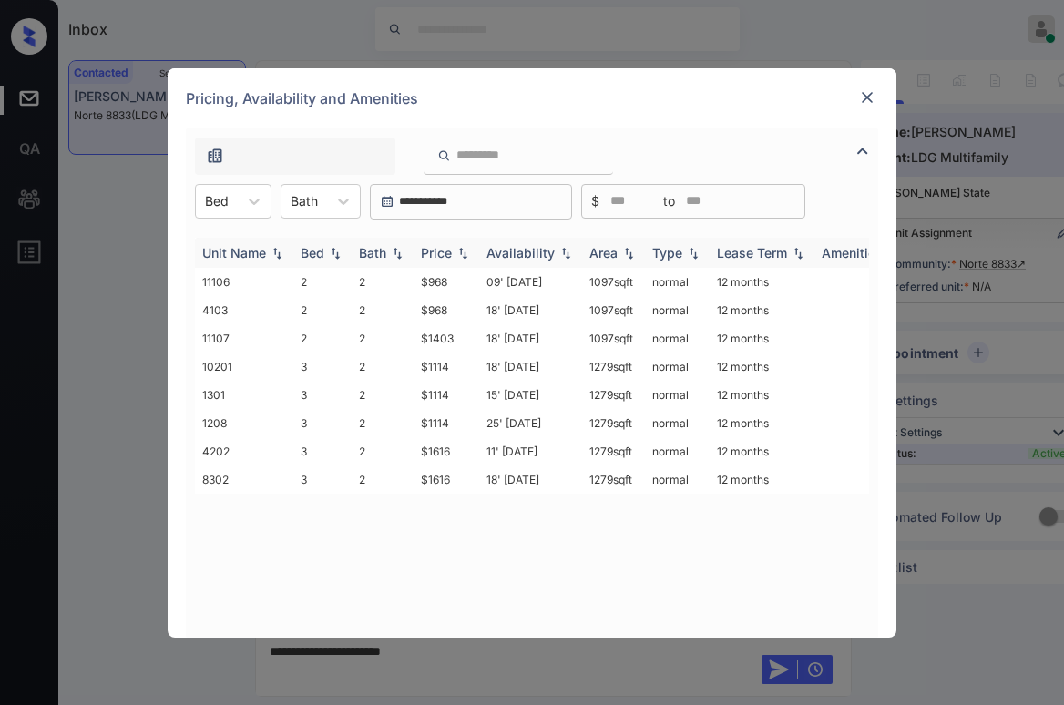
click at [450, 251] on div "Price" at bounding box center [436, 252] width 31 height 15
click at [221, 200] on div at bounding box center [217, 200] width 24 height 19
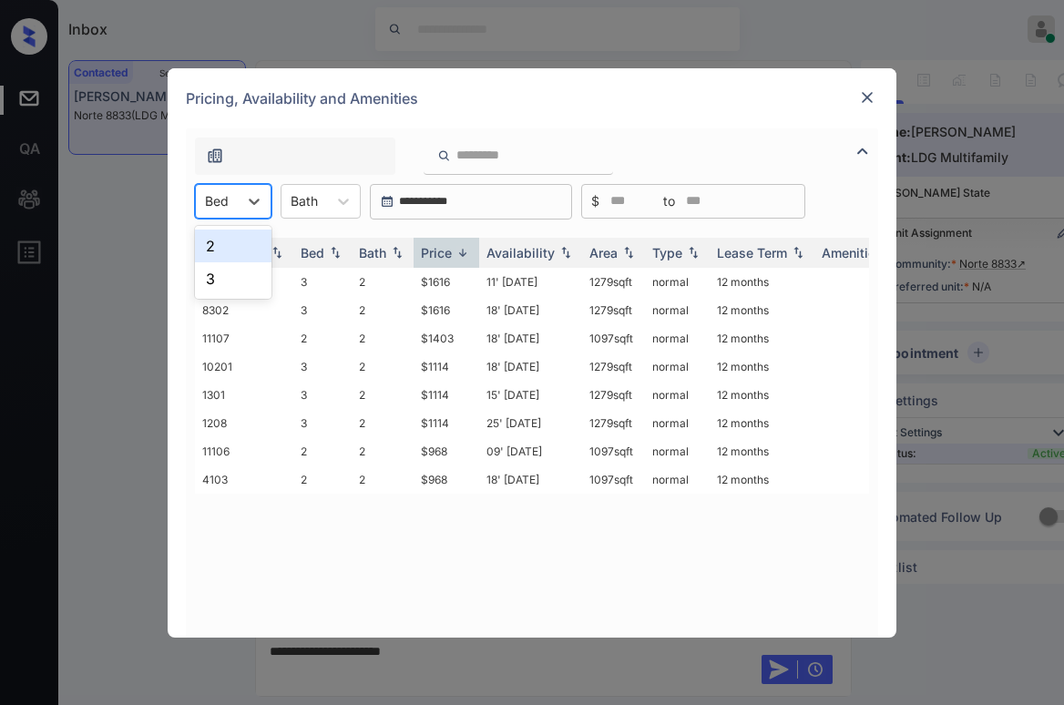
click at [232, 247] on div "2" at bounding box center [233, 246] width 77 height 33
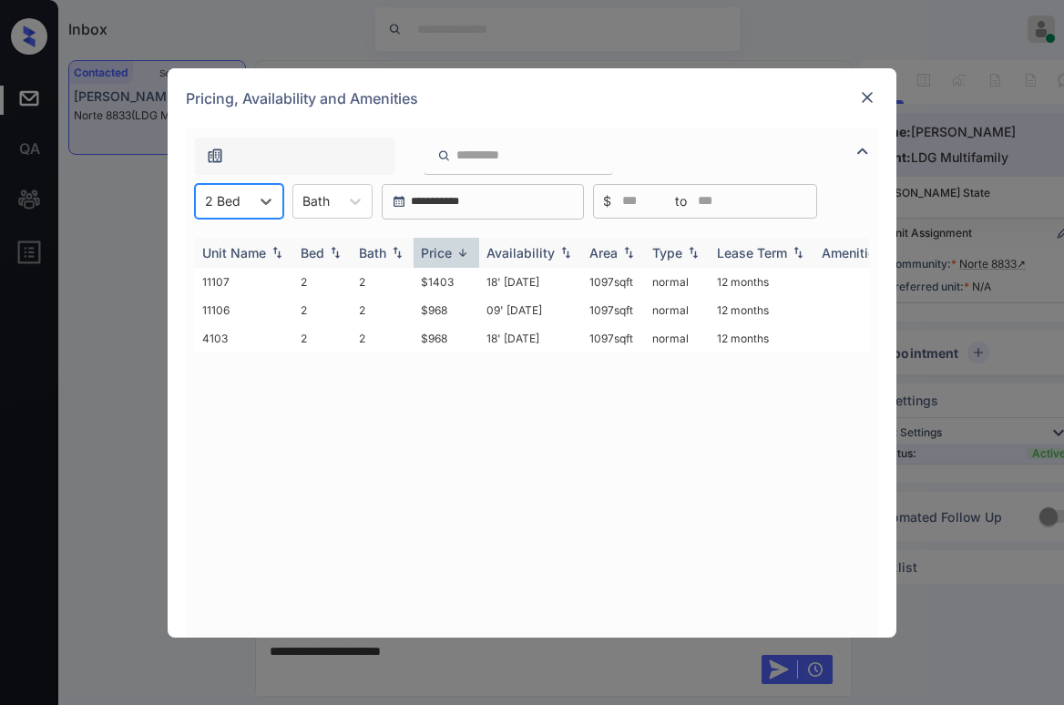
click at [437, 262] on th "Price" at bounding box center [447, 253] width 66 height 30
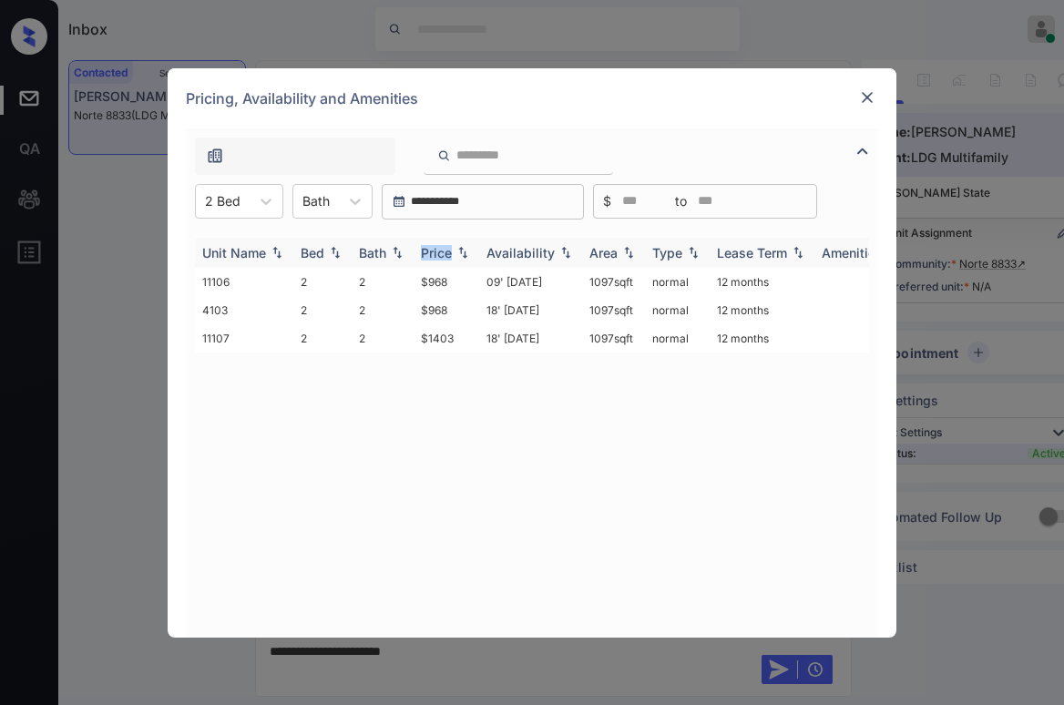
click at [437, 262] on th "Price" at bounding box center [447, 253] width 66 height 30
click at [438, 262] on th "Price" at bounding box center [447, 253] width 66 height 30
click at [445, 283] on td "$968" at bounding box center [447, 282] width 66 height 28
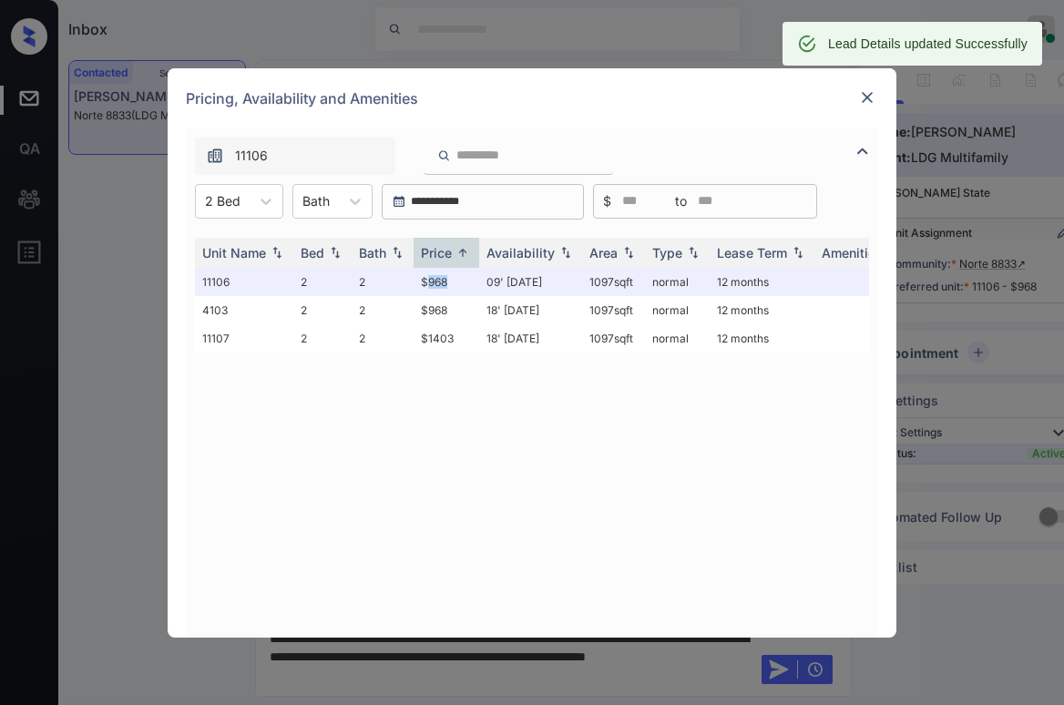
click at [868, 101] on img at bounding box center [867, 97] width 18 height 18
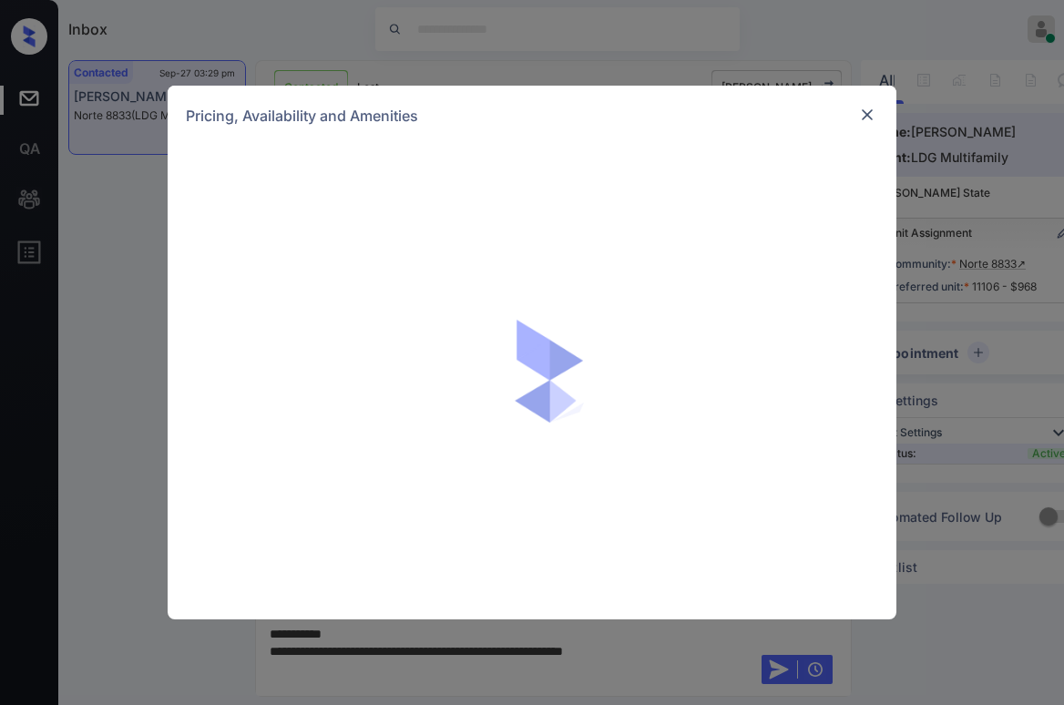
scroll to position [4299, 0]
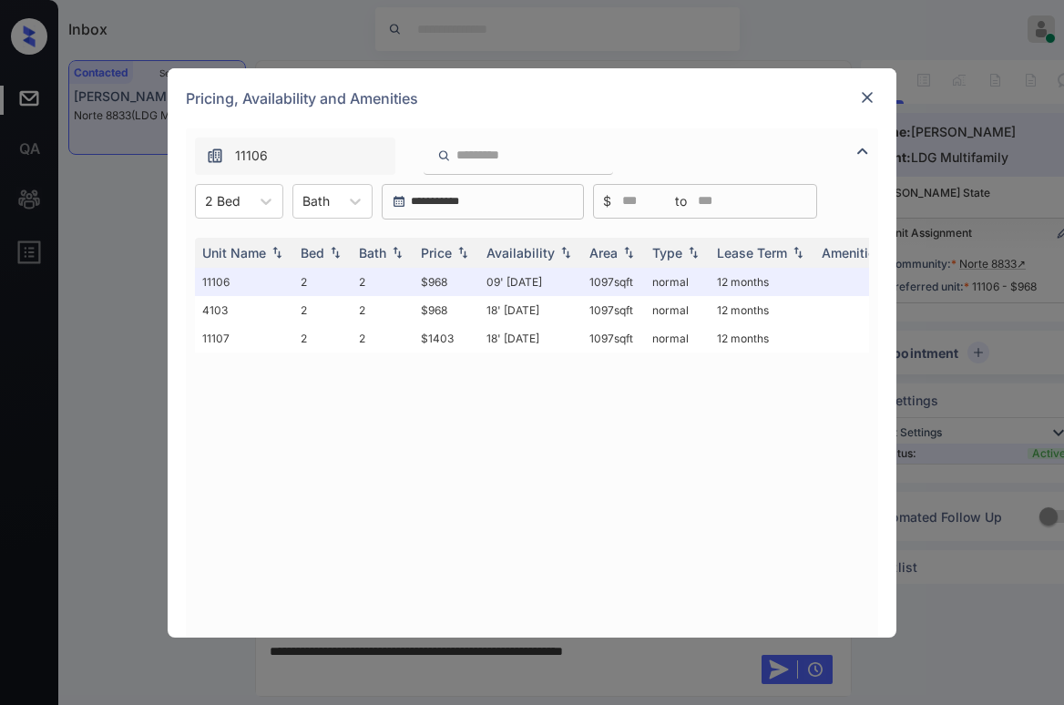
click at [866, 104] on img at bounding box center [867, 97] width 18 height 18
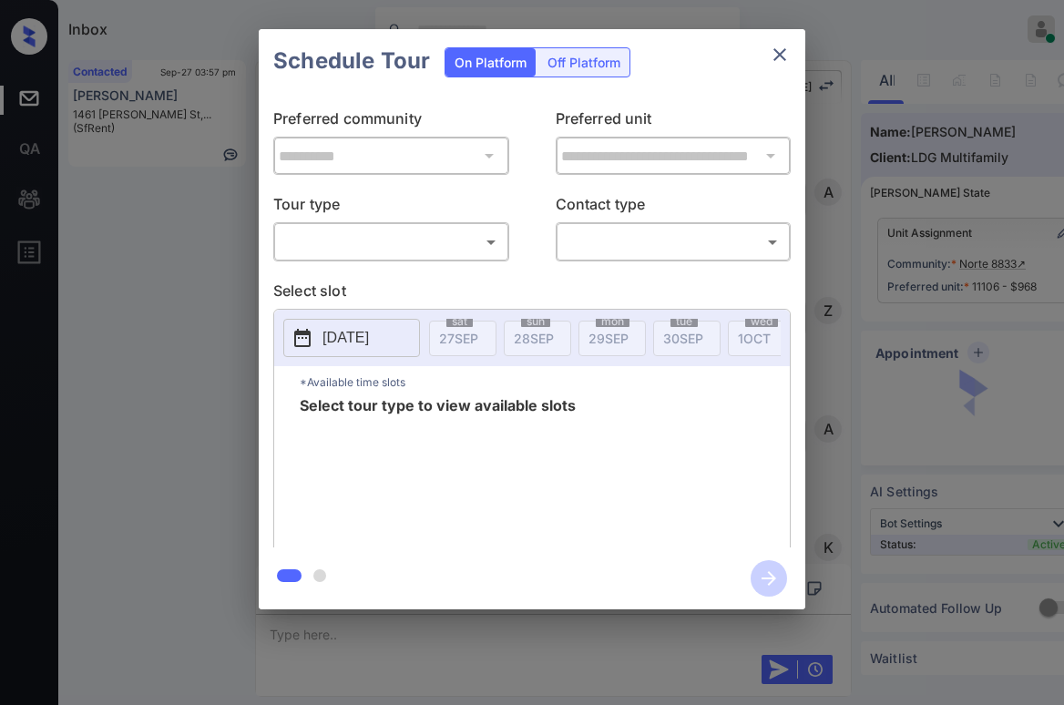
scroll to position [5760, 0]
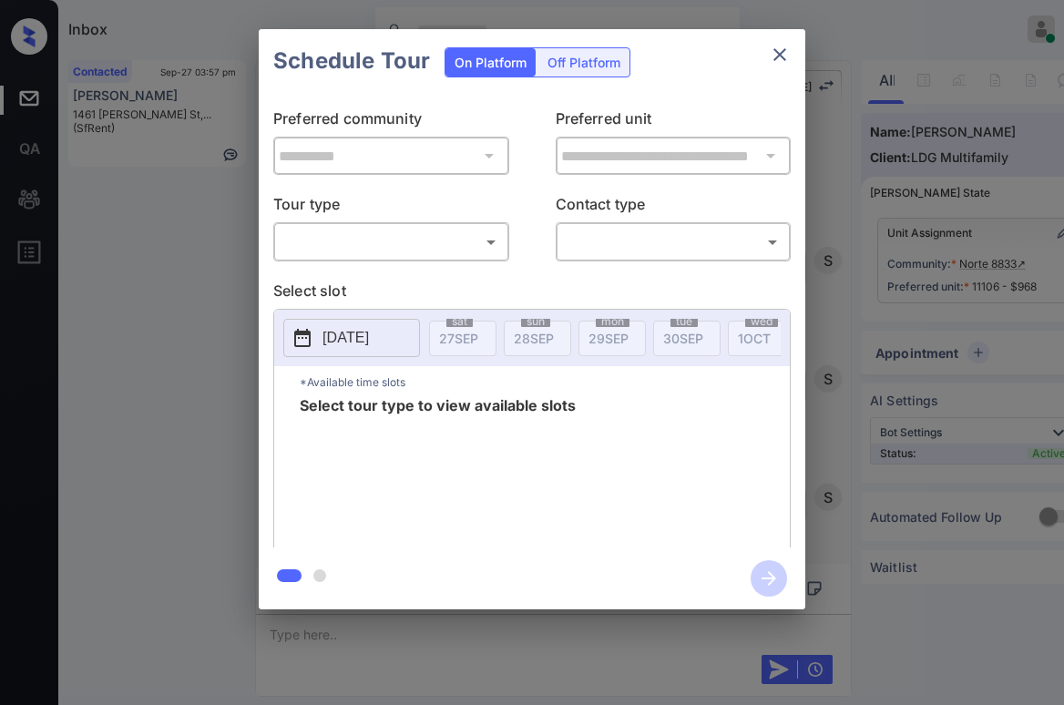
click at [452, 234] on body "Inbox [PERSON_NAME] Online Set yourself offline Set yourself on break Profile S…" at bounding box center [532, 352] width 1064 height 705
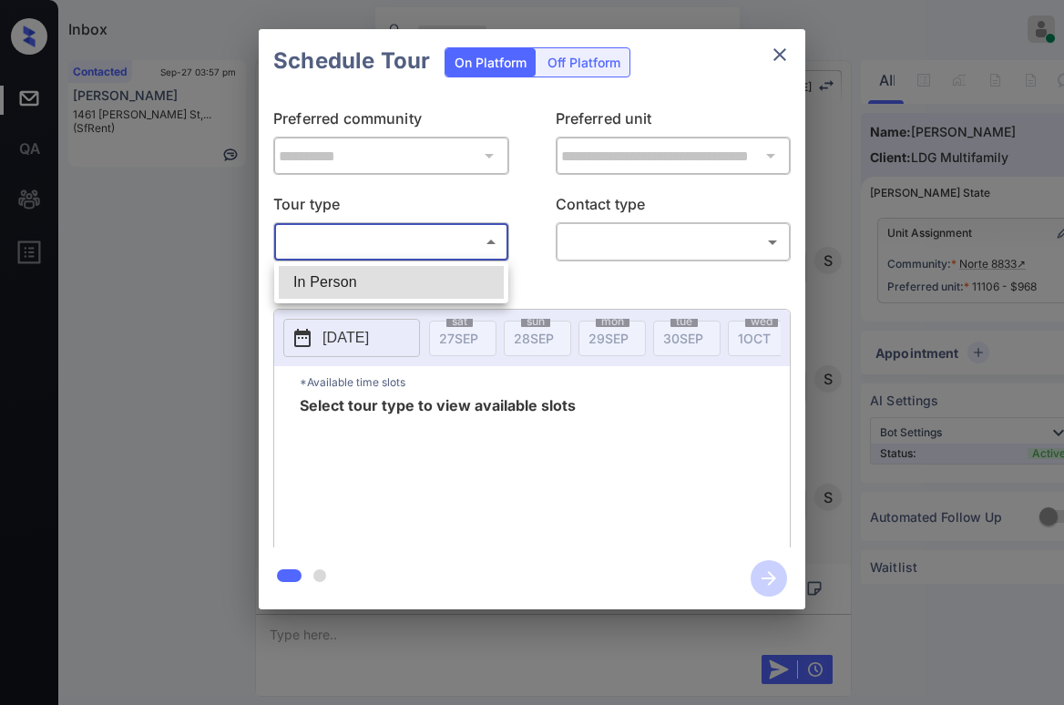
click at [437, 282] on li "In Person" at bounding box center [391, 282] width 225 height 33
type input "********"
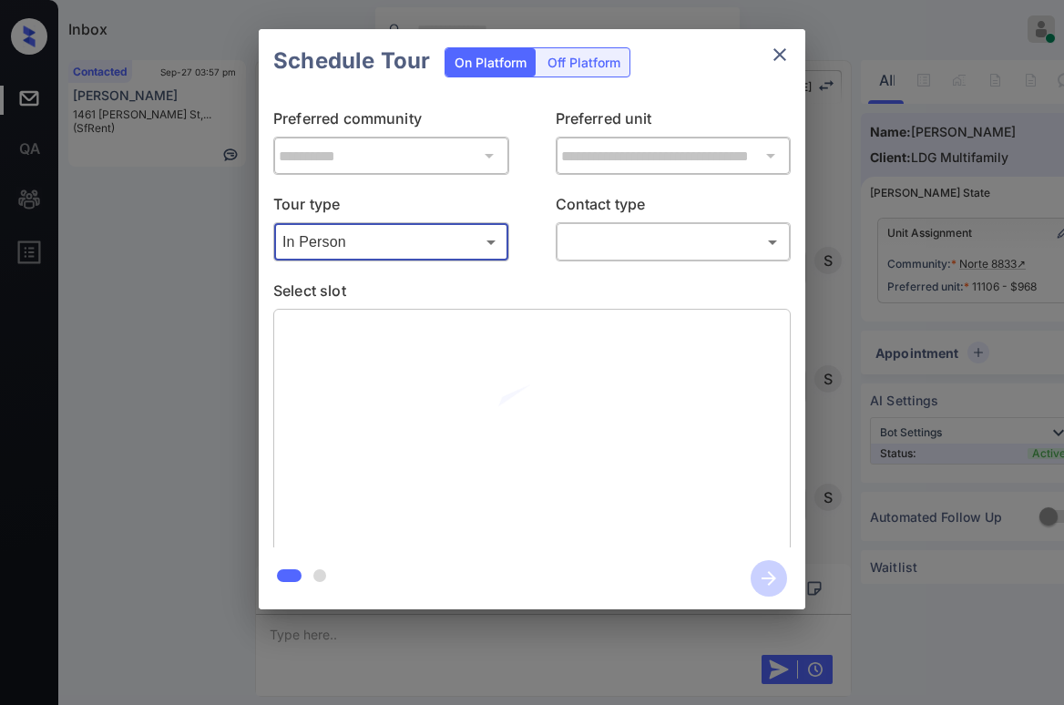
click at [656, 259] on div "​ ​" at bounding box center [674, 241] width 236 height 39
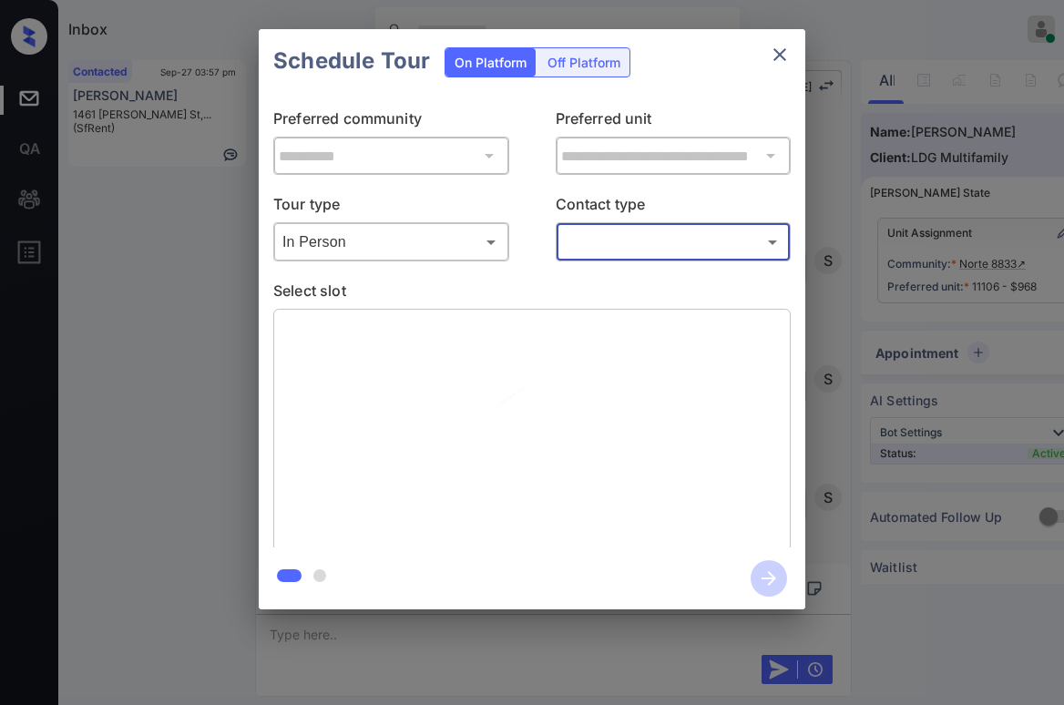
click at [656, 243] on body "Inbox [PERSON_NAME] Online Set yourself offline Set yourself on break Profile S…" at bounding box center [532, 352] width 1064 height 705
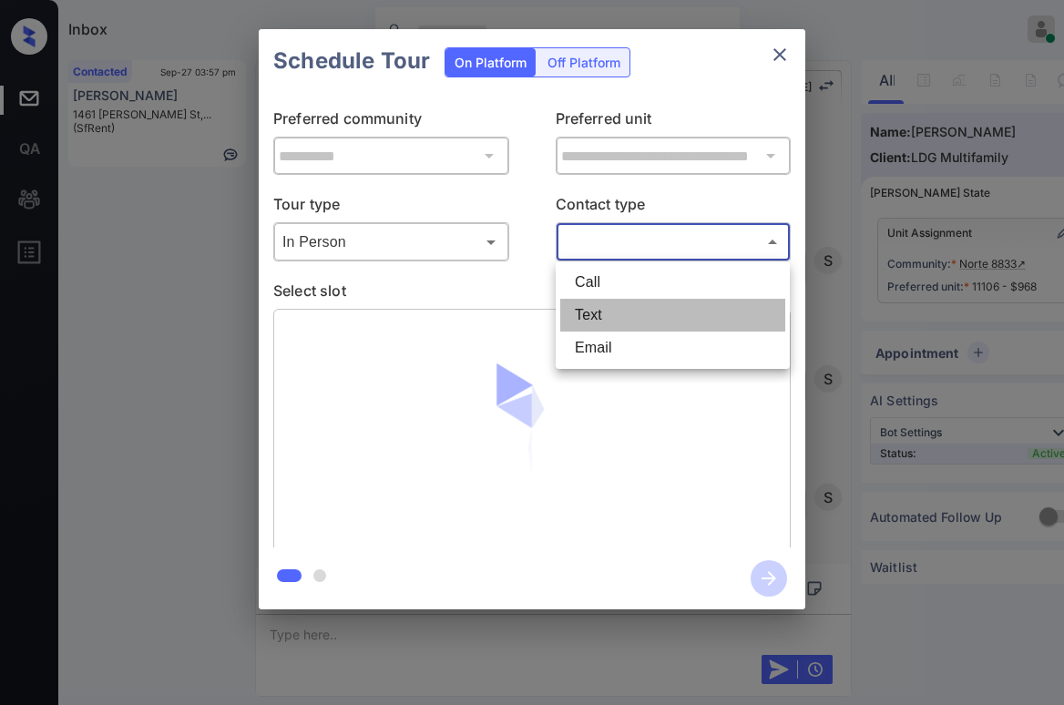
click at [646, 308] on li "Text" at bounding box center [672, 315] width 225 height 33
type input "****"
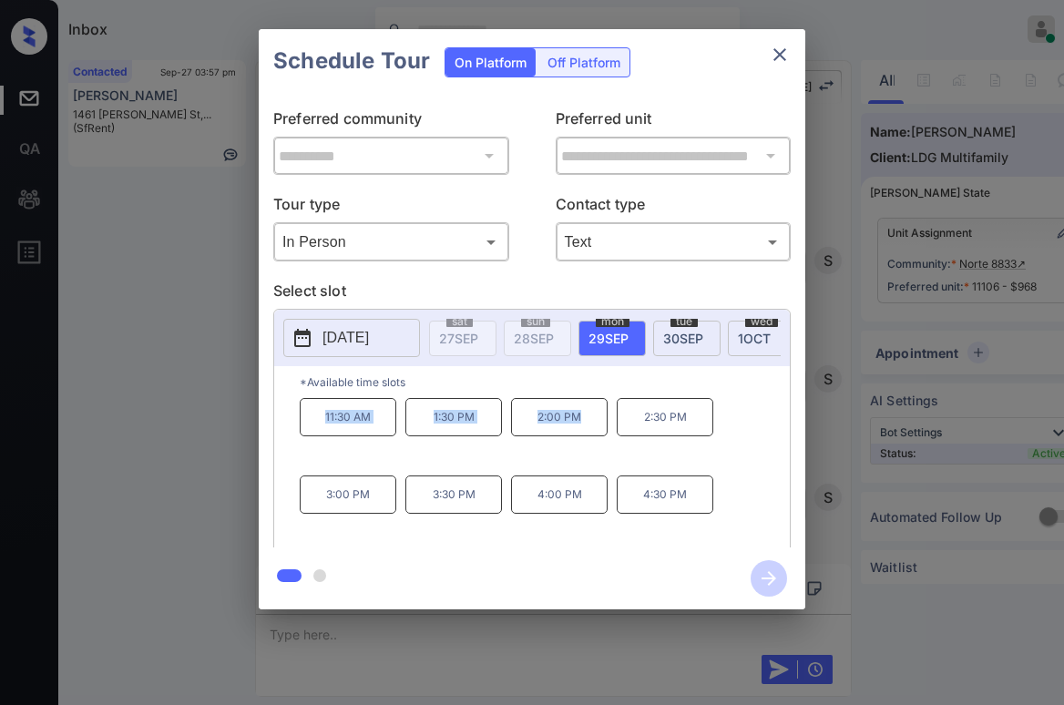
drag, startPoint x: 315, startPoint y: 424, endPoint x: 580, endPoint y: 413, distance: 265.4
click at [583, 420] on div "11:30 AM 1:30 PM 2:00 PM 2:30 PM 3:00 PM 3:30 PM 4:00 PM 4:30 PM" at bounding box center [545, 471] width 490 height 146
copy div "11:30 AM 1:30 PM 2:00 PM"
click at [783, 50] on icon "close" at bounding box center [780, 55] width 22 height 22
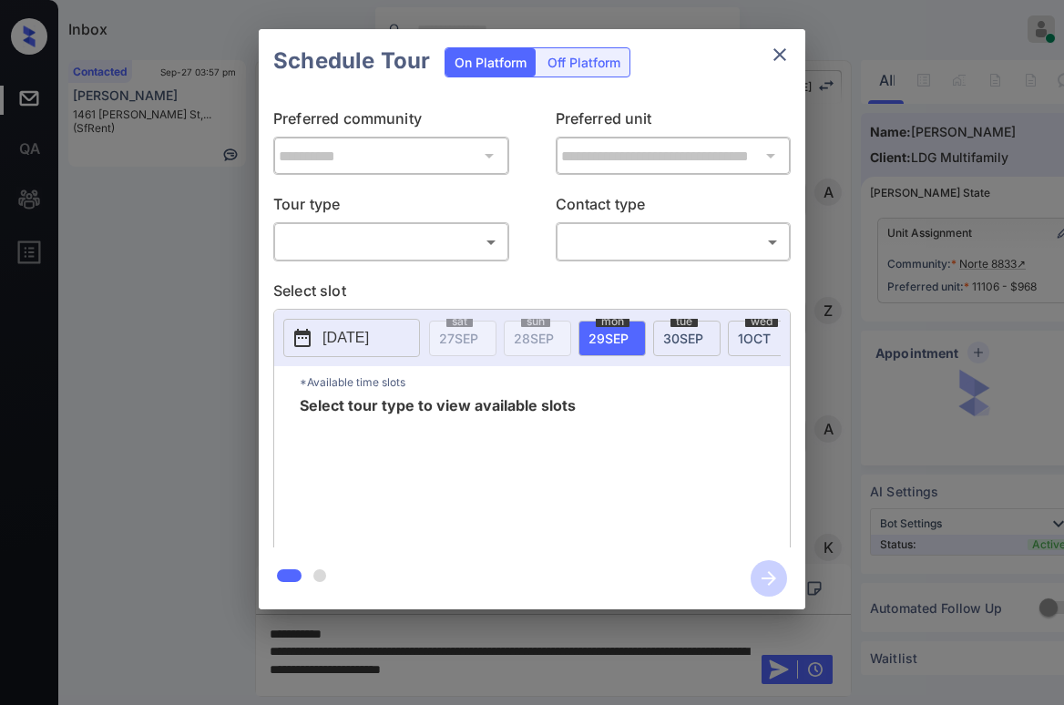
scroll to position [5214, 0]
click at [436, 245] on body "Inbox [PERSON_NAME] Online Set yourself offline Set yourself on break Profile S…" at bounding box center [532, 352] width 1064 height 705
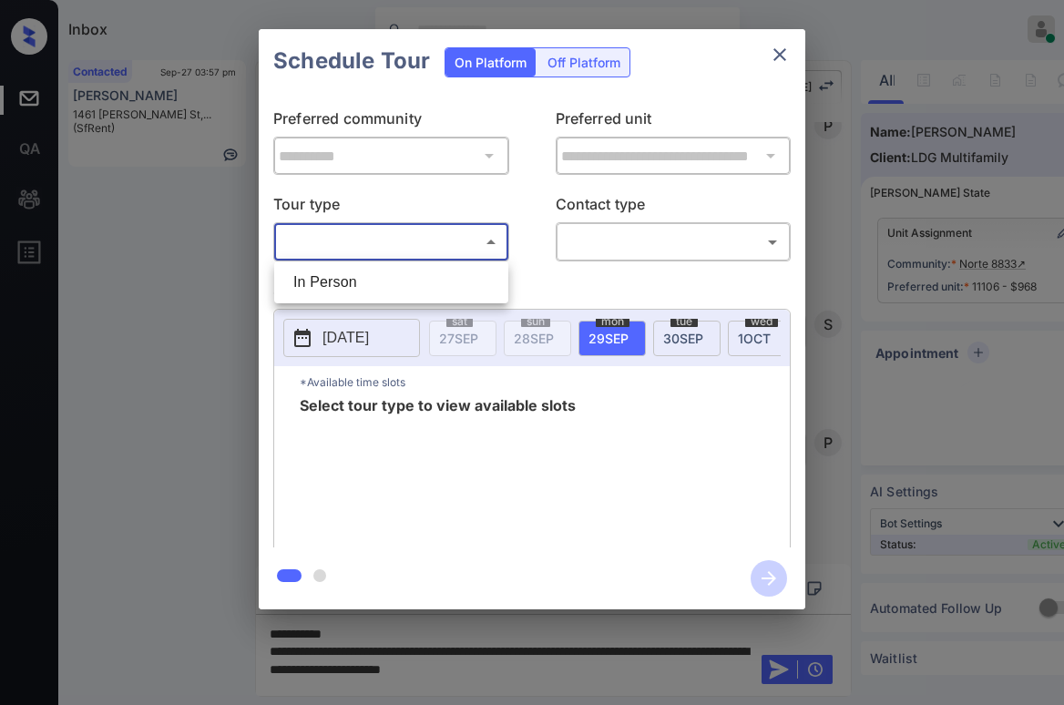
click at [393, 279] on li "In Person" at bounding box center [391, 282] width 225 height 33
type input "********"
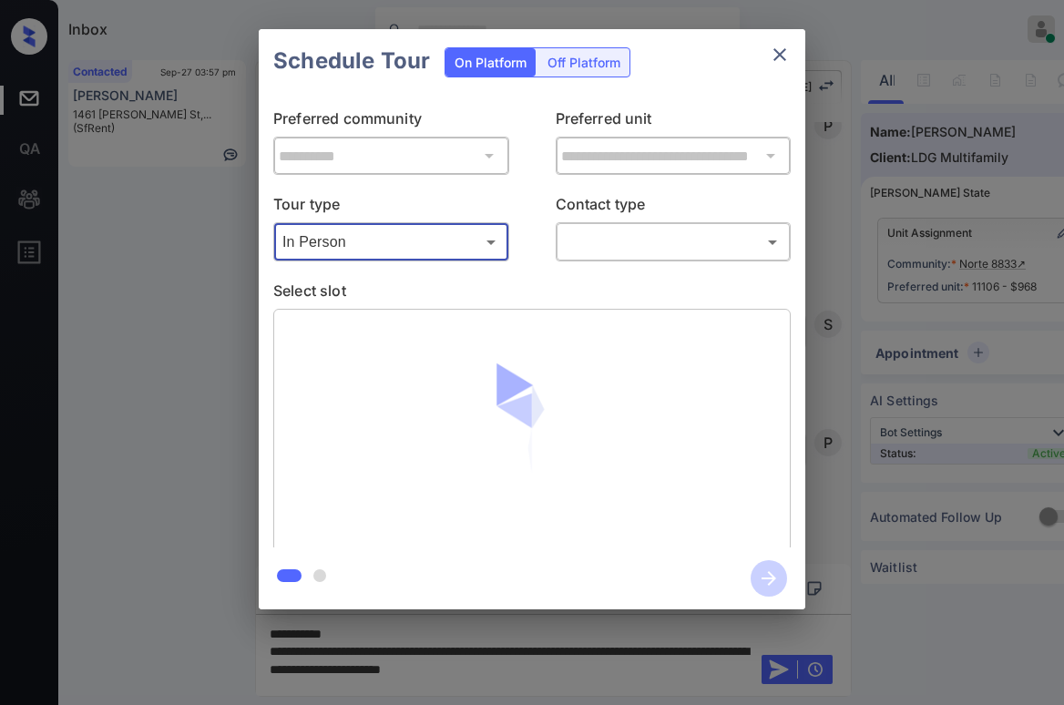
click at [607, 237] on body "Inbox [PERSON_NAME] Online Set yourself offline Set yourself on break Profile S…" at bounding box center [532, 352] width 1064 height 705
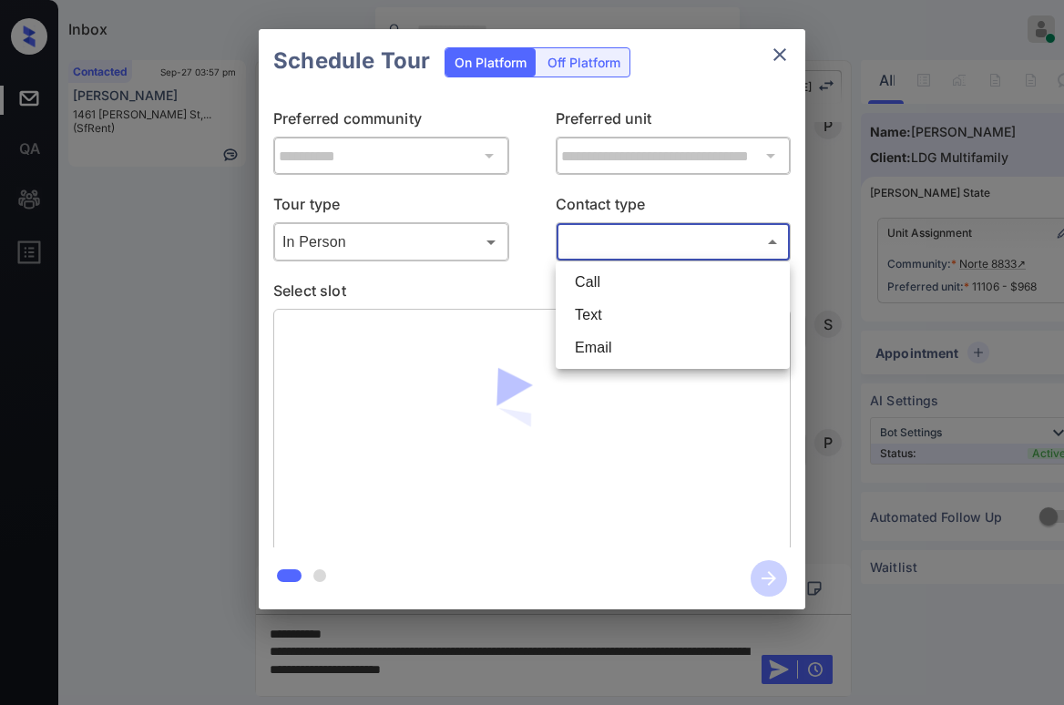
click at [590, 313] on li "Text" at bounding box center [672, 315] width 225 height 33
type input "****"
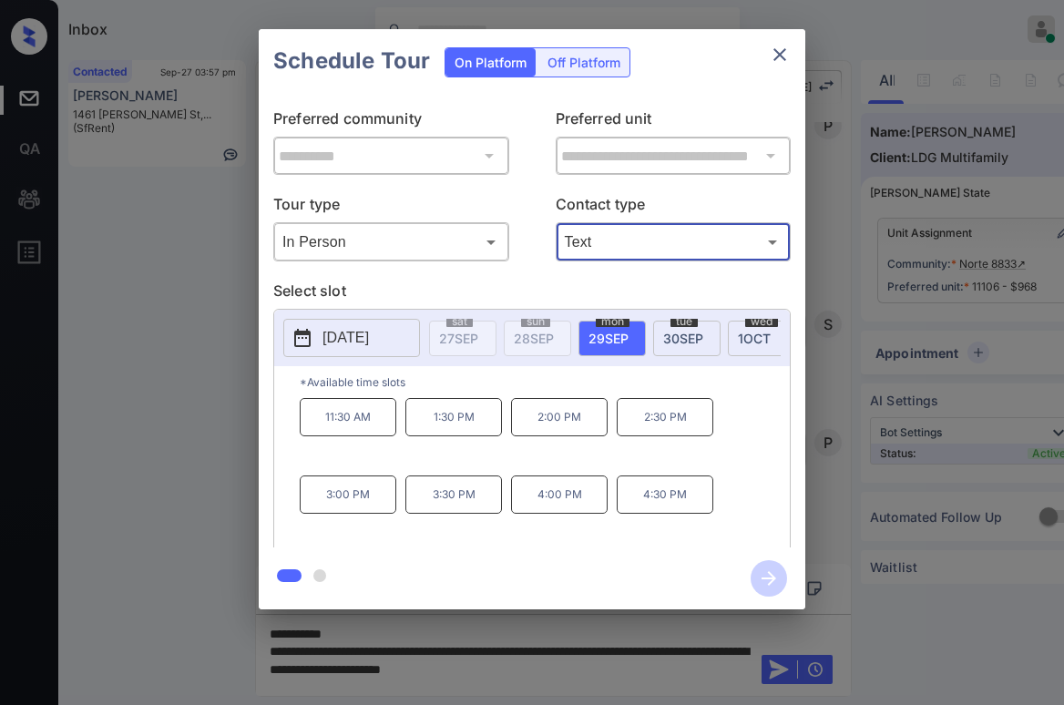
click at [140, 474] on div "**********" at bounding box center [532, 319] width 1064 height 639
